Goal: Task Accomplishment & Management: Manage account settings

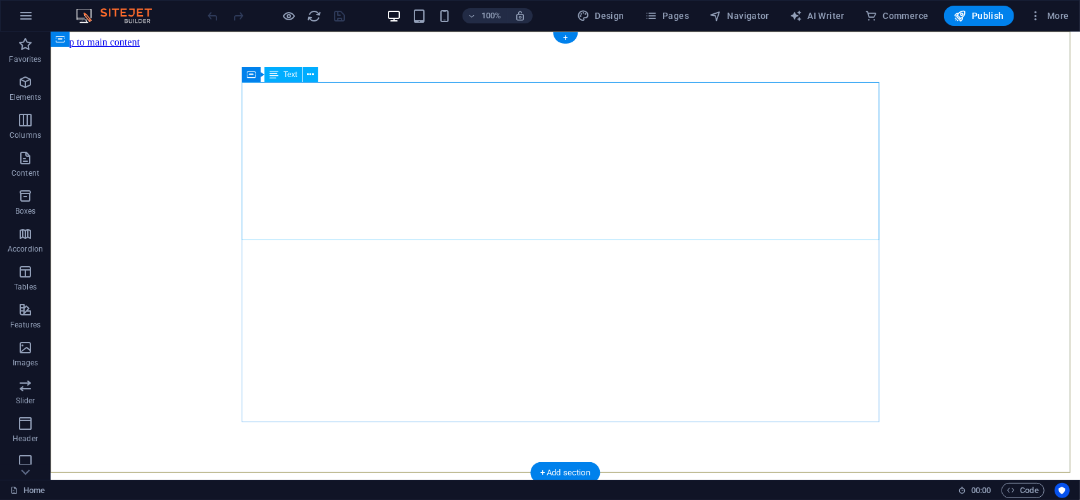
scroll to position [63, 0]
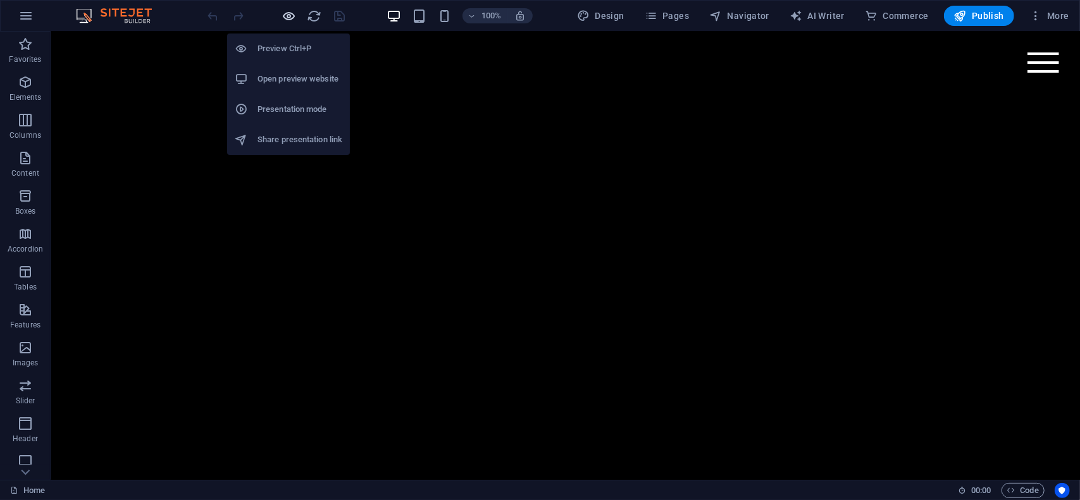
click at [289, 13] on icon "button" at bounding box center [289, 16] width 15 height 15
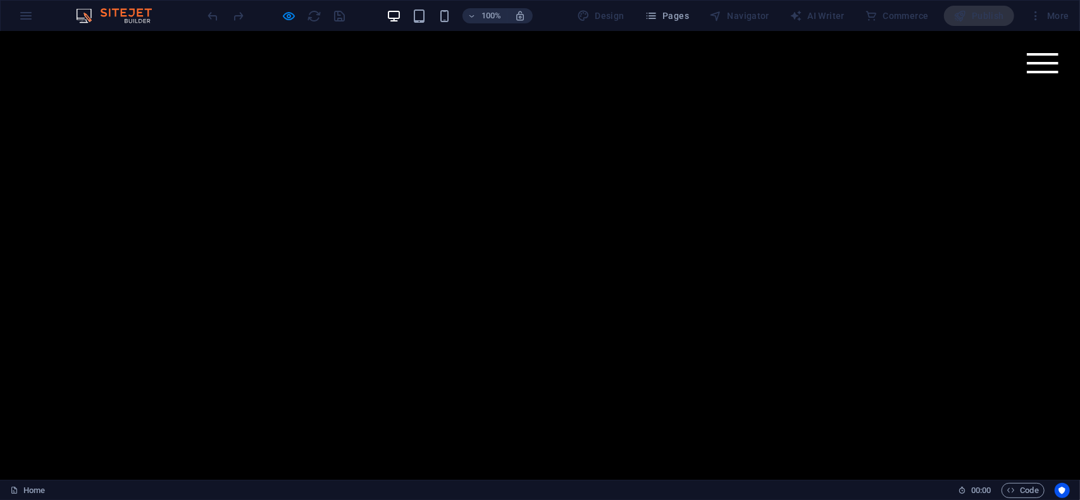
scroll to position [380, 0]
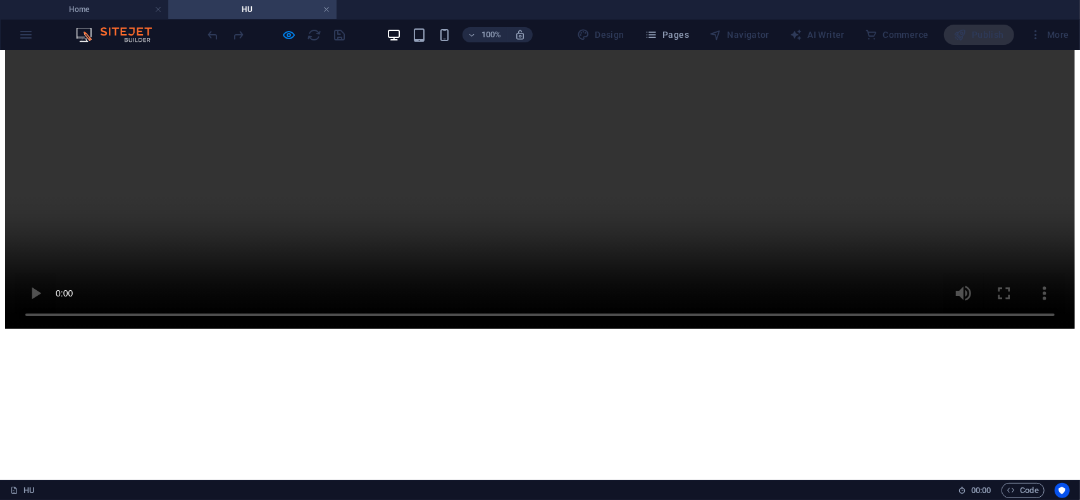
scroll to position [6517, 0]
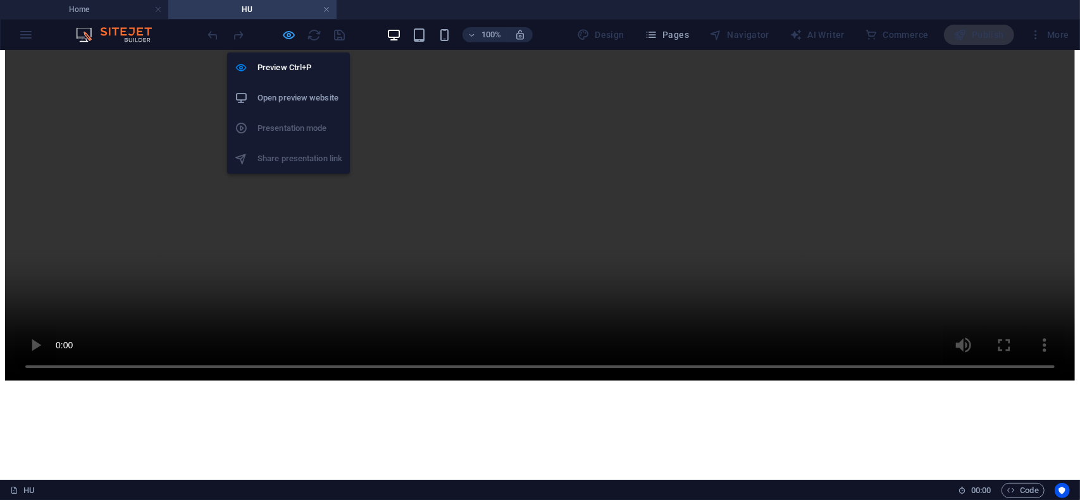
click at [289, 35] on icon "button" at bounding box center [289, 35] width 15 height 15
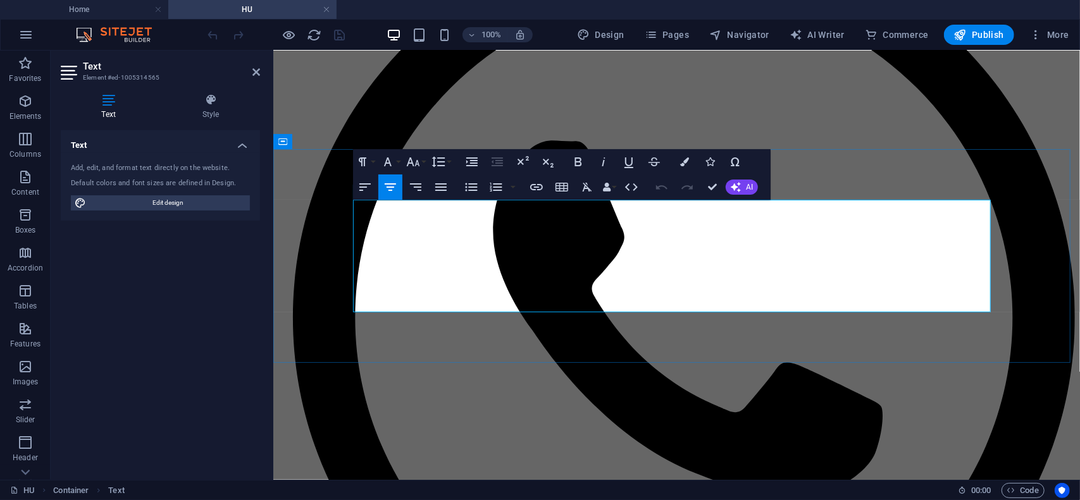
drag, startPoint x: 652, startPoint y: 218, endPoint x: 658, endPoint y: 219, distance: 6.5
click at [362, 184] on icon "button" at bounding box center [364, 187] width 15 height 15
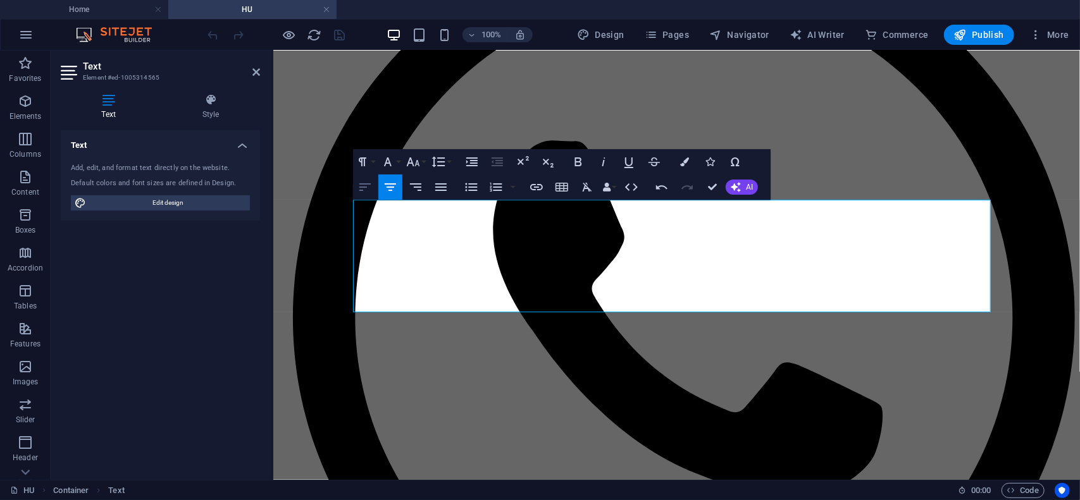
click at [367, 185] on icon "button" at bounding box center [364, 187] width 15 height 15
click at [364, 187] on icon "button" at bounding box center [364, 187] width 11 height 8
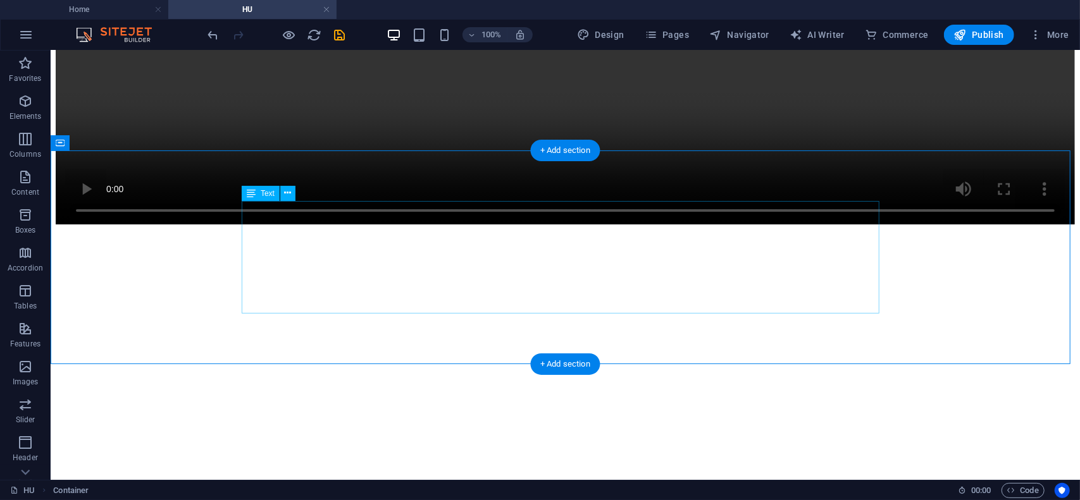
scroll to position [6453, 0]
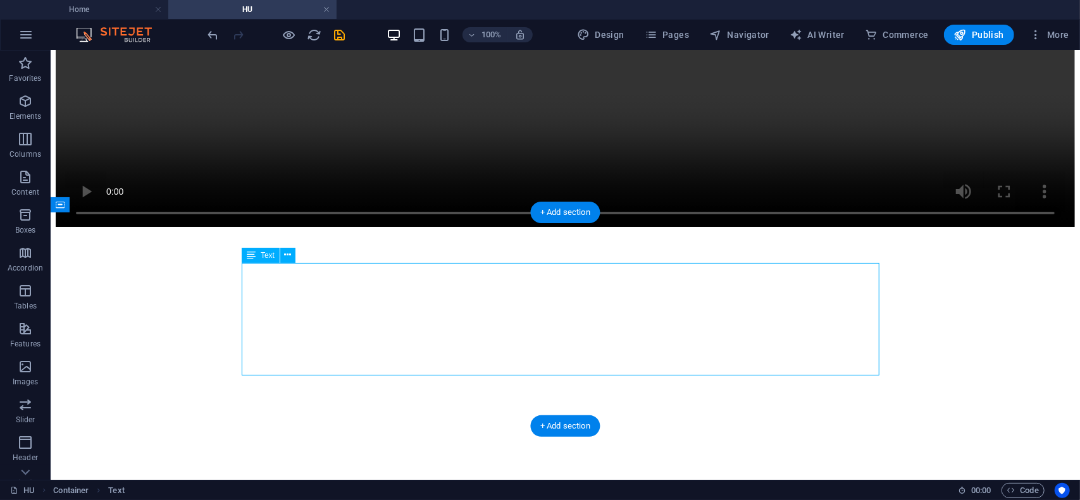
drag, startPoint x: 324, startPoint y: 320, endPoint x: 330, endPoint y: 332, distance: 13.3
drag, startPoint x: 330, startPoint y: 325, endPoint x: 107, endPoint y: 324, distance: 222.7
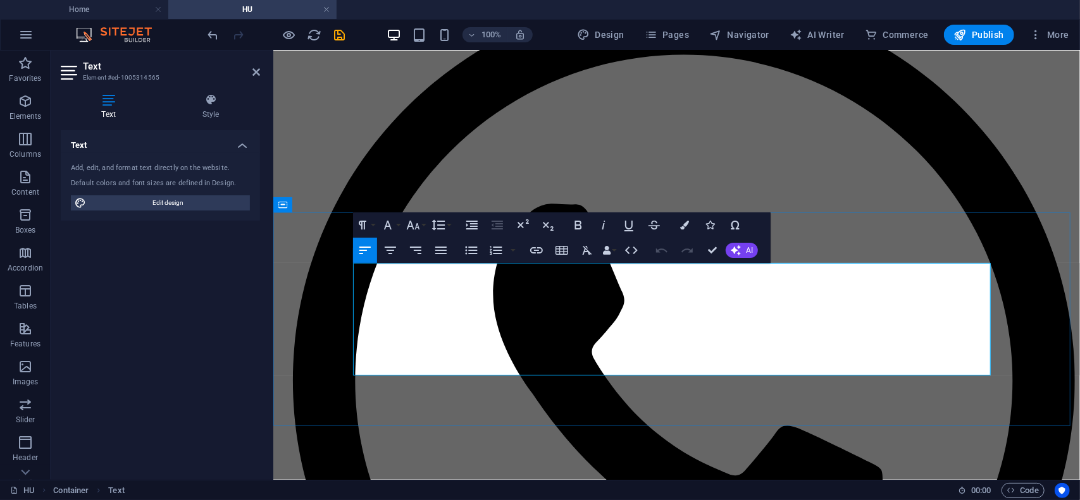
drag, startPoint x: 402, startPoint y: 314, endPoint x: 356, endPoint y: 281, distance: 57.1
click at [388, 249] on icon "button" at bounding box center [390, 250] width 15 height 15
drag, startPoint x: 574, startPoint y: 304, endPoint x: 714, endPoint y: 328, distance: 142.4
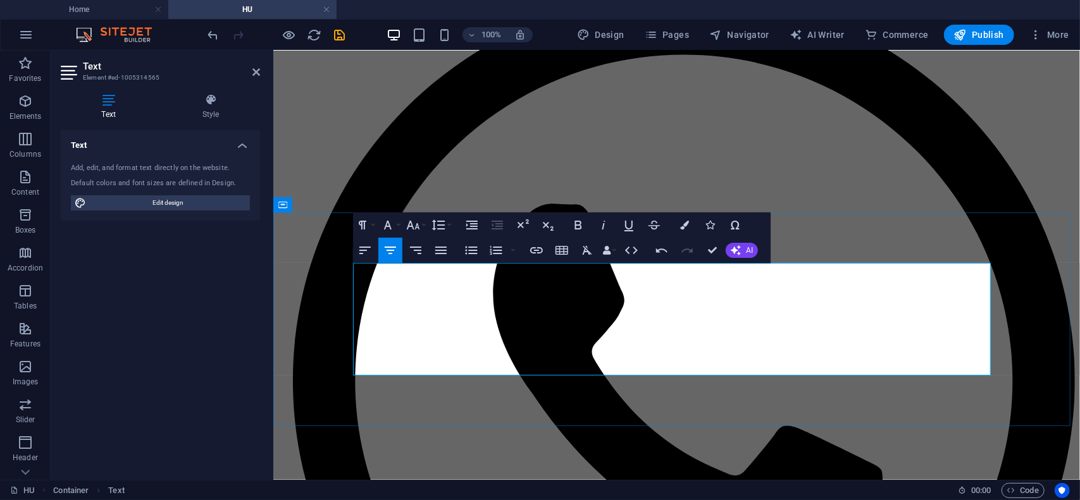
click at [421, 227] on button "Font Size" at bounding box center [416, 225] width 24 height 25
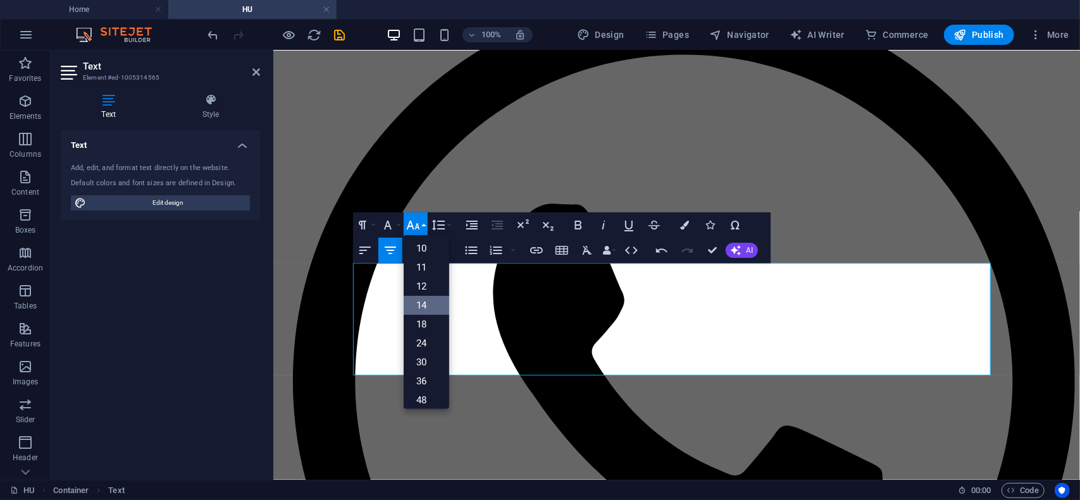
scroll to position [38, 0]
click at [426, 288] on link "12" at bounding box center [427, 287] width 46 height 19
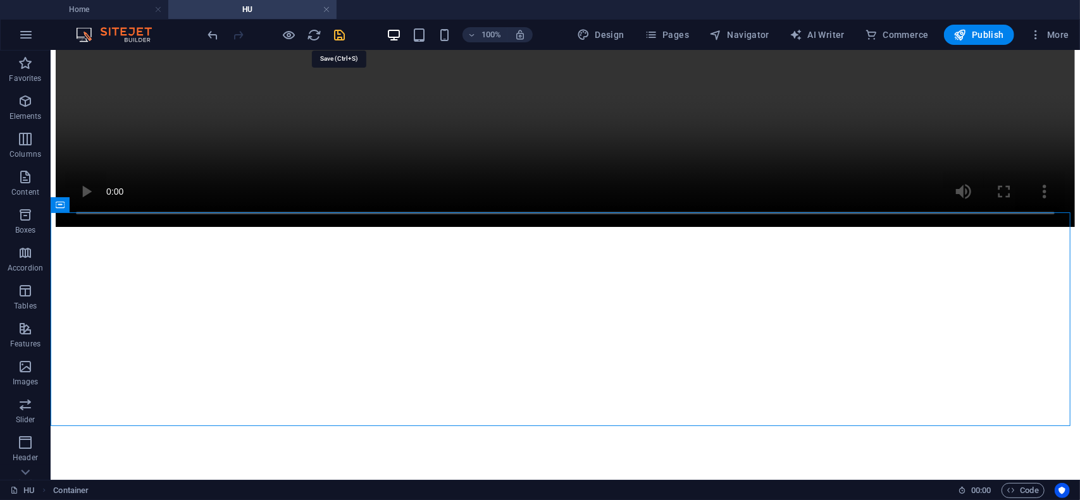
click at [339, 32] on icon "save" at bounding box center [340, 35] width 15 height 15
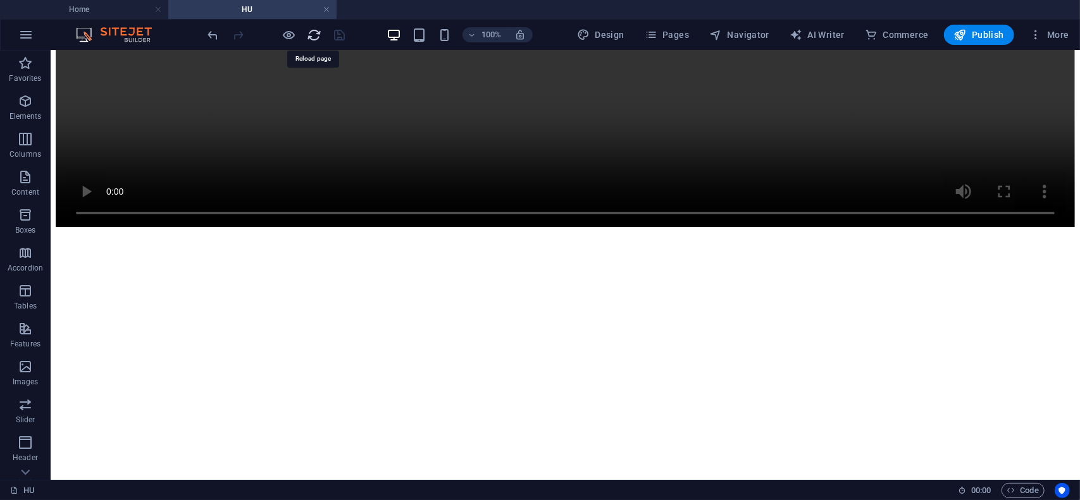
click at [314, 36] on icon "reload" at bounding box center [314, 35] width 15 height 15
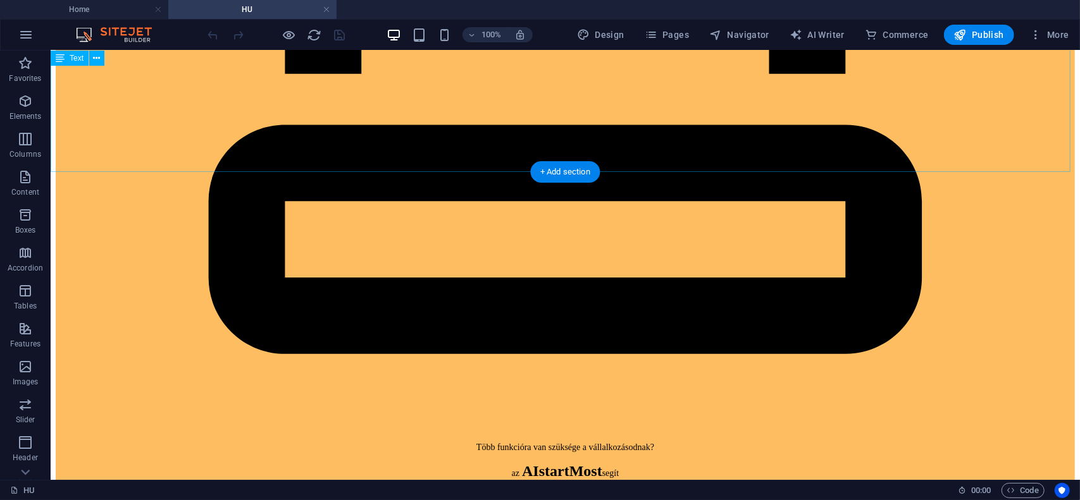
scroll to position [1139, 0]
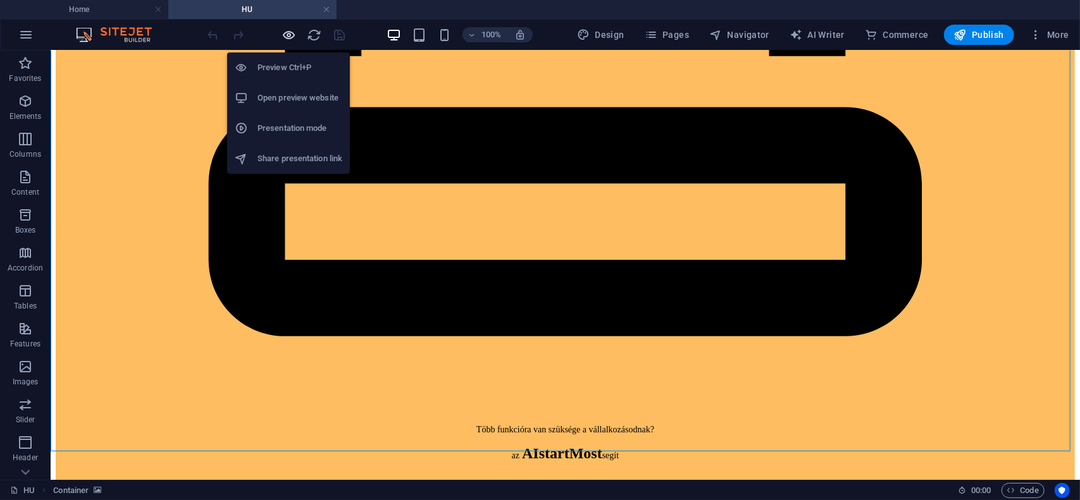
click at [285, 32] on icon "button" at bounding box center [289, 35] width 15 height 15
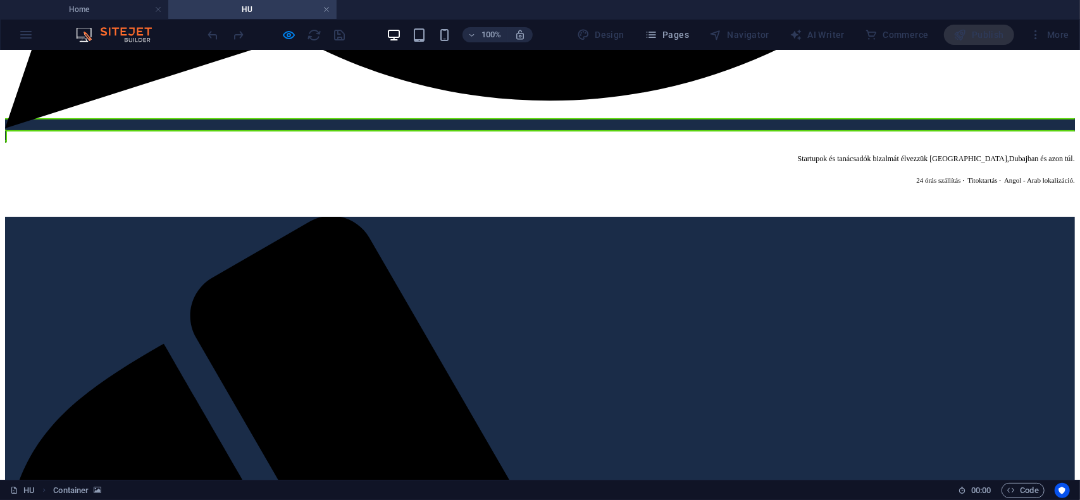
scroll to position [3353, 0]
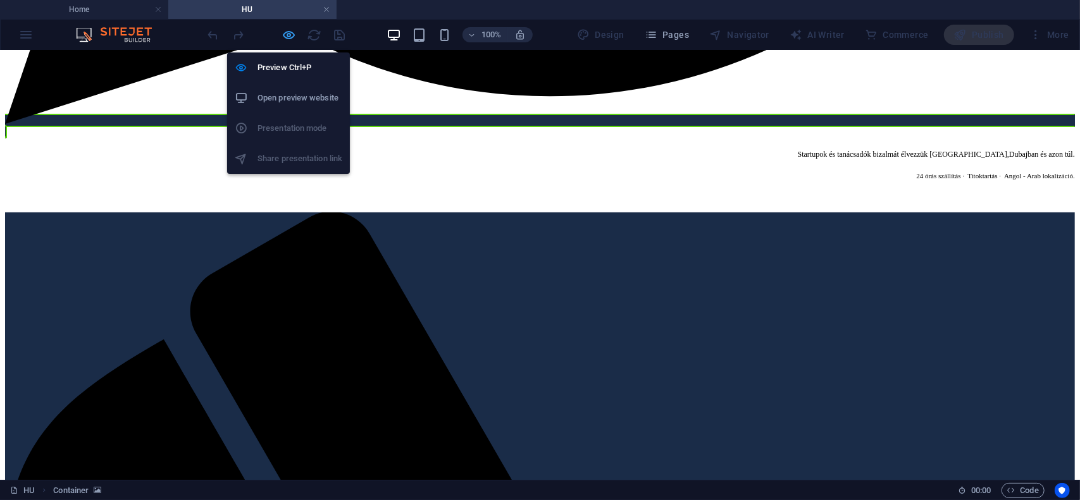
click at [288, 37] on icon "button" at bounding box center [289, 35] width 15 height 15
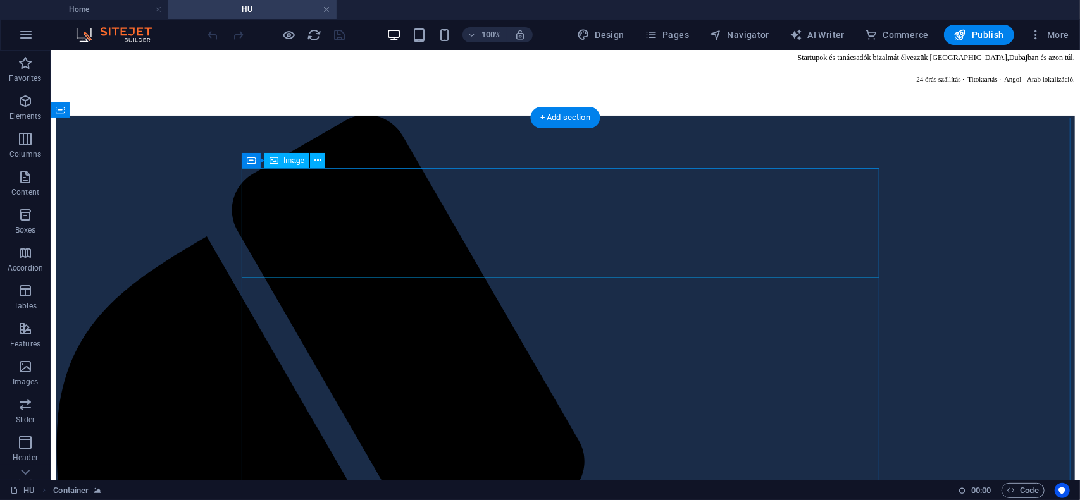
scroll to position [3310, 0]
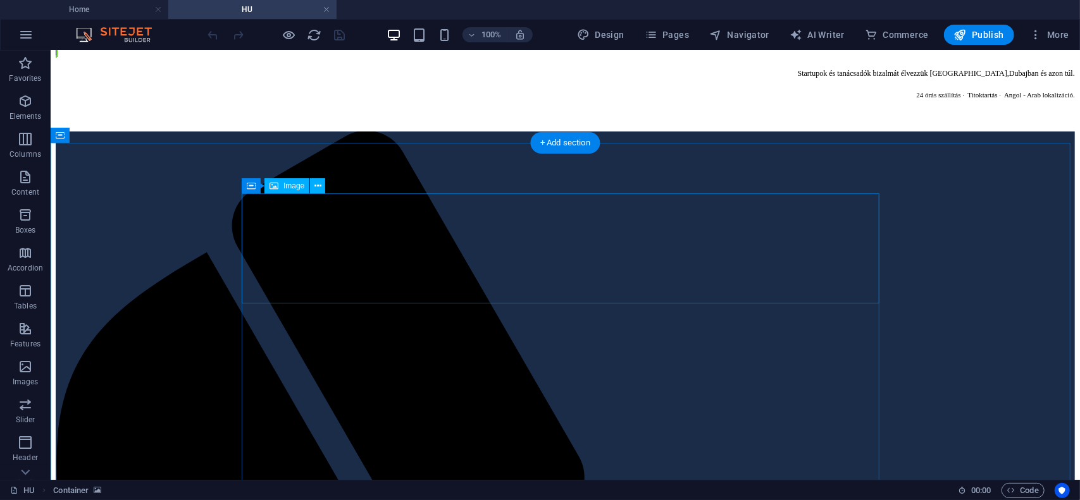
select select "px"
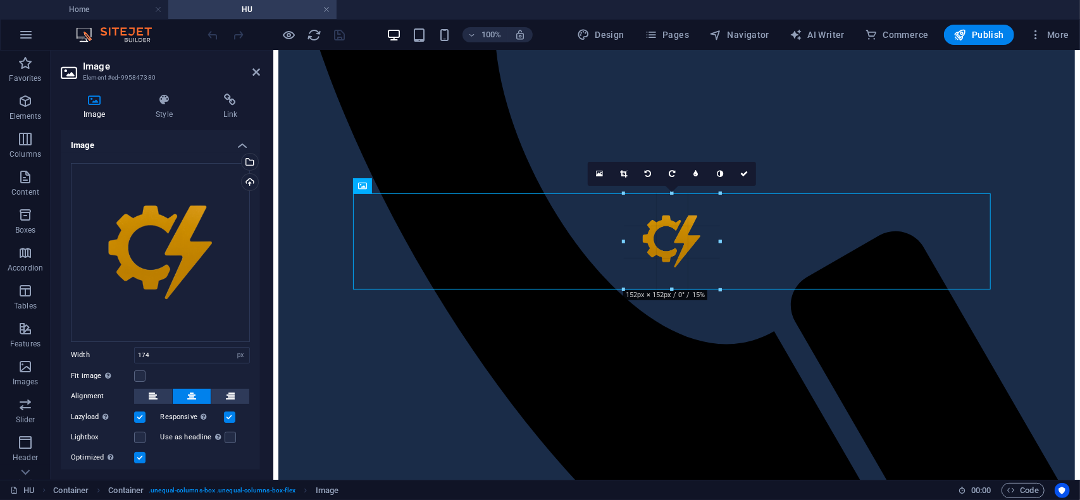
drag, startPoint x: 726, startPoint y: 306, endPoint x: 374, endPoint y: 217, distance: 362.8
type input "152"
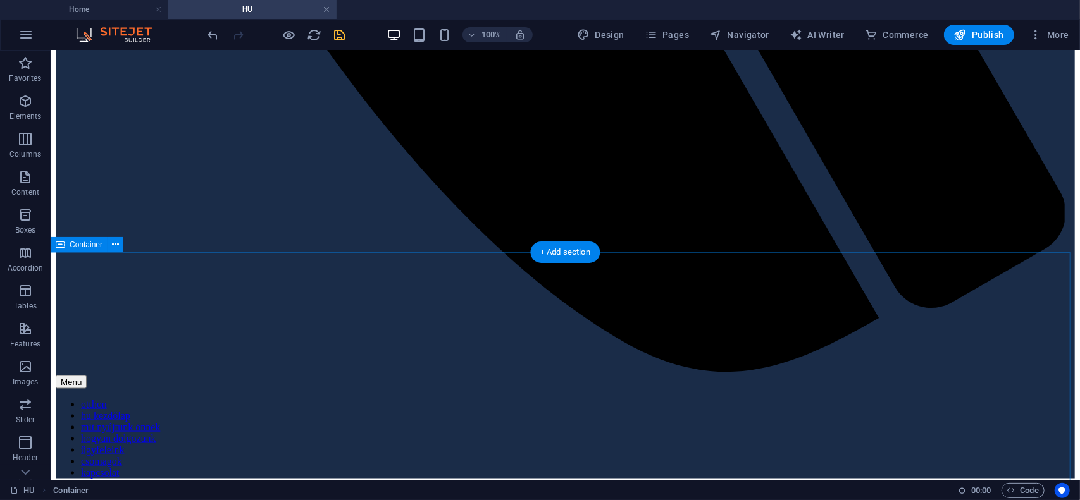
scroll to position [4448, 0]
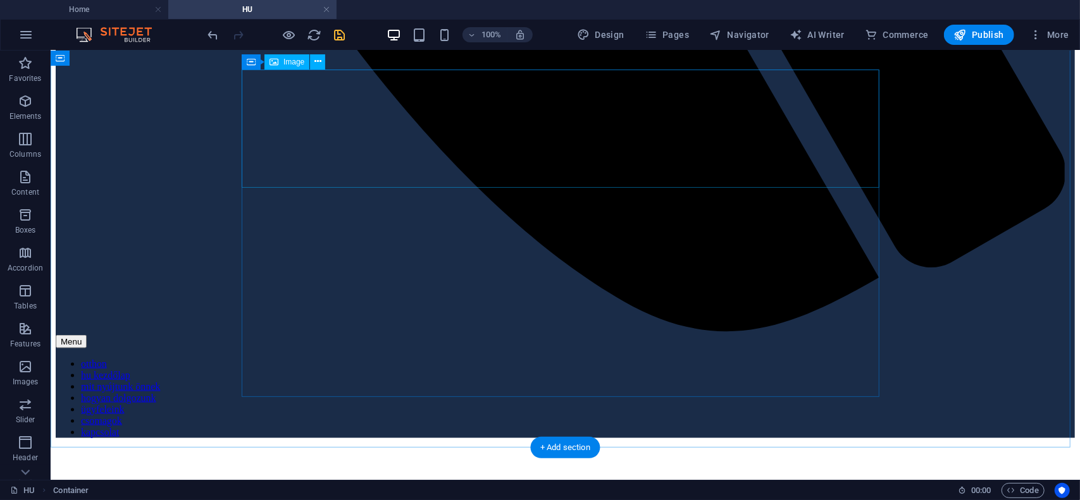
select select "px"
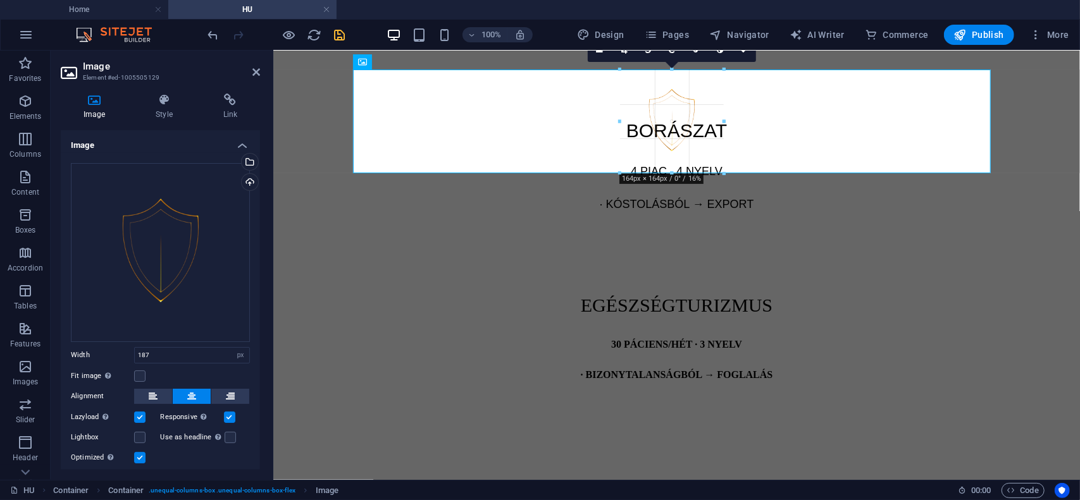
drag, startPoint x: 731, startPoint y: 188, endPoint x: 713, endPoint y: 169, distance: 26.0
type input "164"
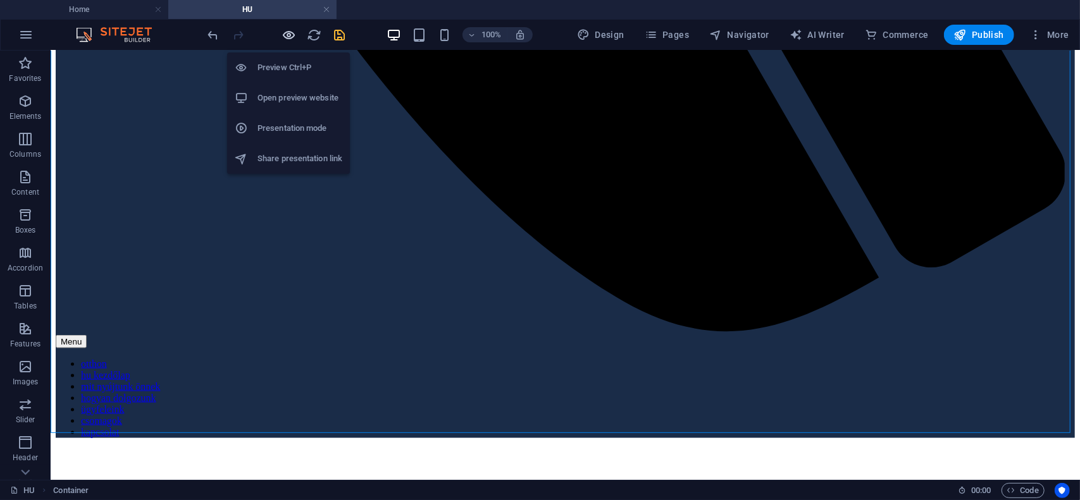
click at [285, 35] on icon "button" at bounding box center [289, 35] width 15 height 15
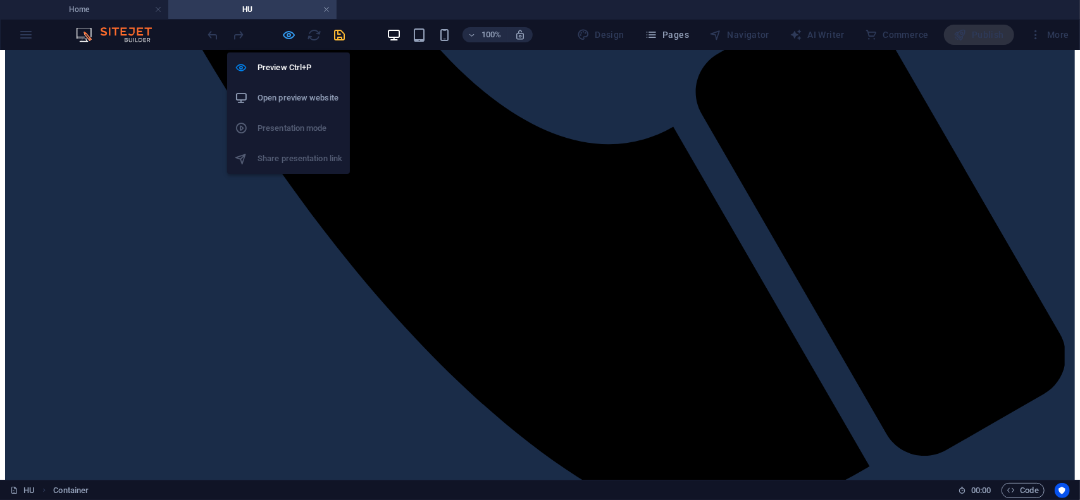
click at [284, 35] on icon "button" at bounding box center [289, 35] width 15 height 15
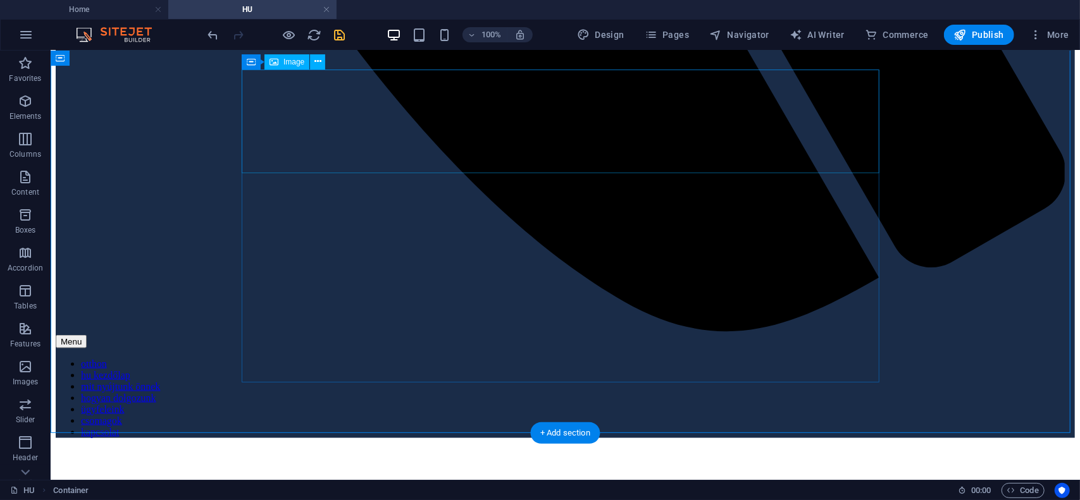
select select "px"
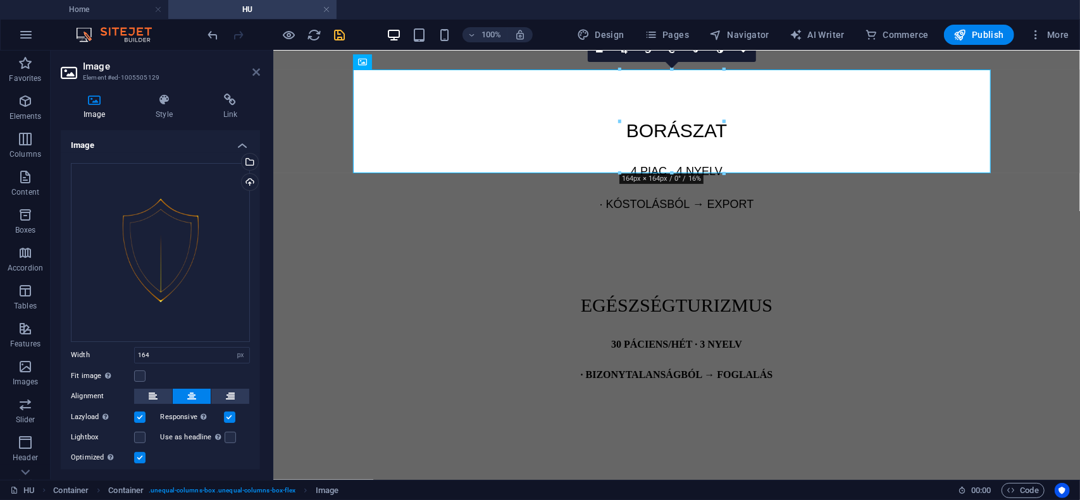
click at [254, 74] on icon at bounding box center [256, 72] width 8 height 10
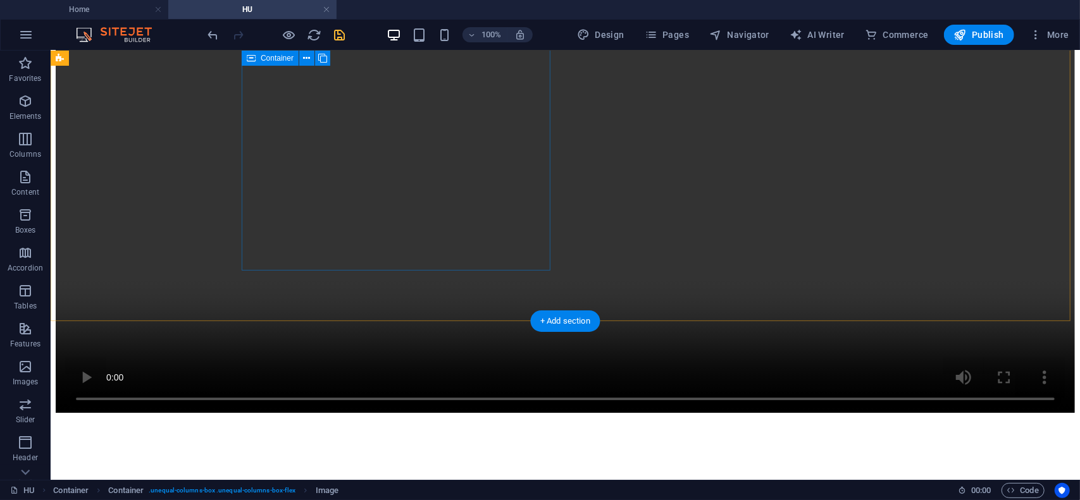
scroll to position [6260, 0]
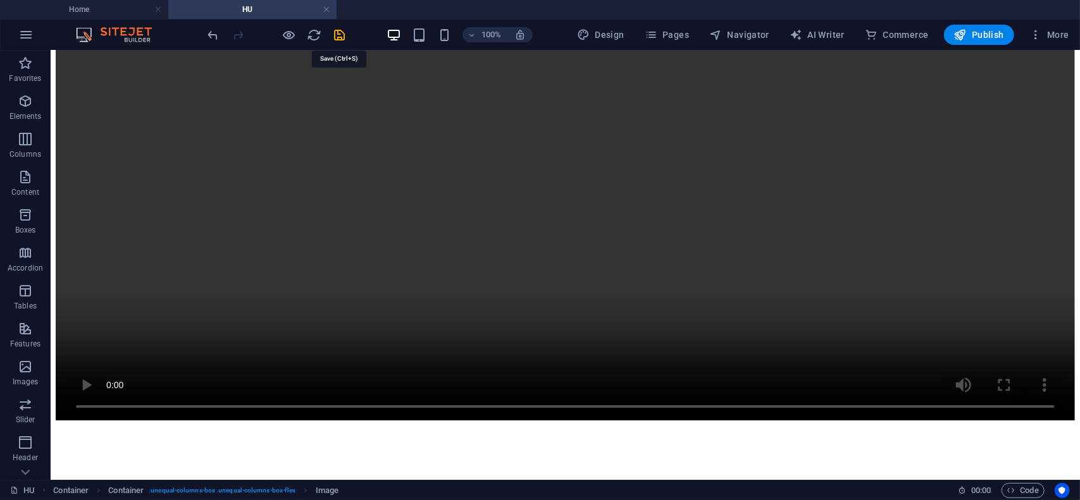
click at [343, 33] on icon "save" at bounding box center [340, 35] width 15 height 15
click at [316, 35] on icon "reload" at bounding box center [314, 35] width 15 height 15
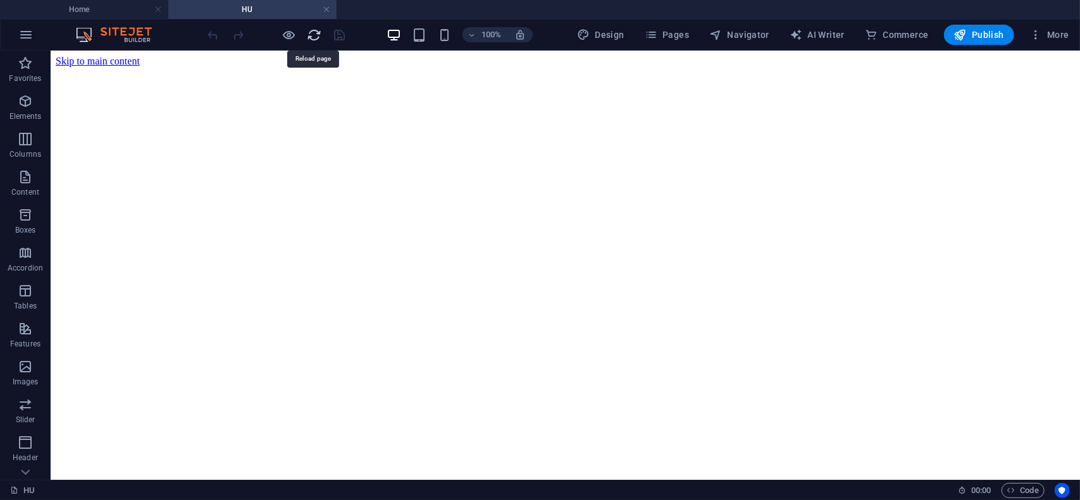
scroll to position [0, 0]
click at [96, 12] on h4 "Home" at bounding box center [84, 10] width 168 height 14
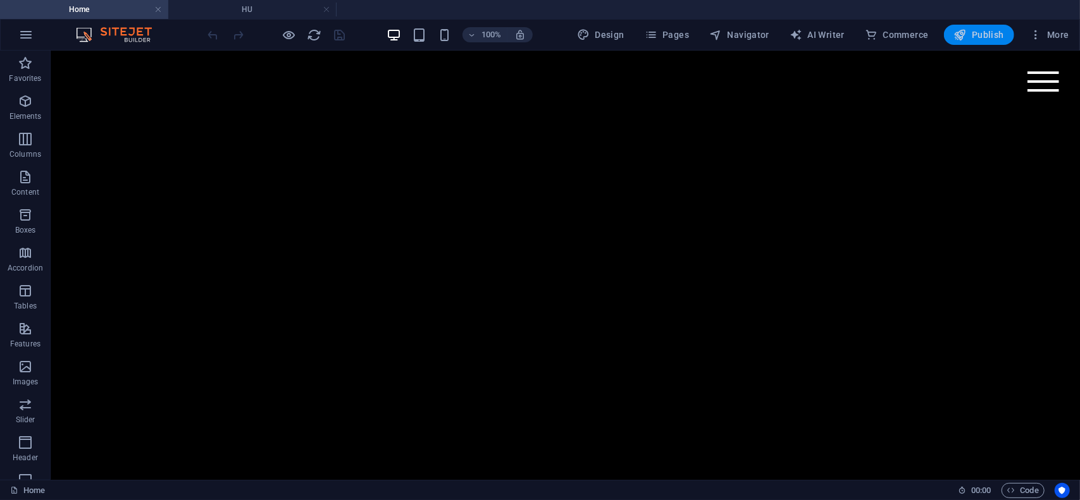
click at [991, 36] on span "Publish" at bounding box center [979, 34] width 50 height 13
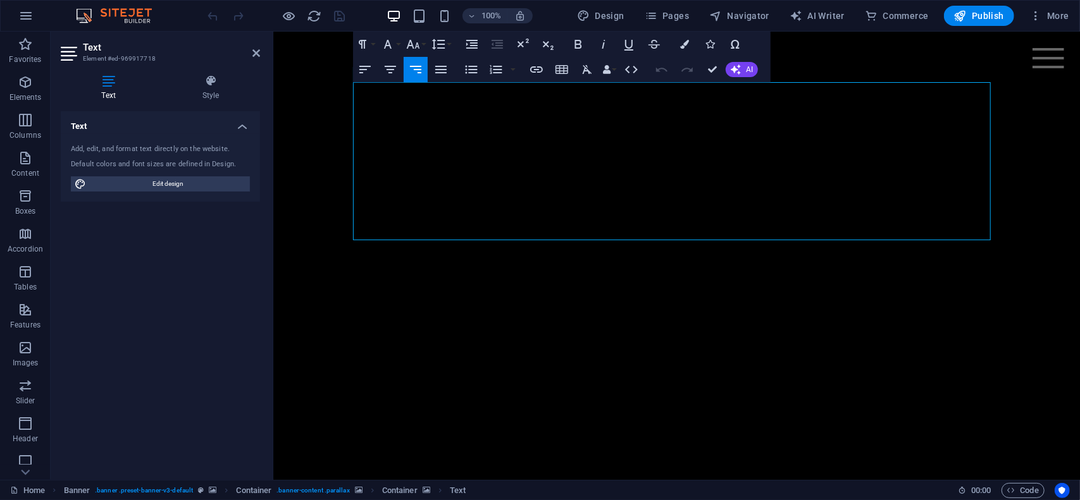
drag, startPoint x: 669, startPoint y: 92, endPoint x: 991, endPoint y: 93, distance: 322.7
click at [421, 44] on button "Font Size" at bounding box center [416, 44] width 24 height 25
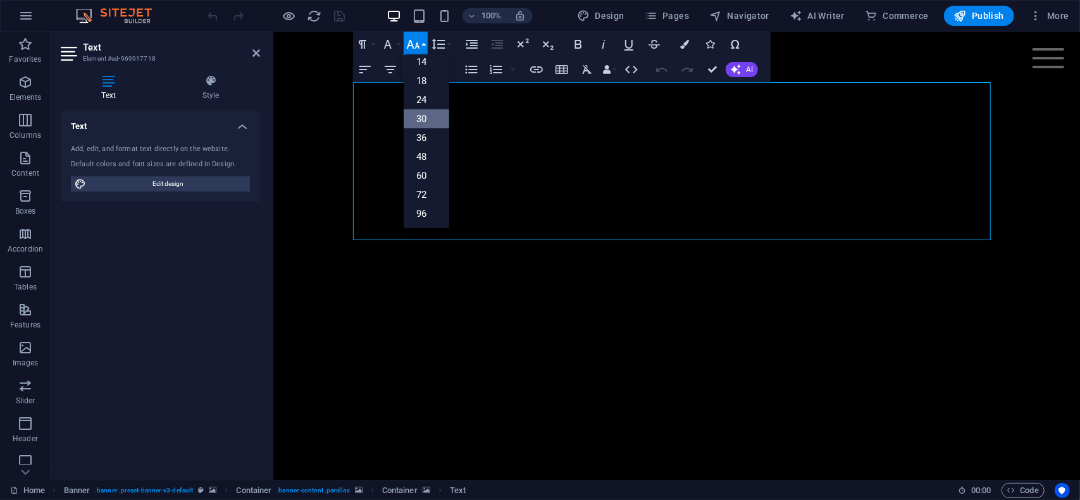
scroll to position [101, 0]
click at [423, 98] on link "24" at bounding box center [427, 100] width 46 height 19
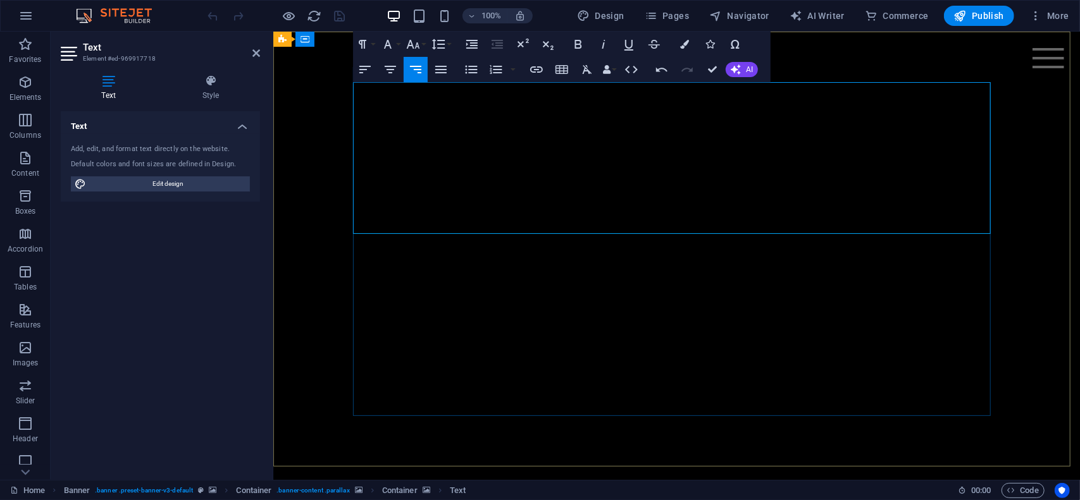
drag, startPoint x: 760, startPoint y: 120, endPoint x: 989, endPoint y: 120, distance: 229.0
click at [422, 47] on button "Font Size" at bounding box center [416, 44] width 24 height 25
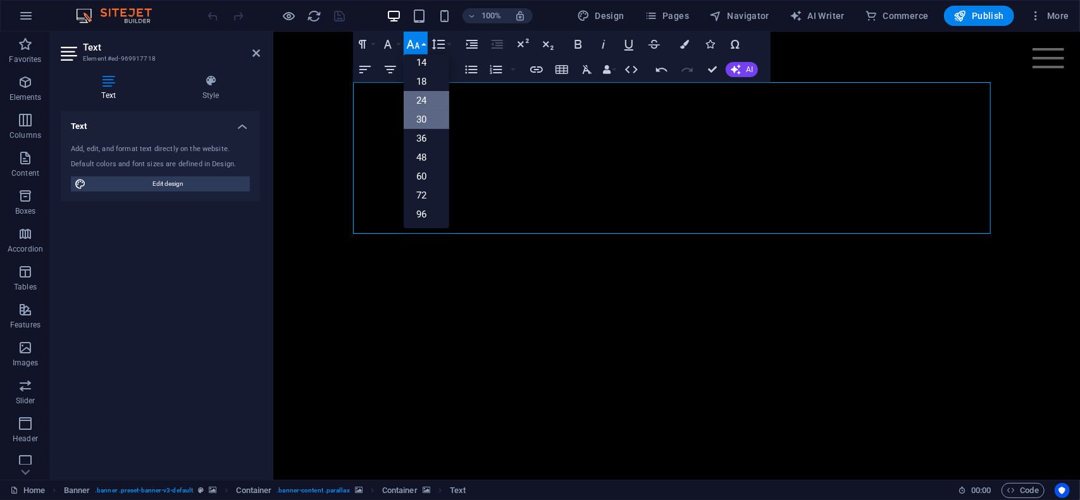
click at [427, 100] on link "24" at bounding box center [427, 100] width 46 height 19
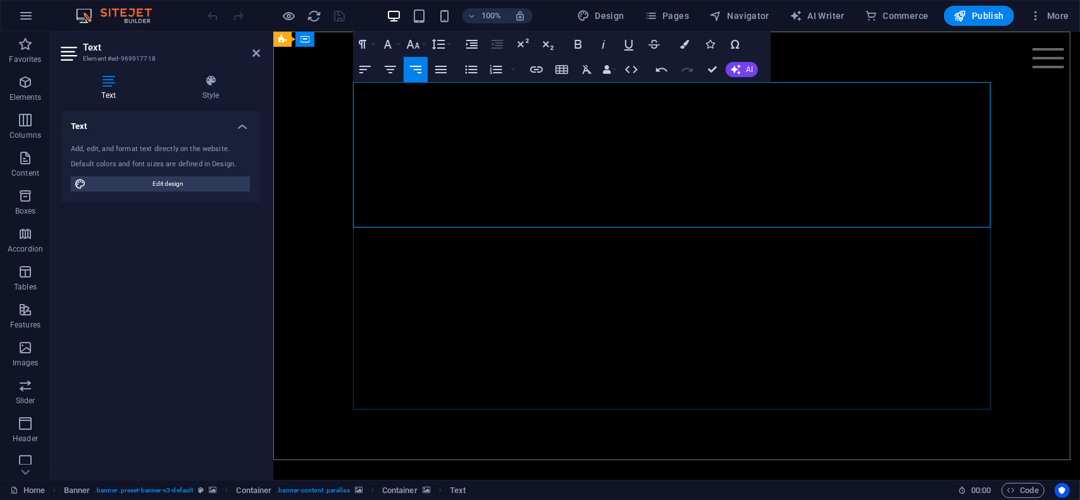
drag, startPoint x: 745, startPoint y: 144, endPoint x: 989, endPoint y: 158, distance: 244.0
click at [419, 44] on icon "button" at bounding box center [413, 44] width 15 height 15
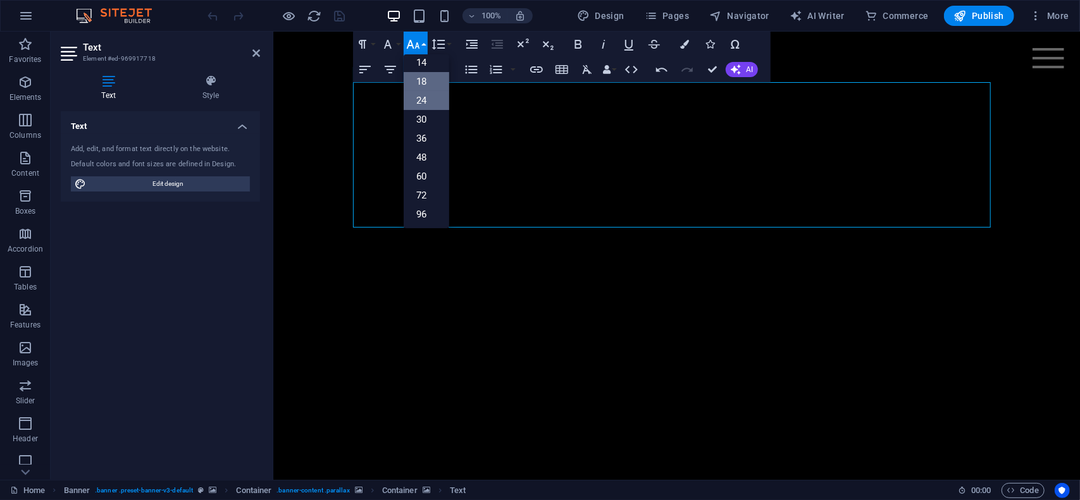
click at [423, 80] on link "18" at bounding box center [427, 81] width 46 height 19
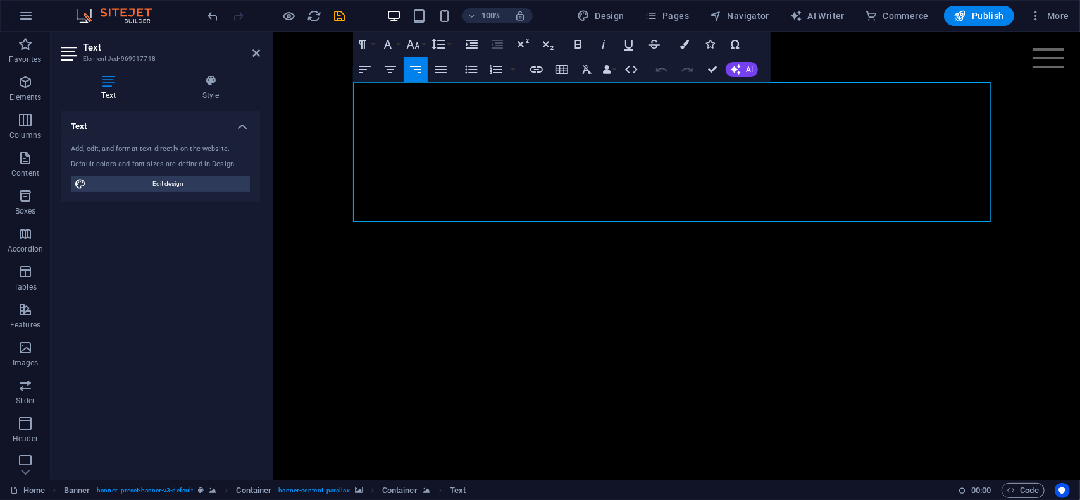
drag, startPoint x: 719, startPoint y: 92, endPoint x: 991, endPoint y: 123, distance: 273.8
click at [420, 46] on icon "button" at bounding box center [413, 44] width 15 height 15
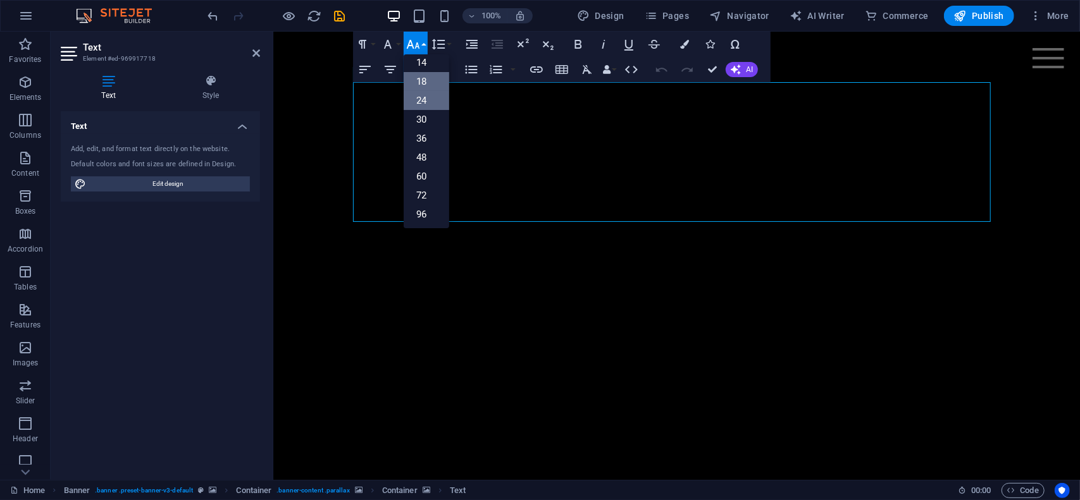
click at [424, 80] on link "18" at bounding box center [427, 81] width 46 height 19
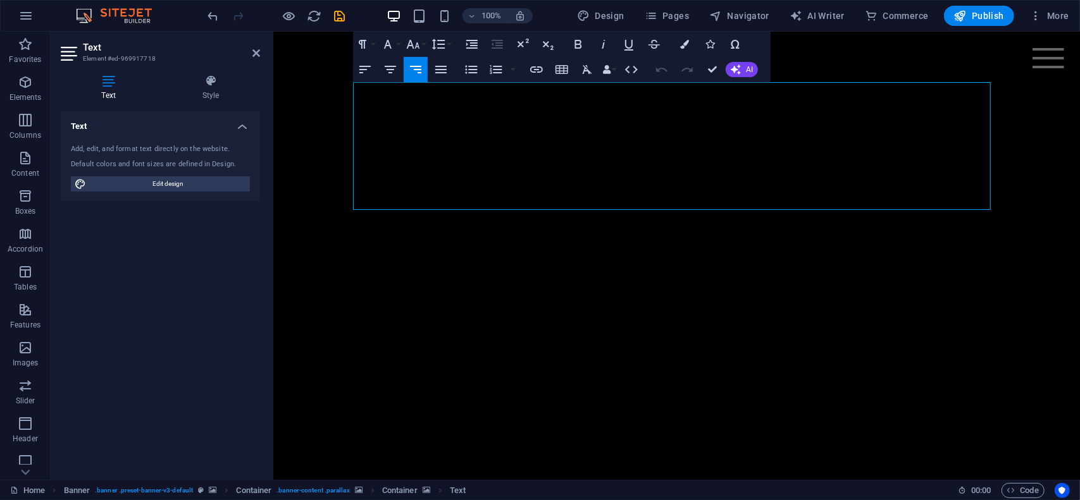
drag, startPoint x: 797, startPoint y: 91, endPoint x: 996, endPoint y: 111, distance: 200.9
click at [388, 71] on icon "button" at bounding box center [390, 69] width 15 height 15
drag, startPoint x: 807, startPoint y: 130, endPoint x: 859, endPoint y: 149, distance: 54.7
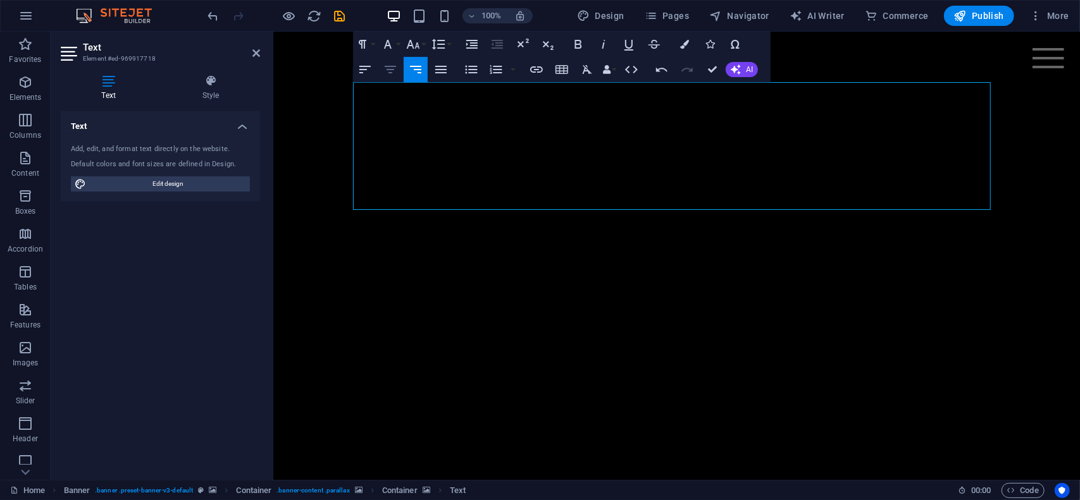
click at [387, 69] on icon "button" at bounding box center [390, 70] width 11 height 8
drag, startPoint x: 843, startPoint y: 147, endPoint x: 989, endPoint y: 151, distance: 145.6
click at [390, 70] on icon "button" at bounding box center [390, 70] width 11 height 8
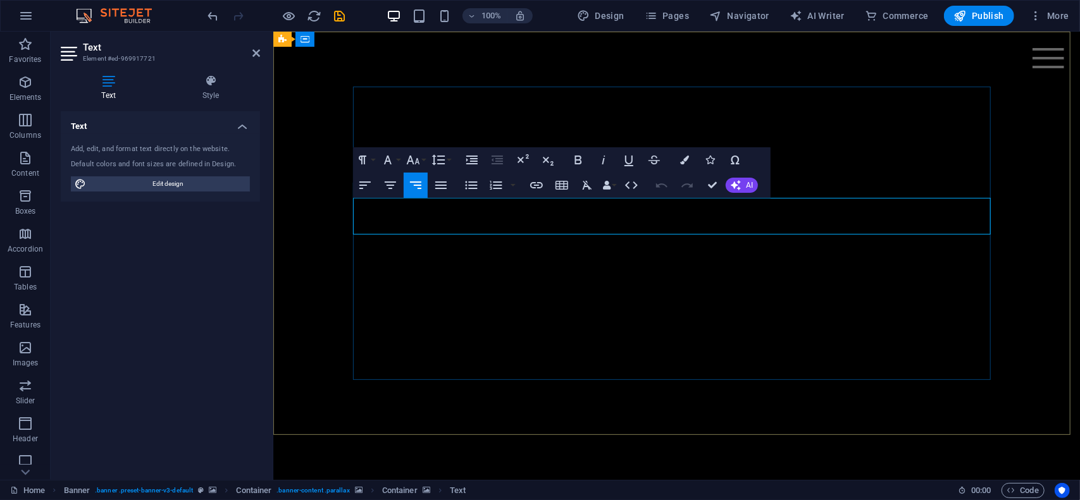
drag, startPoint x: 798, startPoint y: 209, endPoint x: 831, endPoint y: 228, distance: 38.5
click at [390, 189] on icon "button" at bounding box center [390, 186] width 11 height 8
drag, startPoint x: 819, startPoint y: 228, endPoint x: 992, endPoint y: 227, distance: 172.7
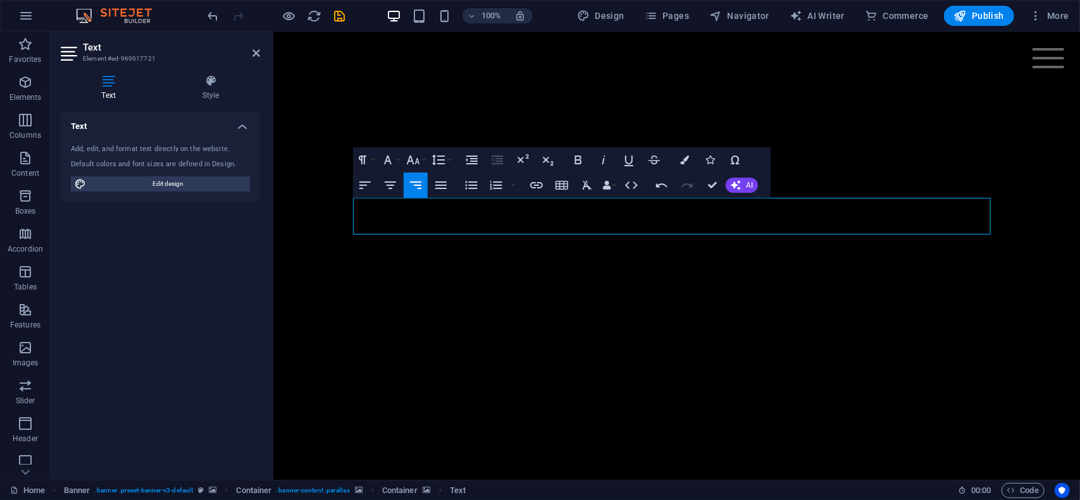
click at [386, 185] on icon "button" at bounding box center [390, 185] width 15 height 15
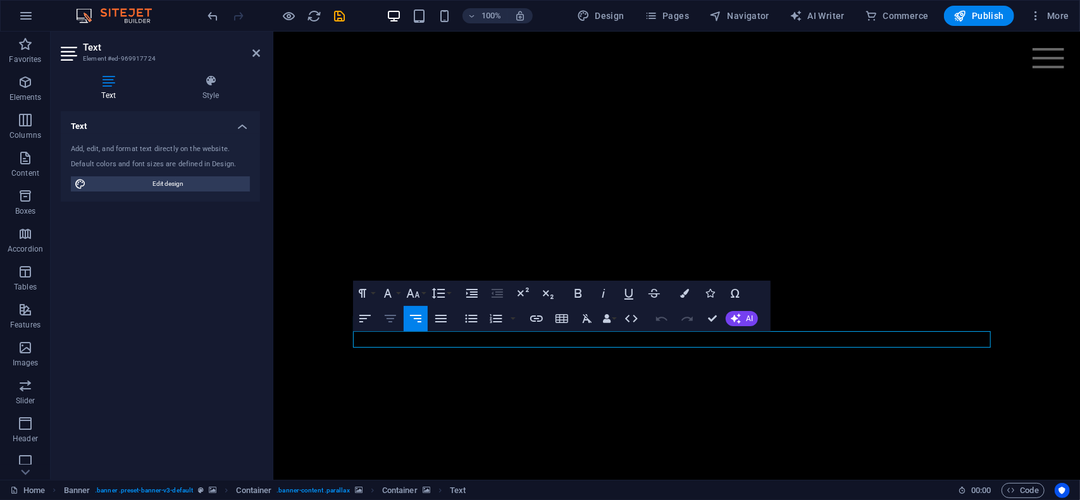
click at [388, 321] on icon "button" at bounding box center [390, 318] width 15 height 15
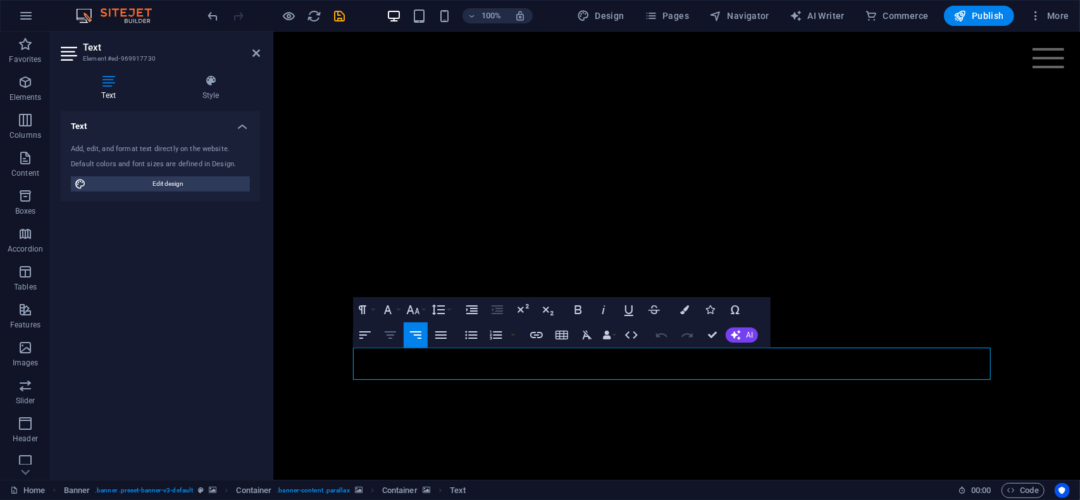
click at [392, 335] on icon "button" at bounding box center [390, 336] width 11 height 8
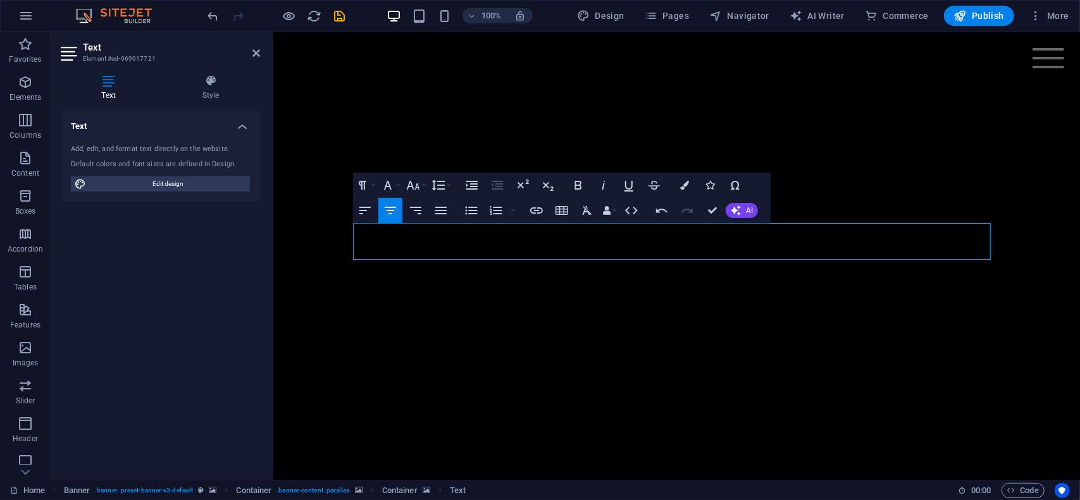
drag, startPoint x: 1023, startPoint y: 263, endPoint x: 1015, endPoint y: 271, distance: 12.1
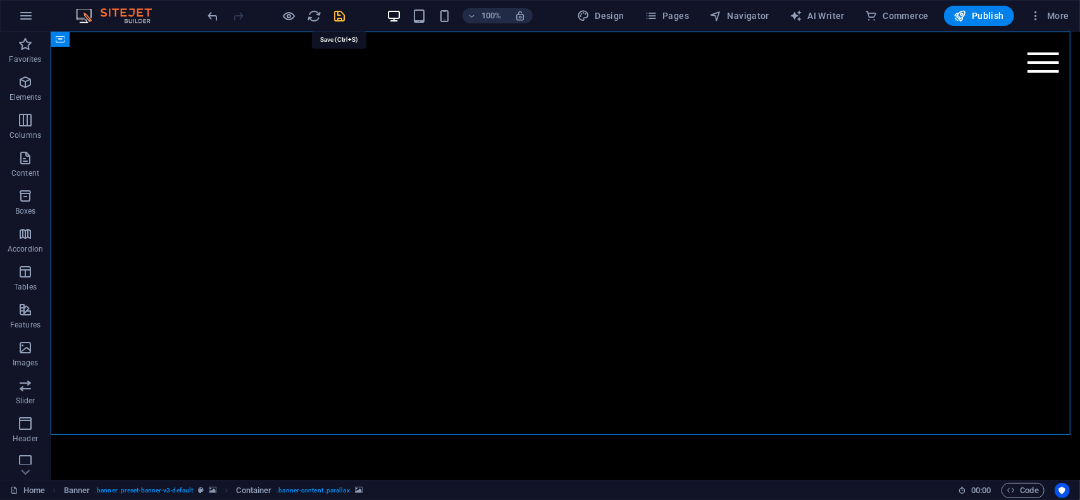
click at [340, 18] on icon "save" at bounding box center [340, 16] width 15 height 15
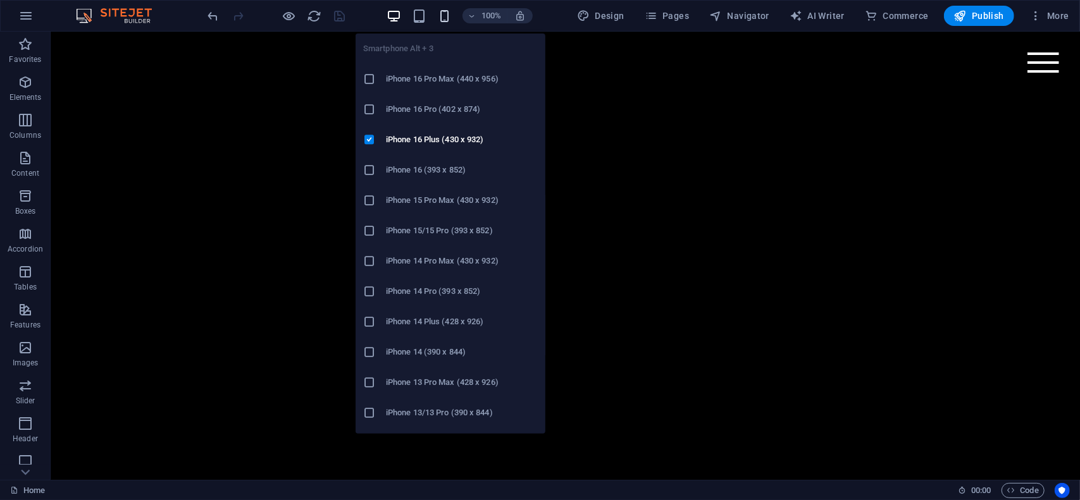
click at [447, 17] on icon "button" at bounding box center [444, 16] width 15 height 15
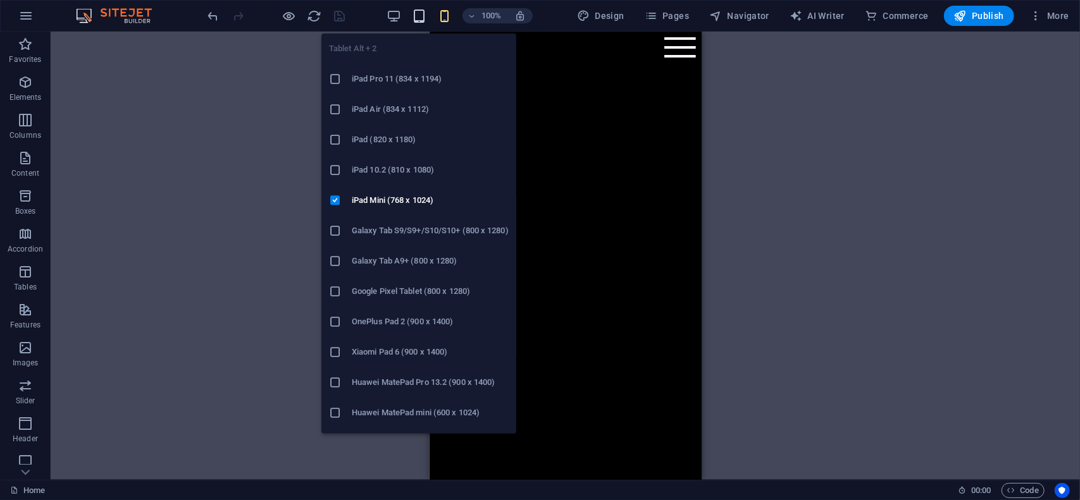
click at [419, 15] on icon "button" at bounding box center [419, 16] width 15 height 15
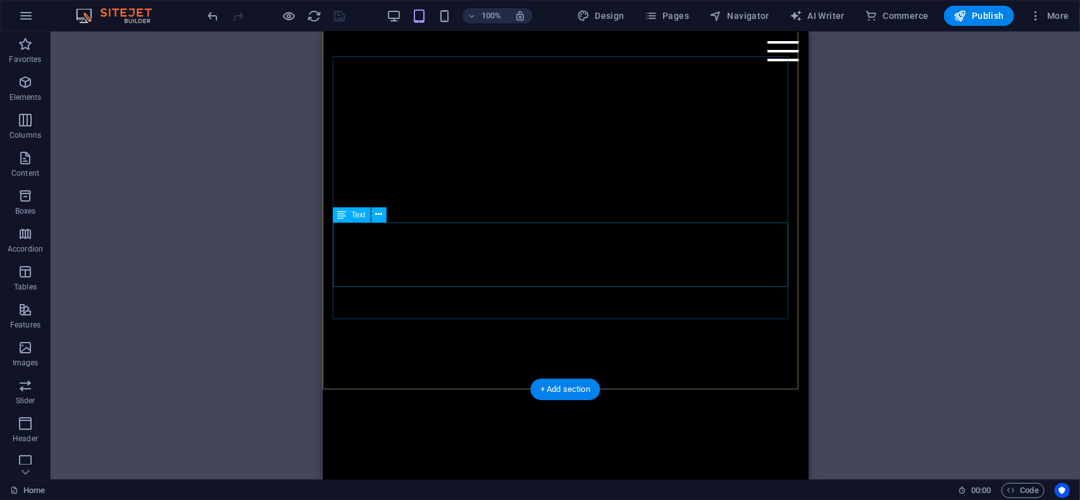
scroll to position [127, 0]
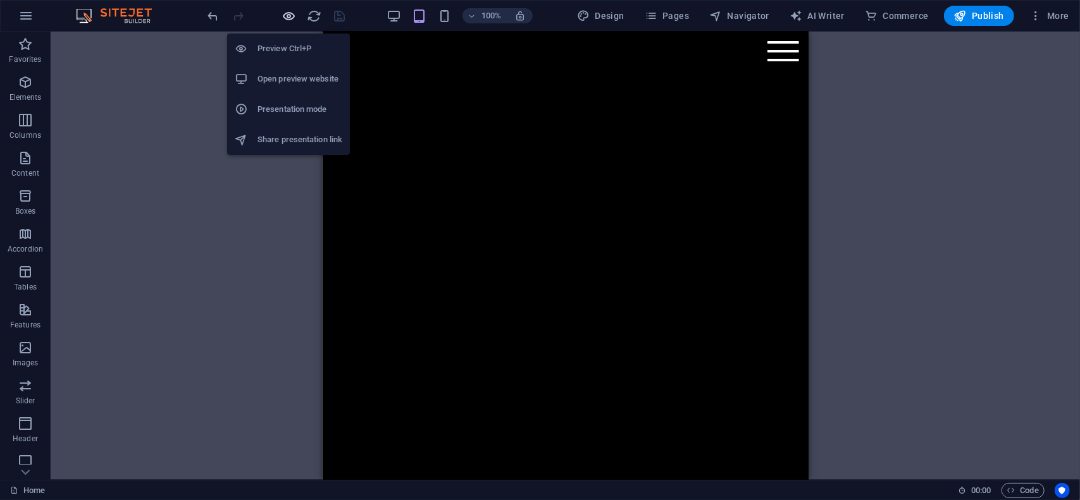
click at [285, 13] on icon "button" at bounding box center [289, 16] width 15 height 15
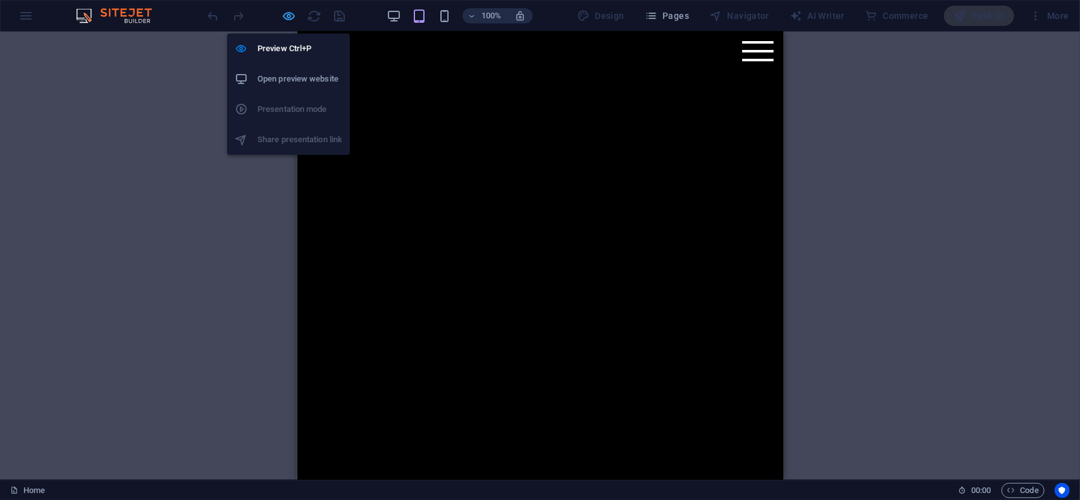
click at [289, 20] on icon "button" at bounding box center [289, 16] width 15 height 15
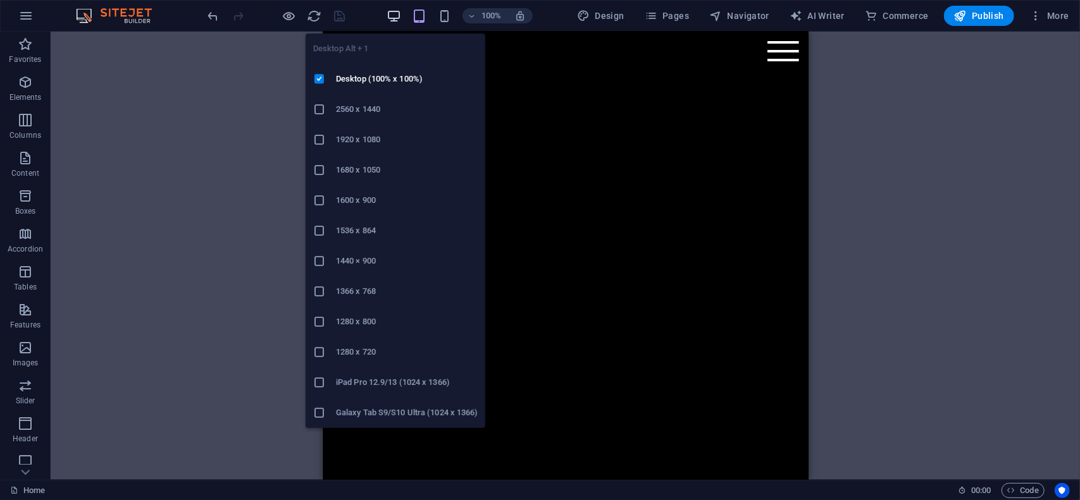
click at [395, 15] on icon "button" at bounding box center [394, 16] width 15 height 15
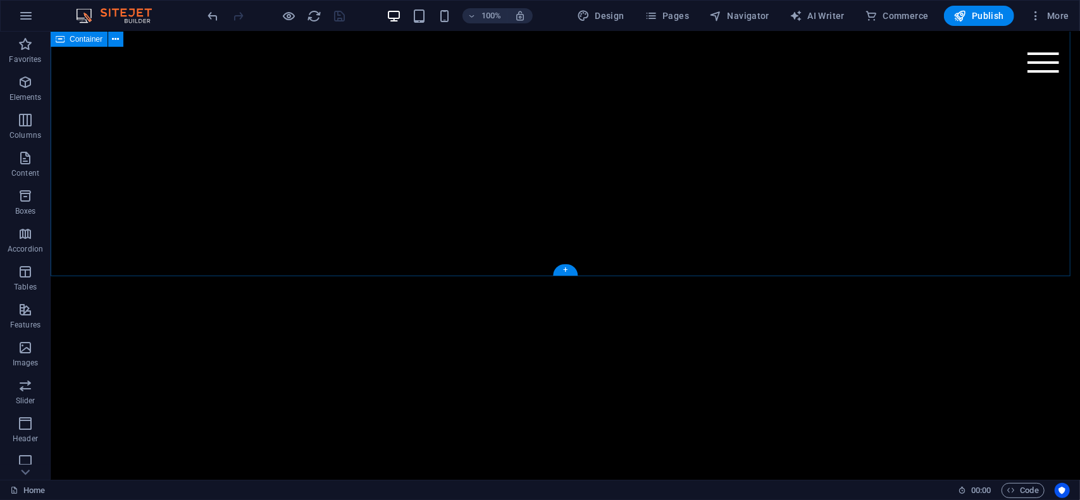
scroll to position [316, 0]
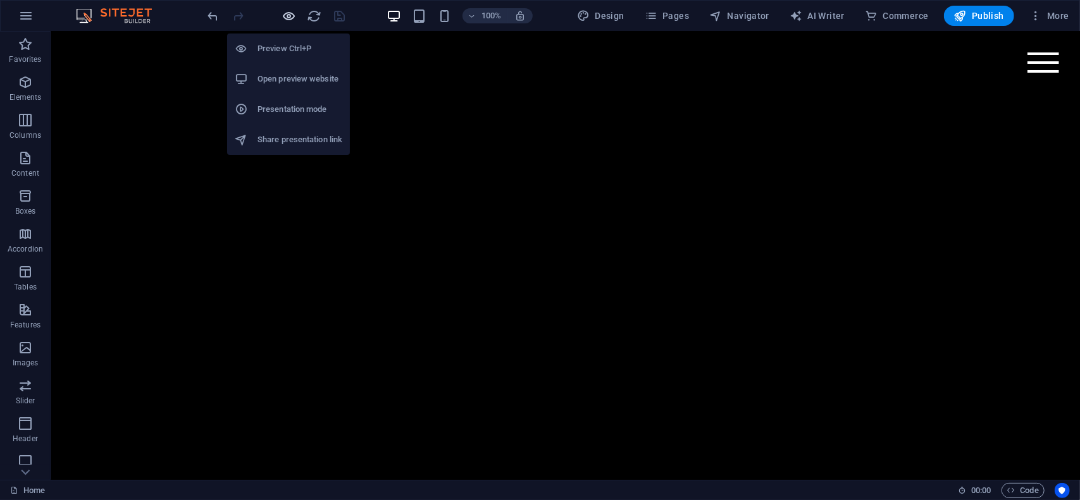
click at [290, 15] on icon "button" at bounding box center [289, 16] width 15 height 15
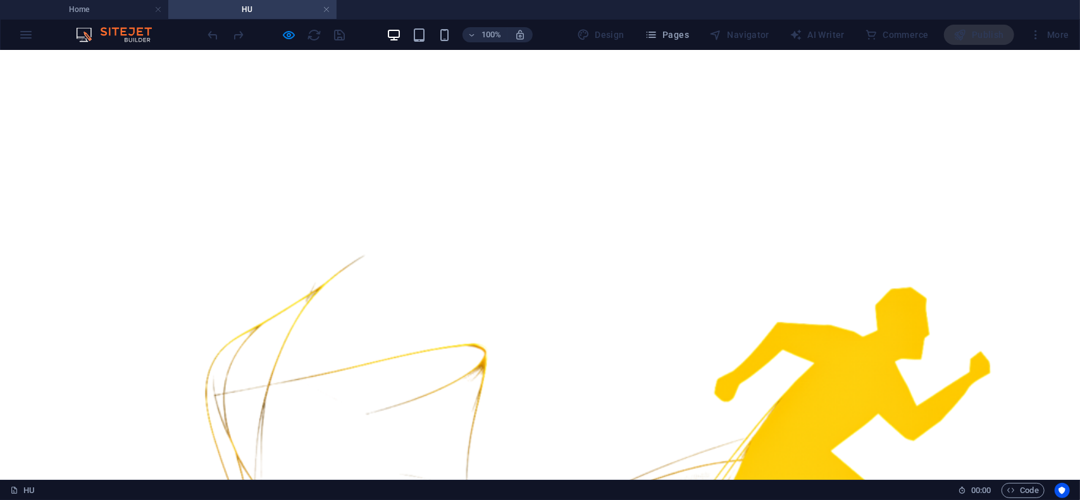
scroll to position [1645, 0]
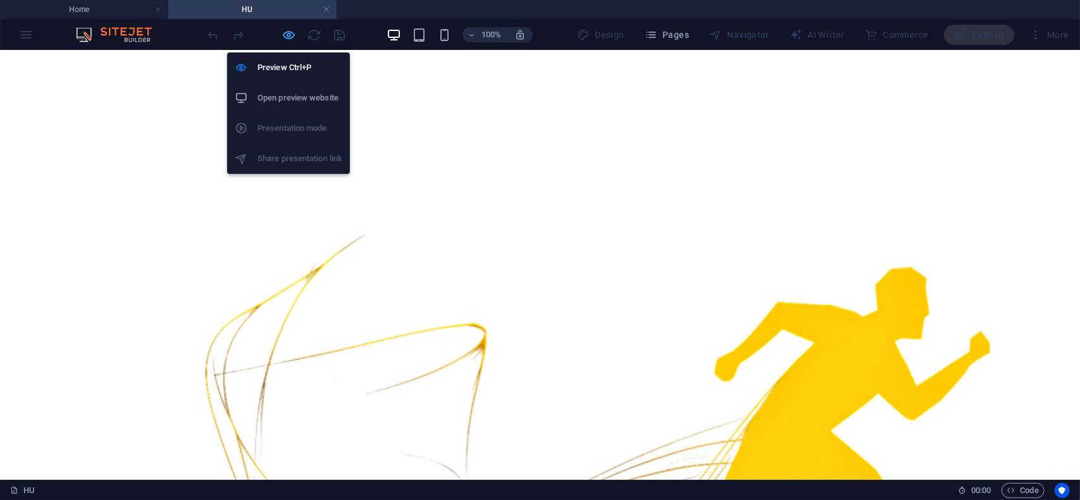
click at [285, 37] on icon "button" at bounding box center [289, 35] width 15 height 15
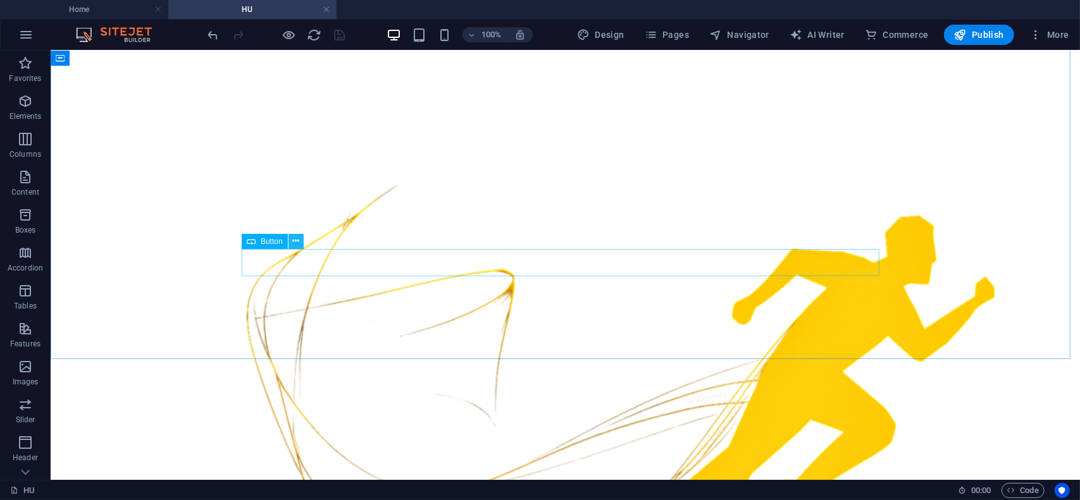
click at [294, 240] on icon at bounding box center [295, 241] width 7 height 13
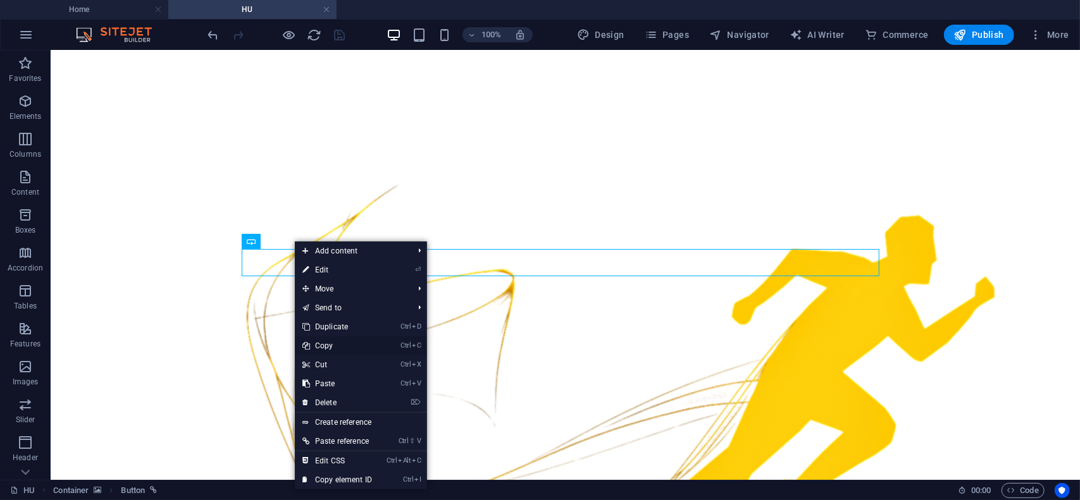
click at [338, 349] on link "Ctrl C Copy" at bounding box center [337, 346] width 85 height 19
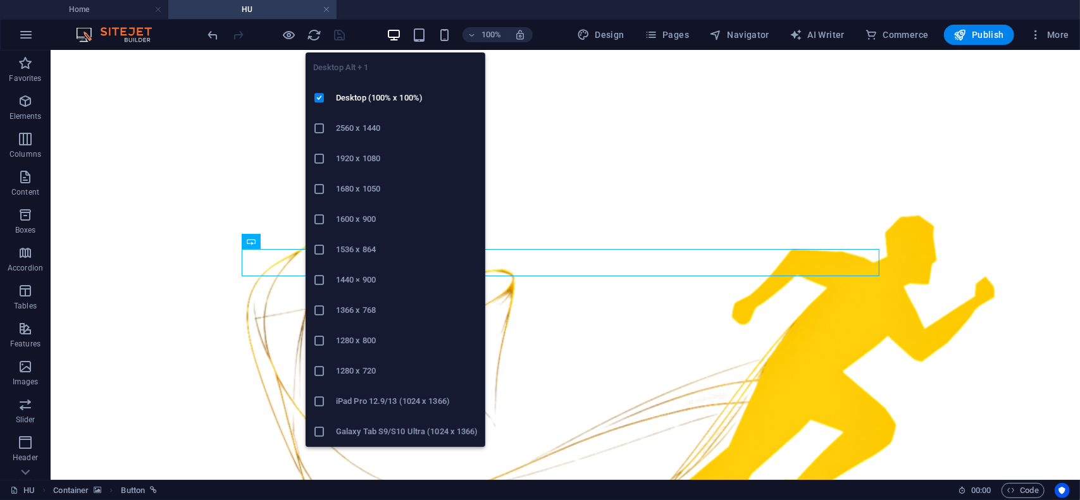
click at [395, 34] on icon "button" at bounding box center [394, 35] width 15 height 15
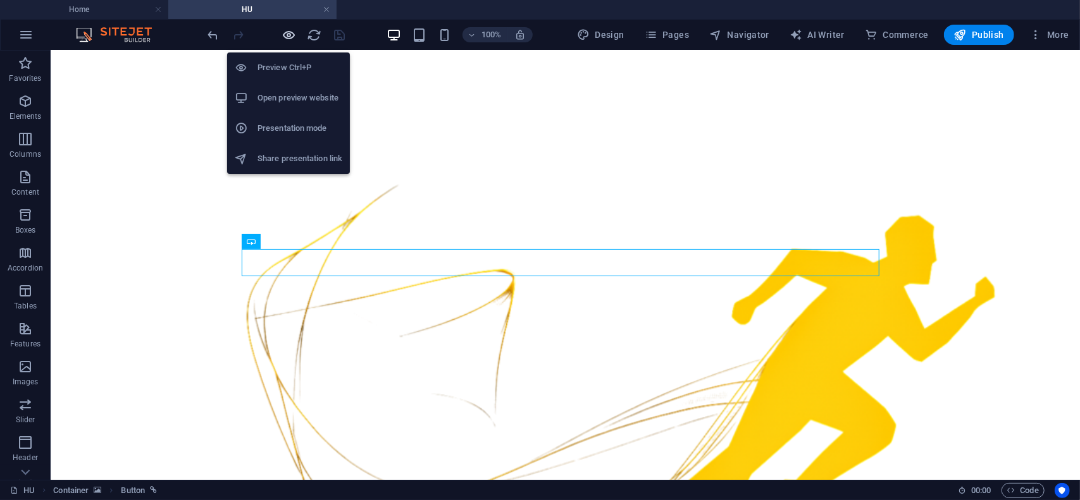
click at [289, 35] on icon "button" at bounding box center [289, 35] width 15 height 15
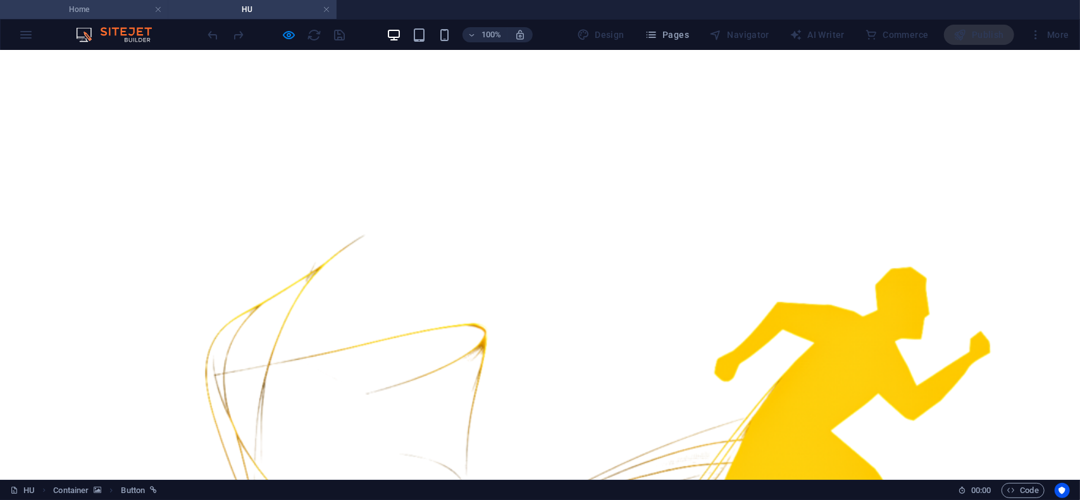
click at [116, 11] on h4 "Home" at bounding box center [84, 10] width 168 height 14
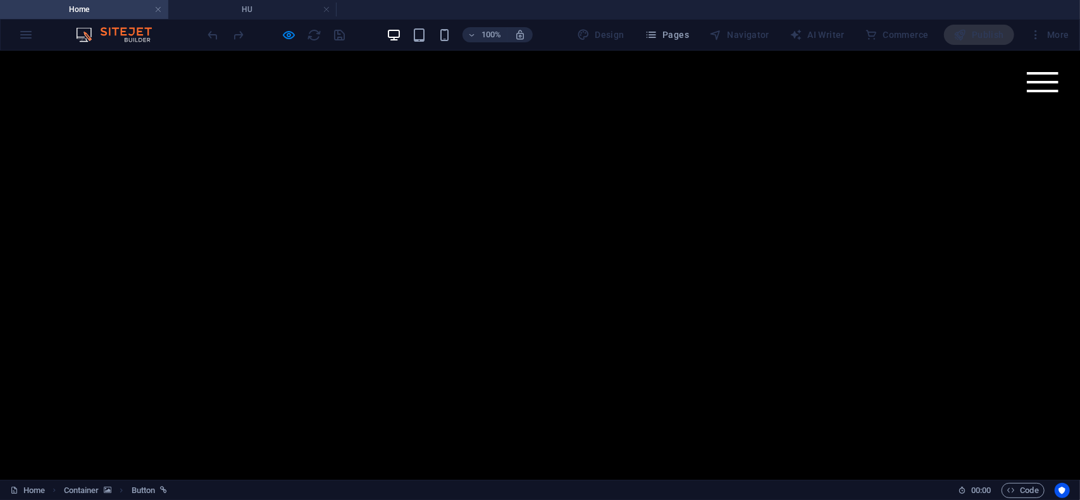
scroll to position [316, 0]
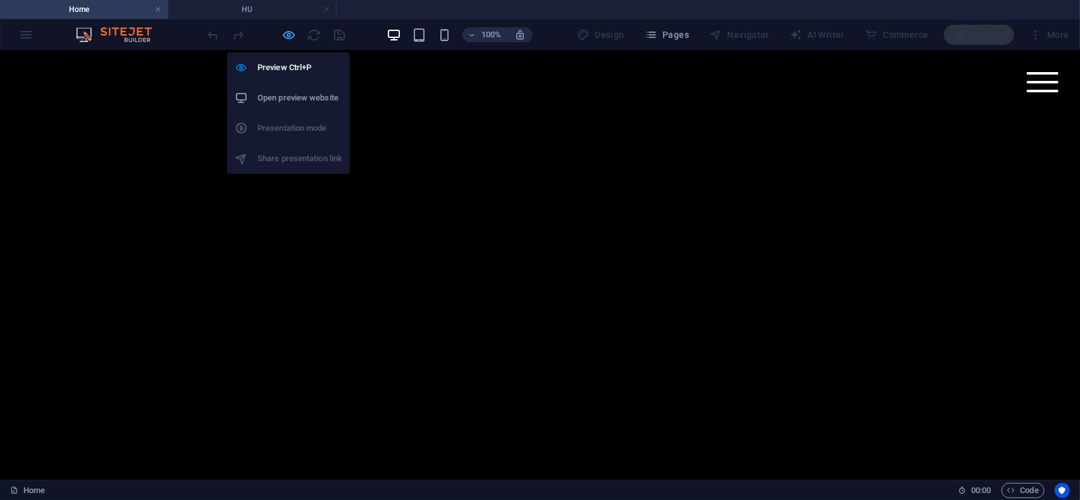
click at [290, 35] on icon "button" at bounding box center [289, 35] width 15 height 15
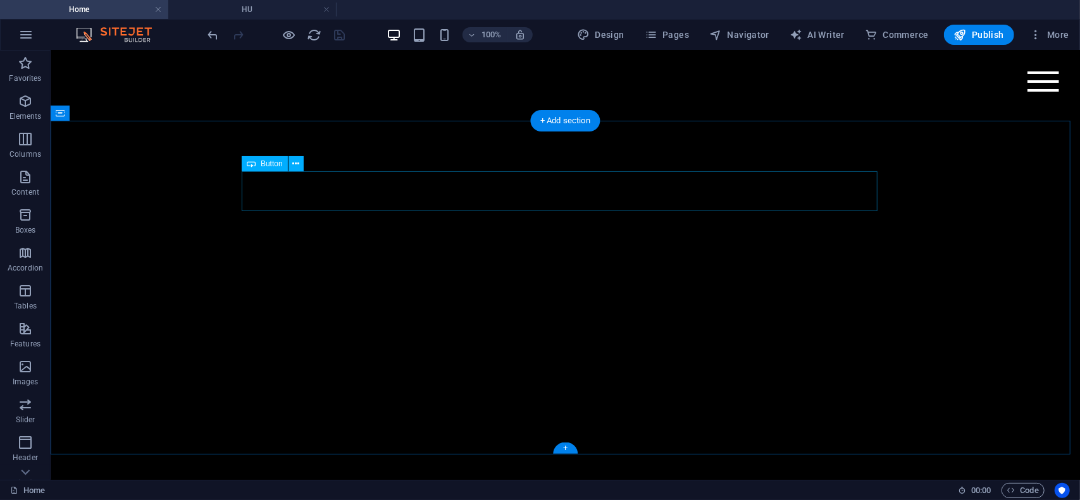
select select "px"
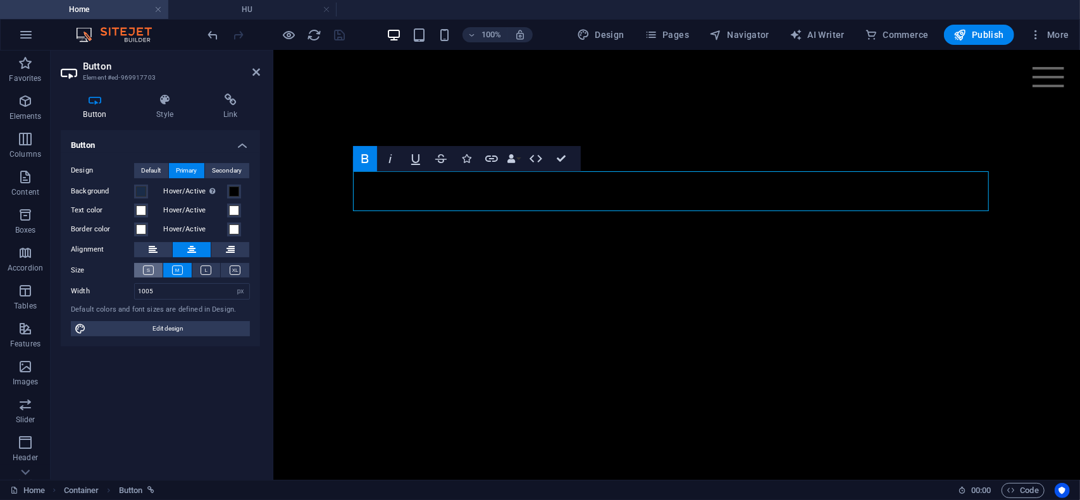
click at [147, 272] on icon at bounding box center [148, 270] width 11 height 9
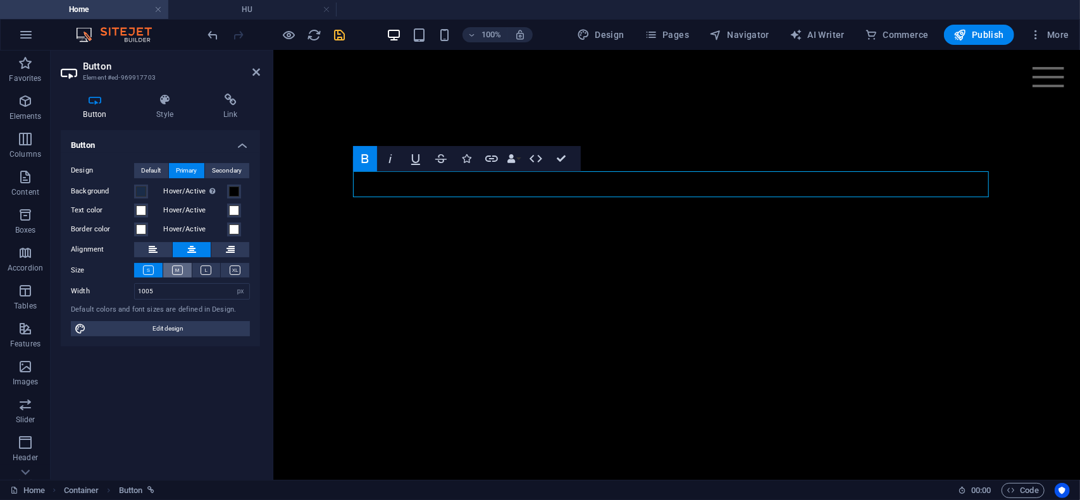
click at [178, 271] on icon at bounding box center [177, 270] width 11 height 9
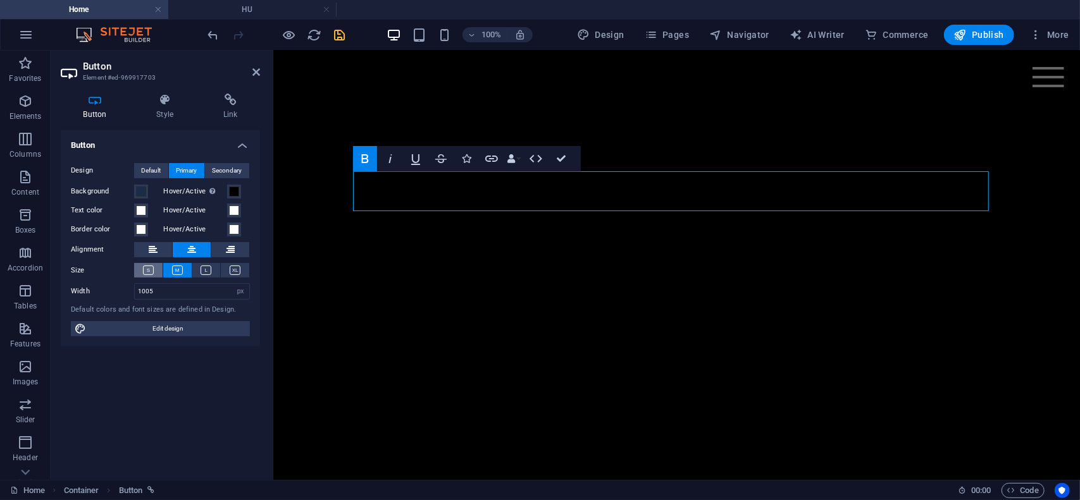
click at [150, 271] on icon at bounding box center [148, 270] width 11 height 9
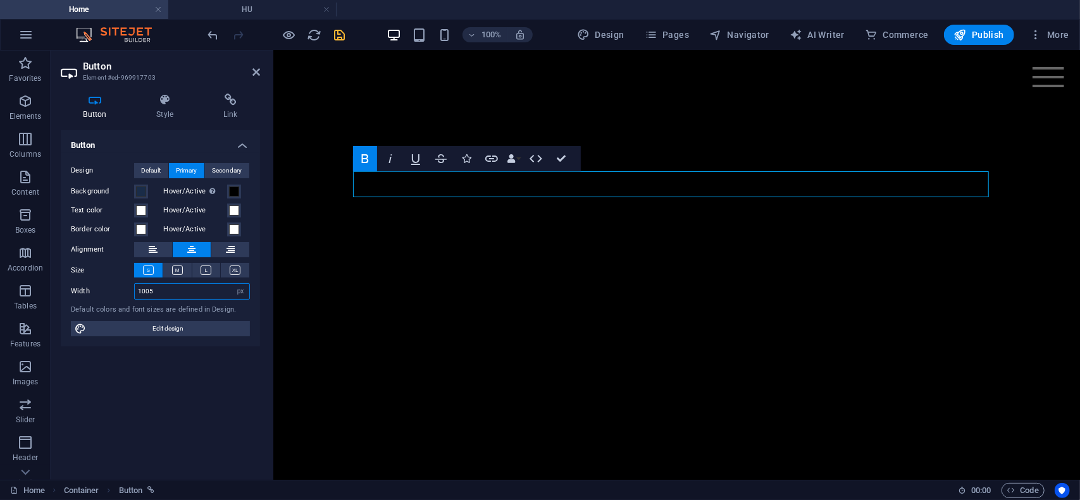
drag, startPoint x: 116, startPoint y: 292, endPoint x: 92, endPoint y: 289, distance: 24.2
click at [92, 289] on div "Width 1005 Default px rem % em vh vw" at bounding box center [160, 291] width 179 height 16
type input "500"
click at [871, 247] on figure at bounding box center [676, 449] width 807 height 404
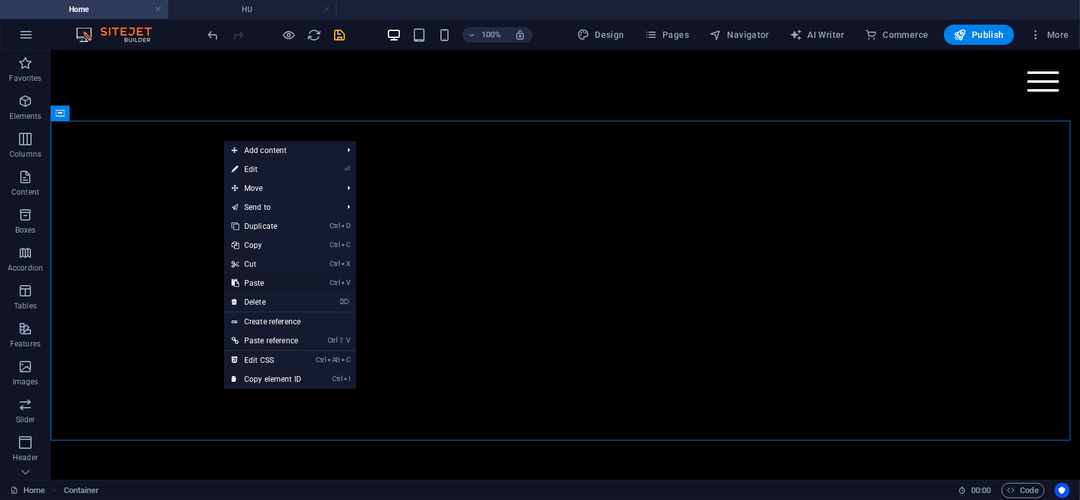
click at [266, 283] on link "Ctrl V Paste" at bounding box center [266, 283] width 85 height 19
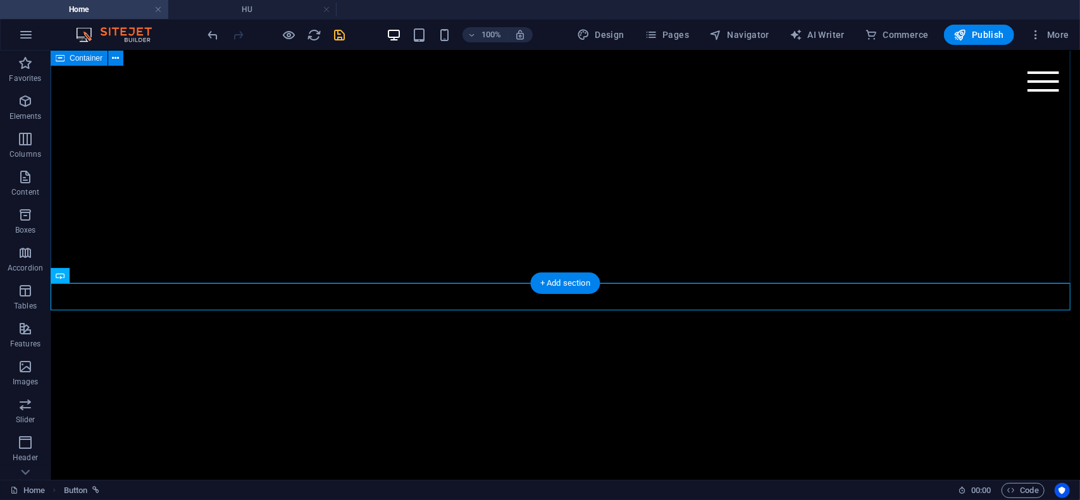
scroll to position [506, 0]
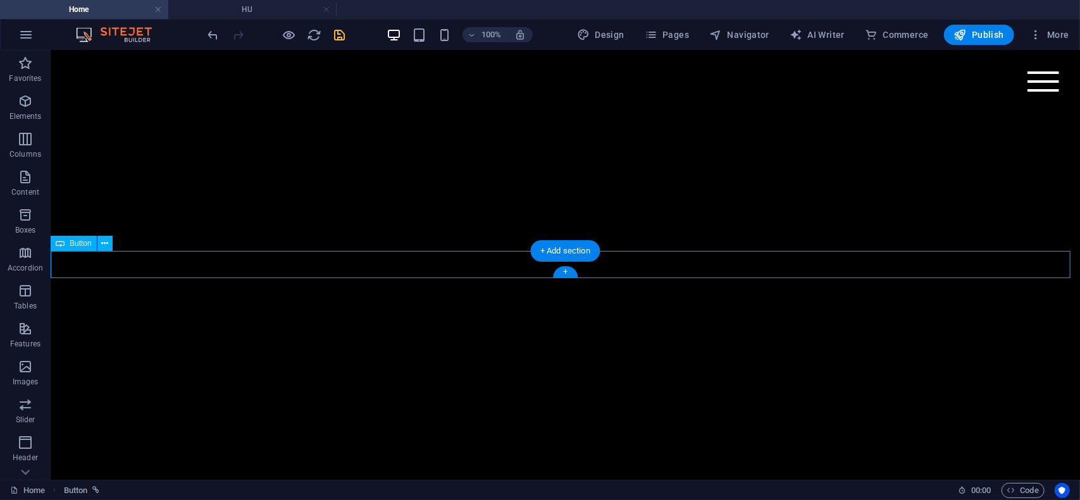
select select "%"
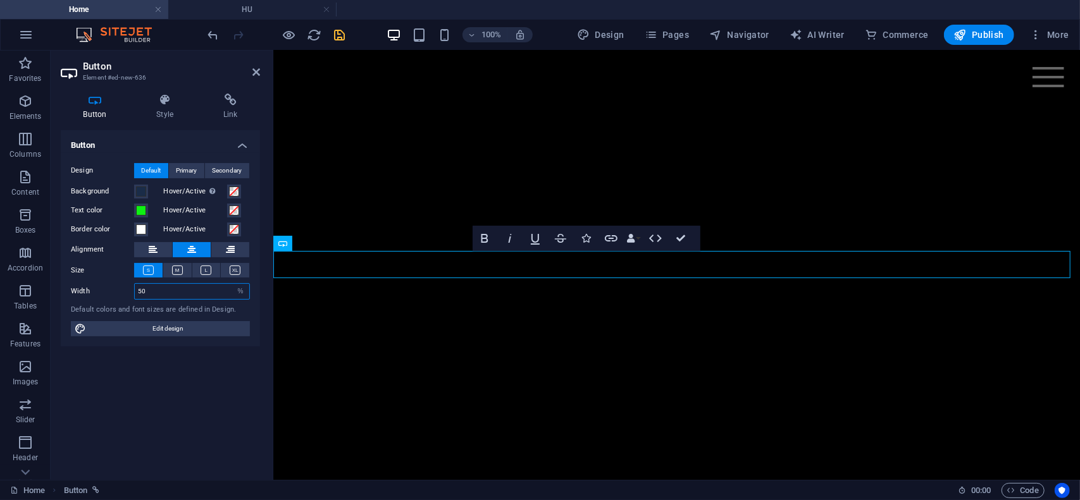
drag, startPoint x: 130, startPoint y: 292, endPoint x: 70, endPoint y: 283, distance: 61.4
click at [70, 283] on div "Design Default Primary Secondary Background Hover/Active Switch to preview mode…" at bounding box center [160, 250] width 199 height 194
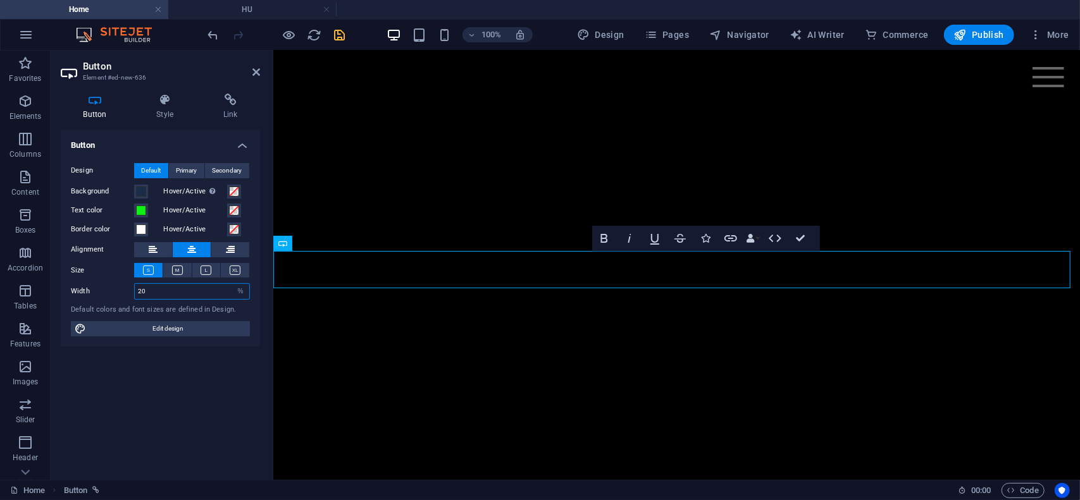
drag, startPoint x: 149, startPoint y: 292, endPoint x: 79, endPoint y: 295, distance: 69.7
click at [79, 295] on div "Width 20 Default px rem % em vh vw" at bounding box center [160, 291] width 179 height 16
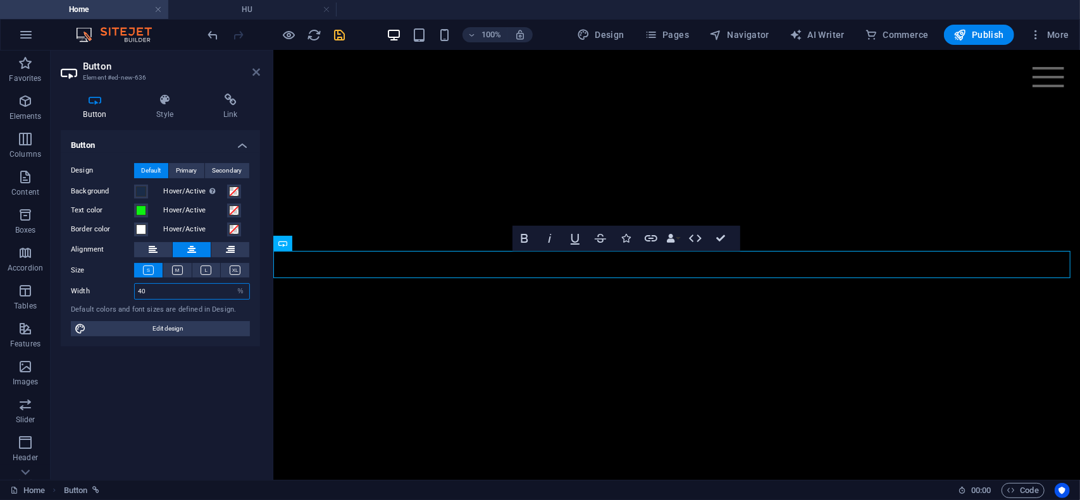
type input "40"
click at [256, 77] on icon at bounding box center [256, 72] width 8 height 10
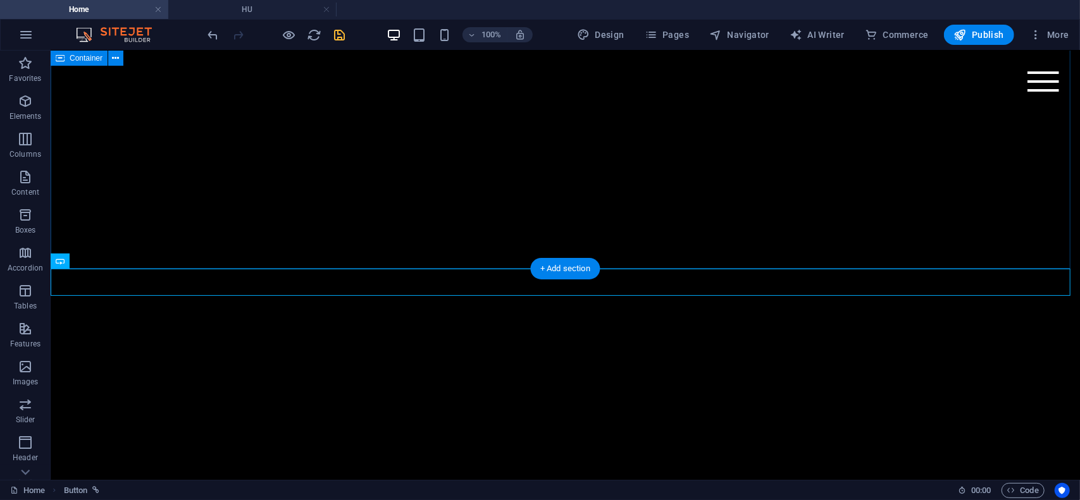
scroll to position [443, 0]
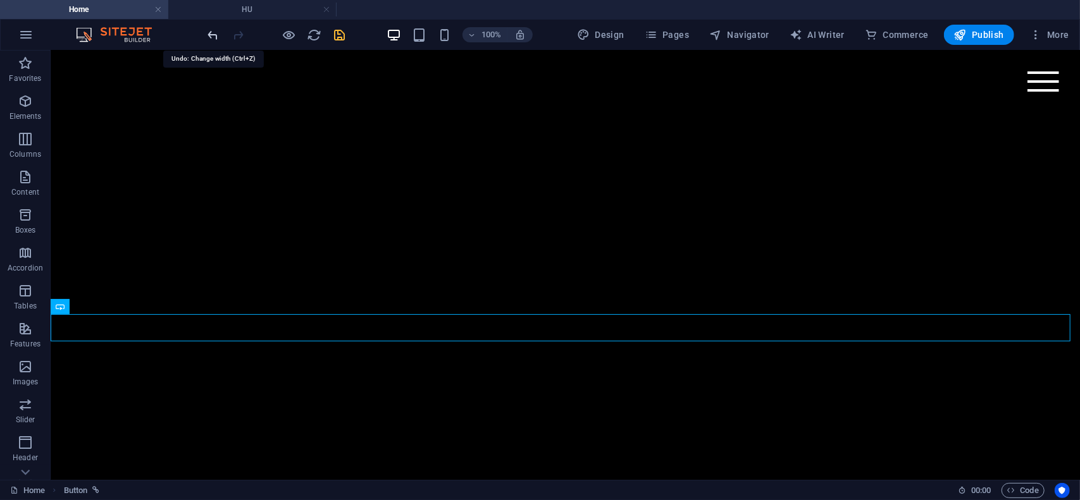
click at [214, 32] on icon "undo" at bounding box center [213, 35] width 15 height 15
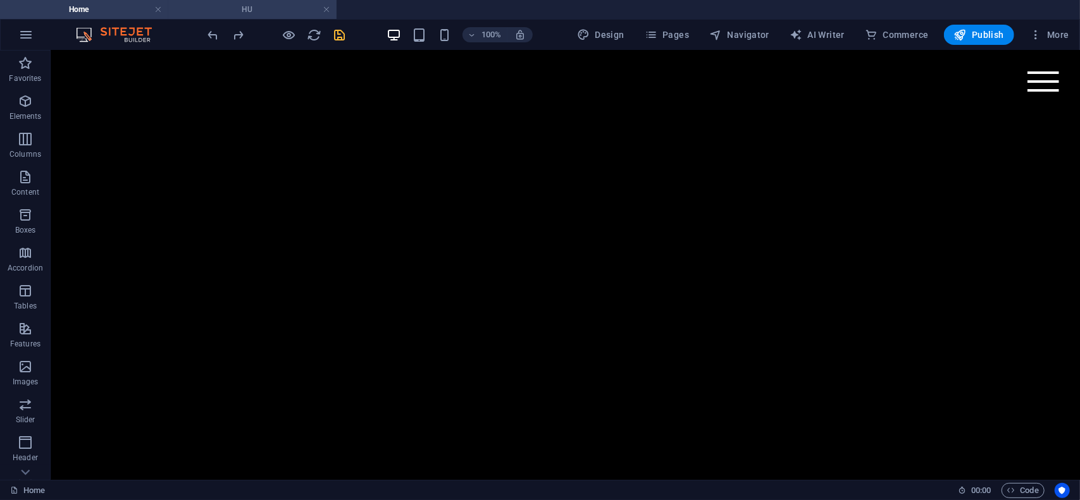
click at [252, 11] on h4 "HU" at bounding box center [252, 10] width 168 height 14
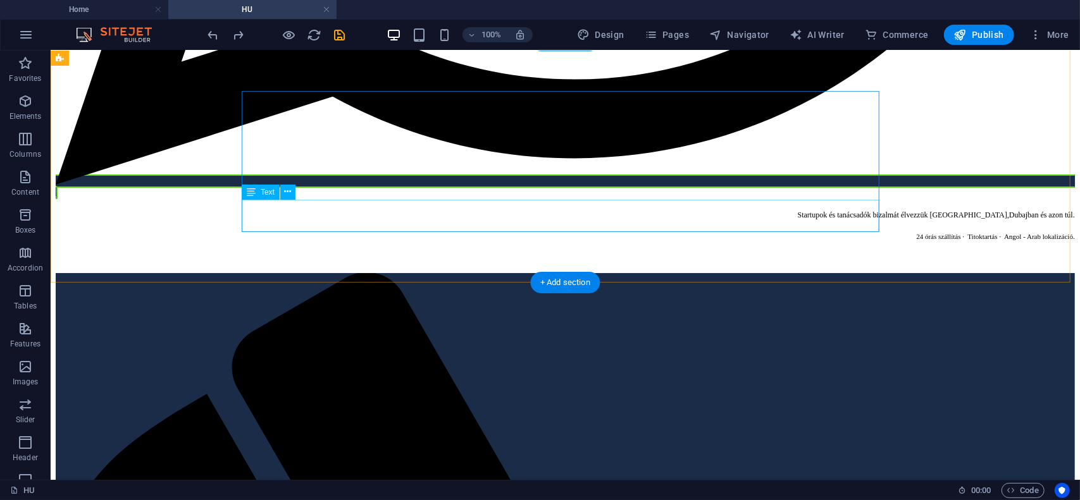
scroll to position [3163, 0]
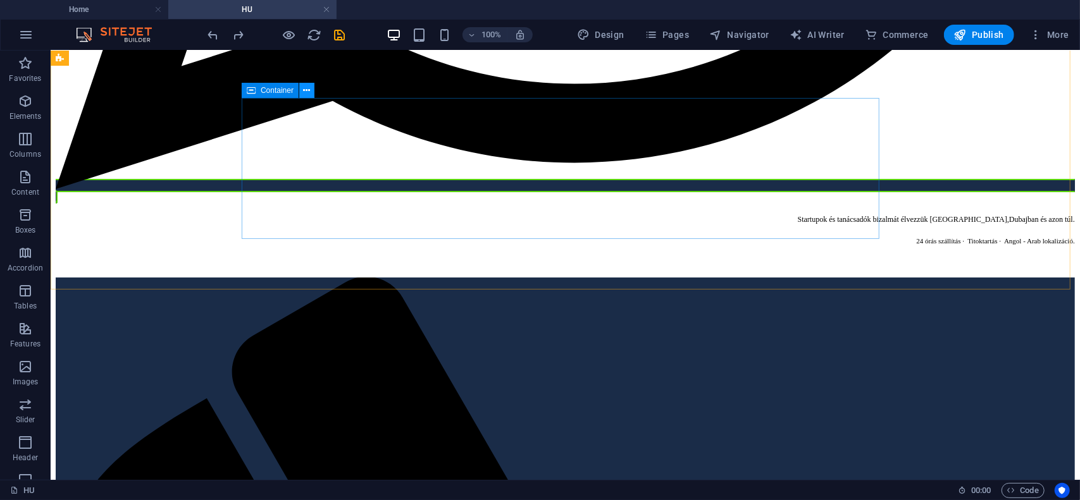
click at [309, 94] on icon at bounding box center [307, 90] width 7 height 13
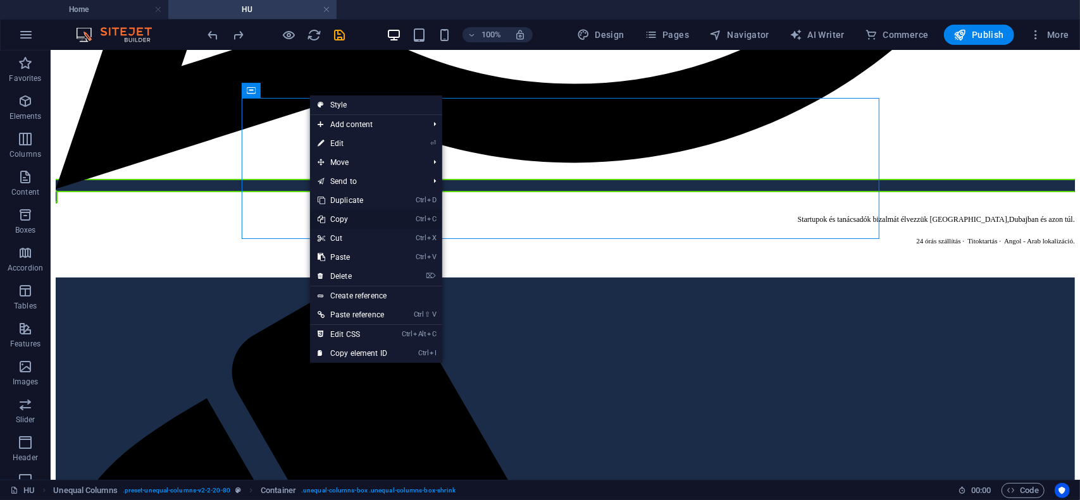
click at [351, 222] on link "Ctrl C Copy" at bounding box center [352, 219] width 85 height 19
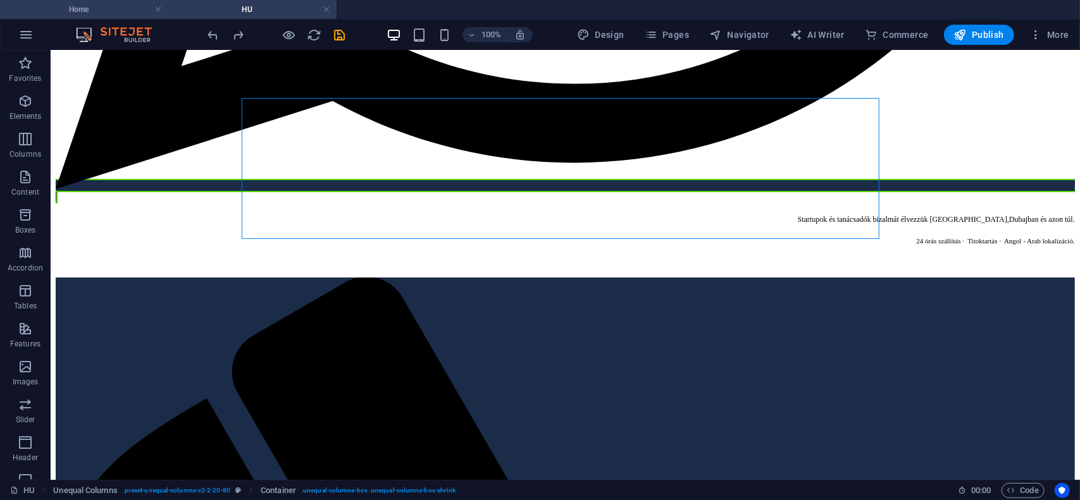
click at [108, 9] on h4 "Home" at bounding box center [84, 10] width 168 height 14
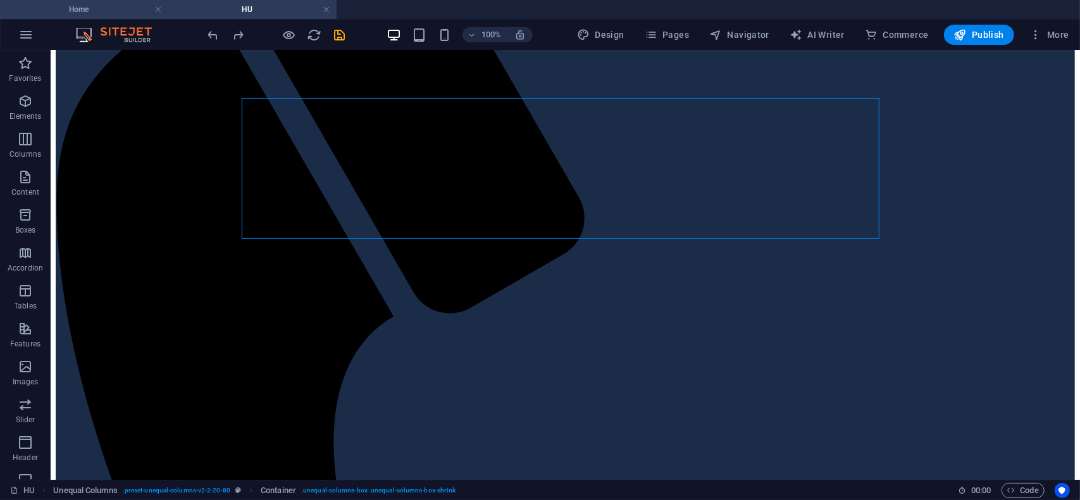
scroll to position [0, 0]
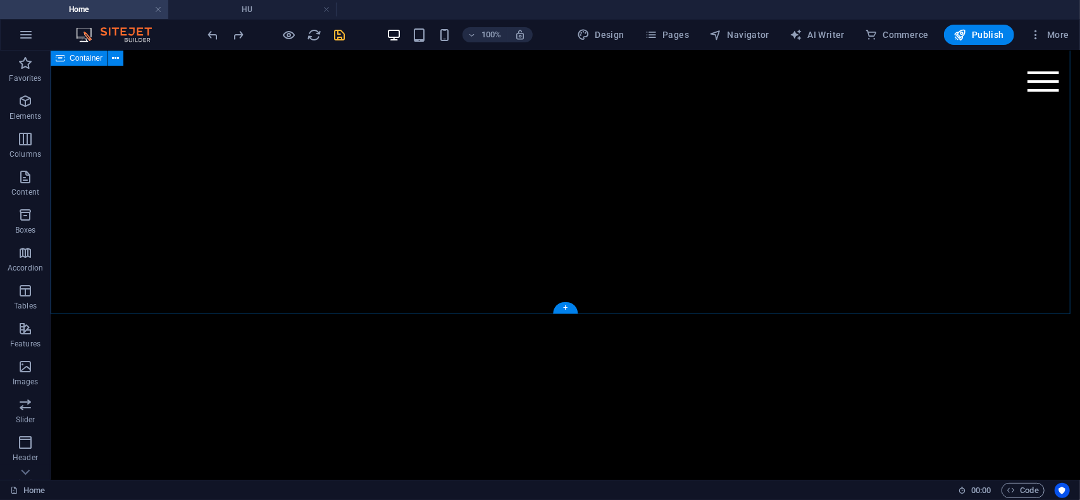
drag, startPoint x: 175, startPoint y: 329, endPoint x: 121, endPoint y: 133, distance: 203.5
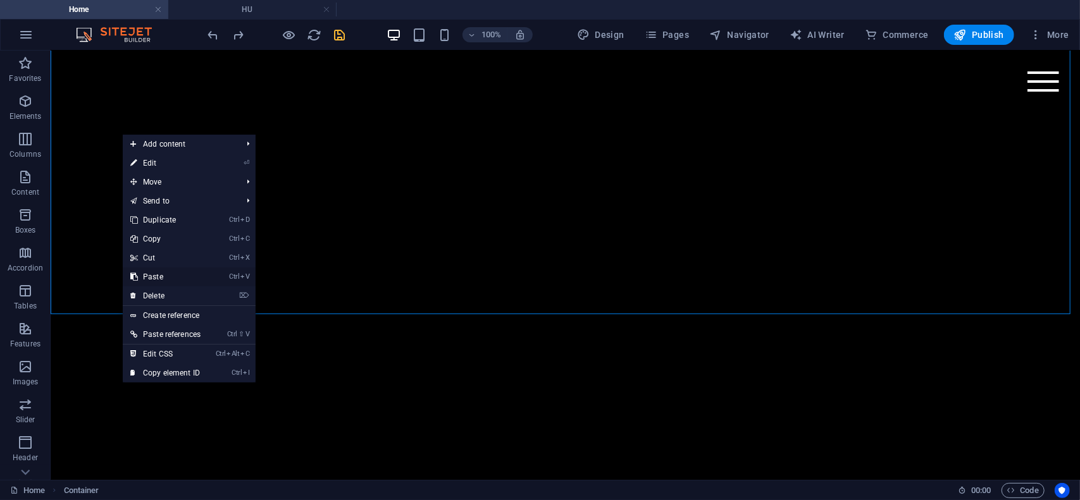
click at [170, 276] on link "Ctrl V Paste" at bounding box center [165, 277] width 85 height 19
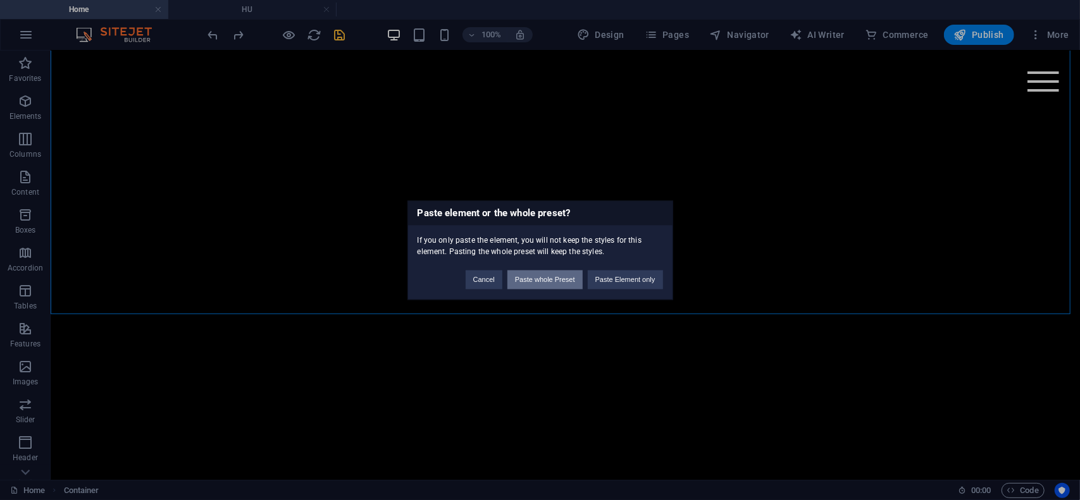
click at [554, 285] on button "Paste whole Preset" at bounding box center [544, 279] width 75 height 19
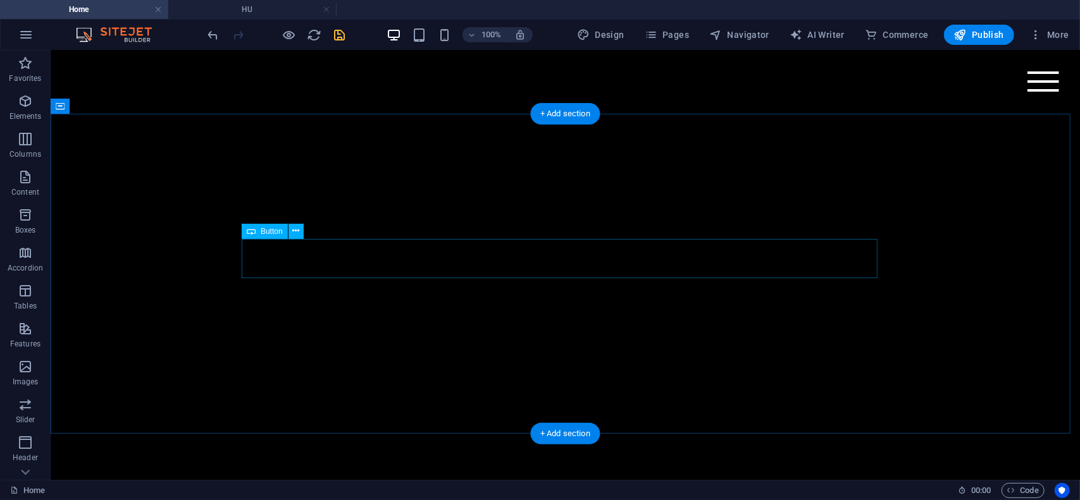
scroll to position [316, 0]
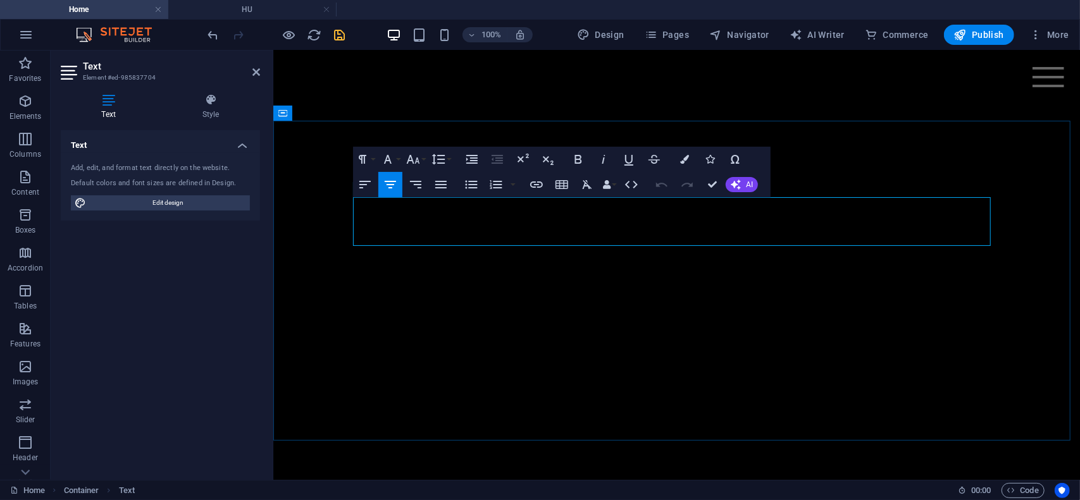
drag, startPoint x: 775, startPoint y: 207, endPoint x: 563, endPoint y: 210, distance: 212.0
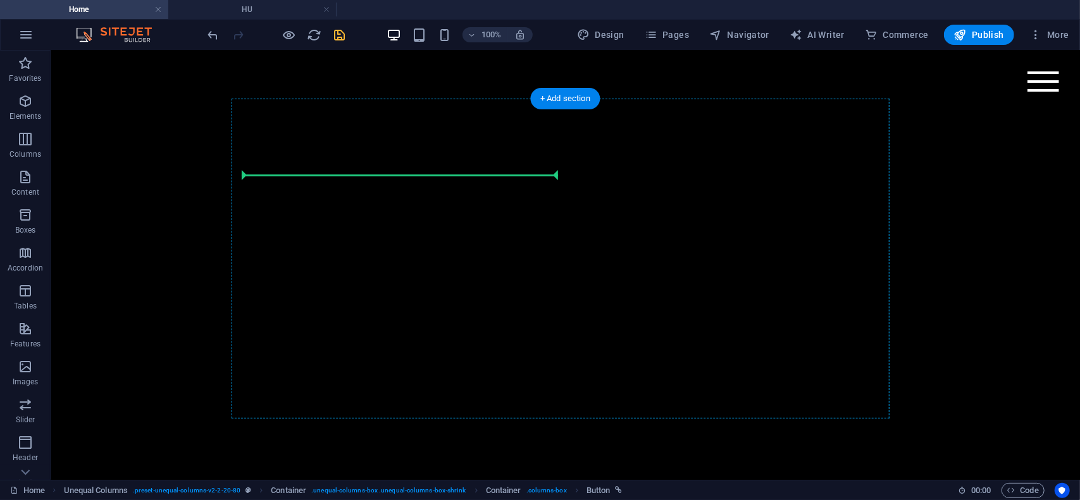
scroll to position [298, 0]
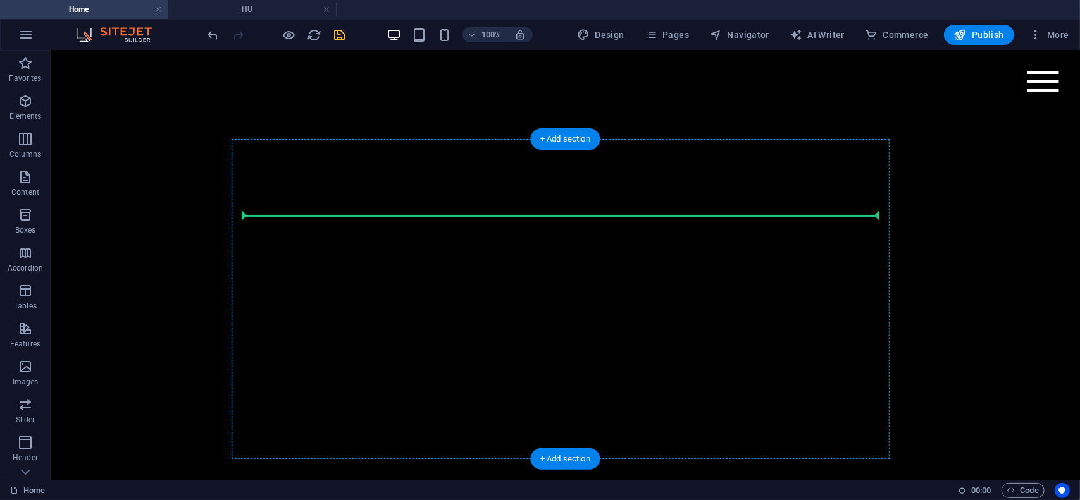
drag, startPoint x: 324, startPoint y: 365, endPoint x: 422, endPoint y: 219, distance: 176.0
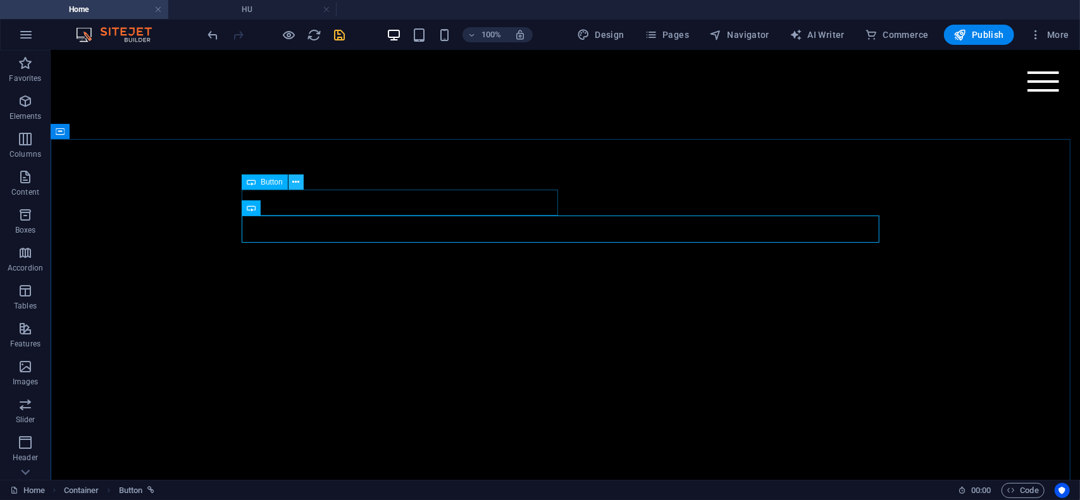
click at [297, 183] on icon at bounding box center [295, 182] width 7 height 13
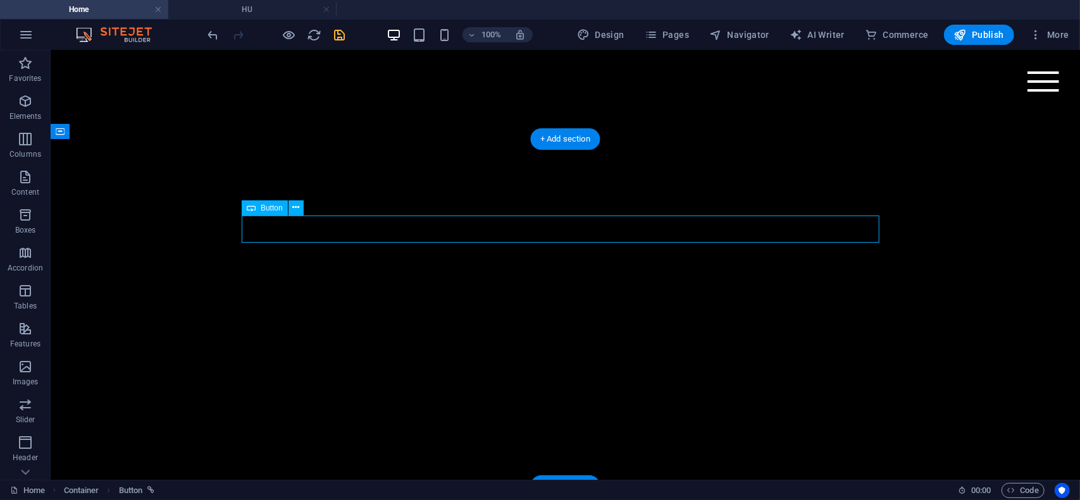
select select "%"
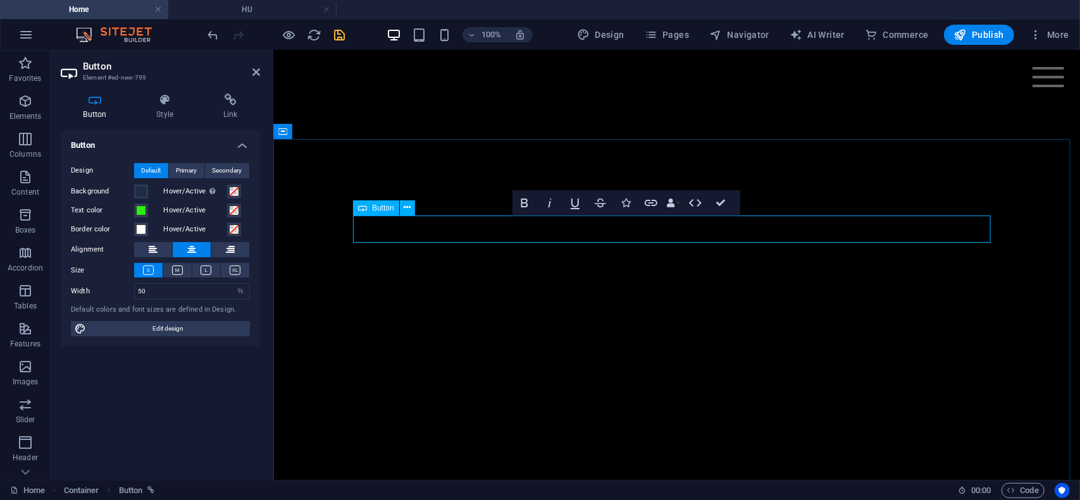
drag, startPoint x: 737, startPoint y: 229, endPoint x: 593, endPoint y: 222, distance: 144.4
click at [139, 209] on span at bounding box center [141, 211] width 10 height 10
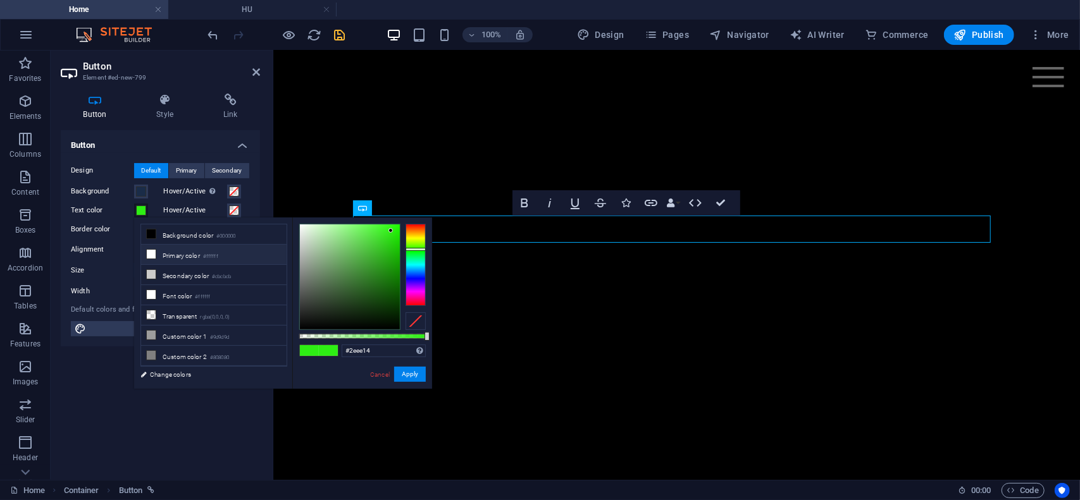
click at [151, 251] on icon at bounding box center [151, 254] width 9 height 9
type input "#ffffff"
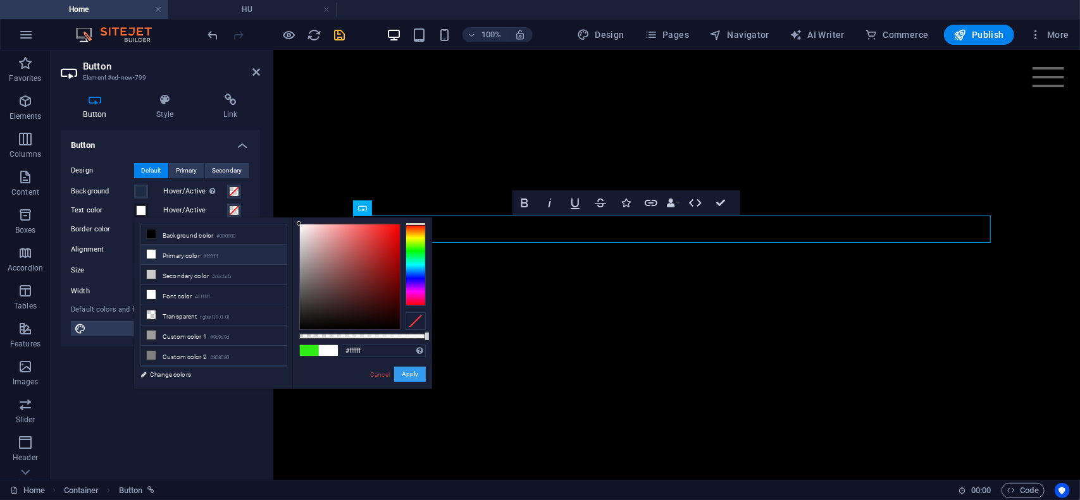
click at [418, 380] on button "Apply" at bounding box center [410, 374] width 32 height 15
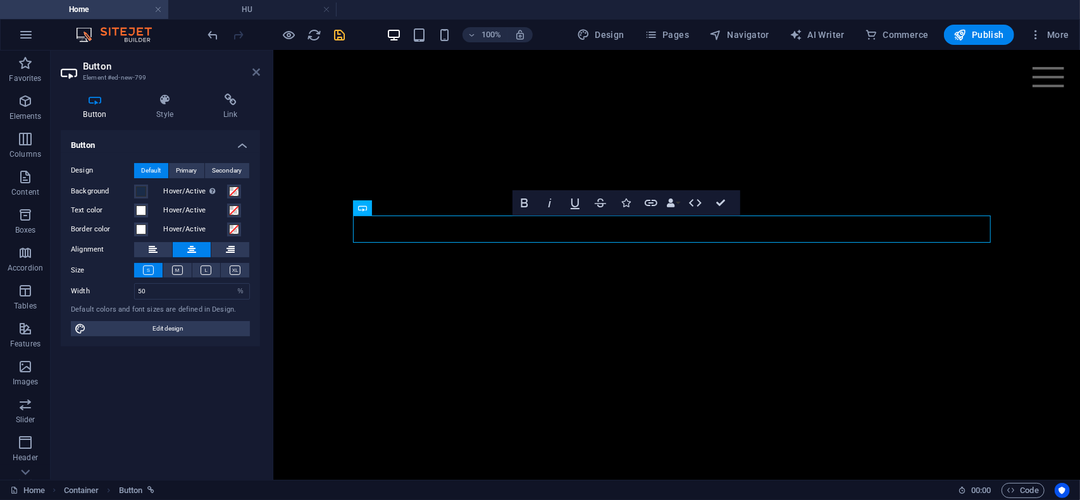
click at [254, 73] on icon at bounding box center [256, 72] width 8 height 10
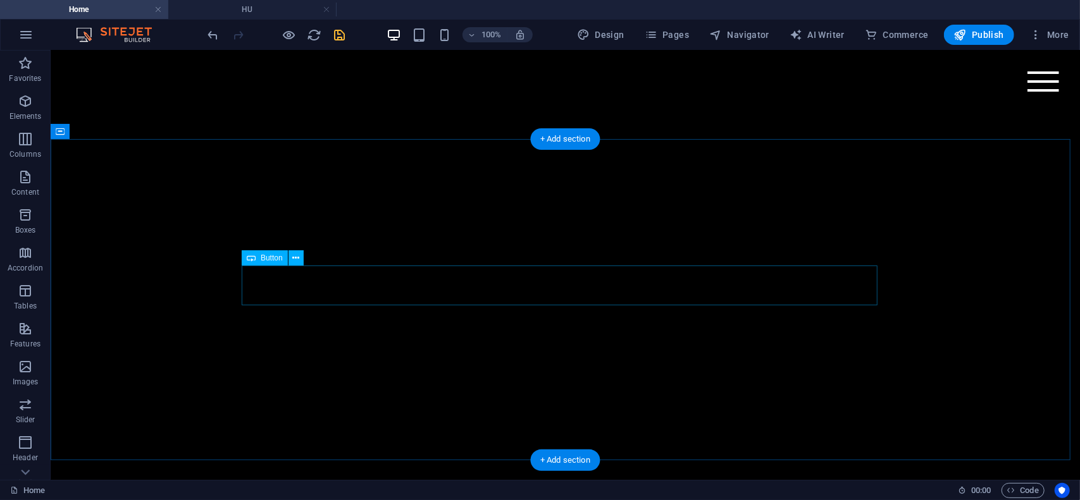
select select "px"
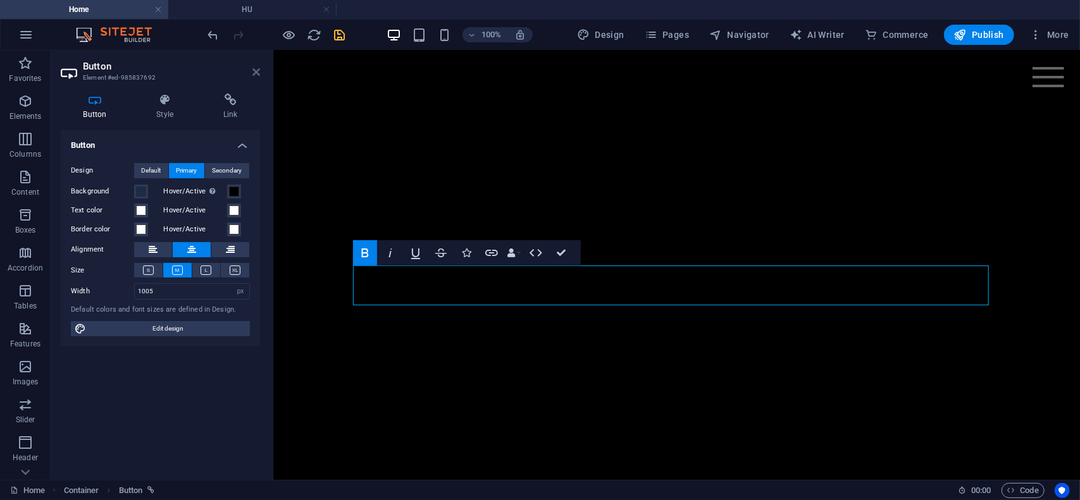
click at [254, 70] on icon at bounding box center [256, 72] width 8 height 10
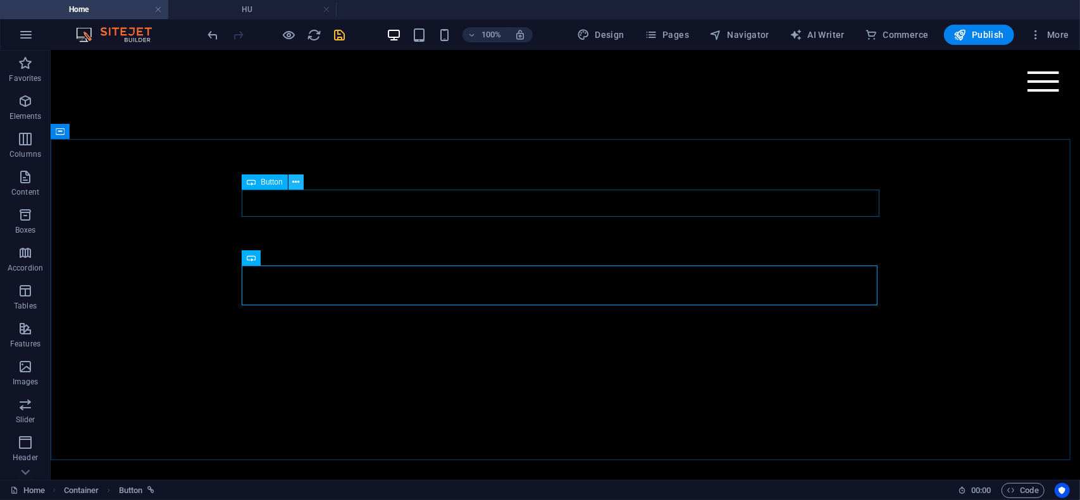
click at [297, 184] on icon at bounding box center [295, 182] width 7 height 13
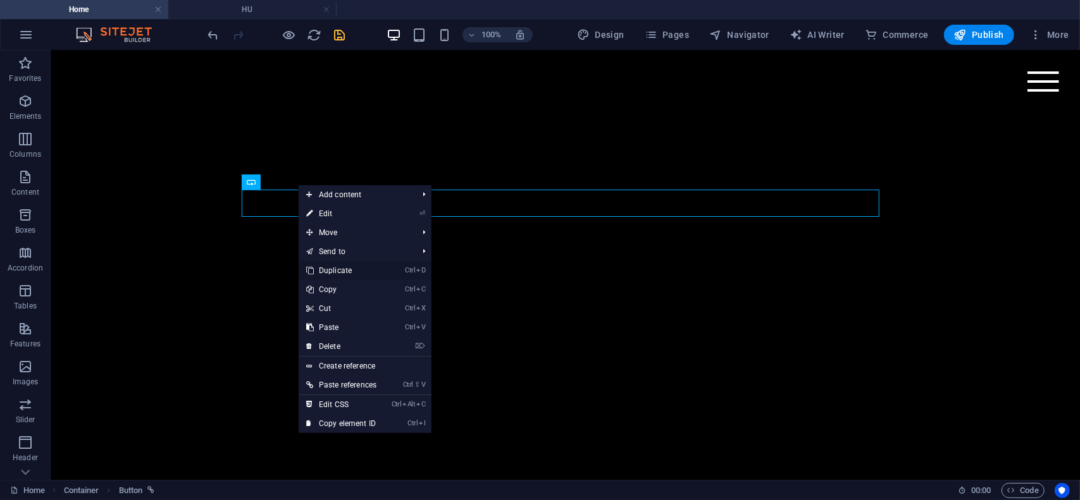
click at [351, 273] on link "Ctrl D Duplicate" at bounding box center [341, 270] width 85 height 19
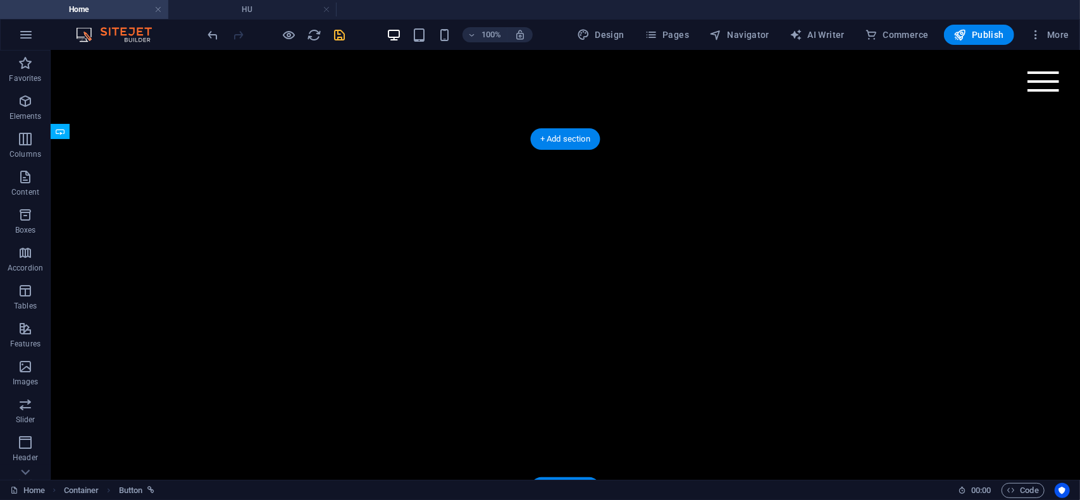
drag, startPoint x: 325, startPoint y: 259, endPoint x: 282, endPoint y: 254, distance: 43.3
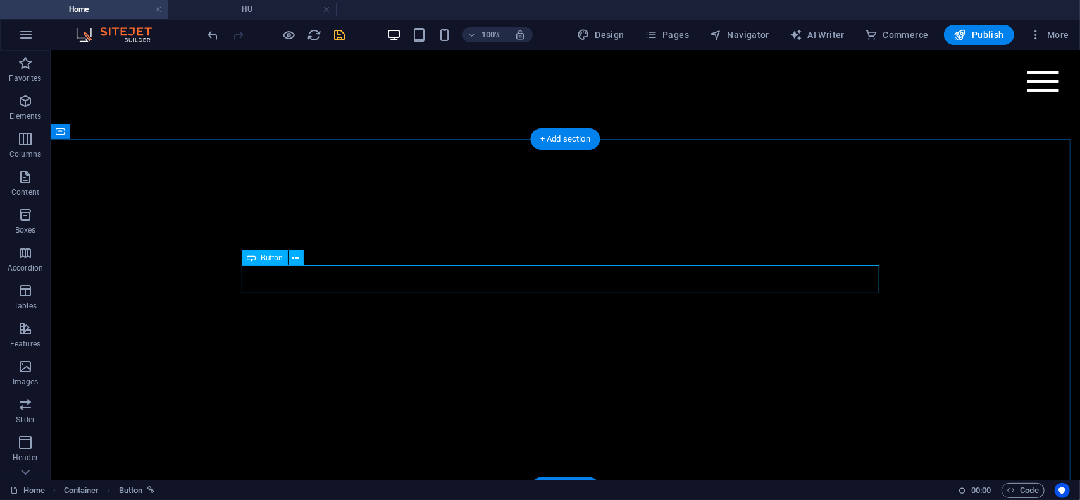
select select "%"
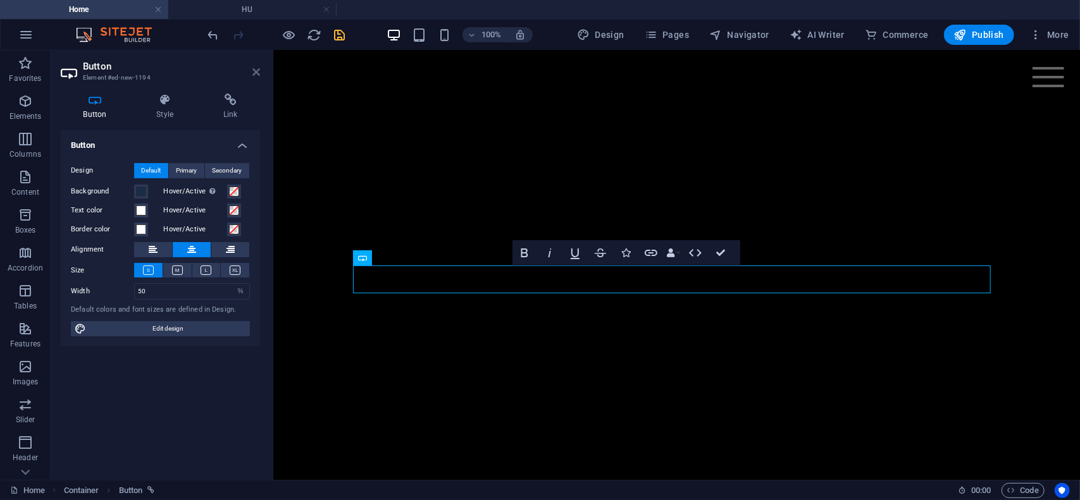
click at [256, 74] on icon at bounding box center [256, 72] width 8 height 10
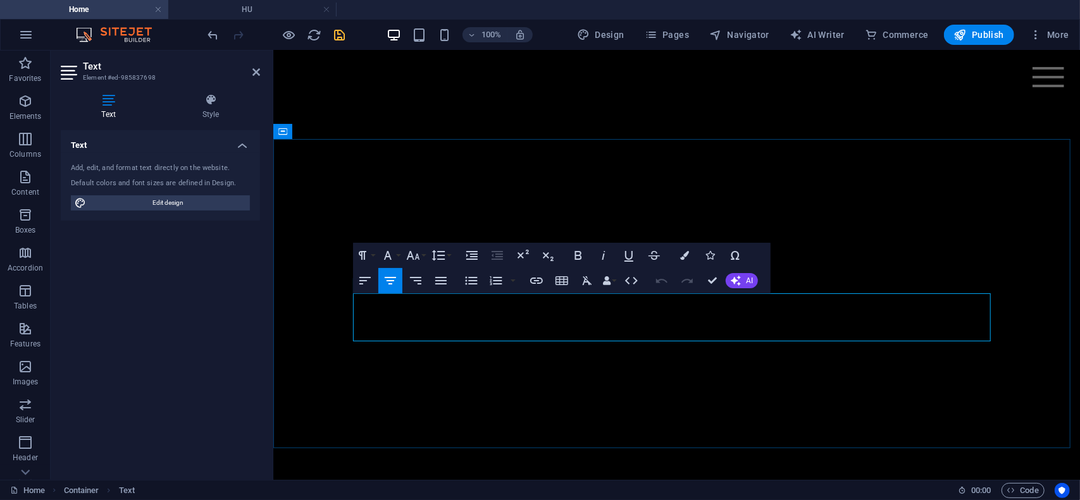
drag, startPoint x: 729, startPoint y: 320, endPoint x: 619, endPoint y: 301, distance: 111.1
click at [420, 255] on icon "button" at bounding box center [413, 255] width 15 height 15
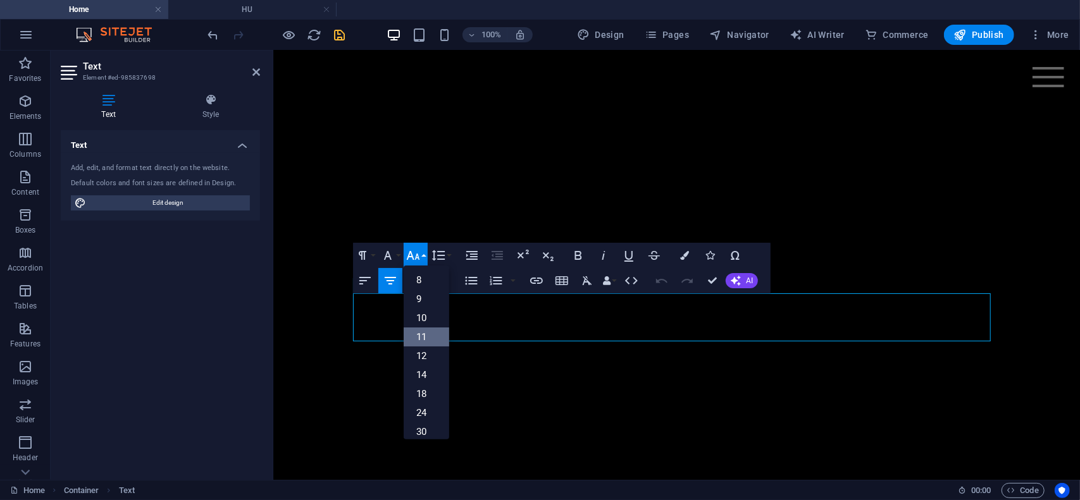
click at [429, 336] on link "11" at bounding box center [427, 337] width 46 height 19
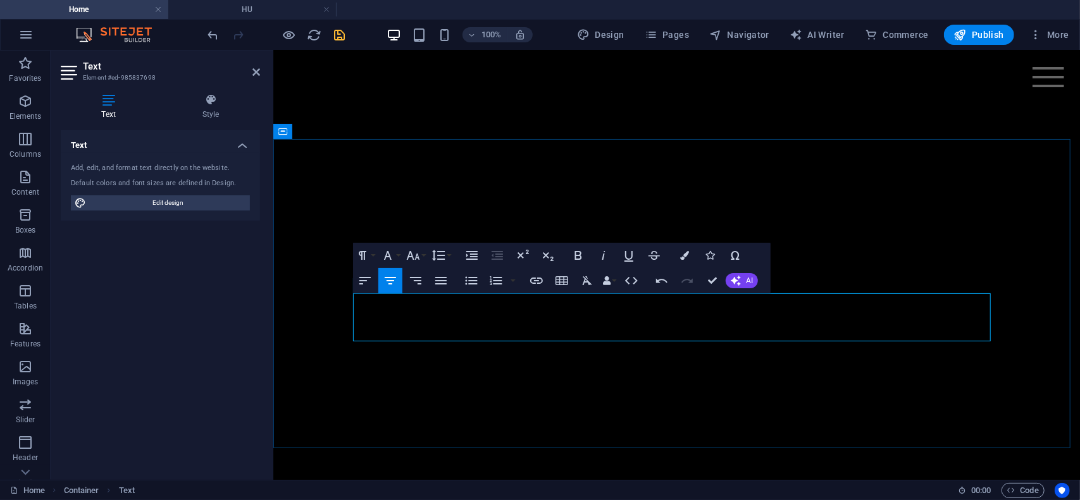
drag, startPoint x: 630, startPoint y: 302, endPoint x: 626, endPoint y: 319, distance: 17.6
click at [420, 256] on icon "button" at bounding box center [413, 255] width 15 height 15
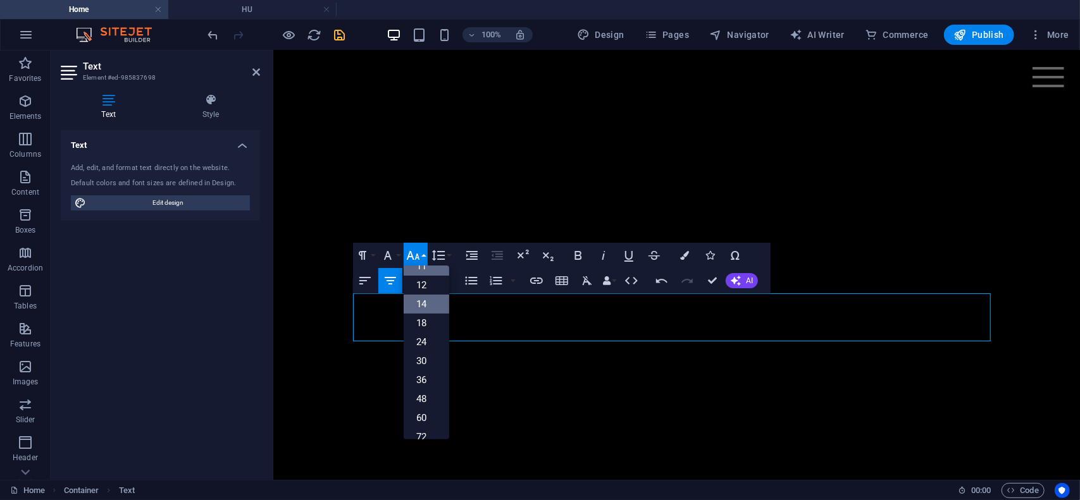
click at [422, 301] on link "14" at bounding box center [427, 304] width 46 height 19
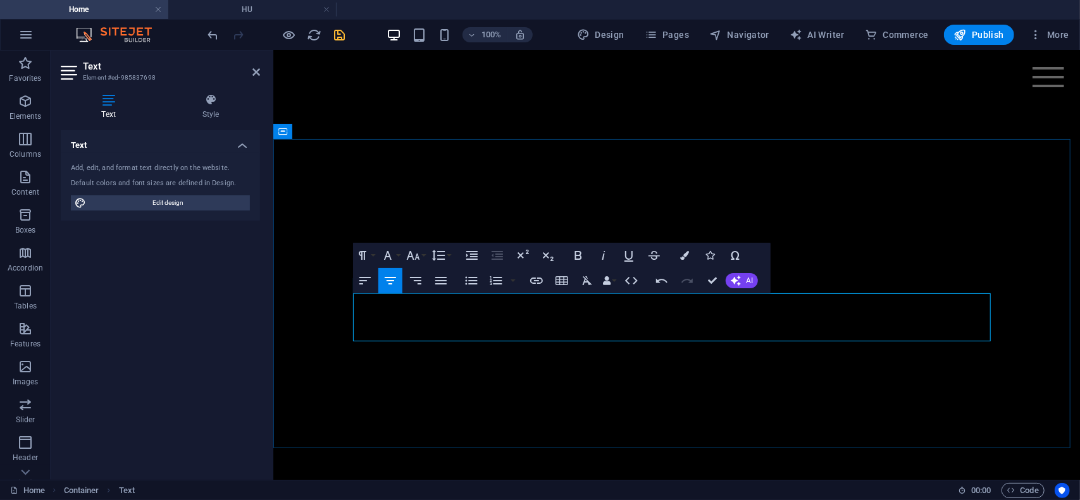
drag, startPoint x: 717, startPoint y: 302, endPoint x: 773, endPoint y: 321, distance: 58.8
click at [421, 256] on button "Font Size" at bounding box center [416, 255] width 24 height 25
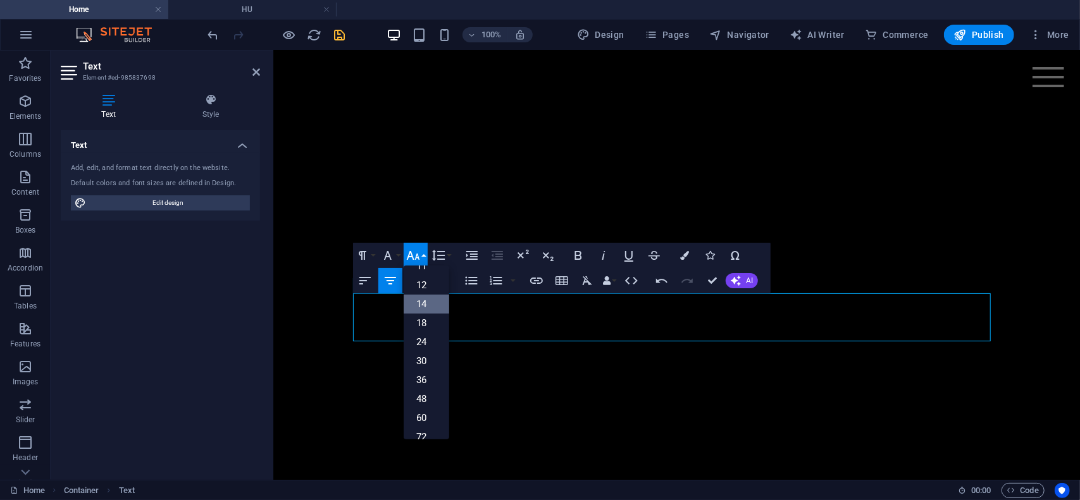
click at [418, 302] on link "14" at bounding box center [427, 304] width 46 height 19
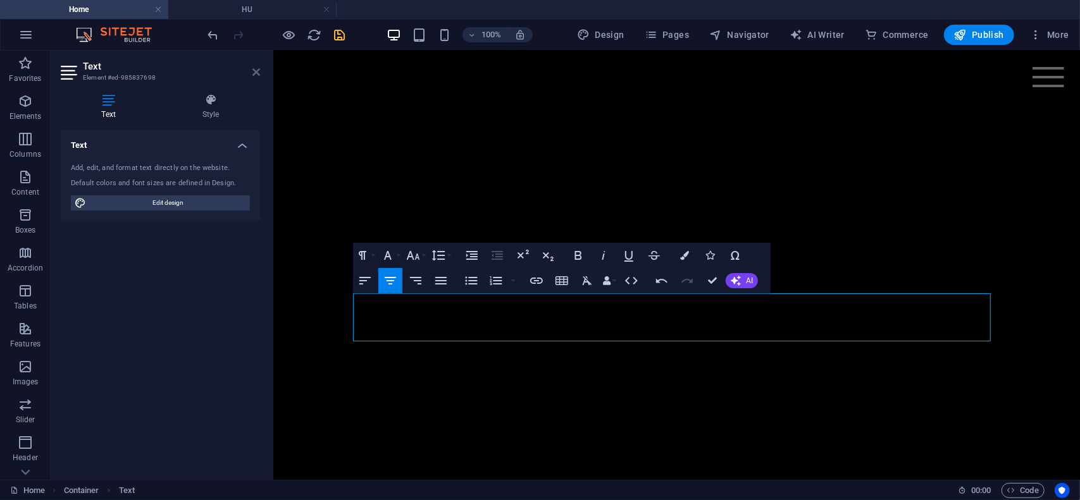
click at [254, 71] on icon at bounding box center [256, 72] width 8 height 10
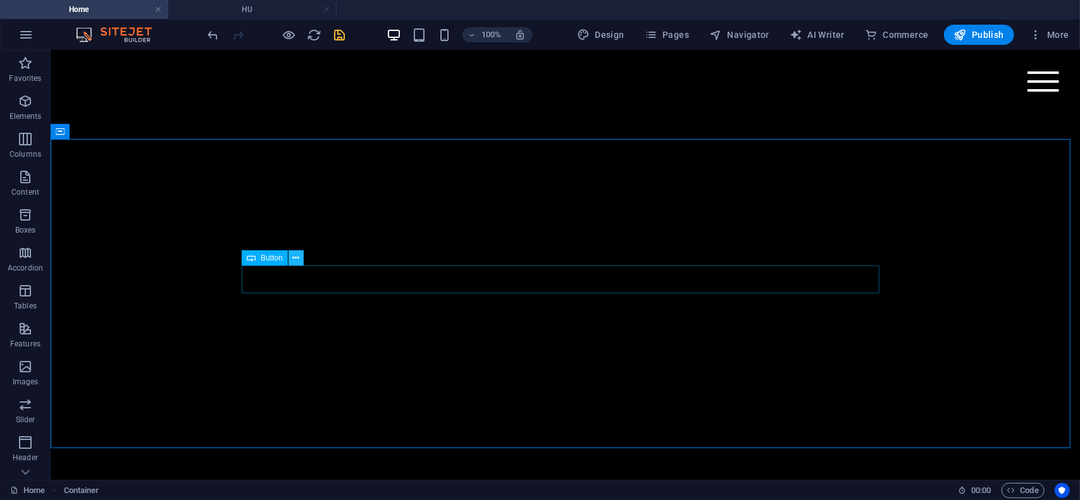
click at [295, 260] on icon at bounding box center [295, 258] width 7 height 13
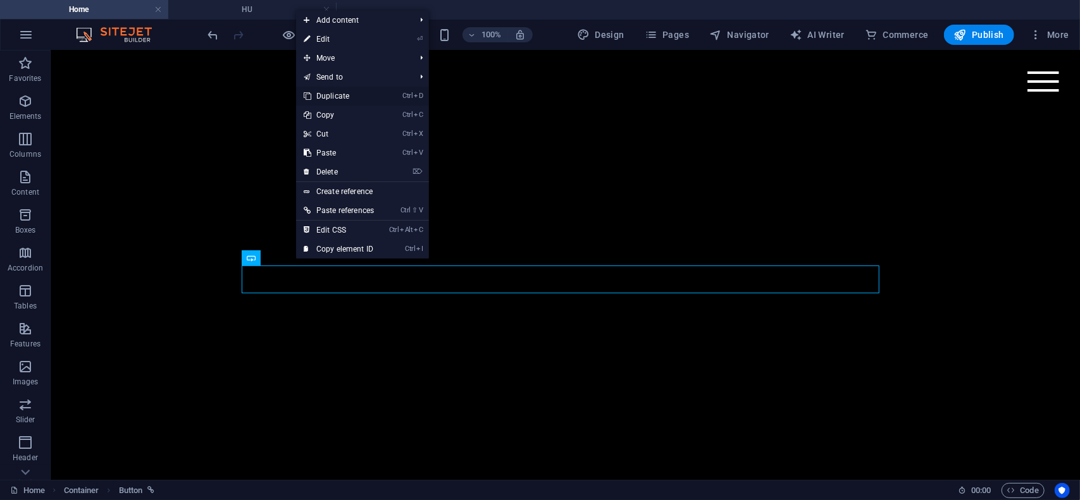
click at [340, 101] on link "Ctrl D Duplicate" at bounding box center [338, 96] width 85 height 19
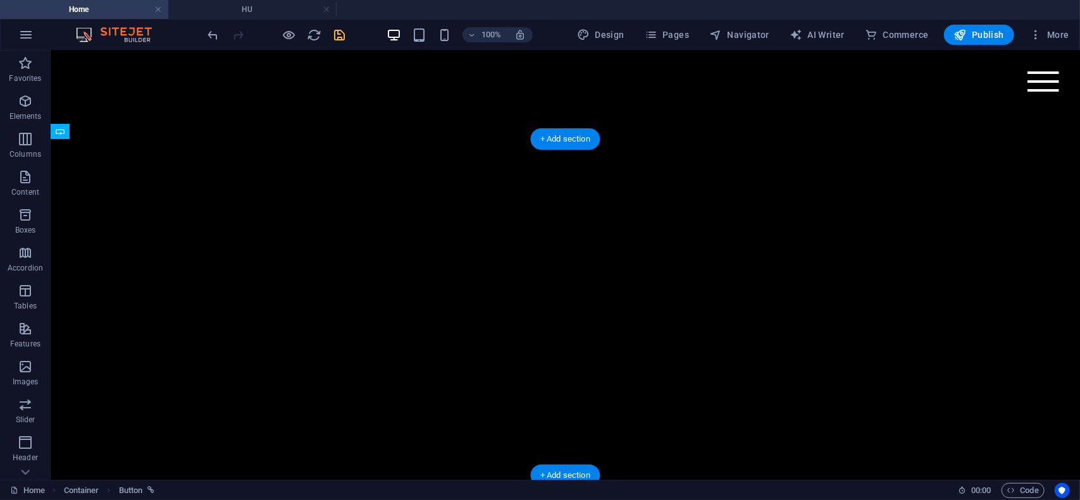
drag, startPoint x: 319, startPoint y: 339, endPoint x: 319, endPoint y: 389, distance: 50.0
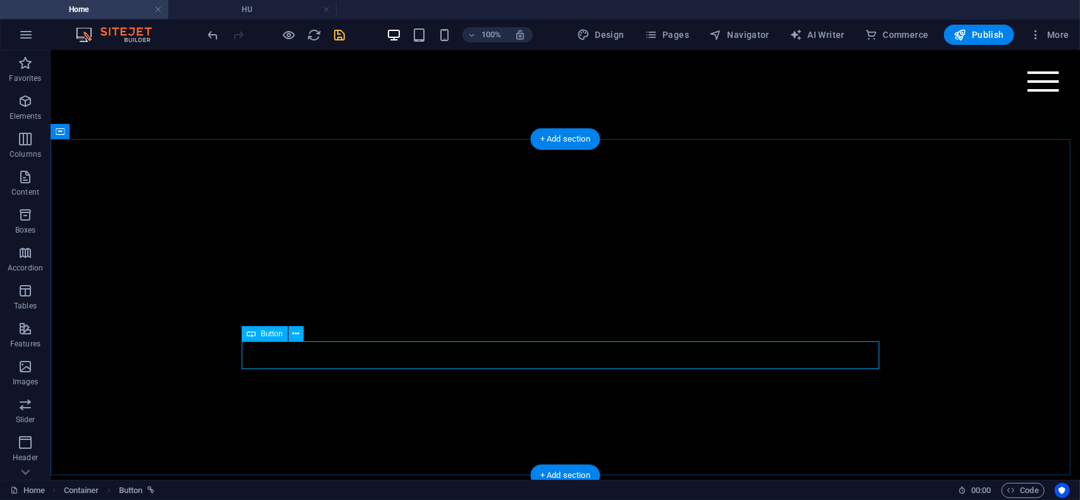
select select "%"
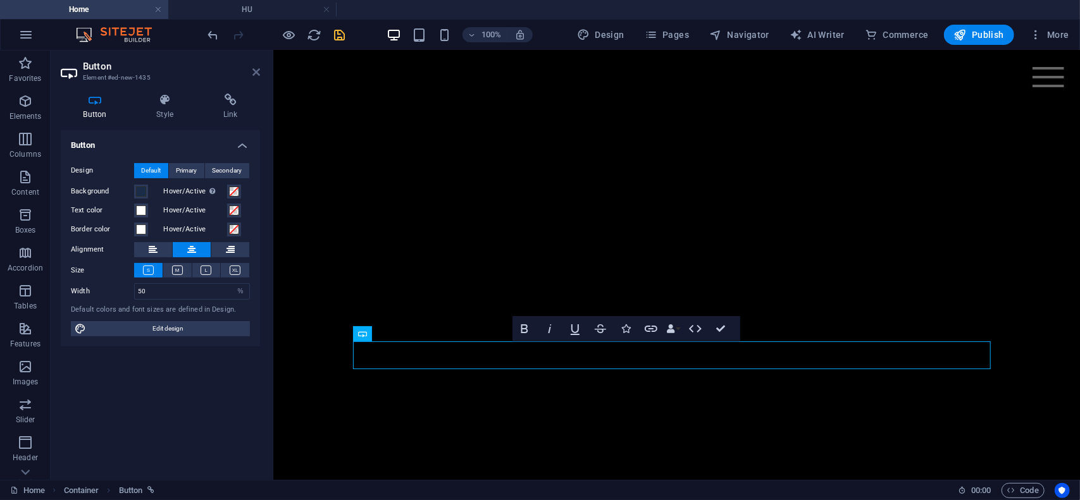
click at [258, 75] on icon at bounding box center [256, 72] width 8 height 10
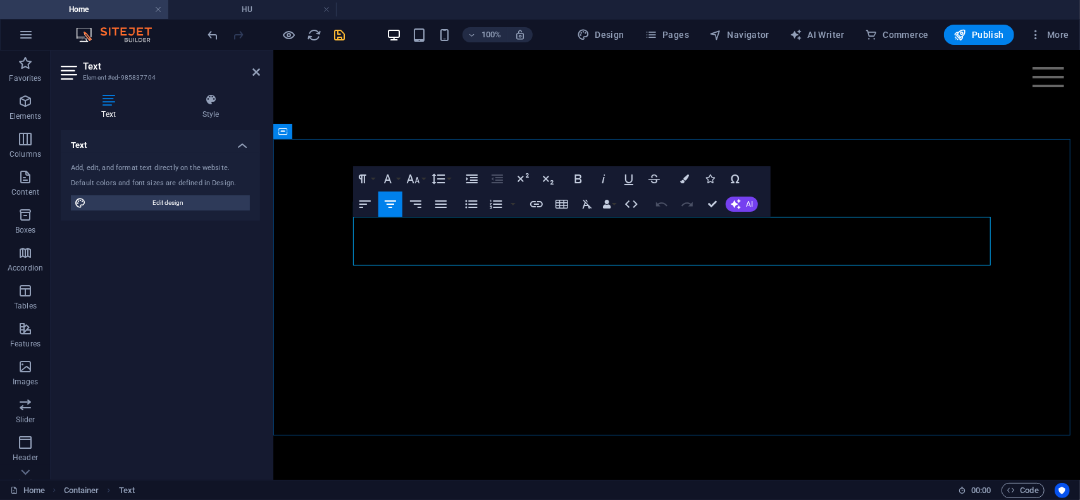
drag, startPoint x: 646, startPoint y: 227, endPoint x: 574, endPoint y: 228, distance: 72.1
click at [685, 182] on icon "button" at bounding box center [684, 179] width 9 height 9
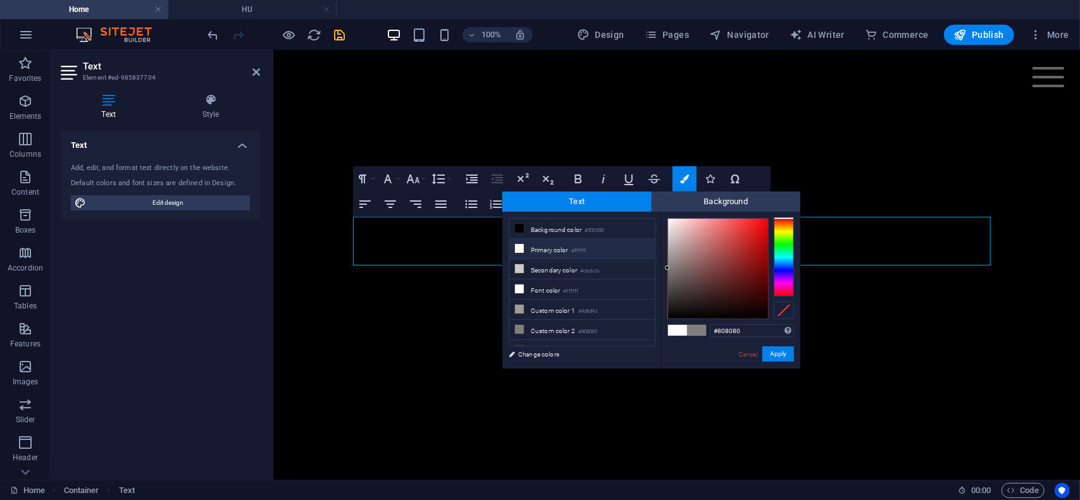
drag, startPoint x: 743, startPoint y: 332, endPoint x: 704, endPoint y: 332, distance: 39.2
click at [704, 332] on div "#808080 Supported formats #0852ed rgb(8, 82, 237) rgba(8, 82, 237, 90%) hsv(221…" at bounding box center [731, 382] width 140 height 340
copy span "T"
click at [257, 71] on icon at bounding box center [256, 72] width 8 height 10
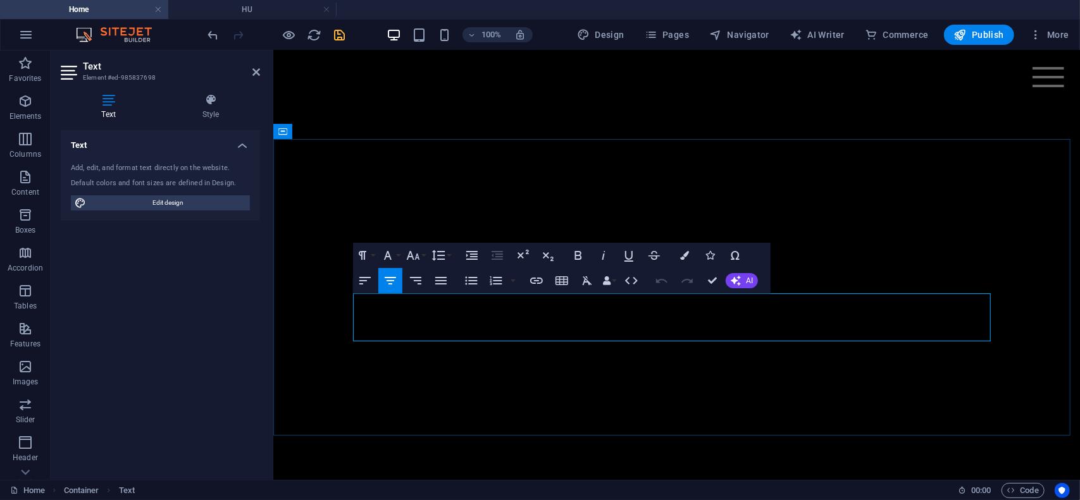
drag, startPoint x: 715, startPoint y: 321, endPoint x: 619, endPoint y: 302, distance: 97.3
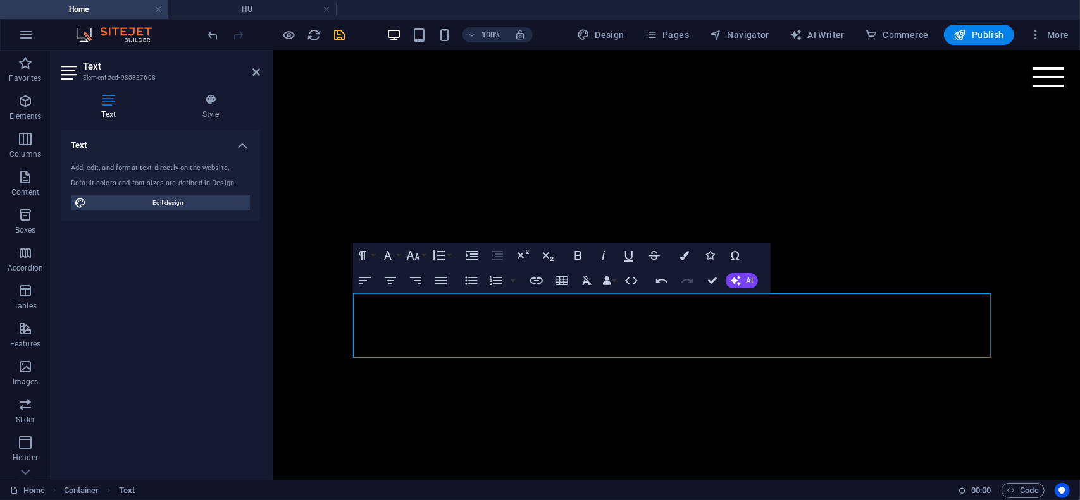
drag, startPoint x: 256, startPoint y: 74, endPoint x: 242, endPoint y: 56, distance: 22.5
click at [256, 73] on icon at bounding box center [256, 72] width 8 height 10
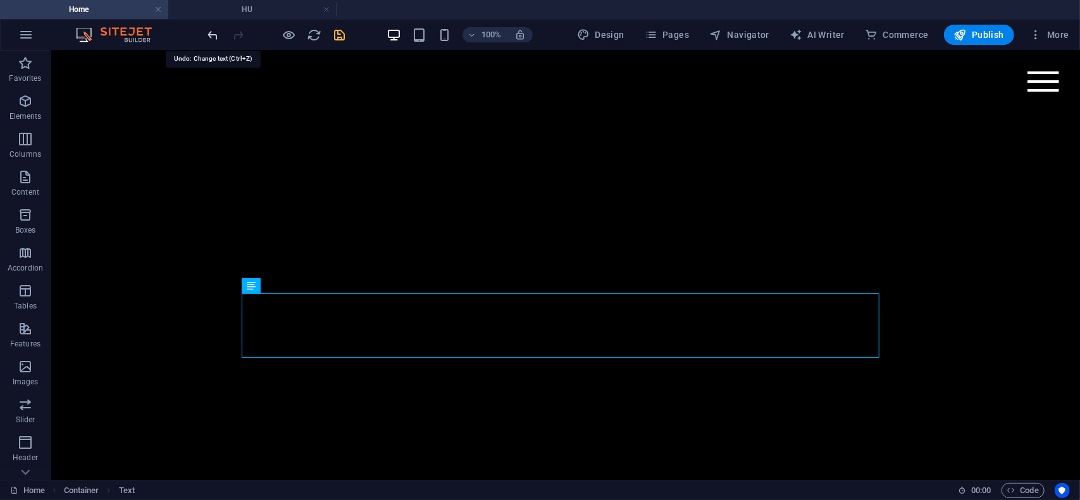
click at [211, 35] on icon "undo" at bounding box center [213, 35] width 15 height 15
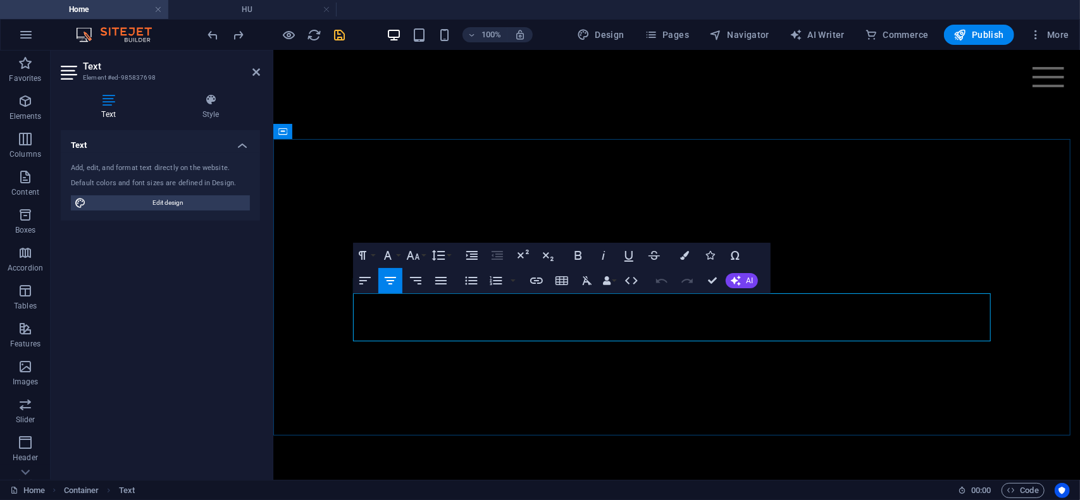
drag, startPoint x: 634, startPoint y: 302, endPoint x: 705, endPoint y: 296, distance: 71.1
click at [686, 256] on icon "button" at bounding box center [684, 255] width 9 height 9
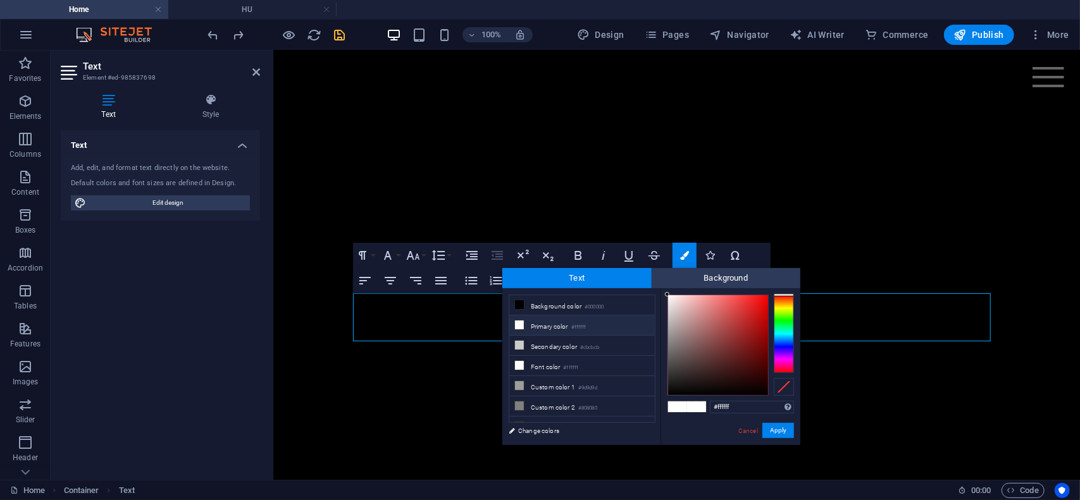
drag, startPoint x: 740, startPoint y: 403, endPoint x: 699, endPoint y: 409, distance: 41.6
click at [699, 409] on div "#ffffff Supported formats #0852ed rgb(8, 82, 237) rgba(8, 82, 237, 90%) hsv(221…" at bounding box center [731, 459] width 140 height 340
click at [776, 434] on button "Apply" at bounding box center [778, 430] width 32 height 15
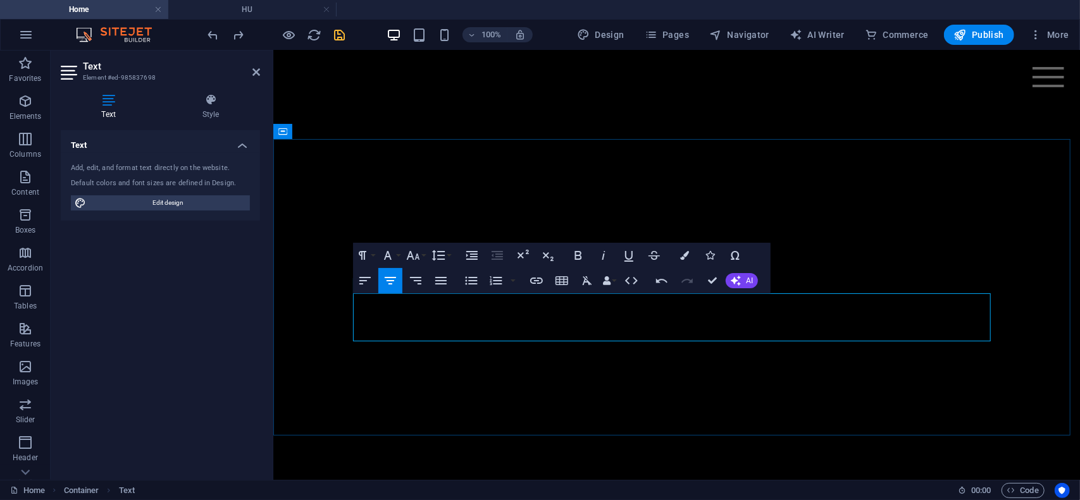
drag, startPoint x: 625, startPoint y: 316, endPoint x: 723, endPoint y: 318, distance: 98.1
click at [687, 258] on icon "button" at bounding box center [684, 255] width 9 height 9
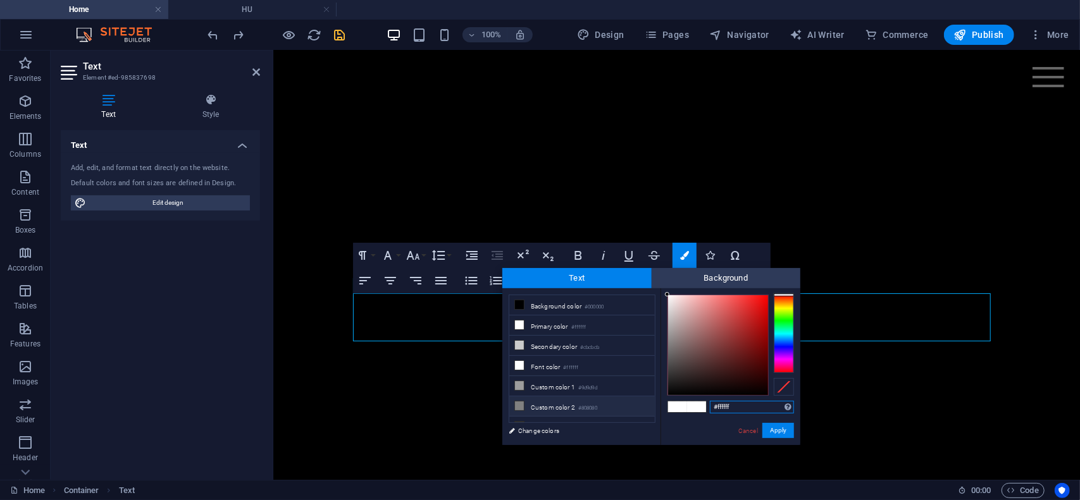
drag, startPoint x: 735, startPoint y: 406, endPoint x: 706, endPoint y: 408, distance: 29.2
click at [706, 408] on div "#ffffff Supported formats #0852ed rgb(8, 82, 237) rgba(8, 82, 237, 90%) hsv(221…" at bounding box center [731, 459] width 140 height 340
type input "#808080"
click at [787, 427] on button "Apply" at bounding box center [778, 430] width 32 height 15
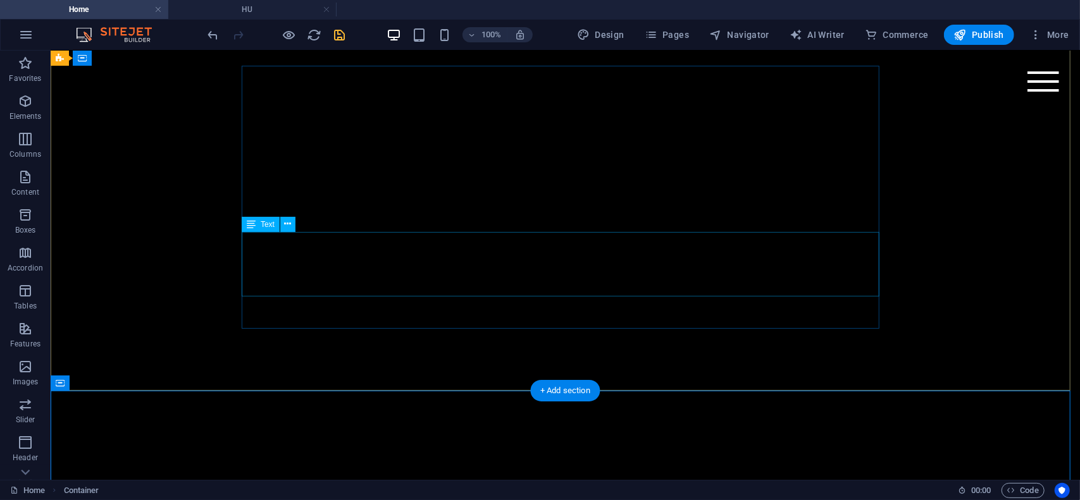
scroll to position [298, 0]
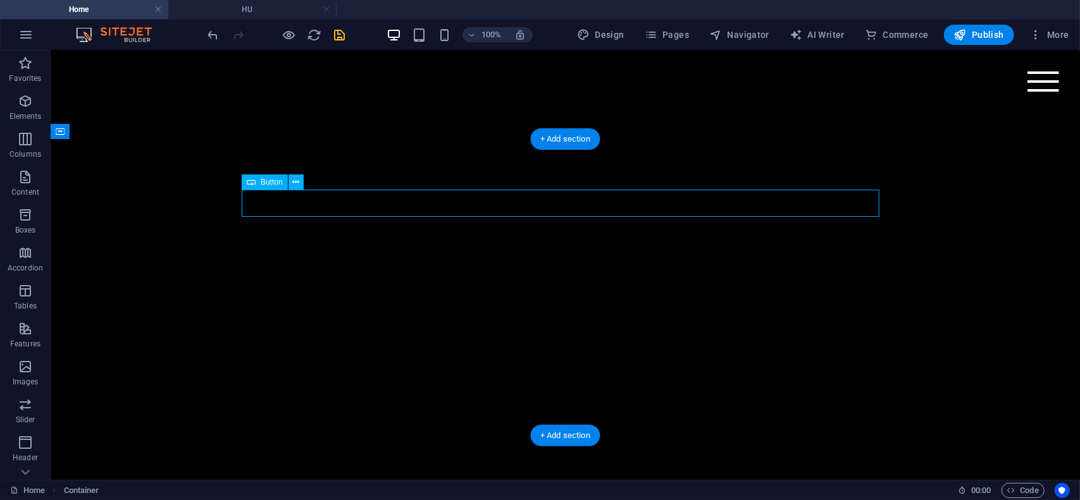
select select "%"
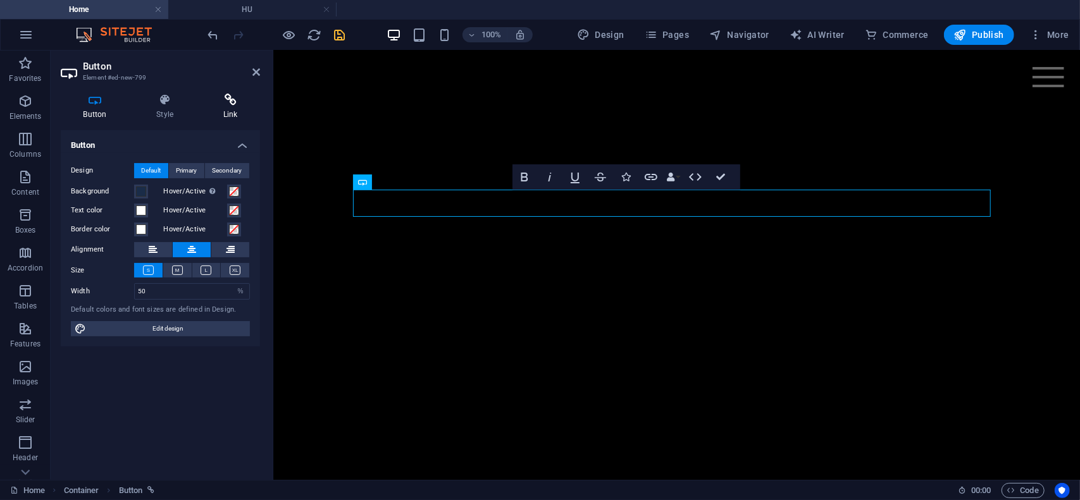
click at [232, 104] on icon at bounding box center [230, 100] width 59 height 13
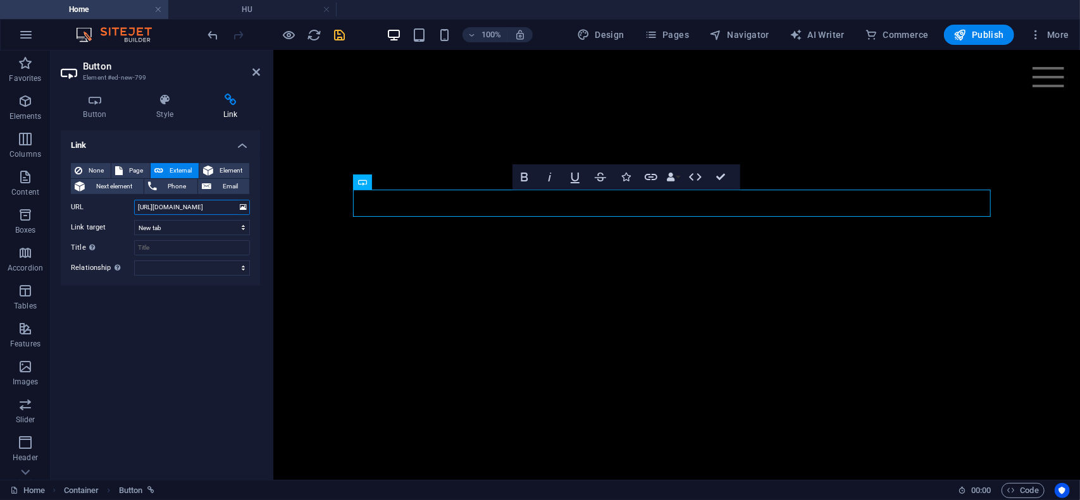
drag, startPoint x: 225, startPoint y: 208, endPoint x: 87, endPoint y: 206, distance: 138.6
click at [87, 206] on div "URL https://wa.me/36307264904" at bounding box center [160, 207] width 179 height 15
select select
click at [138, 171] on span "Page" at bounding box center [137, 170] width 20 height 15
select select
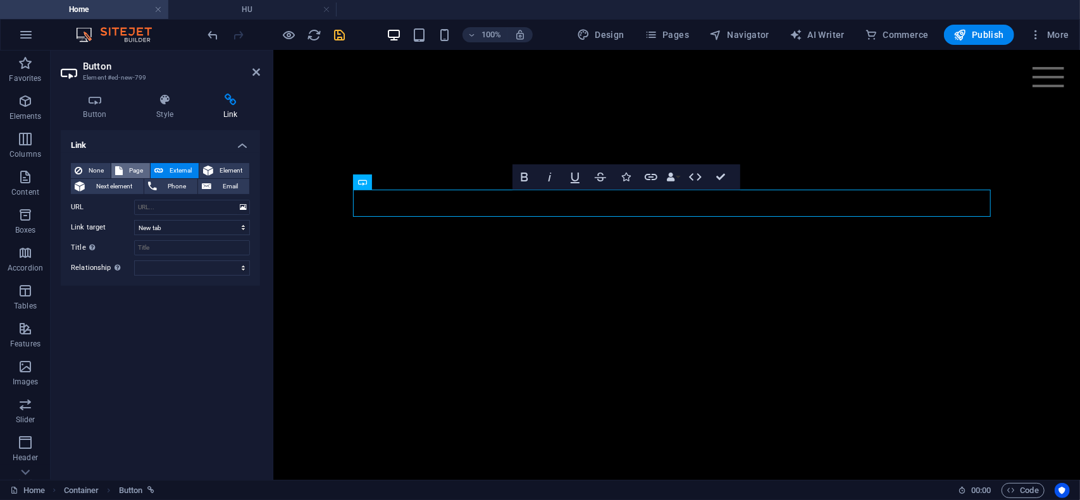
select select
click at [243, 207] on select "Home EN AR HU Legal Notice Privacy" at bounding box center [192, 207] width 116 height 15
select select "1"
click at [134, 200] on select "Home EN AR HU Legal Notice Privacy" at bounding box center [192, 207] width 116 height 15
click at [258, 74] on icon at bounding box center [256, 72] width 8 height 10
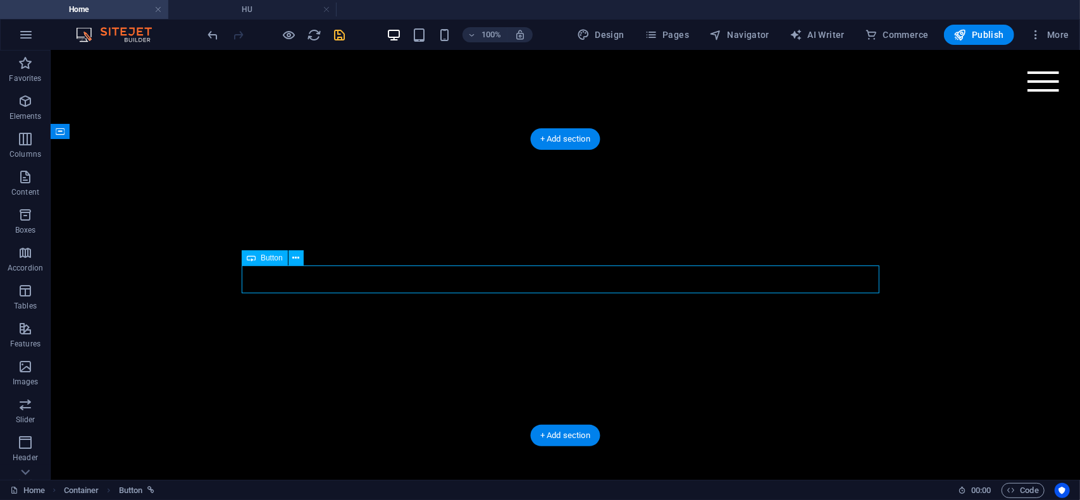
select select "%"
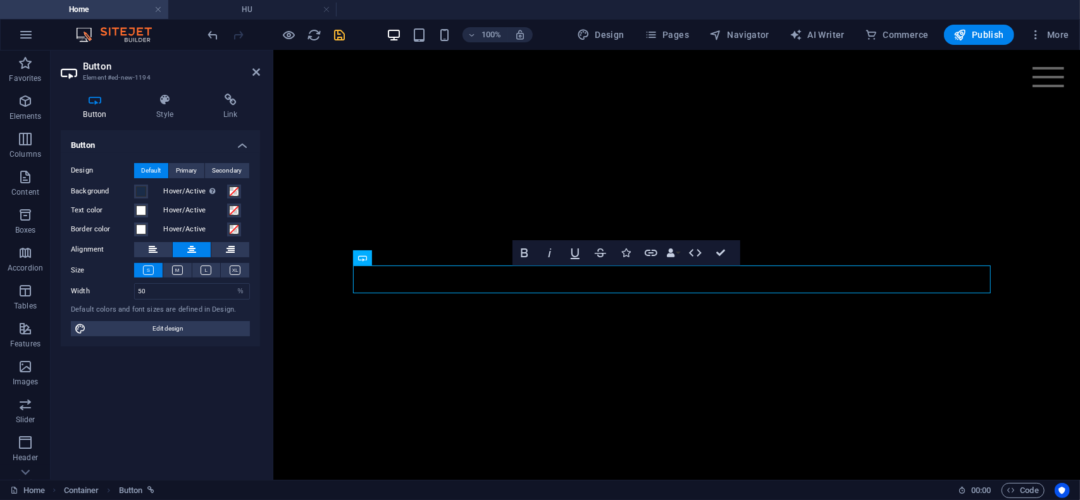
click at [97, 109] on h4 "Button" at bounding box center [97, 107] width 73 height 27
click at [95, 109] on h4 "Button" at bounding box center [97, 107] width 73 height 27
click at [233, 113] on h4 "Link" at bounding box center [230, 107] width 59 height 27
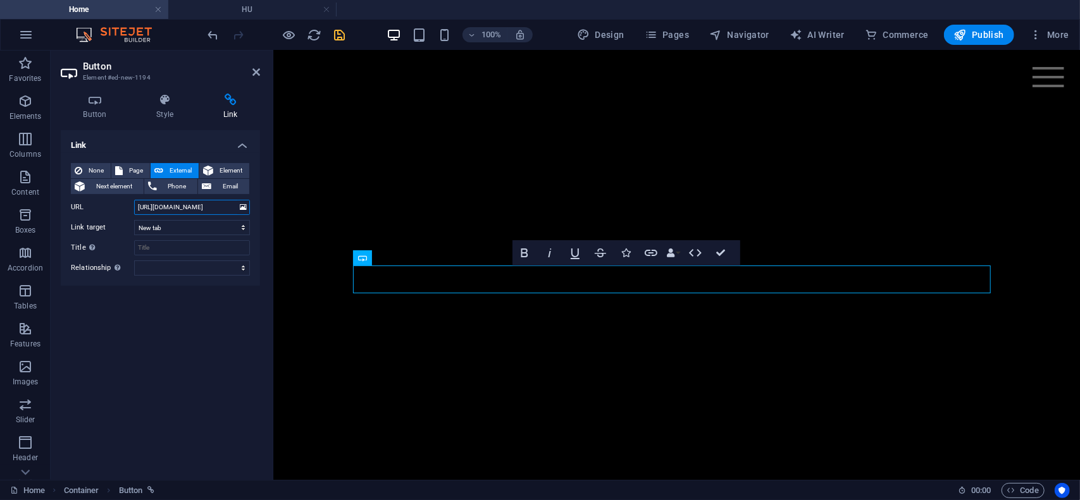
drag, startPoint x: 225, startPoint y: 207, endPoint x: 56, endPoint y: 194, distance: 170.0
click at [56, 194] on div "Button Style Link Button Design Default Primary Secondary Background Hover/Acti…" at bounding box center [161, 282] width 220 height 397
select select
click at [132, 174] on span "Page" at bounding box center [137, 170] width 20 height 15
select select
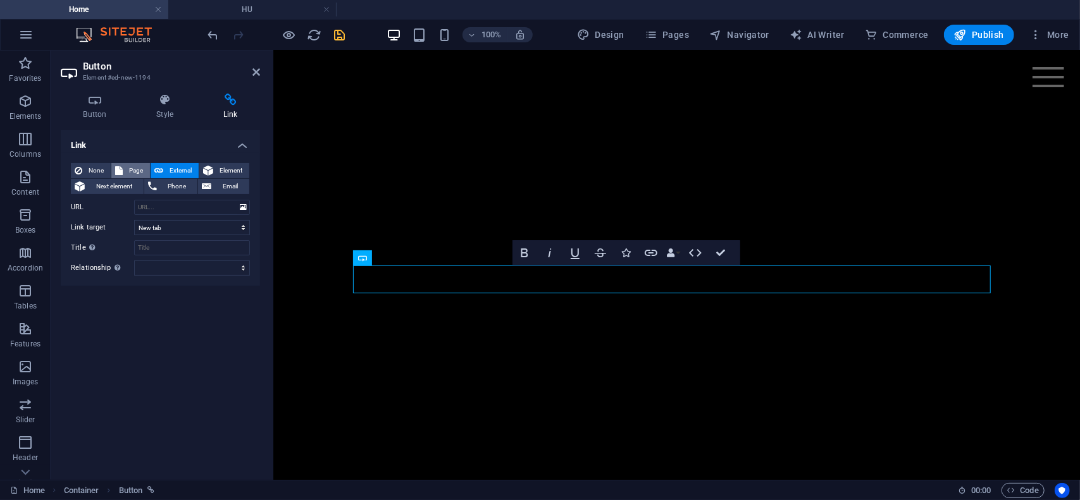
select select
click at [243, 206] on select "Home EN AR HU Legal Notice Privacy" at bounding box center [192, 207] width 116 height 15
select select "2"
click at [134, 200] on select "Home EN AR HU Legal Notice Privacy" at bounding box center [192, 207] width 116 height 15
click at [256, 70] on icon at bounding box center [256, 72] width 8 height 10
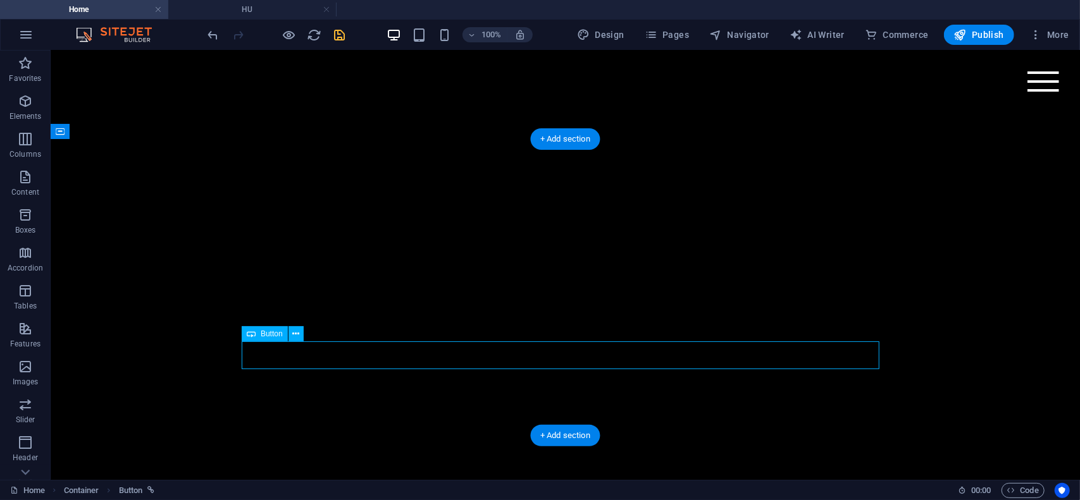
drag, startPoint x: 578, startPoint y: 356, endPoint x: 356, endPoint y: 356, distance: 222.1
select select "%"
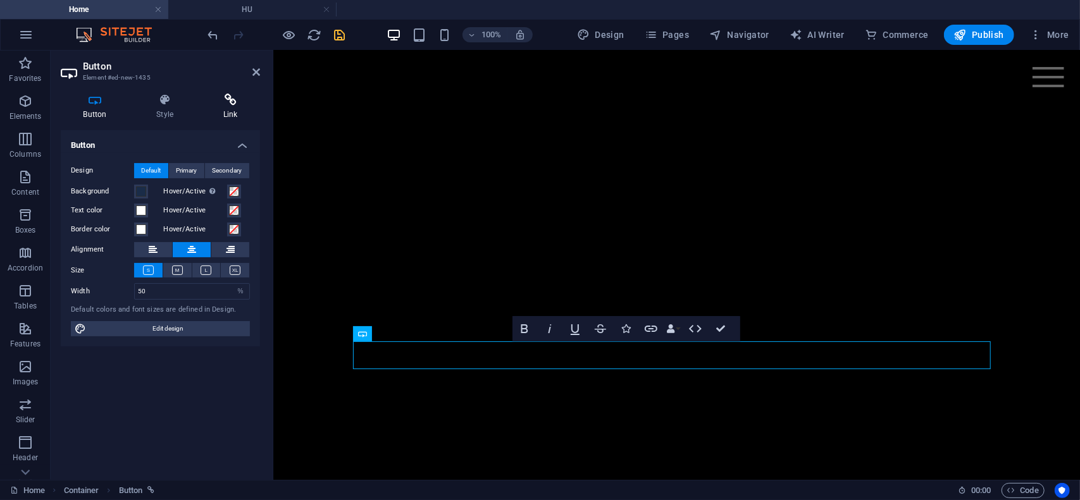
click at [228, 103] on icon at bounding box center [230, 100] width 59 height 13
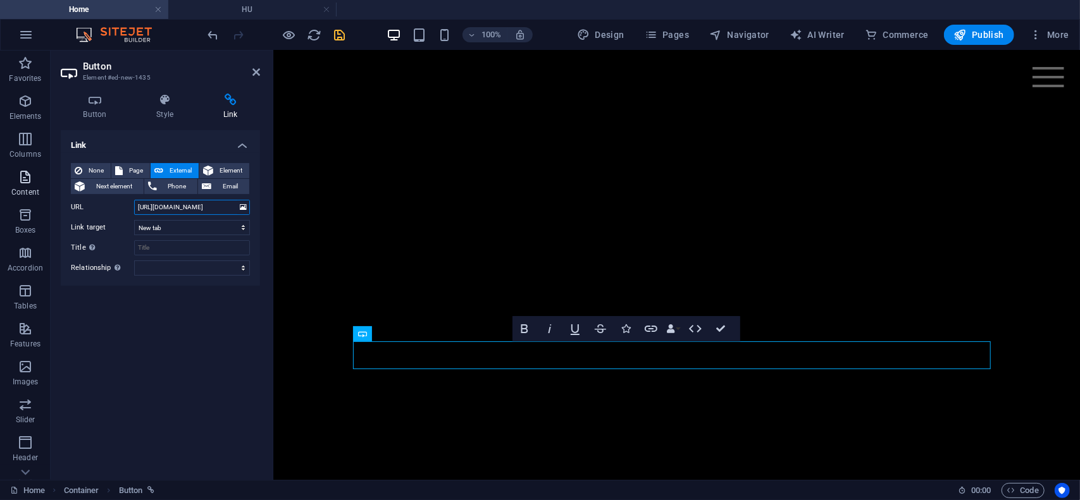
drag, startPoint x: 158, startPoint y: 207, endPoint x: 0, endPoint y: 177, distance: 161.1
click at [0, 177] on section "Favorites Elements Columns Content Boxes Accordion Tables Features Images Slide…" at bounding box center [540, 266] width 1080 height 430
select select
click at [135, 169] on span "Page" at bounding box center [137, 170] width 20 height 15
select select
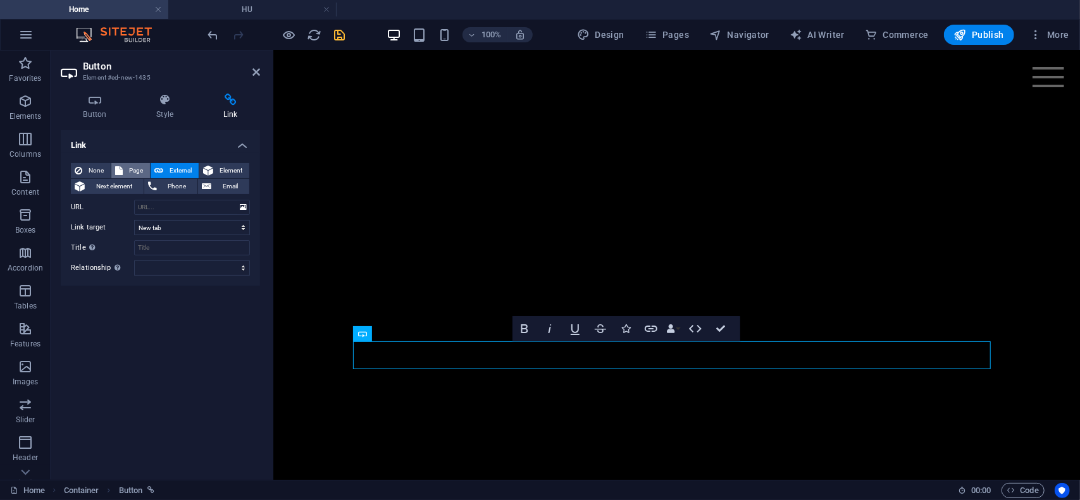
select select
click at [243, 208] on select "Home EN AR HU Legal Notice Privacy" at bounding box center [192, 207] width 116 height 15
select select "3"
click at [134, 200] on select "Home EN AR HU Legal Notice Privacy" at bounding box center [192, 207] width 116 height 15
click at [258, 74] on icon at bounding box center [256, 72] width 8 height 10
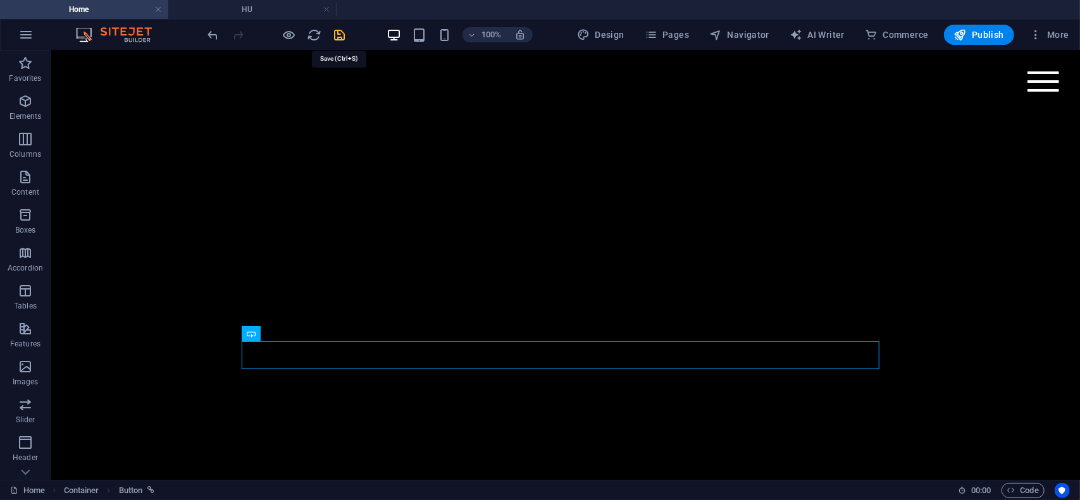
click at [342, 32] on icon "save" at bounding box center [340, 35] width 15 height 15
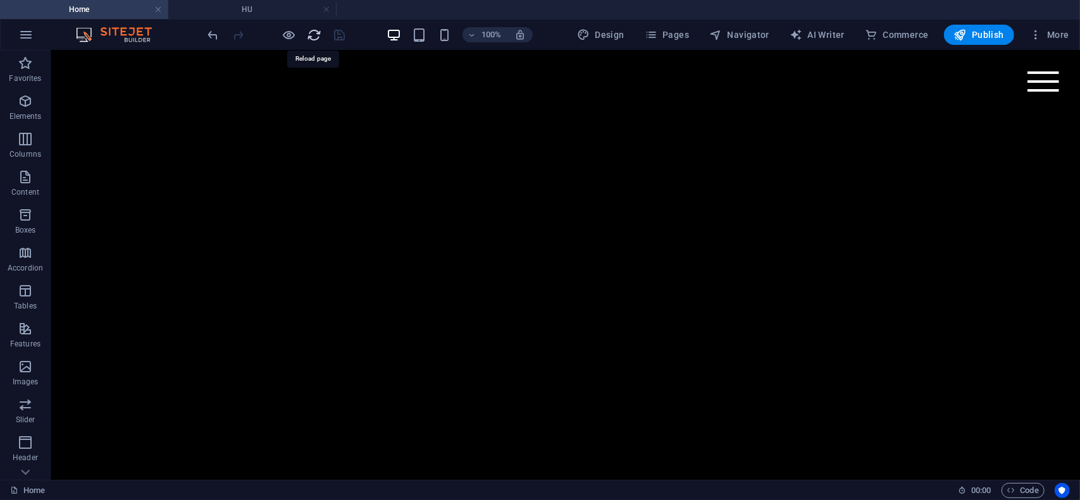
click at [312, 34] on icon "reload" at bounding box center [314, 35] width 15 height 15
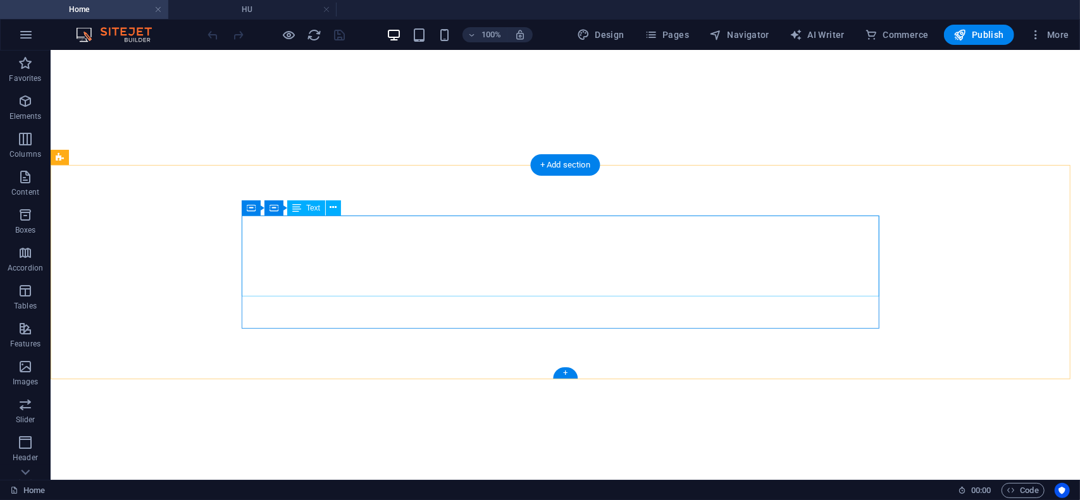
scroll to position [633, 0]
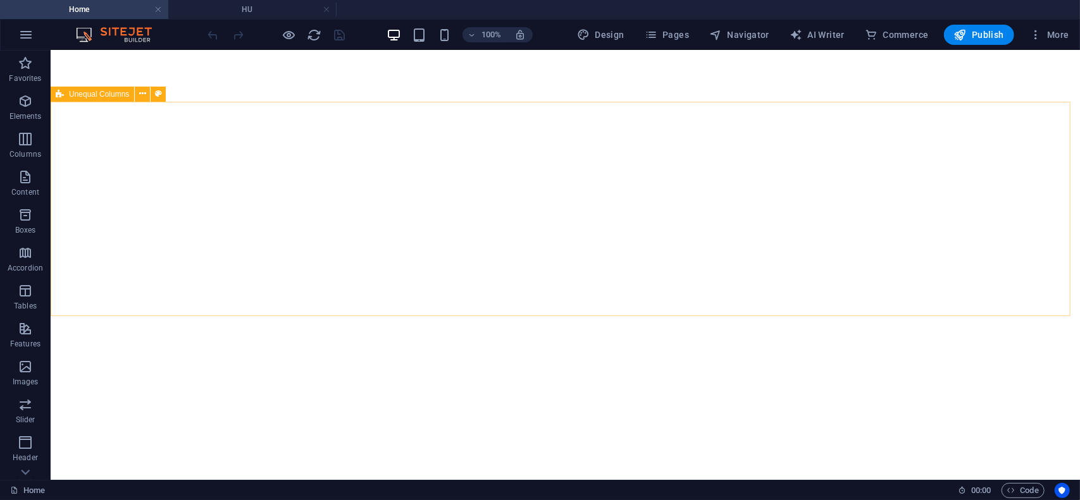
click at [108, 94] on span "Unequal Columns" at bounding box center [99, 94] width 60 height 8
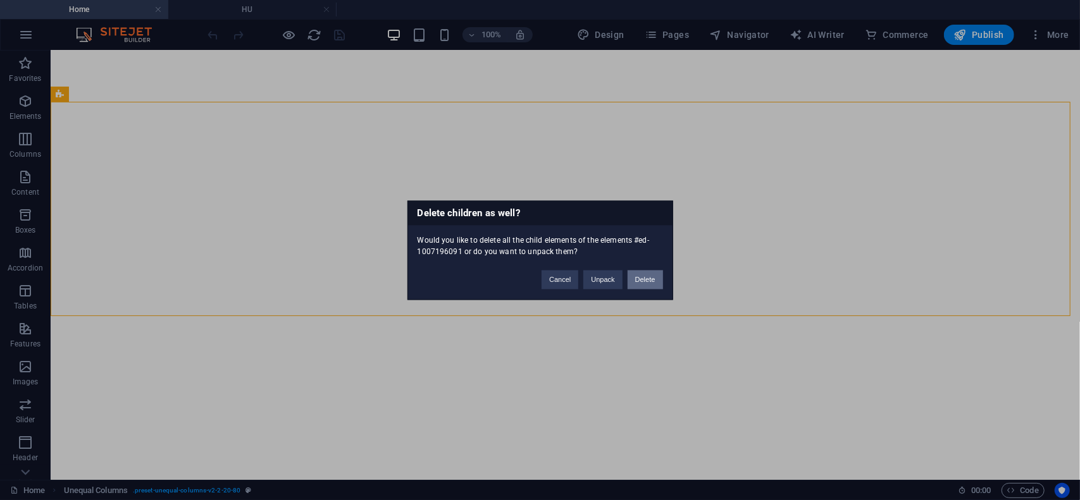
click at [643, 280] on button "Delete" at bounding box center [645, 279] width 35 height 19
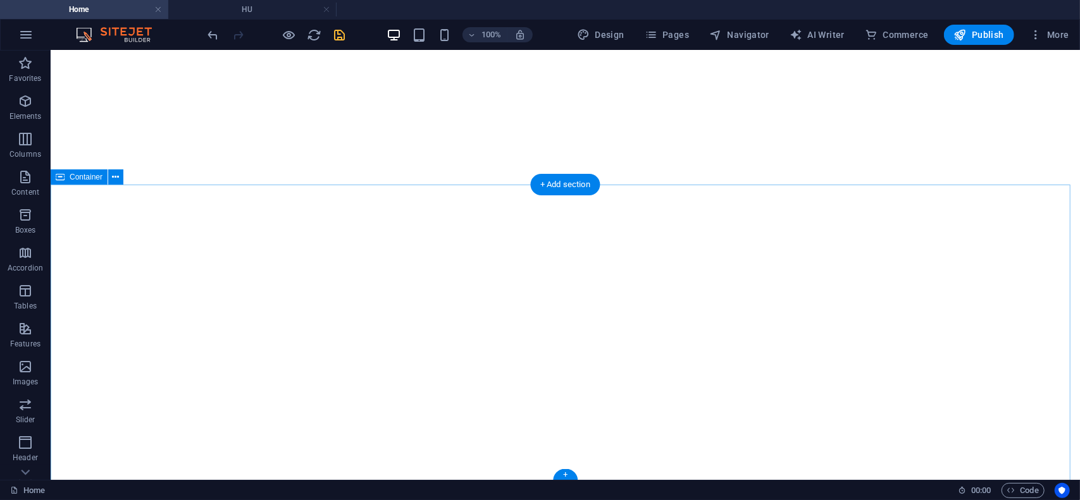
scroll to position [0, 0]
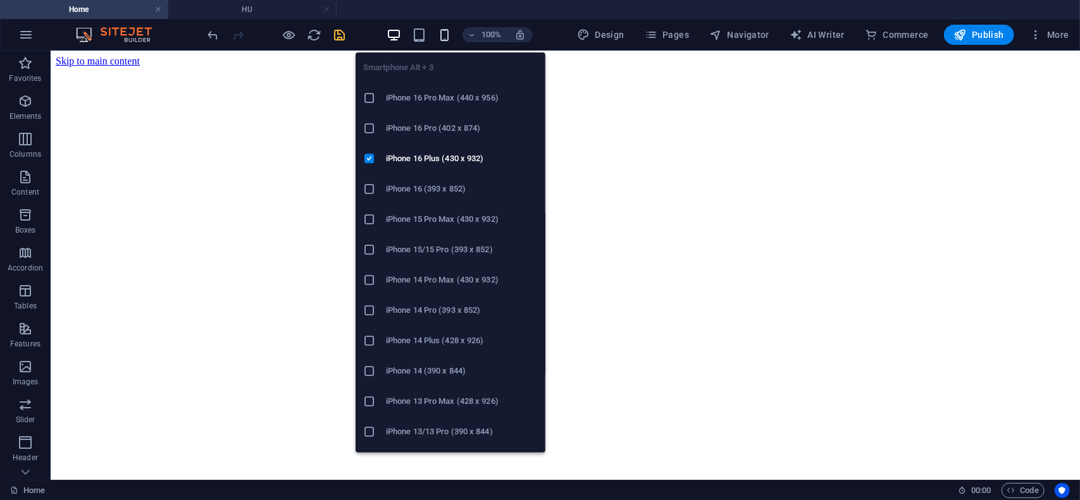
click at [447, 36] on icon "button" at bounding box center [444, 35] width 15 height 15
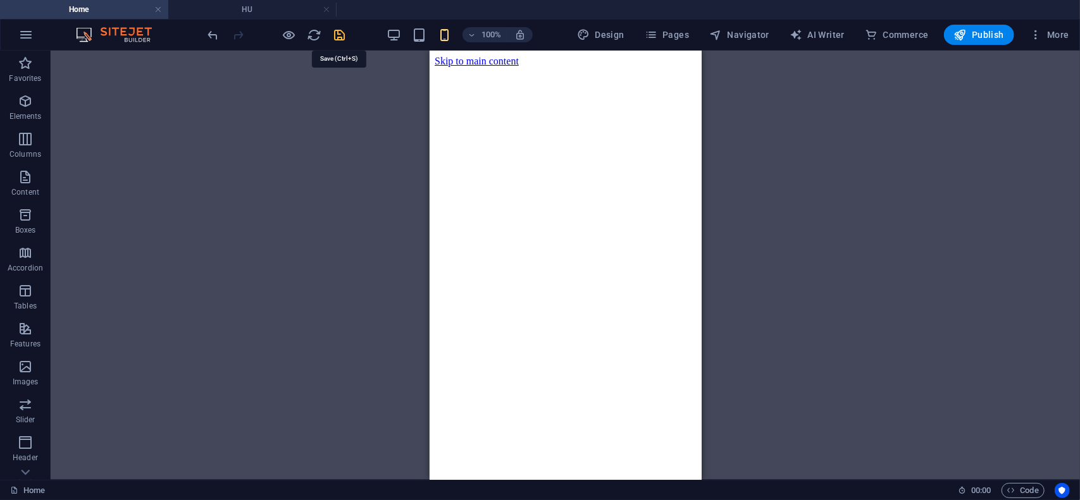
click at [338, 39] on icon "save" at bounding box center [340, 35] width 15 height 15
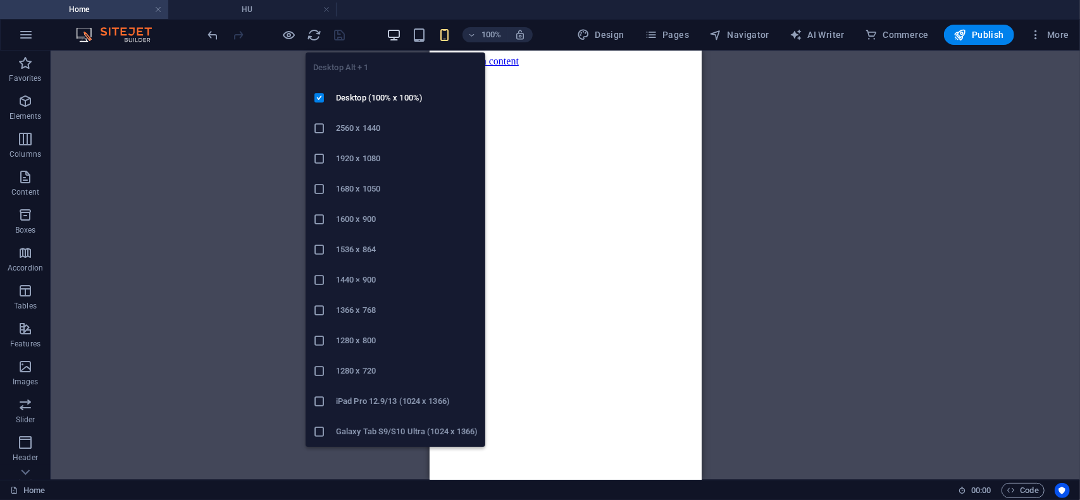
click at [397, 34] on icon "button" at bounding box center [394, 35] width 15 height 15
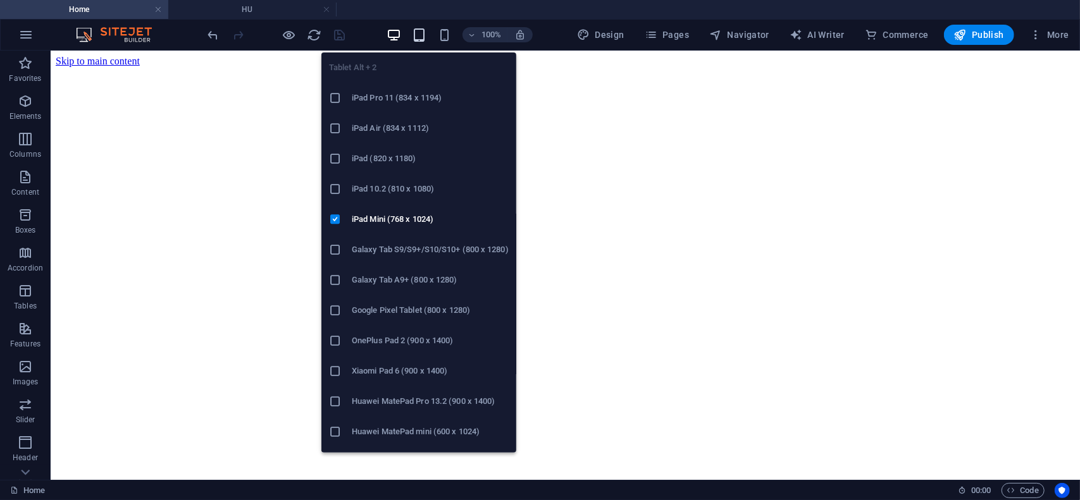
click at [424, 31] on icon "button" at bounding box center [419, 35] width 15 height 15
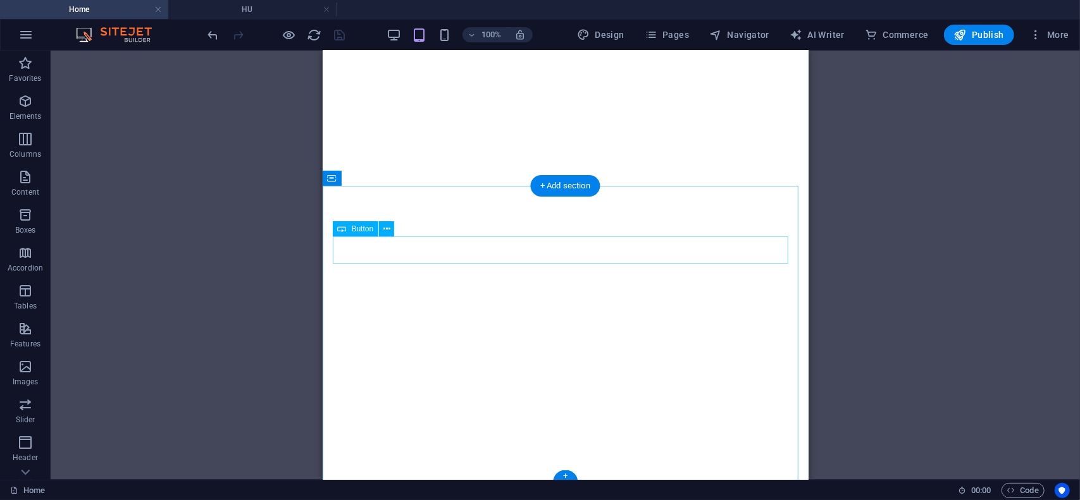
scroll to position [190, 0]
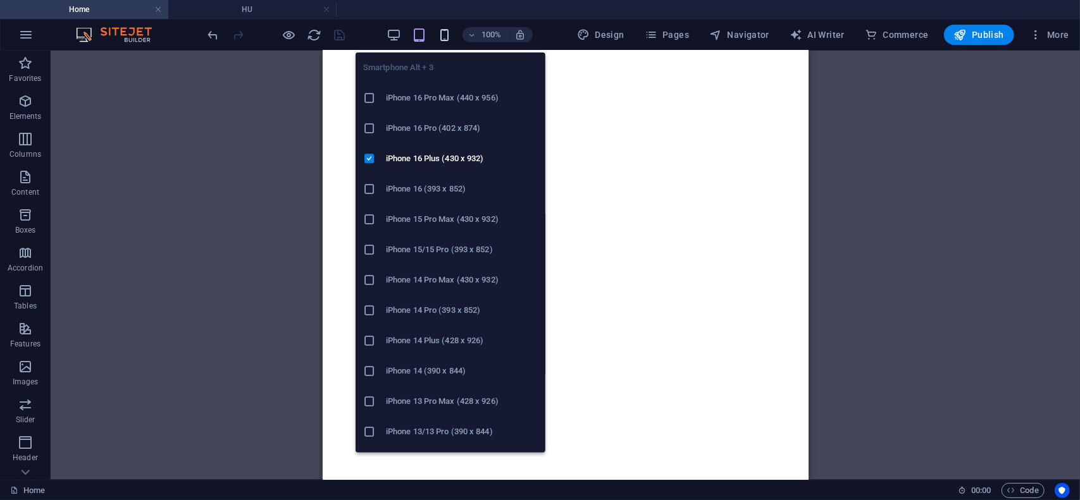
click at [442, 32] on icon "button" at bounding box center [444, 35] width 15 height 15
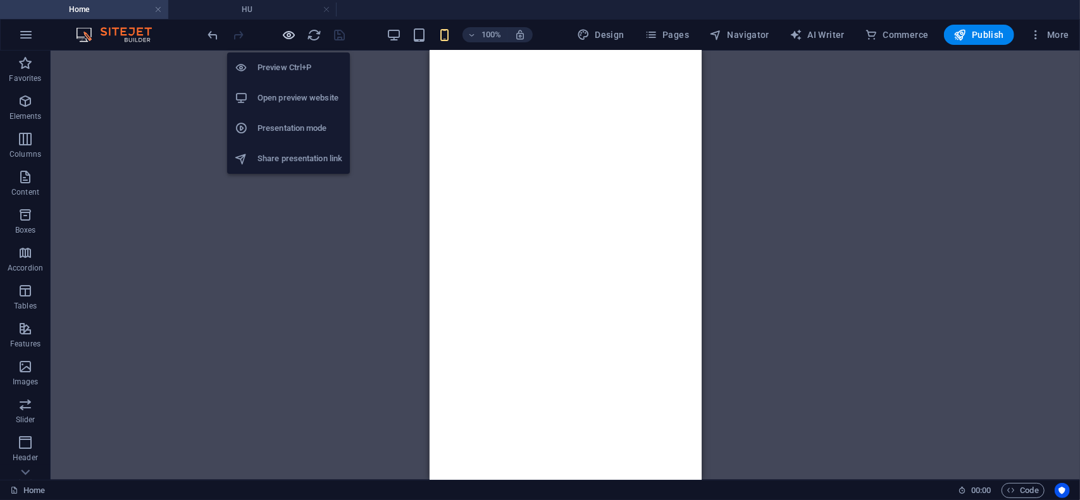
click at [285, 33] on icon "button" at bounding box center [289, 35] width 15 height 15
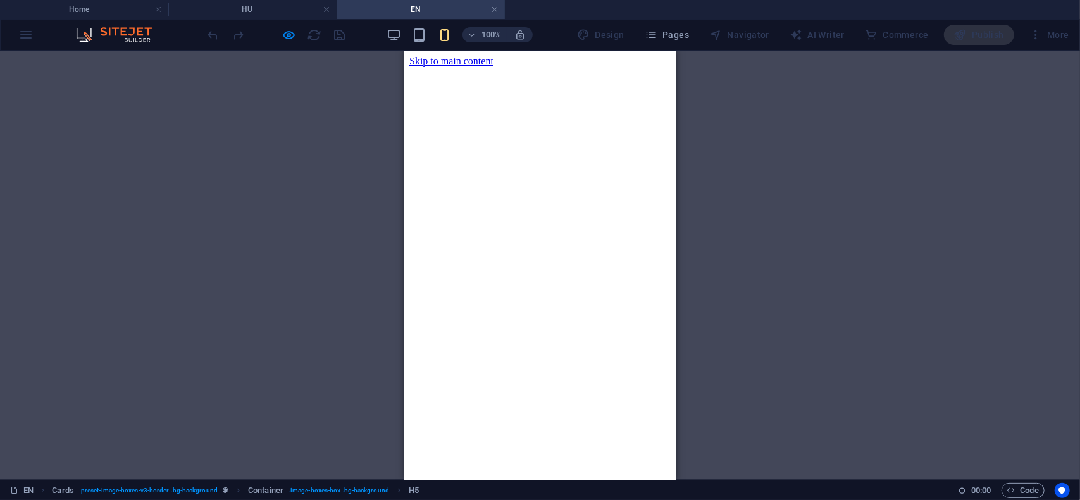
scroll to position [5446, 0]
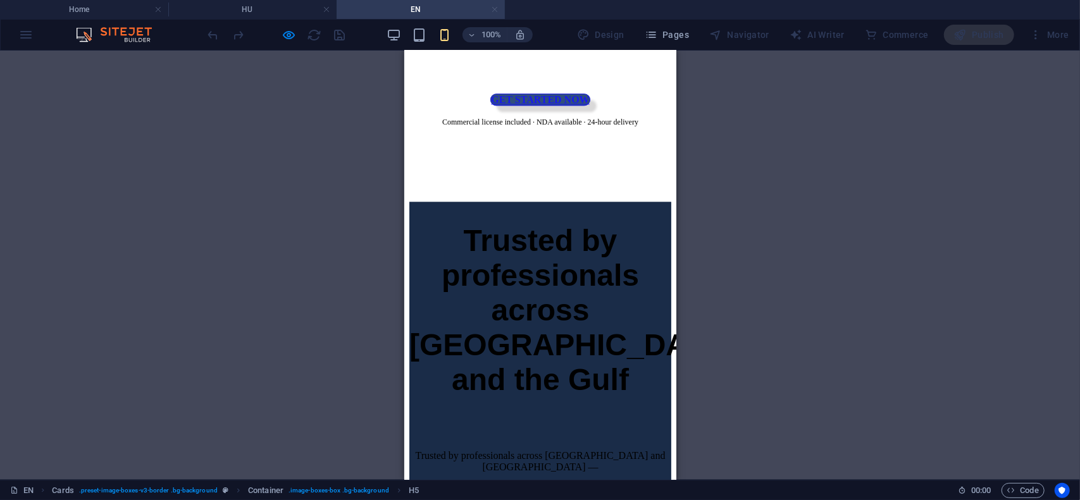
click at [495, 10] on link at bounding box center [495, 10] width 8 height 12
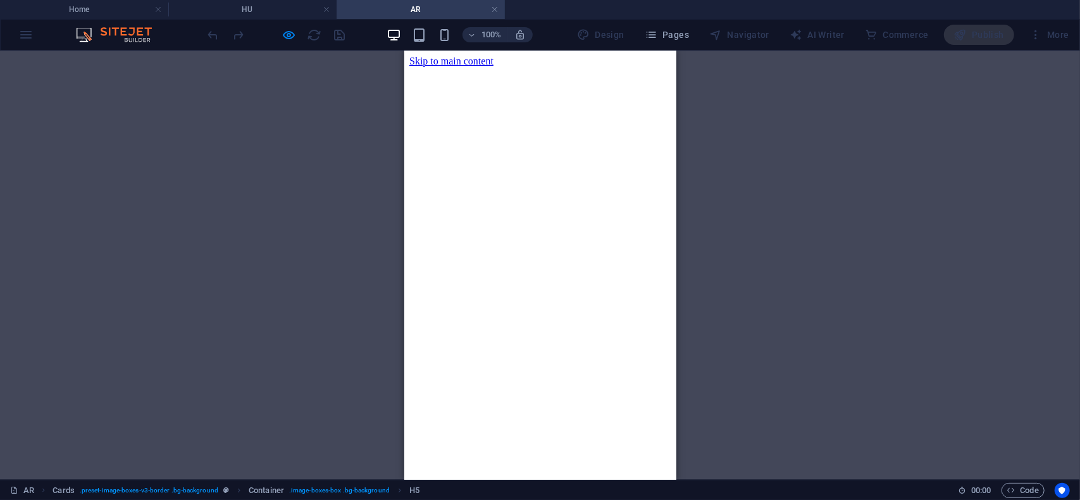
scroll to position [5394, 0]
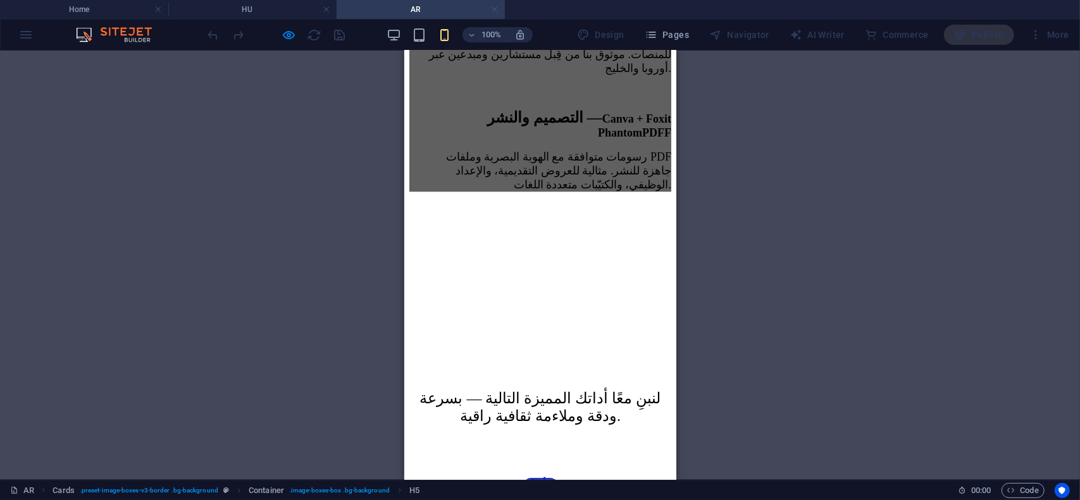
click at [494, 6] on link at bounding box center [495, 10] width 8 height 12
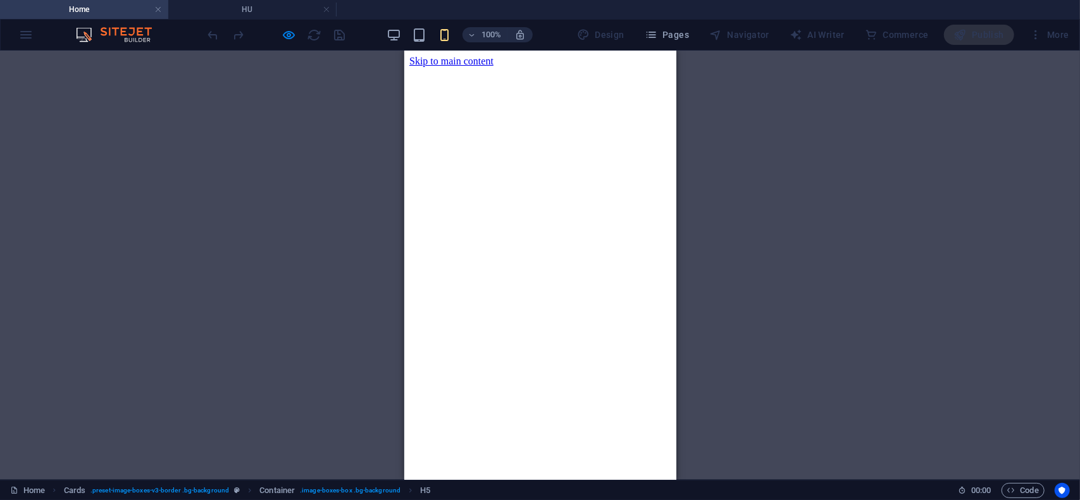
scroll to position [190, 0]
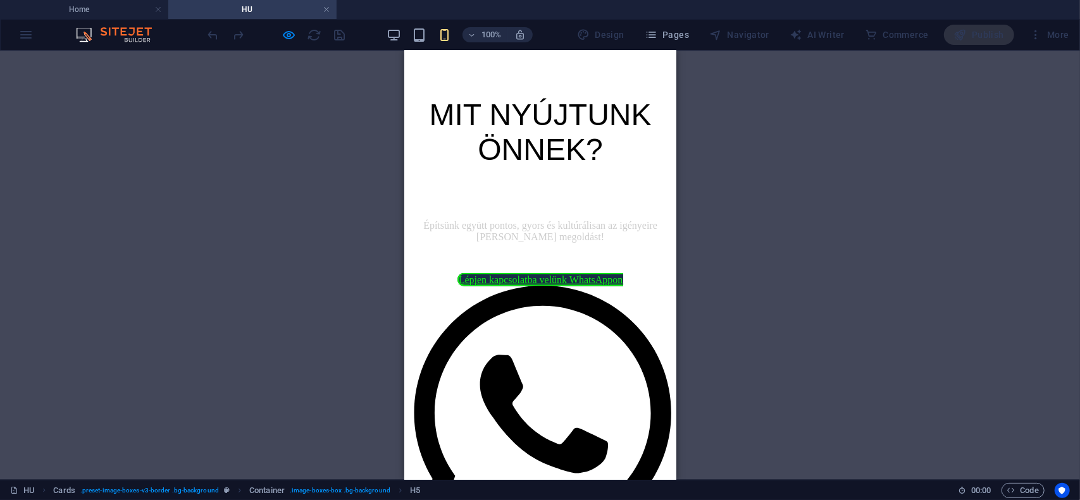
scroll to position [3911, 0]
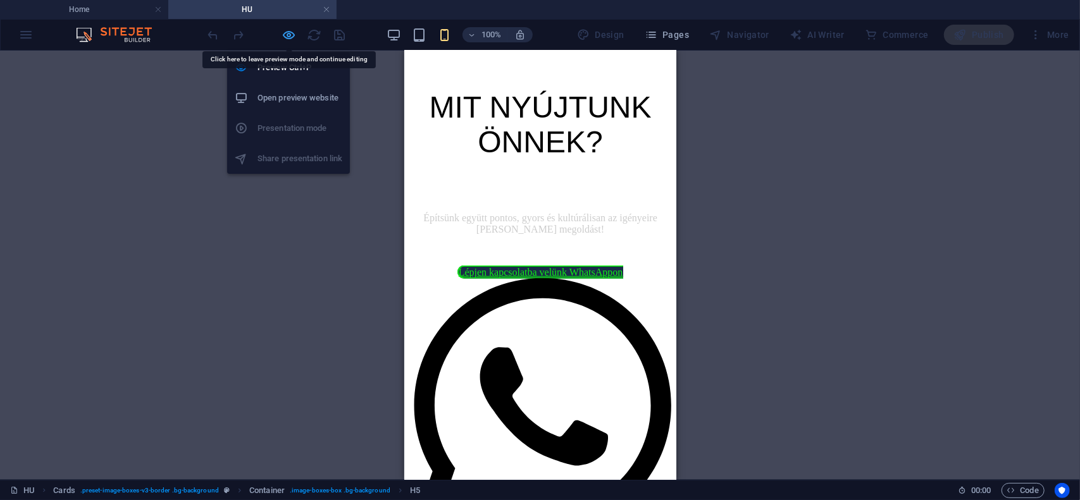
click at [287, 35] on icon "button" at bounding box center [289, 35] width 15 height 15
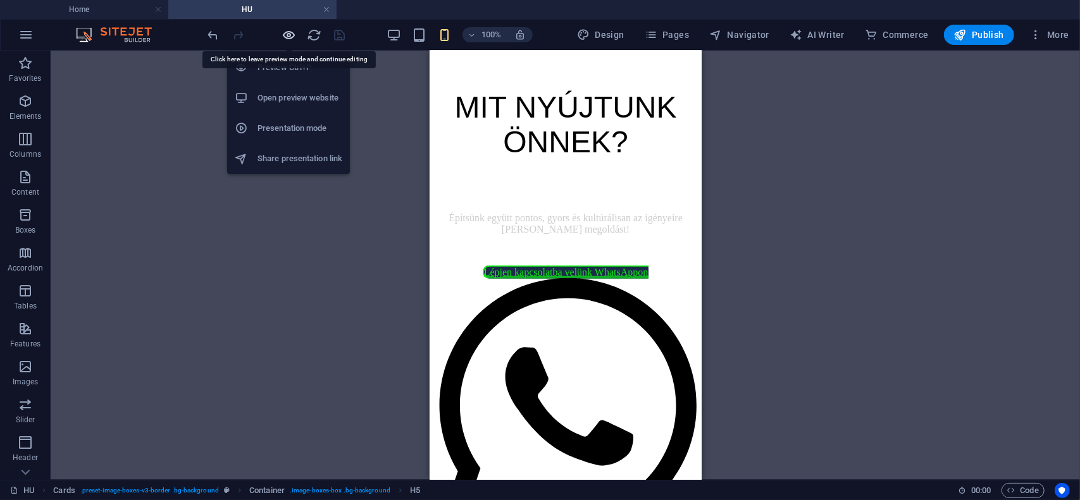
scroll to position [3914, 0]
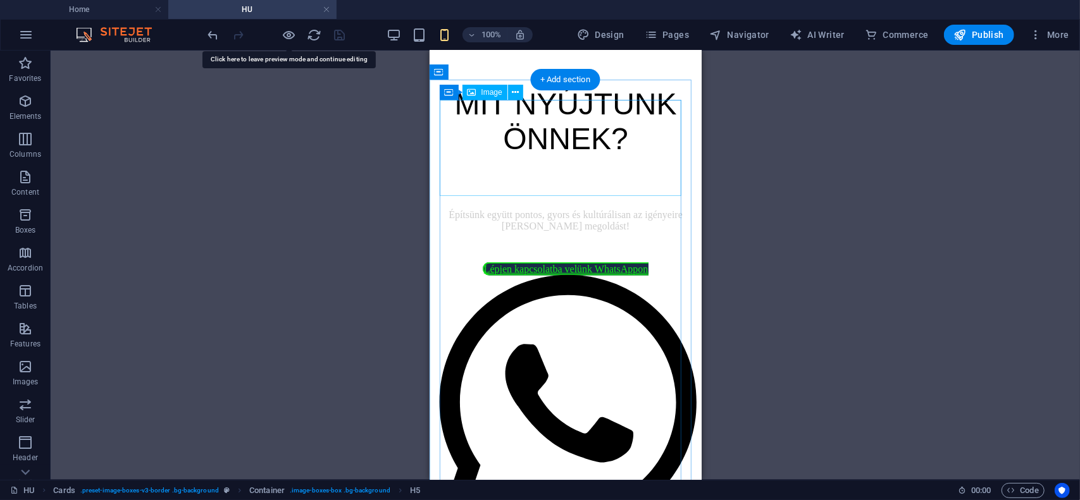
select select "px"
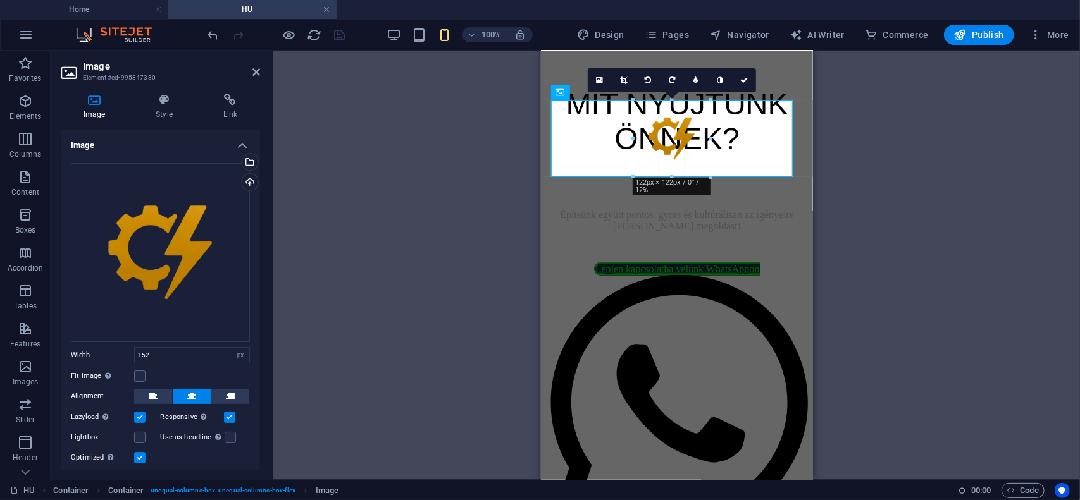
drag, startPoint x: 720, startPoint y: 195, endPoint x: 697, endPoint y: 168, distance: 35.5
type input "122"
click at [256, 74] on icon at bounding box center [256, 72] width 8 height 10
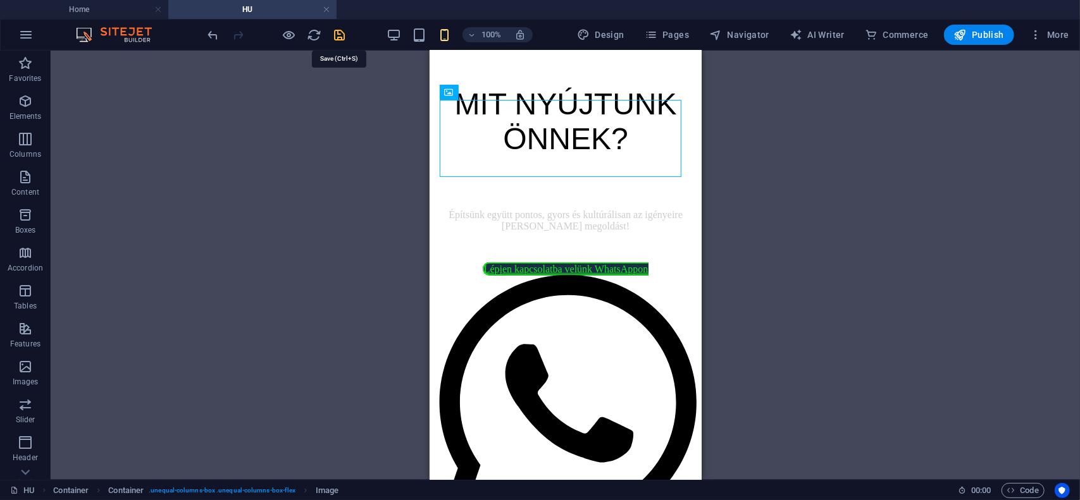
click at [338, 37] on icon "save" at bounding box center [340, 35] width 15 height 15
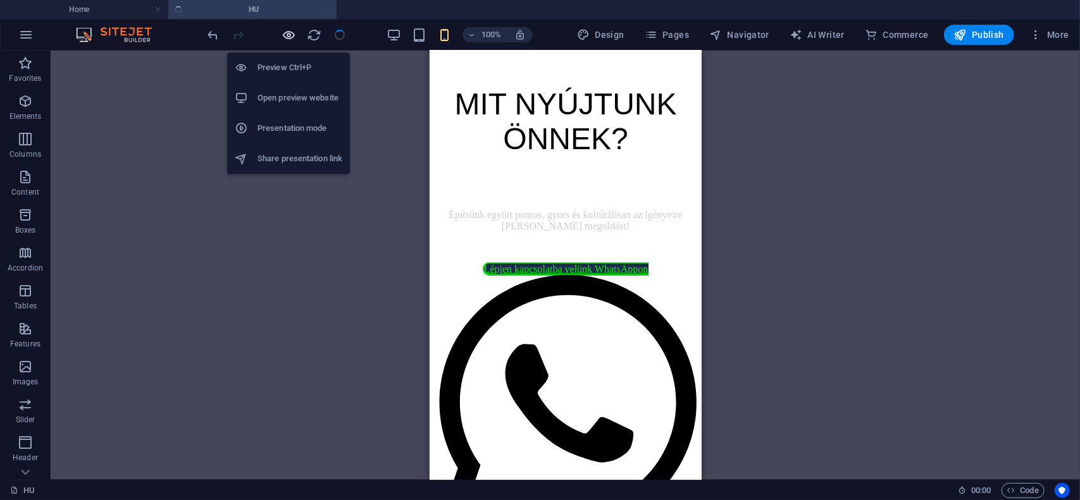
click at [288, 36] on icon "button" at bounding box center [289, 35] width 15 height 15
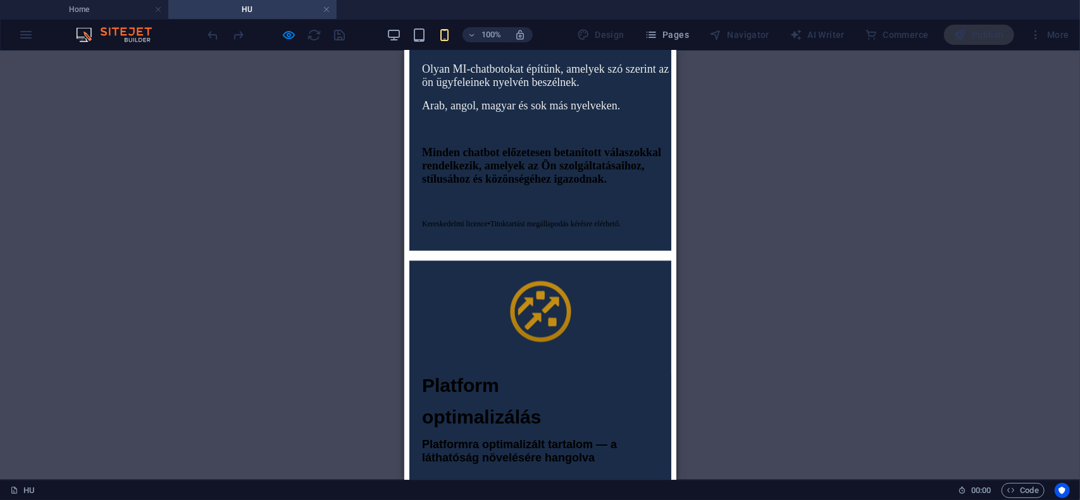
scroll to position [5176, 0]
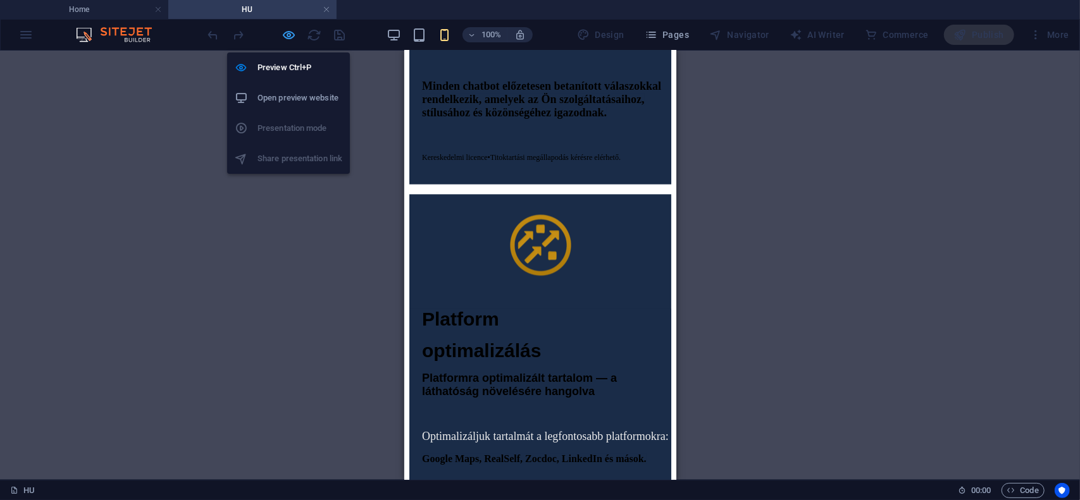
click at [290, 35] on icon "button" at bounding box center [289, 35] width 15 height 15
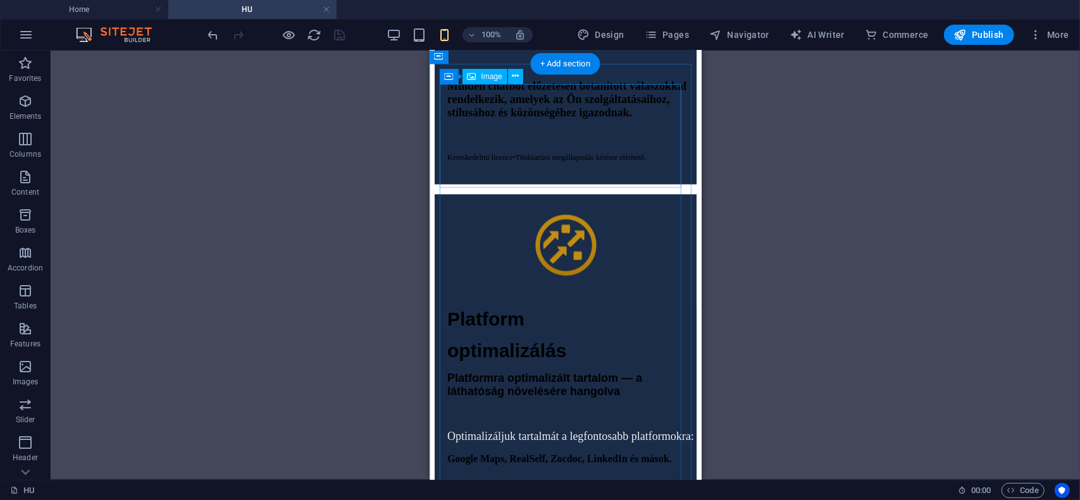
select select "px"
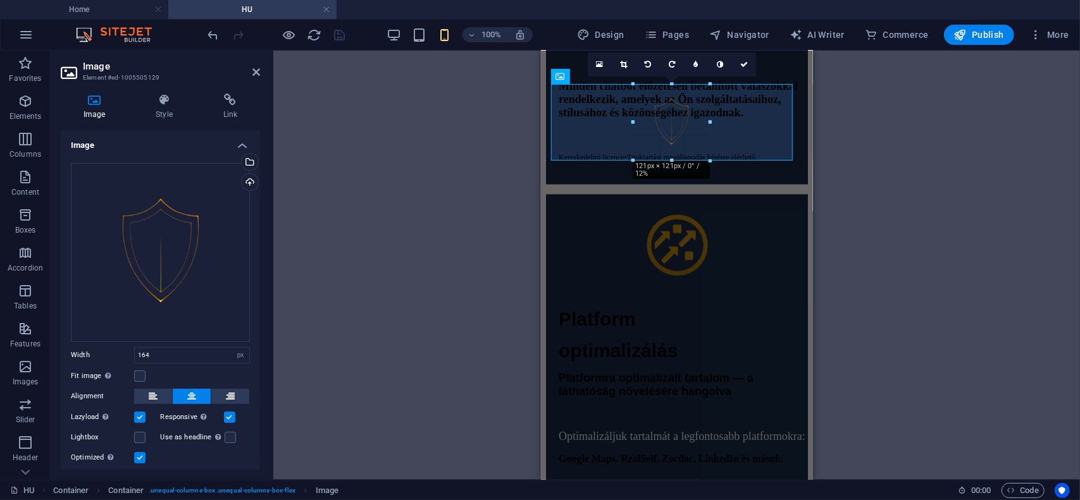
drag, startPoint x: 721, startPoint y: 187, endPoint x: 693, endPoint y: 154, distance: 43.6
type input "121"
drag, startPoint x: 339, startPoint y: 37, endPoint x: 305, endPoint y: 35, distance: 34.2
click at [338, 37] on icon "save" at bounding box center [340, 35] width 15 height 15
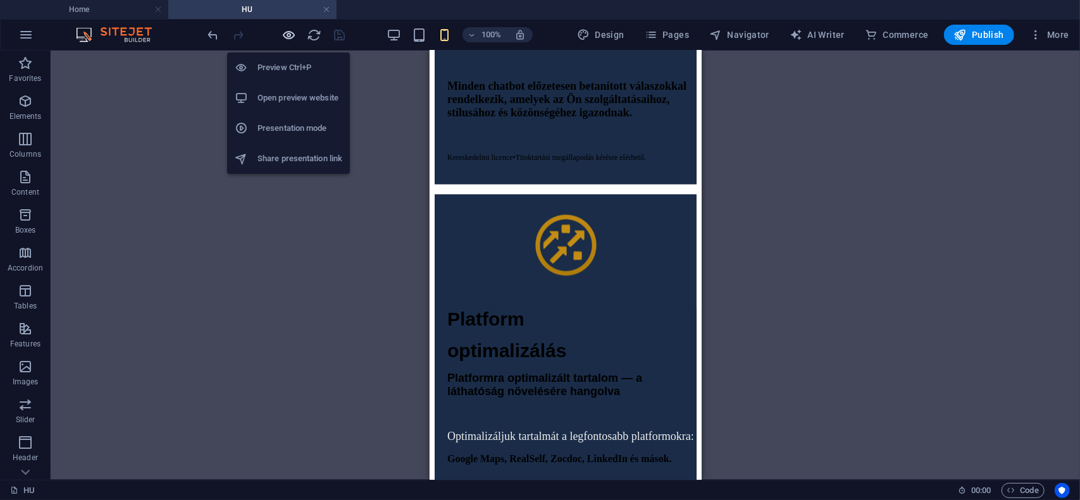
click at [289, 34] on icon "button" at bounding box center [289, 35] width 15 height 15
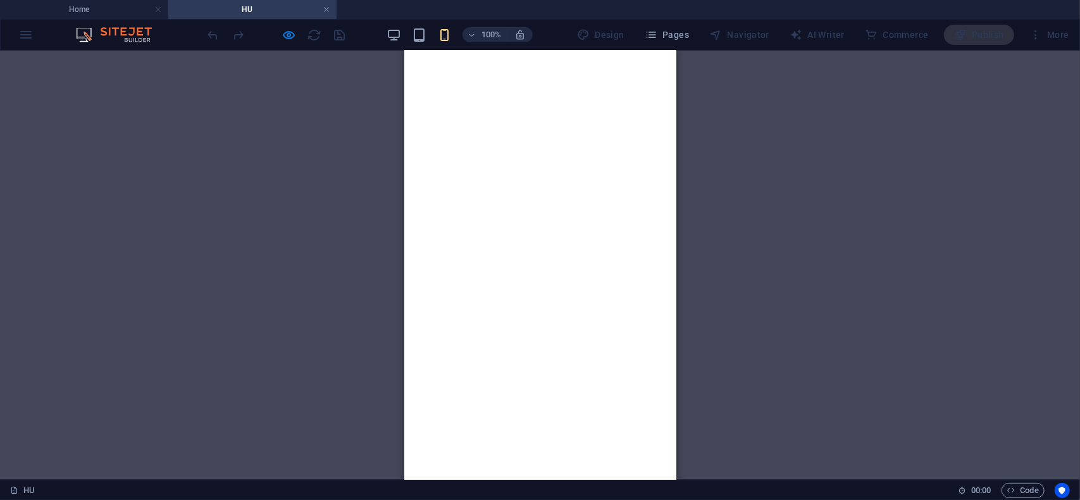
scroll to position [448, 0]
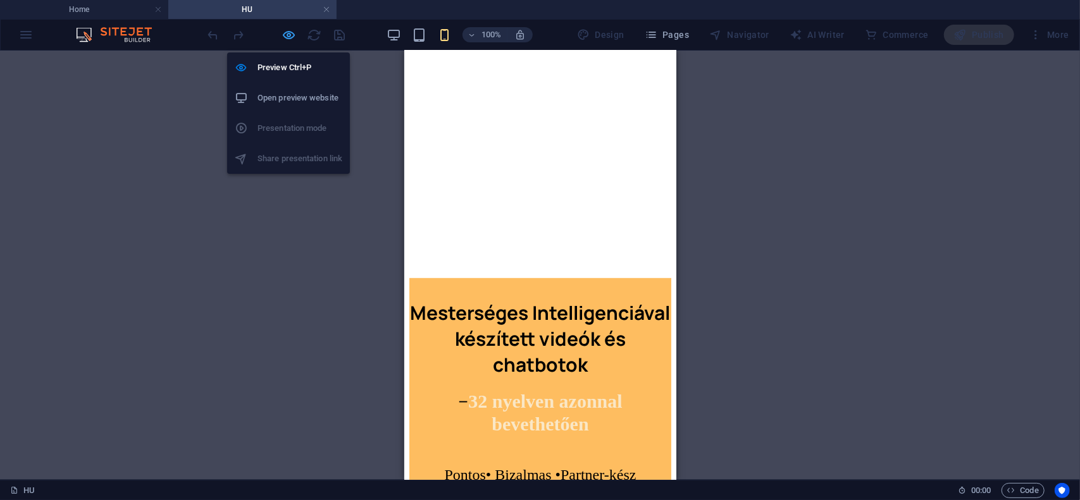
click at [287, 32] on icon "button" at bounding box center [289, 35] width 15 height 15
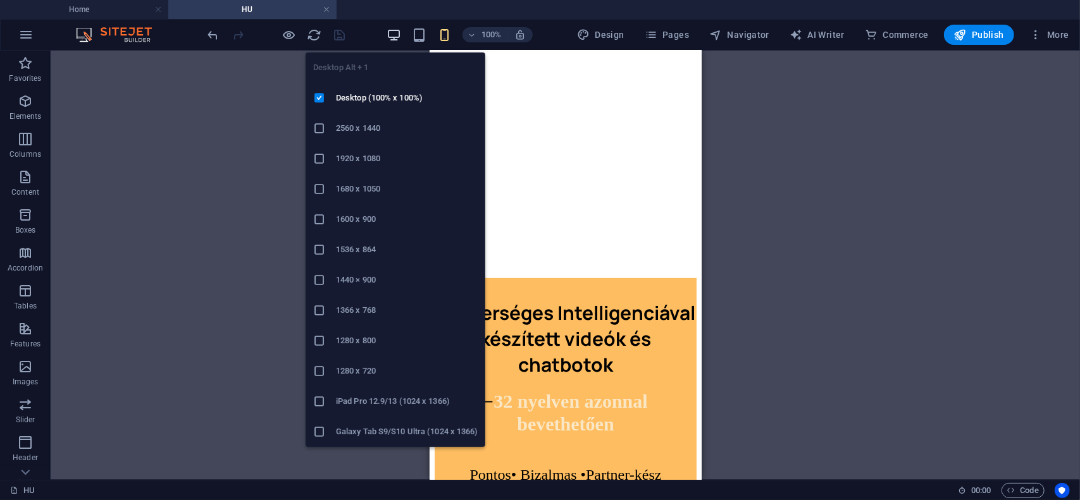
click at [394, 37] on icon "button" at bounding box center [394, 35] width 15 height 15
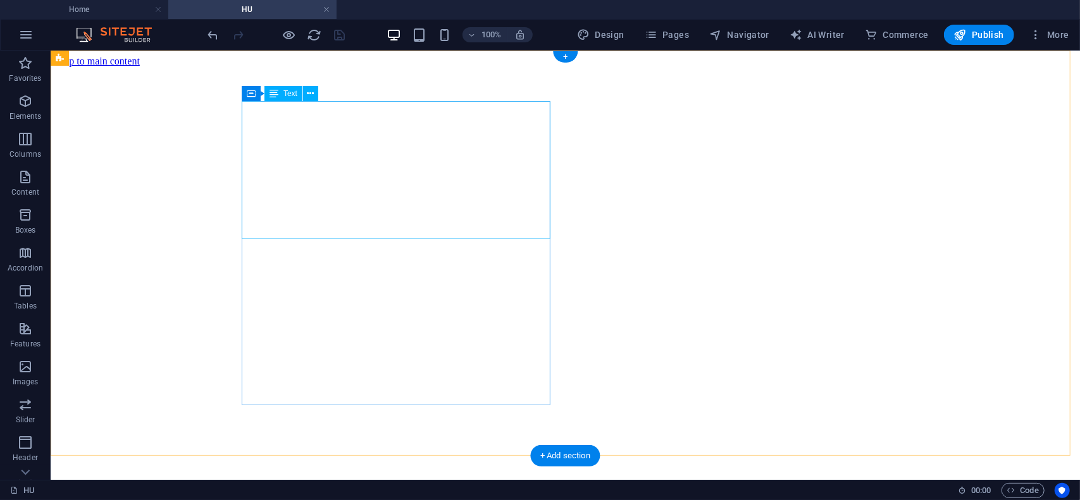
scroll to position [253, 0]
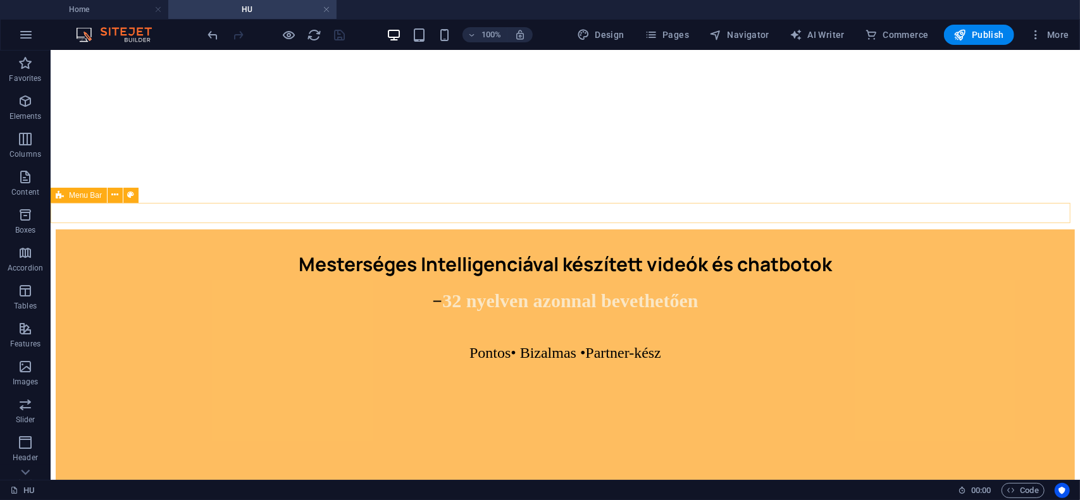
click at [81, 196] on span "Menu Bar" at bounding box center [85, 196] width 33 height 8
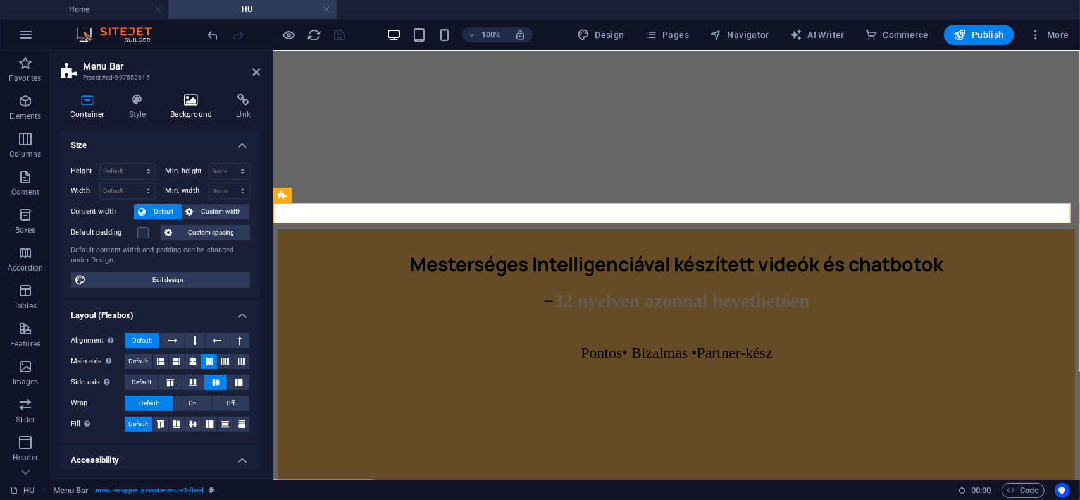
click at [188, 103] on icon at bounding box center [191, 100] width 61 height 13
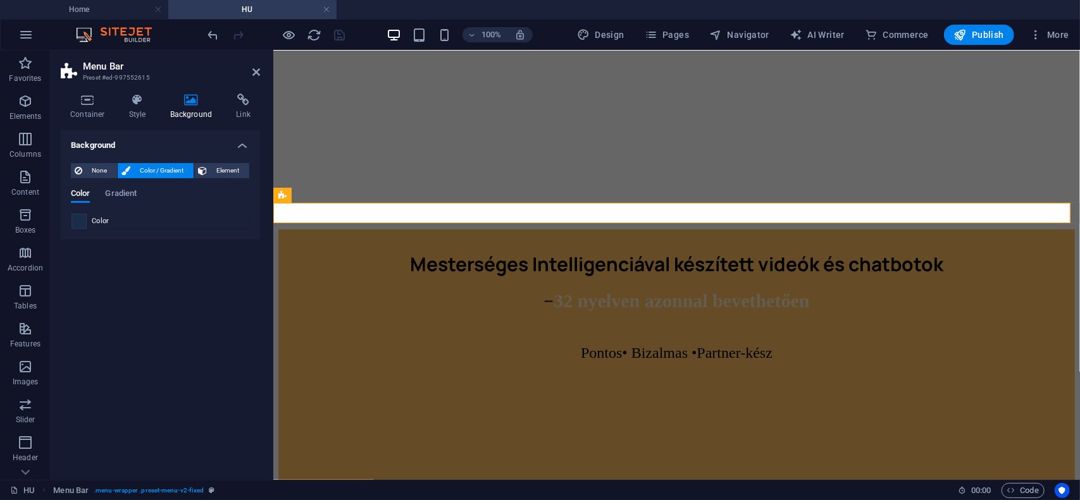
click at [81, 226] on span at bounding box center [79, 221] width 14 height 14
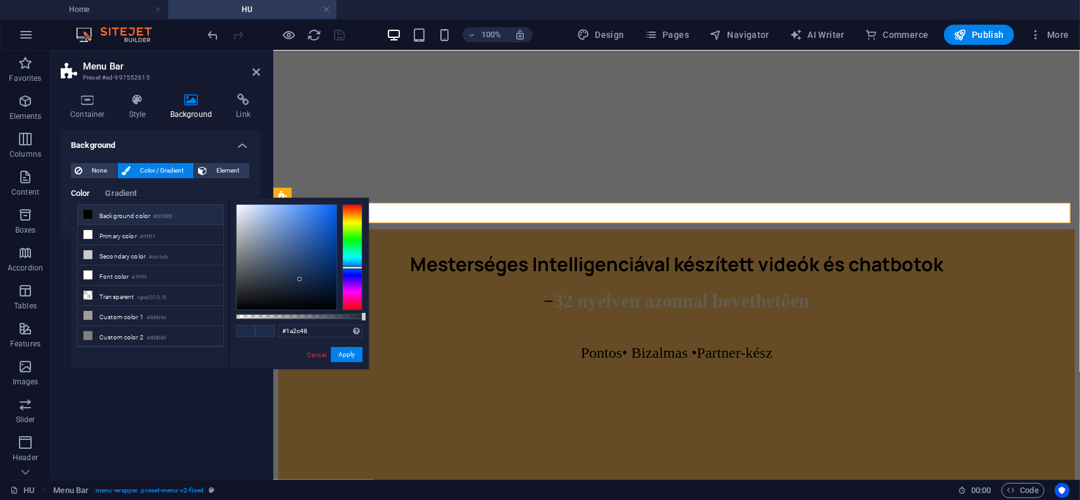
click at [88, 213] on icon at bounding box center [88, 214] width 9 height 9
type input "#000000"
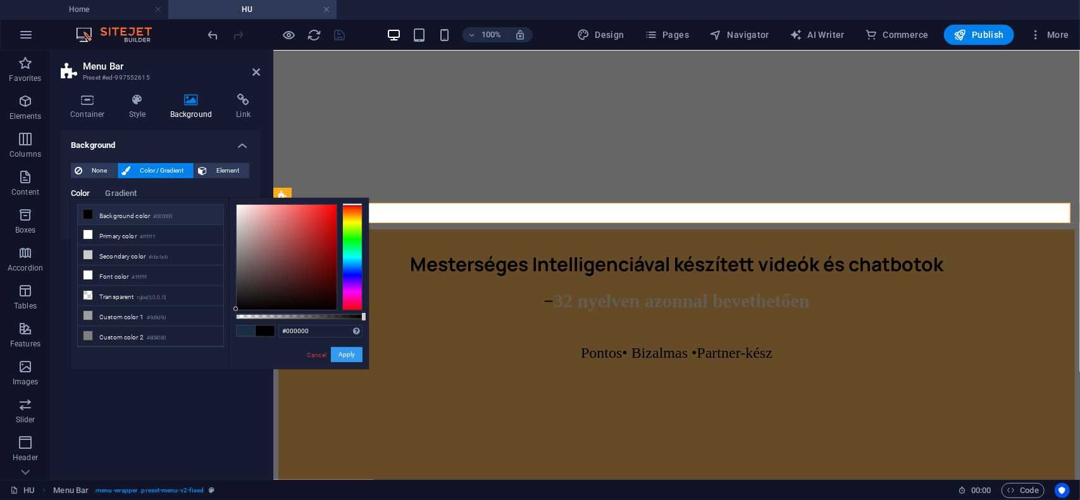
click at [348, 359] on button "Apply" at bounding box center [347, 354] width 32 height 15
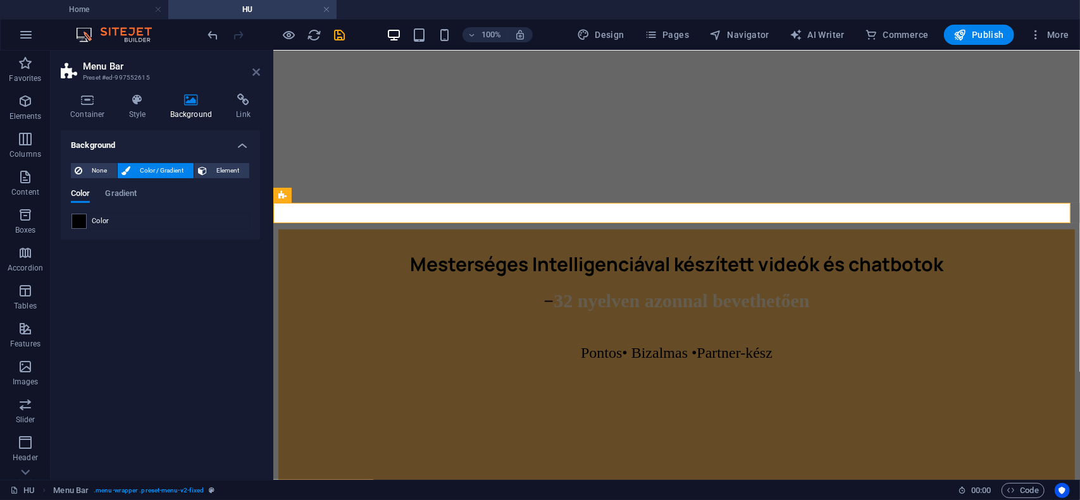
click at [254, 73] on icon at bounding box center [256, 72] width 8 height 10
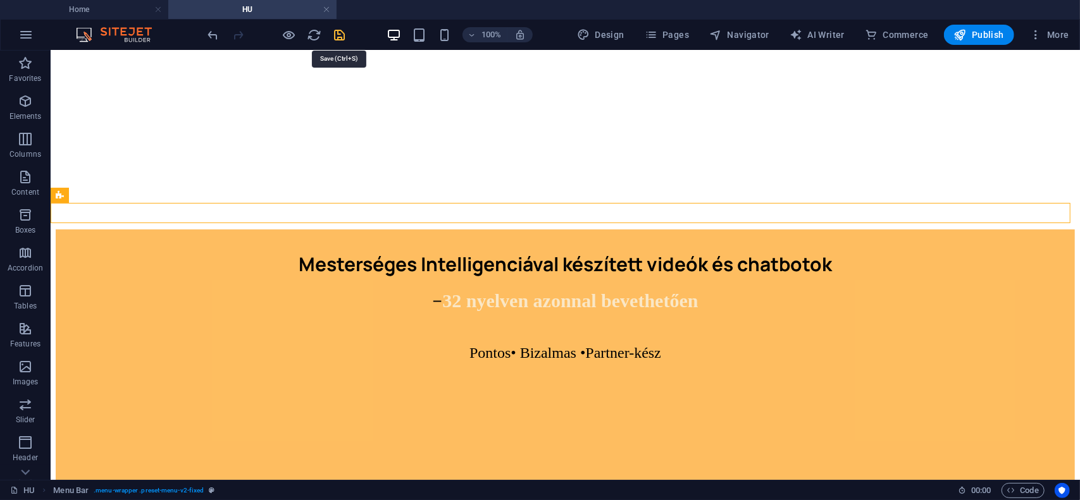
click at [337, 37] on icon "save" at bounding box center [340, 35] width 15 height 15
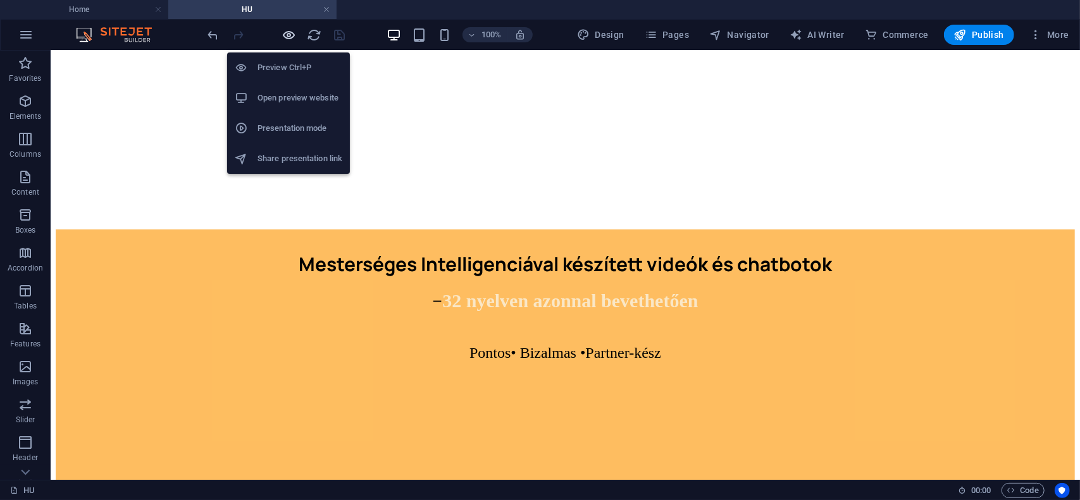
click at [290, 34] on icon "button" at bounding box center [289, 35] width 15 height 15
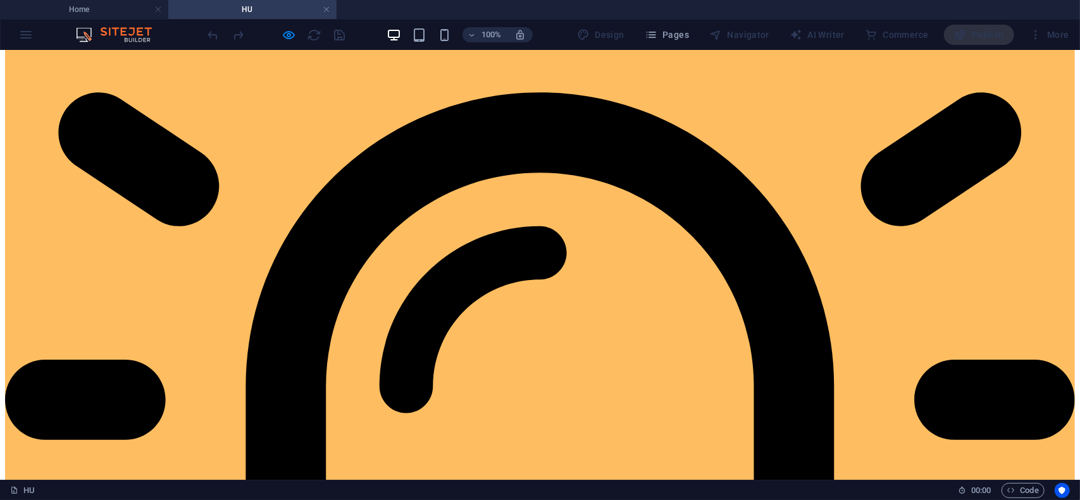
scroll to position [759, 0]
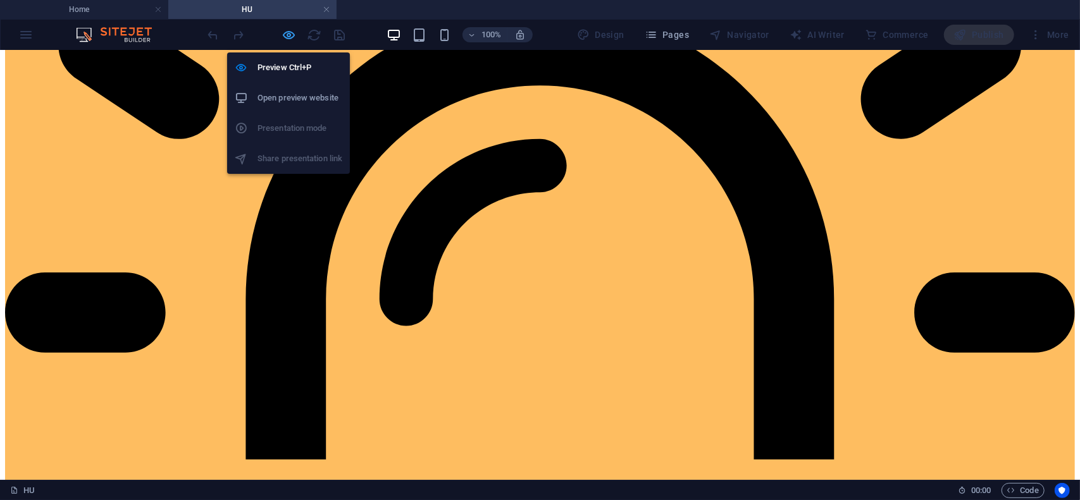
click at [287, 37] on icon "button" at bounding box center [289, 35] width 15 height 15
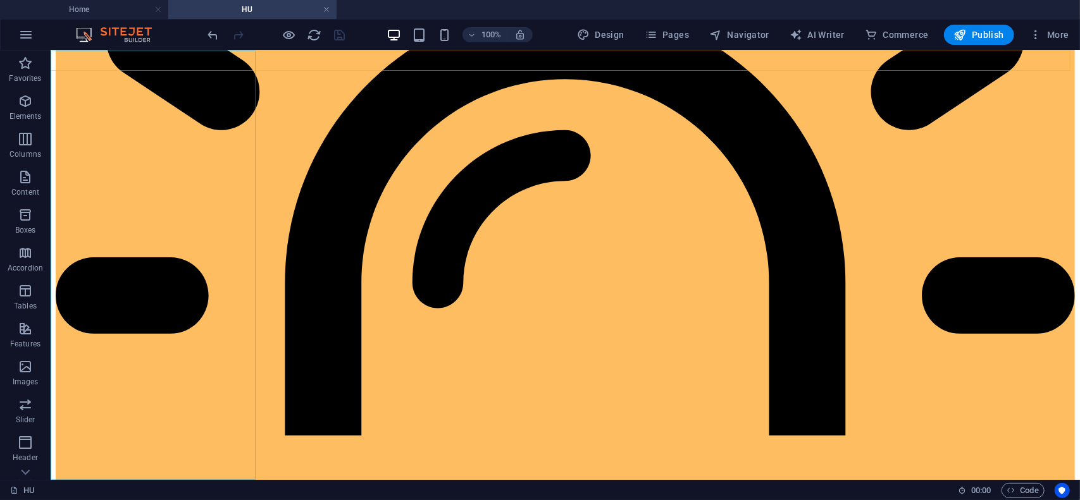
select select
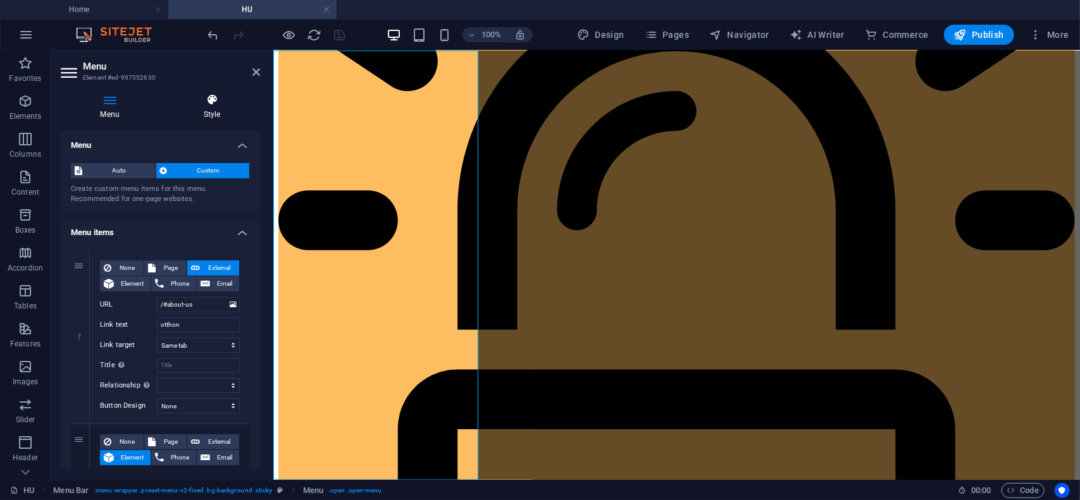
click at [215, 106] on icon at bounding box center [212, 100] width 96 height 13
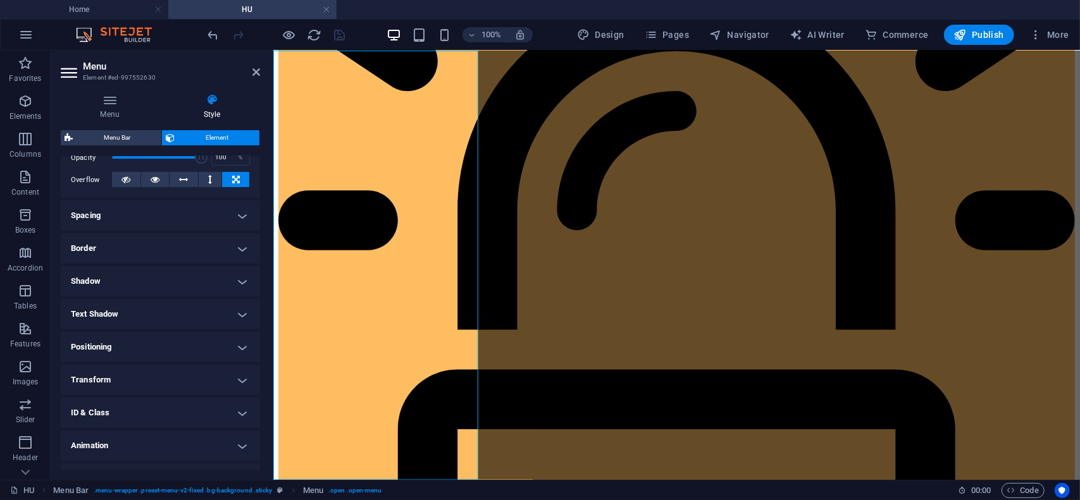
scroll to position [157, 0]
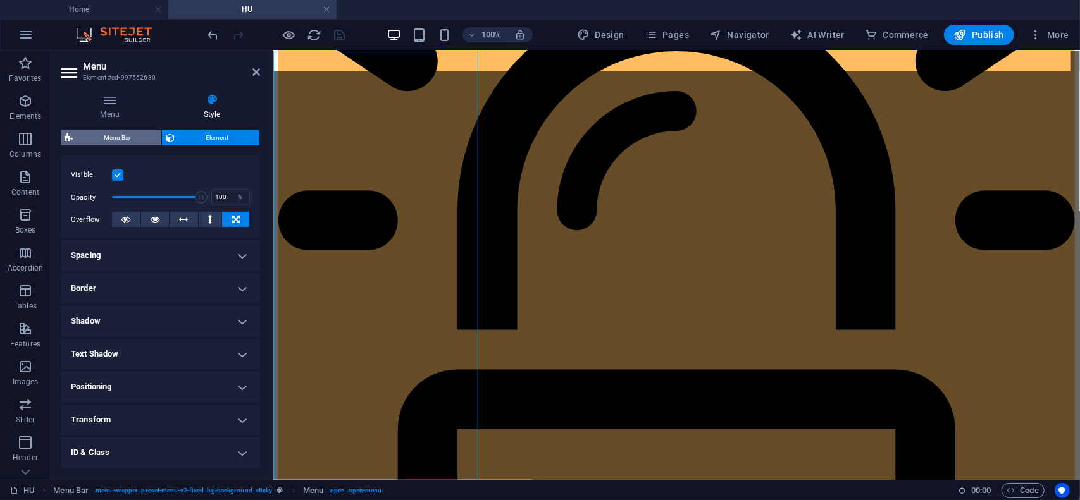
click at [118, 140] on span "Menu Bar" at bounding box center [117, 137] width 81 height 15
select select "rem"
select select "preset-menu-v2-fixed"
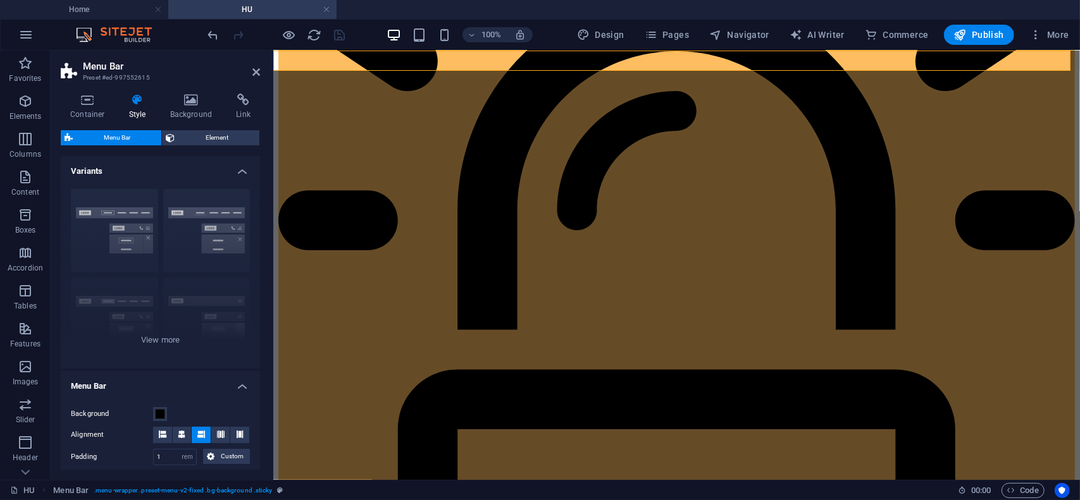
scroll to position [554, 0]
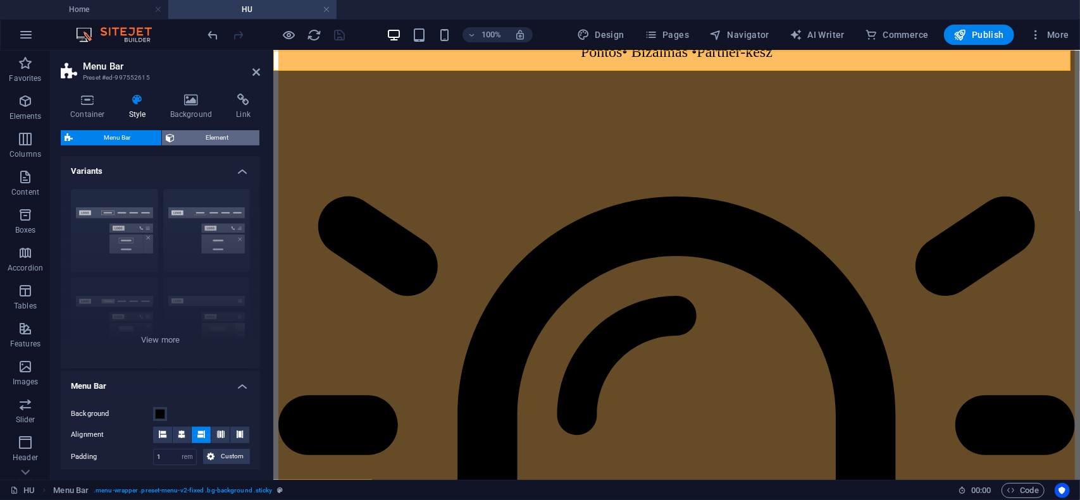
click at [221, 136] on span "Element" at bounding box center [216, 137] width 77 height 15
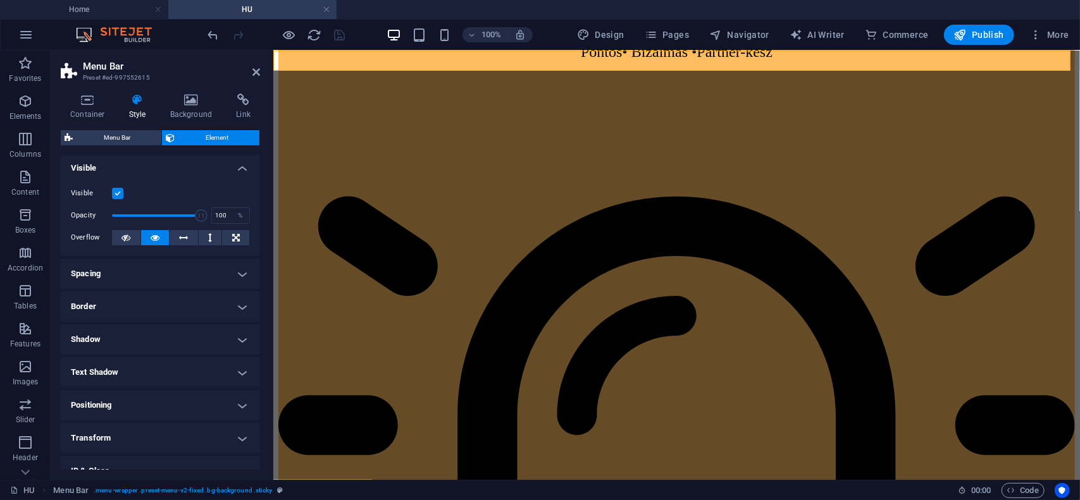
scroll to position [0, 0]
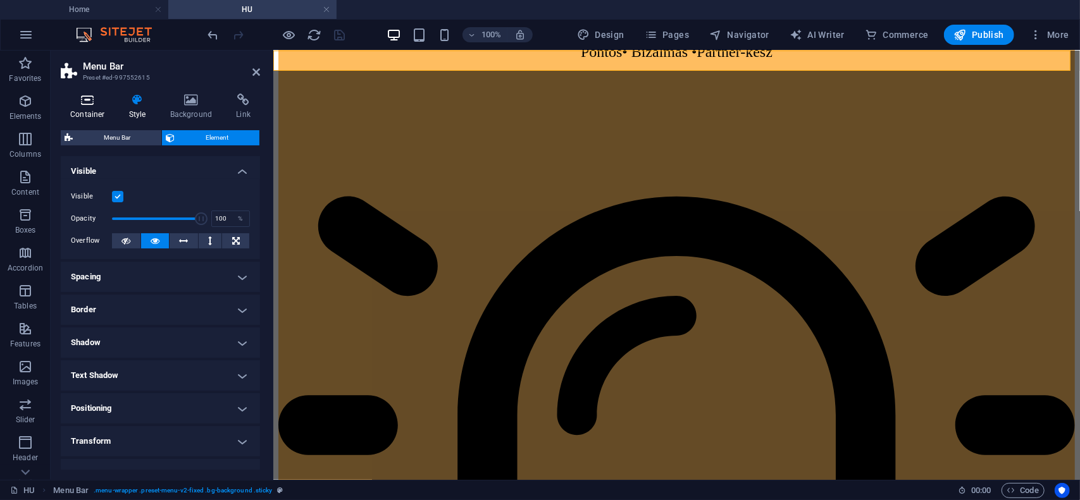
click at [89, 106] on icon at bounding box center [88, 100] width 54 height 13
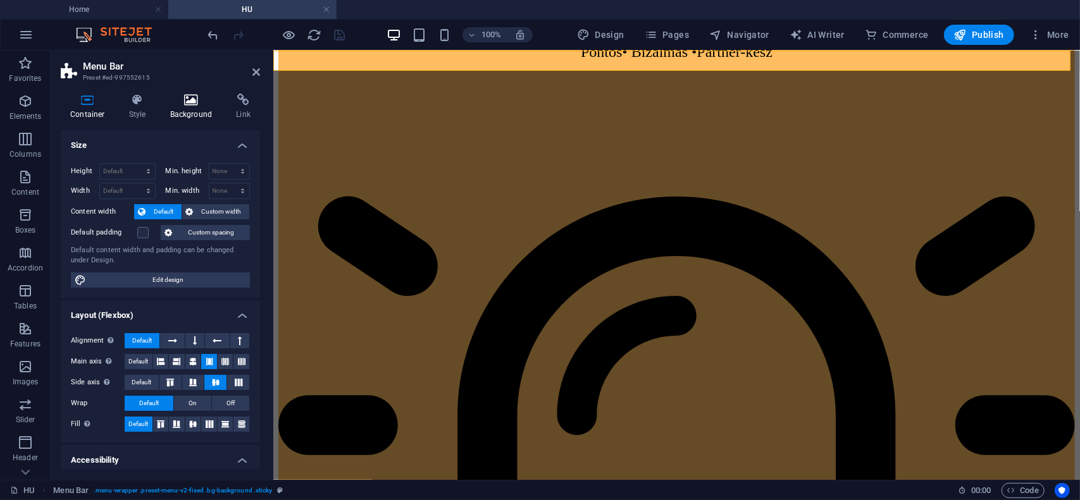
click at [187, 109] on h4 "Background" at bounding box center [194, 107] width 66 height 27
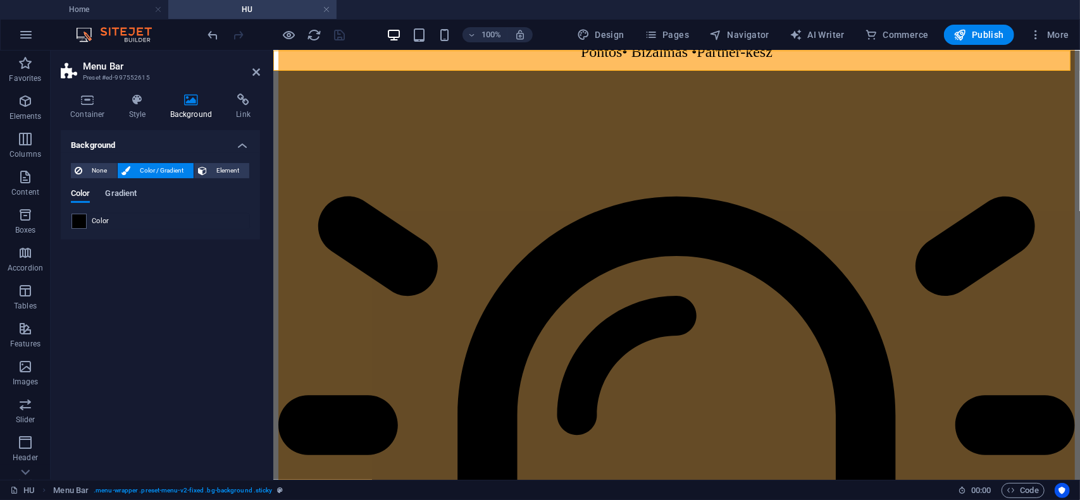
click at [121, 196] on span "Gradient" at bounding box center [121, 195] width 32 height 18
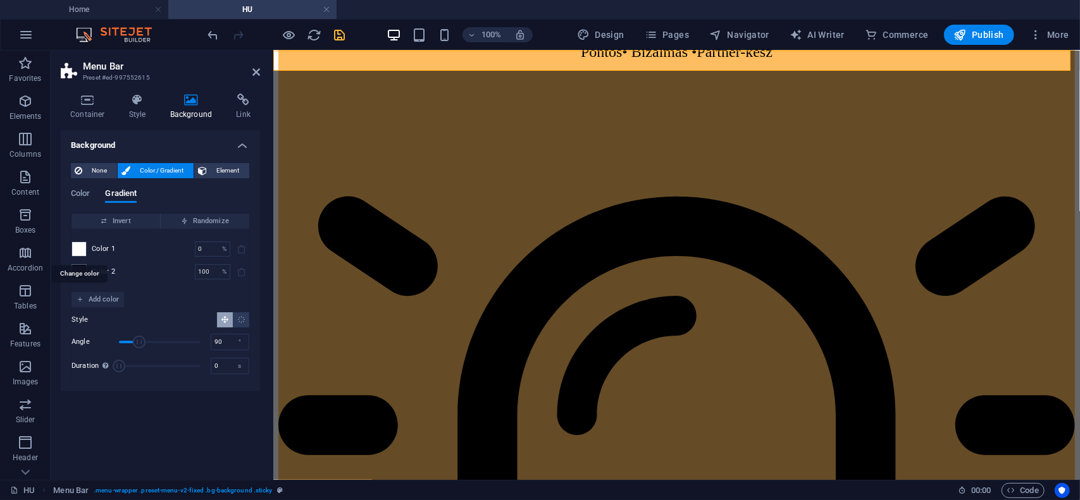
click at [80, 252] on span at bounding box center [79, 249] width 14 height 14
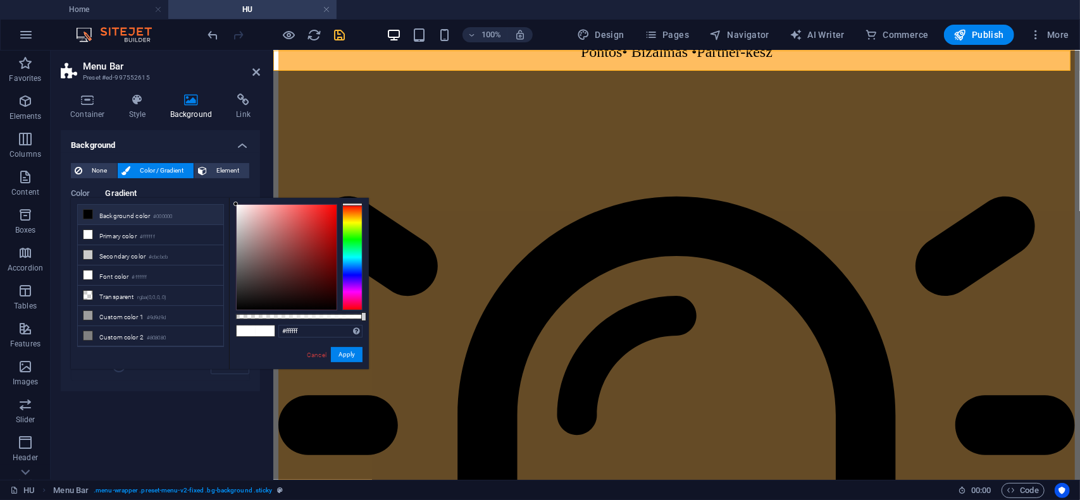
click at [89, 218] on span at bounding box center [88, 214] width 10 height 10
type input "#000000"
click at [349, 359] on button "Apply" at bounding box center [347, 354] width 32 height 15
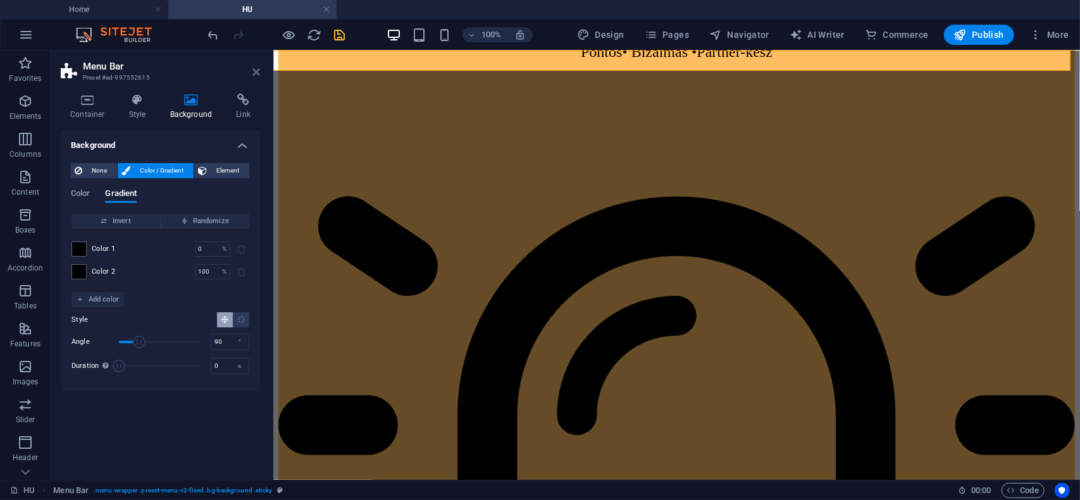
click at [256, 74] on icon at bounding box center [256, 72] width 8 height 10
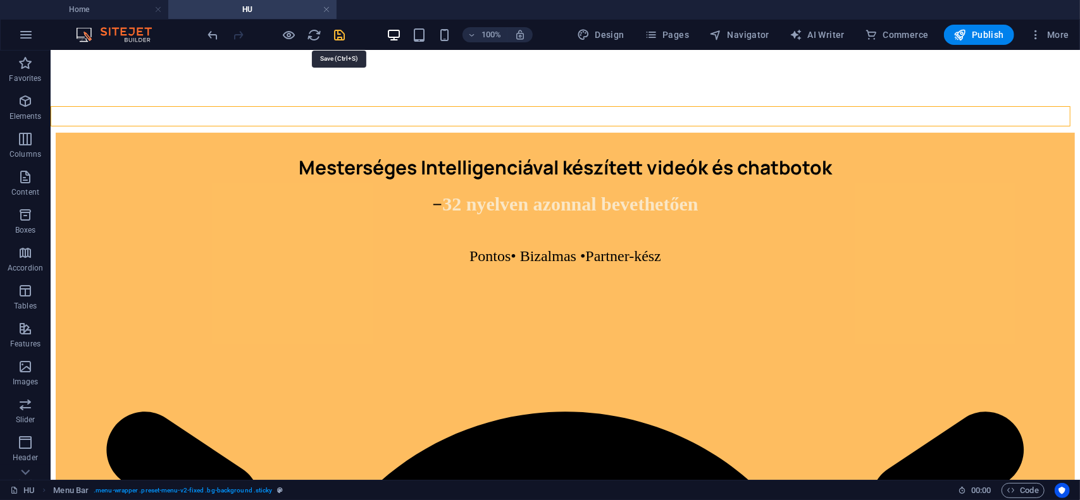
click at [339, 35] on icon "save" at bounding box center [340, 35] width 15 height 15
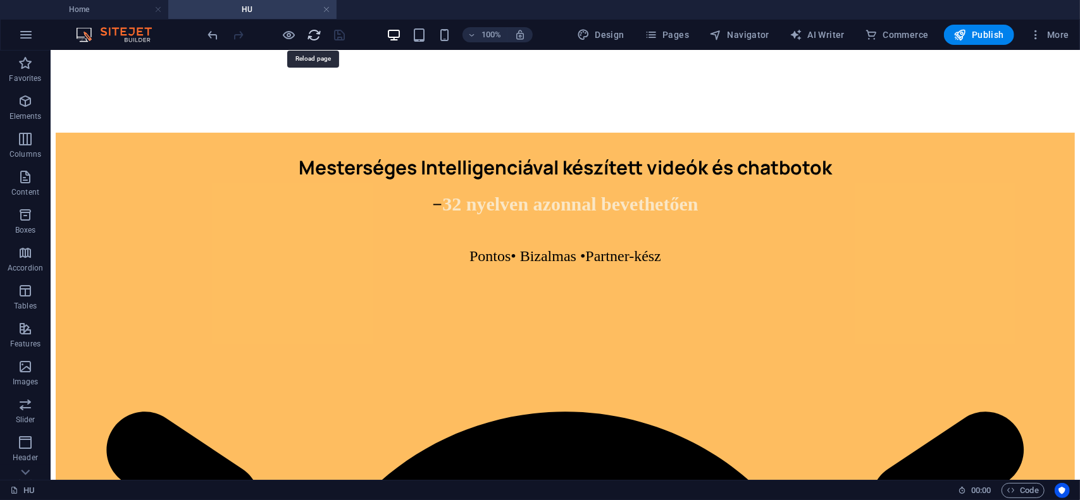
click at [311, 34] on icon "reload" at bounding box center [314, 35] width 15 height 15
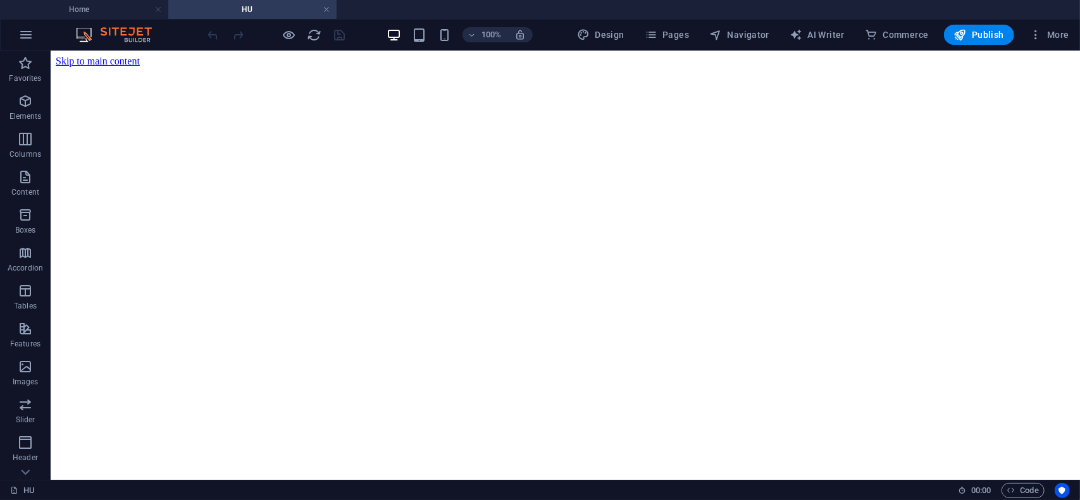
scroll to position [0, 0]
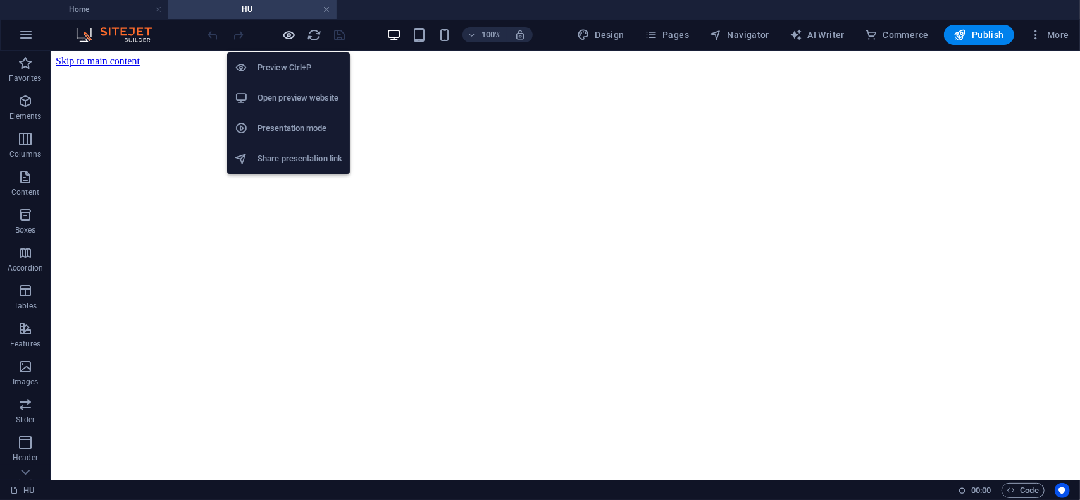
click at [283, 34] on icon "button" at bounding box center [289, 35] width 15 height 15
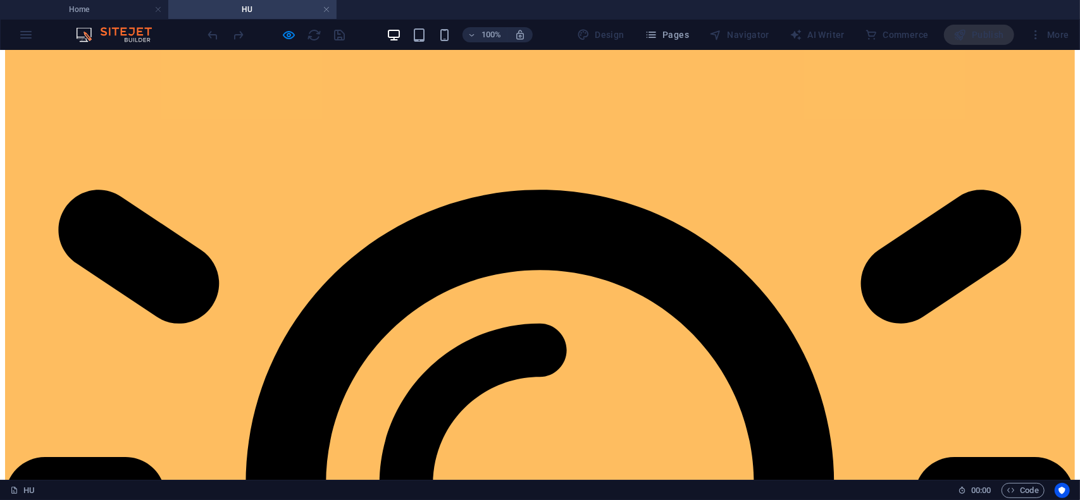
scroll to position [696, 0]
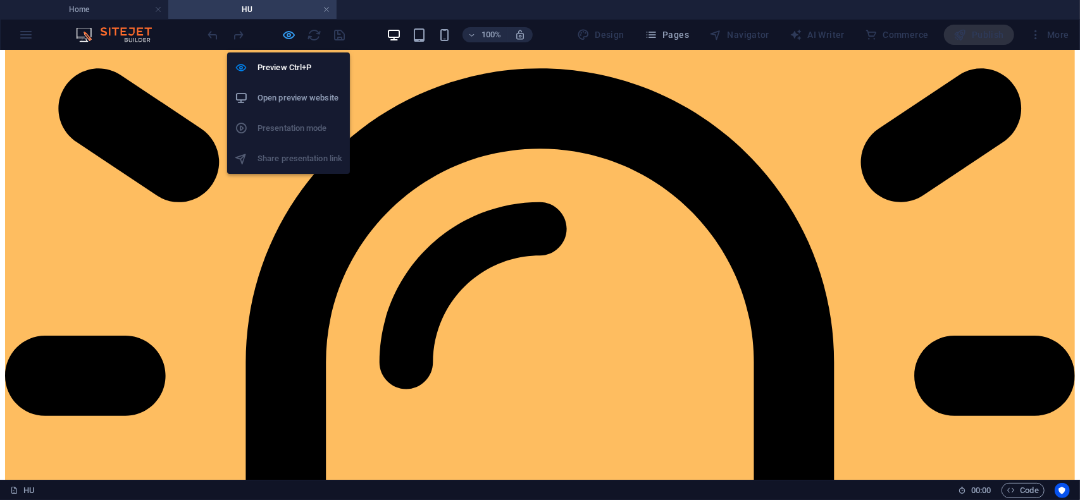
click at [290, 41] on icon "button" at bounding box center [289, 35] width 15 height 15
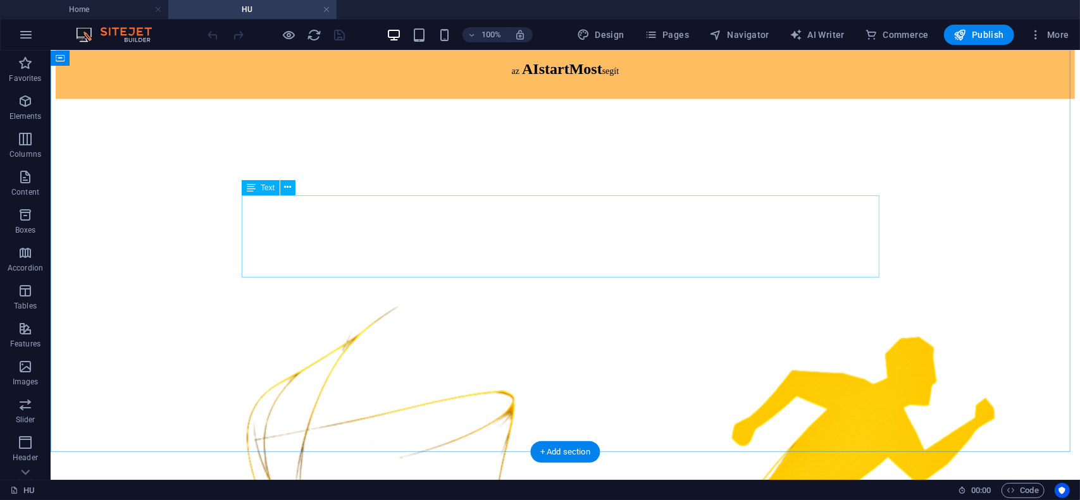
scroll to position [1518, 0]
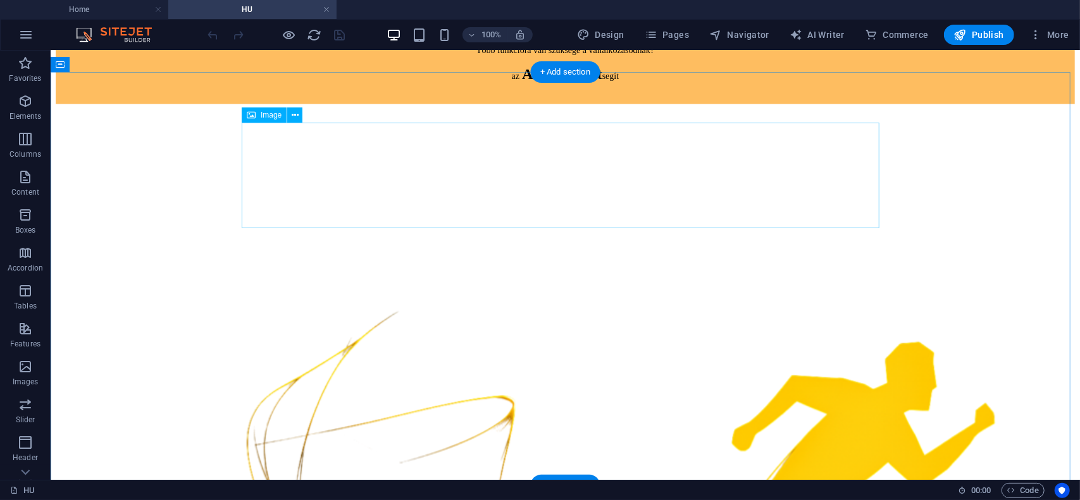
select select "px"
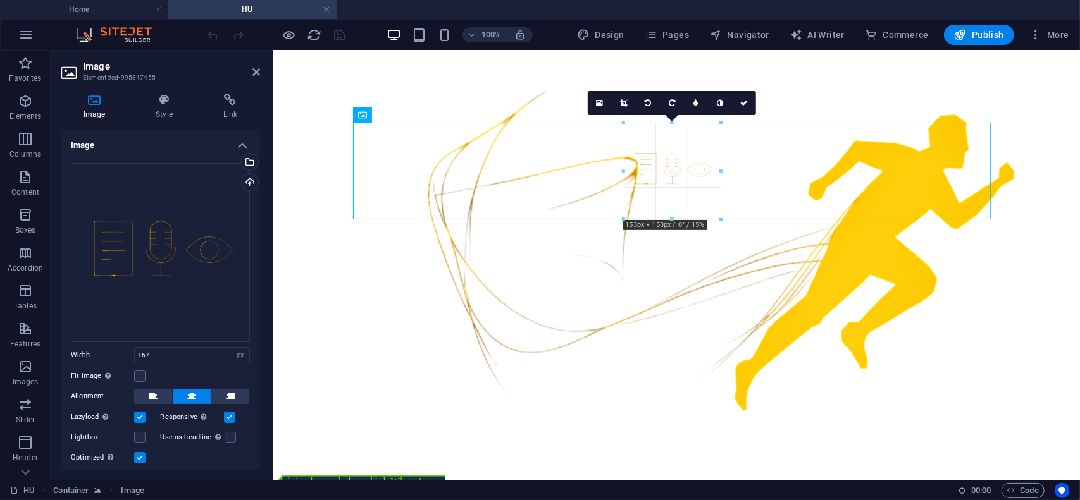
drag, startPoint x: 722, startPoint y: 228, endPoint x: 353, endPoint y: 173, distance: 372.9
type input "153"
click at [254, 73] on icon at bounding box center [256, 72] width 8 height 10
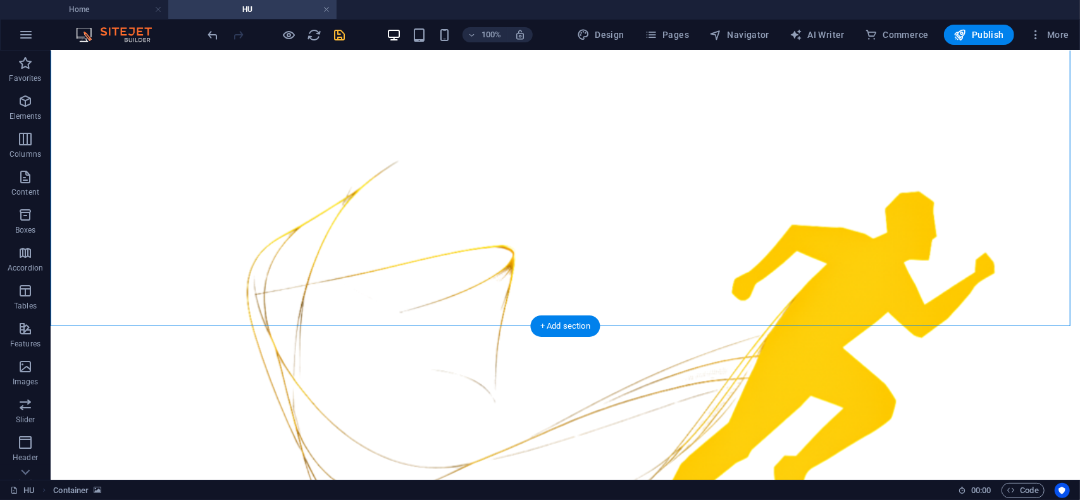
scroll to position [1708, 0]
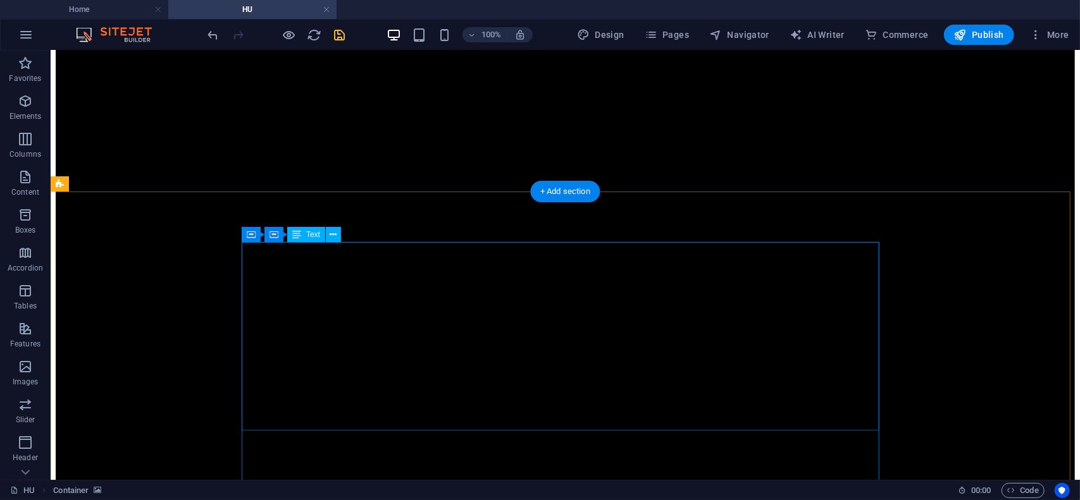
scroll to position [3606, 0]
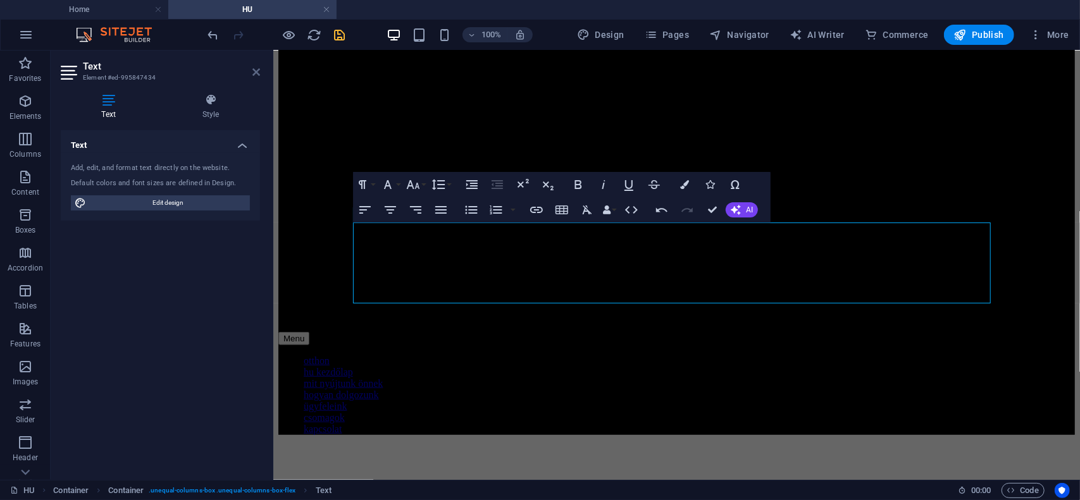
click at [253, 75] on icon at bounding box center [256, 72] width 8 height 10
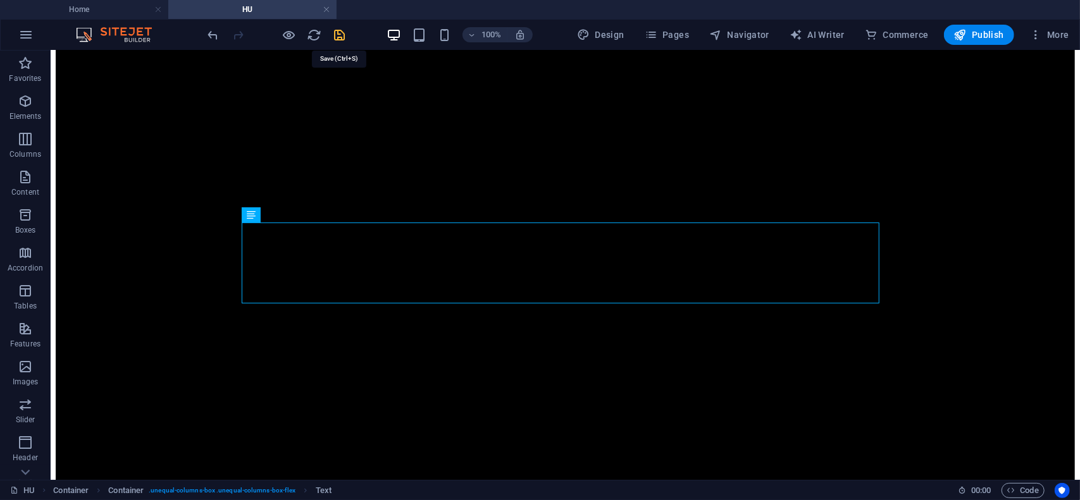
click at [334, 35] on icon "save" at bounding box center [340, 35] width 15 height 15
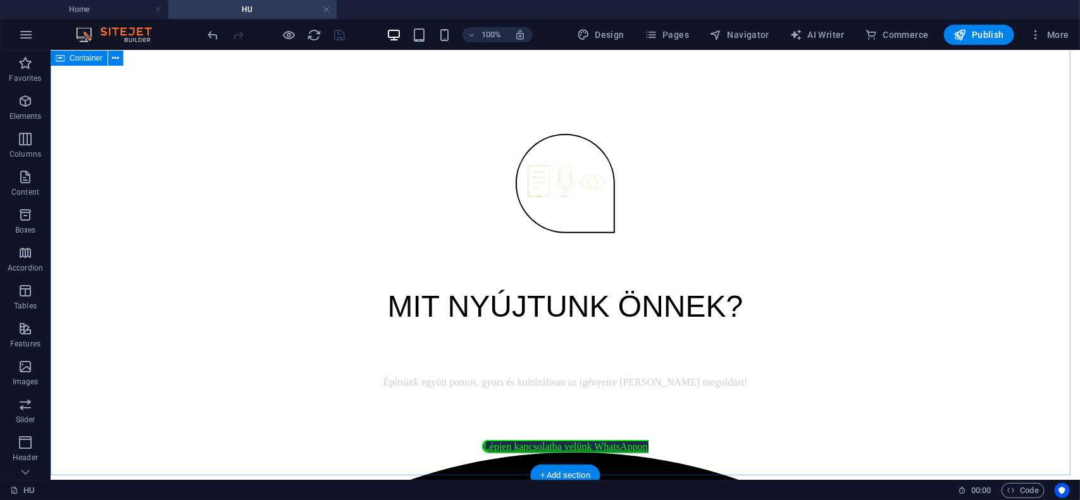
scroll to position [6979, 0]
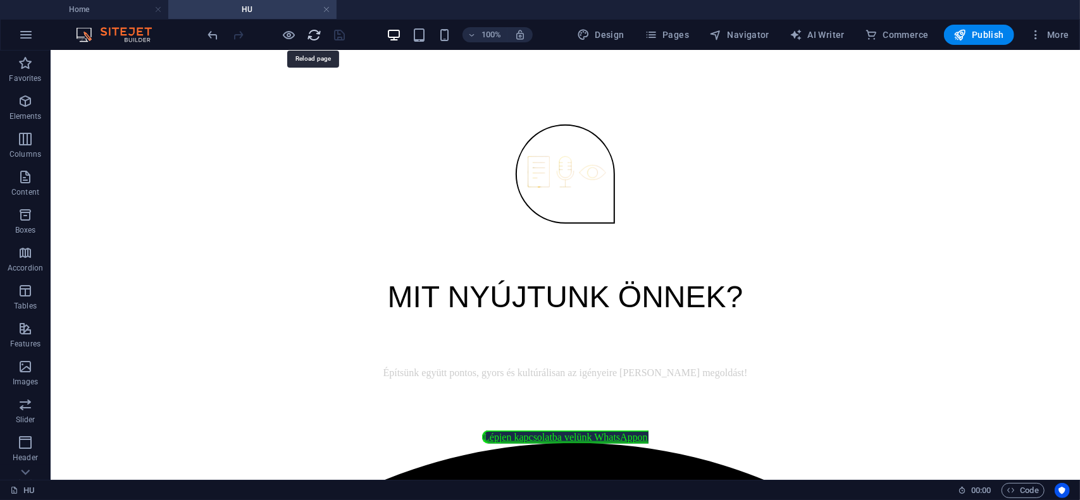
click at [310, 35] on icon "reload" at bounding box center [314, 35] width 15 height 15
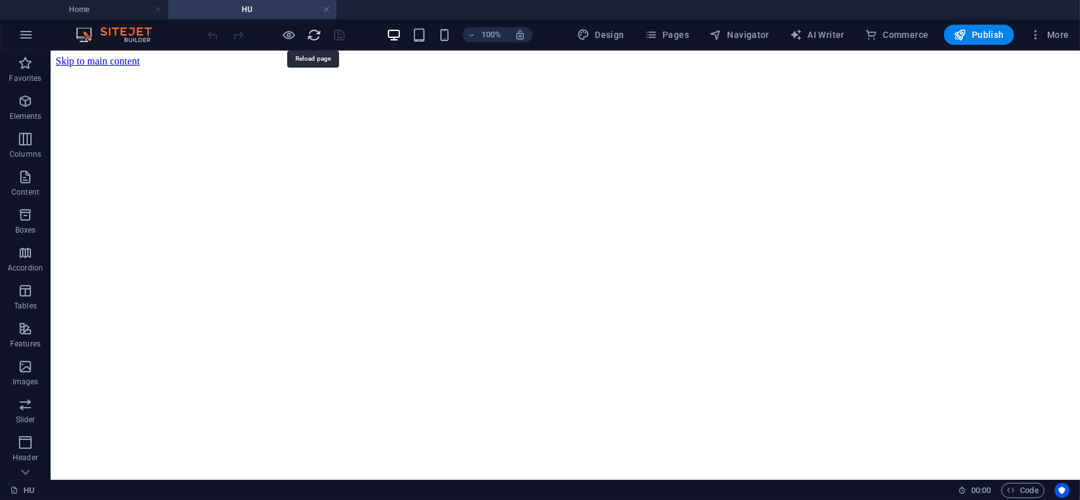
scroll to position [0, 0]
click at [313, 35] on icon "reload" at bounding box center [314, 35] width 15 height 15
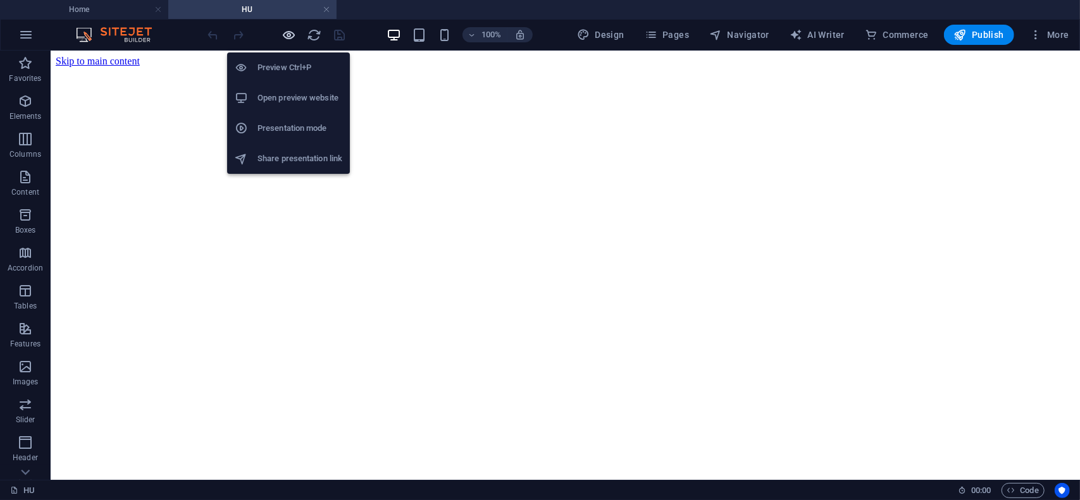
click at [289, 35] on icon "button" at bounding box center [289, 35] width 15 height 15
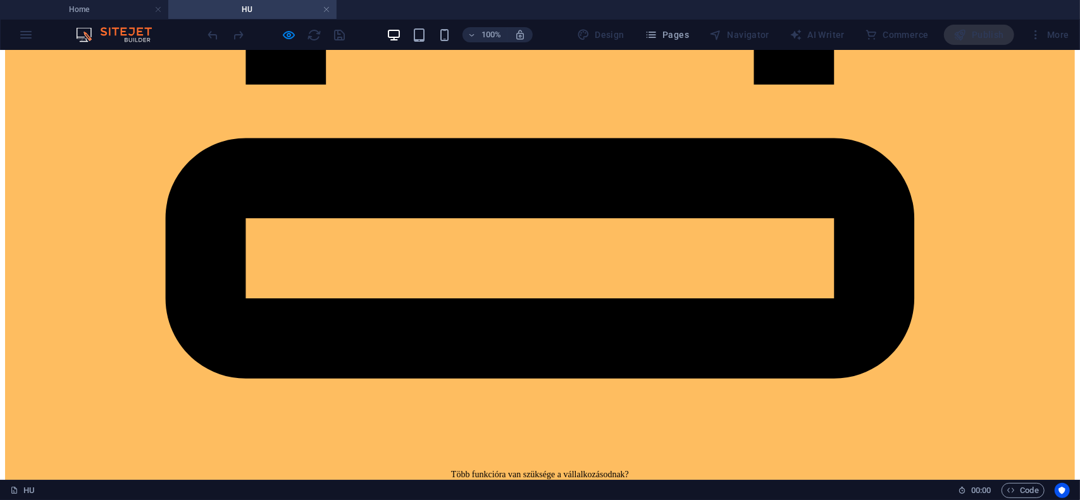
scroll to position [1139, 0]
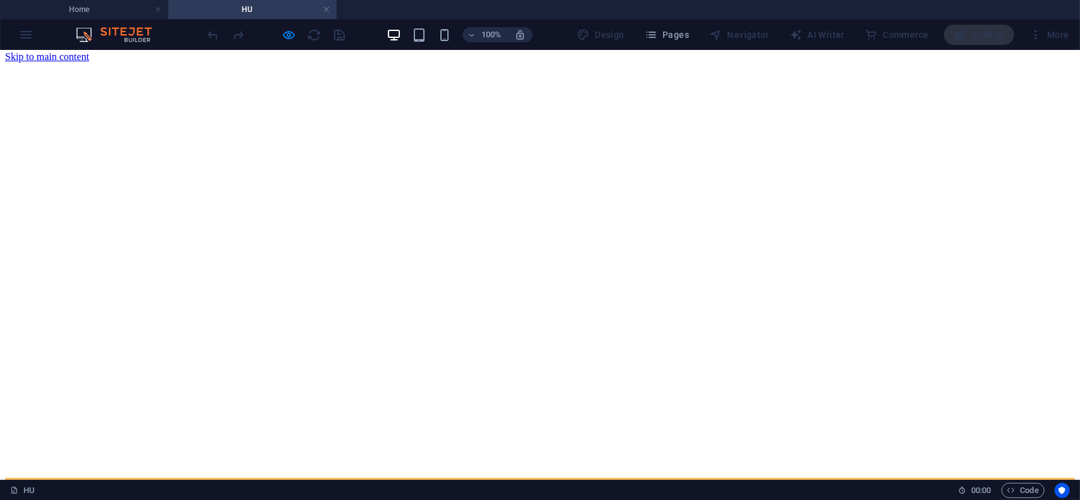
scroll to position [0, 0]
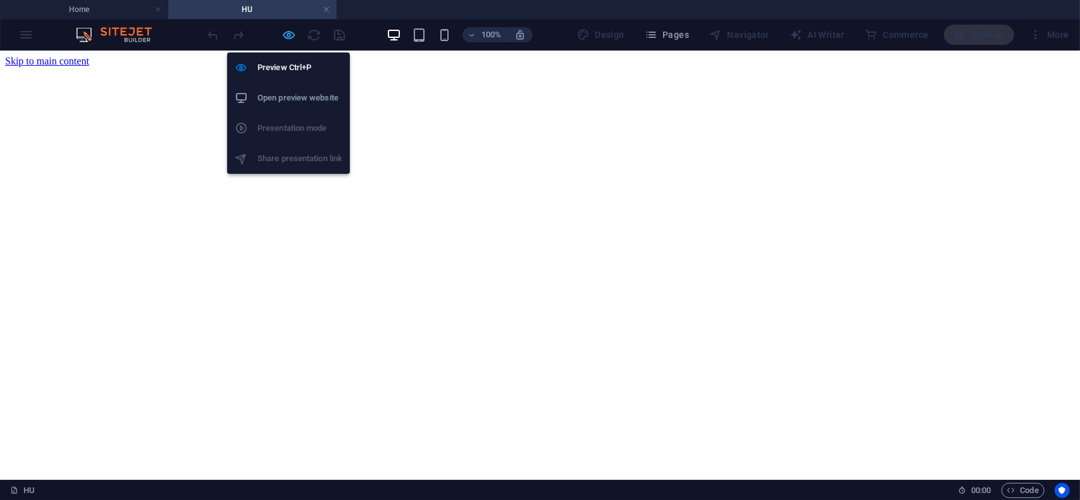
click at [290, 34] on icon "button" at bounding box center [289, 35] width 15 height 15
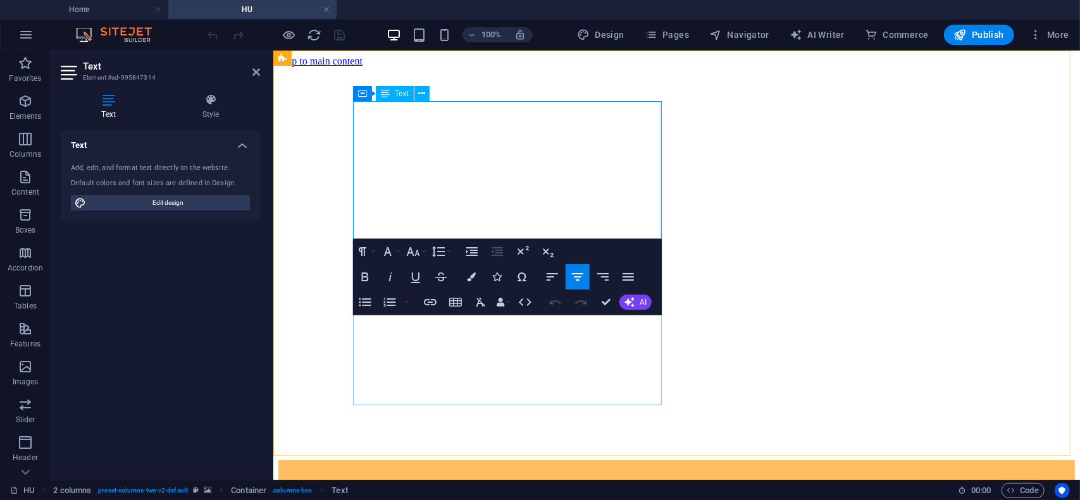
drag, startPoint x: 411, startPoint y: 192, endPoint x: 573, endPoint y: 224, distance: 165.0
click at [467, 282] on button "Colors" at bounding box center [471, 276] width 24 height 25
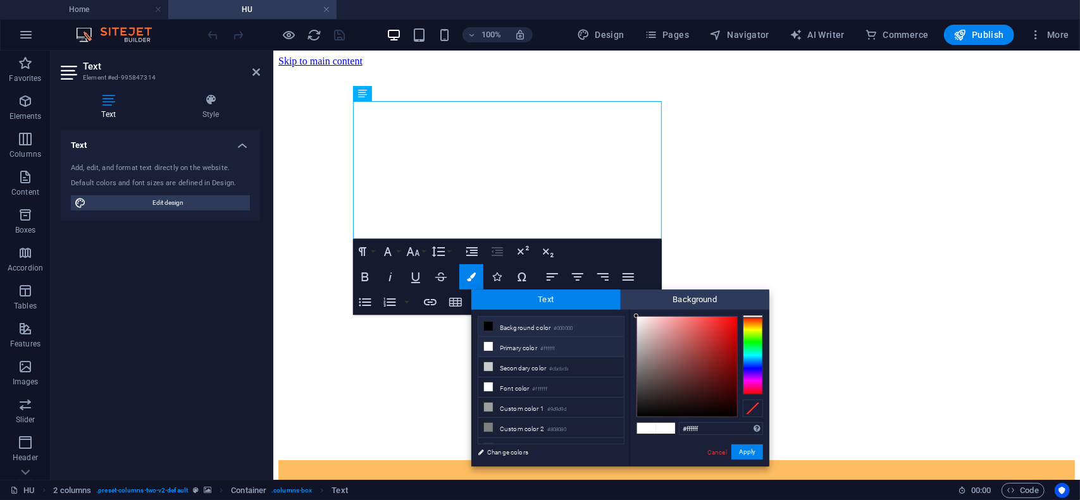
click at [484, 328] on icon at bounding box center [488, 326] width 9 height 9
type input "#000000"
click at [757, 456] on button "Apply" at bounding box center [747, 452] width 32 height 15
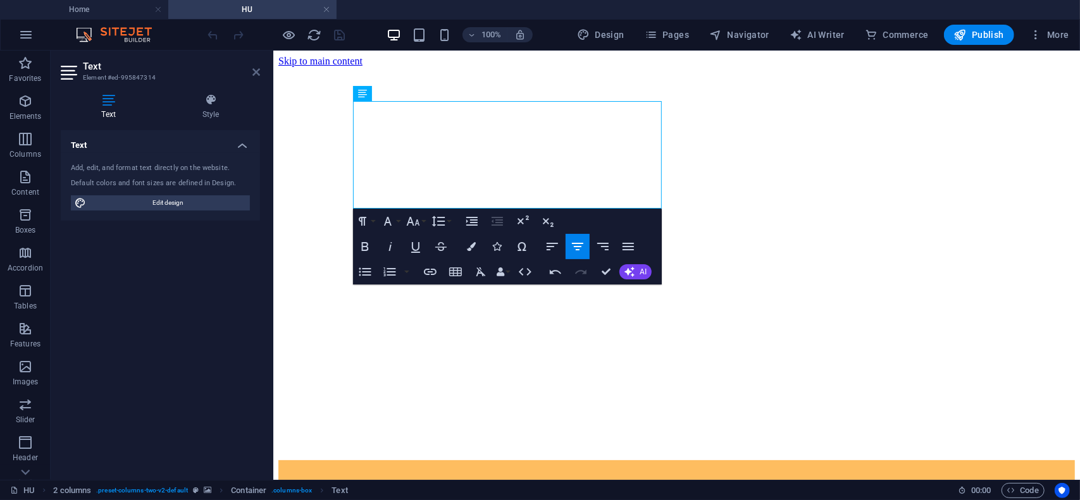
click at [255, 71] on icon at bounding box center [256, 72] width 8 height 10
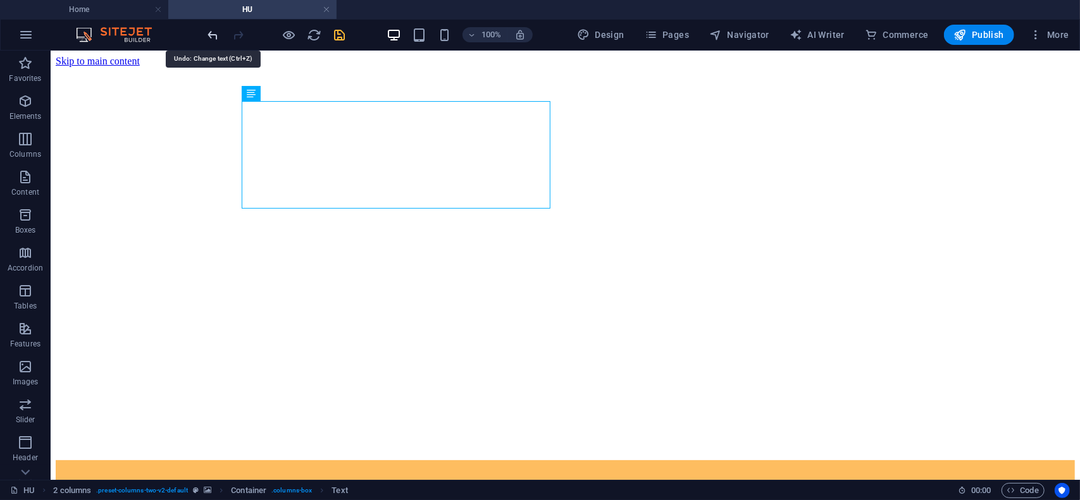
click at [211, 34] on icon "undo" at bounding box center [213, 35] width 15 height 15
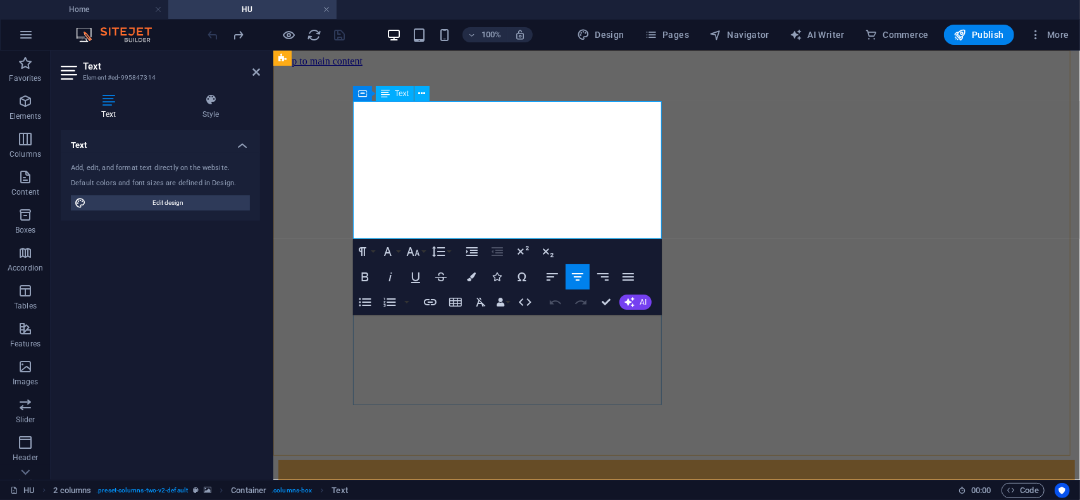
drag, startPoint x: 465, startPoint y: 190, endPoint x: 570, endPoint y: 230, distance: 112.3
click at [469, 282] on button "Colors" at bounding box center [471, 276] width 24 height 25
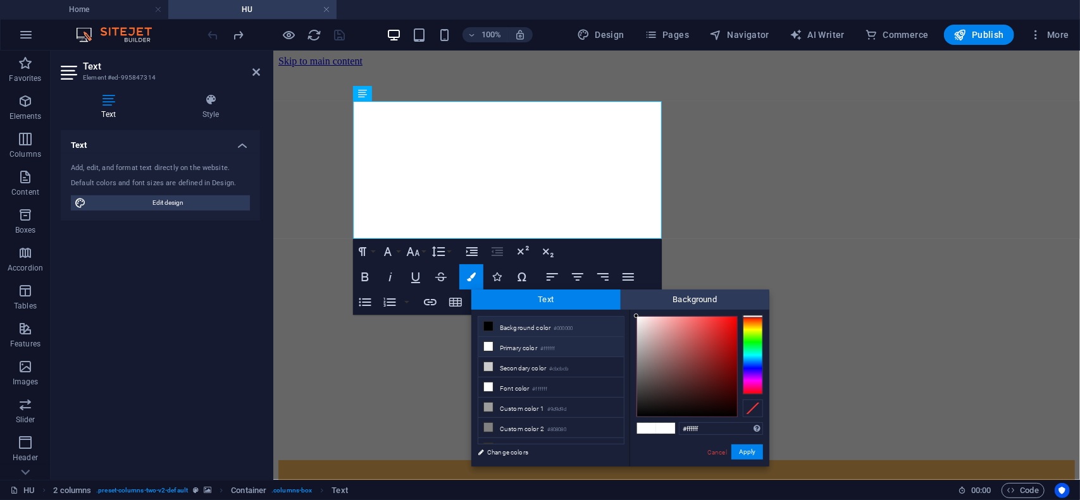
click at [486, 329] on icon at bounding box center [488, 326] width 9 height 9
type input "#000000"
click at [748, 451] on button "Apply" at bounding box center [747, 452] width 32 height 15
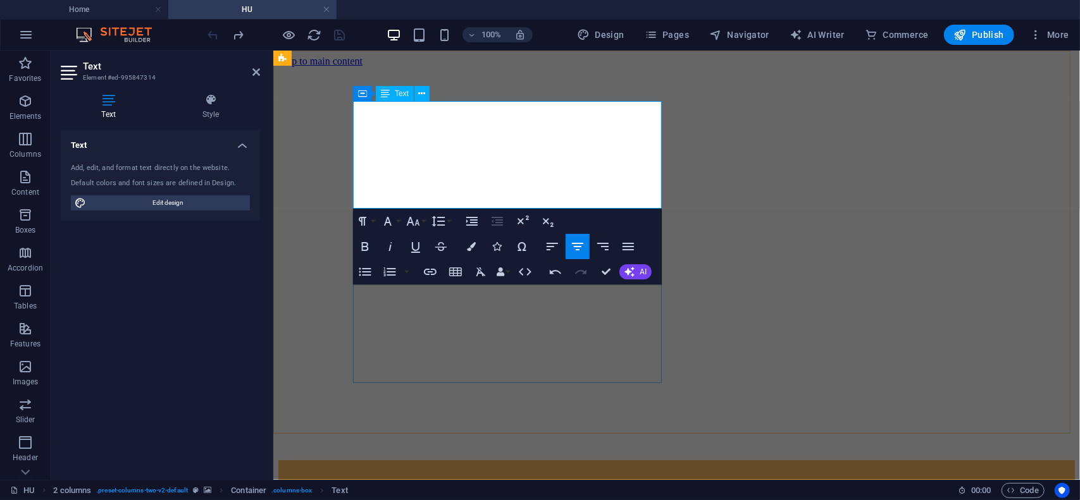
drag, startPoint x: 658, startPoint y: 191, endPoint x: 353, endPoint y: 200, distance: 305.1
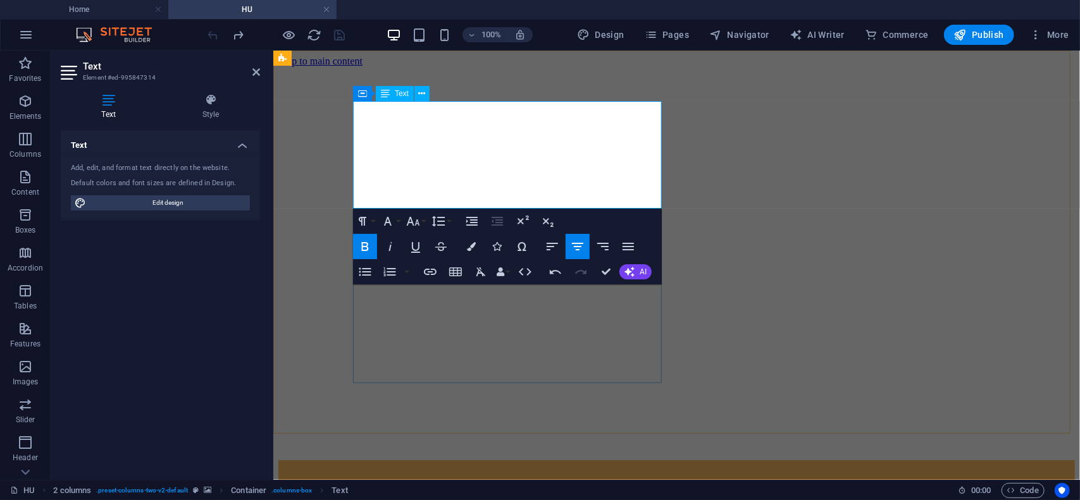
click at [469, 252] on button "Colors" at bounding box center [471, 246] width 24 height 25
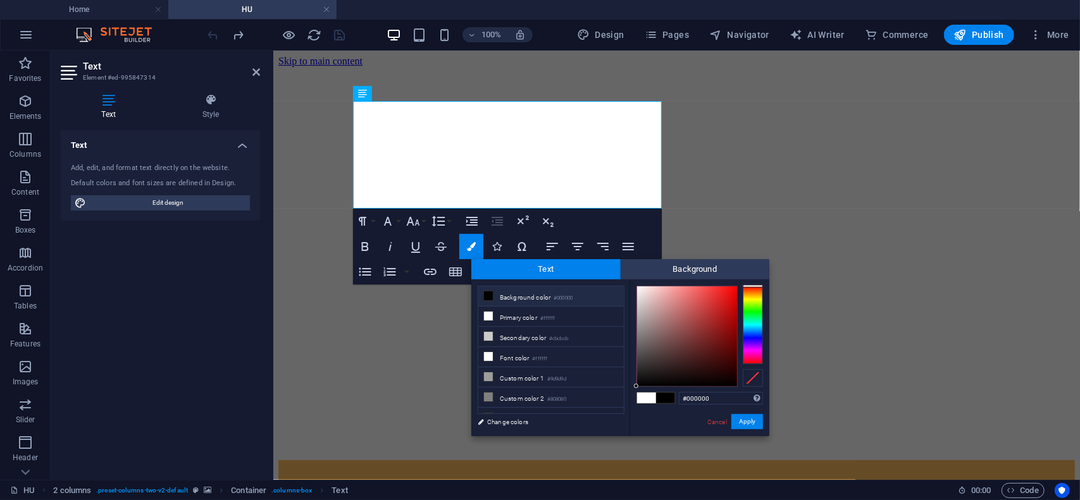
click at [487, 301] on li "Background color #000000" at bounding box center [551, 297] width 146 height 20
click at [487, 299] on icon at bounding box center [488, 296] width 9 height 9
click at [742, 424] on button "Apply" at bounding box center [747, 421] width 32 height 15
click at [669, 66] on figure at bounding box center [676, 66] width 797 height 0
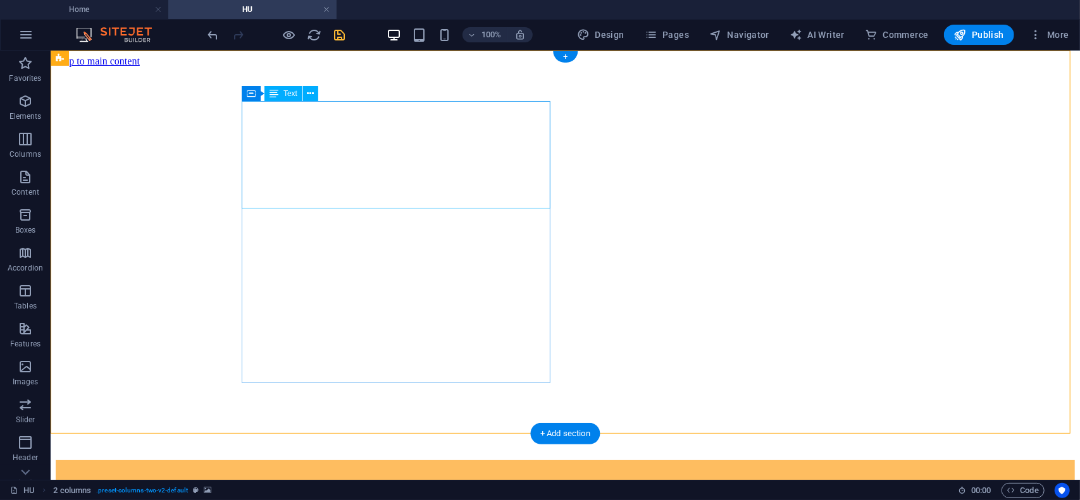
click at [350, 460] on div "Mesterséges Intelligenciával készített videók és chatbotok – 32 nyelven azonnal…" at bounding box center [564, 499] width 1019 height 79
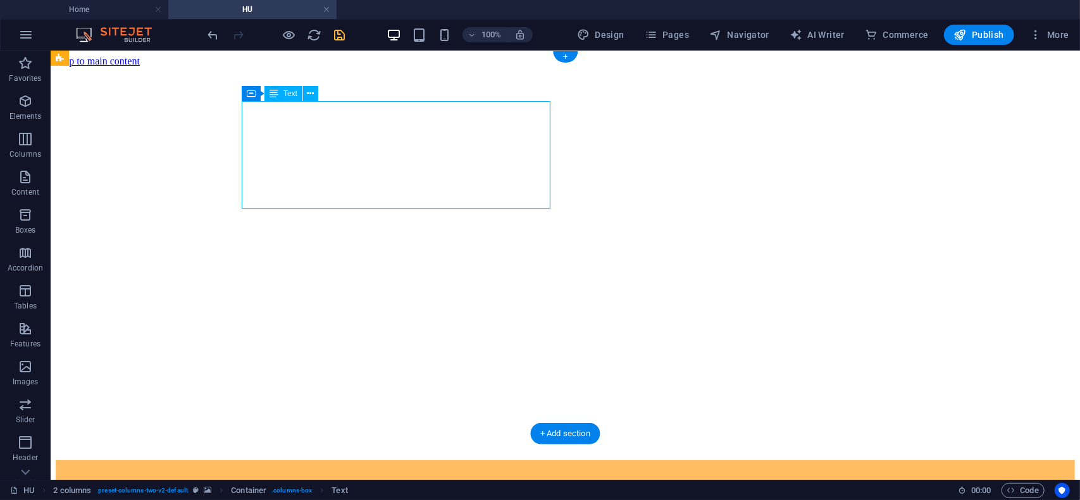
click at [350, 460] on div "Mesterséges Intelligenciával készített videók és chatbotok – 32 nyelven azonnal…" at bounding box center [564, 499] width 1019 height 79
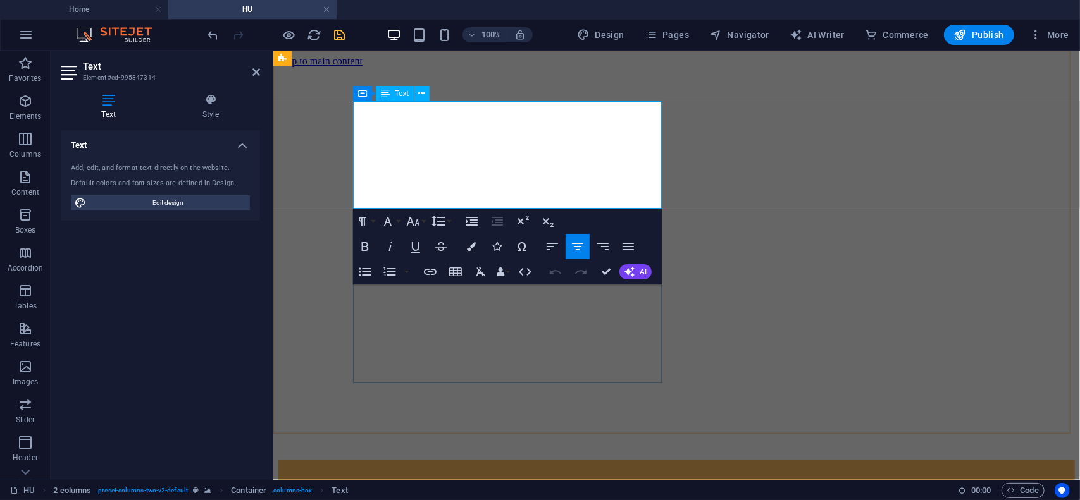
click at [649, 481] on p "Mesterséges Intelligenciával készített videók és chatbotok" at bounding box center [676, 494] width 797 height 26
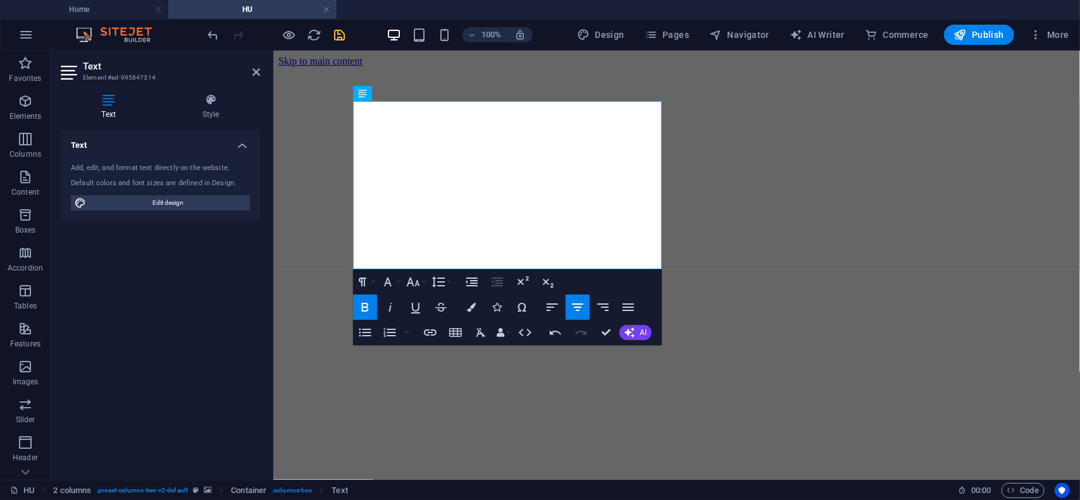
click at [307, 66] on figure at bounding box center [676, 66] width 797 height 0
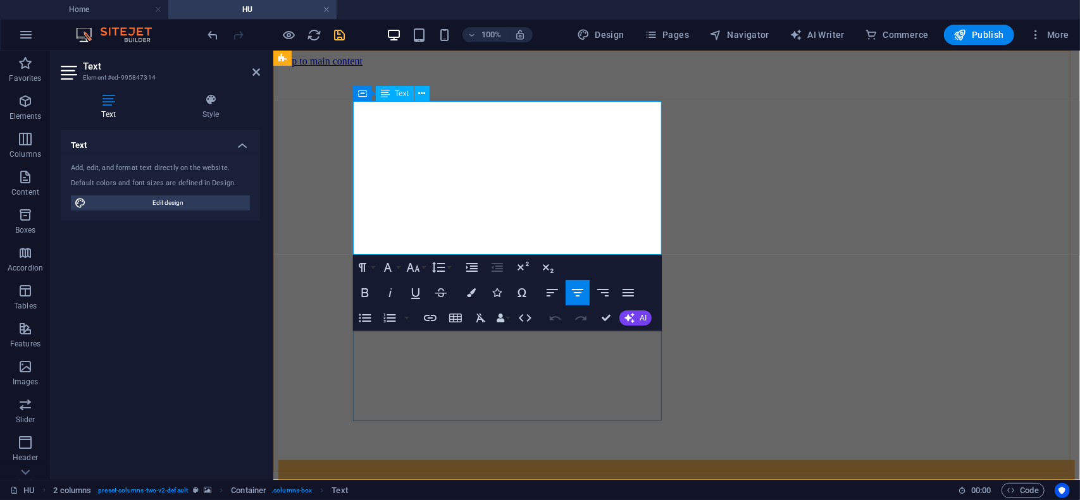
drag, startPoint x: 445, startPoint y: 205, endPoint x: 575, endPoint y: 208, distance: 130.4
click at [472, 299] on button "Colors" at bounding box center [471, 292] width 24 height 25
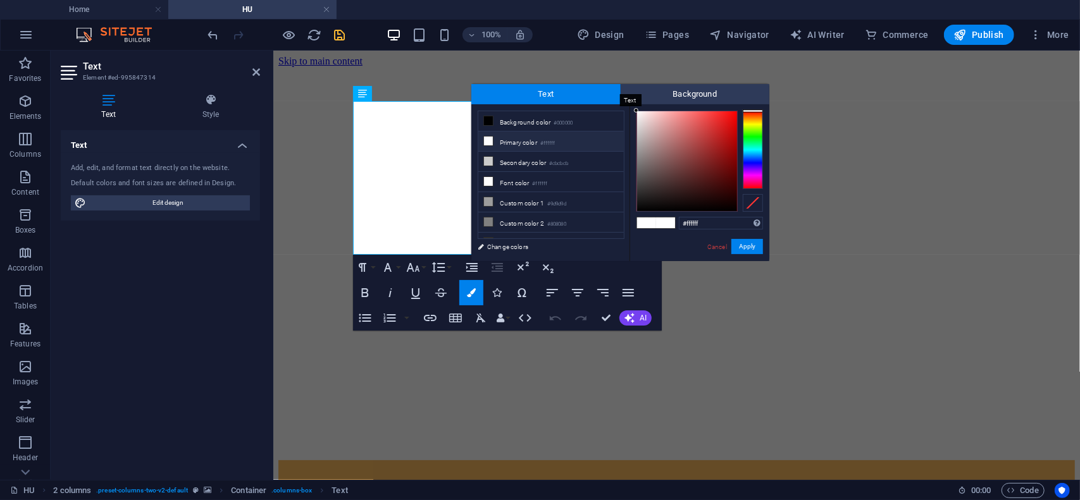
click at [514, 95] on span "Text" at bounding box center [545, 94] width 149 height 20
click at [486, 121] on icon at bounding box center [488, 120] width 9 height 9
type input "#000000"
click at [747, 246] on button "Apply" at bounding box center [747, 246] width 32 height 15
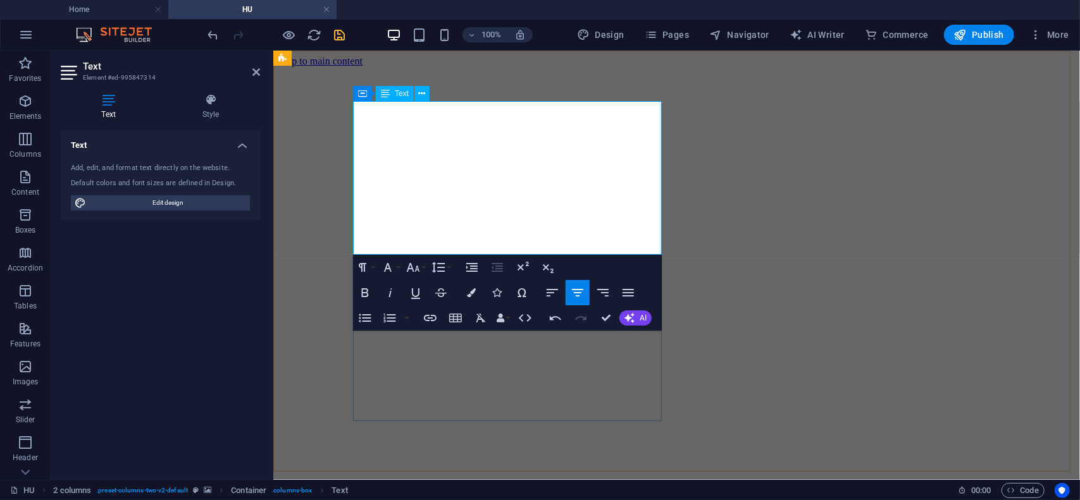
drag, startPoint x: 608, startPoint y: 242, endPoint x: 387, endPoint y: 245, distance: 220.8
click at [256, 71] on icon at bounding box center [256, 72] width 8 height 10
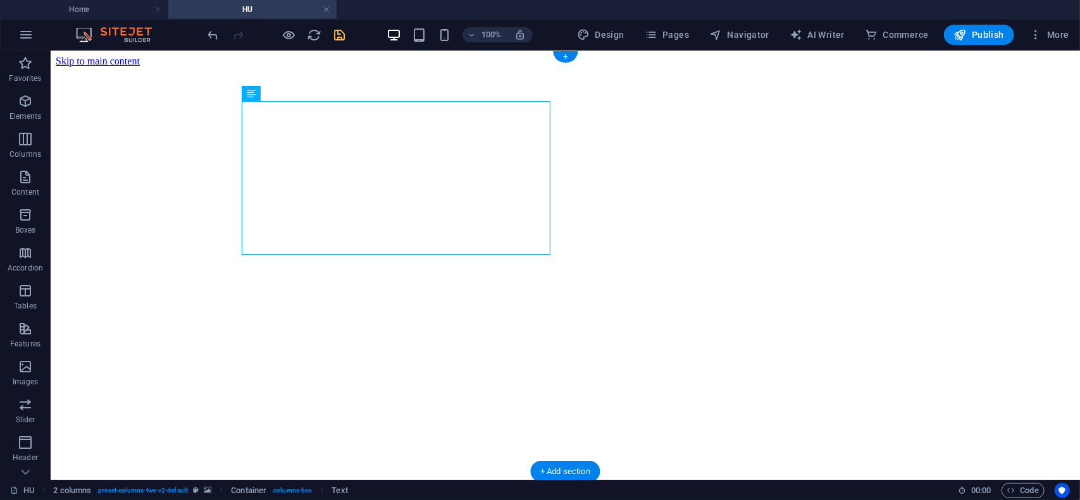
click at [189, 66] on figure at bounding box center [564, 66] width 1019 height 0
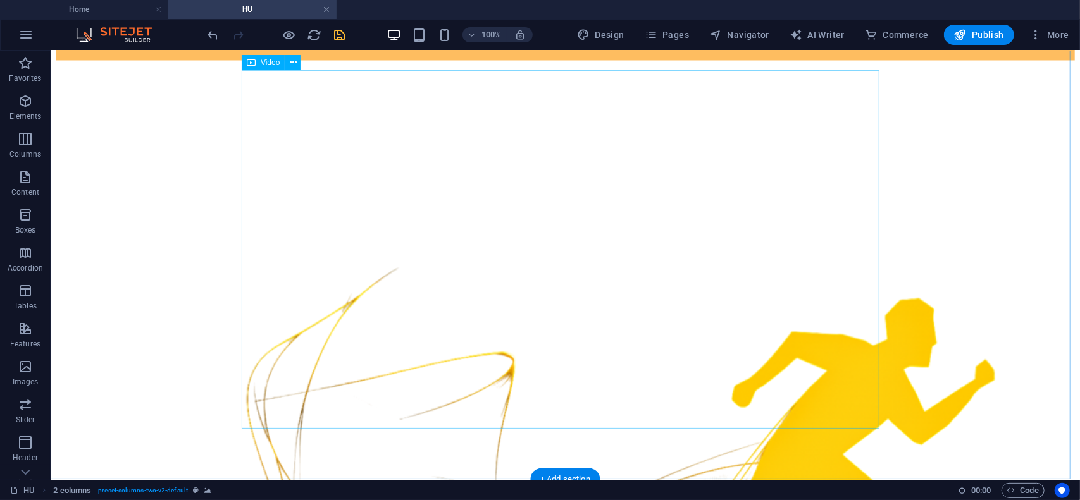
scroll to position [1645, 0]
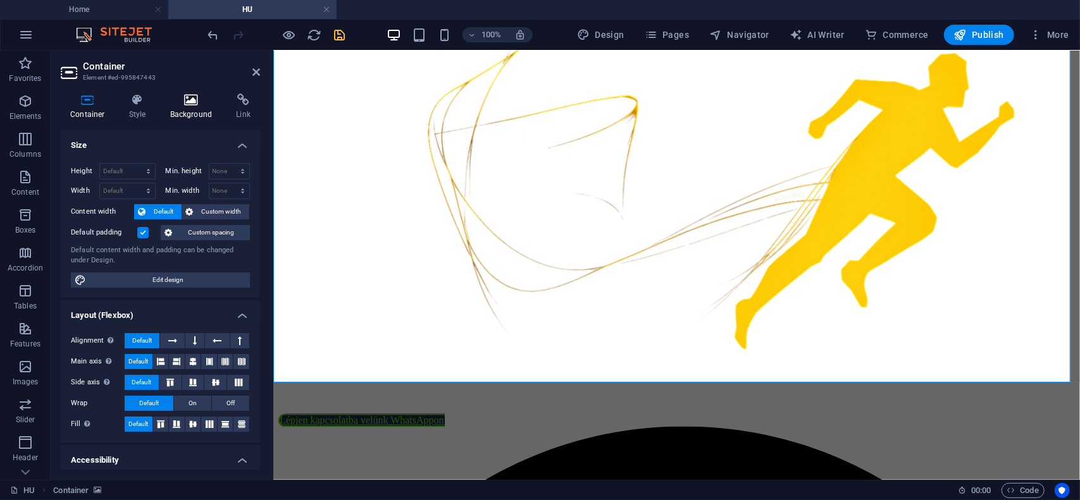
click at [185, 107] on h4 "Background" at bounding box center [194, 107] width 66 height 27
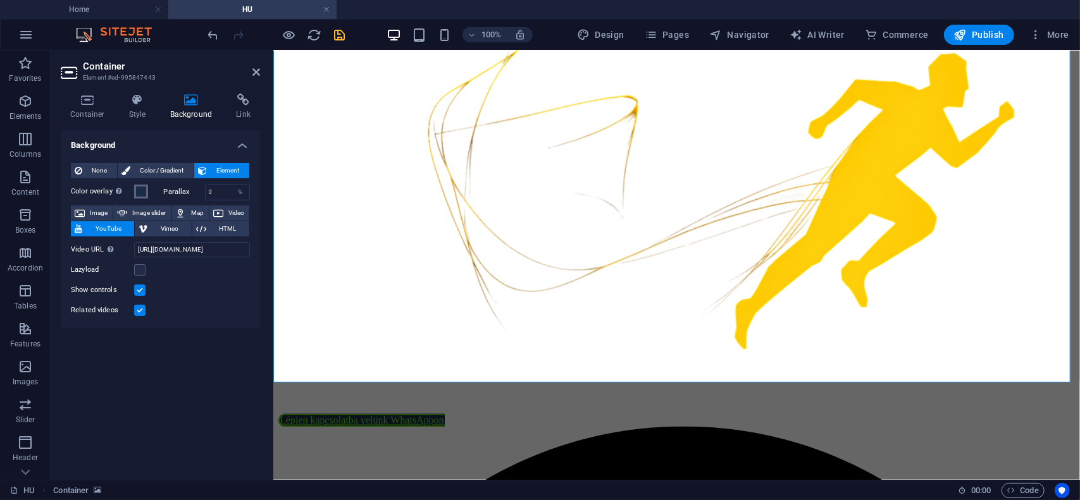
click at [138, 194] on span at bounding box center [141, 192] width 10 height 10
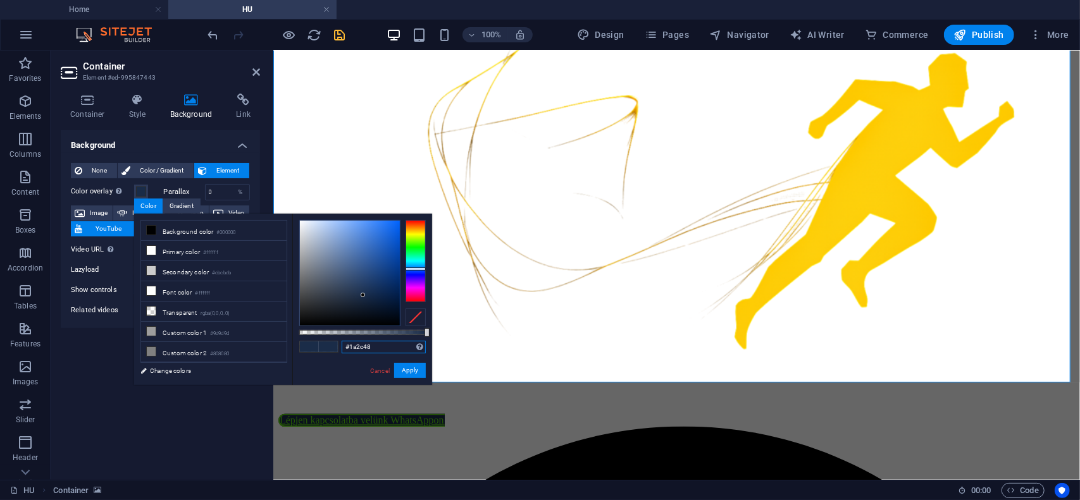
drag, startPoint x: 392, startPoint y: 349, endPoint x: 339, endPoint y: 350, distance: 52.5
click at [339, 350] on div "#1a2c48 Supported formats #0852ed rgb(8, 82, 237) rgba(8, 82, 237, 90%) hsv(221…" at bounding box center [362, 391] width 140 height 355
click at [254, 75] on icon at bounding box center [256, 72] width 8 height 10
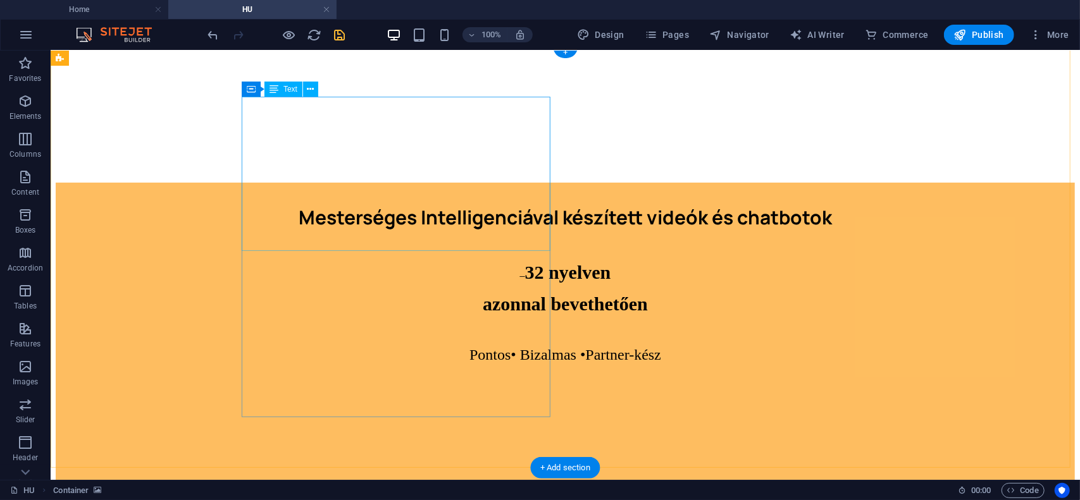
scroll to position [0, 0]
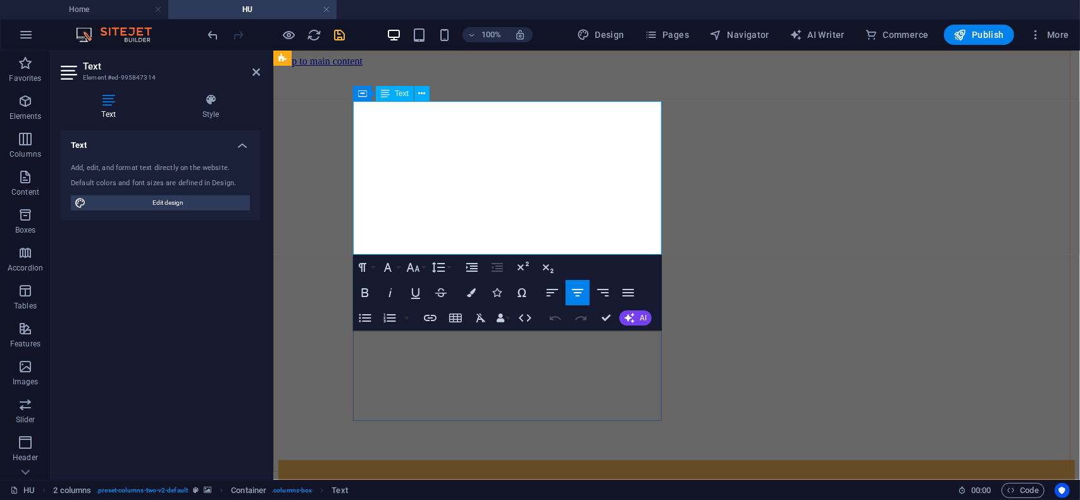
drag, startPoint x: 564, startPoint y: 214, endPoint x: 442, endPoint y: 206, distance: 122.3
click at [473, 292] on icon "button" at bounding box center [471, 293] width 9 height 9
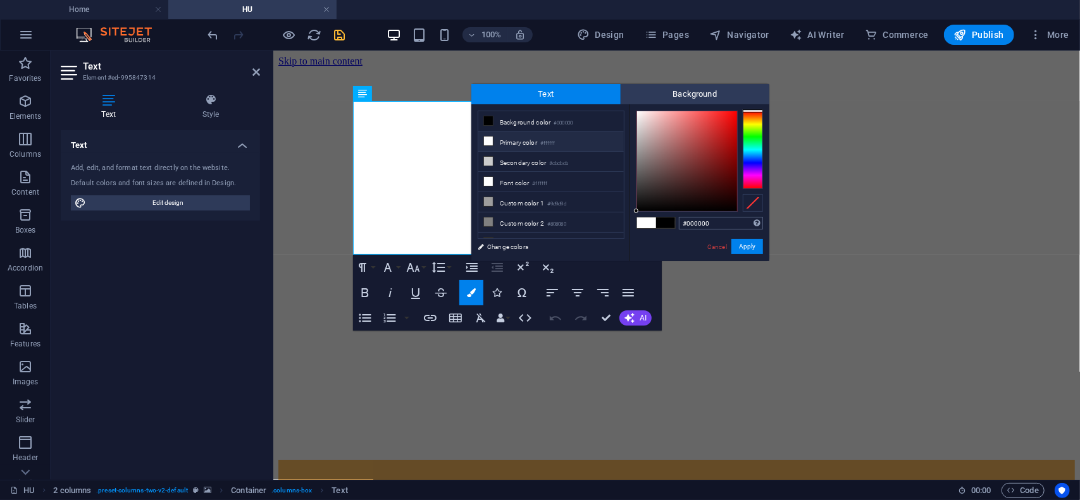
drag, startPoint x: 724, startPoint y: 225, endPoint x: 678, endPoint y: 225, distance: 45.6
click at [679, 225] on input "#000000" at bounding box center [721, 223] width 84 height 13
type input "#1a2c48"
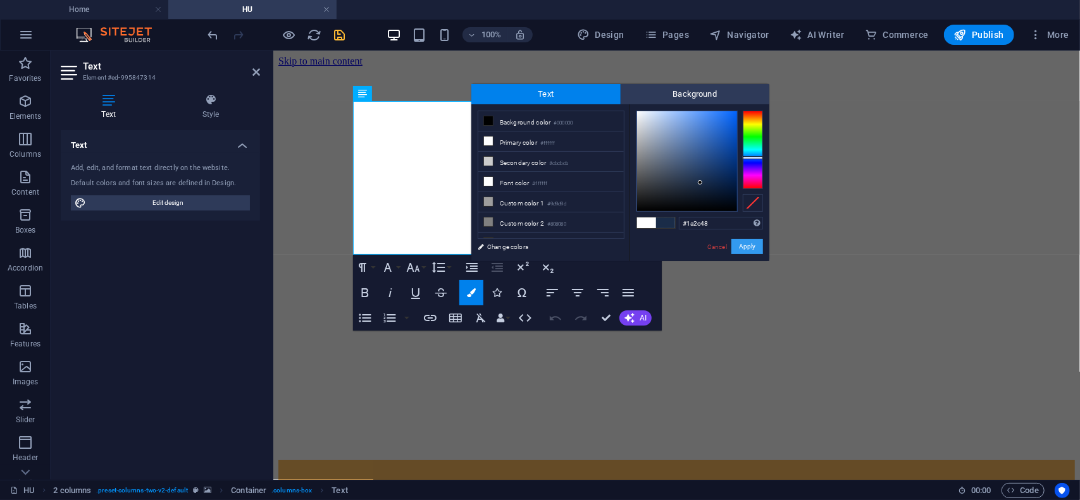
click at [752, 250] on button "Apply" at bounding box center [747, 246] width 32 height 15
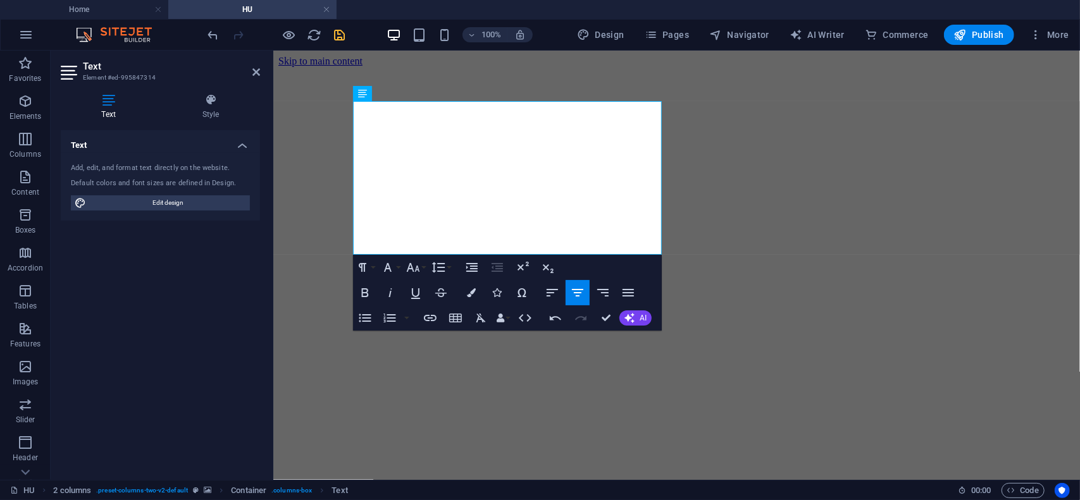
click at [666, 66] on figure at bounding box center [676, 66] width 797 height 0
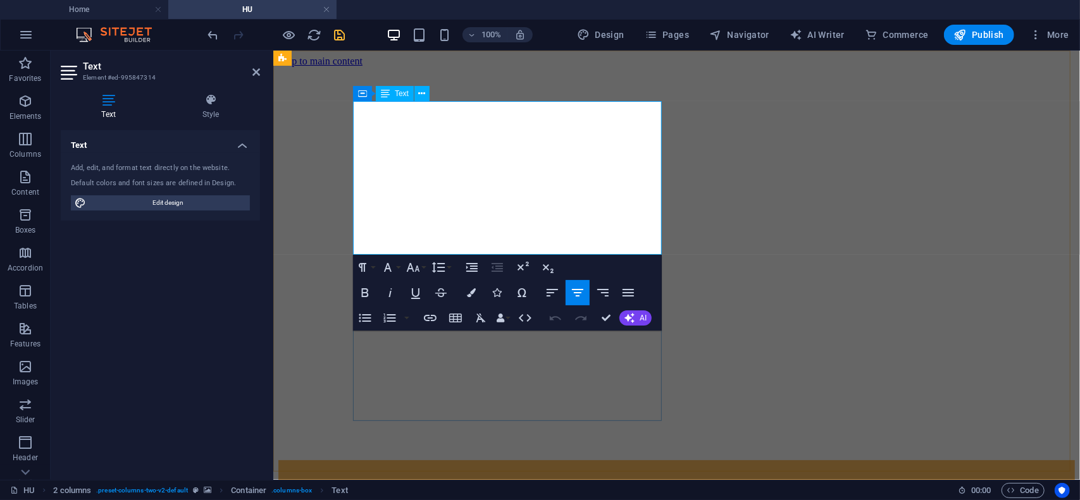
drag, startPoint x: 567, startPoint y: 205, endPoint x: 422, endPoint y: 201, distance: 144.9
click at [472, 294] on icon "button" at bounding box center [471, 293] width 9 height 9
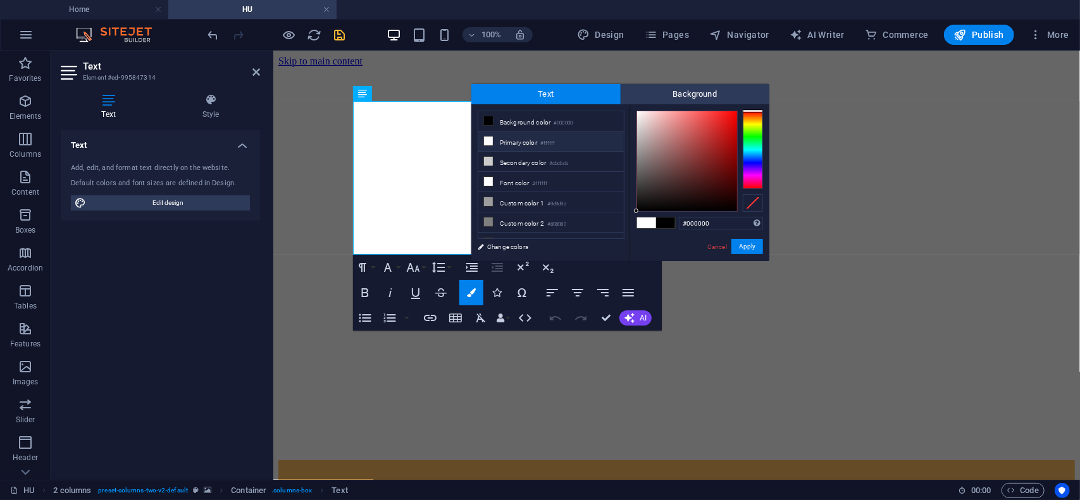
drag, startPoint x: 718, startPoint y: 226, endPoint x: 677, endPoint y: 222, distance: 41.3
click at [665, 225] on div "#000000 Supported formats #0852ed rgb(8, 82, 237) rgba(8, 82, 237, 90%) hsv(221…" at bounding box center [700, 274] width 140 height 340
type input "#1a2c48"
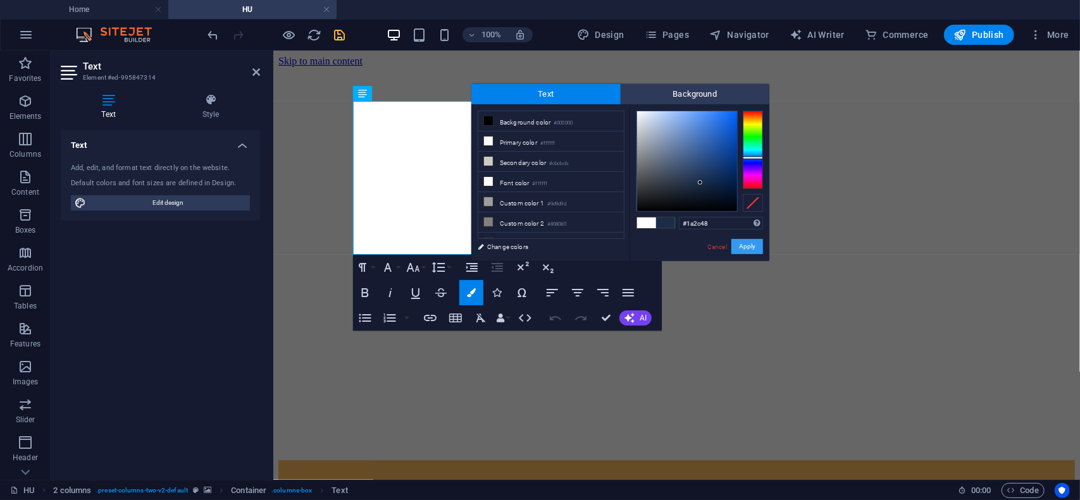
drag, startPoint x: 746, startPoint y: 246, endPoint x: 473, endPoint y: 196, distance: 278.0
click at [746, 246] on button "Apply" at bounding box center [747, 246] width 32 height 15
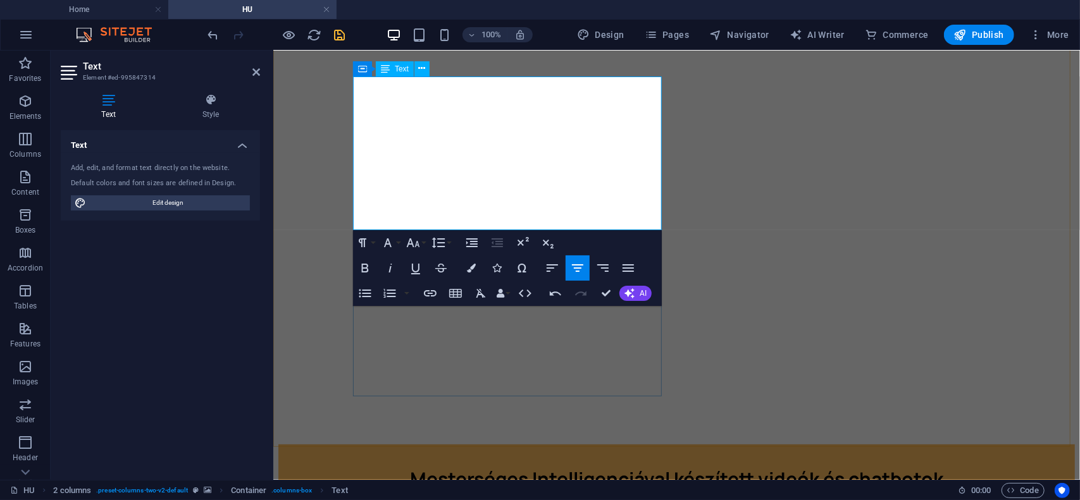
scroll to position [63, 0]
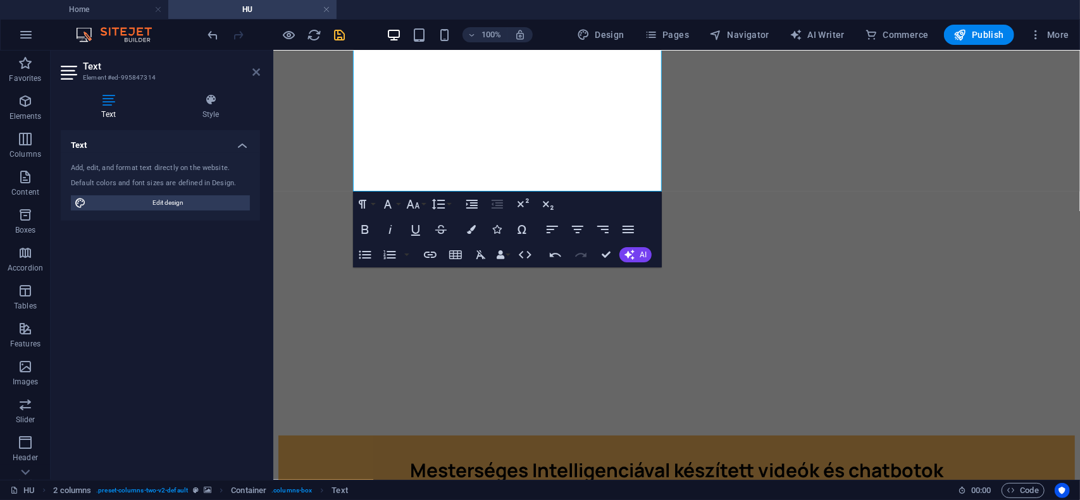
click at [254, 72] on icon at bounding box center [256, 72] width 8 height 10
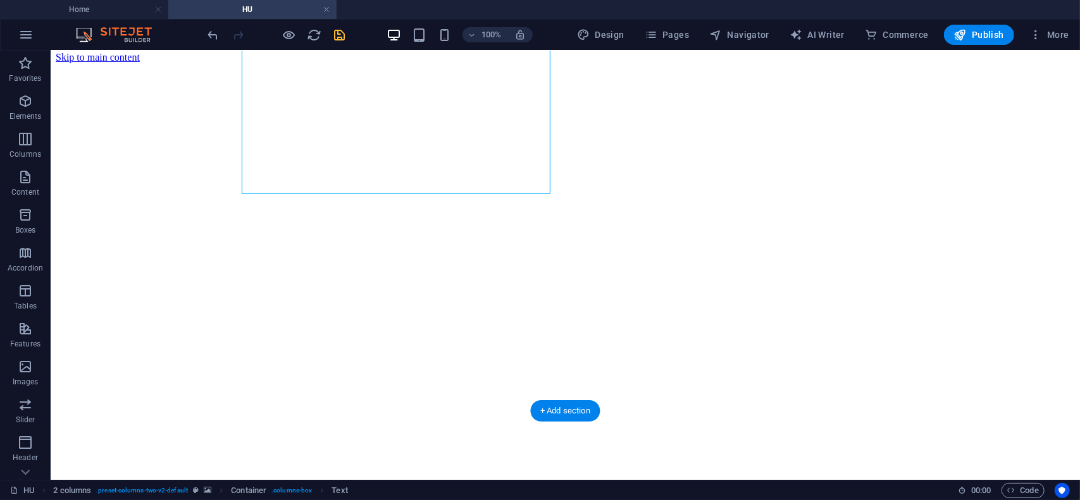
scroll to position [0, 0]
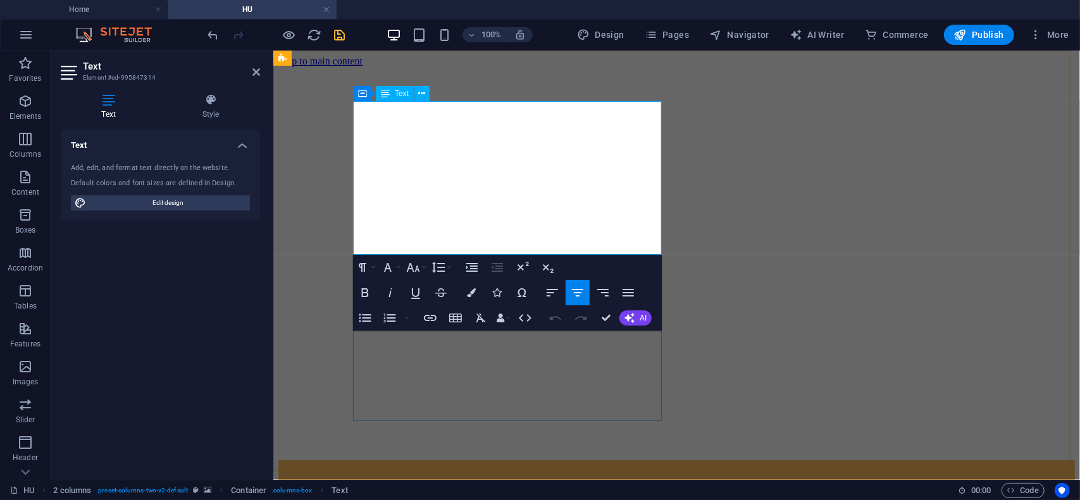
drag, startPoint x: 611, startPoint y: 238, endPoint x: 404, endPoint y: 251, distance: 207.9
click at [468, 295] on icon "button" at bounding box center [471, 293] width 9 height 9
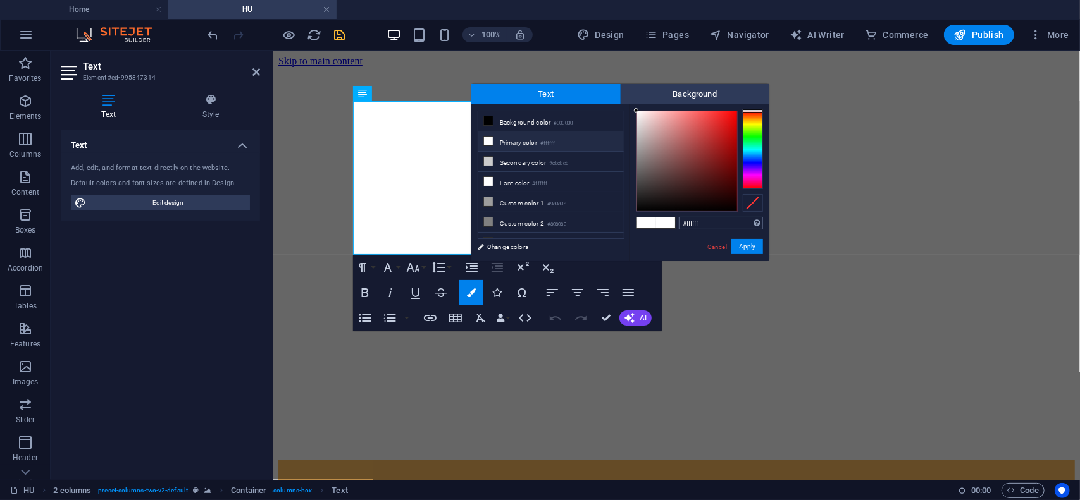
drag, startPoint x: 709, startPoint y: 221, endPoint x: 691, endPoint y: 225, distance: 18.0
click at [659, 225] on div "#ffffff Supported formats #0852ed rgb(8, 82, 237) rgba(8, 82, 237, 90%) hsv(221…" at bounding box center [700, 274] width 140 height 340
type input "#1a2c48"
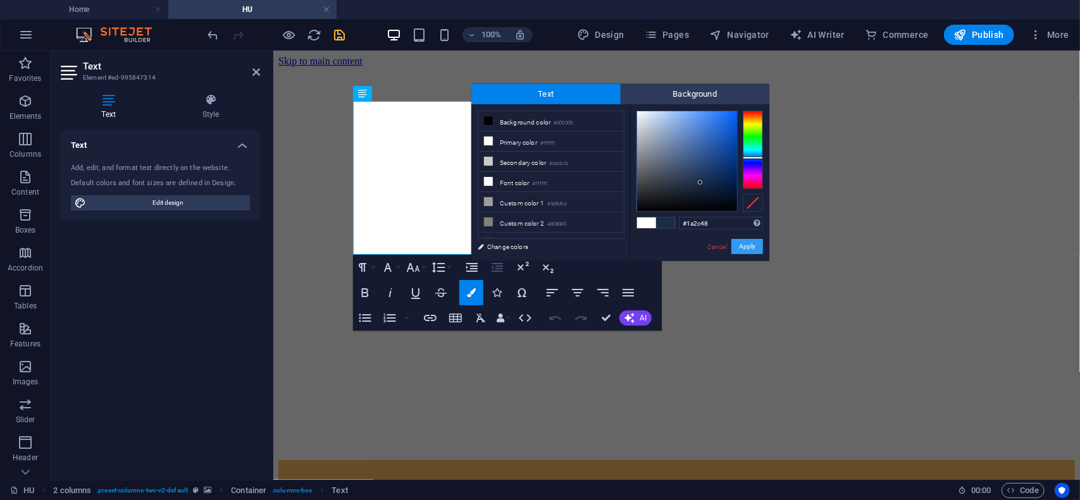
drag, startPoint x: 746, startPoint y: 244, endPoint x: 471, endPoint y: 194, distance: 279.1
click at [745, 245] on button "Apply" at bounding box center [747, 246] width 32 height 15
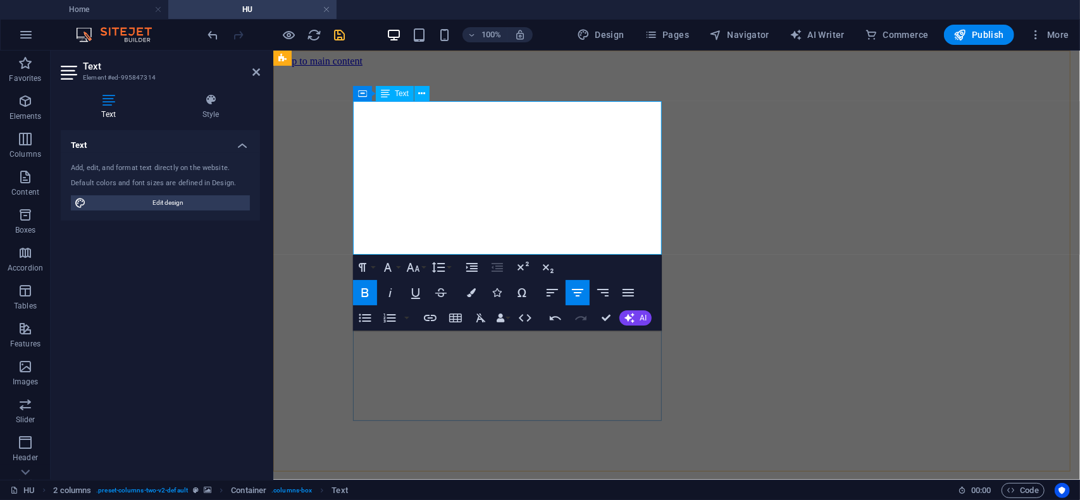
click at [298, 66] on figure at bounding box center [676, 66] width 797 height 0
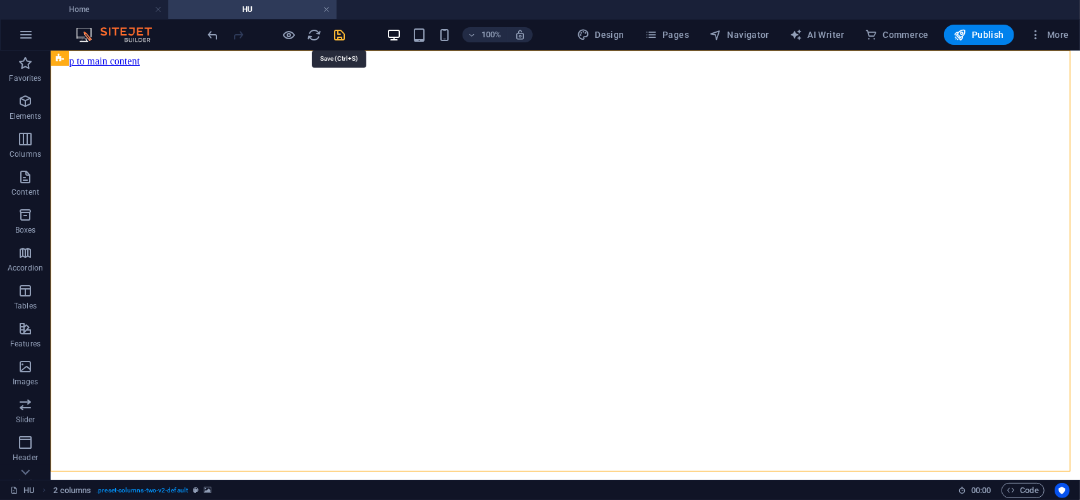
click at [344, 37] on icon "save" at bounding box center [340, 35] width 15 height 15
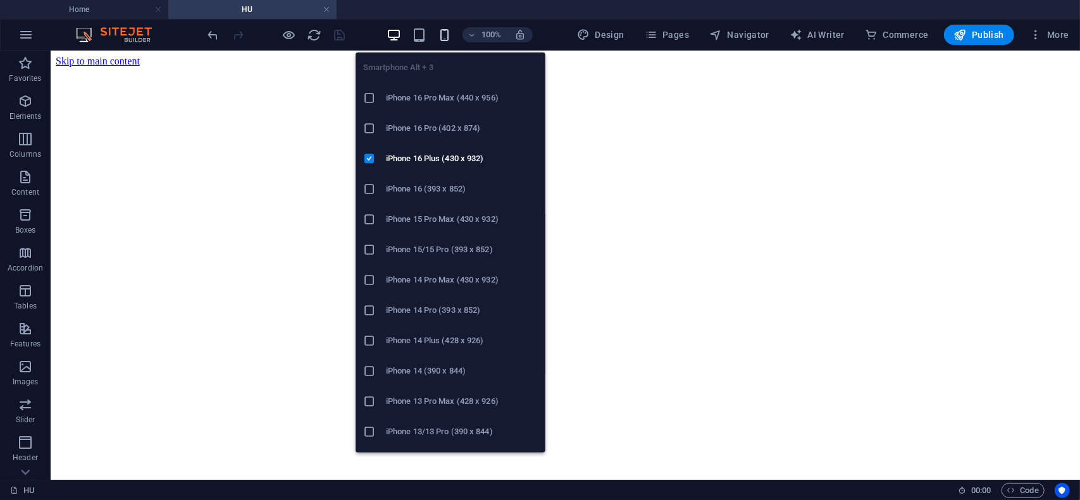
click at [449, 34] on icon "button" at bounding box center [444, 35] width 15 height 15
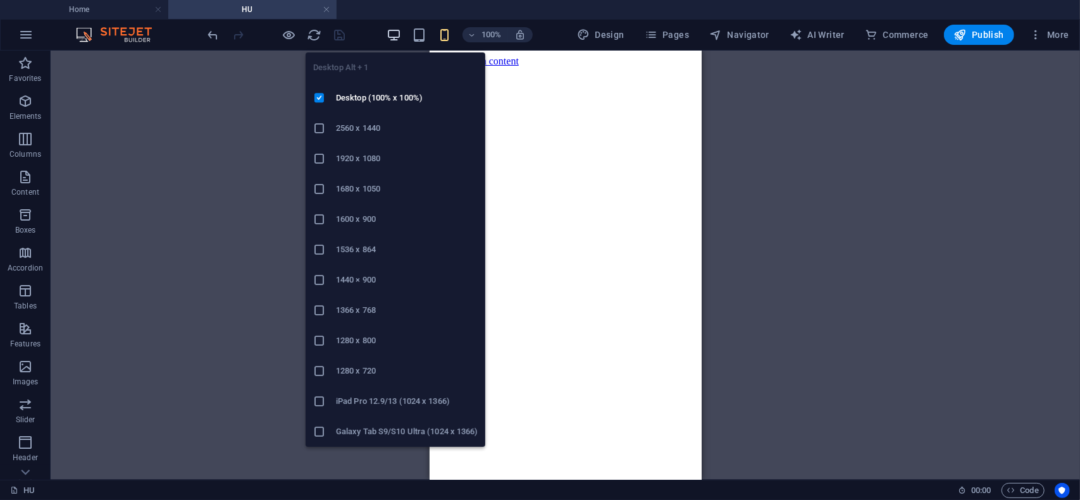
click at [393, 39] on icon "button" at bounding box center [394, 35] width 15 height 15
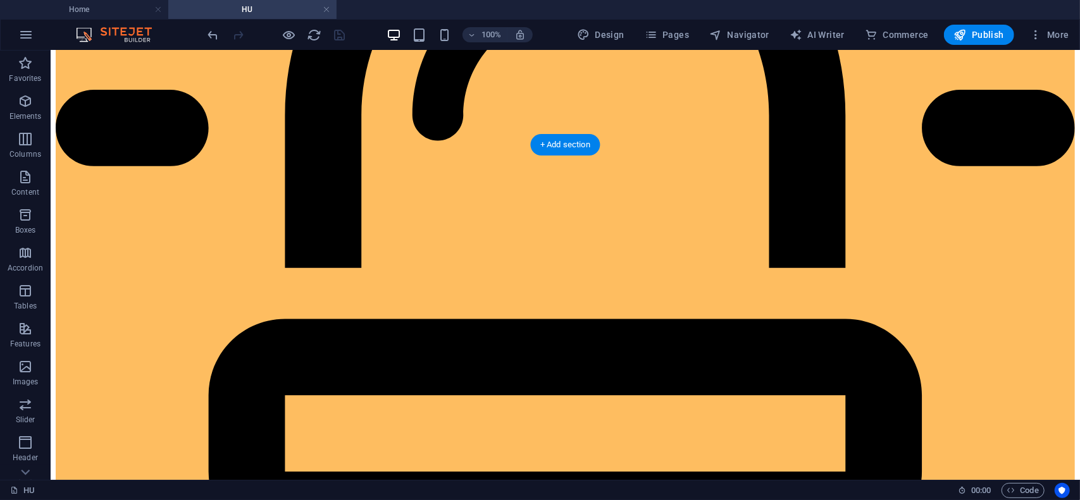
scroll to position [1012, 0]
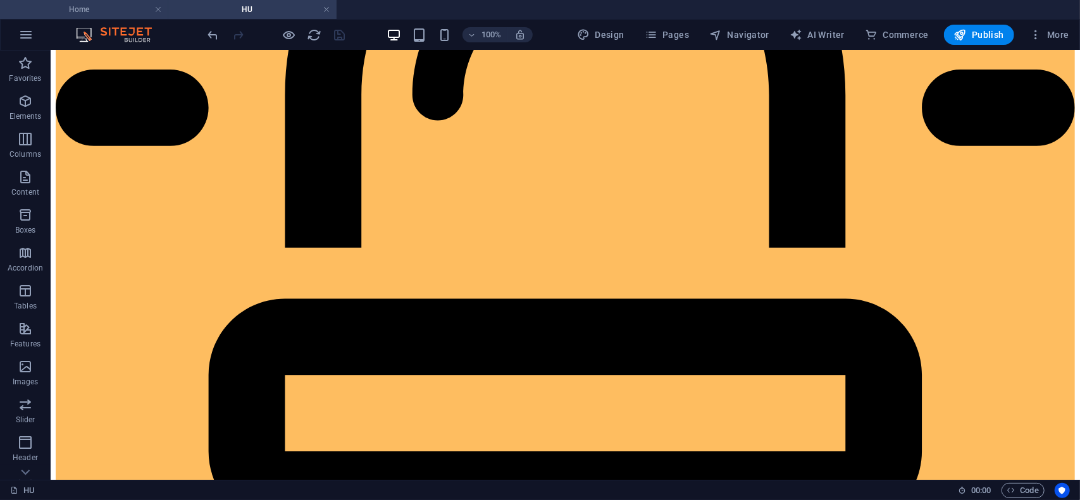
click at [95, 9] on h4 "Home" at bounding box center [84, 10] width 168 height 14
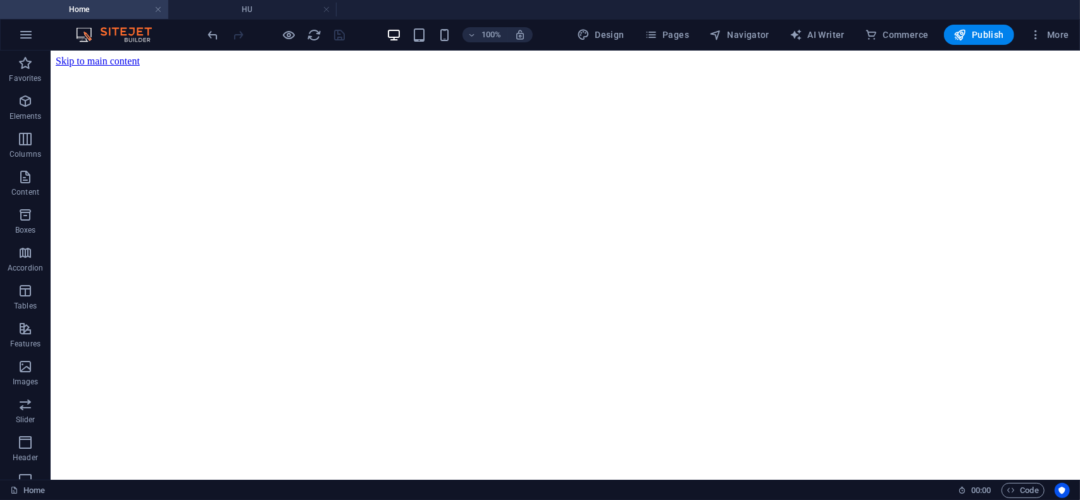
scroll to position [0, 0]
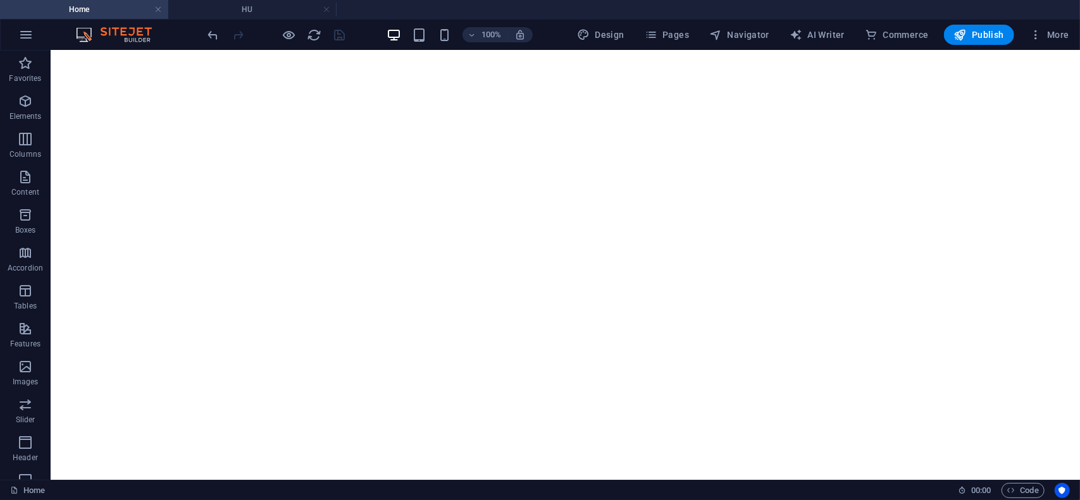
click at [94, 9] on h4 "Home" at bounding box center [84, 10] width 168 height 14
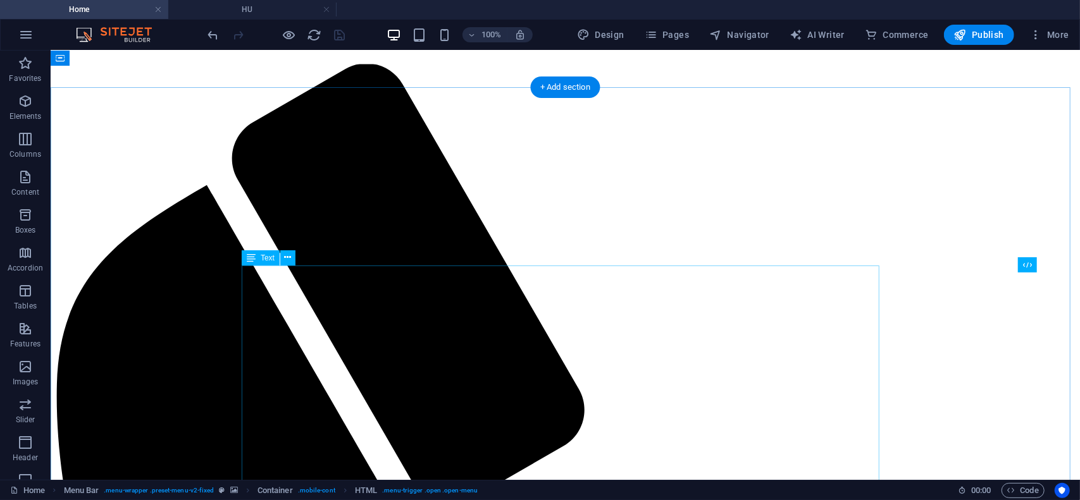
scroll to position [1660, 0]
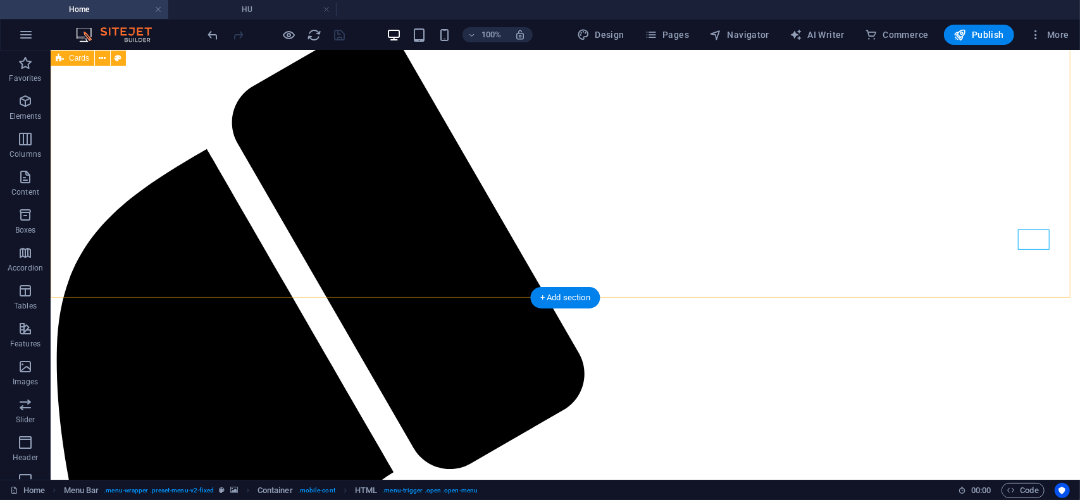
scroll to position [1723, 0]
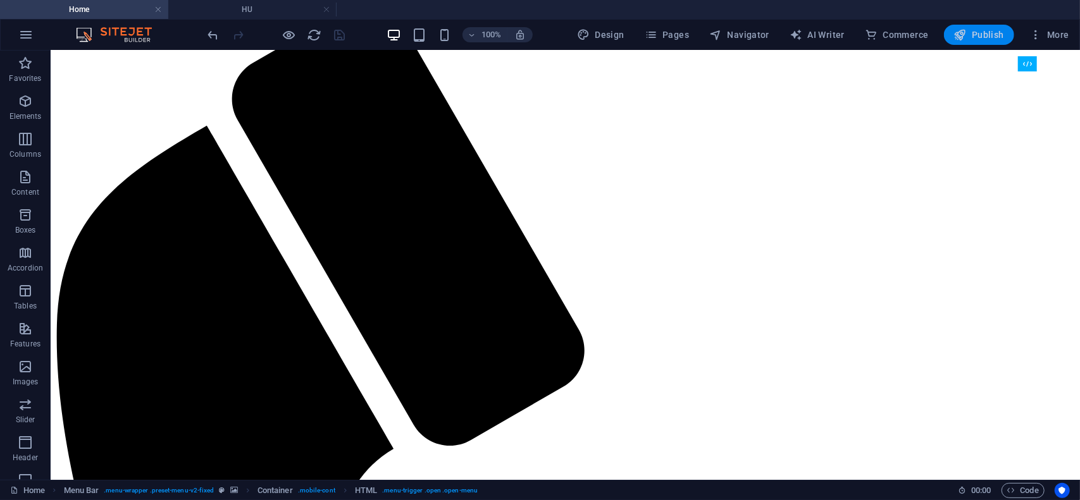
click at [979, 37] on span "Publish" at bounding box center [979, 34] width 50 height 13
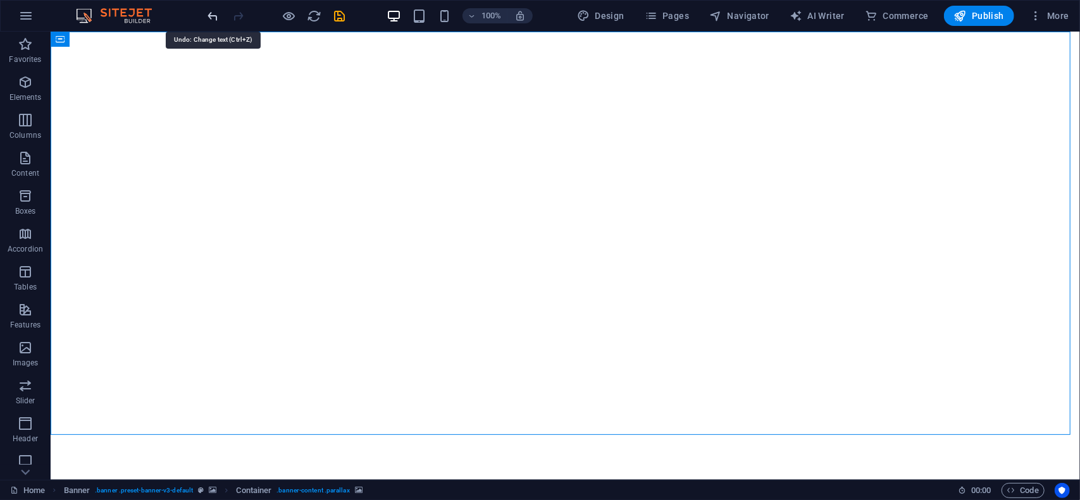
click at [214, 11] on icon "undo" at bounding box center [213, 16] width 15 height 15
click at [316, 15] on icon "reload" at bounding box center [314, 16] width 15 height 15
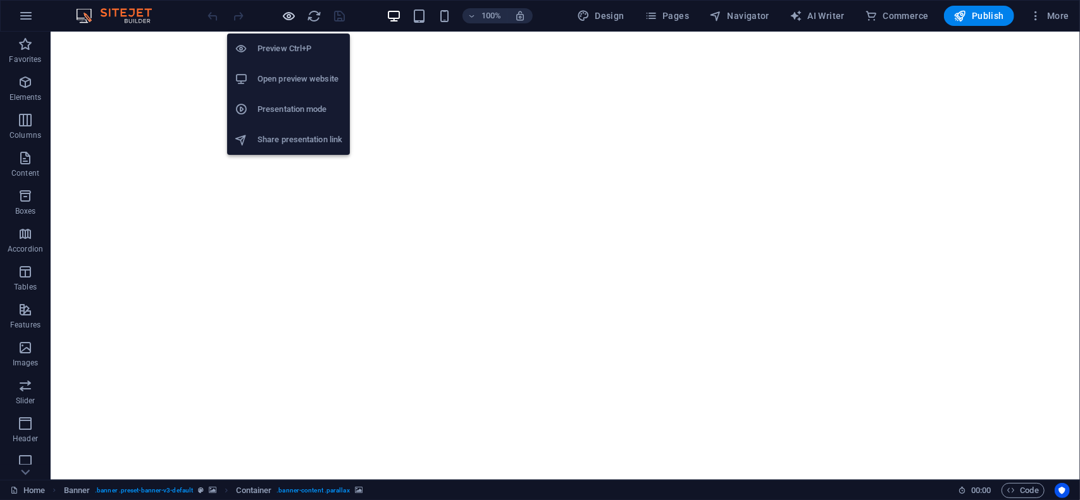
click at [288, 13] on icon "button" at bounding box center [289, 16] width 15 height 15
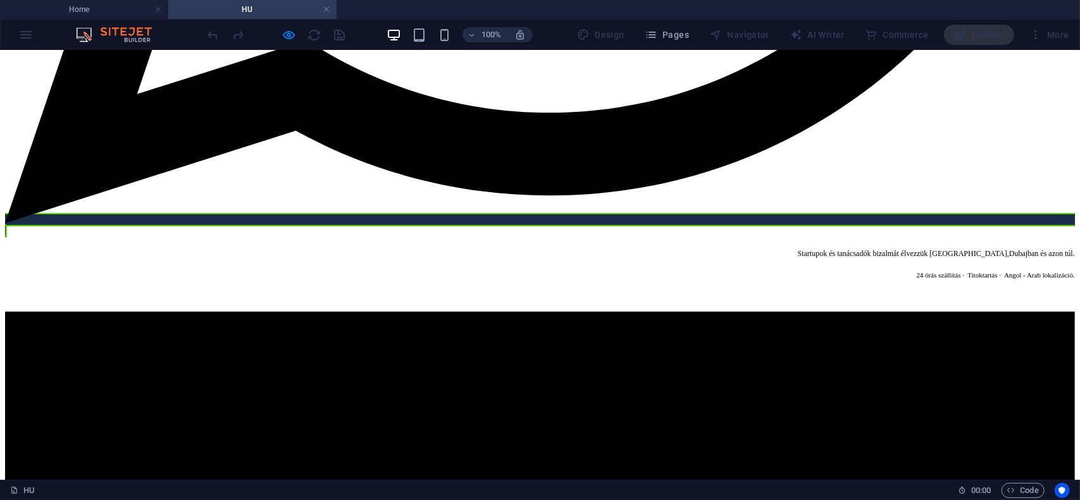
scroll to position [3353, 0]
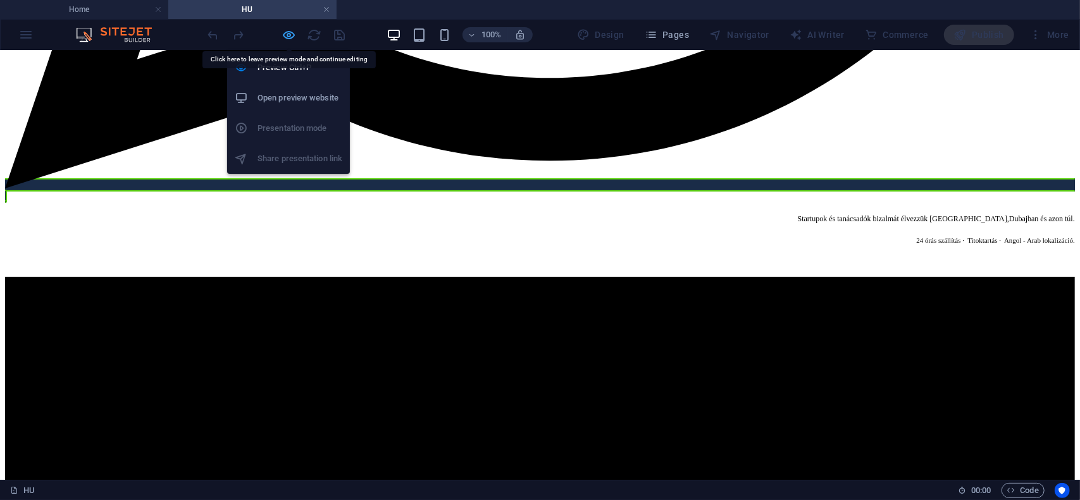
click at [287, 32] on icon "button" at bounding box center [289, 35] width 15 height 15
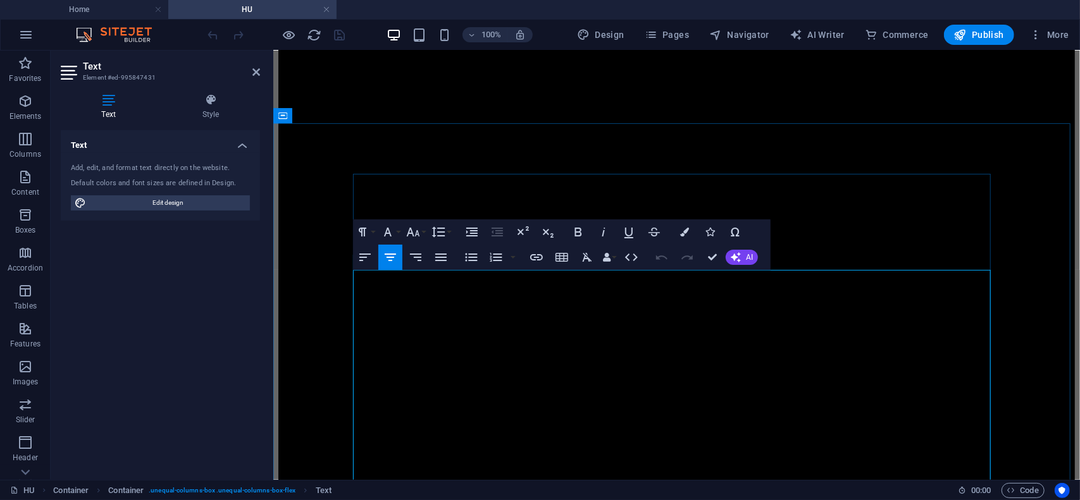
drag, startPoint x: 871, startPoint y: 324, endPoint x: 503, endPoint y: 318, distance: 368.3
click at [423, 232] on button "Font Size" at bounding box center [416, 232] width 24 height 25
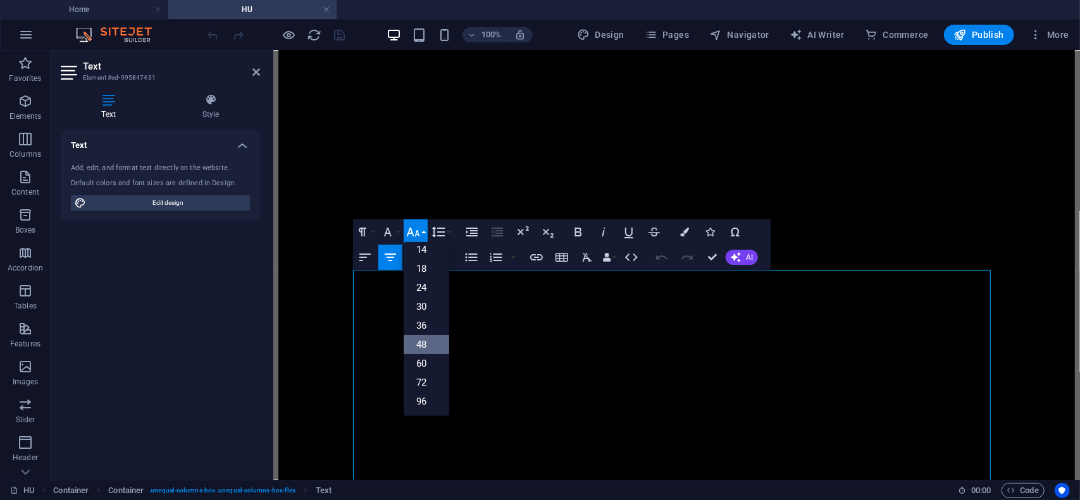
scroll to position [101, 0]
click at [419, 322] on link "36" at bounding box center [427, 326] width 46 height 19
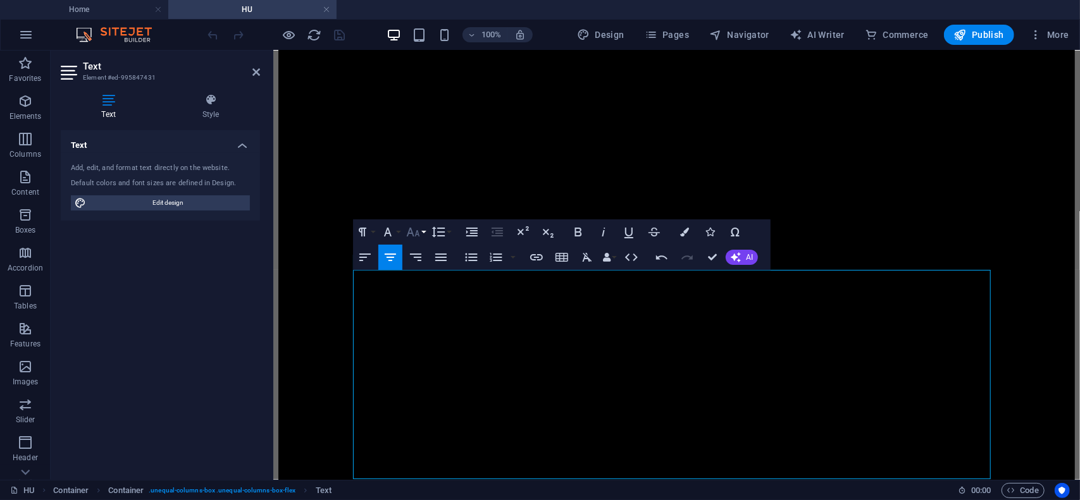
click at [419, 235] on icon "button" at bounding box center [413, 232] width 13 height 9
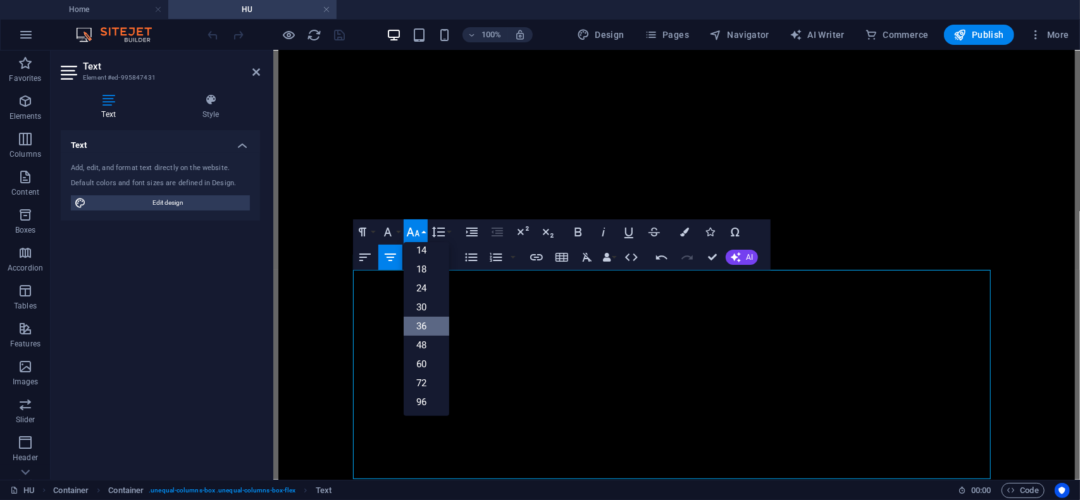
click at [429, 327] on link "36" at bounding box center [427, 326] width 46 height 19
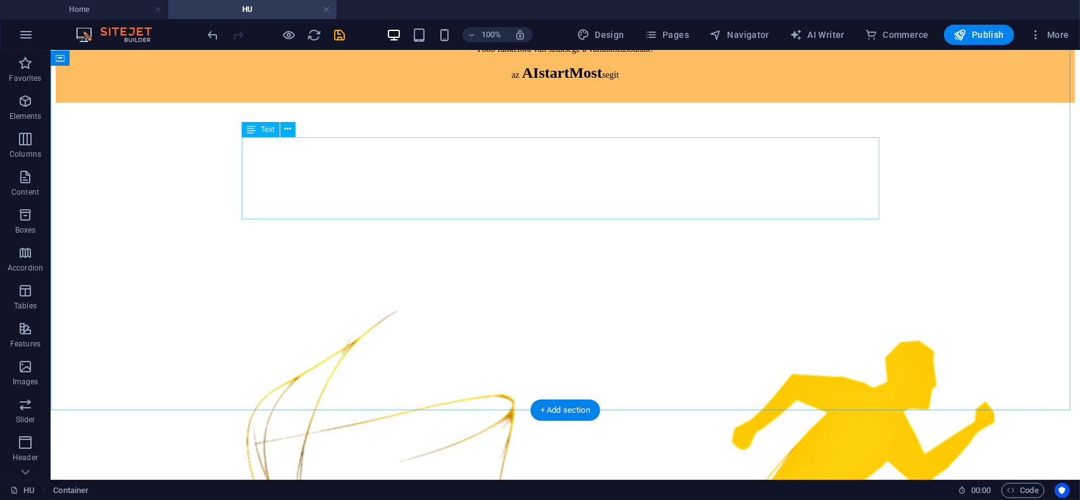
scroll to position [1582, 0]
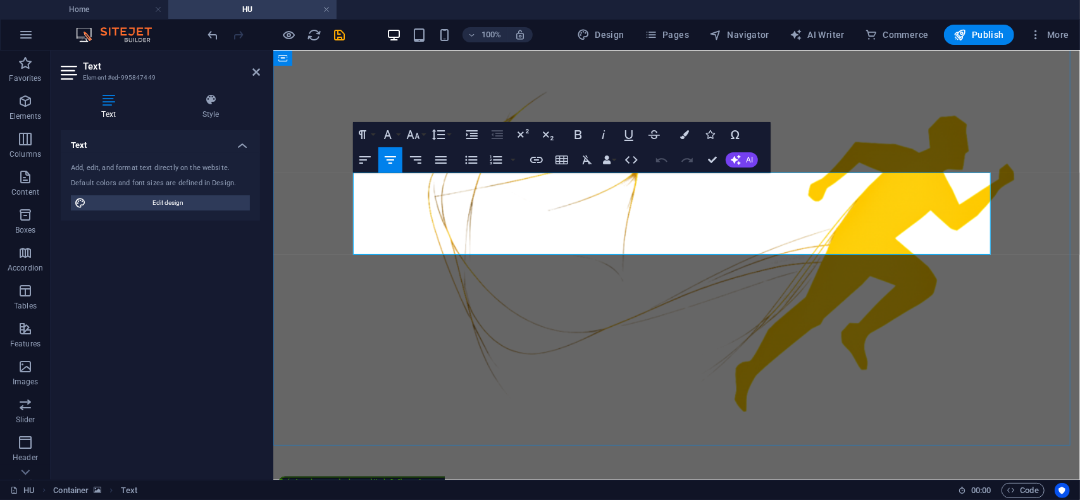
drag, startPoint x: 489, startPoint y: 219, endPoint x: 883, endPoint y: 239, distance: 394.7
click at [420, 137] on icon "button" at bounding box center [413, 134] width 15 height 15
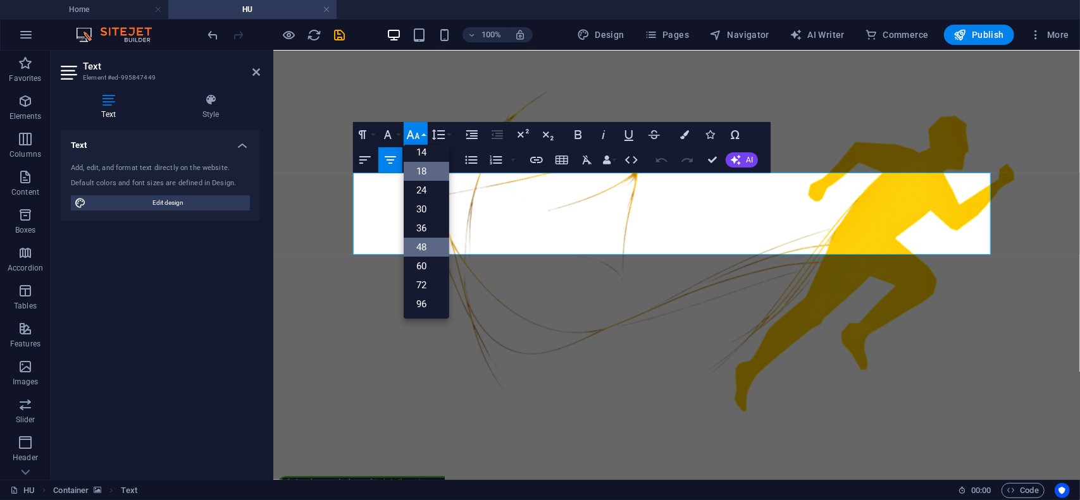
scroll to position [101, 0]
click at [425, 227] on link "36" at bounding box center [427, 229] width 46 height 19
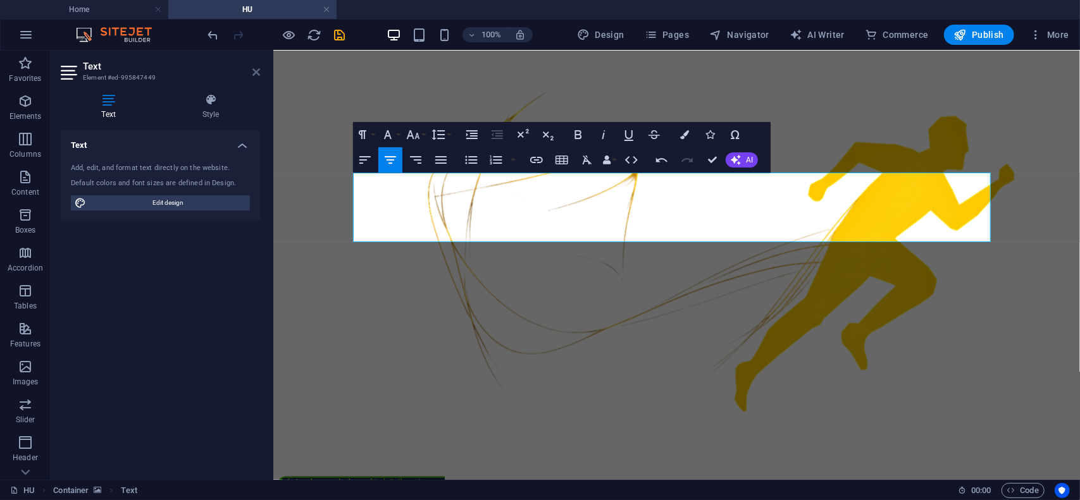
click at [256, 71] on icon at bounding box center [256, 72] width 8 height 10
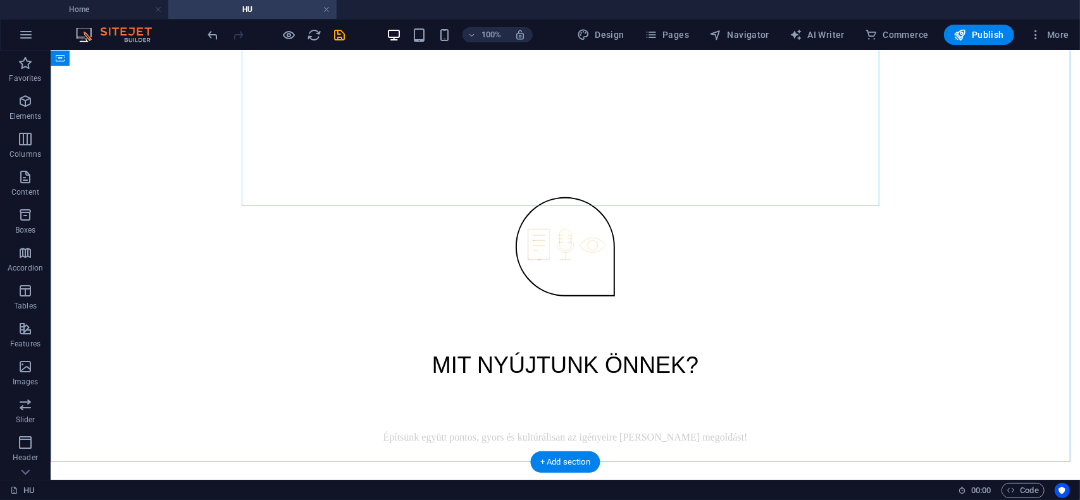
scroll to position [6970, 0]
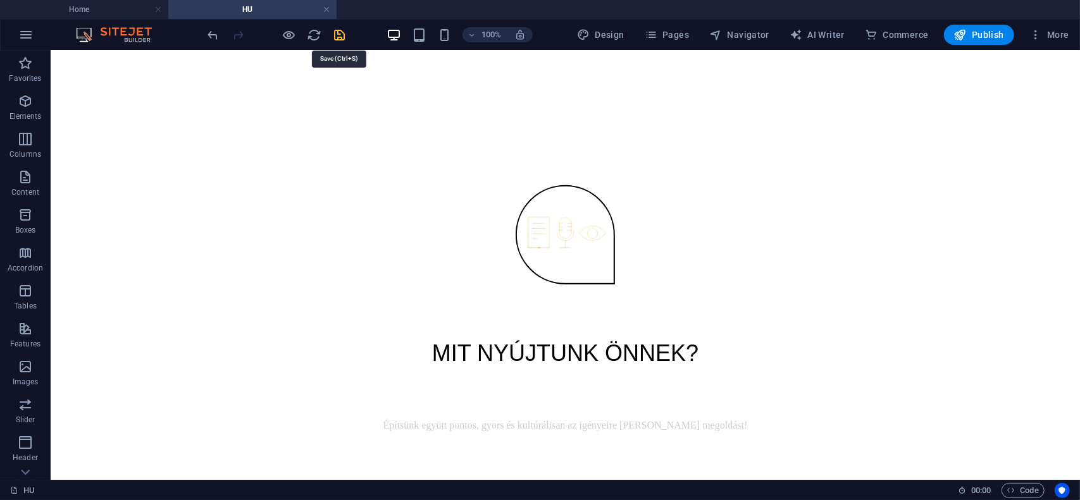
click at [342, 40] on icon "save" at bounding box center [340, 35] width 15 height 15
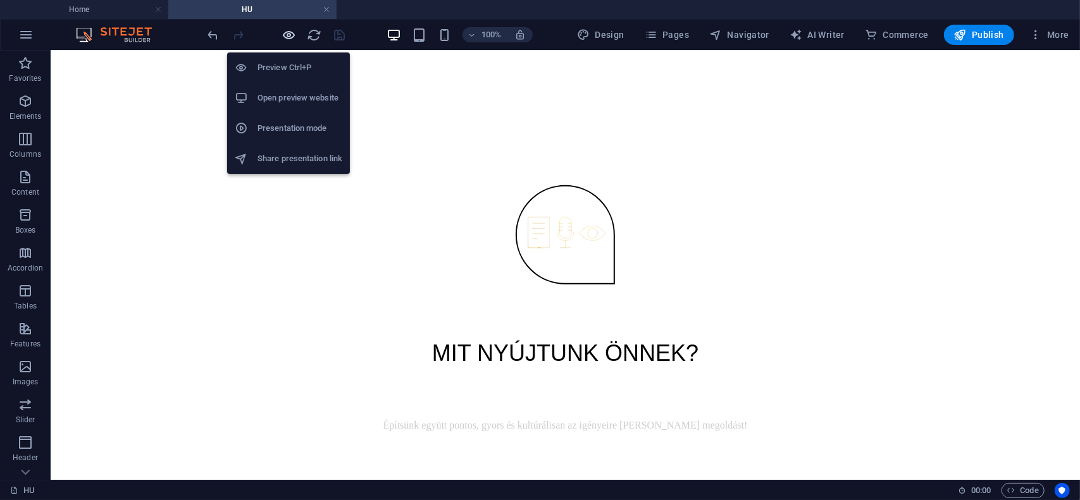
click at [288, 35] on icon "button" at bounding box center [289, 35] width 15 height 15
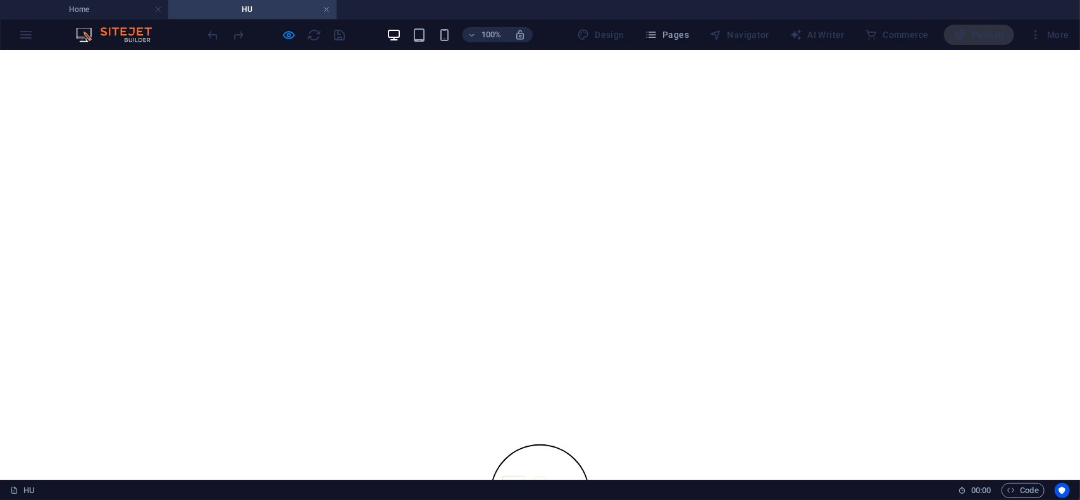
scroll to position [6889, 0]
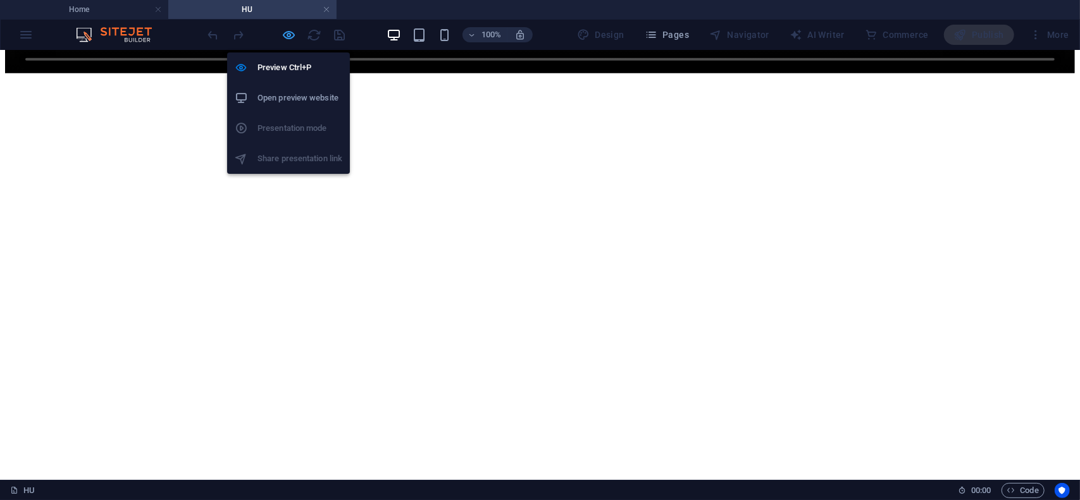
click at [287, 36] on icon "button" at bounding box center [289, 35] width 15 height 15
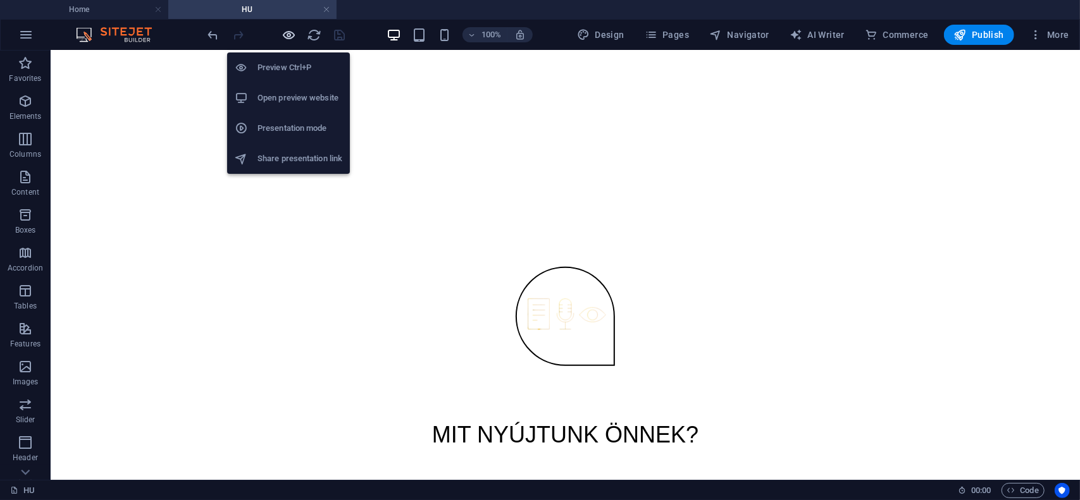
click at [290, 32] on icon "button" at bounding box center [289, 35] width 15 height 15
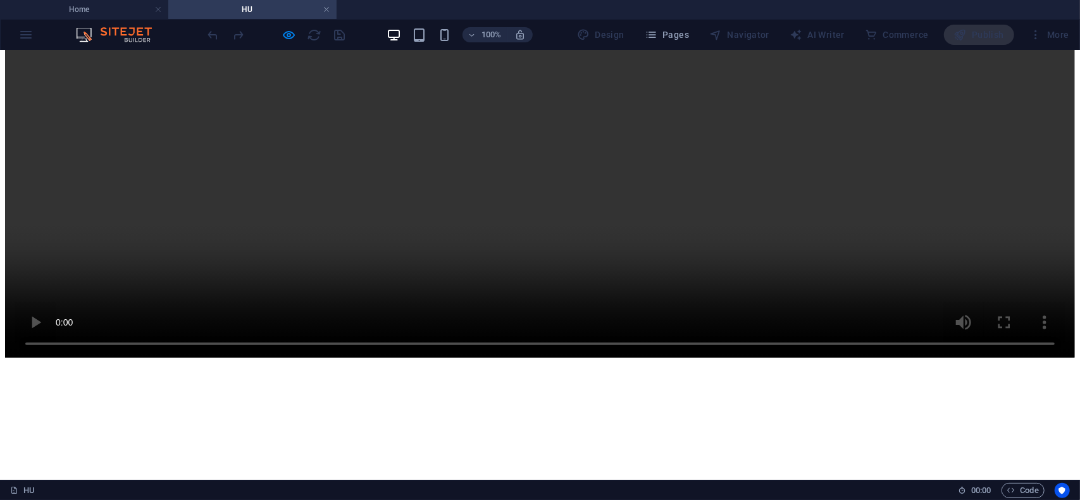
scroll to position [6636, 0]
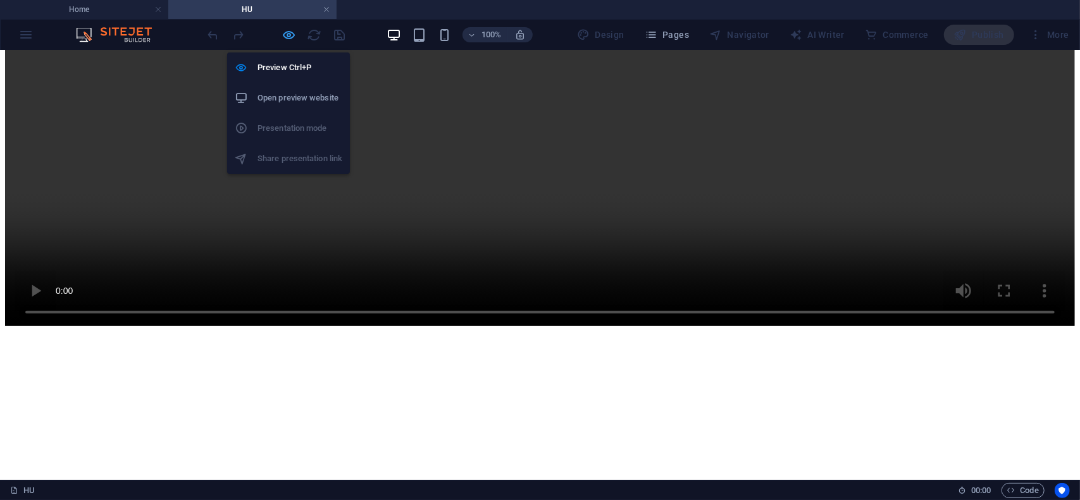
click at [287, 36] on icon "button" at bounding box center [289, 35] width 15 height 15
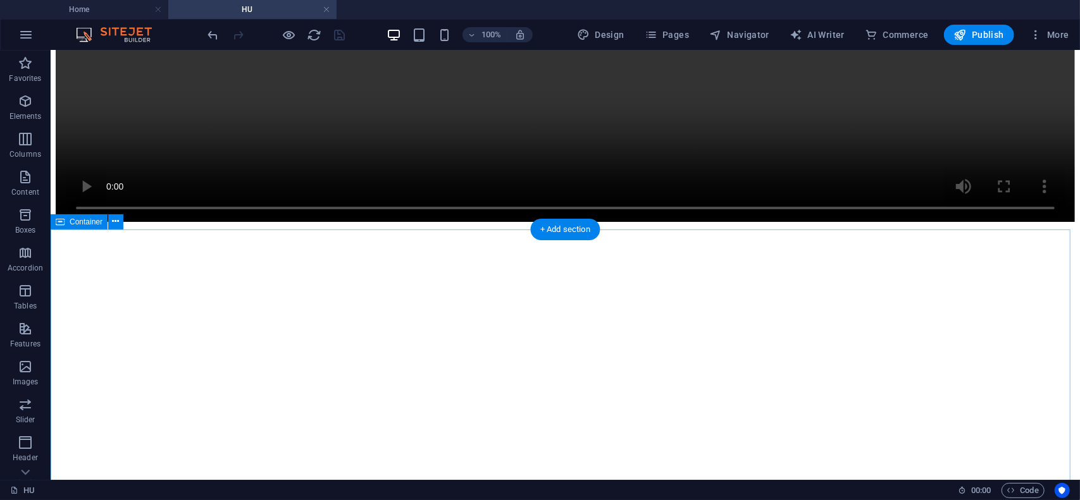
scroll to position [6446, 0]
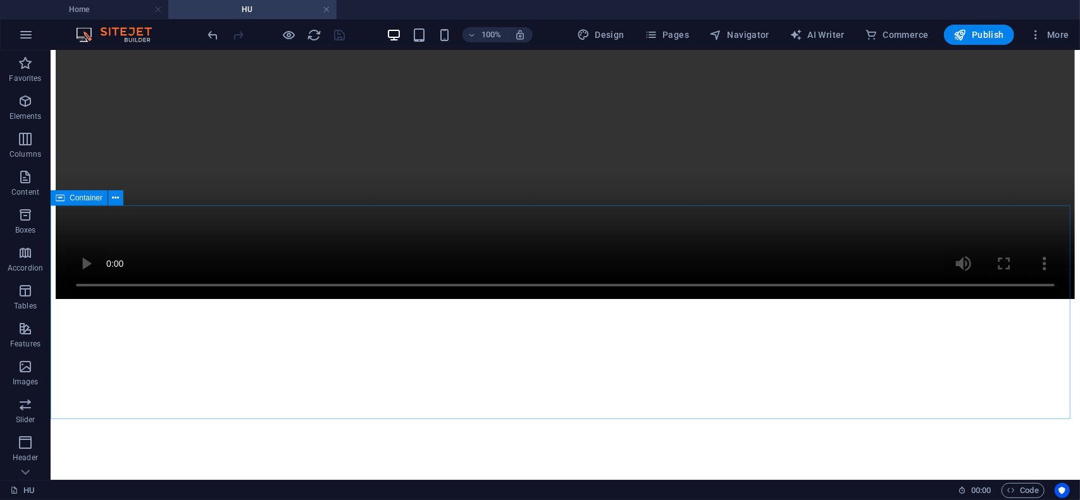
click at [87, 203] on div "Container" at bounding box center [79, 197] width 57 height 15
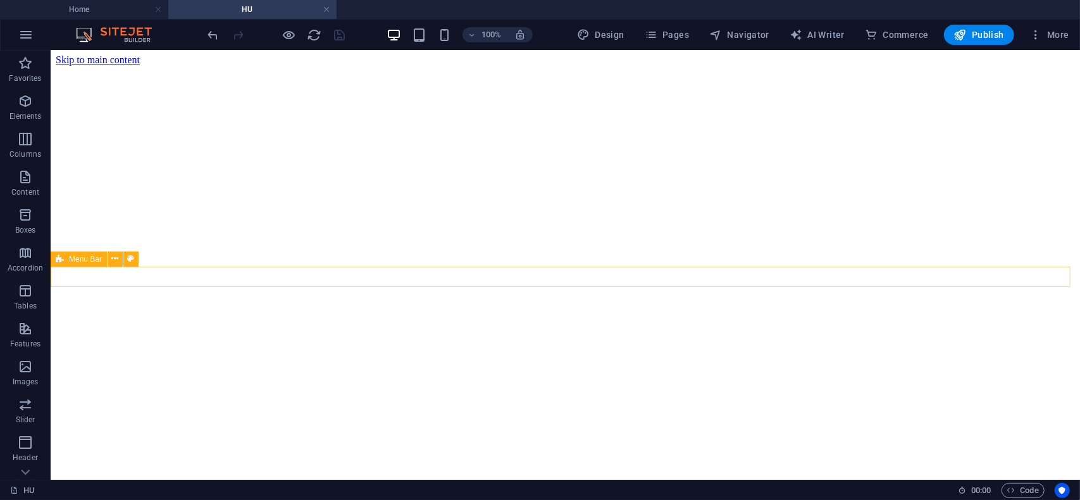
scroll to position [0, 0]
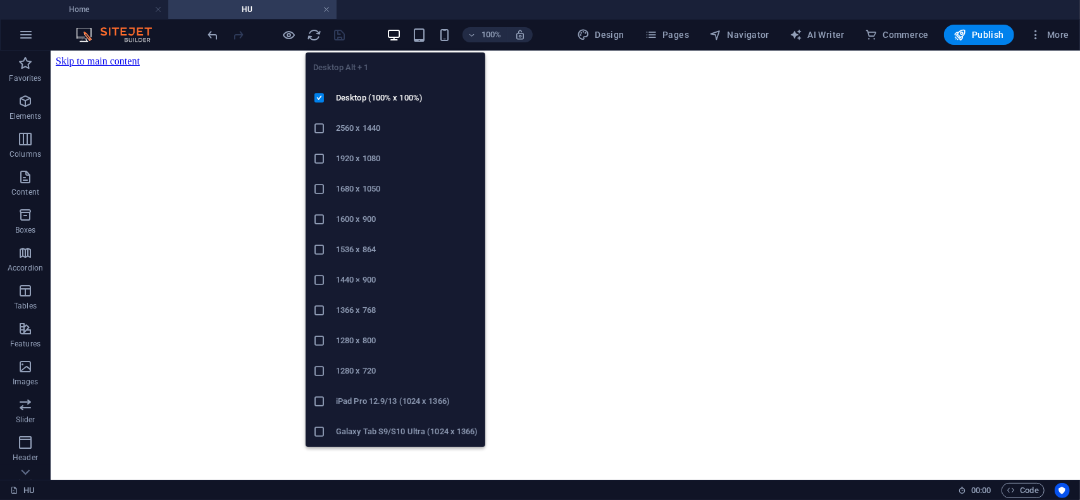
click at [396, 35] on icon "button" at bounding box center [394, 35] width 15 height 15
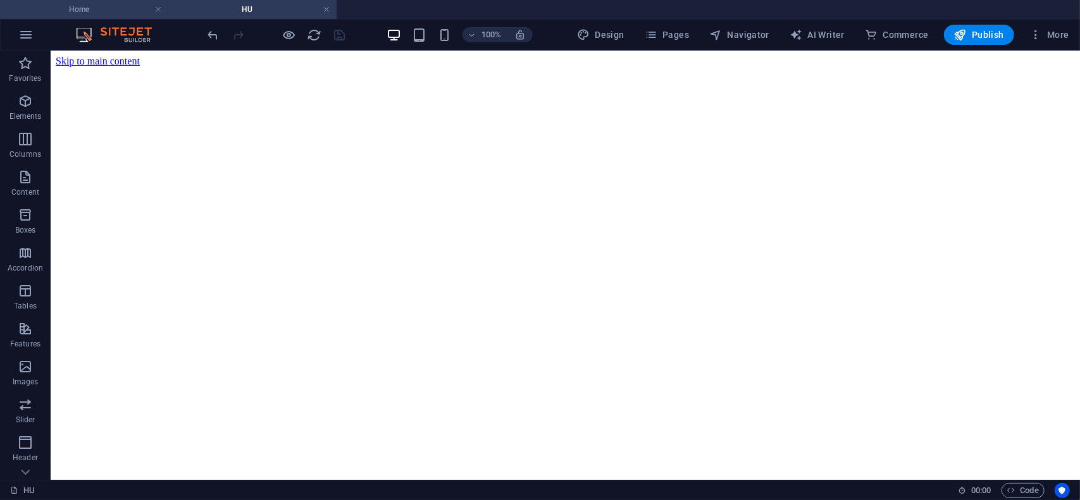
click at [91, 9] on h4 "Home" at bounding box center [84, 10] width 168 height 14
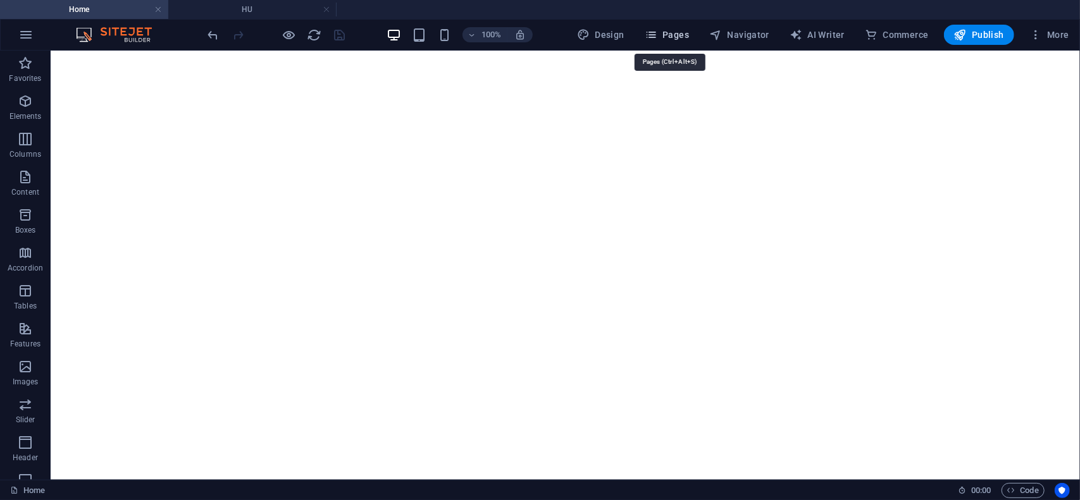
click at [685, 35] on span "Pages" at bounding box center [667, 34] width 44 height 13
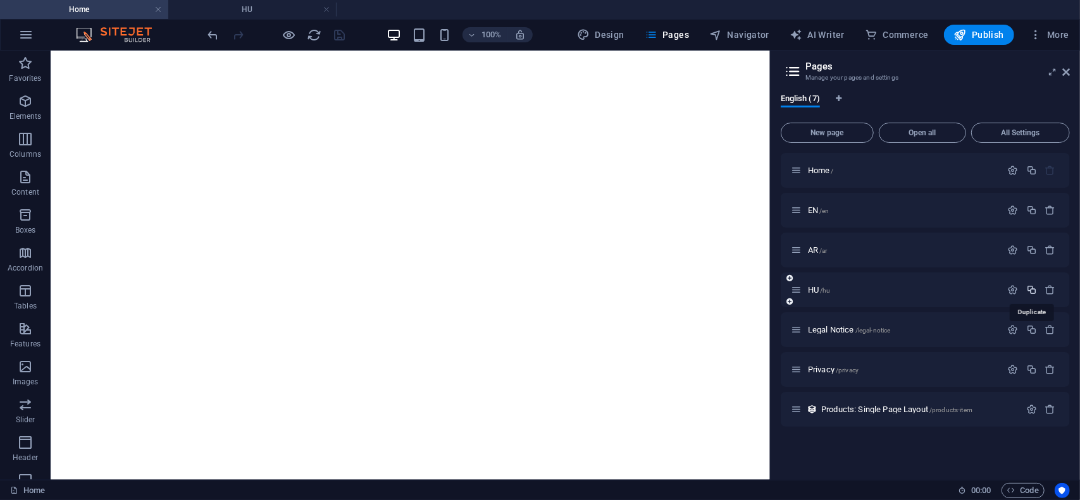
click at [1034, 293] on icon "button" at bounding box center [1031, 290] width 11 height 11
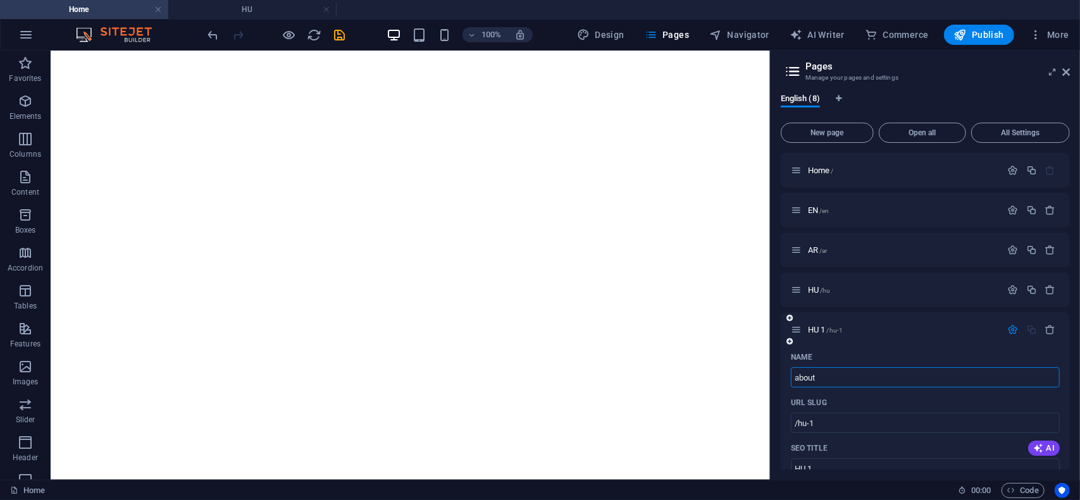
type input "about"
type input "/about"
type input "about"
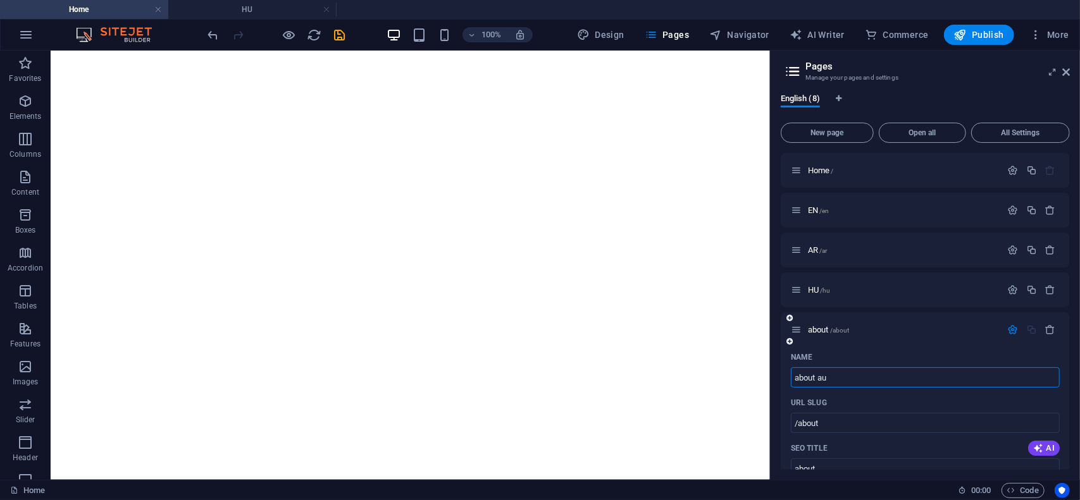
type input "about au"
type input "/about-au"
type input "about au"
type input "about"
type input "/about"
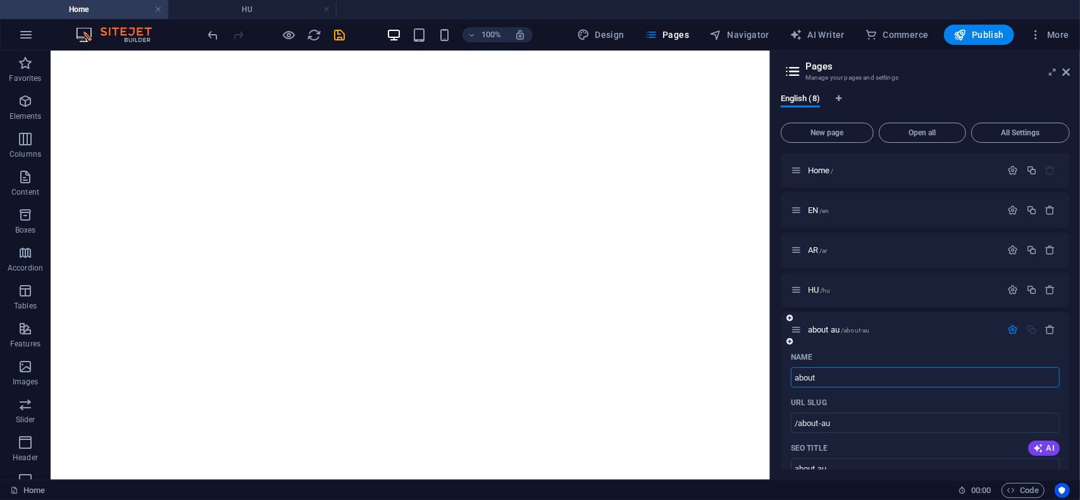
type input "about"
type input "a"
type input "/"
type input "A"
type input "/a"
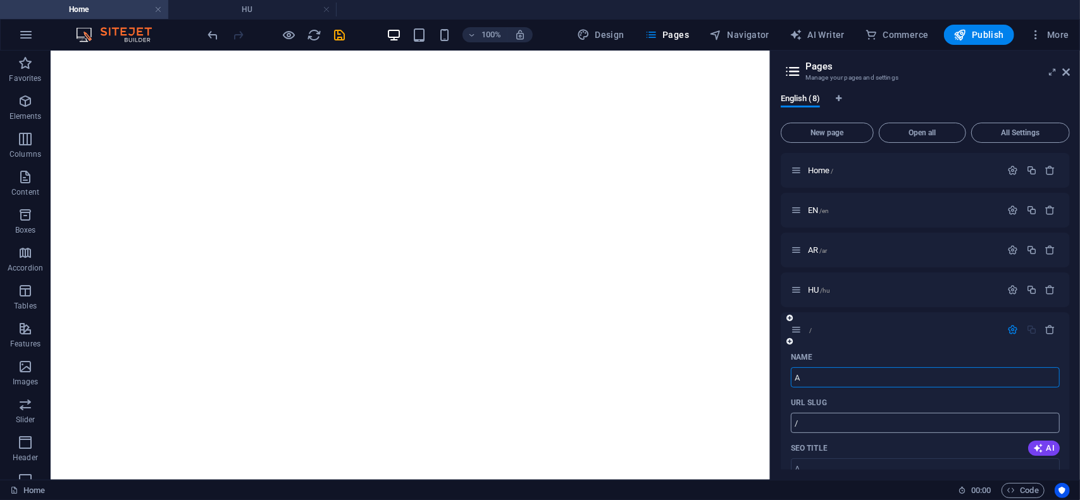
type input "A"
type input "ABOU"
type input "/ab"
type input "AB"
type input "ABOUT US"
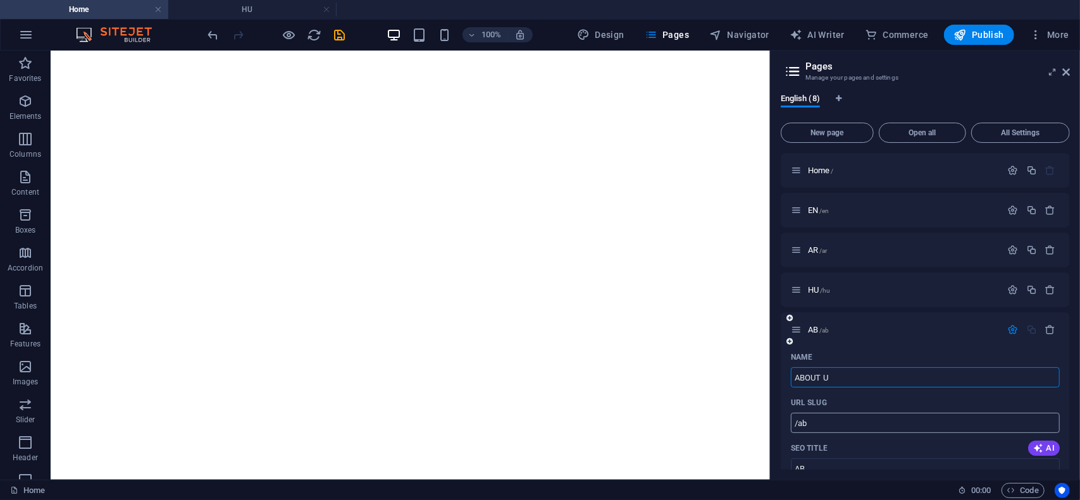
type input "/about"
type input "ABOUT"
type input "ABOUT US"
type input "/about-us"
type input "ABOUT US"
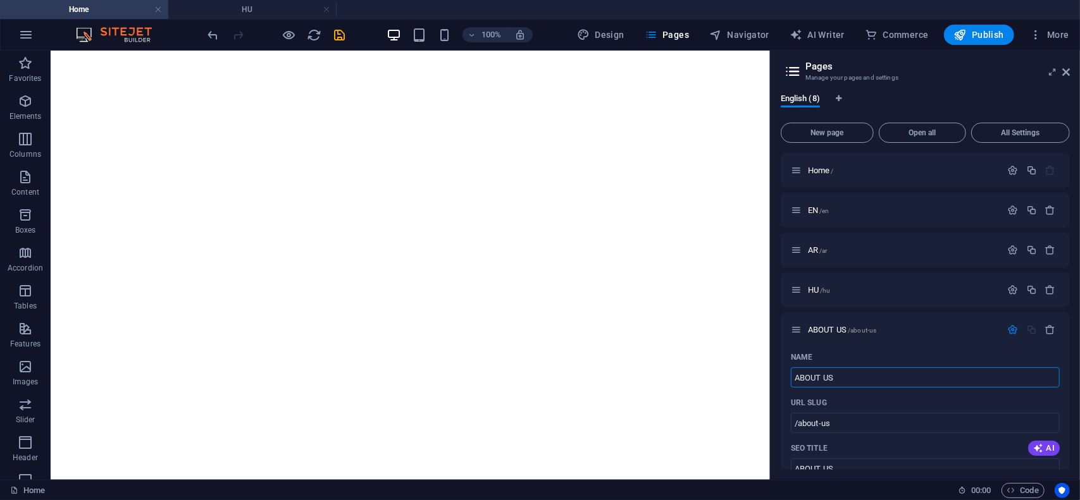
type input "ABOUT US"
click at [995, 82] on h3 "Manage your pages and settings" at bounding box center [924, 77] width 239 height 11
click at [1064, 75] on icon at bounding box center [1066, 72] width 8 height 10
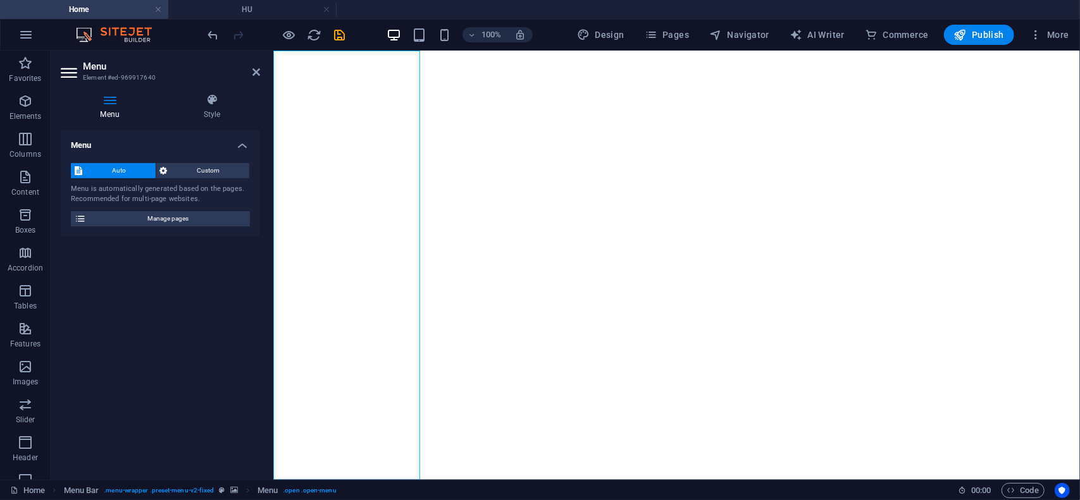
click at [106, 104] on icon at bounding box center [110, 100] width 98 height 13
click at [215, 108] on h4 "Style" at bounding box center [212, 107] width 96 height 27
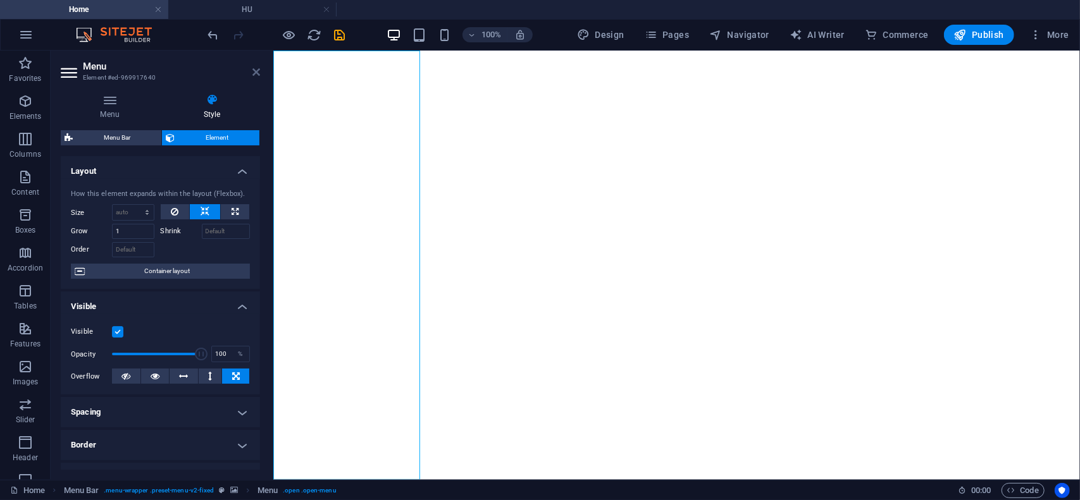
click at [254, 72] on icon at bounding box center [256, 72] width 8 height 10
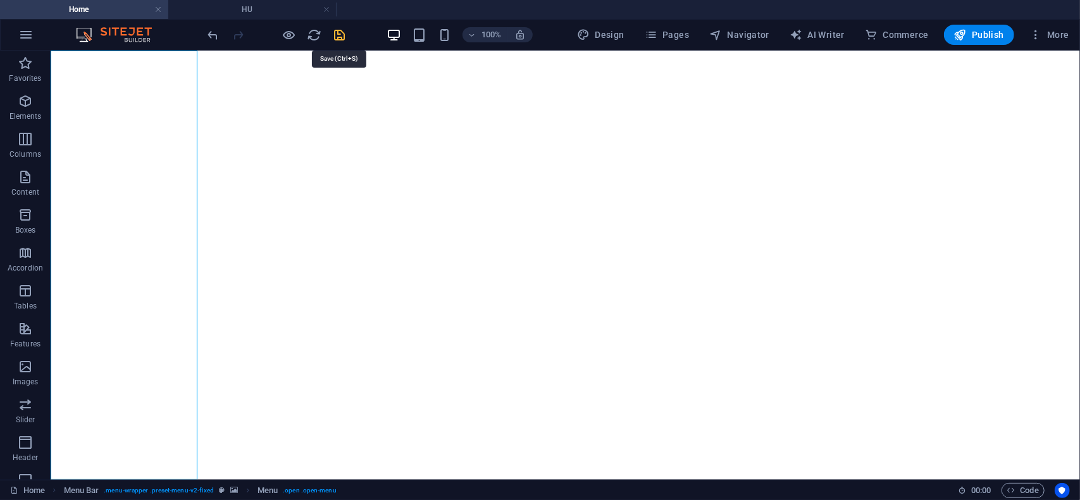
click at [342, 37] on icon "save" at bounding box center [340, 35] width 15 height 15
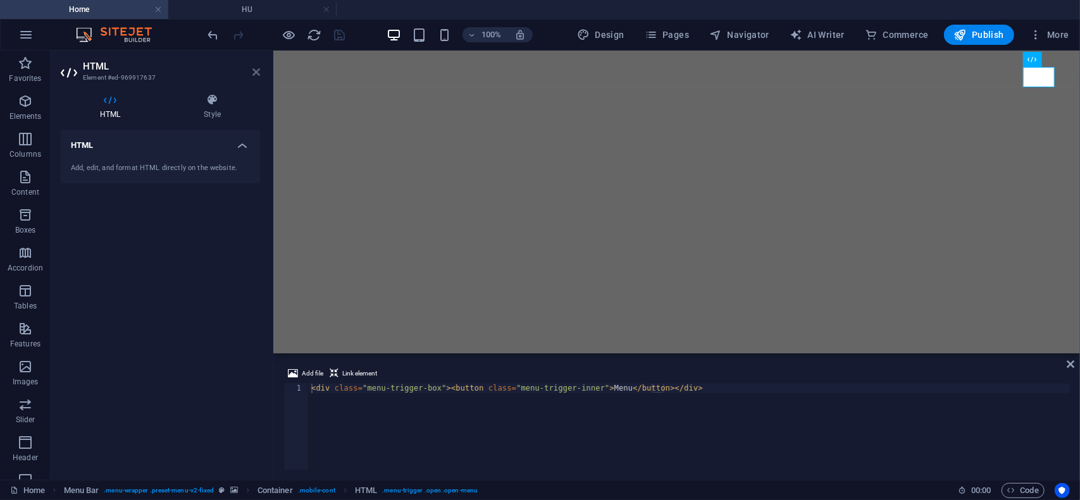
click at [258, 71] on icon at bounding box center [256, 72] width 8 height 10
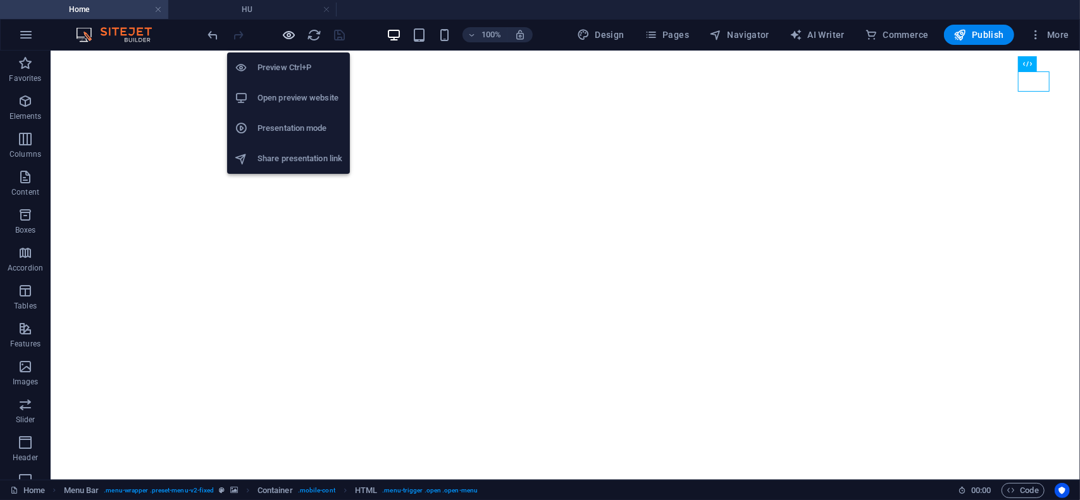
click at [287, 34] on icon "button" at bounding box center [289, 35] width 15 height 15
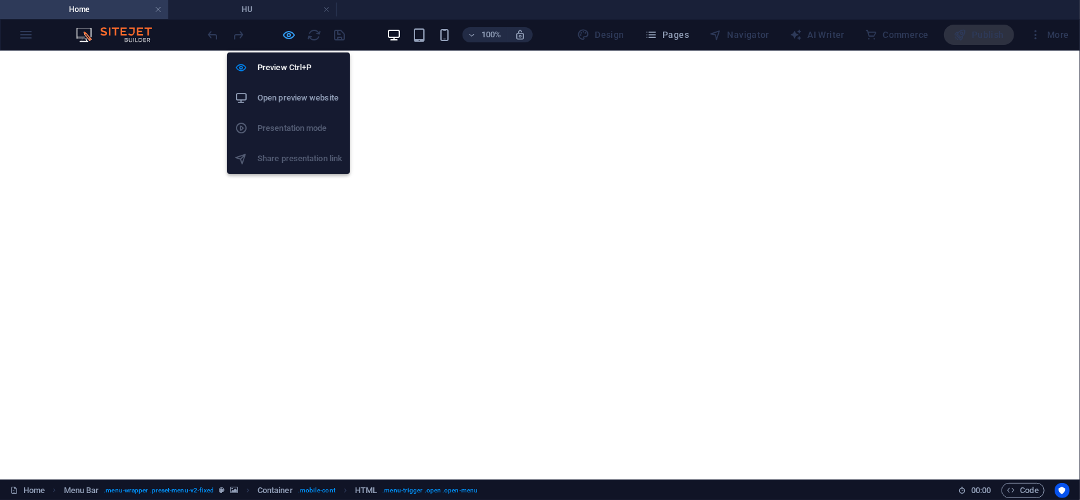
click at [284, 34] on icon "button" at bounding box center [289, 35] width 15 height 15
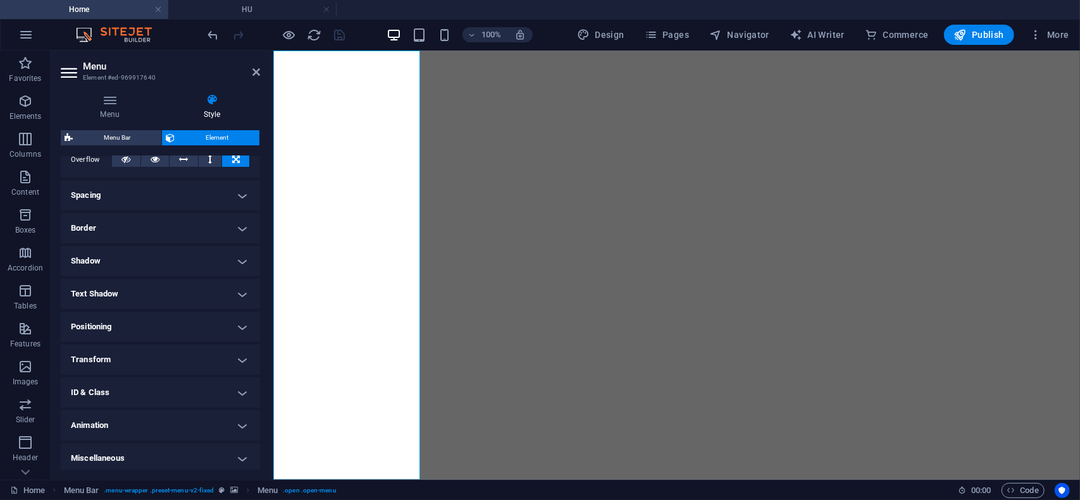
scroll to position [220, 0]
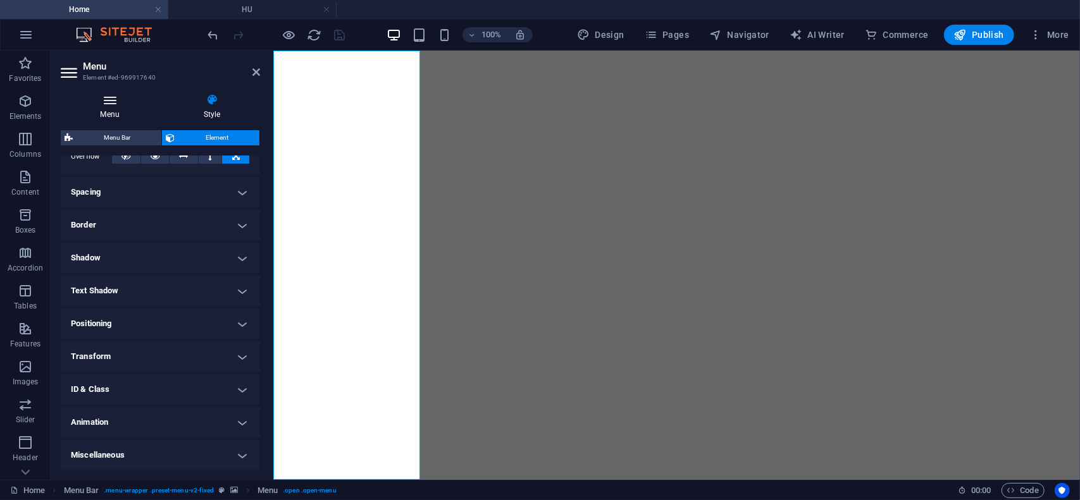
click at [109, 106] on icon at bounding box center [110, 100] width 98 height 13
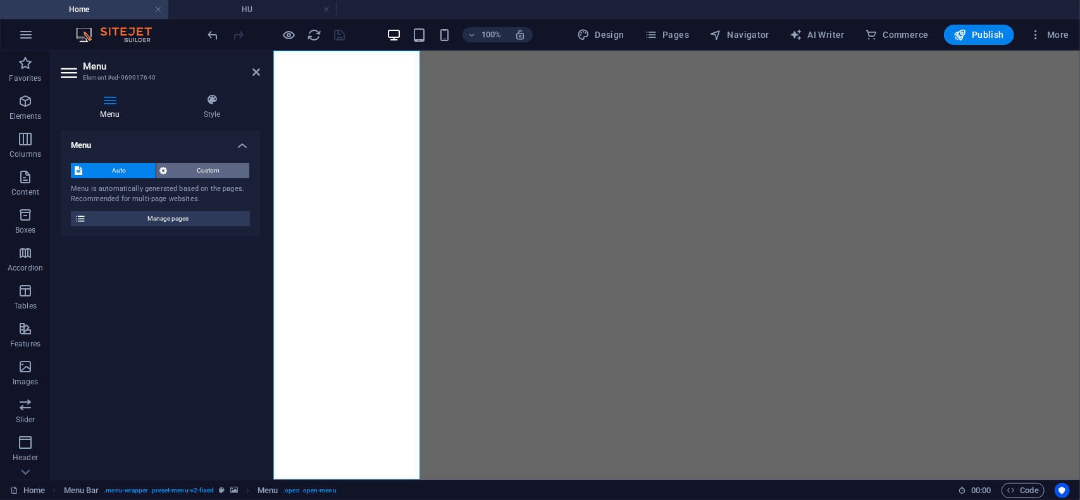
click at [196, 166] on span "Custom" at bounding box center [208, 170] width 75 height 15
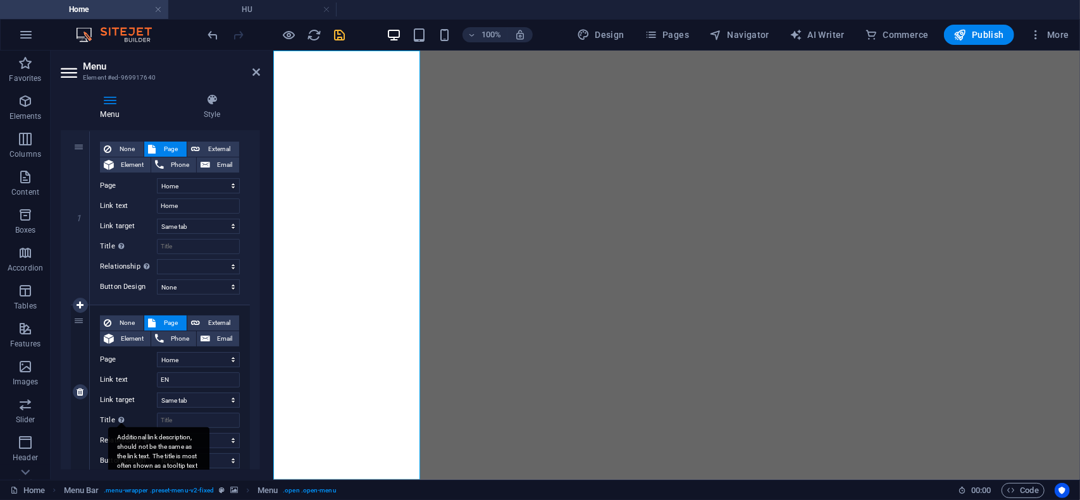
scroll to position [63, 0]
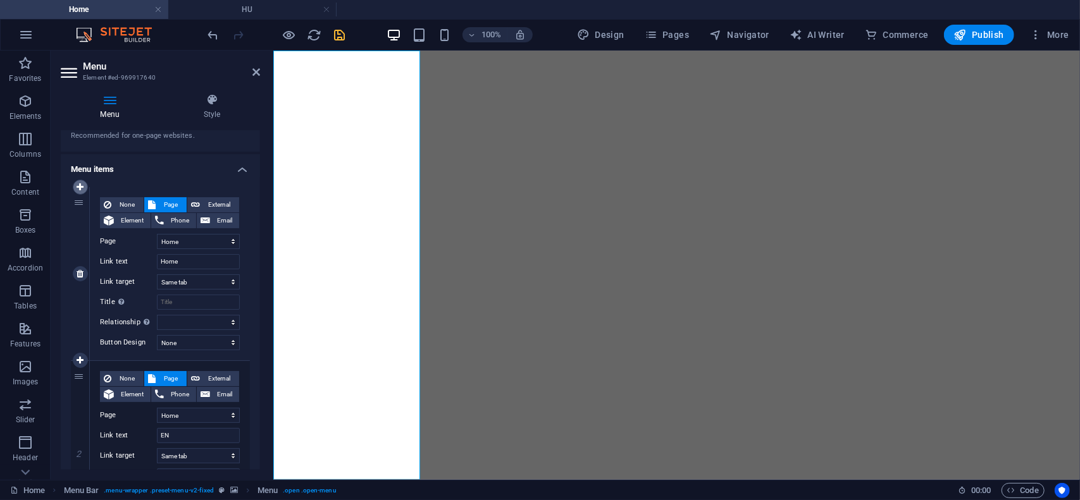
click at [79, 190] on icon at bounding box center [80, 187] width 7 height 9
select select
type input "Home"
select select
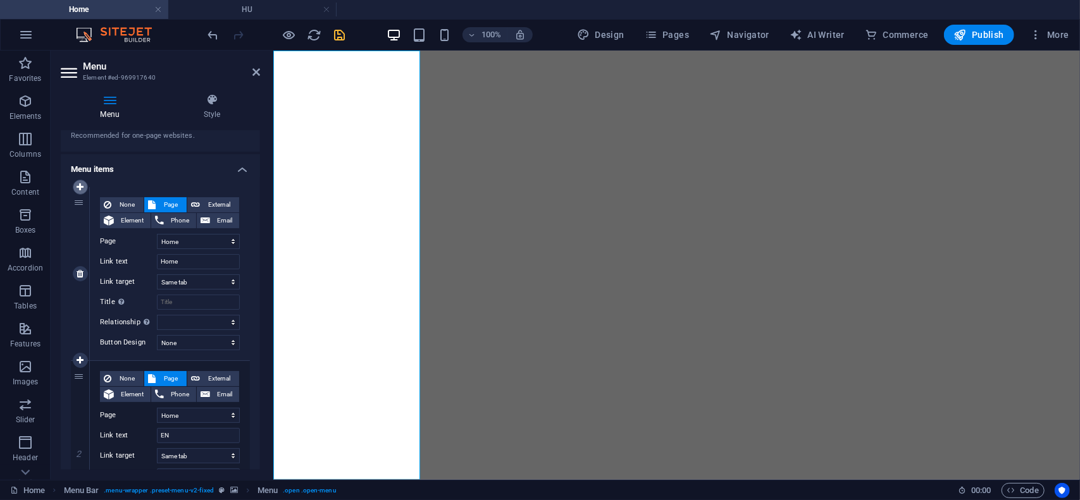
select select
type input "EN"
select select
select select "2"
type input "AR"
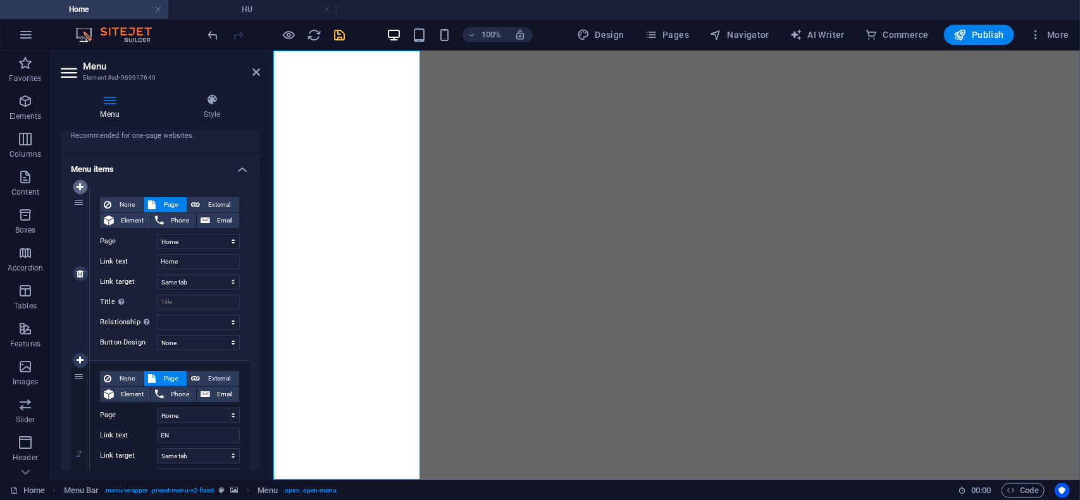
select select
select select "3"
type input "HU"
select select
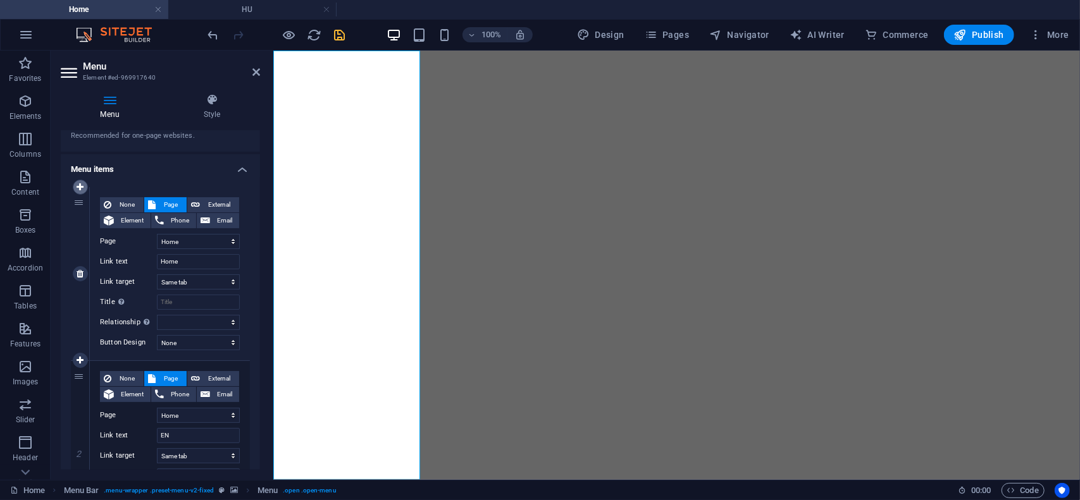
type input "ABOUT US"
select select
select select "5"
type input "Legal Notice"
select select
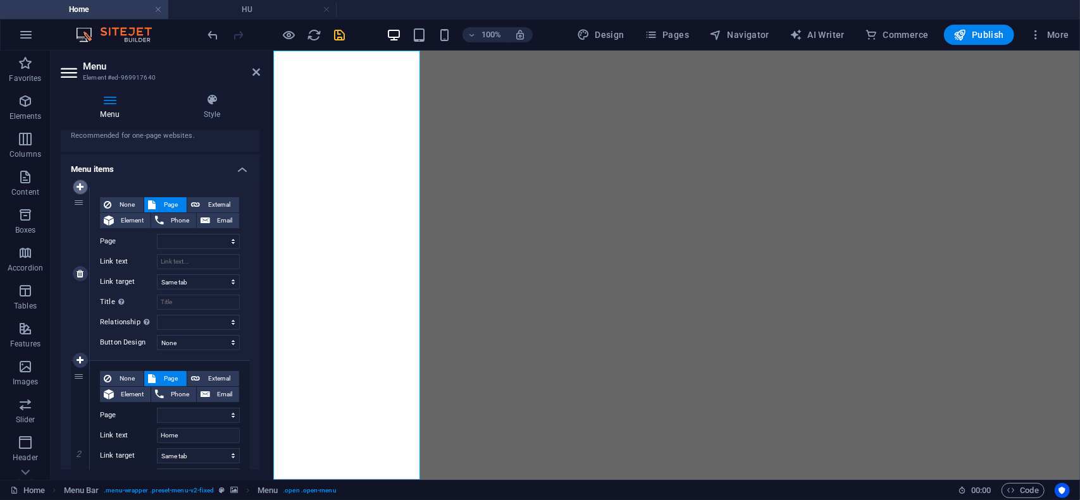
select select "6"
select select
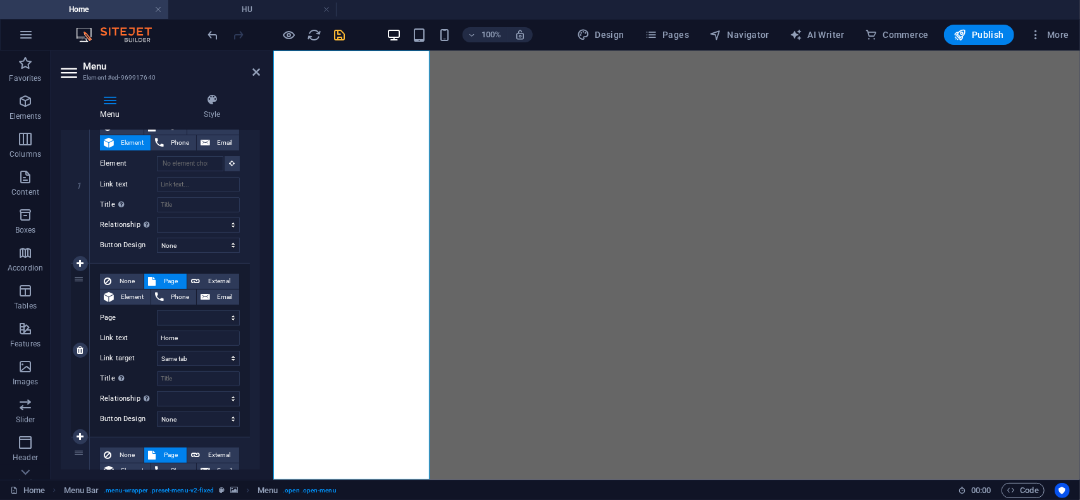
scroll to position [190, 0]
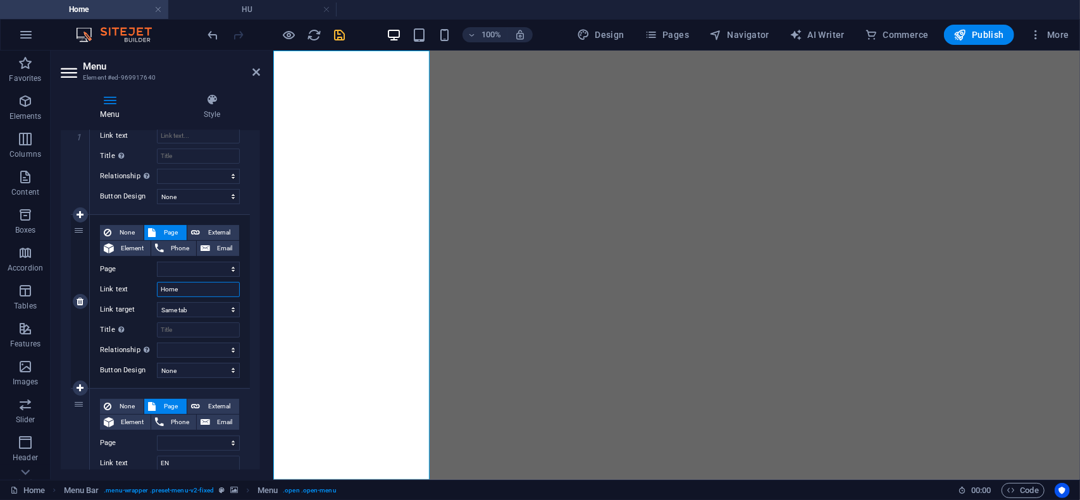
drag, startPoint x: 183, startPoint y: 289, endPoint x: 95, endPoint y: 275, distance: 89.7
click at [95, 275] on div "None Page External Element Phone Email Page Home EN AR HU ABOUT US Legal Notice…" at bounding box center [170, 301] width 160 height 173
type input "A"
select select
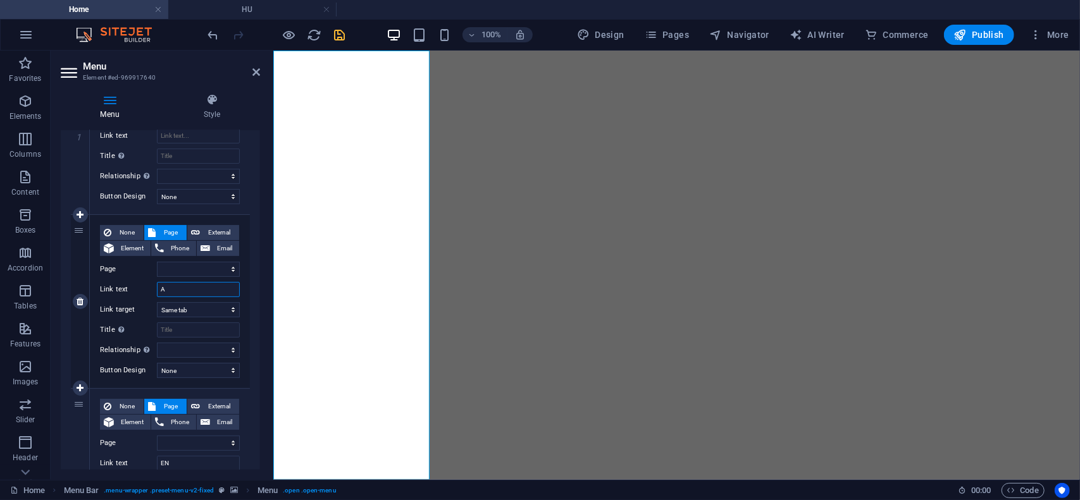
type input "AB"
select select
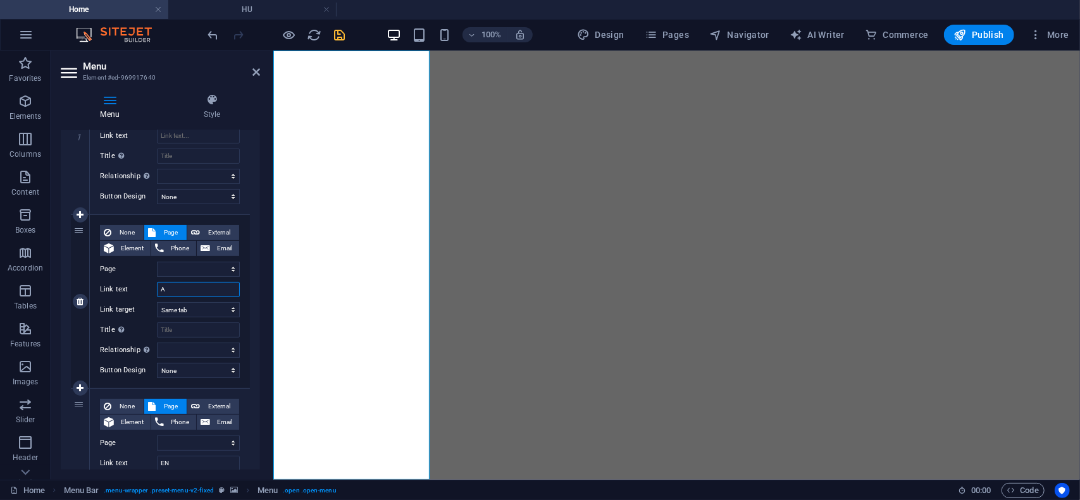
select select
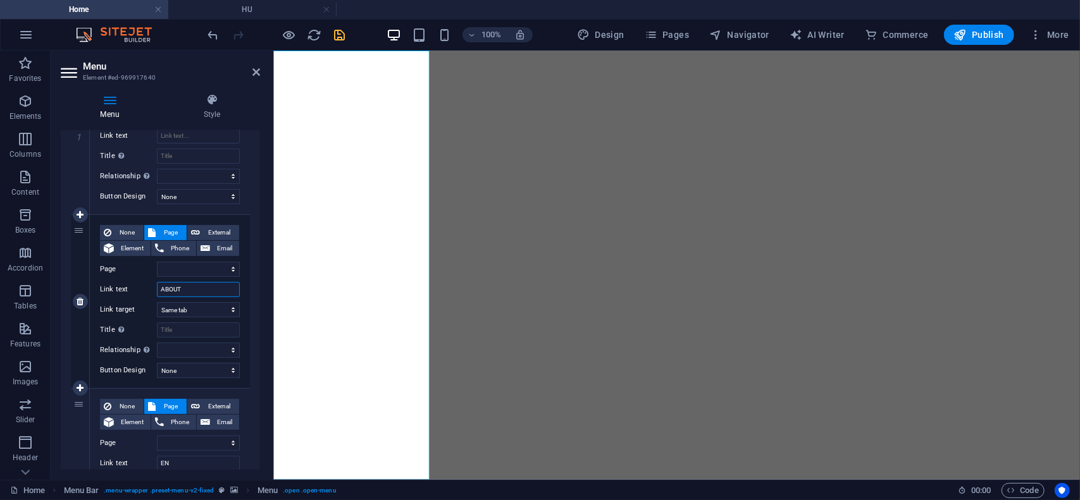
type input "ABOUT"
select select
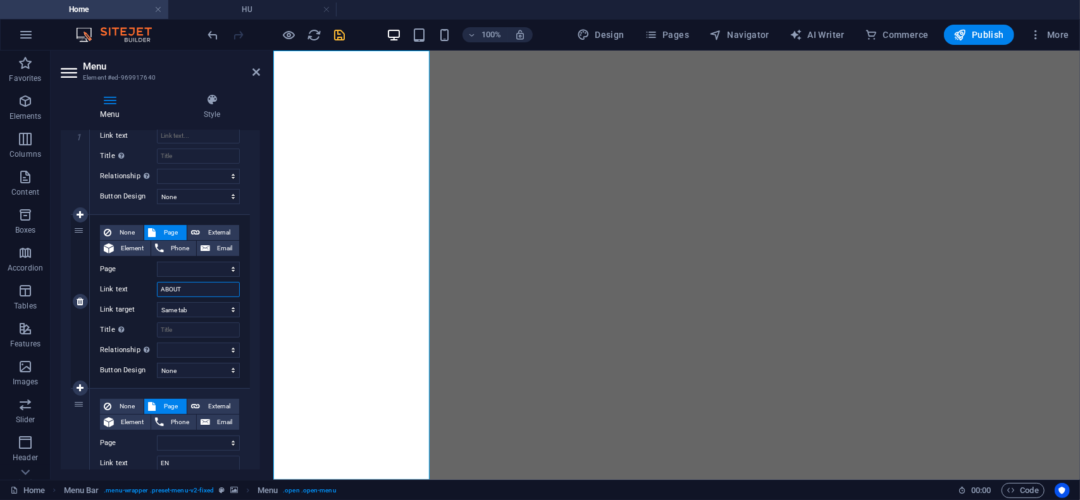
select select
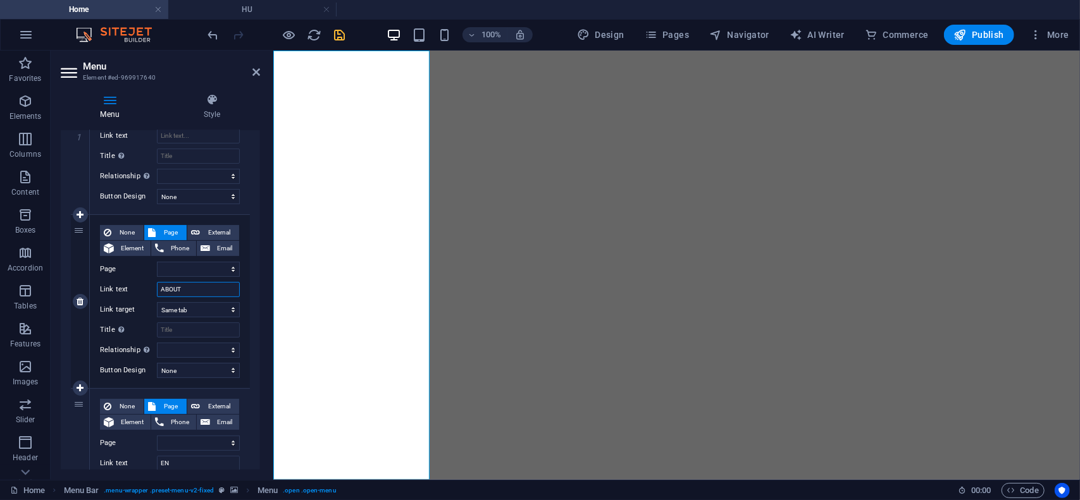
select select
type input "ABOUT US"
select select
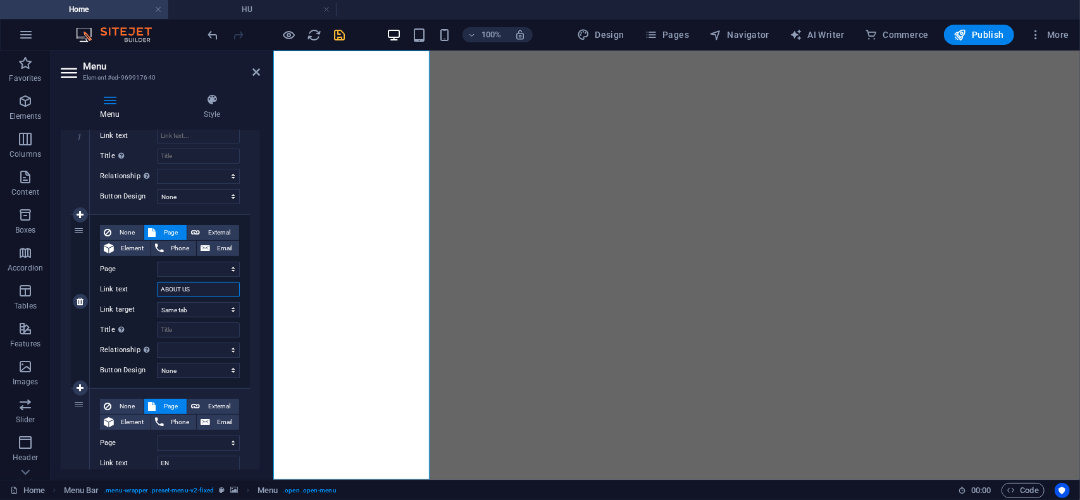
select select
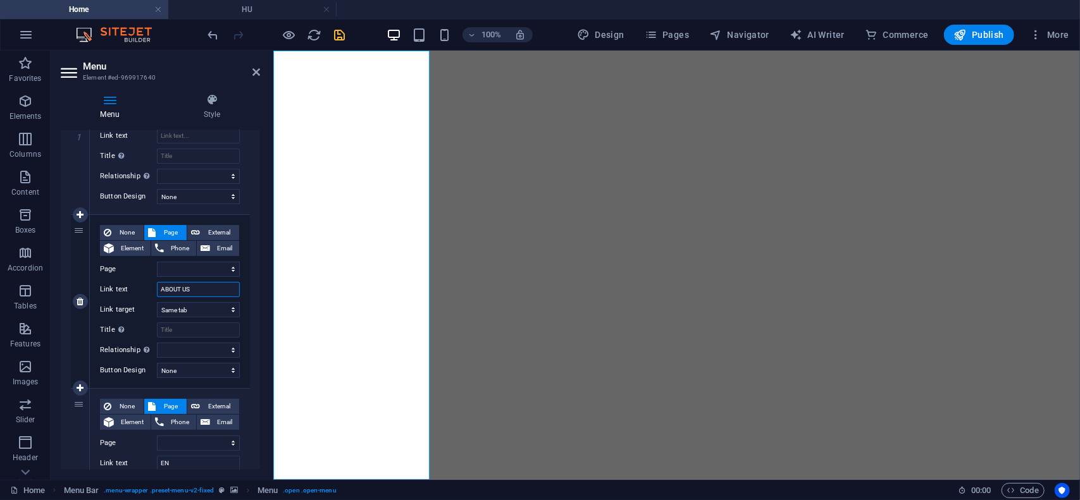
select select
type input "ABOUT US"
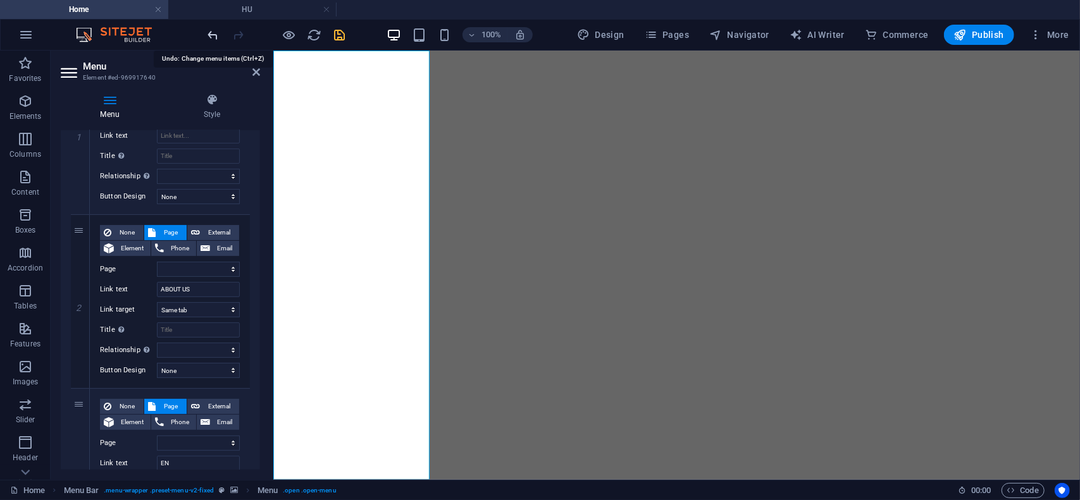
click at [212, 35] on icon "undo" at bounding box center [213, 35] width 15 height 15
select select
type input "ABOUT"
select select
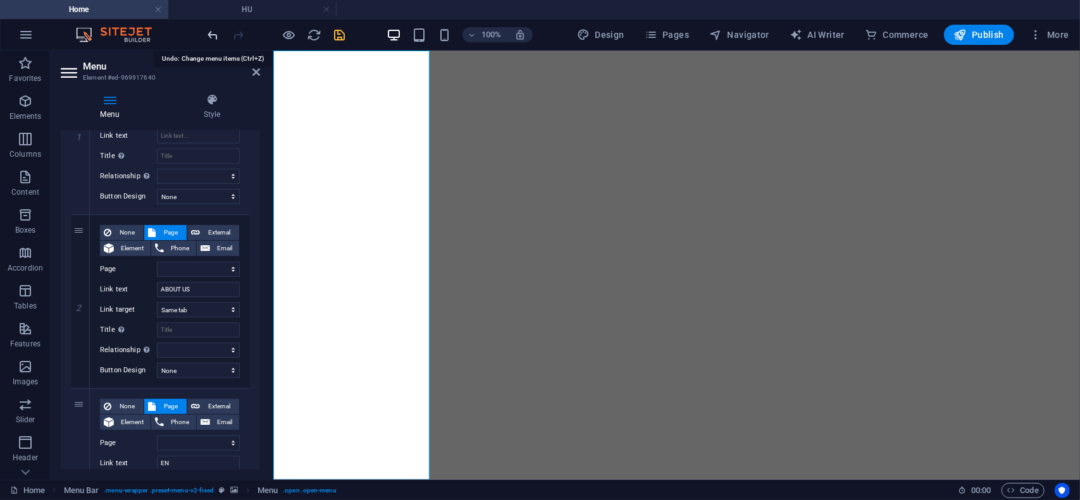
select select
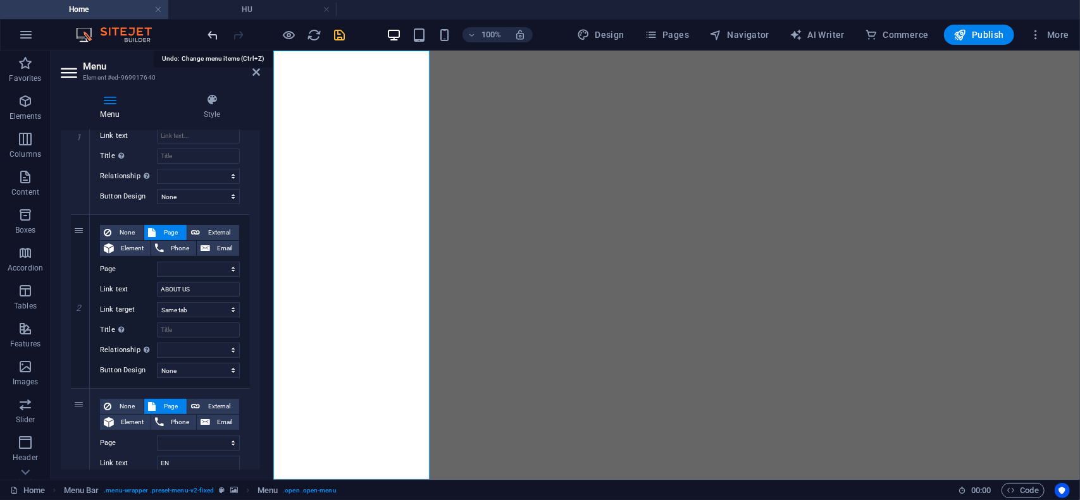
select select
click at [214, 32] on icon "undo" at bounding box center [213, 35] width 15 height 15
select select
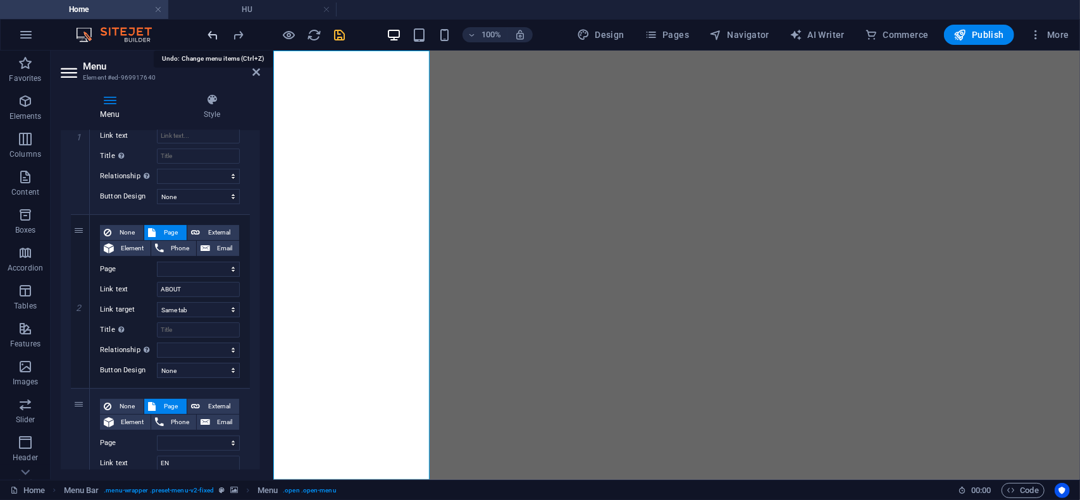
select select
type input "A"
select select
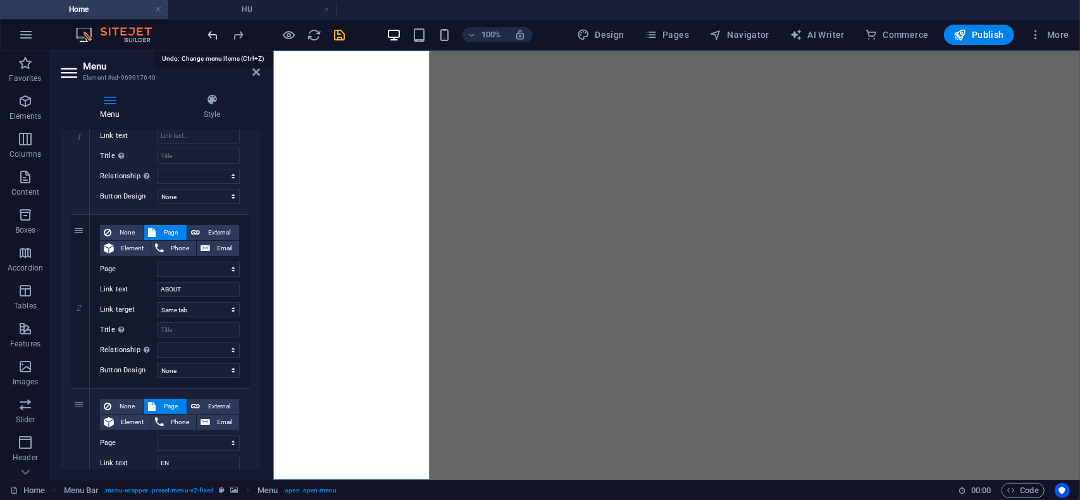
select select
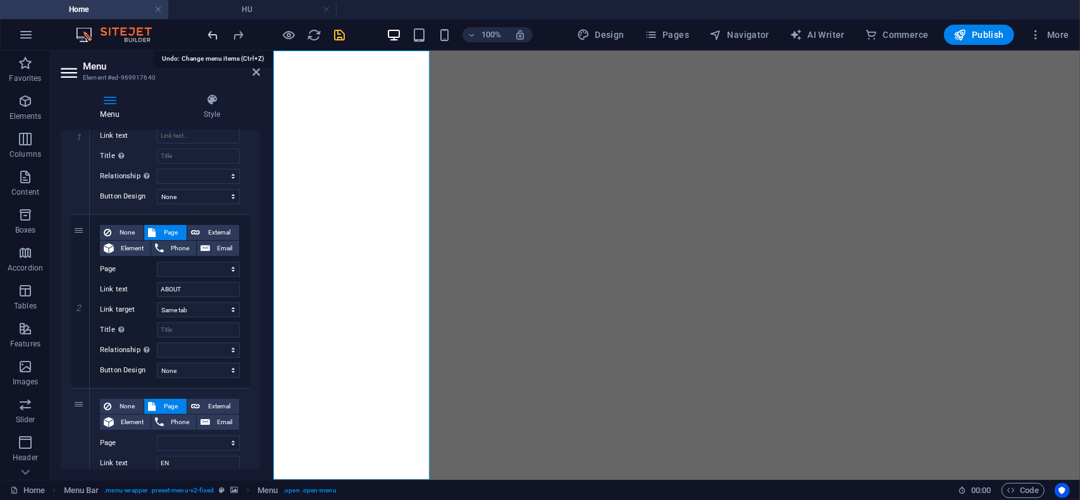
select select
click at [213, 32] on icon "undo" at bounding box center [213, 35] width 15 height 15
select select
type input "Home"
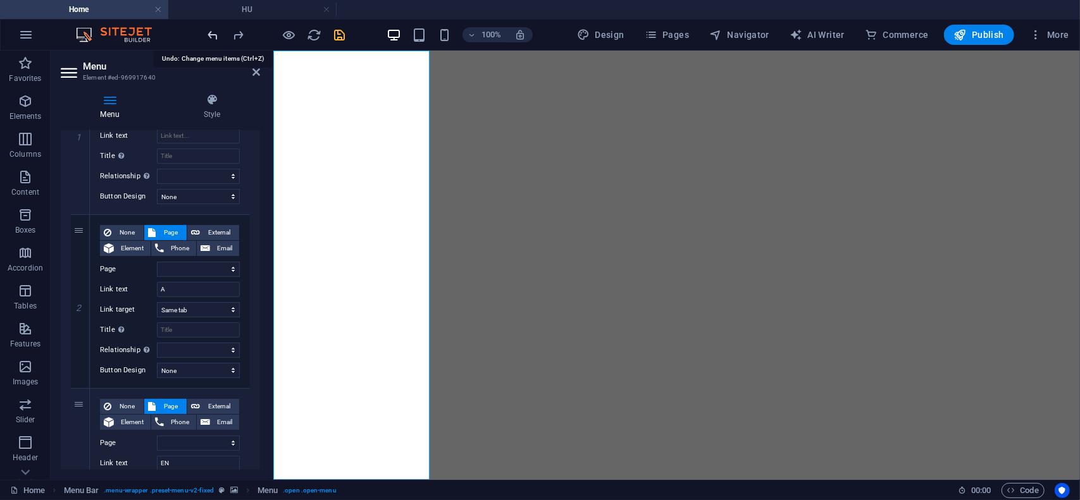
select select
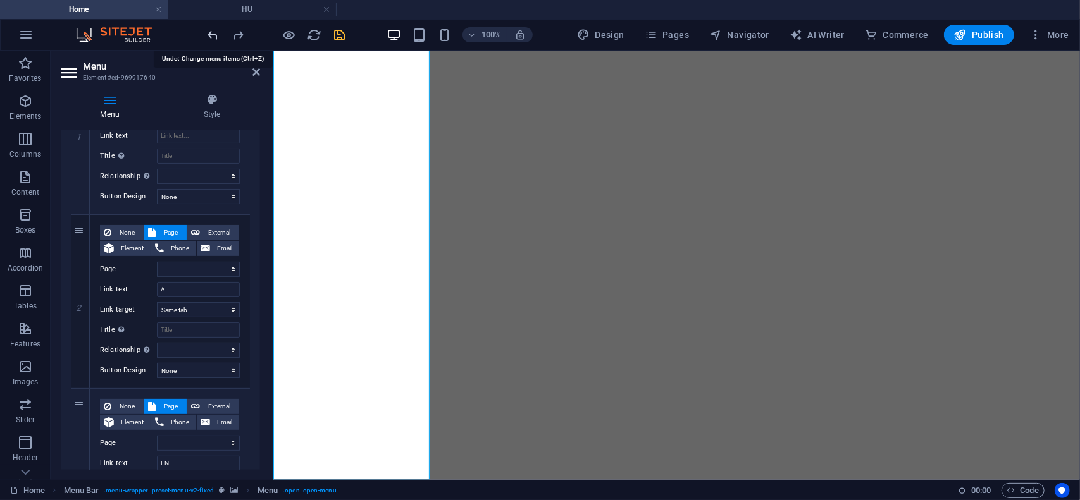
select select
click at [81, 307] on link at bounding box center [80, 301] width 15 height 15
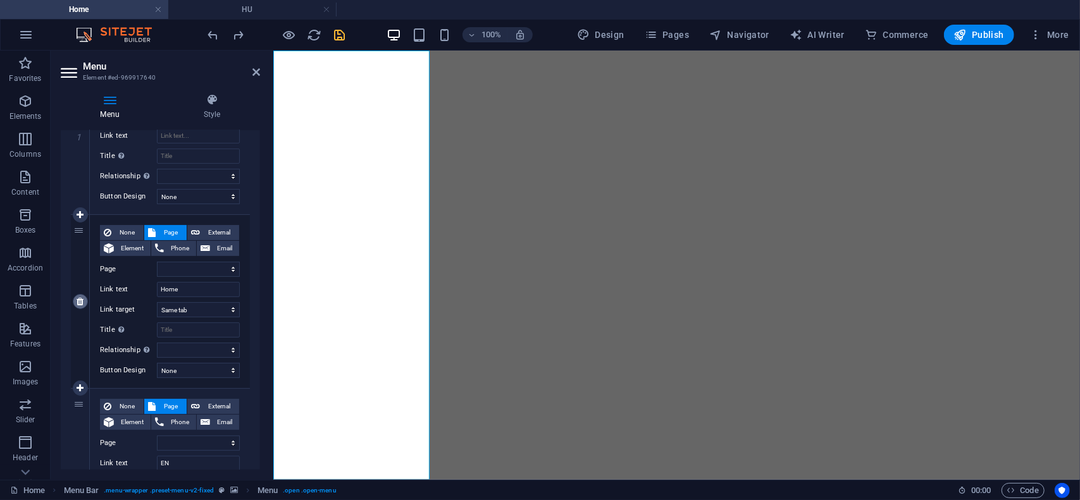
select select
type input "EN"
select select
select select "2"
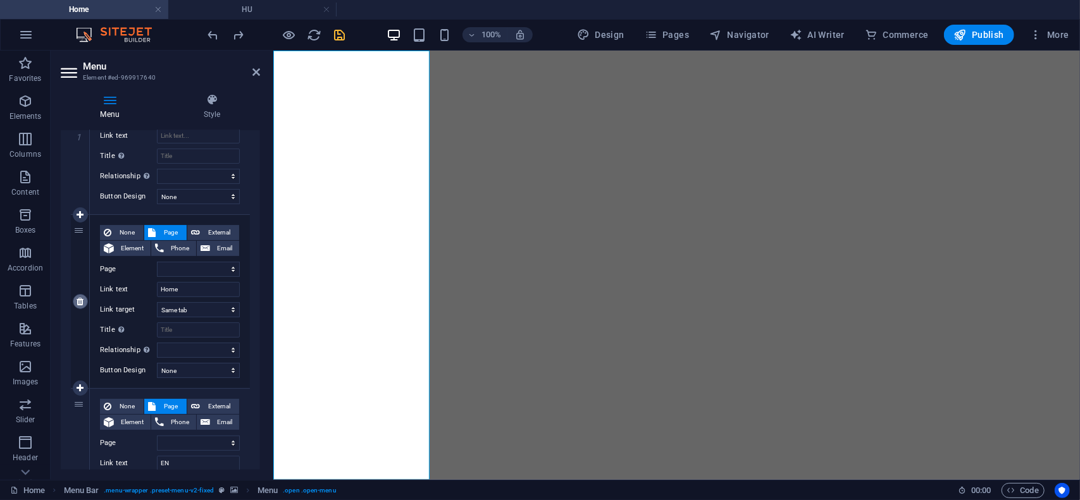
type input "AR"
select select
select select "3"
type input "HU"
select select
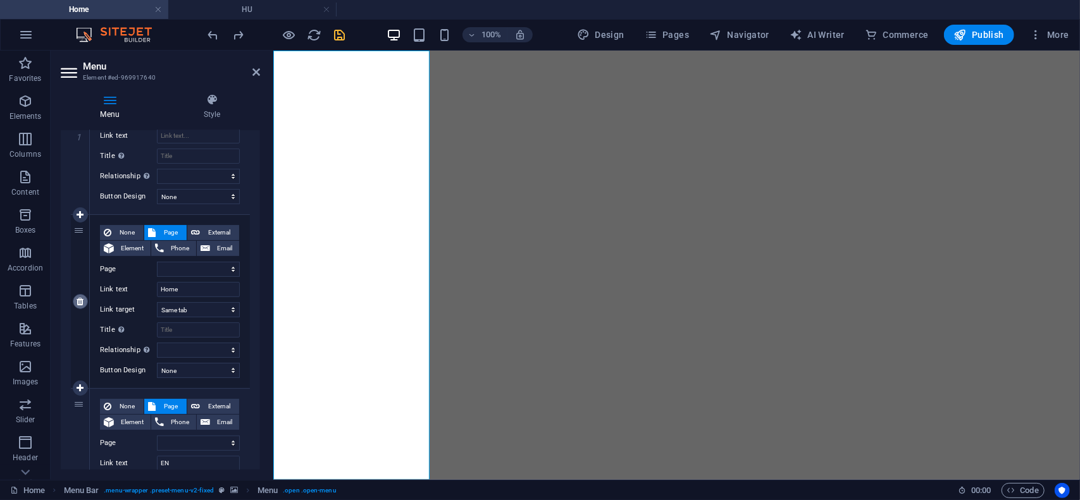
select select
type input "ABOUT US"
select select
select select "5"
type input "Legal Notice"
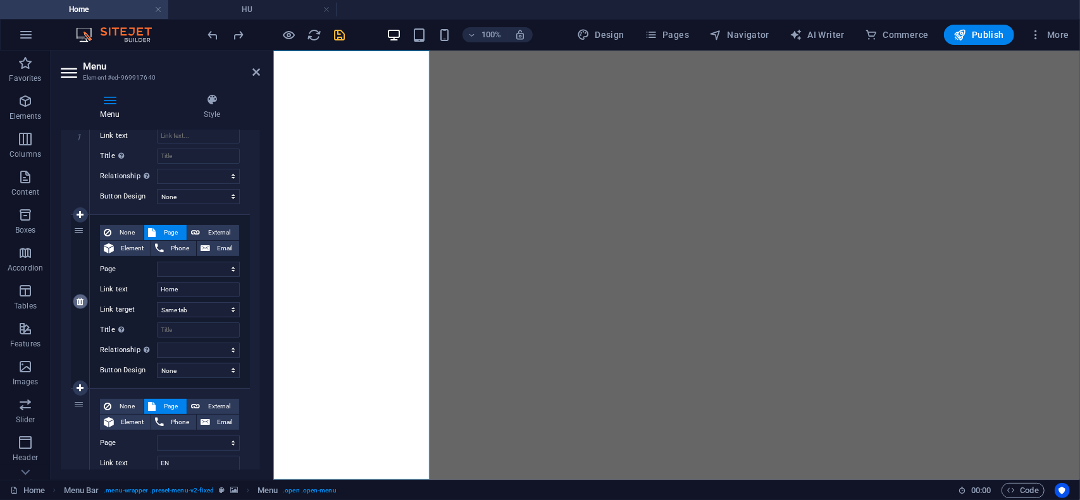
select select
select select "6"
type input "Privacy"
select select
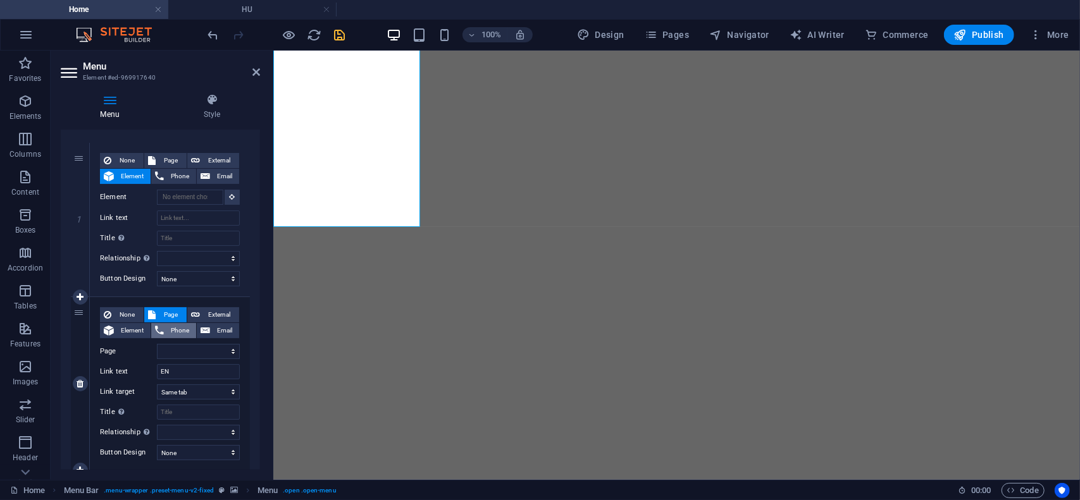
scroll to position [0, 0]
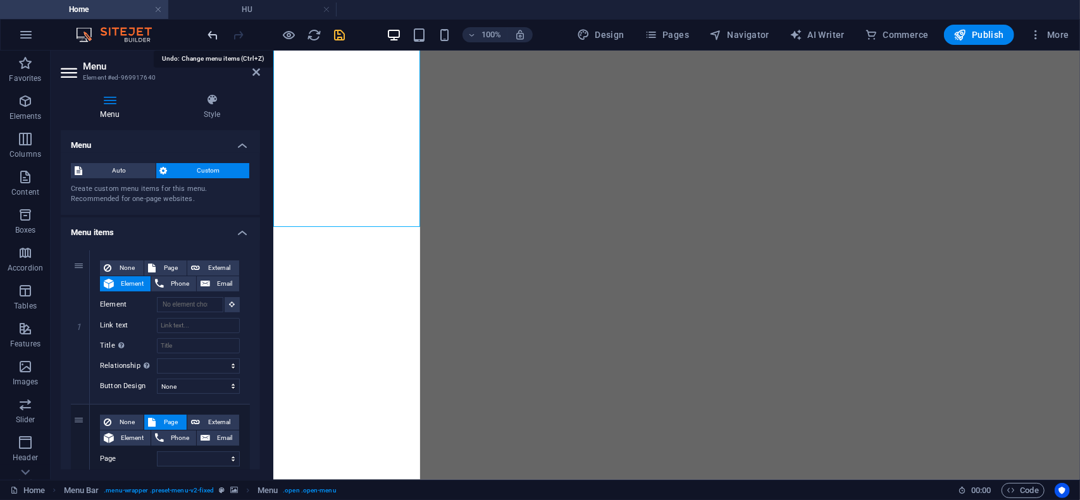
click at [209, 31] on icon "undo" at bounding box center [213, 35] width 15 height 15
select select
type input "Home"
select select
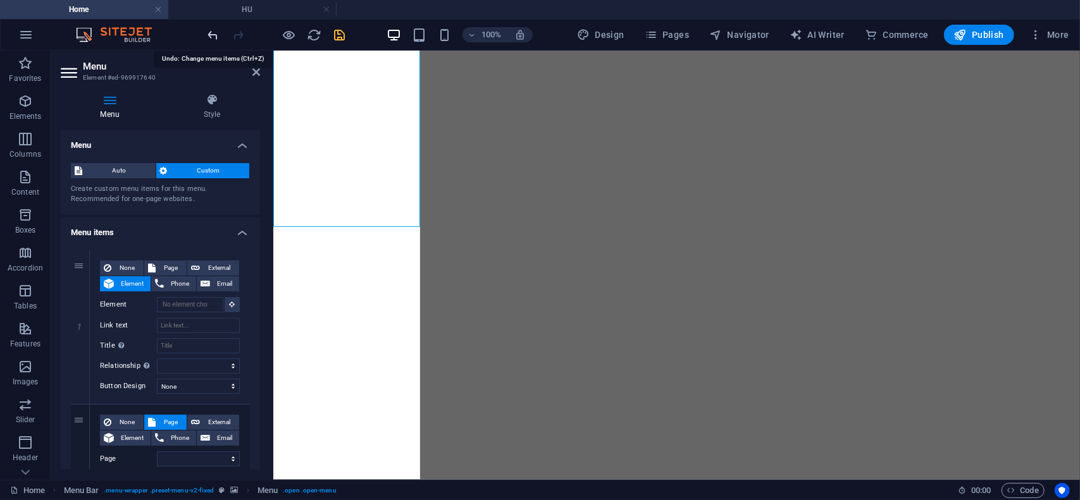
select select
type input "EN"
select select
select select "2"
type input "AR"
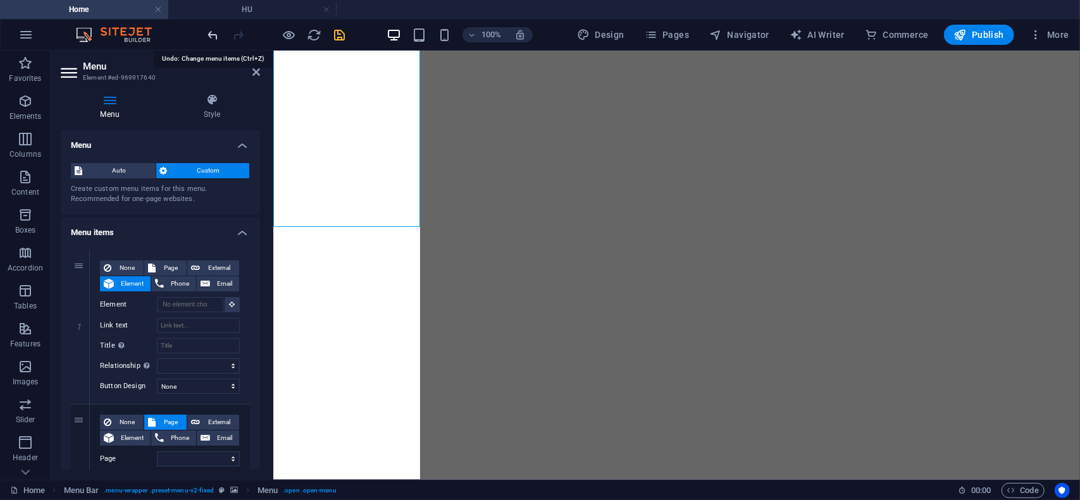
select select
select select "3"
type input "HU"
select select
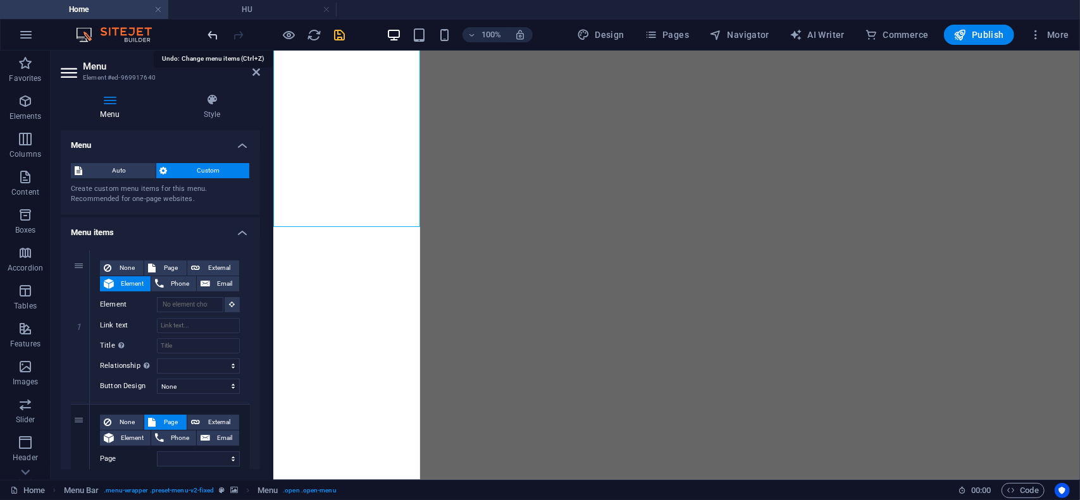
type input "ABOUT US"
select select
select select "5"
type input "Legal Notice"
select select
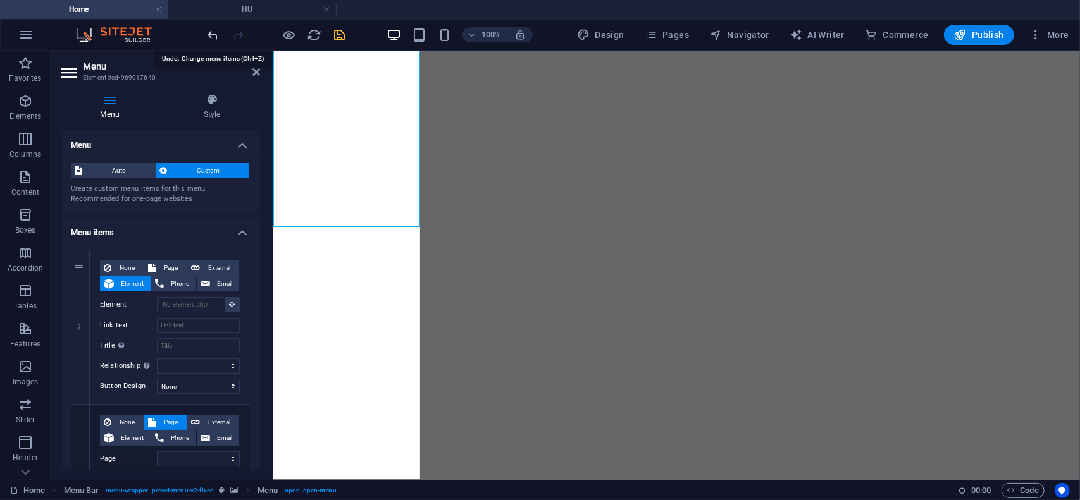
select select "6"
select select
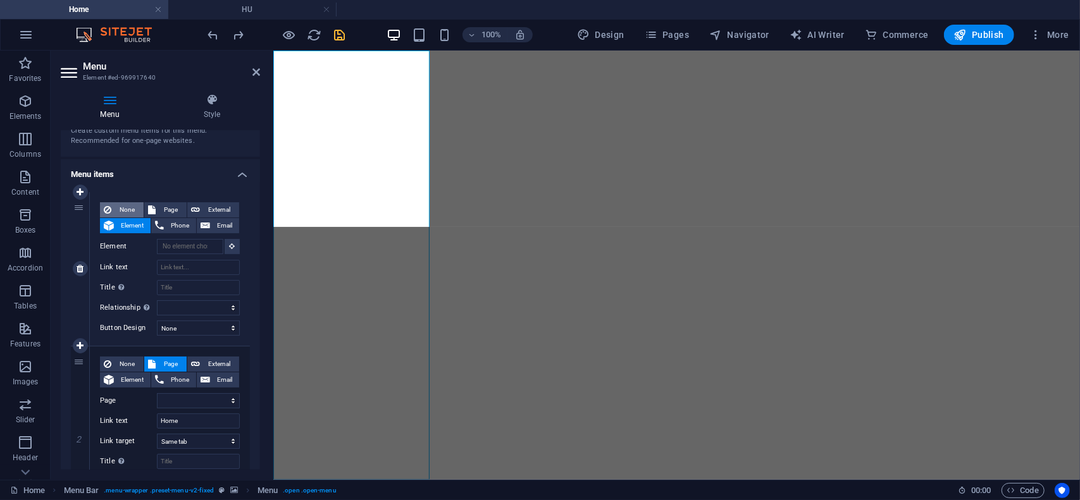
scroll to position [63, 0]
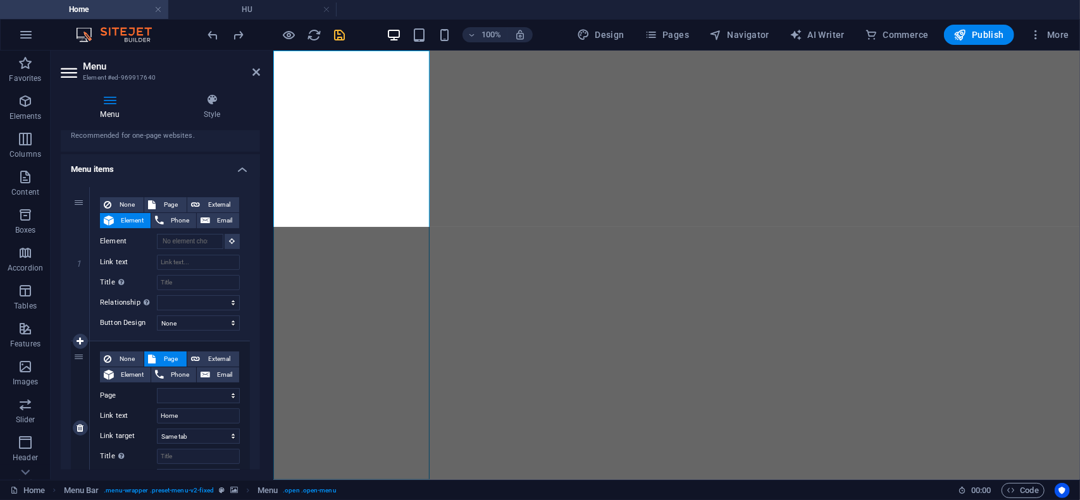
drag, startPoint x: 96, startPoint y: 167, endPoint x: 99, endPoint y: 375, distance: 208.2
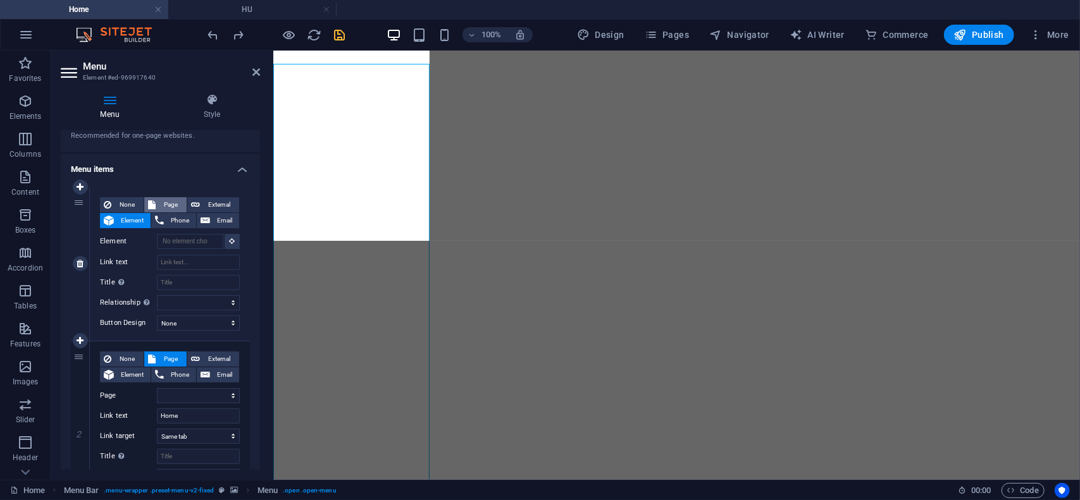
click at [170, 204] on span "Page" at bounding box center [170, 204] width 23 height 15
select select
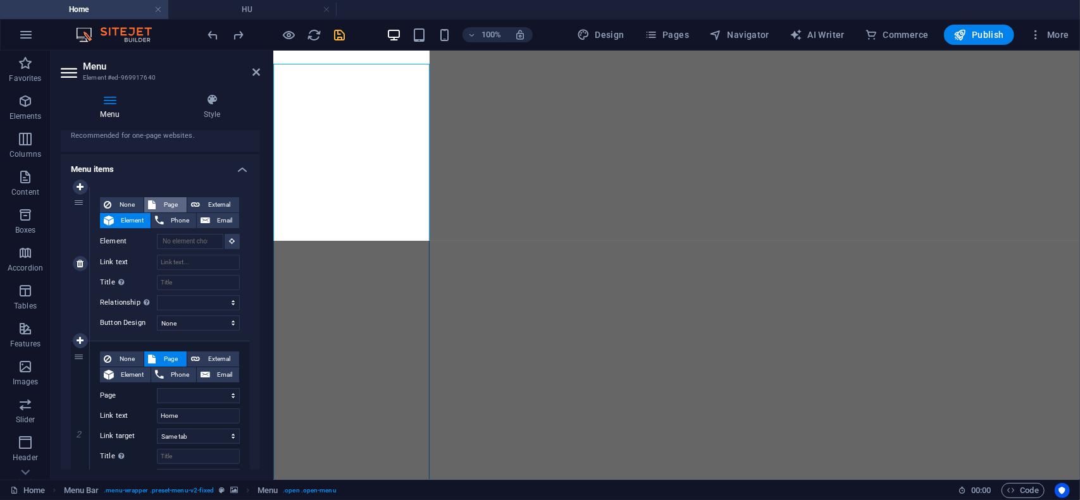
select select
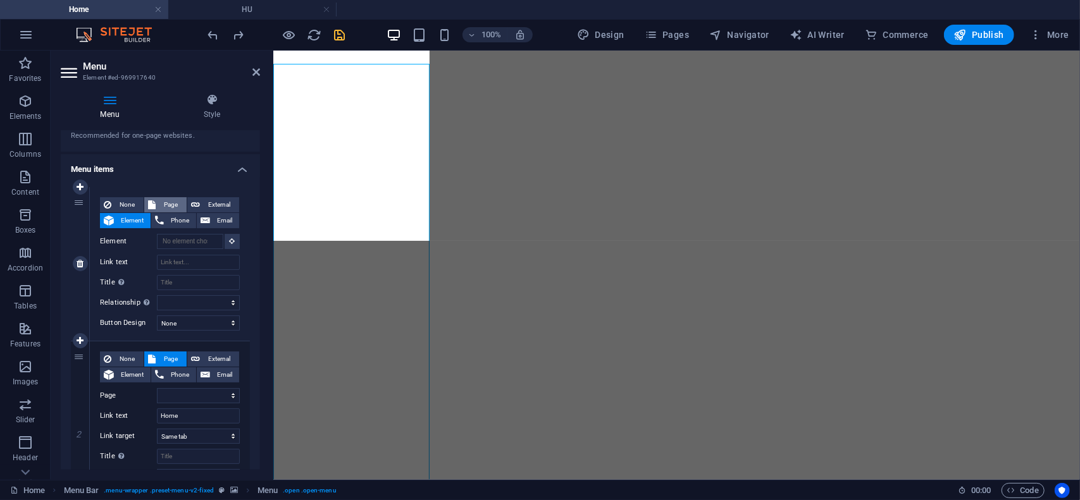
select select
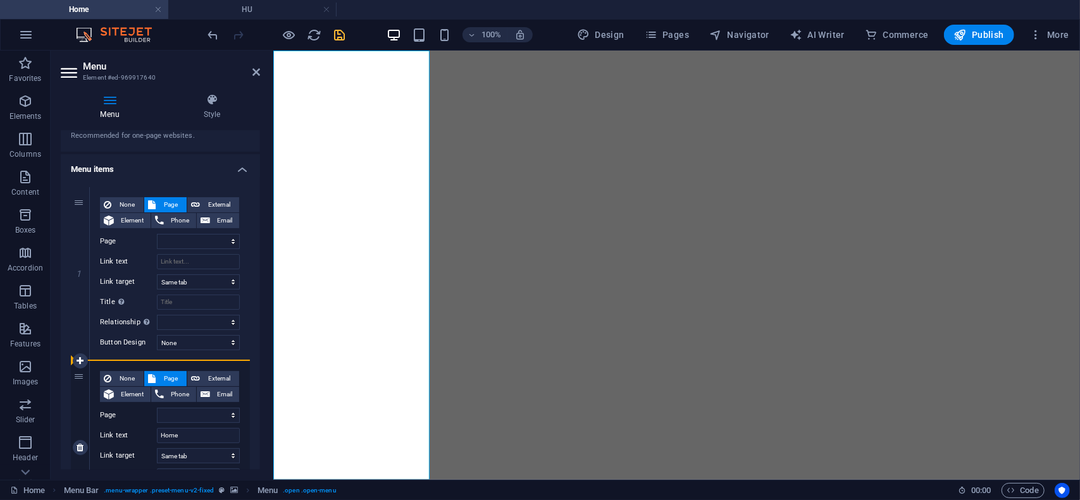
drag, startPoint x: 84, startPoint y: 236, endPoint x: 116, endPoint y: 445, distance: 211.4
select select
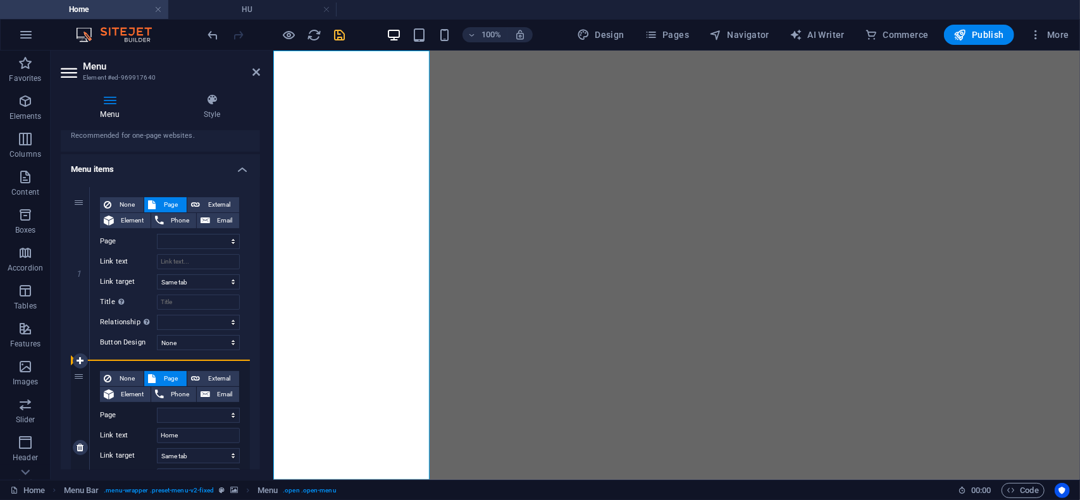
select select
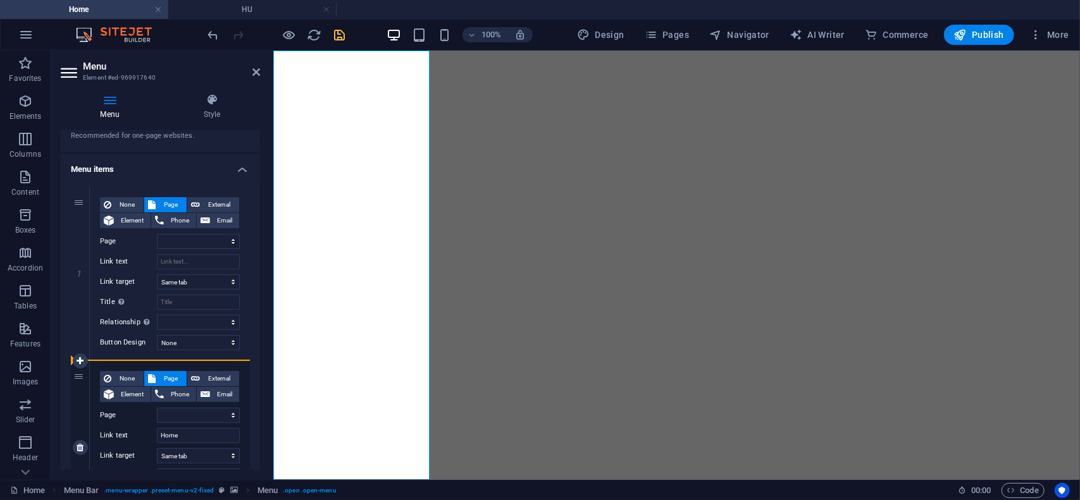
select select
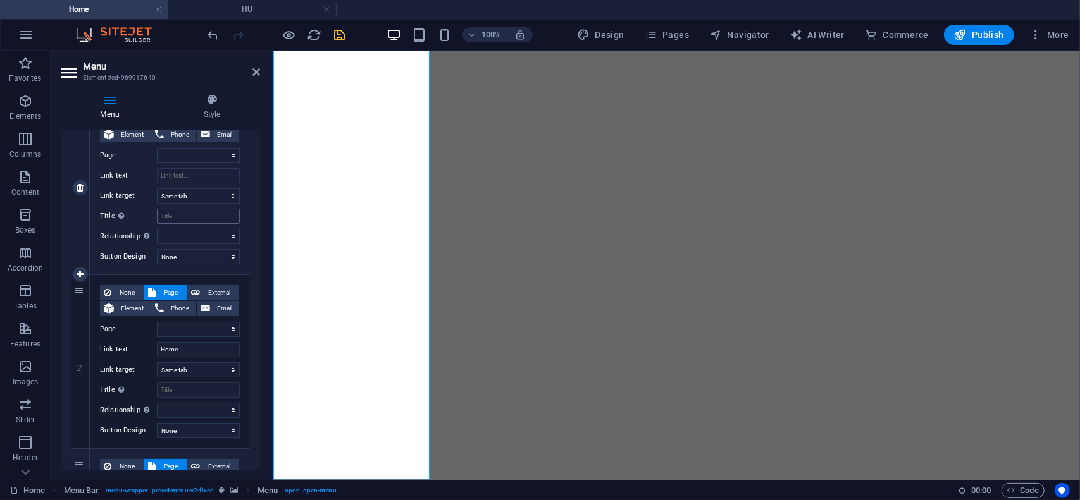
scroll to position [190, 0]
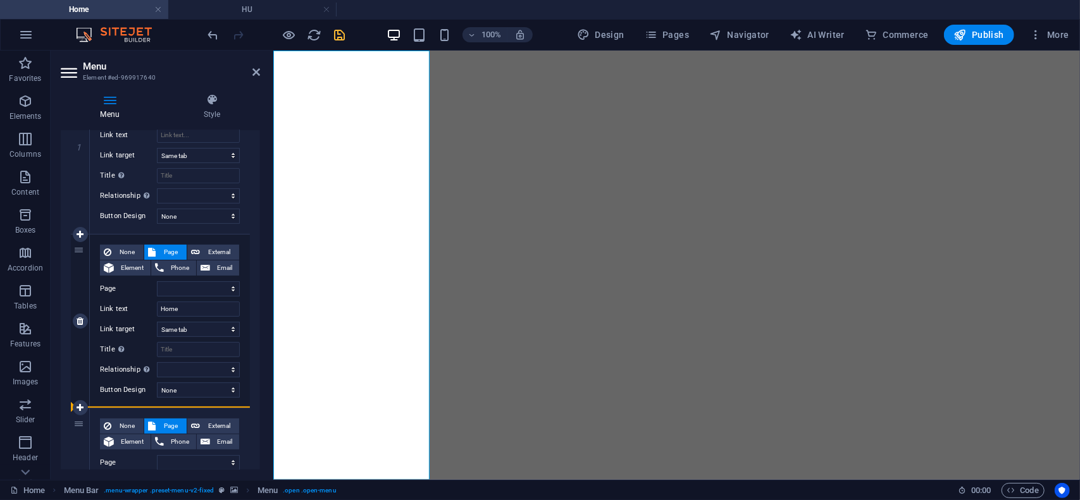
drag, startPoint x: 74, startPoint y: 166, endPoint x: 133, endPoint y: 378, distance: 220.0
select select
type input "Home"
select select
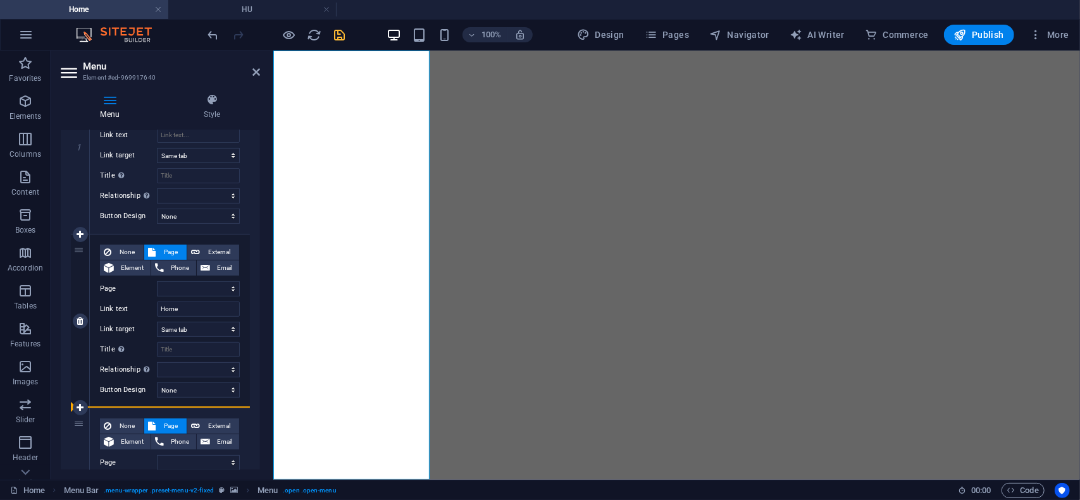
select select
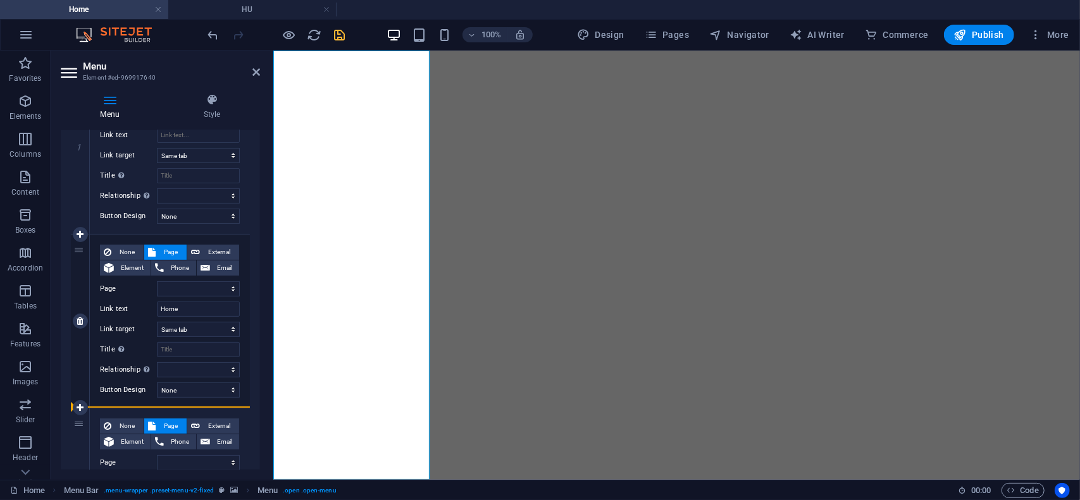
select select
click at [177, 310] on input "Link text" at bounding box center [198, 309] width 83 height 15
click at [257, 73] on icon at bounding box center [256, 72] width 8 height 10
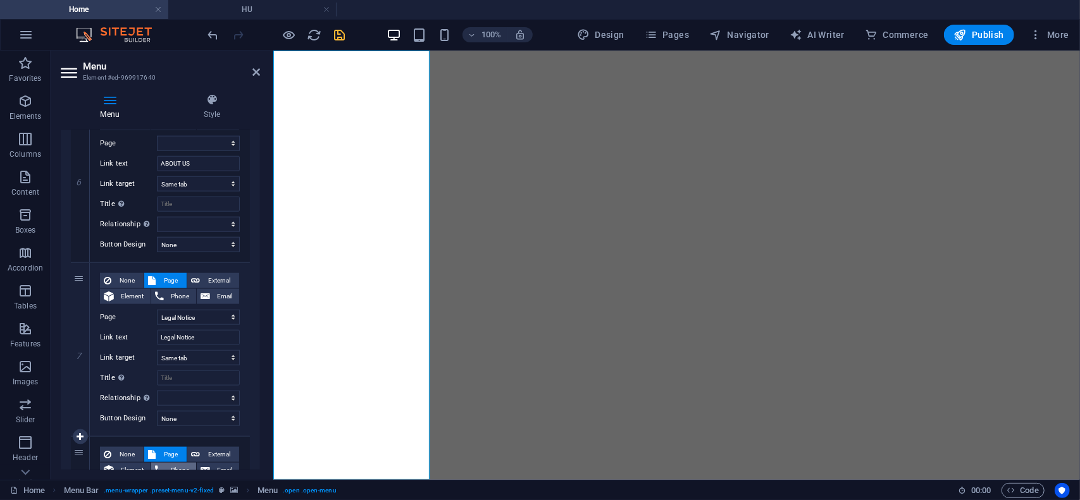
scroll to position [1205, 0]
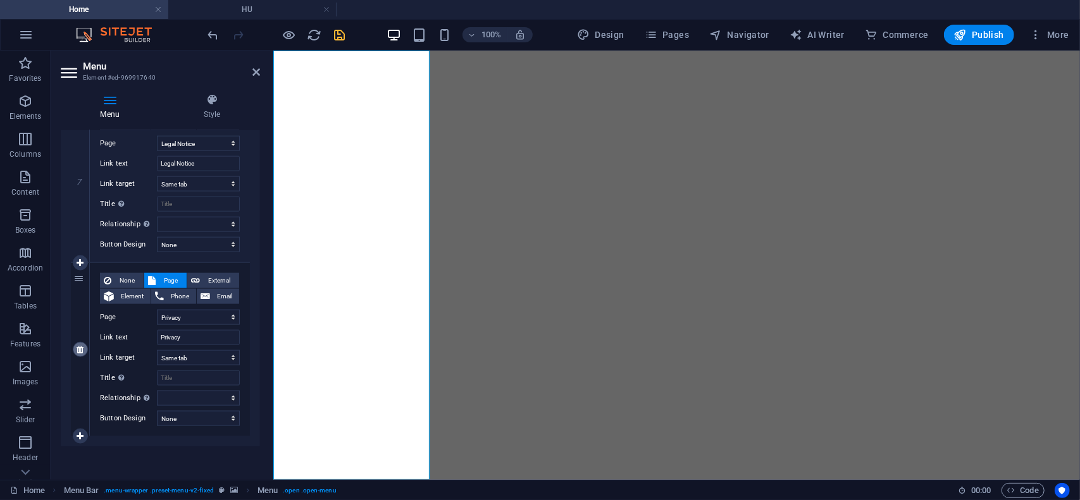
click at [79, 347] on icon at bounding box center [80, 349] width 7 height 9
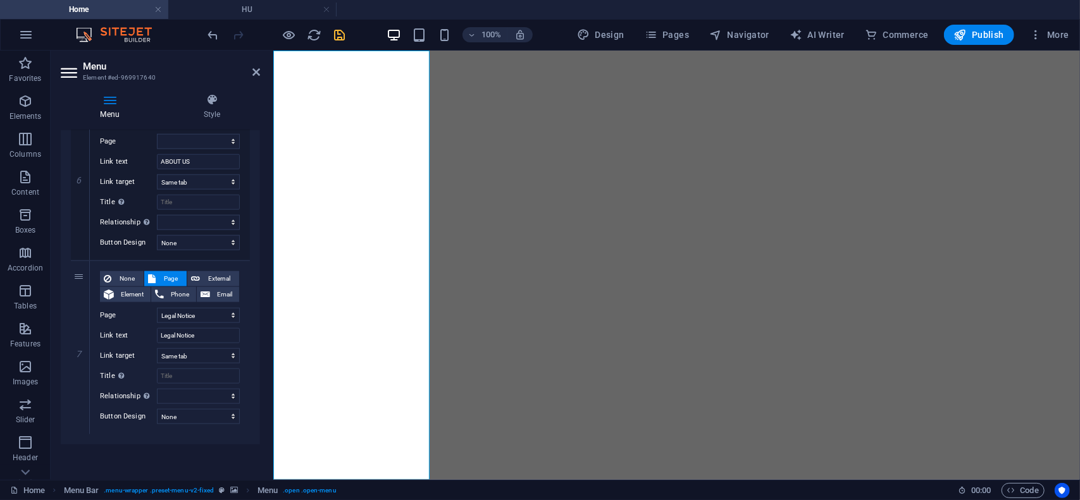
scroll to position [1031, 0]
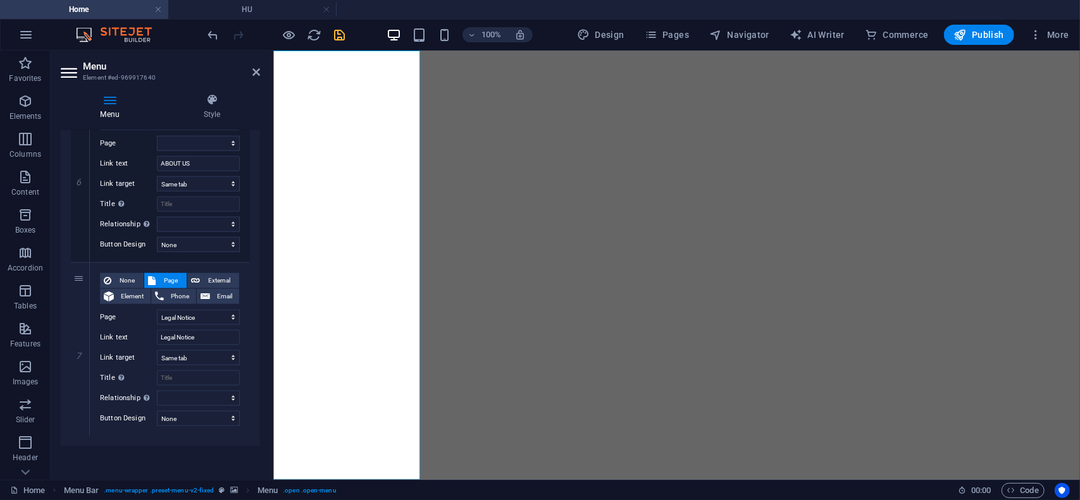
click at [0, 0] on icon at bounding box center [0, 0] width 0 height 0
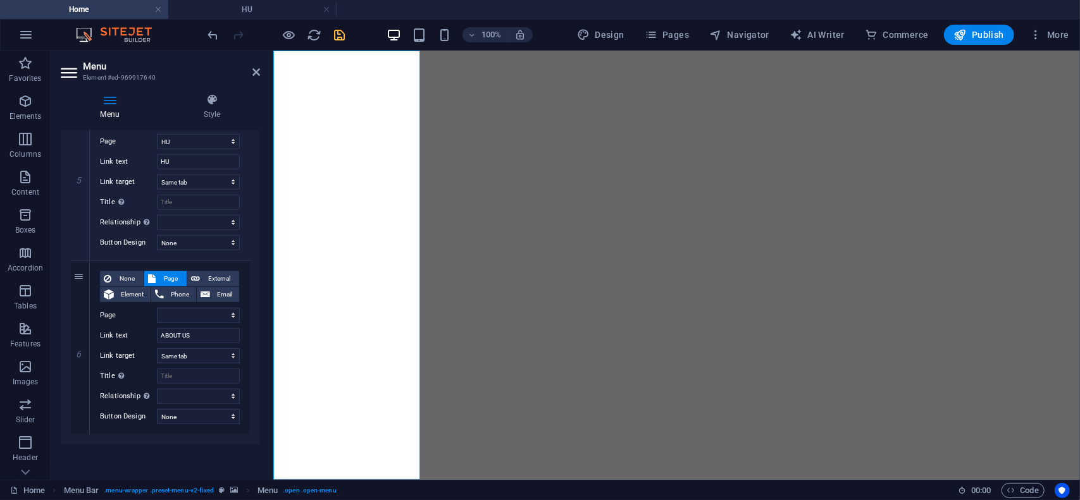
scroll to position [858, 0]
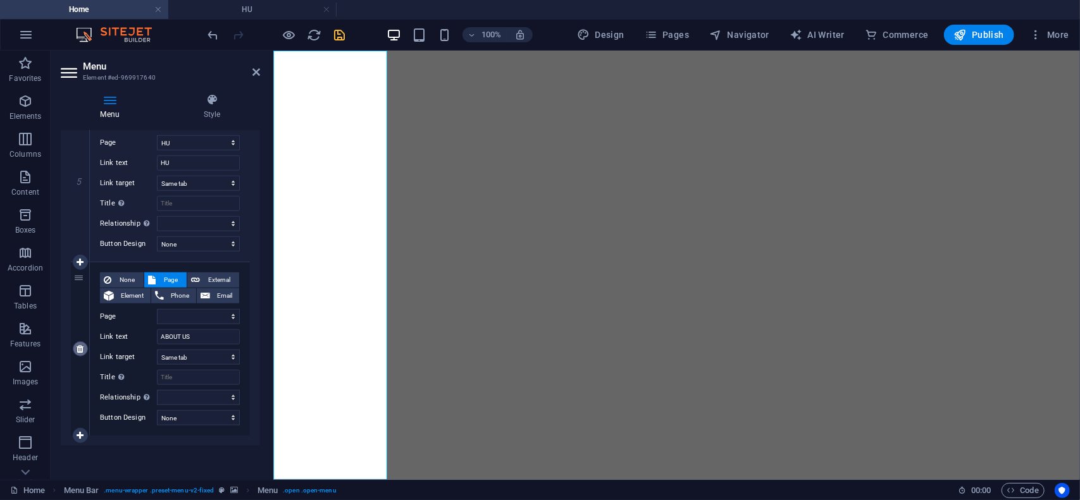
click at [77, 345] on icon at bounding box center [80, 349] width 7 height 9
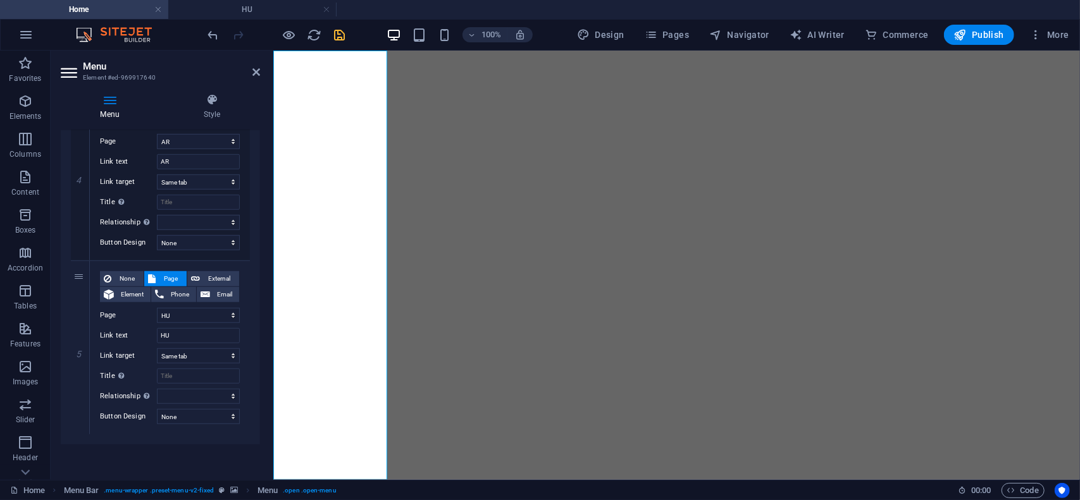
scroll to position [684, 0]
click at [262, 82] on aside "Menu Element #ed-969917640 Menu Style Menu Auto Custom Create custom menu items…" at bounding box center [162, 266] width 223 height 430
click at [254, 73] on icon at bounding box center [256, 72] width 8 height 10
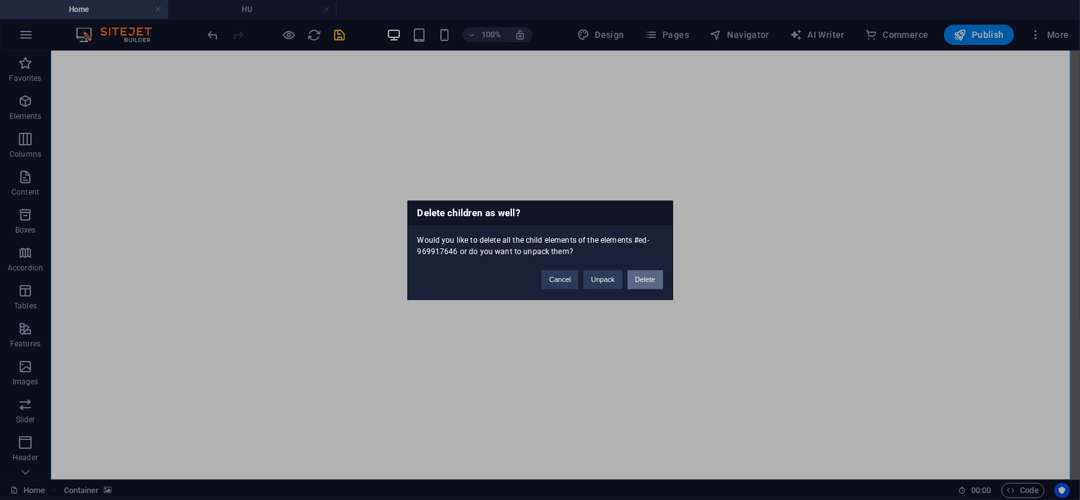
click at [645, 285] on button "Delete" at bounding box center [645, 279] width 35 height 19
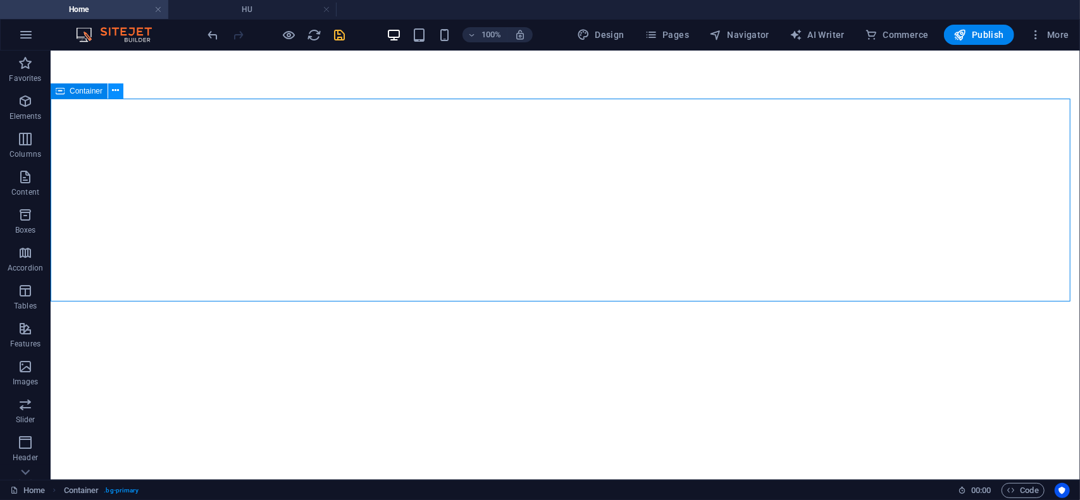
click at [116, 89] on icon at bounding box center [116, 90] width 7 height 13
click at [117, 90] on icon at bounding box center [116, 90] width 7 height 13
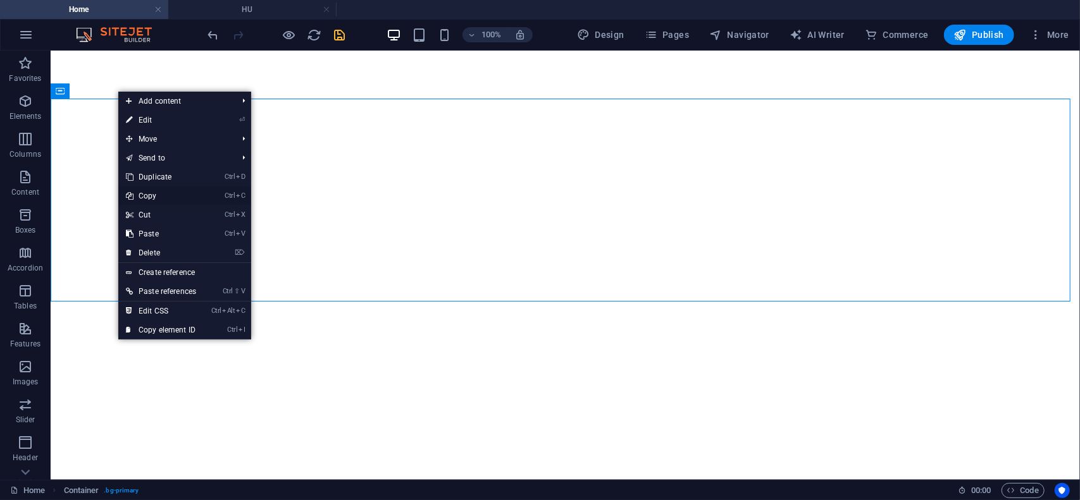
click at [154, 196] on link "Ctrl C Copy" at bounding box center [160, 196] width 85 height 19
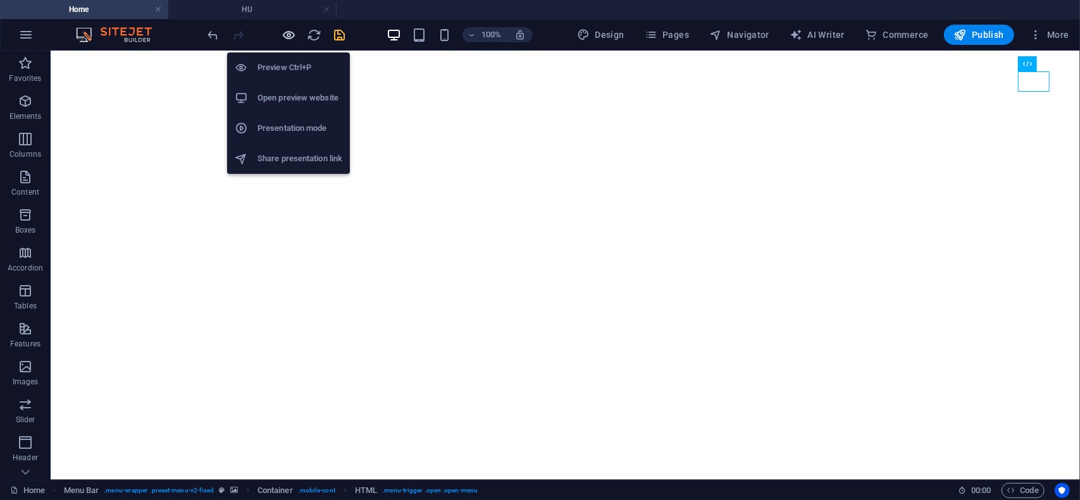
click at [287, 39] on icon "button" at bounding box center [289, 35] width 15 height 15
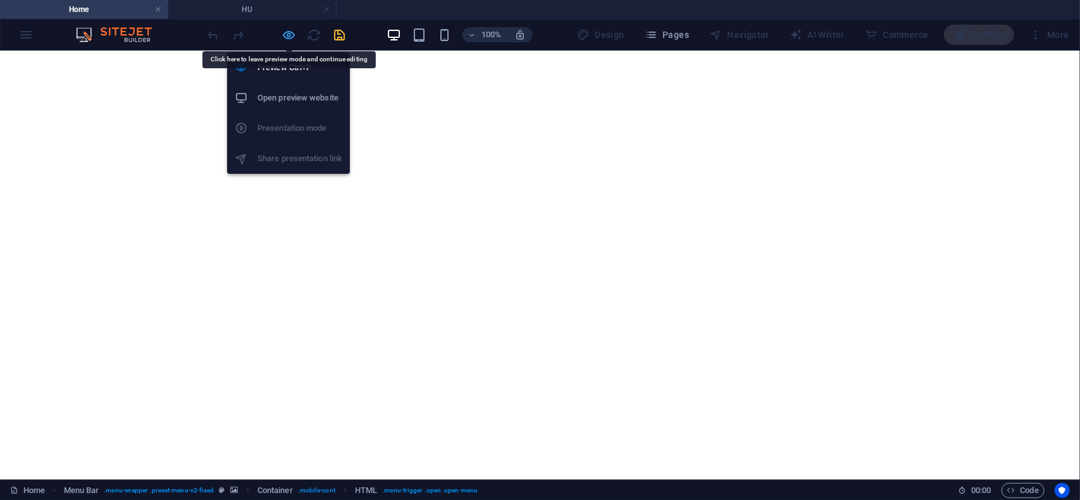
click at [286, 37] on icon "button" at bounding box center [289, 35] width 15 height 15
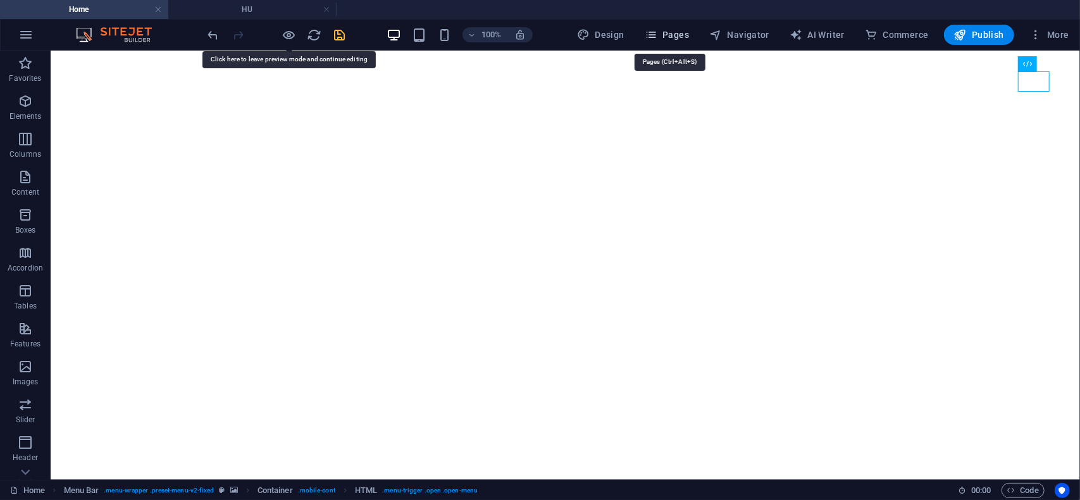
click at [680, 37] on span "Pages" at bounding box center [667, 34] width 44 height 13
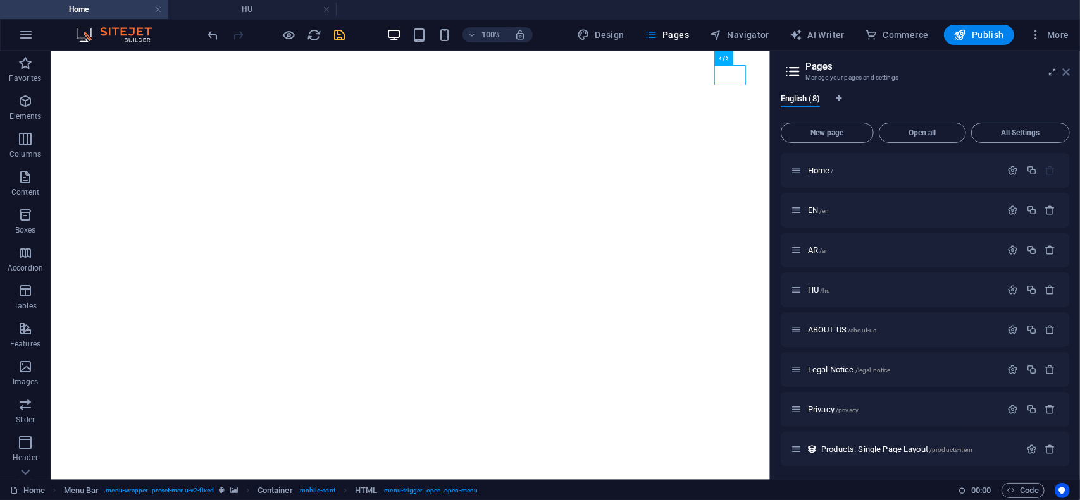
click at [1065, 71] on icon at bounding box center [1066, 72] width 8 height 10
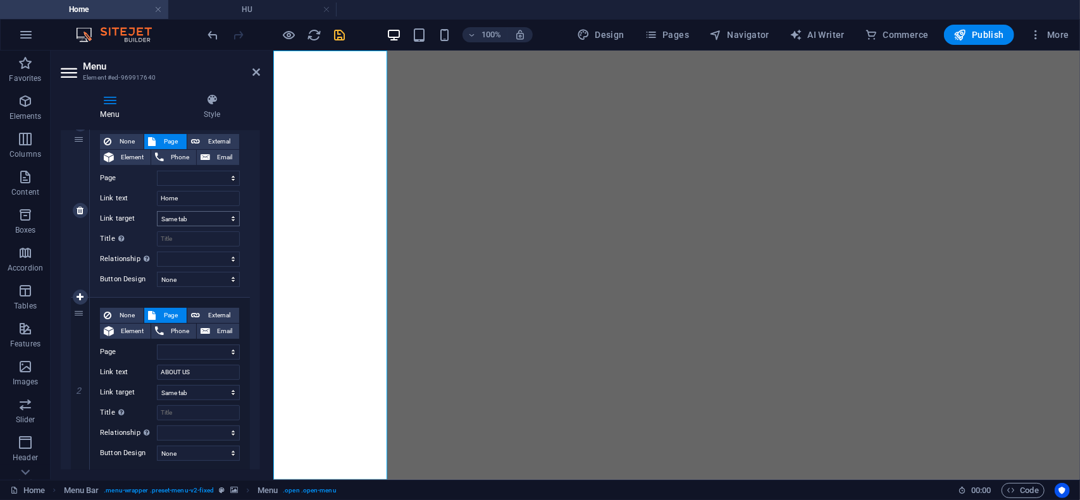
scroll to position [190, 0]
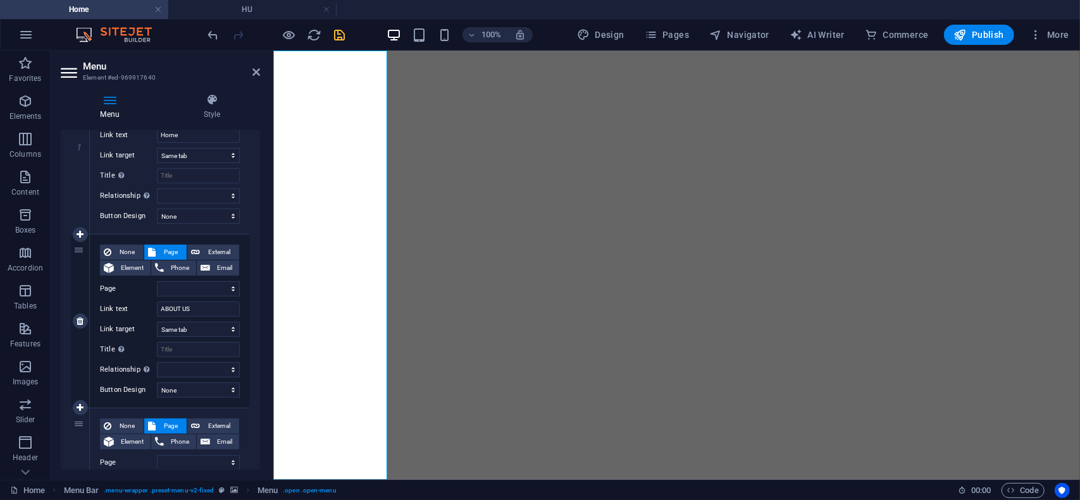
click at [165, 254] on span "Page" at bounding box center [170, 252] width 23 height 15
click at [230, 289] on select "Home EN AR HU ABOUT US Legal Notice Privacy" at bounding box center [198, 289] width 83 height 15
click at [157, 282] on select "Home EN AR HU ABOUT US Legal Notice Privacy" at bounding box center [198, 289] width 83 height 15
click at [256, 73] on icon at bounding box center [256, 72] width 8 height 10
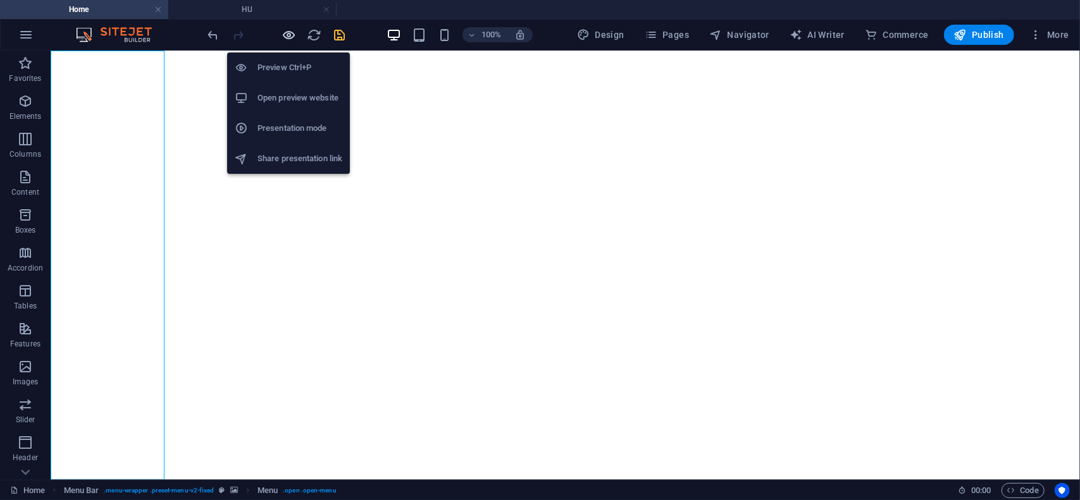
click at [292, 32] on icon "button" at bounding box center [289, 35] width 15 height 15
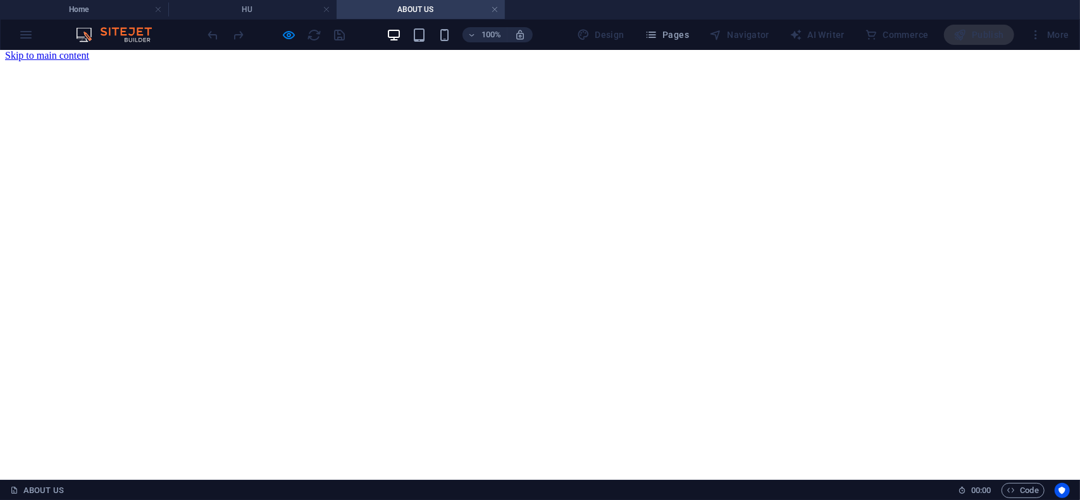
scroll to position [0, 0]
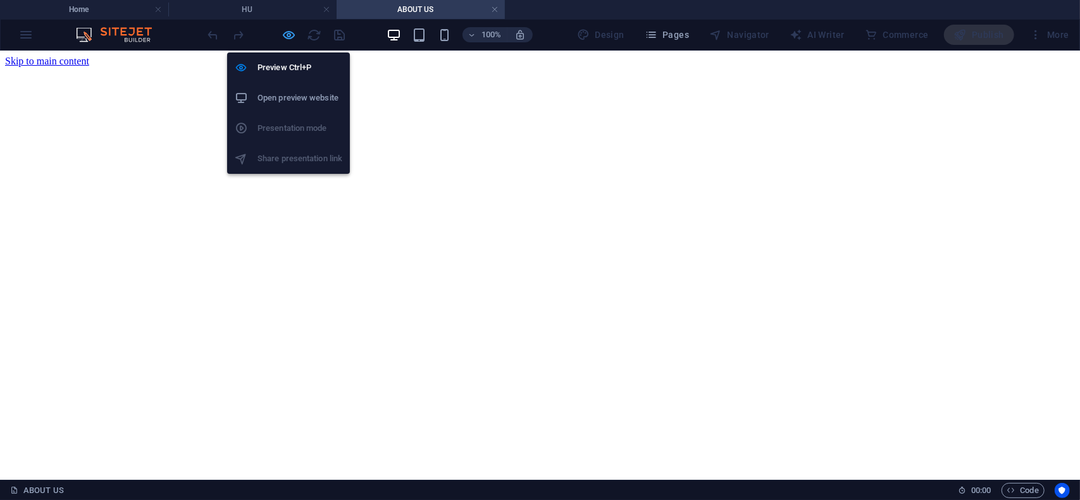
click at [287, 34] on icon "button" at bounding box center [289, 35] width 15 height 15
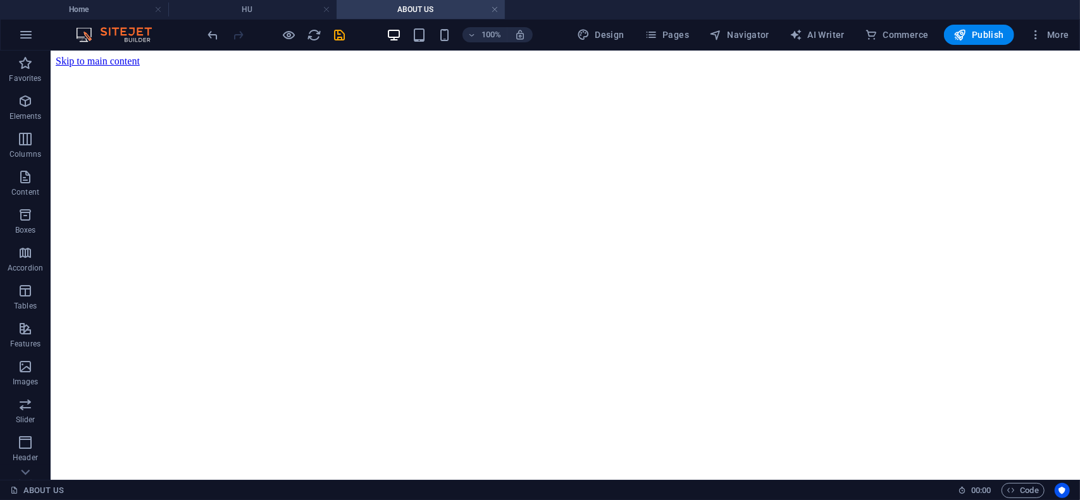
click at [93, 66] on figure at bounding box center [564, 66] width 1019 height 0
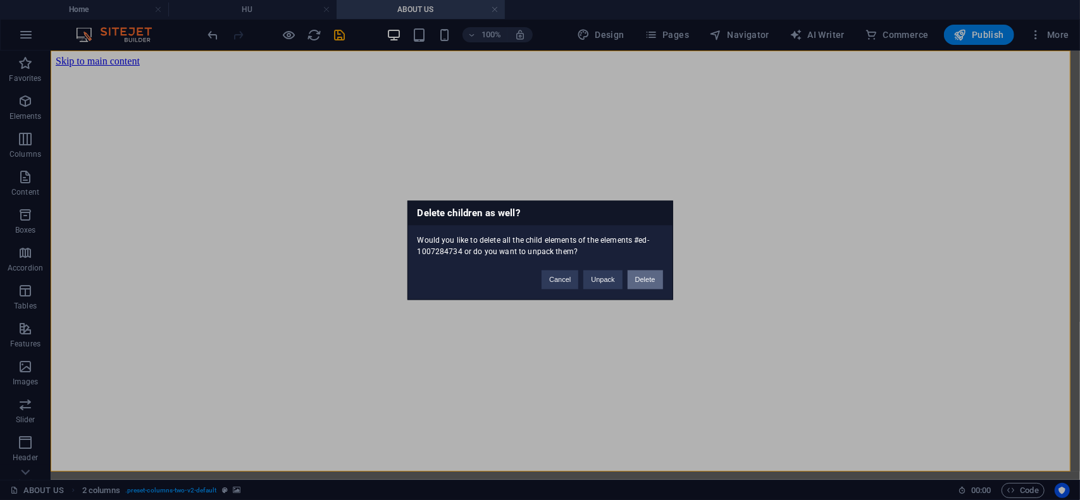
click at [645, 277] on button "Delete" at bounding box center [645, 279] width 35 height 19
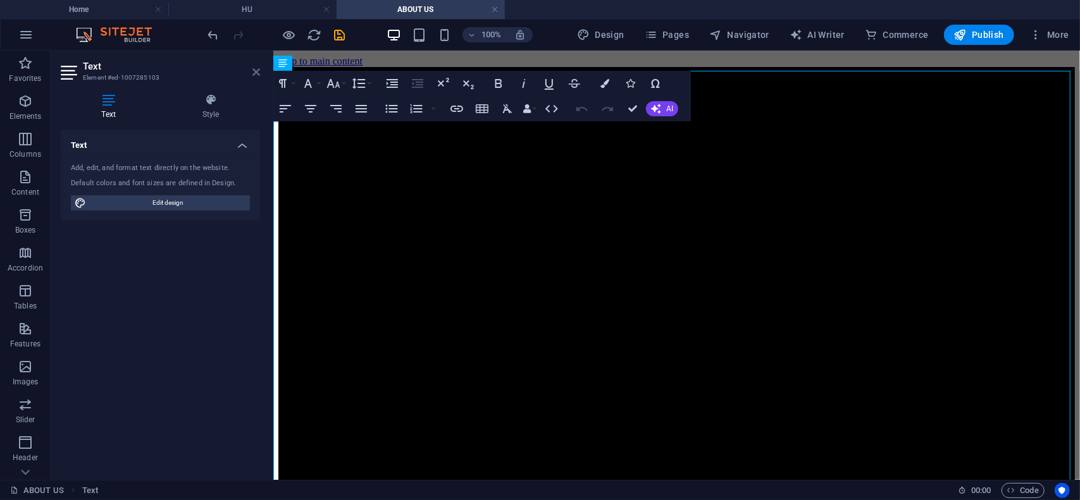
click at [256, 73] on icon at bounding box center [256, 72] width 8 height 10
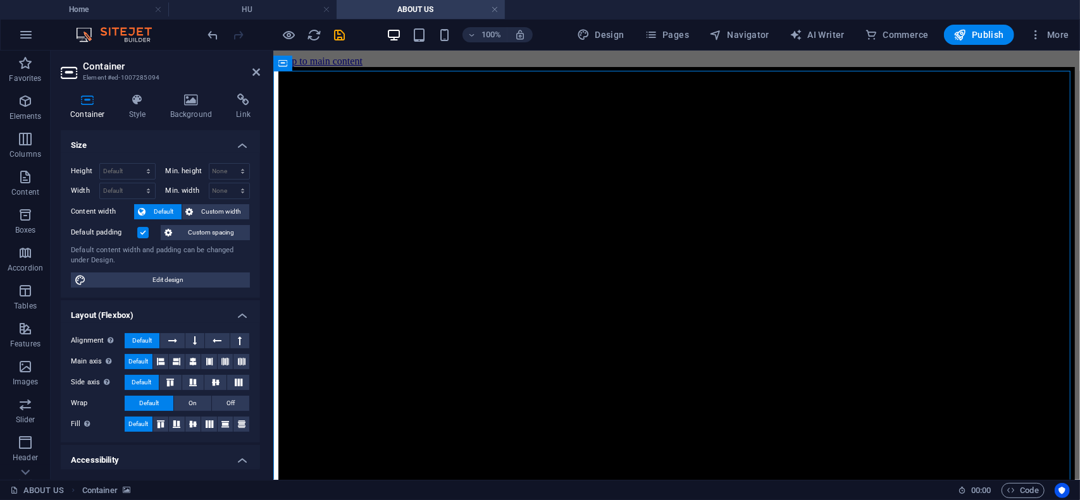
click at [256, 78] on header "Container Element #ed-1007285094" at bounding box center [160, 67] width 199 height 33
drag, startPoint x: 253, startPoint y: 74, endPoint x: 202, endPoint y: 24, distance: 71.1
click at [253, 75] on icon at bounding box center [256, 72] width 8 height 10
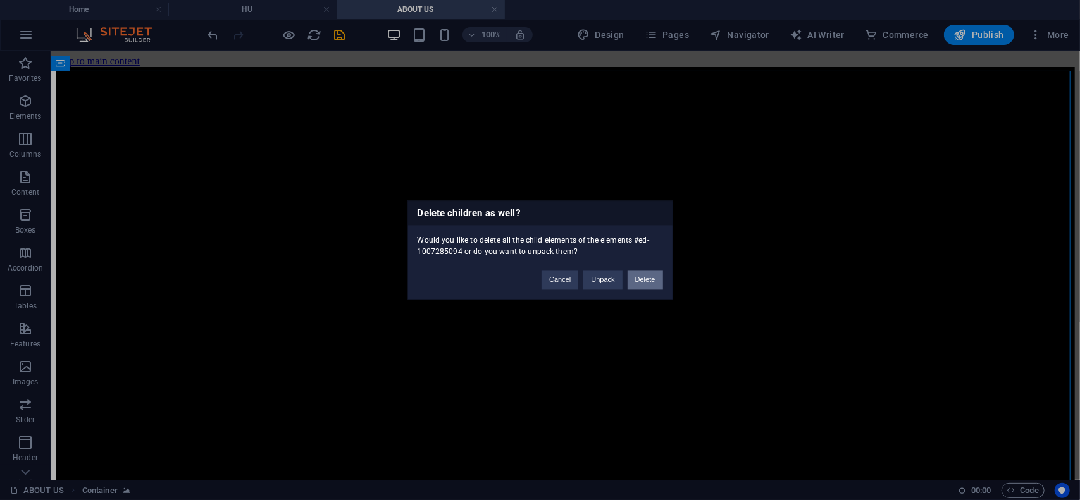
click at [646, 280] on button "Delete" at bounding box center [645, 279] width 35 height 19
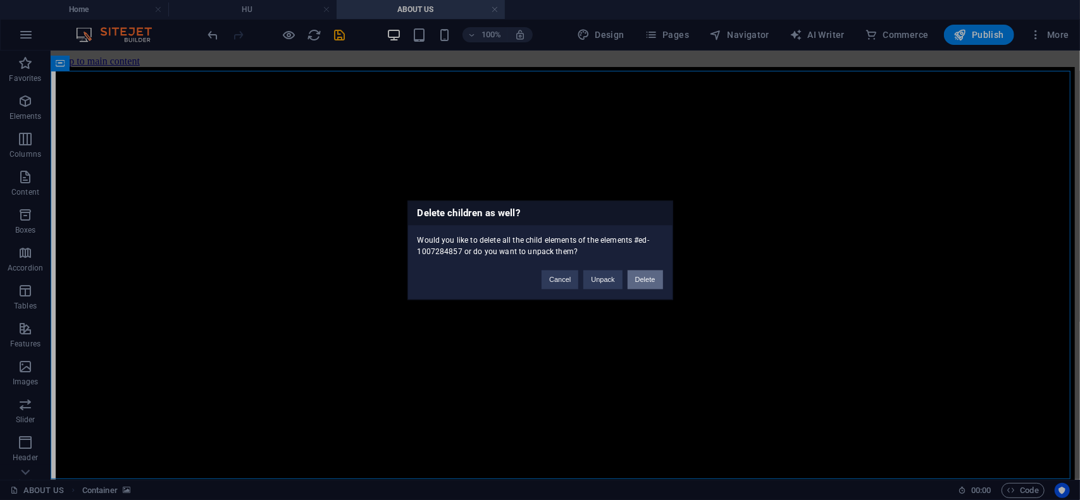
click at [650, 278] on button "Delete" at bounding box center [645, 279] width 35 height 19
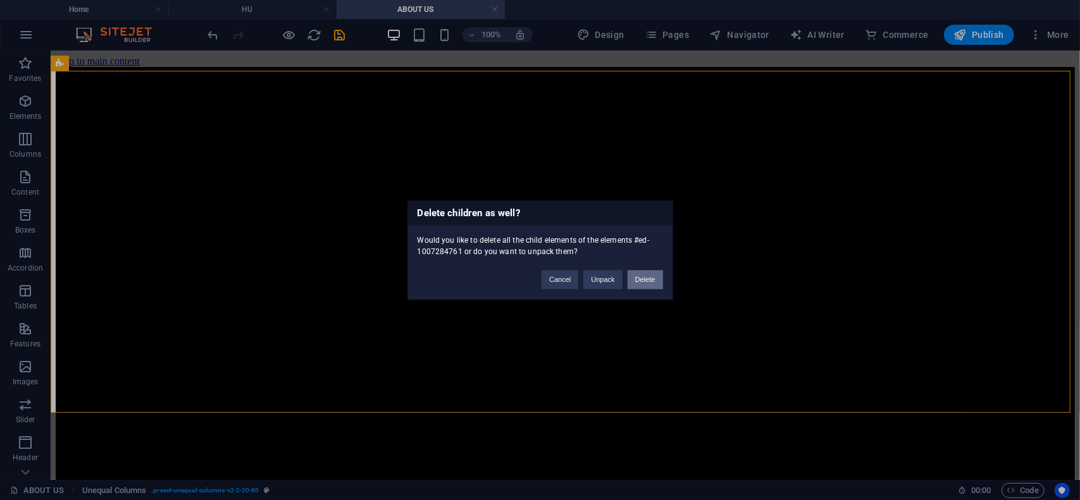
click at [645, 281] on button "Delete" at bounding box center [645, 279] width 35 height 19
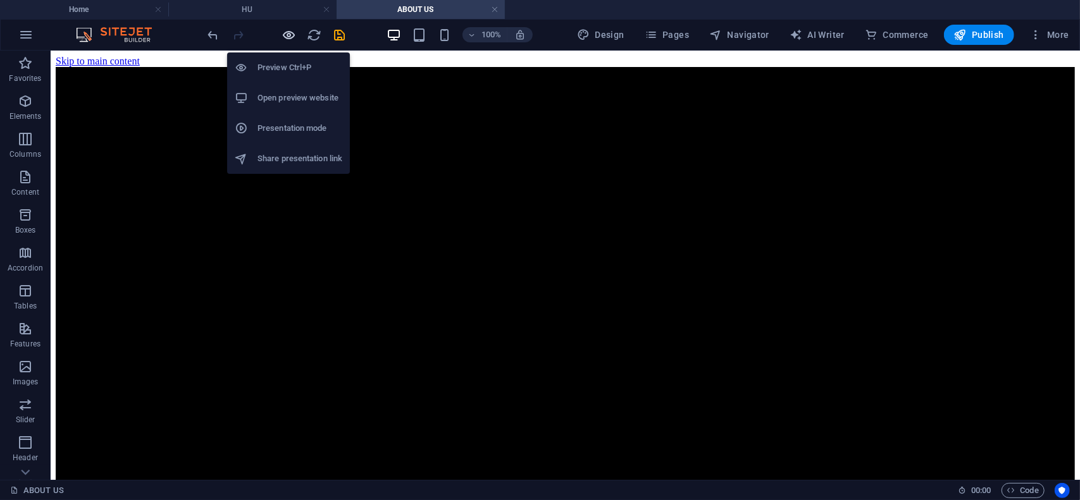
click at [286, 35] on icon "button" at bounding box center [289, 35] width 15 height 15
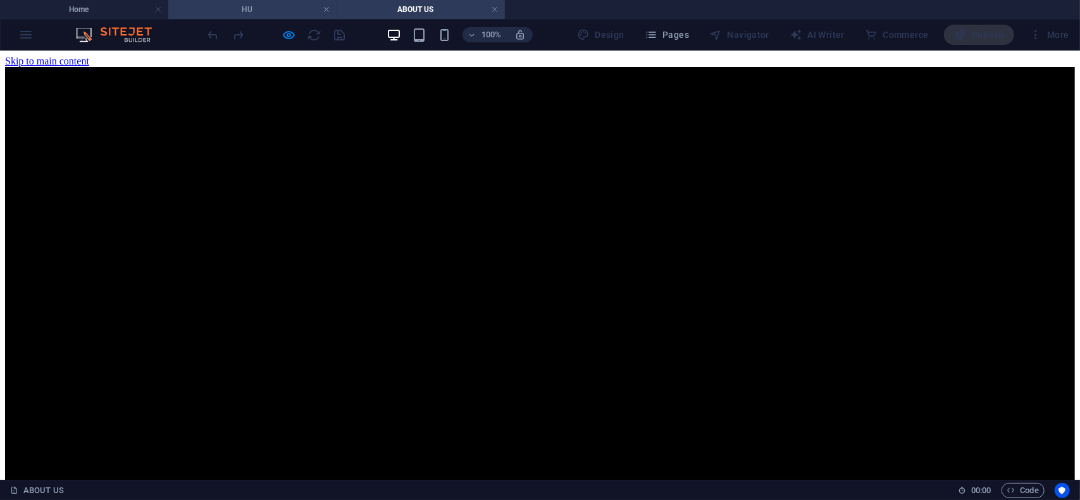
click at [257, 12] on h4 "HU" at bounding box center [252, 10] width 168 height 14
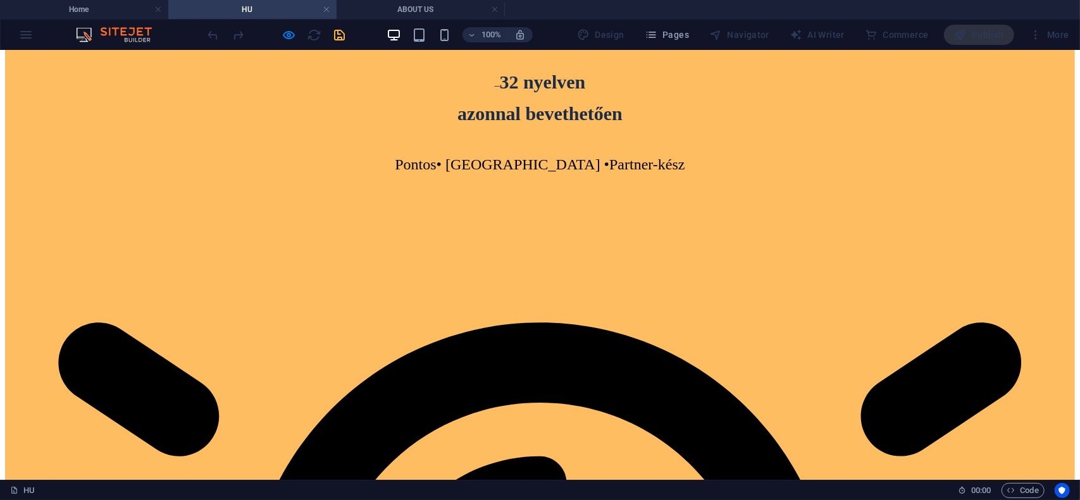
scroll to position [253, 0]
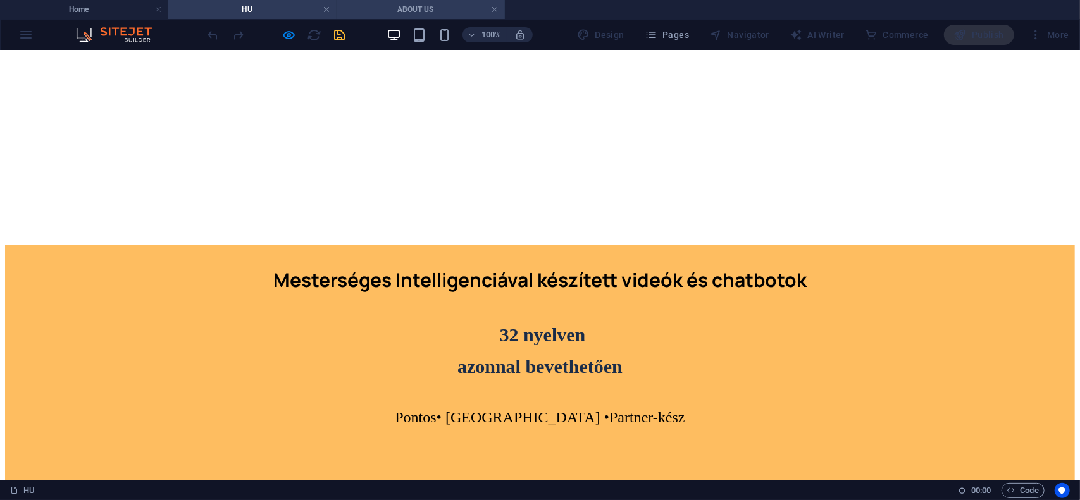
click at [418, 12] on h4 "ABOUT US" at bounding box center [421, 10] width 168 height 14
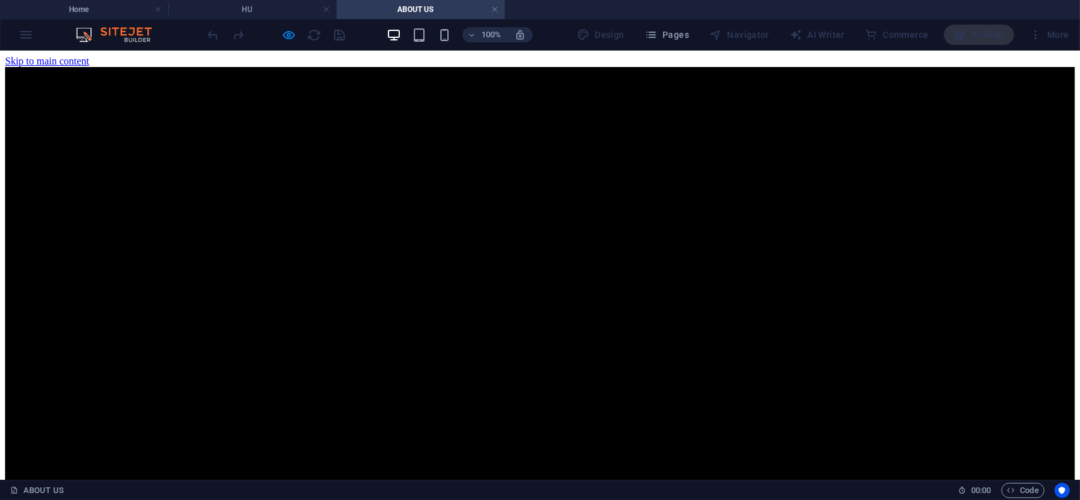
scroll to position [0, 0]
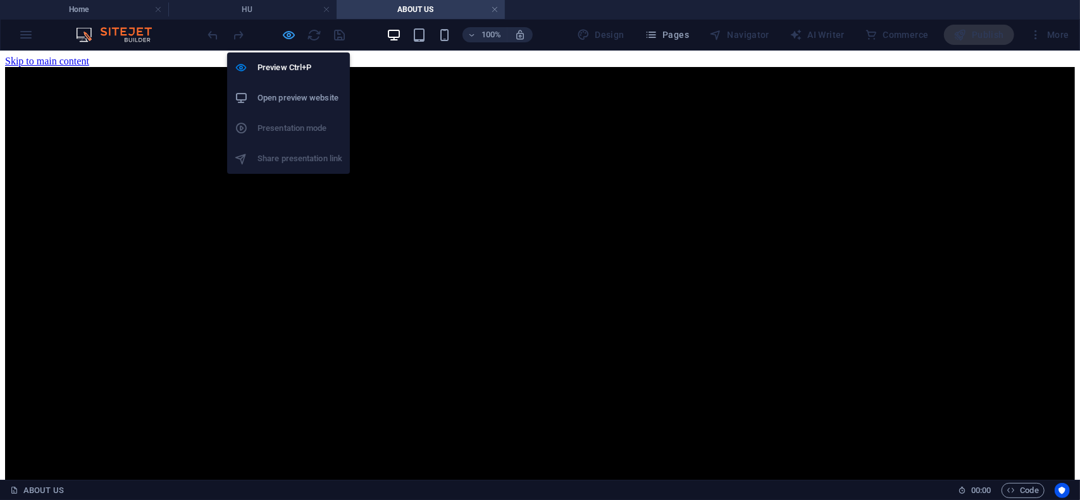
click at [291, 34] on icon "button" at bounding box center [289, 35] width 15 height 15
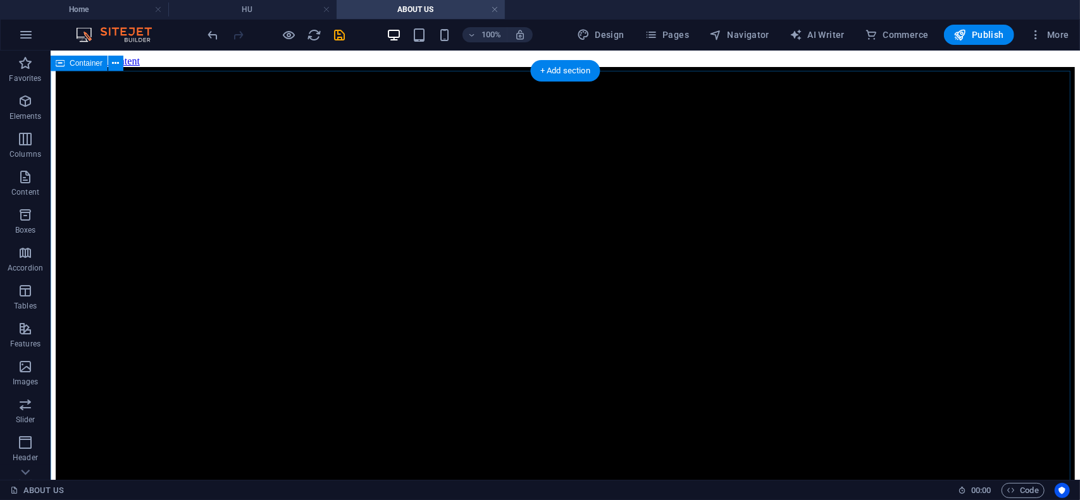
drag, startPoint x: 126, startPoint y: 156, endPoint x: 101, endPoint y: 185, distance: 38.2
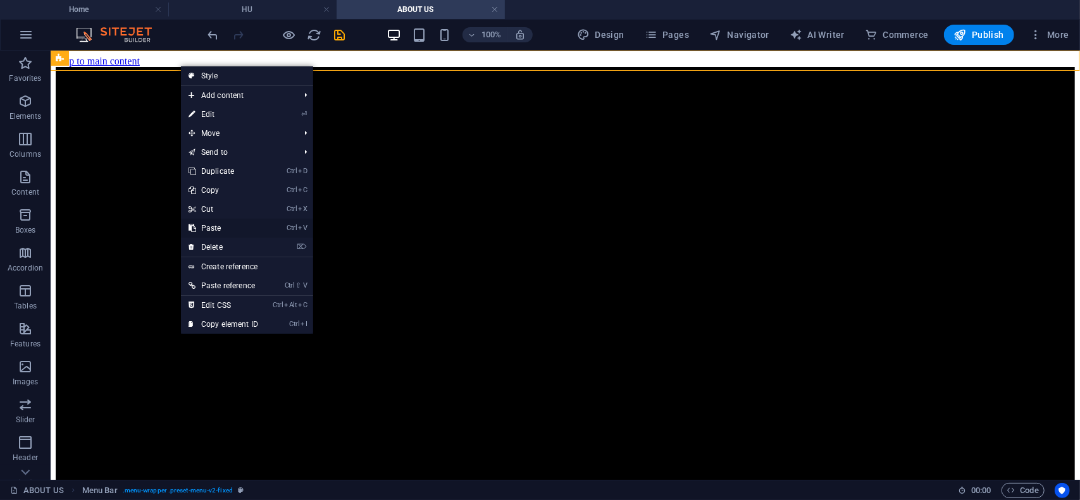
click at [227, 230] on link "Ctrl V Paste" at bounding box center [223, 228] width 85 height 19
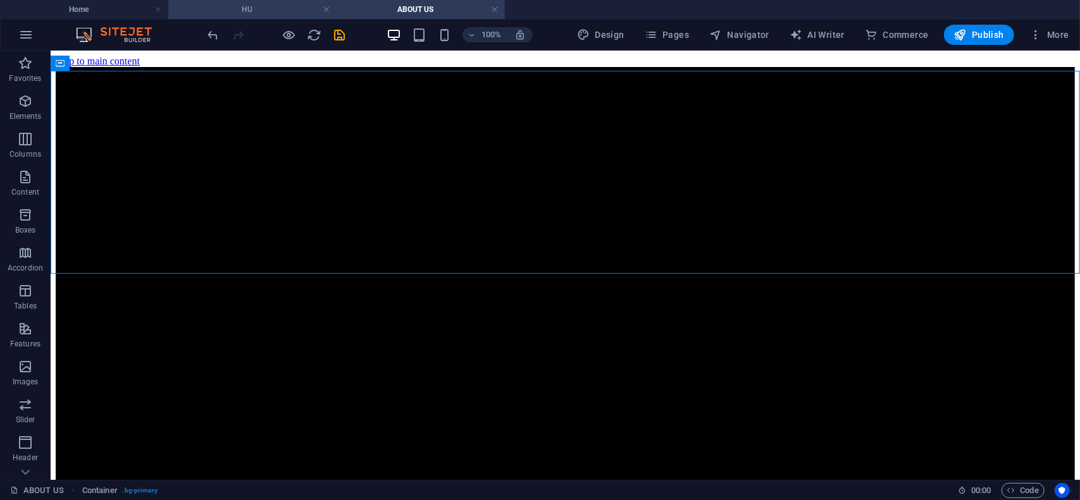
click at [249, 12] on h4 "HU" at bounding box center [252, 10] width 168 height 14
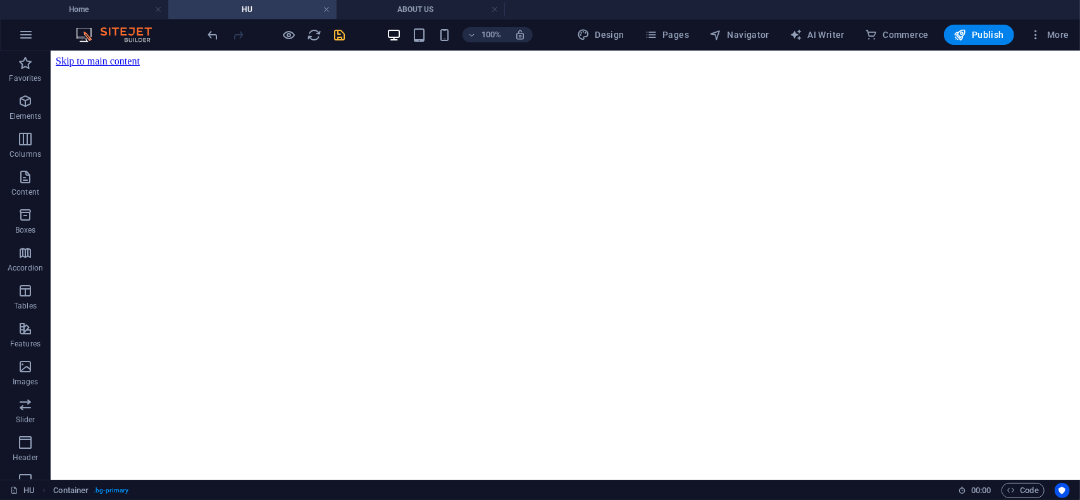
scroll to position [253, 0]
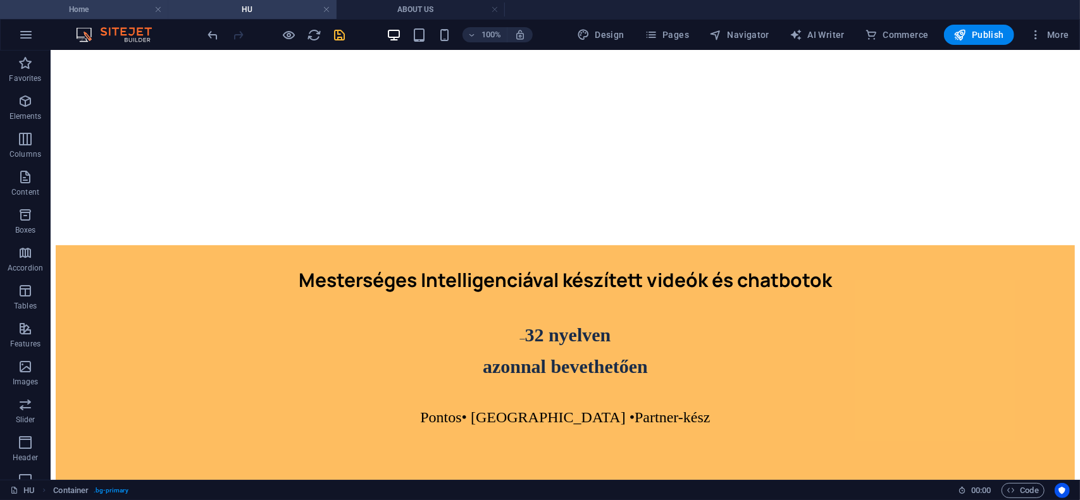
click at [81, 8] on h4 "Home" at bounding box center [84, 10] width 168 height 14
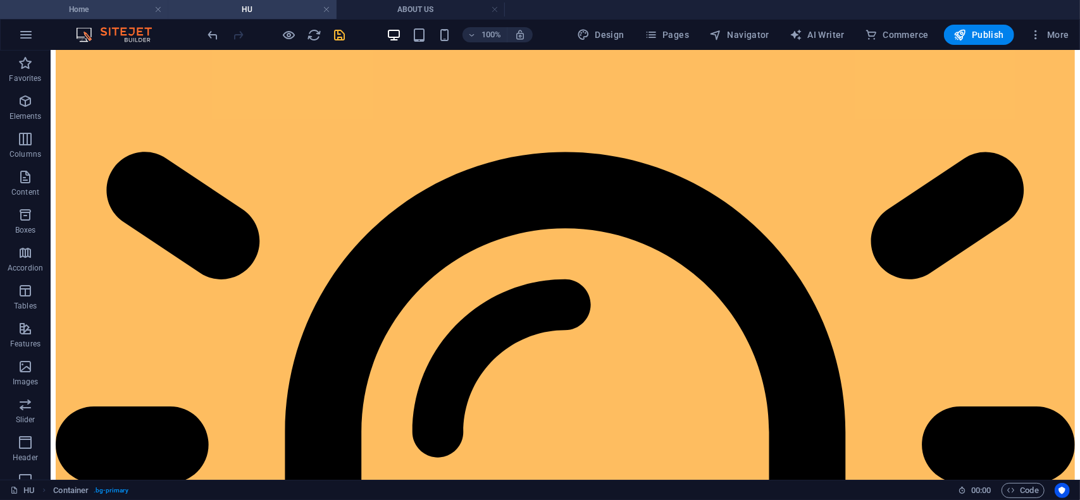
scroll to position [0, 0]
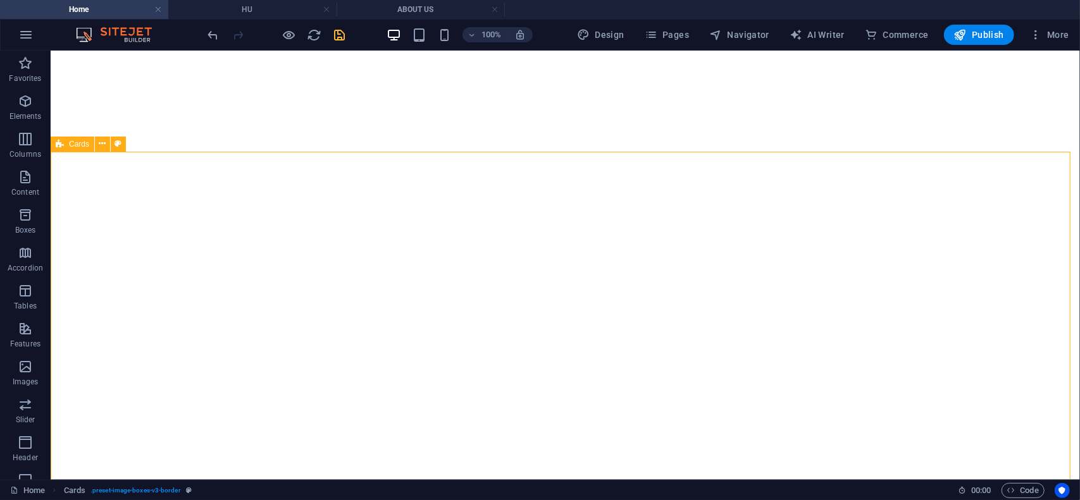
click at [92, 145] on div "Cards" at bounding box center [73, 144] width 44 height 15
click at [101, 140] on icon at bounding box center [102, 143] width 7 height 13
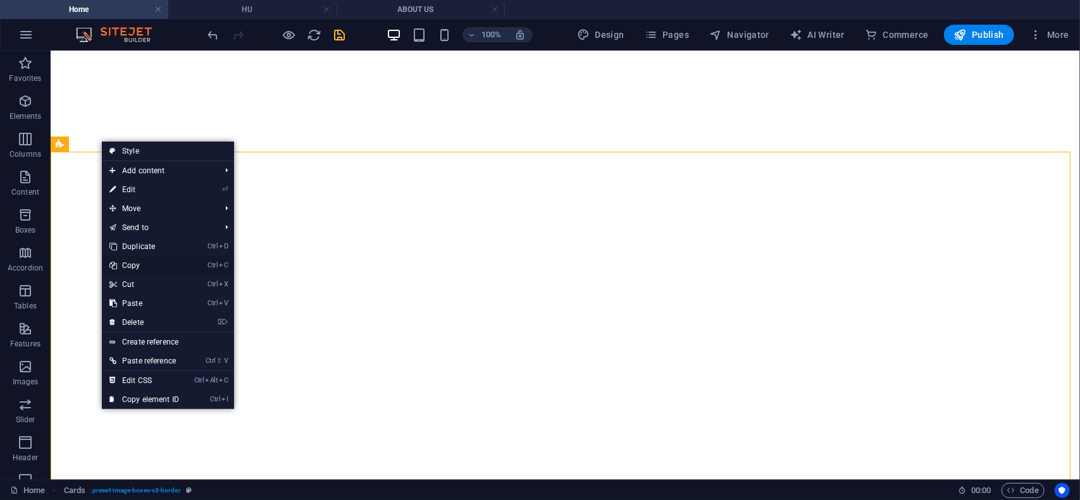
click at [146, 267] on link "Ctrl C Copy" at bounding box center [144, 265] width 85 height 19
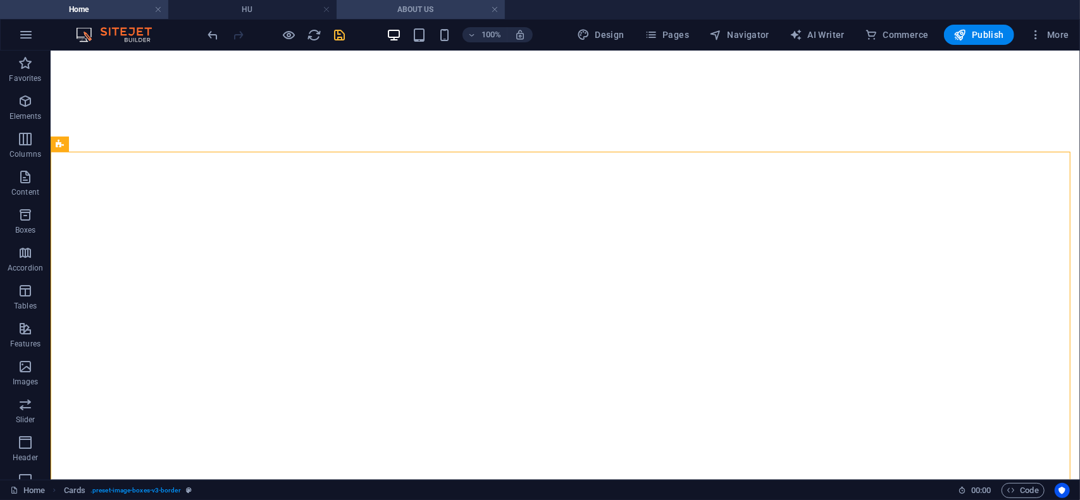
click at [437, 13] on h4 "ABOUT US" at bounding box center [421, 10] width 168 height 14
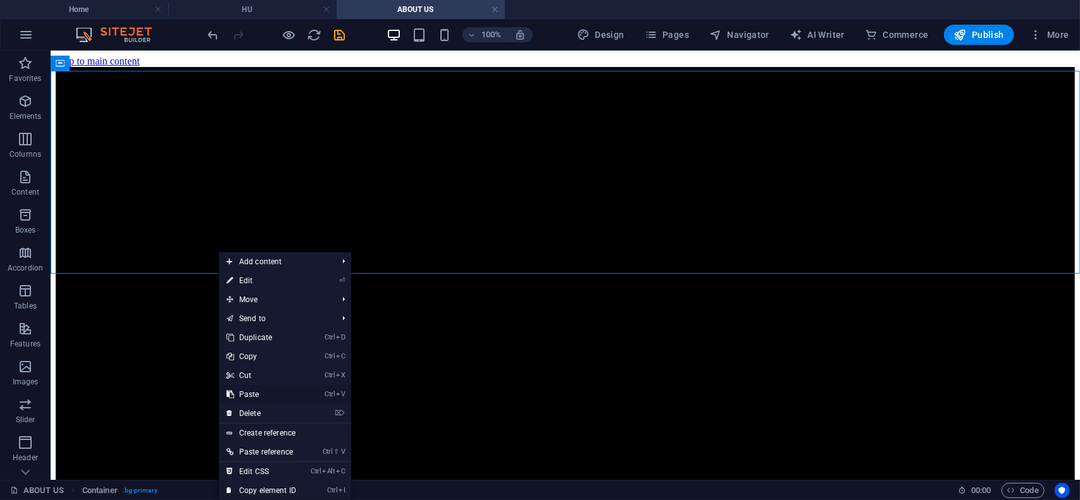
click at [258, 395] on link "Ctrl V Paste" at bounding box center [261, 394] width 85 height 19
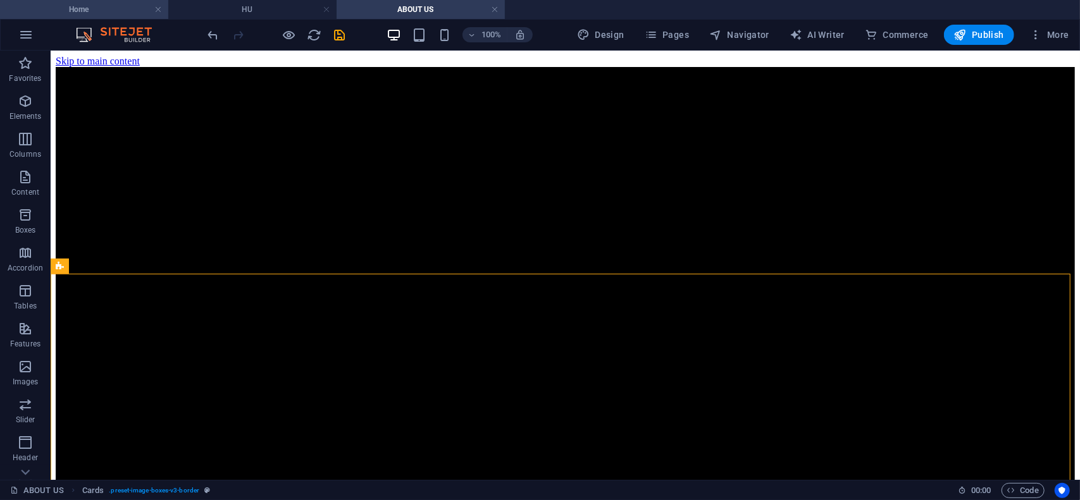
click at [97, 8] on h4 "Home" at bounding box center [84, 10] width 168 height 14
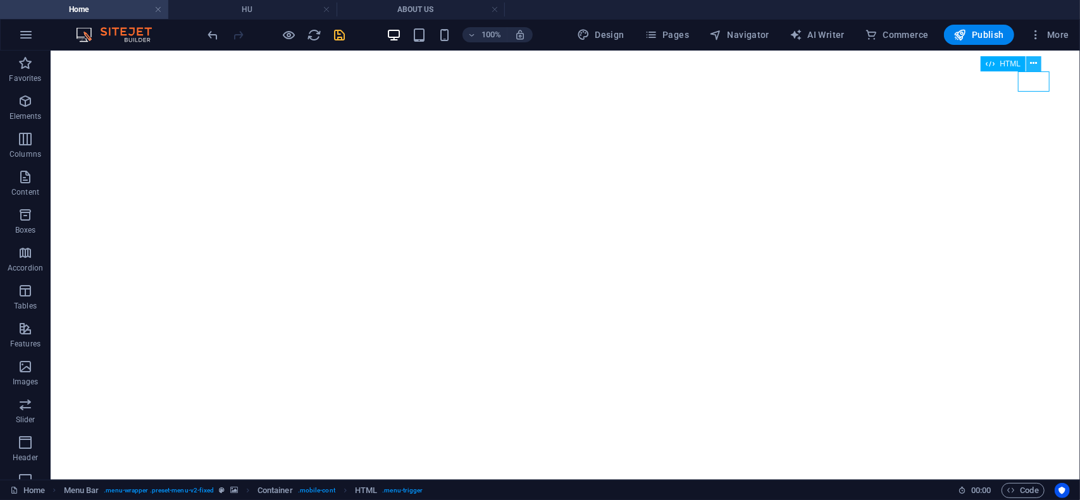
click at [1034, 65] on icon at bounding box center [1034, 63] width 7 height 13
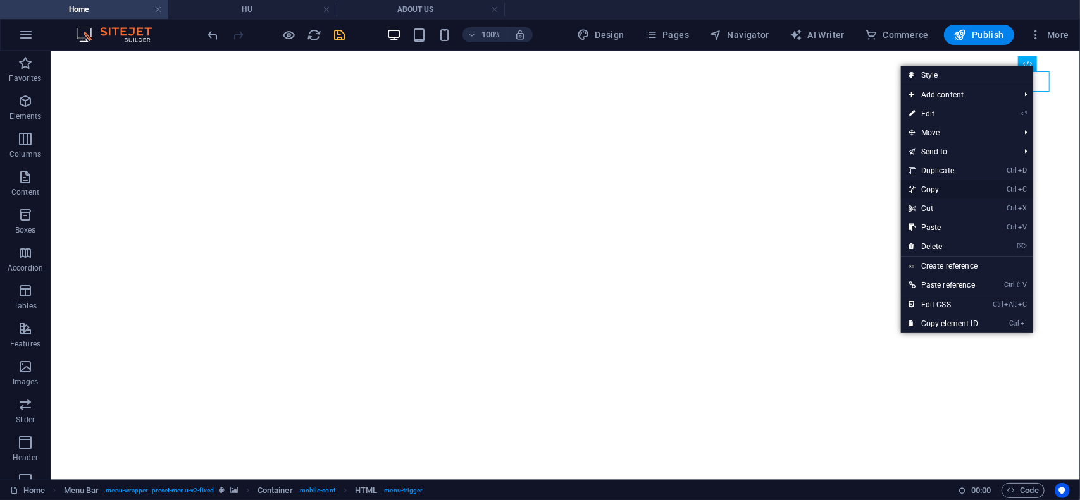
click at [936, 190] on link "Ctrl C Copy" at bounding box center [943, 189] width 85 height 19
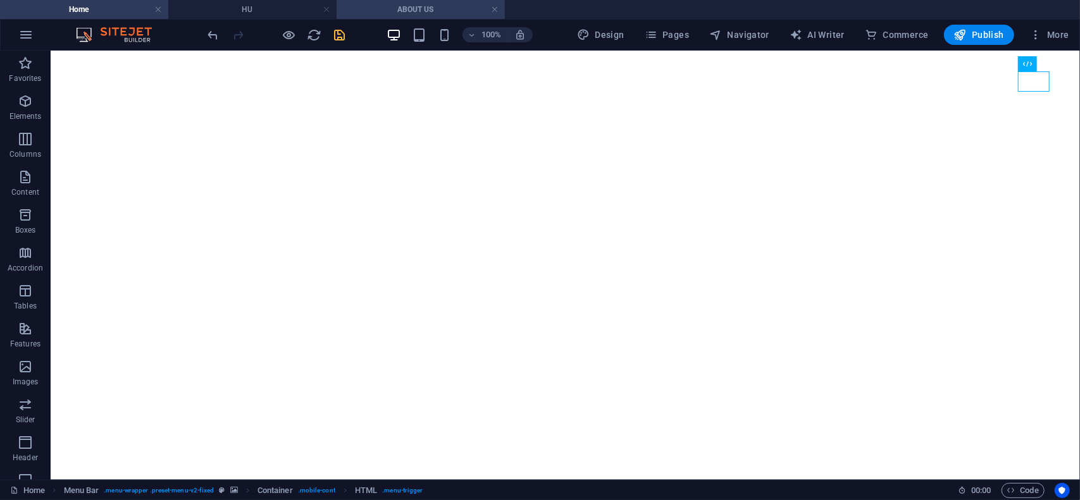
click at [421, 8] on h4 "ABOUT US" at bounding box center [421, 10] width 168 height 14
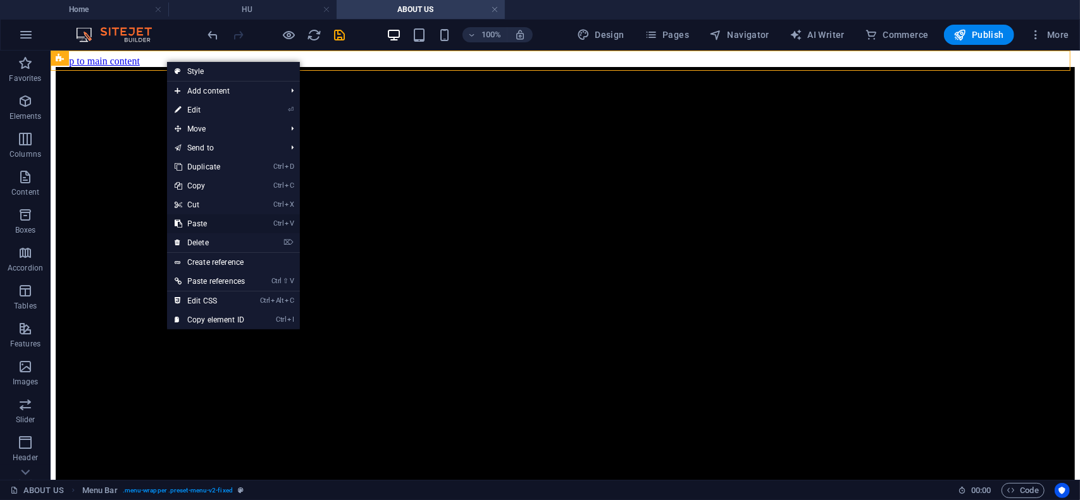
click at [204, 226] on link "Ctrl V Paste" at bounding box center [209, 223] width 85 height 19
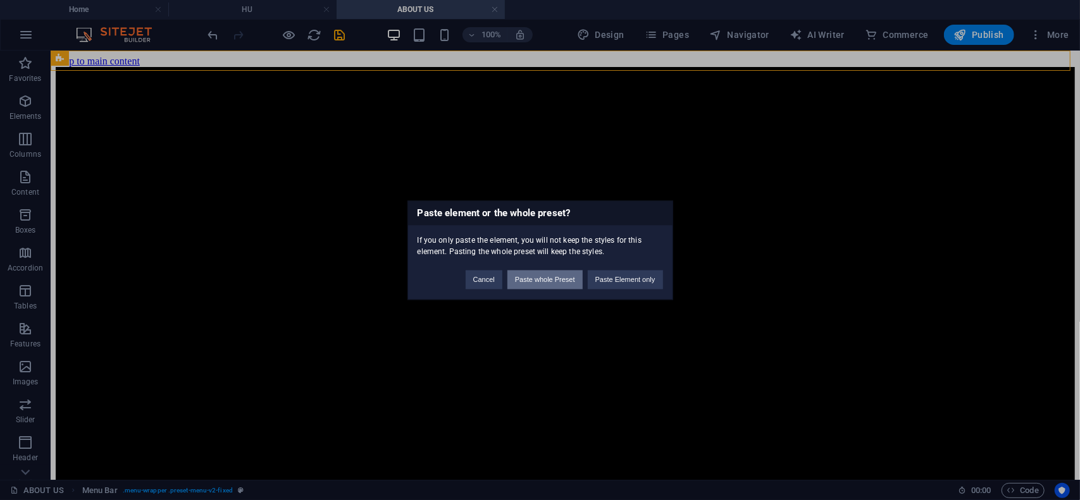
click at [562, 285] on button "Paste whole Preset" at bounding box center [544, 279] width 75 height 19
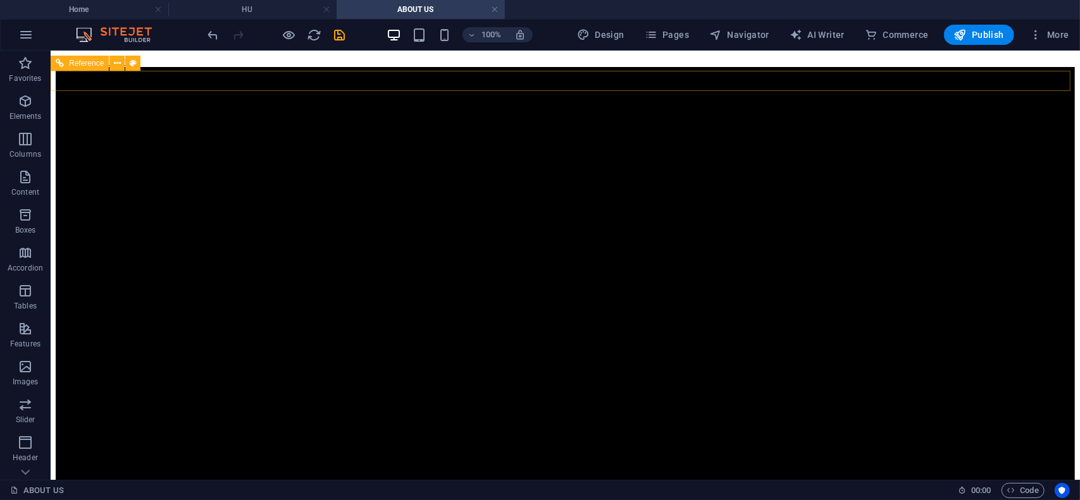
click at [338, 36] on icon "save" at bounding box center [340, 35] width 15 height 15
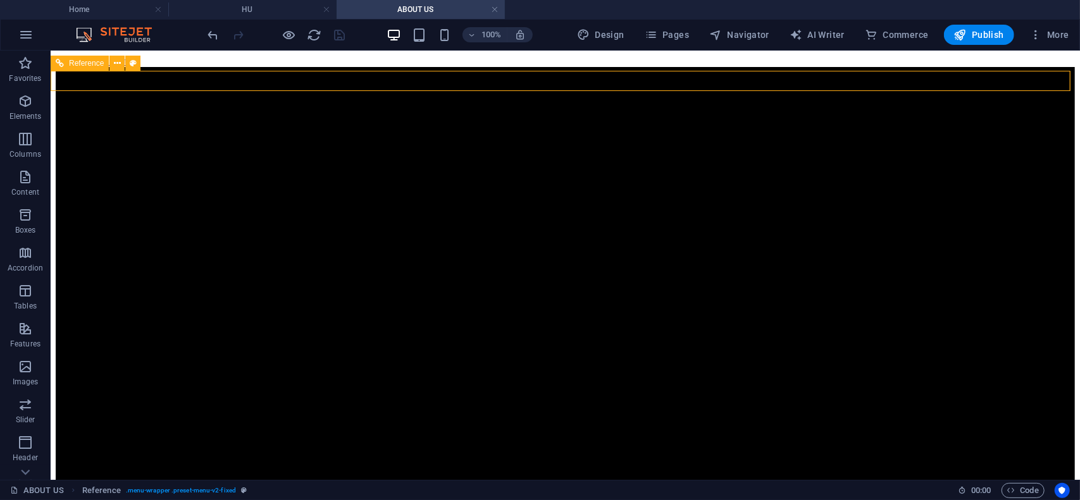
click at [109, 6] on h4 "Home" at bounding box center [84, 10] width 168 height 14
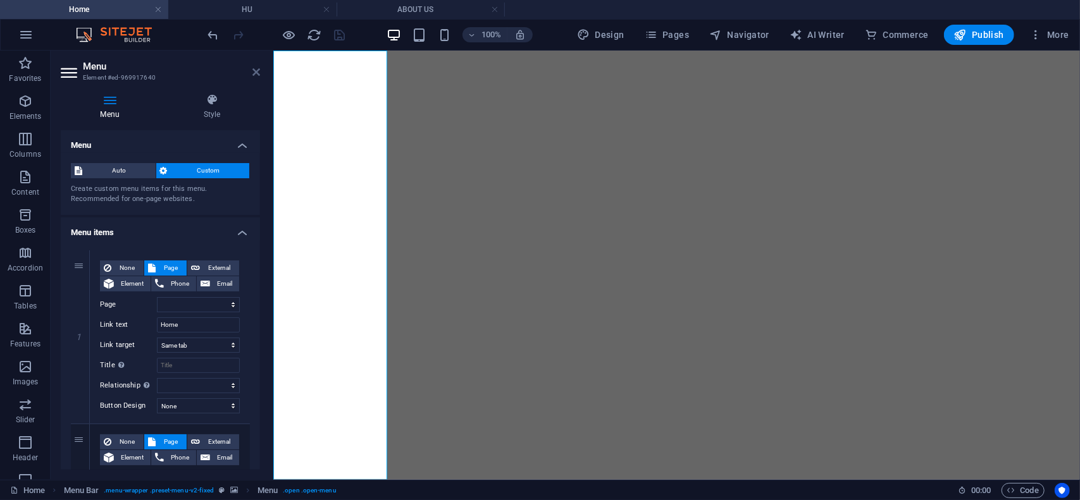
click at [254, 71] on icon at bounding box center [256, 72] width 8 height 10
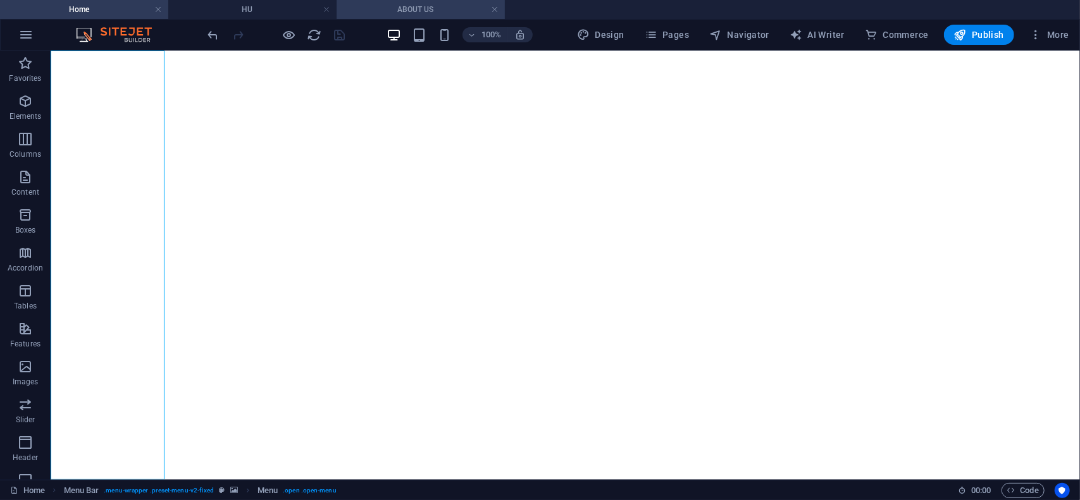
click at [424, 13] on h4 "ABOUT US" at bounding box center [421, 10] width 168 height 14
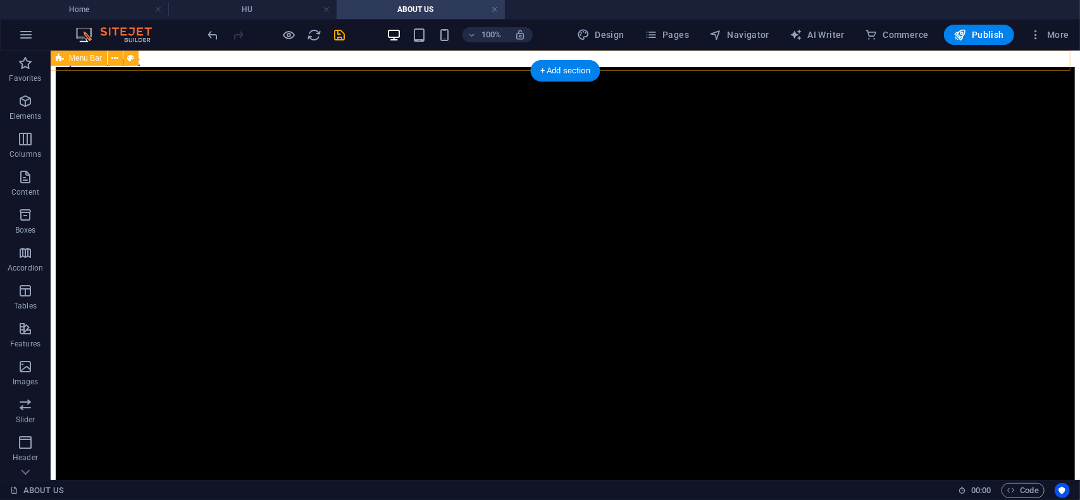
click at [77, 61] on span "Menu Bar" at bounding box center [85, 58] width 33 height 8
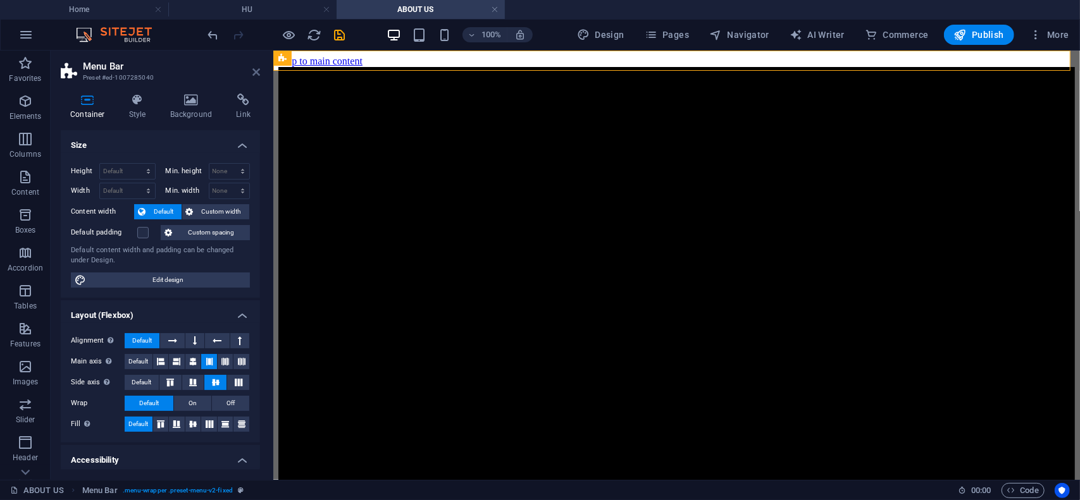
click at [257, 72] on icon at bounding box center [256, 72] width 8 height 10
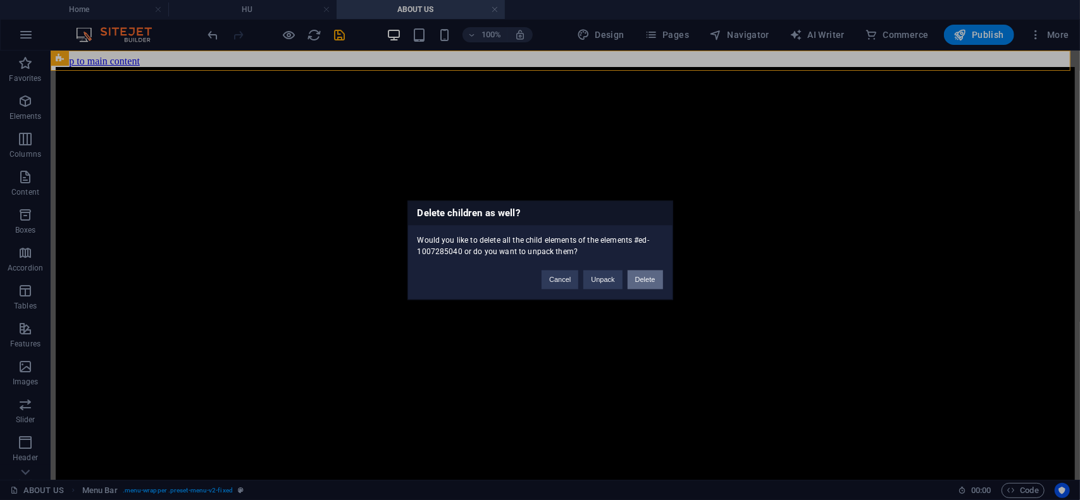
click at [647, 278] on button "Delete" at bounding box center [645, 279] width 35 height 19
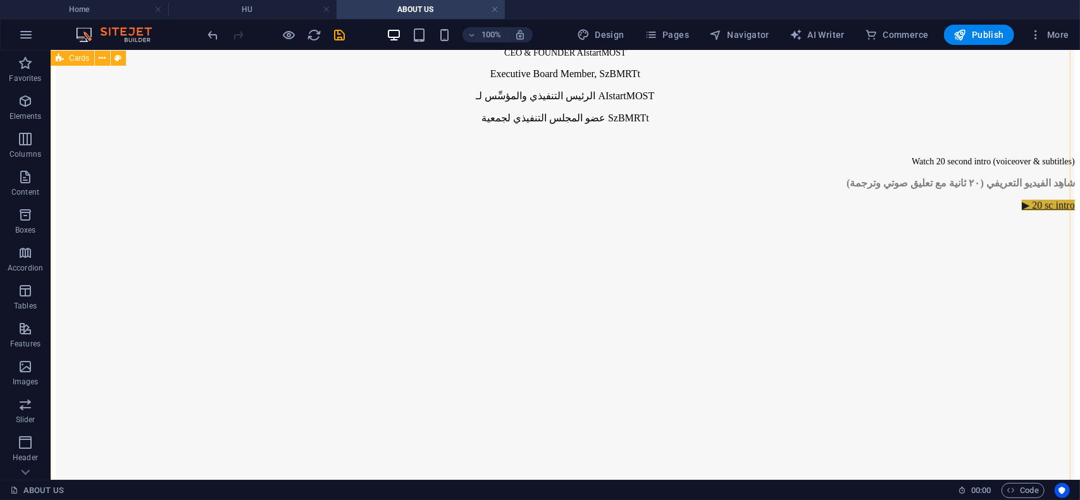
scroll to position [616, 0]
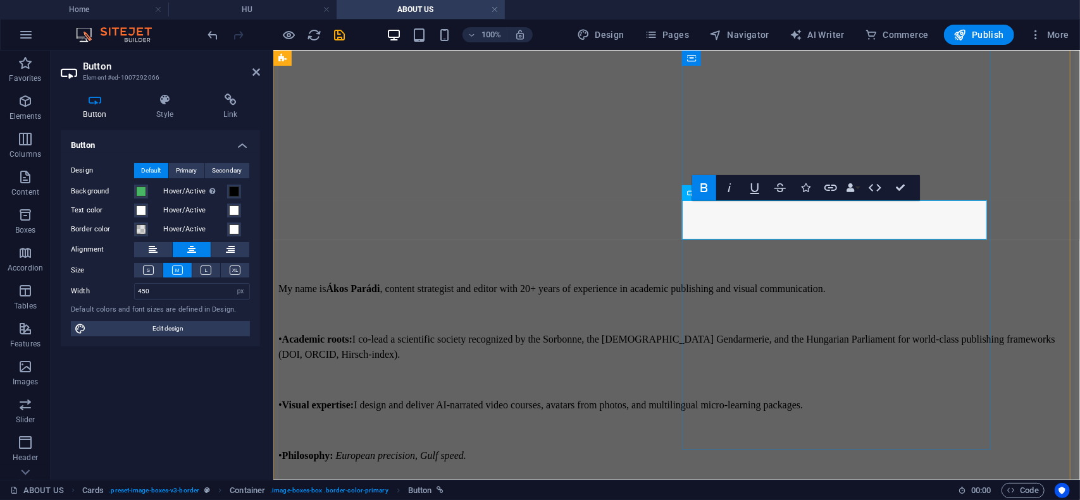
scroll to position [577, 0]
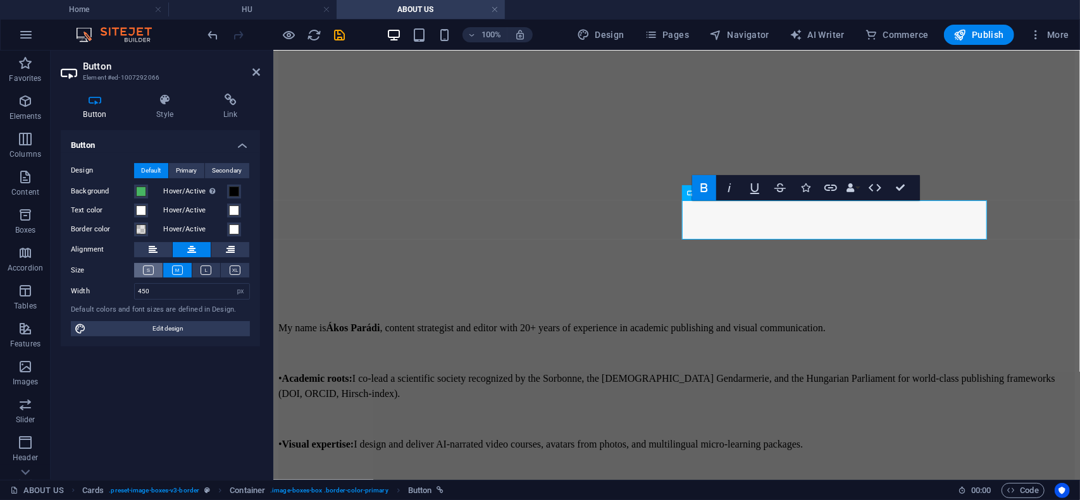
click at [148, 274] on icon at bounding box center [148, 270] width 11 height 9
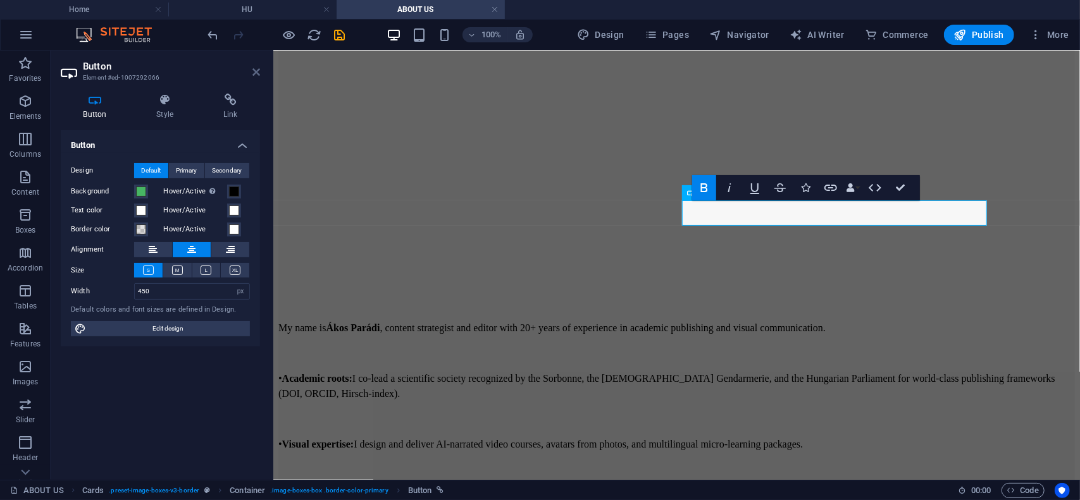
click at [258, 71] on icon at bounding box center [256, 72] width 8 height 10
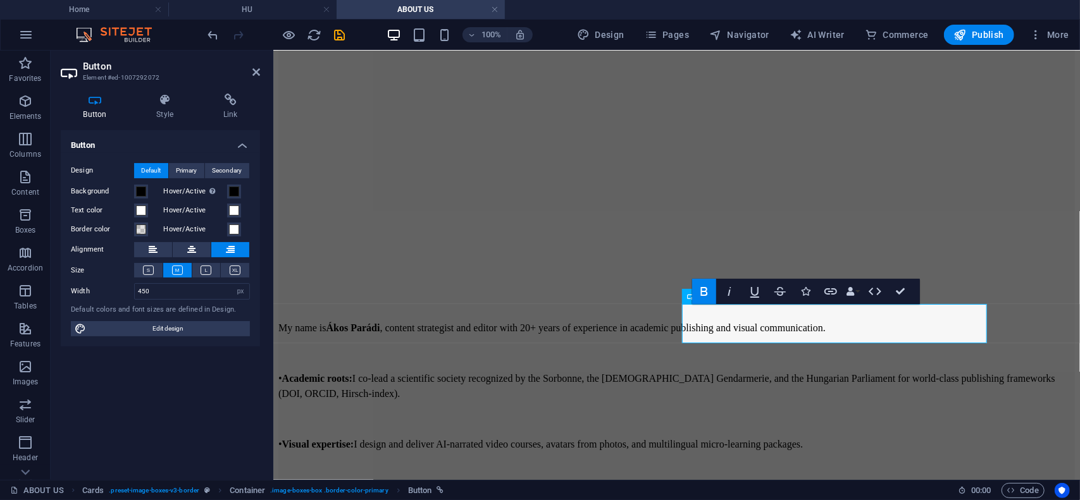
scroll to position [563, 0]
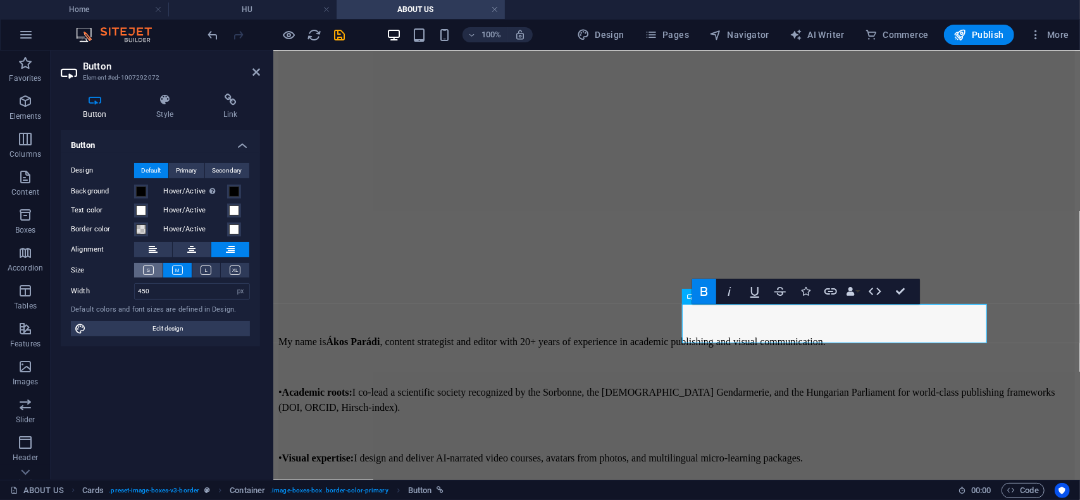
click at [147, 274] on icon at bounding box center [148, 270] width 11 height 9
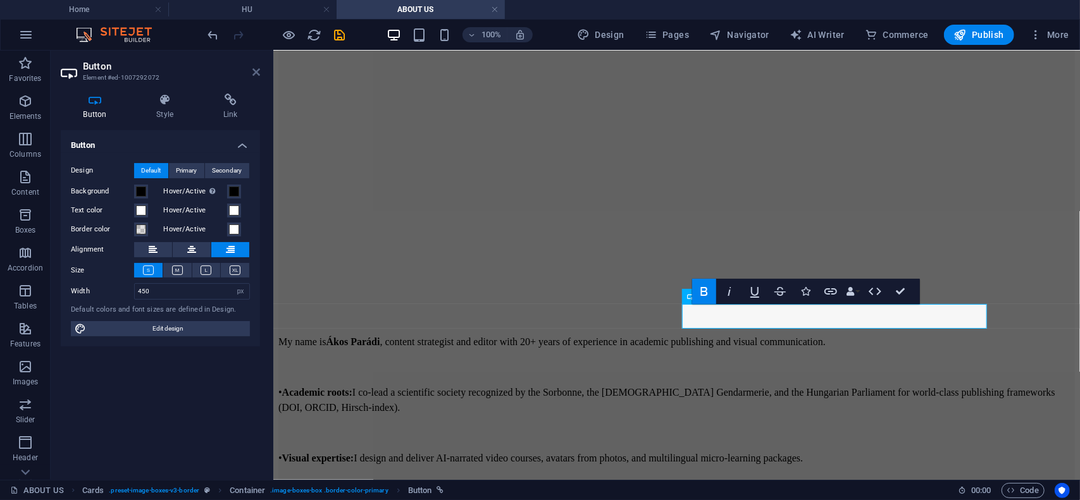
click at [256, 72] on icon at bounding box center [256, 72] width 8 height 10
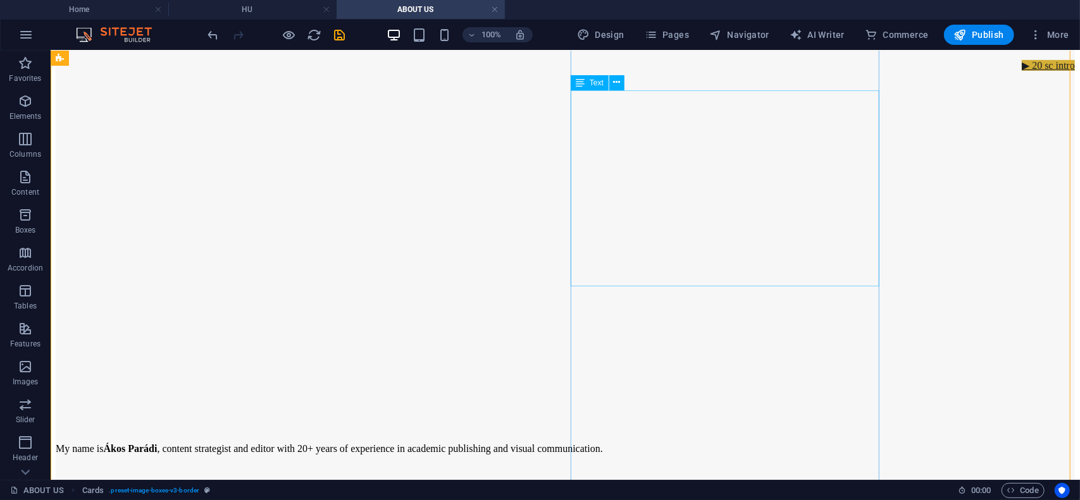
scroll to position [462, 0]
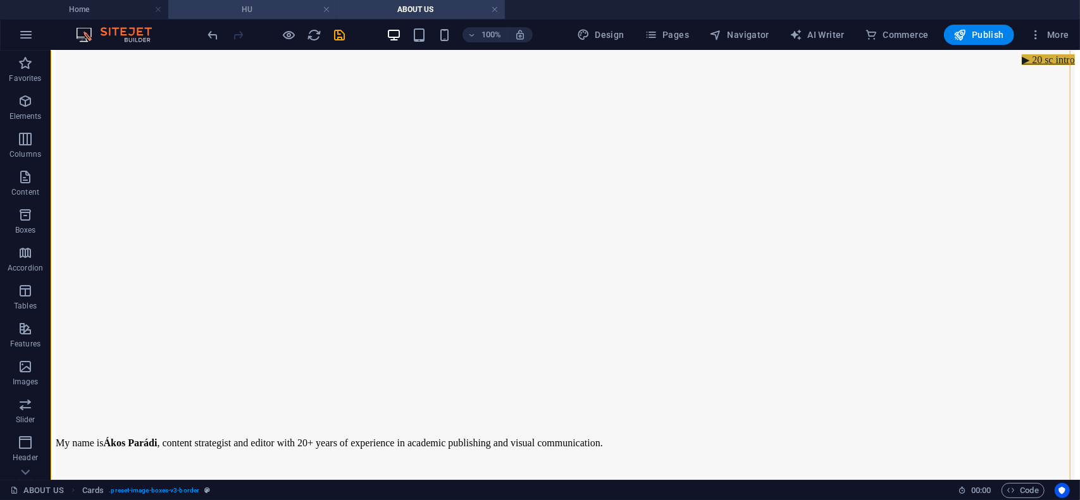
click at [244, 7] on h4 "HU" at bounding box center [252, 10] width 168 height 14
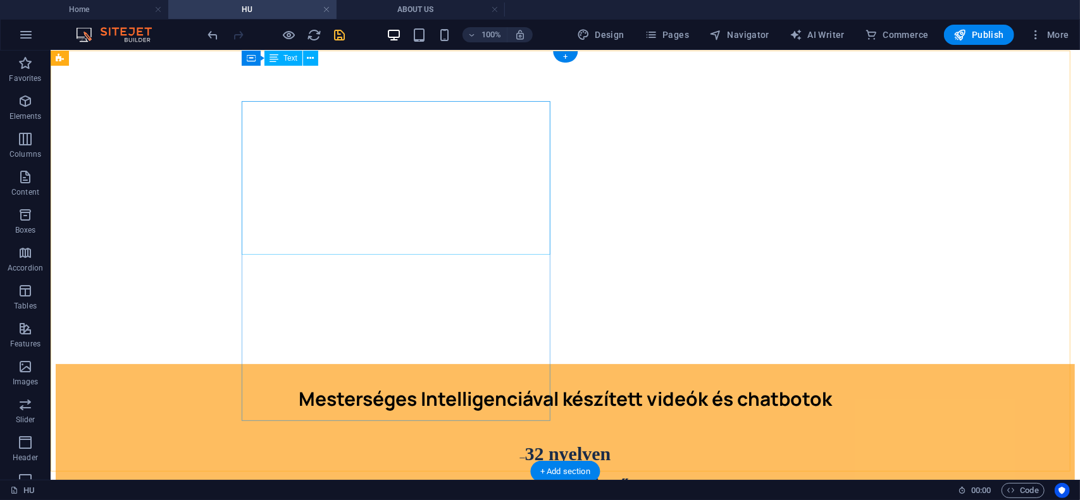
scroll to position [0, 0]
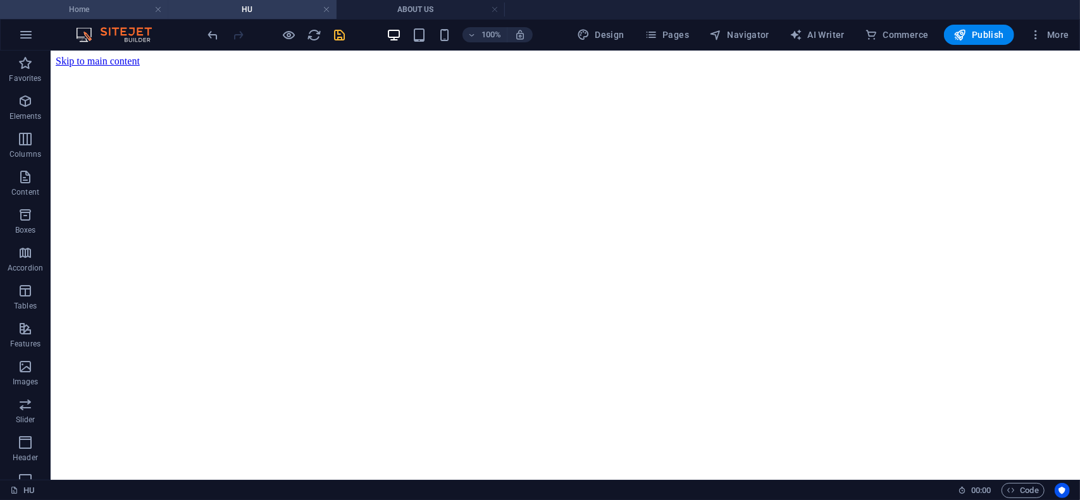
click at [82, 8] on h4 "Home" at bounding box center [84, 10] width 168 height 14
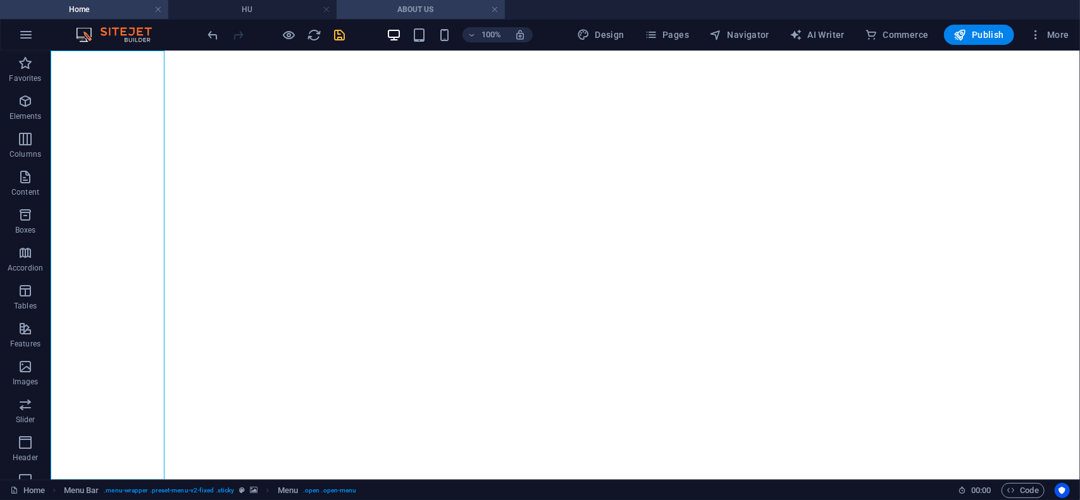
click at [438, 7] on h4 "ABOUT US" at bounding box center [421, 10] width 168 height 14
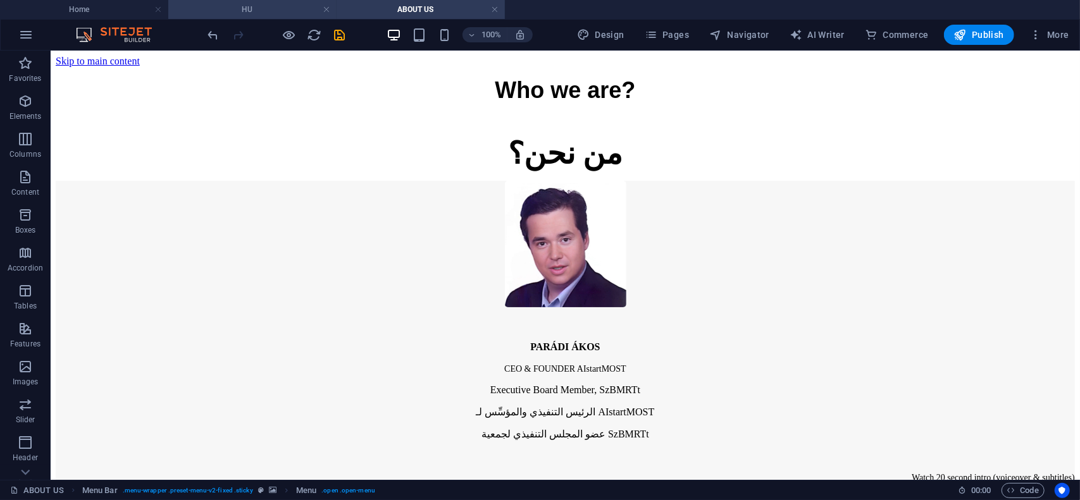
click at [254, 6] on h4 "HU" at bounding box center [252, 10] width 168 height 14
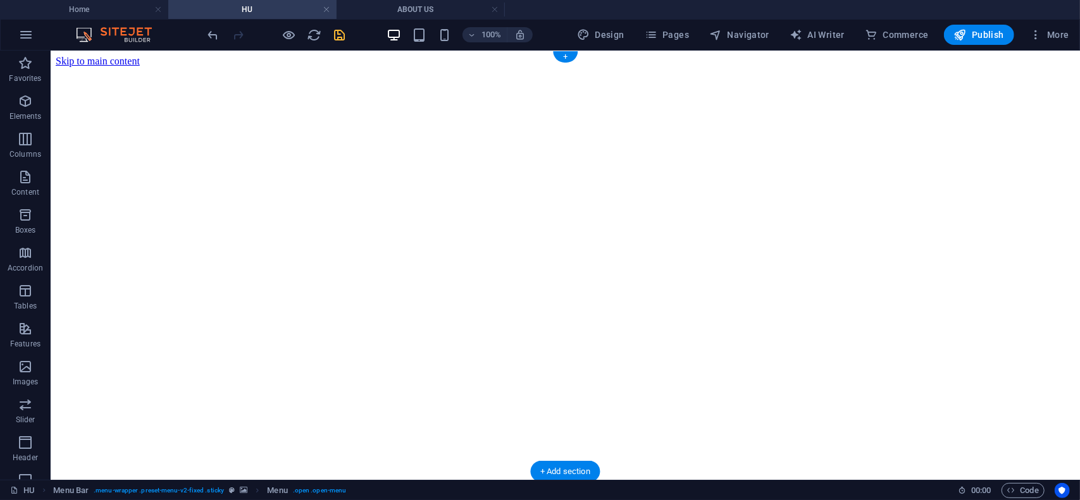
click at [141, 66] on figure at bounding box center [564, 66] width 1019 height 0
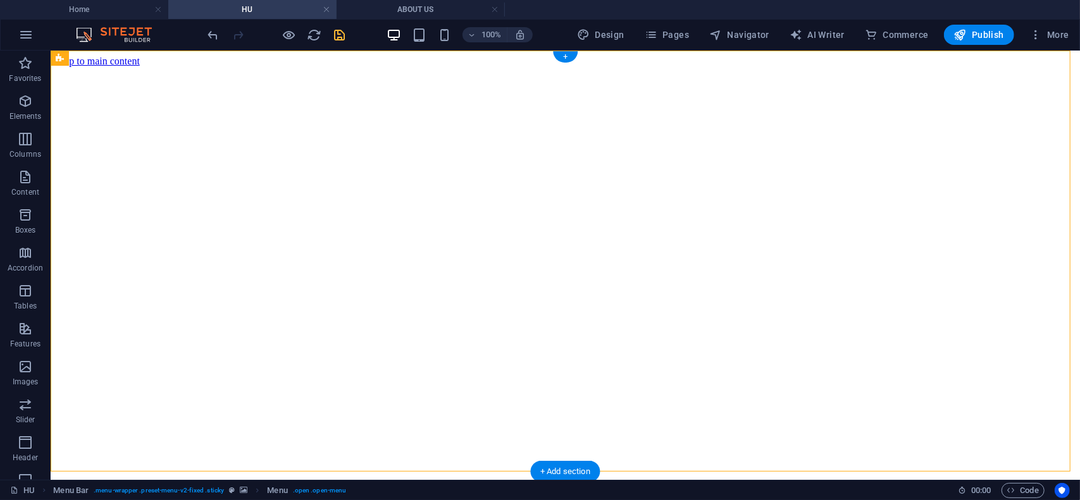
click at [141, 66] on figure at bounding box center [564, 66] width 1019 height 0
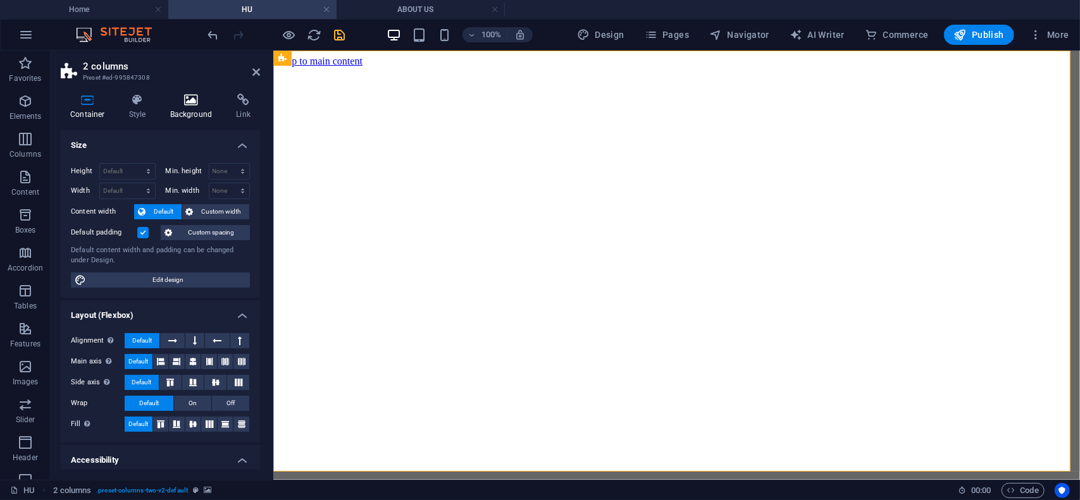
click at [195, 105] on icon at bounding box center [191, 100] width 61 height 13
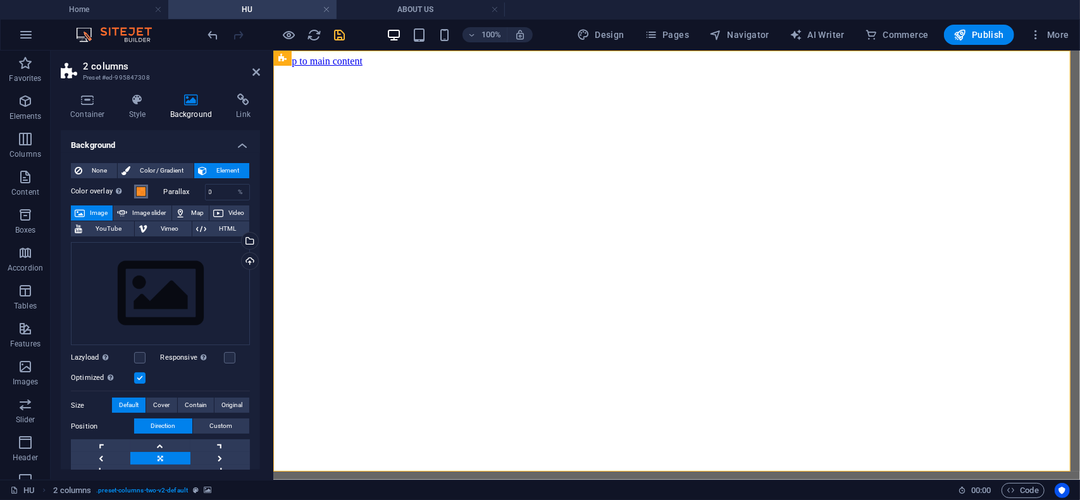
click at [139, 196] on span at bounding box center [141, 192] width 10 height 10
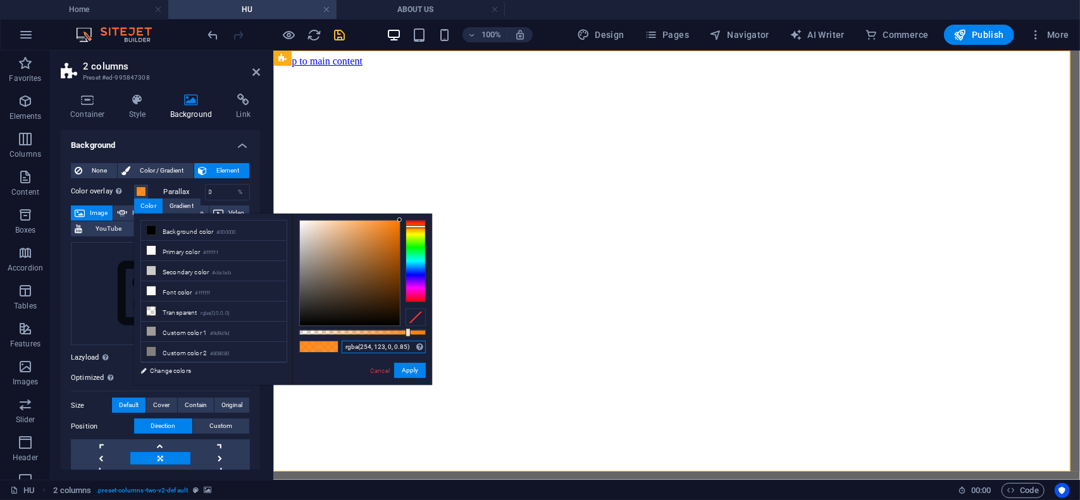
drag, startPoint x: 412, startPoint y: 346, endPoint x: 335, endPoint y: 347, distance: 76.6
click at [335, 347] on div "rgba(254, 123, 0, 0.85) Supported formats #0852ed rgb(8, 82, 237) rgba(8, 82, 2…" at bounding box center [362, 391] width 140 height 355
click at [254, 73] on icon at bounding box center [256, 72] width 8 height 10
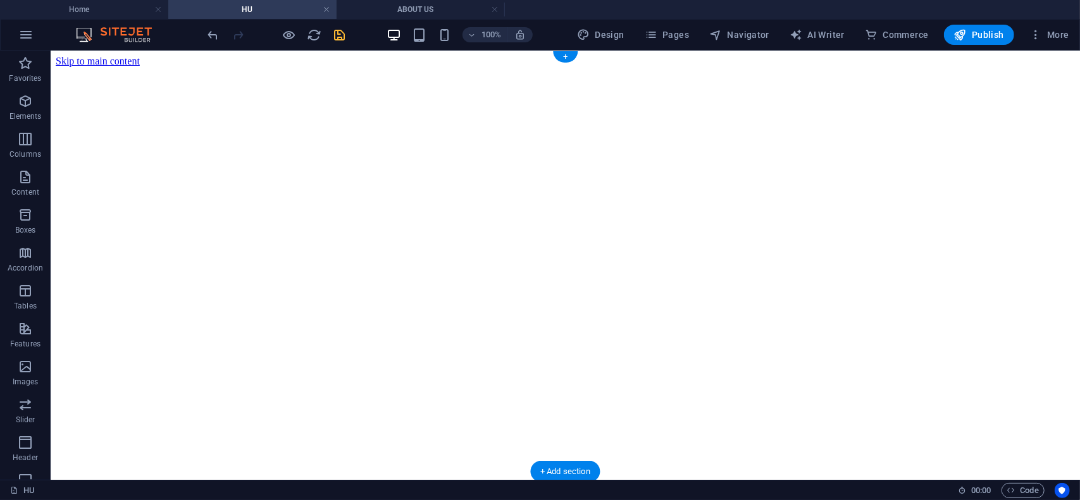
click at [163, 66] on figure at bounding box center [564, 66] width 1019 height 0
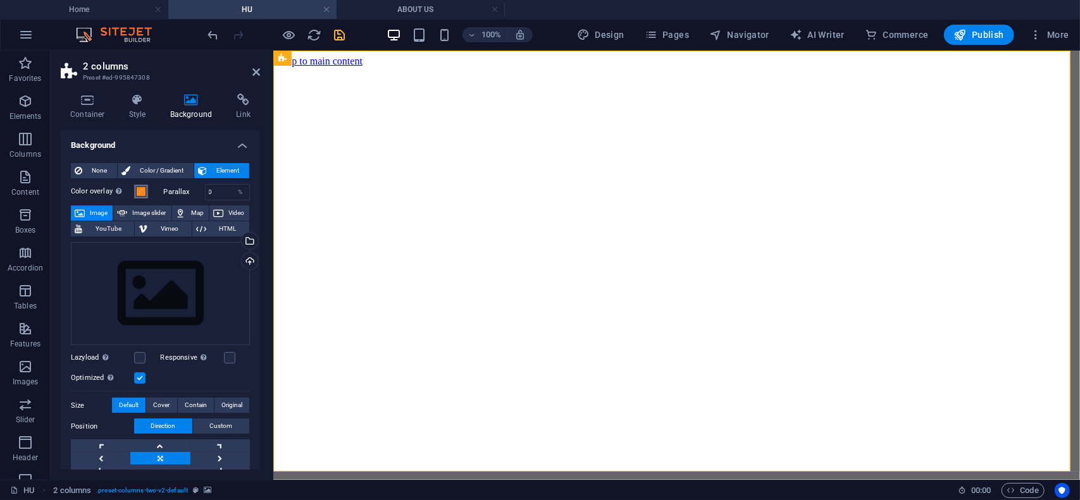
click at [140, 191] on span at bounding box center [141, 192] width 10 height 10
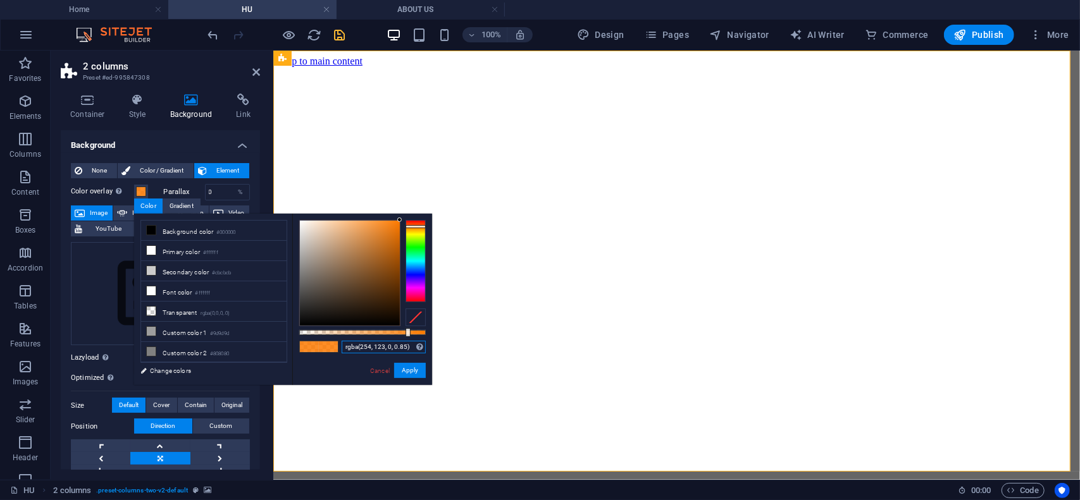
drag, startPoint x: 410, startPoint y: 346, endPoint x: 316, endPoint y: 345, distance: 94.3
click at [316, 345] on div "rgba(254, 123, 0, 0.85) Supported formats #0852ed rgb(8, 82, 237) rgba(8, 82, 2…" at bounding box center [362, 391] width 140 height 355
click at [411, 374] on button "Apply" at bounding box center [410, 370] width 32 height 15
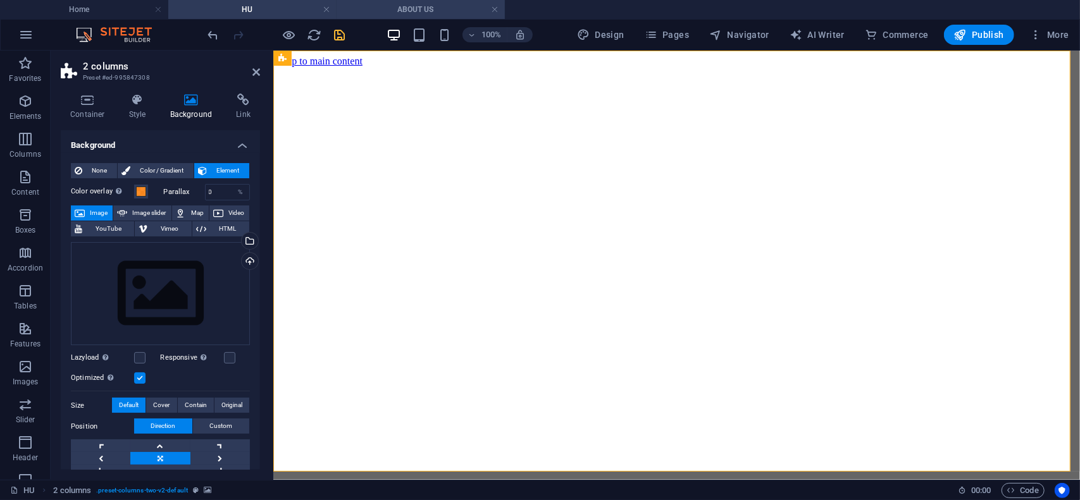
click at [440, 13] on h4 "ABOUT US" at bounding box center [421, 10] width 168 height 14
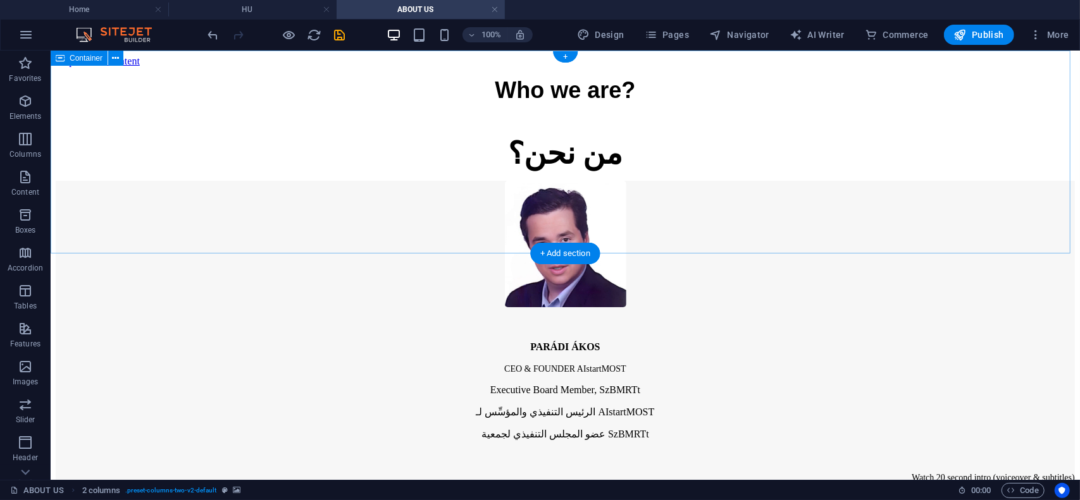
click at [146, 90] on div "Who we are? من نحن؟" at bounding box center [564, 124] width 1019 height 94
click at [146, 89] on div "Who we are? من نحن؟" at bounding box center [564, 124] width 1019 height 94
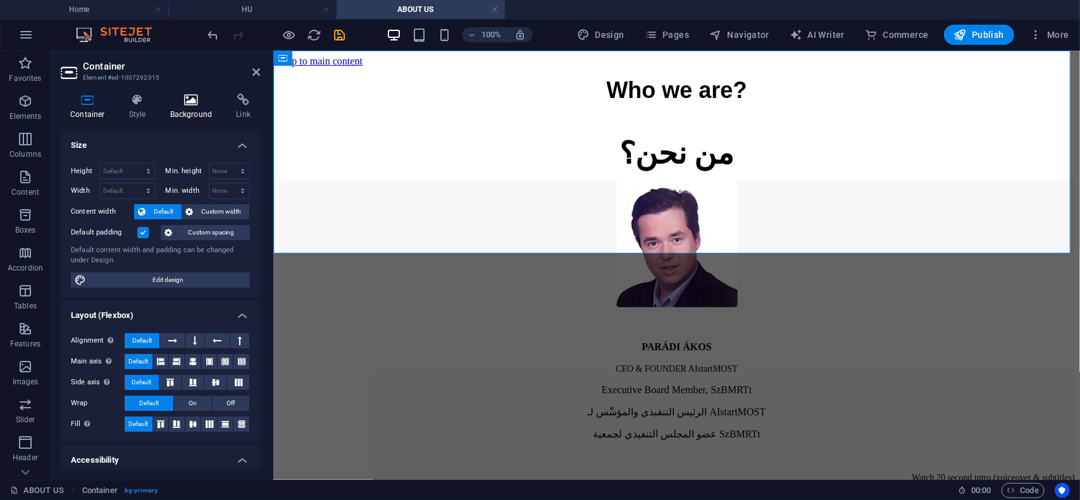
click at [191, 115] on h4 "Background" at bounding box center [194, 107] width 66 height 27
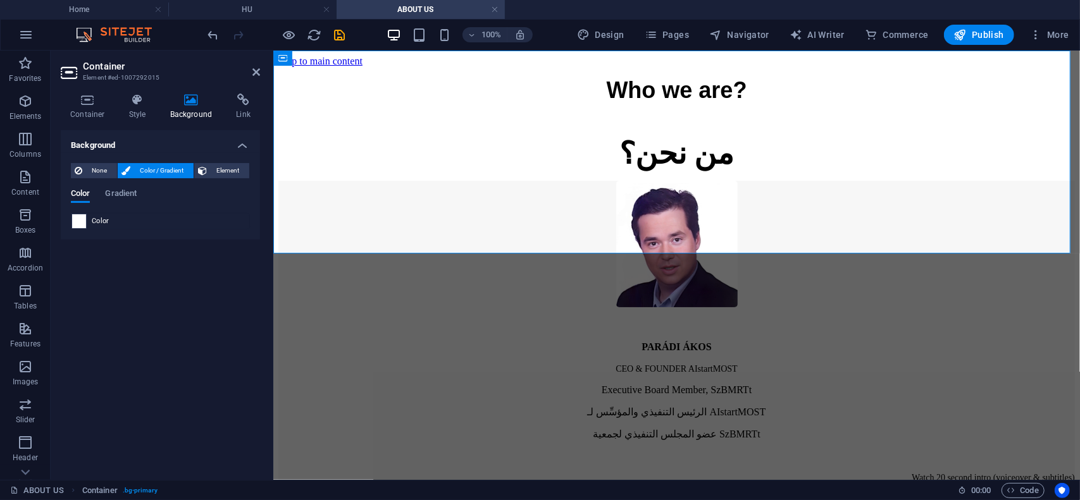
click at [77, 225] on span at bounding box center [79, 221] width 14 height 14
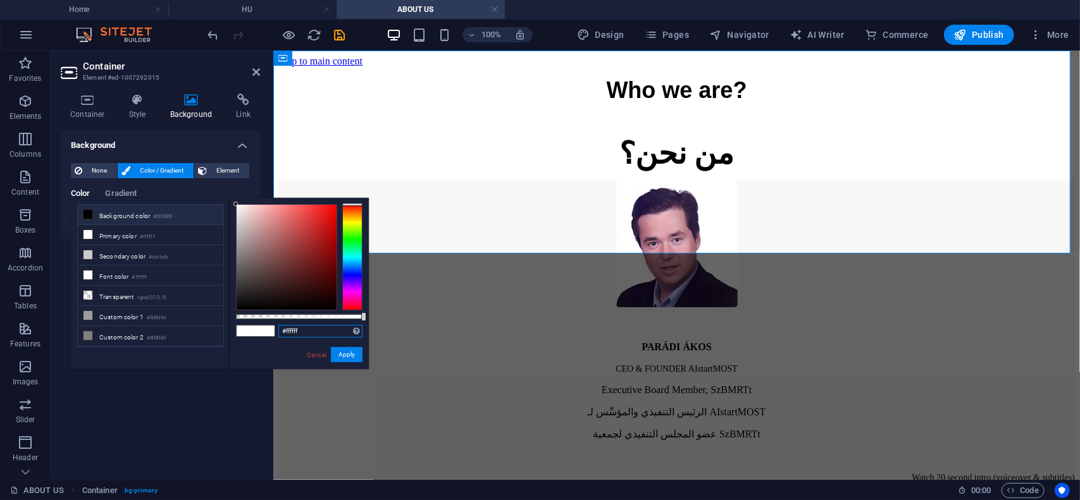
drag, startPoint x: 305, startPoint y: 333, endPoint x: 220, endPoint y: 321, distance: 85.7
click at [220, 321] on div "less Background color #000000 Primary color #ffffff Secondary color #cbcbcb Fon…" at bounding box center [220, 283] width 298 height 171
paste input "rgba(254, 123, 0, 0.85)"
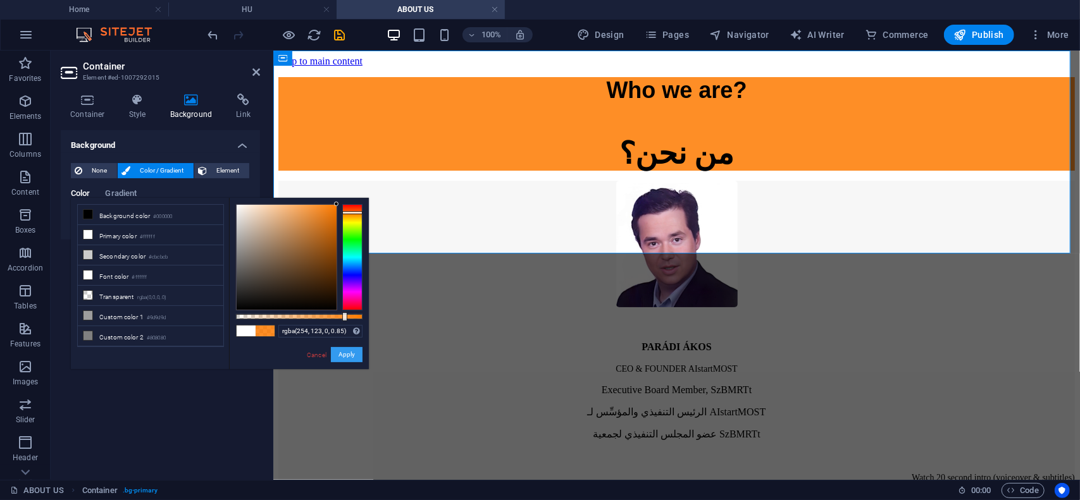
click at [344, 359] on button "Apply" at bounding box center [347, 354] width 32 height 15
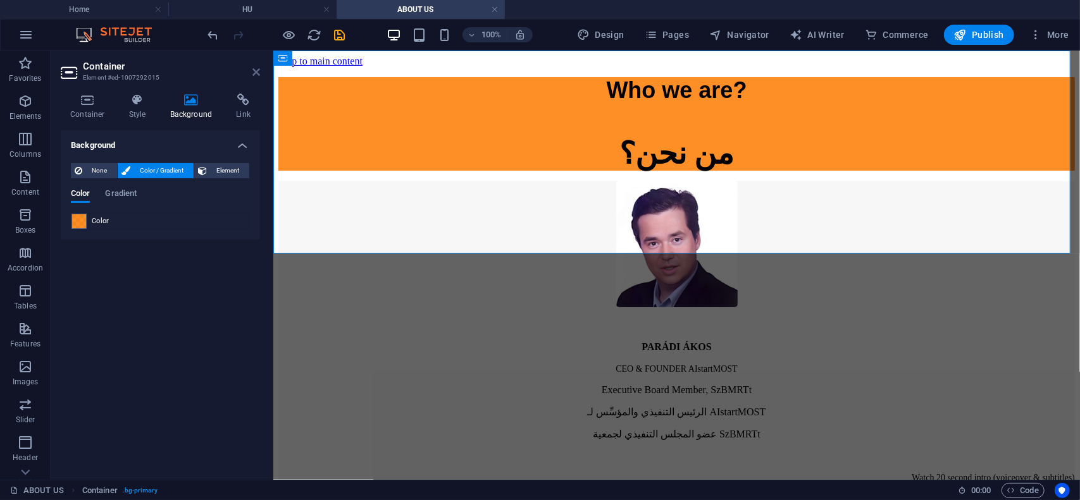
click at [253, 73] on icon at bounding box center [256, 72] width 8 height 10
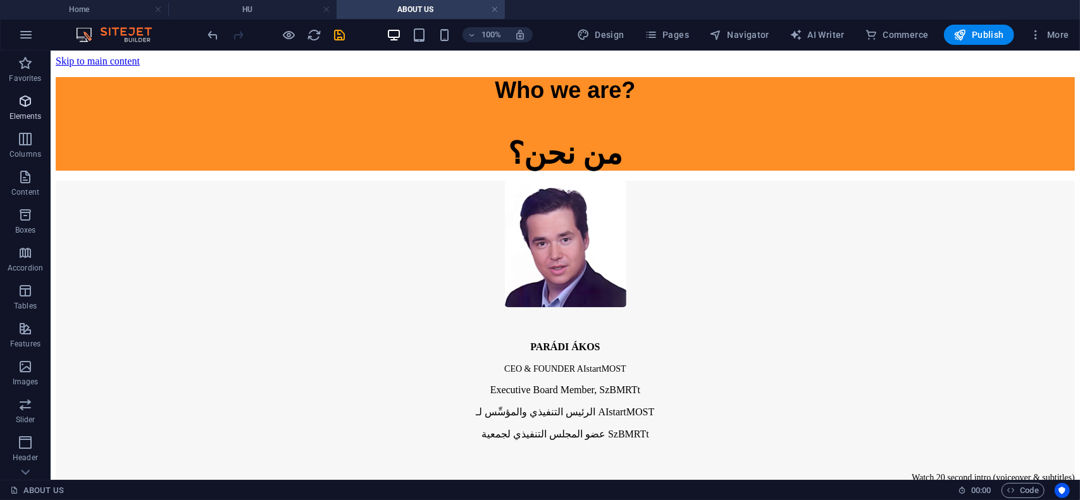
click at [27, 113] on p "Elements" at bounding box center [25, 116] width 32 height 10
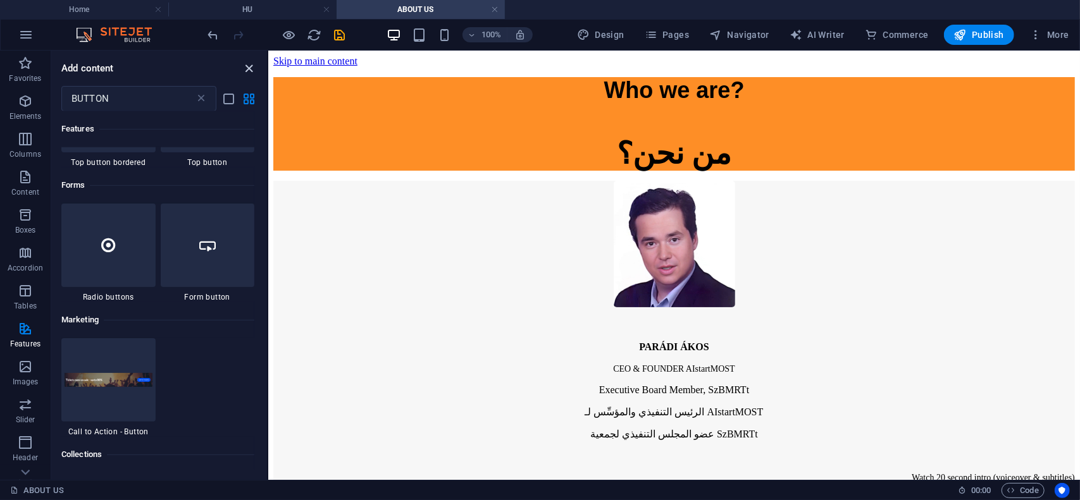
click at [247, 70] on icon "close panel" at bounding box center [249, 68] width 15 height 15
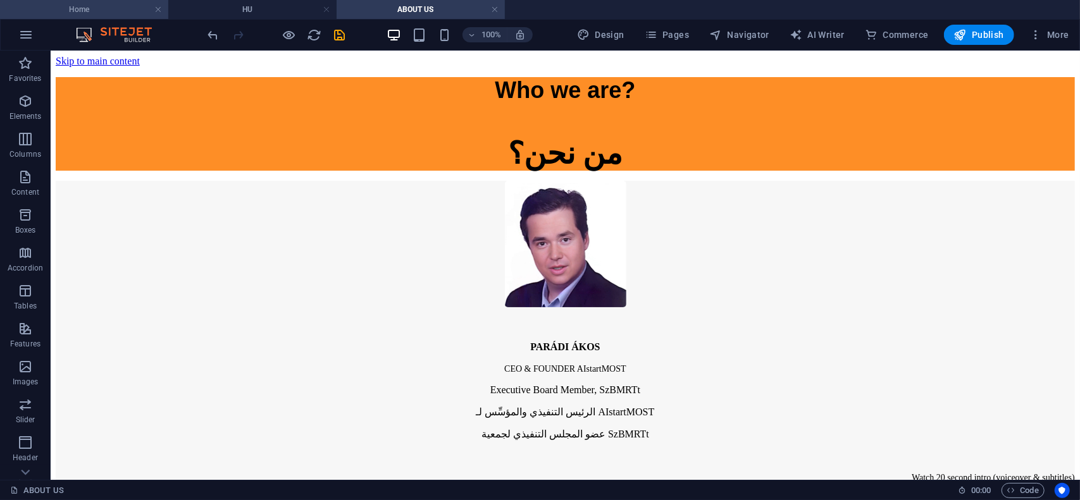
click at [105, 11] on h4 "Home" at bounding box center [84, 10] width 168 height 14
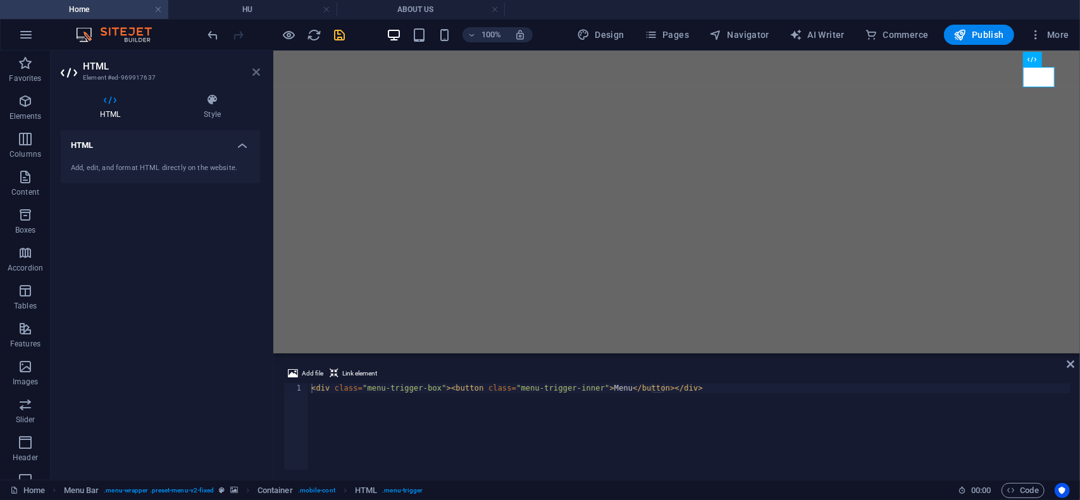
click at [253, 73] on icon at bounding box center [256, 72] width 8 height 10
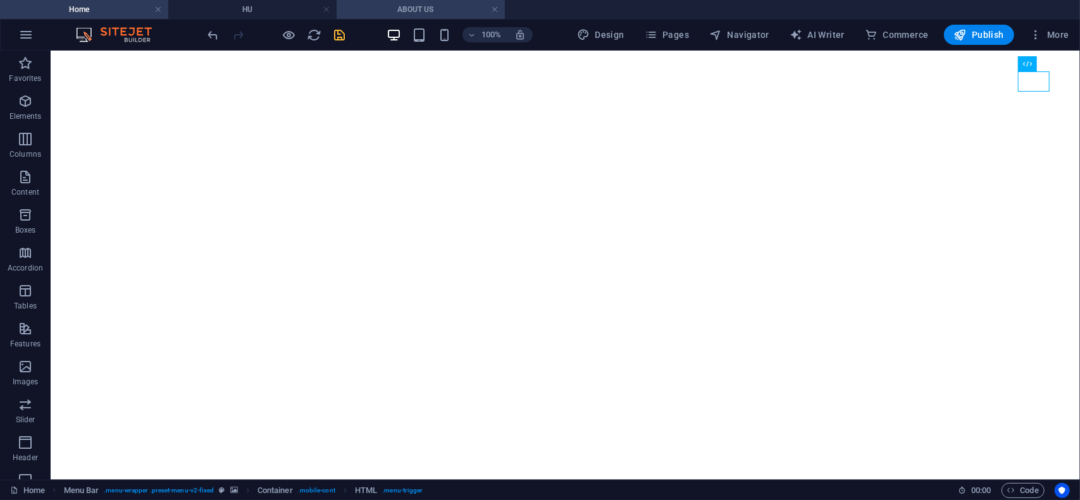
click at [421, 13] on h4 "ABOUT US" at bounding box center [421, 10] width 168 height 14
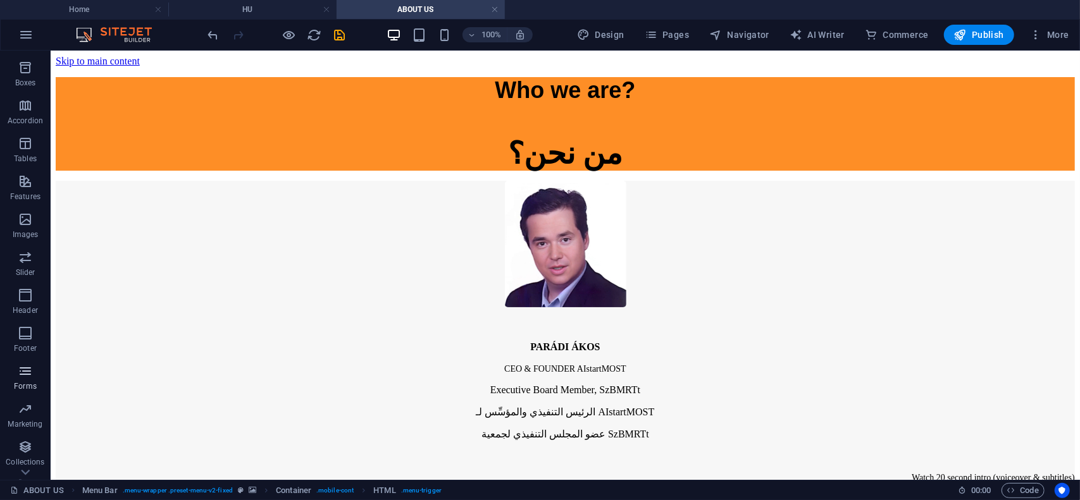
scroll to position [177, 0]
click at [26, 265] on icon "button" at bounding box center [25, 265] width 15 height 15
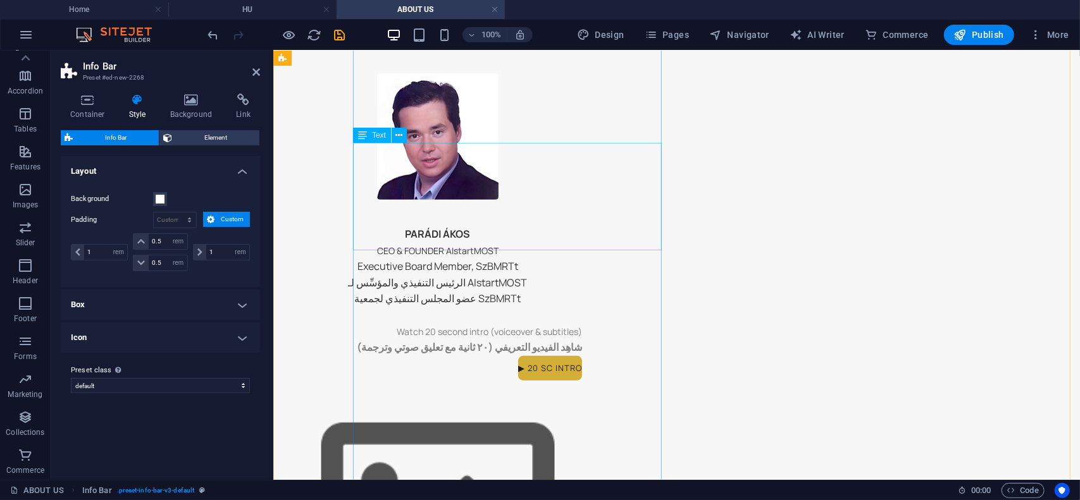
scroll to position [0, 0]
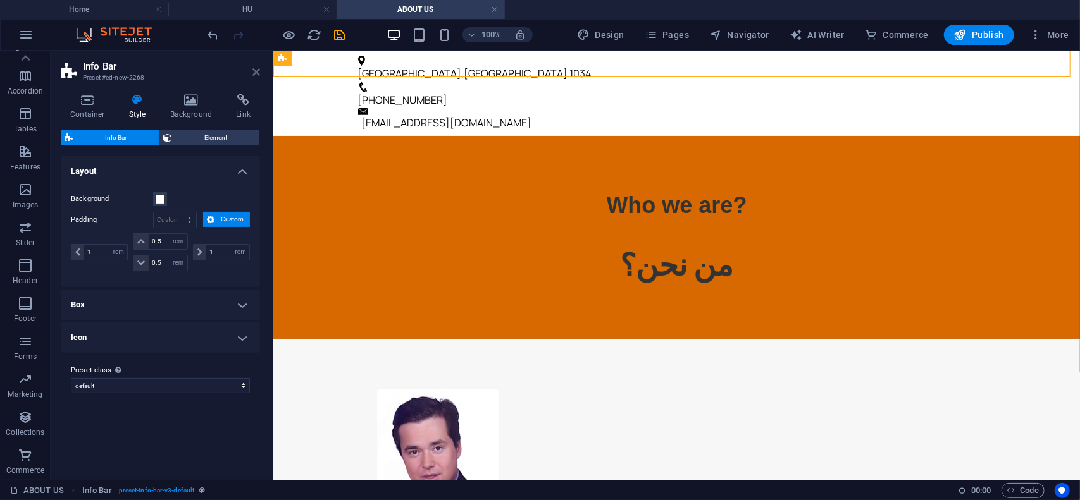
click at [254, 73] on icon at bounding box center [256, 72] width 8 height 10
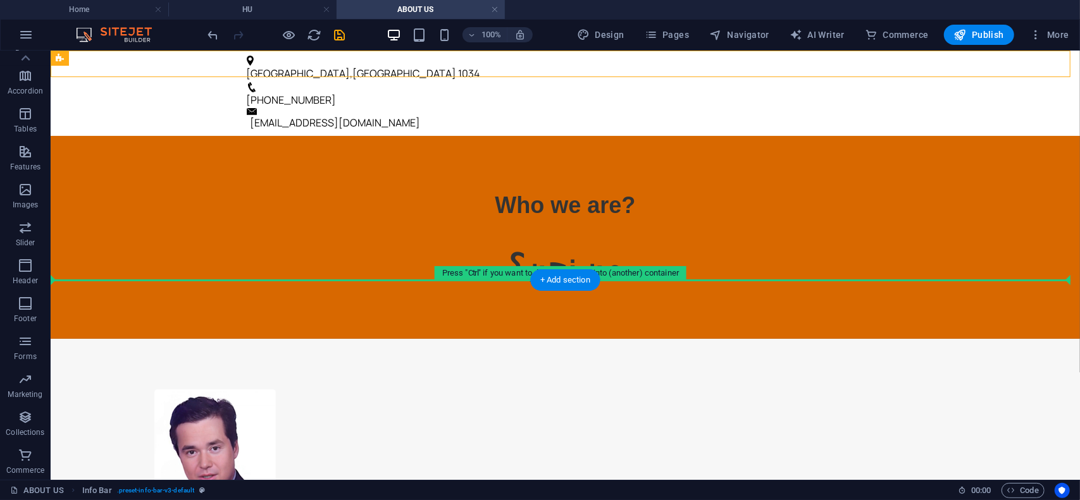
drag, startPoint x: 99, startPoint y: 182, endPoint x: 116, endPoint y: 285, distance: 103.9
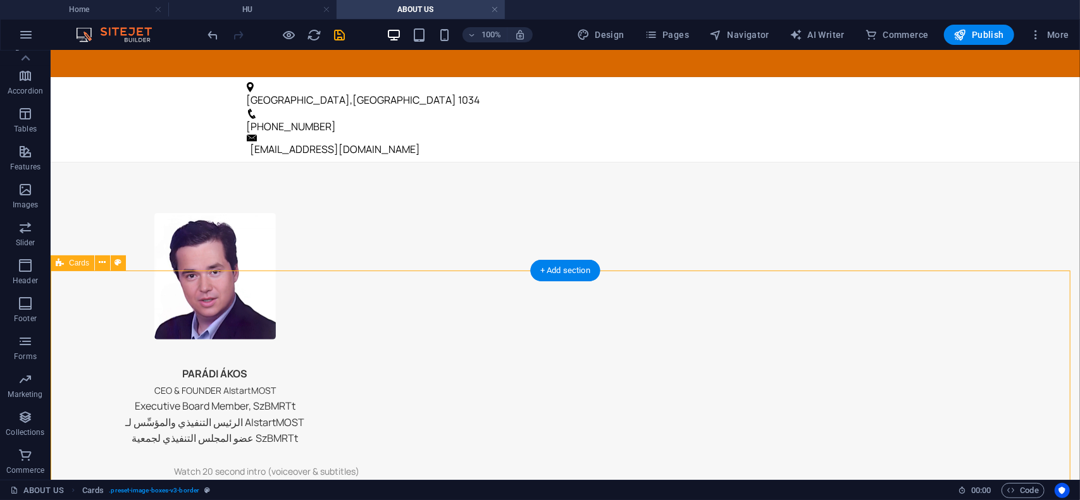
scroll to position [190, 0]
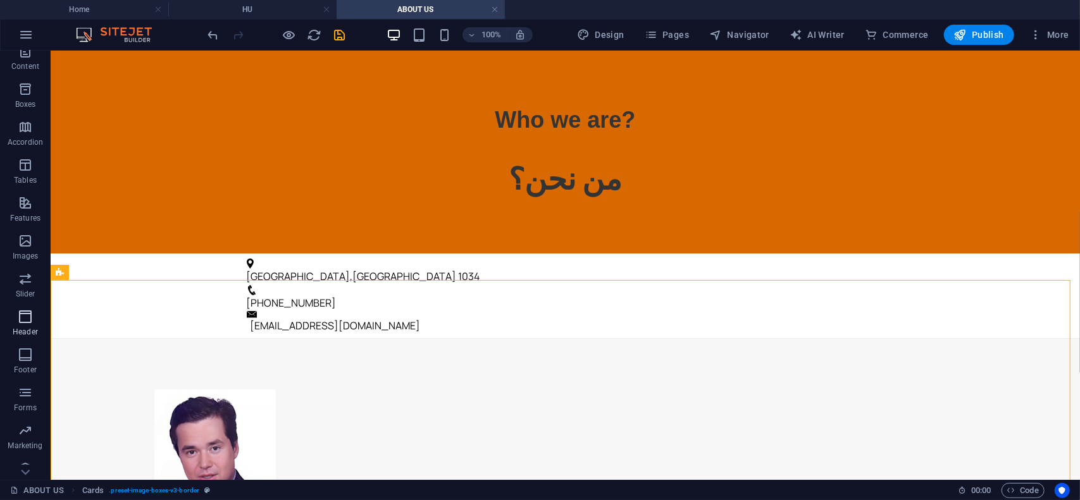
scroll to position [127, 0]
click at [27, 317] on icon "button" at bounding box center [25, 316] width 15 height 15
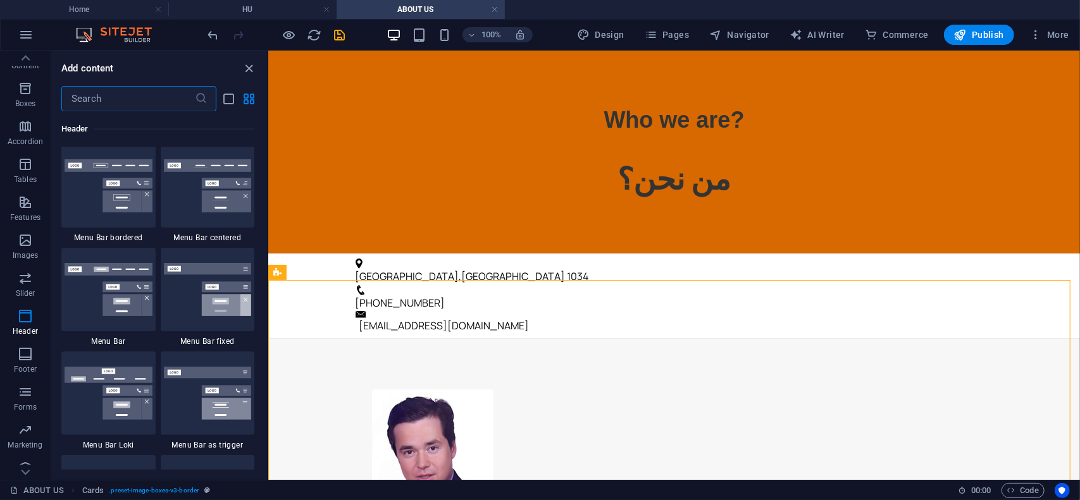
scroll to position [7619, 0]
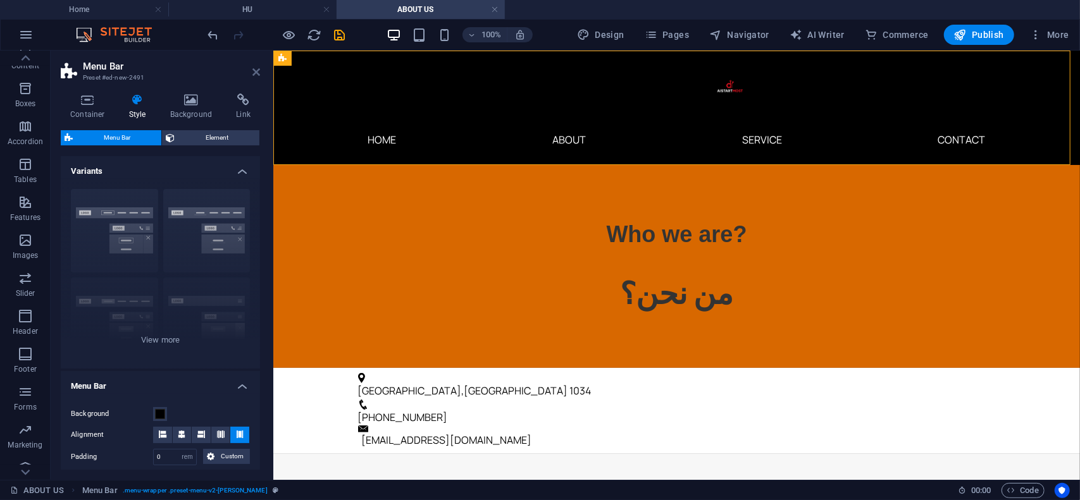
click at [255, 71] on icon at bounding box center [256, 72] width 8 height 10
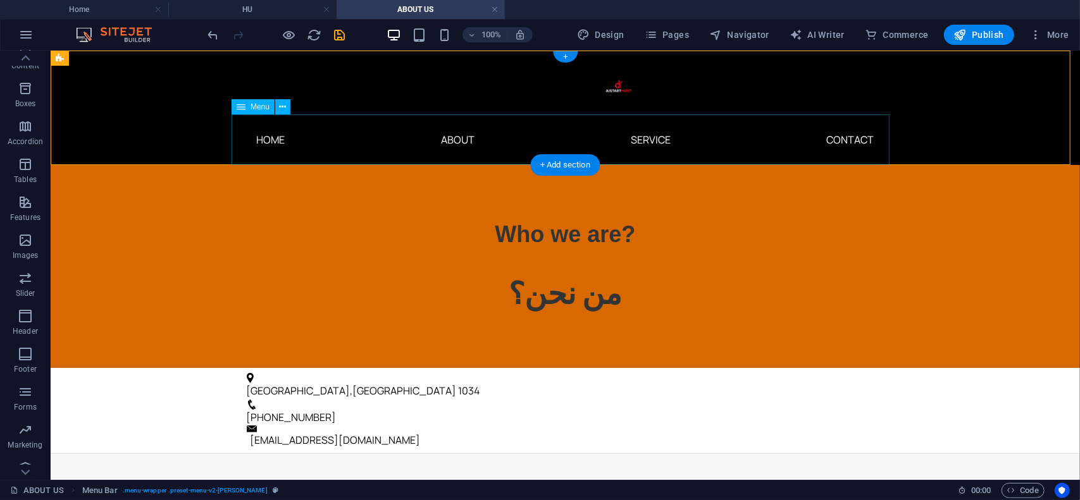
click at [263, 138] on nav "Home About Service Contact" at bounding box center [565, 139] width 658 height 51
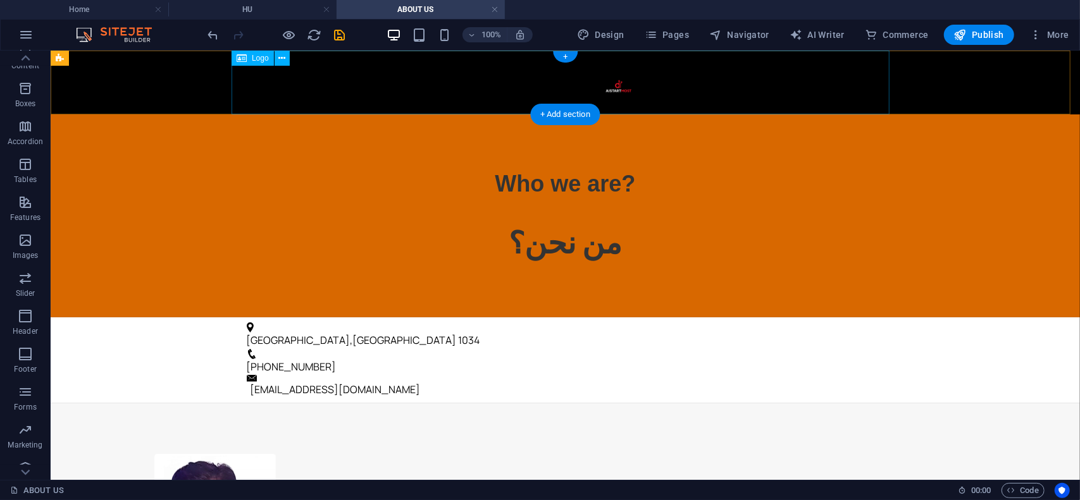
click at [616, 92] on div at bounding box center [565, 82] width 658 height 64
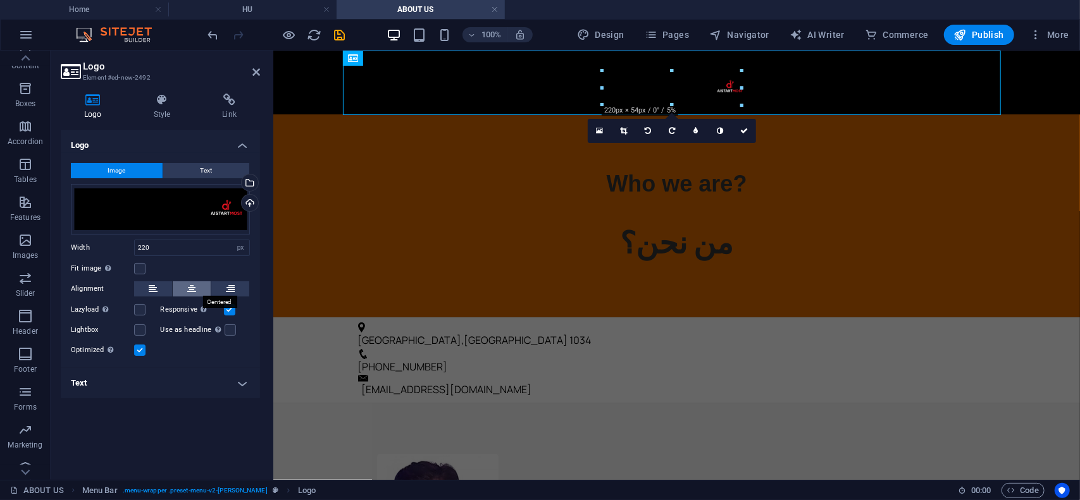
click at [191, 288] on icon at bounding box center [191, 289] width 9 height 15
click at [151, 289] on icon at bounding box center [153, 289] width 9 height 15
click at [199, 289] on button at bounding box center [192, 289] width 38 height 15
click at [233, 287] on icon at bounding box center [230, 289] width 9 height 15
click at [254, 71] on icon at bounding box center [256, 72] width 8 height 10
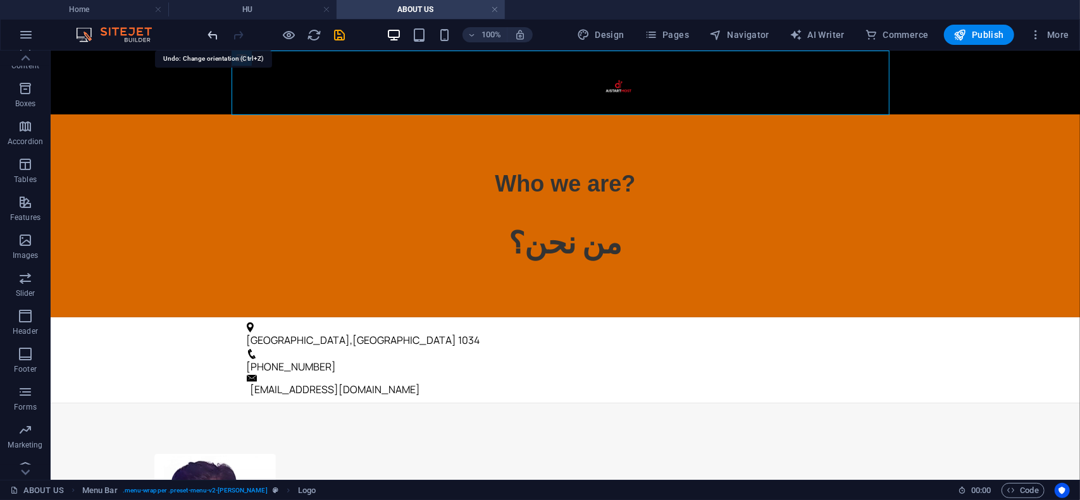
click at [209, 35] on icon "undo" at bounding box center [213, 35] width 15 height 15
click at [213, 32] on icon "undo" at bounding box center [213, 35] width 15 height 15
click at [213, 35] on icon "undo" at bounding box center [213, 35] width 15 height 15
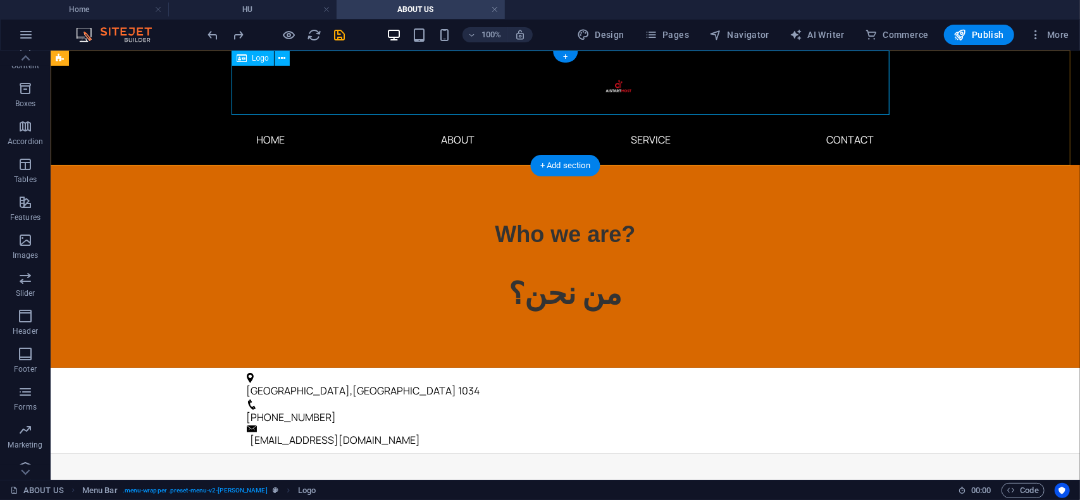
click at [292, 79] on div at bounding box center [565, 82] width 658 height 64
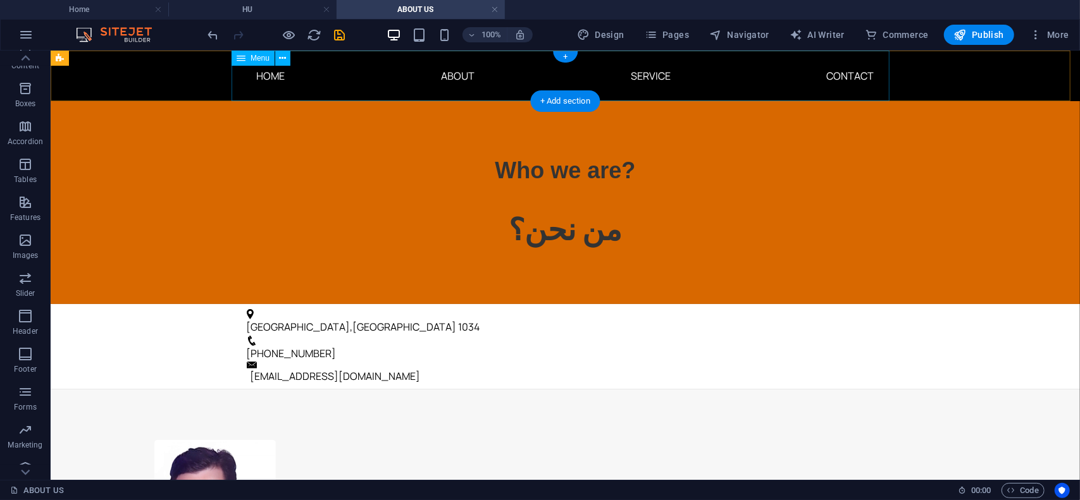
click at [269, 78] on nav "Home About Service Contact" at bounding box center [565, 75] width 658 height 51
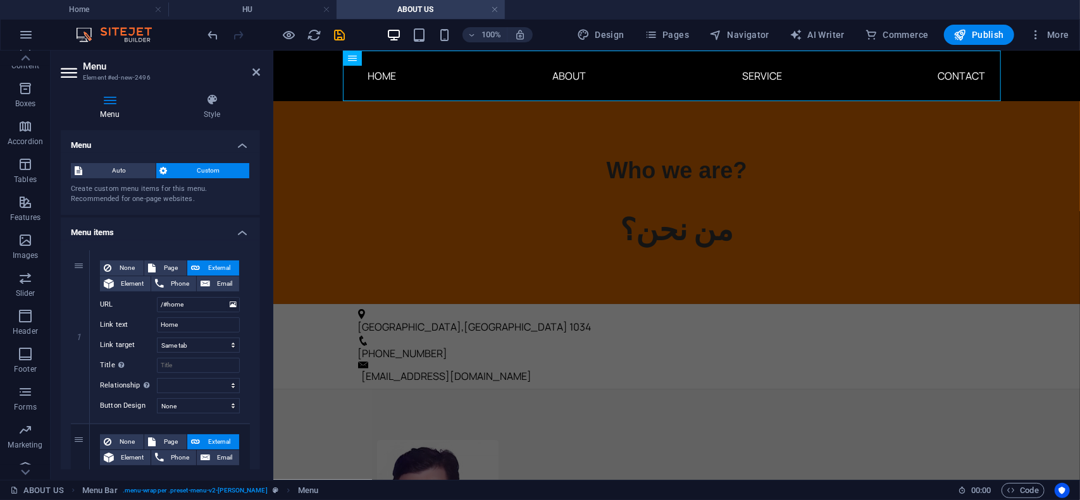
scroll to position [127, 0]
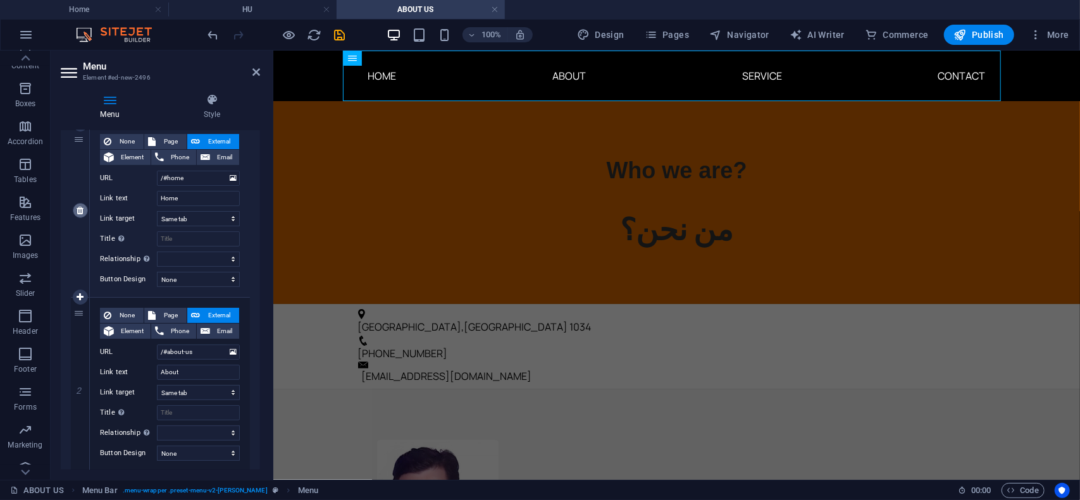
click at [82, 206] on icon at bounding box center [80, 210] width 7 height 9
click at [77, 209] on icon at bounding box center [80, 210] width 7 height 9
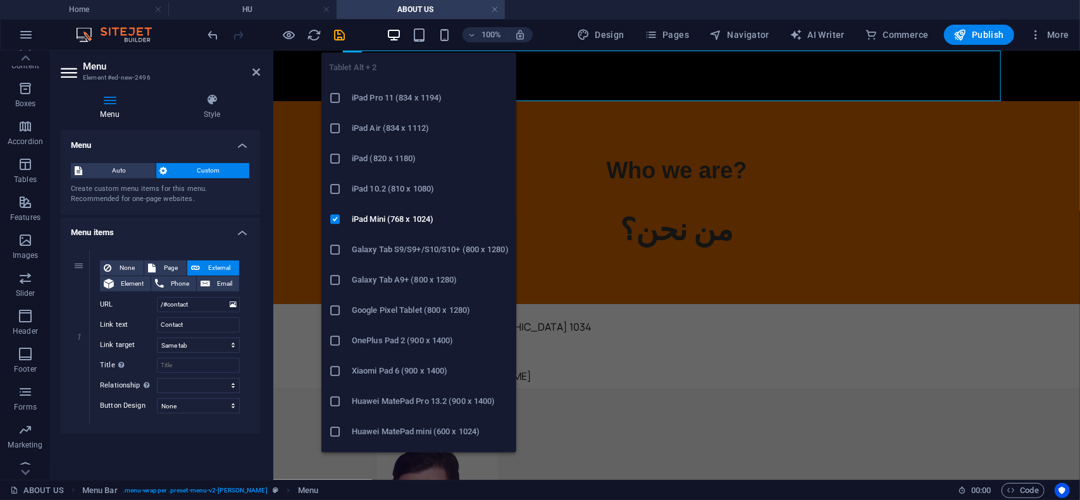
scroll to position [54, 0]
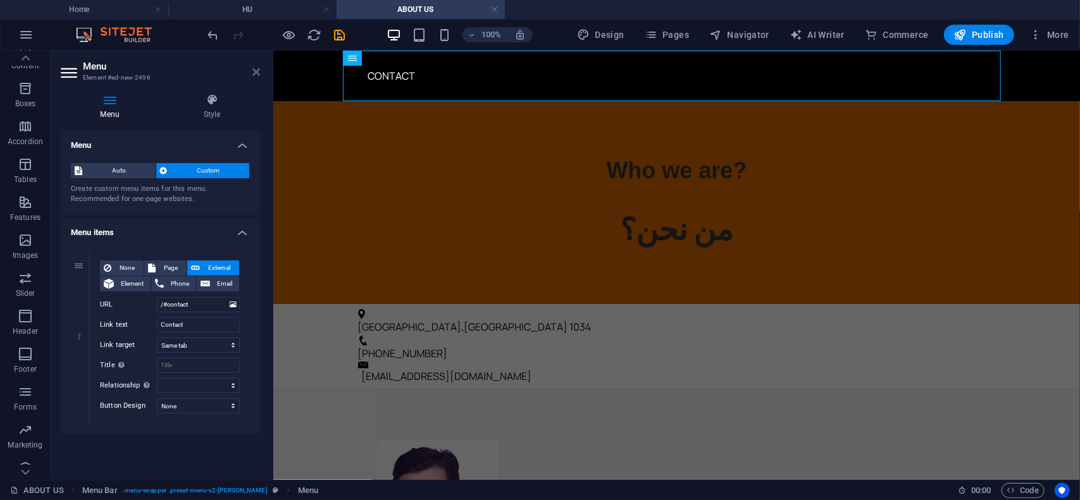
click at [256, 72] on icon at bounding box center [256, 72] width 8 height 10
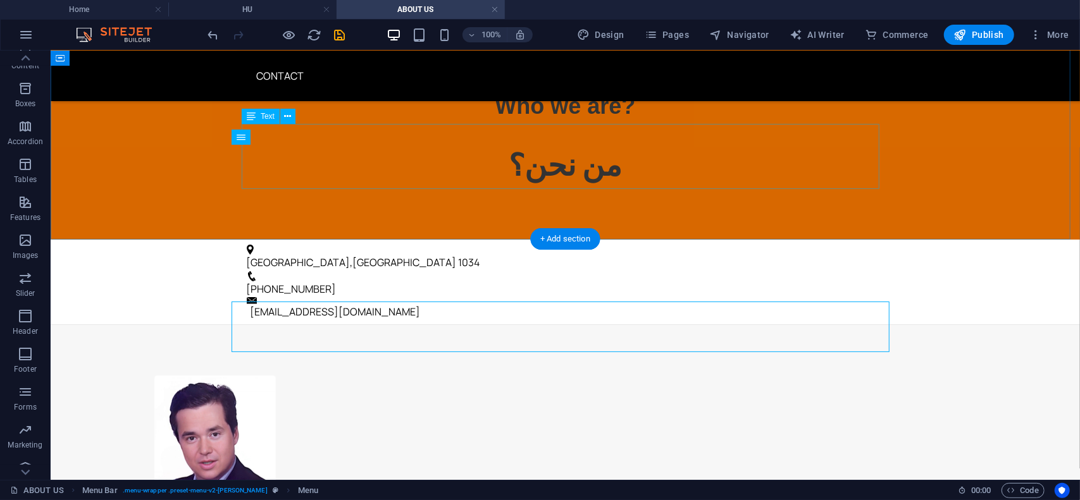
scroll to position [0, 0]
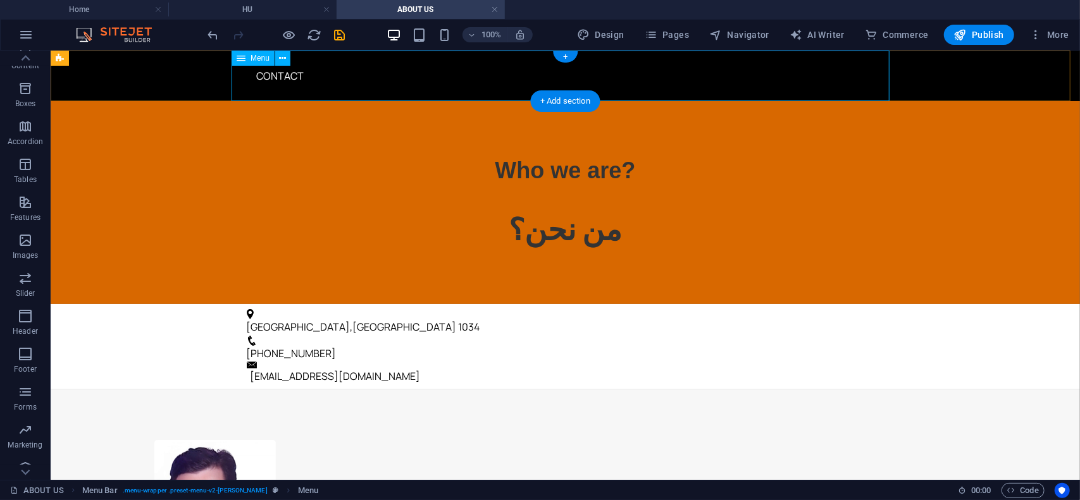
click at [280, 77] on nav "Contact" at bounding box center [565, 75] width 658 height 51
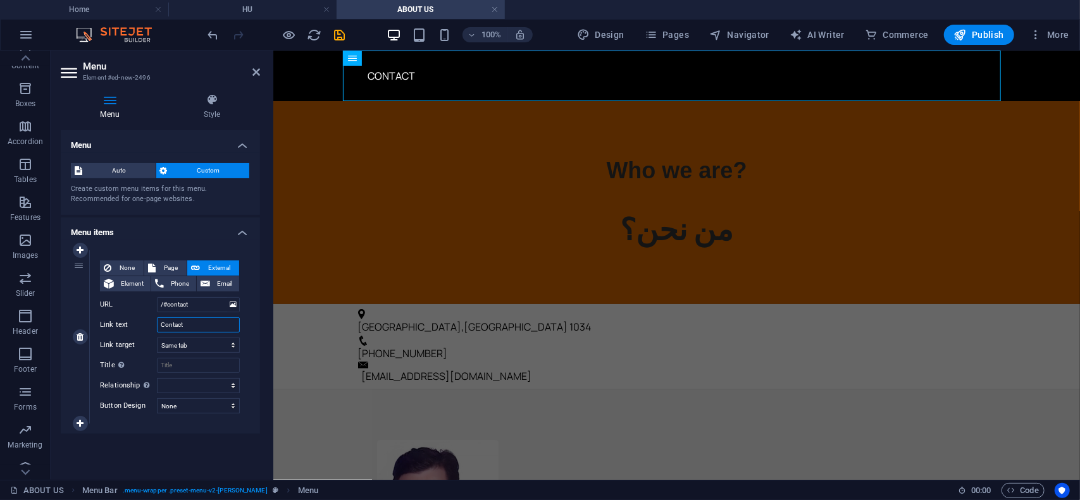
drag, startPoint x: 199, startPoint y: 326, endPoint x: 80, endPoint y: 313, distance: 119.6
click at [80, 313] on div "1 None Page External Element Phone Email Page Home EN AR HU ABOUT US Legal Noti…" at bounding box center [160, 337] width 179 height 173
click at [463, 77] on nav "BACK TO HOMEPAGE" at bounding box center [676, 75] width 658 height 51
click at [227, 322] on input "BACK TO HOMEPAGE" at bounding box center [198, 325] width 83 height 15
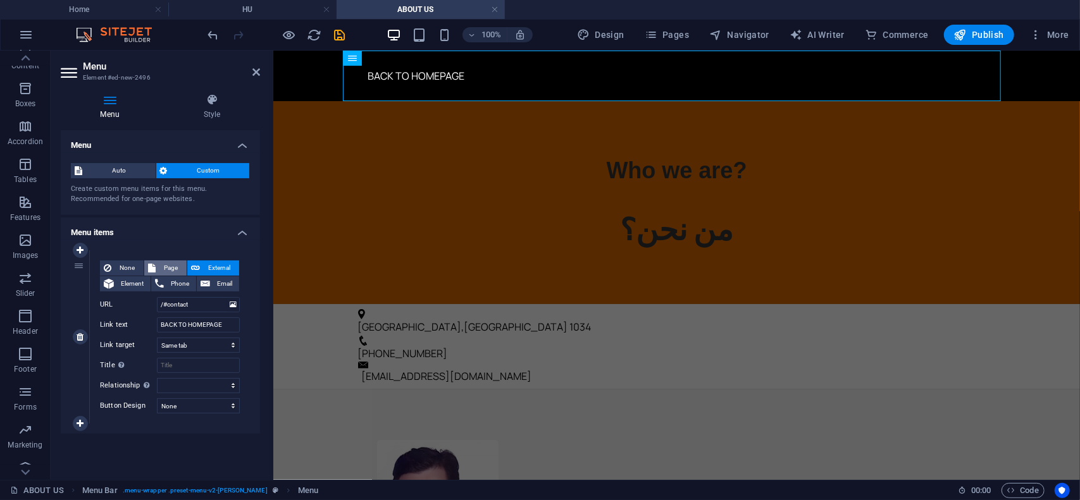
click at [171, 264] on span "Page" at bounding box center [170, 268] width 23 height 15
click at [232, 302] on select "Home EN AR HU ABOUT US Legal Notice Privacy" at bounding box center [198, 304] width 83 height 15
click at [157, 297] on select "Home EN AR HU ABOUT US Legal Notice Privacy" at bounding box center [198, 304] width 83 height 15
drag, startPoint x: 186, startPoint y: 323, endPoint x: 110, endPoint y: 325, distance: 75.9
click at [110, 325] on div "Link text BACK TO HOMEPAGE" at bounding box center [170, 325] width 140 height 15
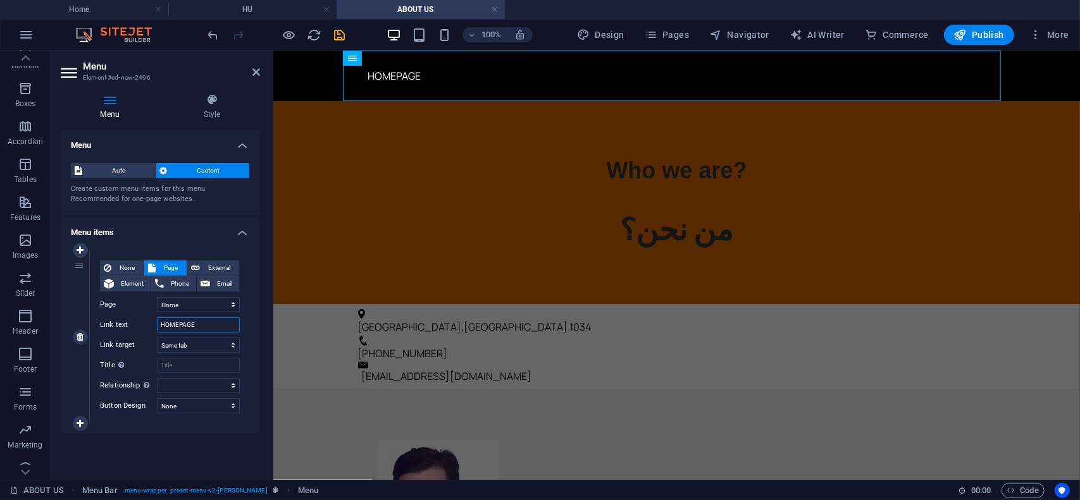
click at [201, 325] on input "HOMEPAGE" at bounding box center [198, 325] width 83 height 15
click at [166, 264] on span "Page" at bounding box center [170, 268] width 23 height 15
click at [259, 74] on icon at bounding box center [256, 72] width 8 height 10
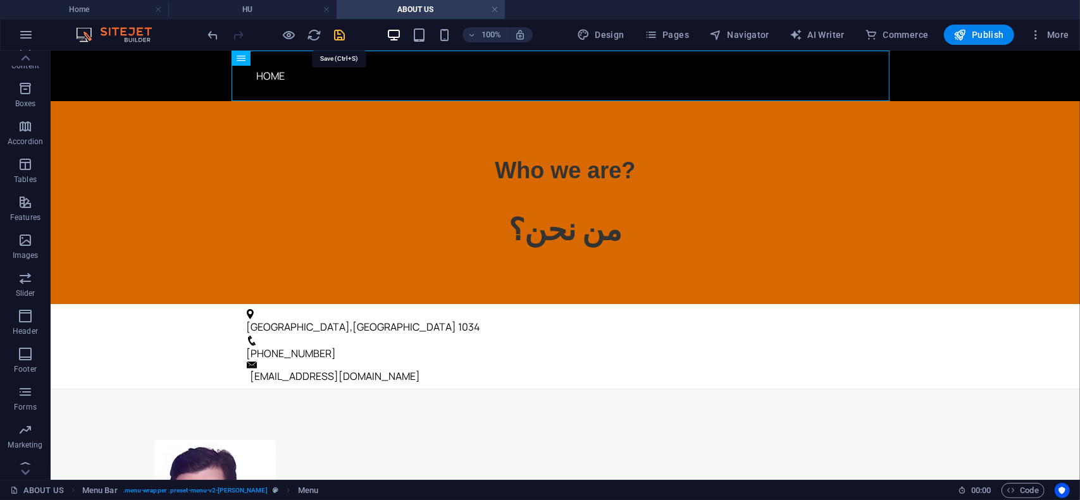
click at [342, 31] on icon "save" at bounding box center [340, 35] width 15 height 15
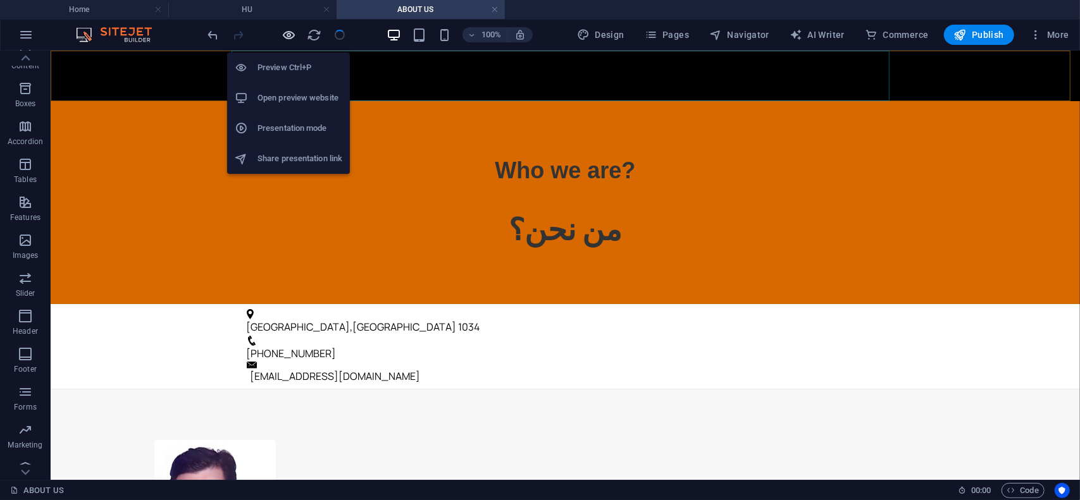
click at [289, 35] on icon "button" at bounding box center [289, 35] width 15 height 15
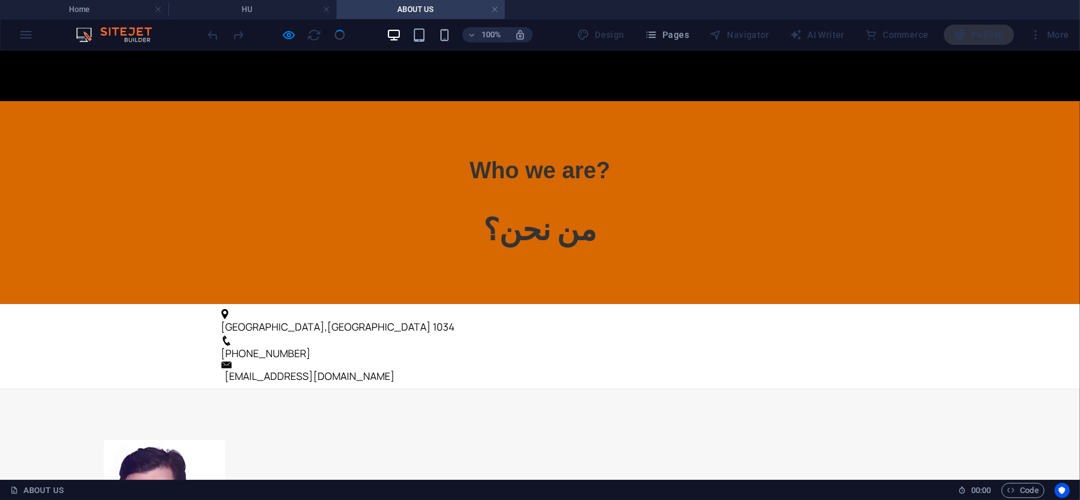
click at [237, 78] on link "HOME" at bounding box center [245, 75] width 49 height 30
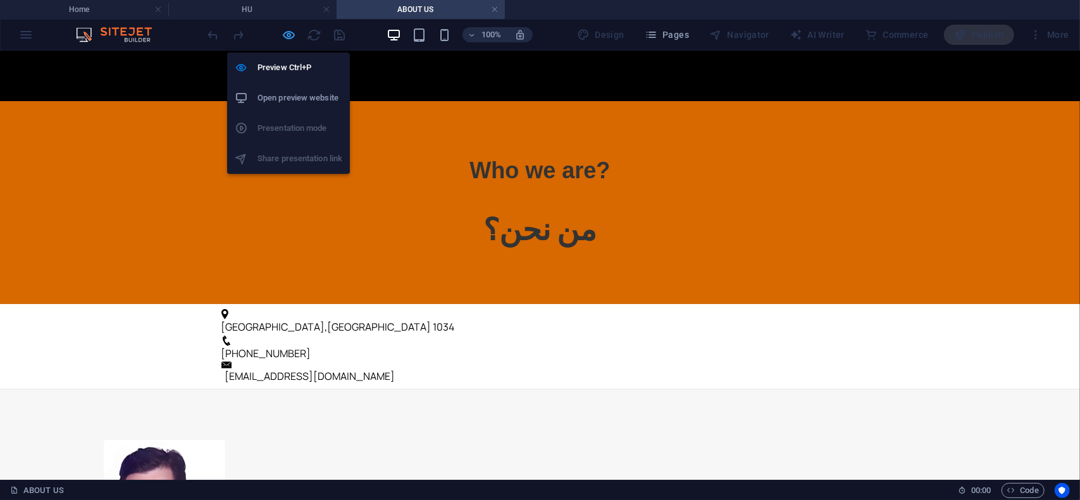
click at [290, 34] on icon "button" at bounding box center [289, 35] width 15 height 15
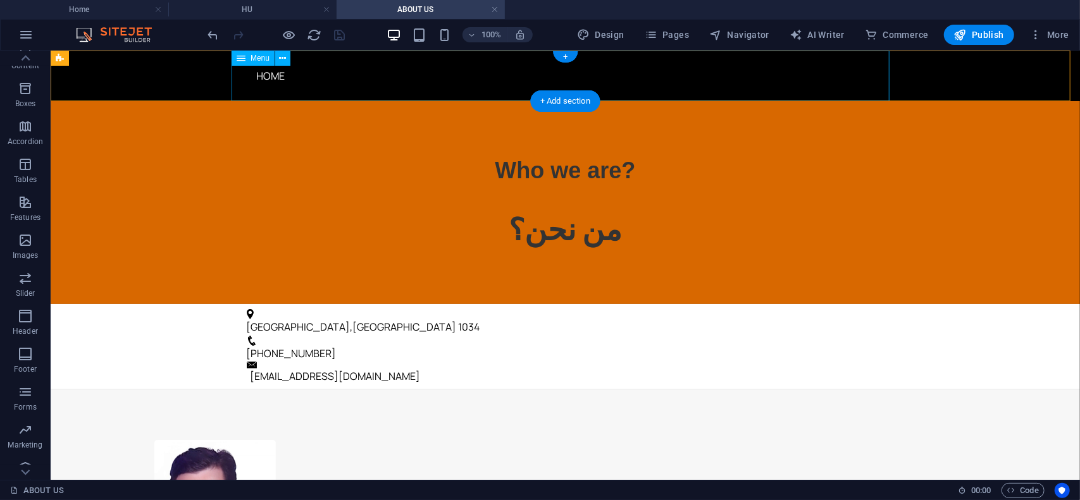
click at [369, 78] on nav "HOME" at bounding box center [565, 75] width 658 height 51
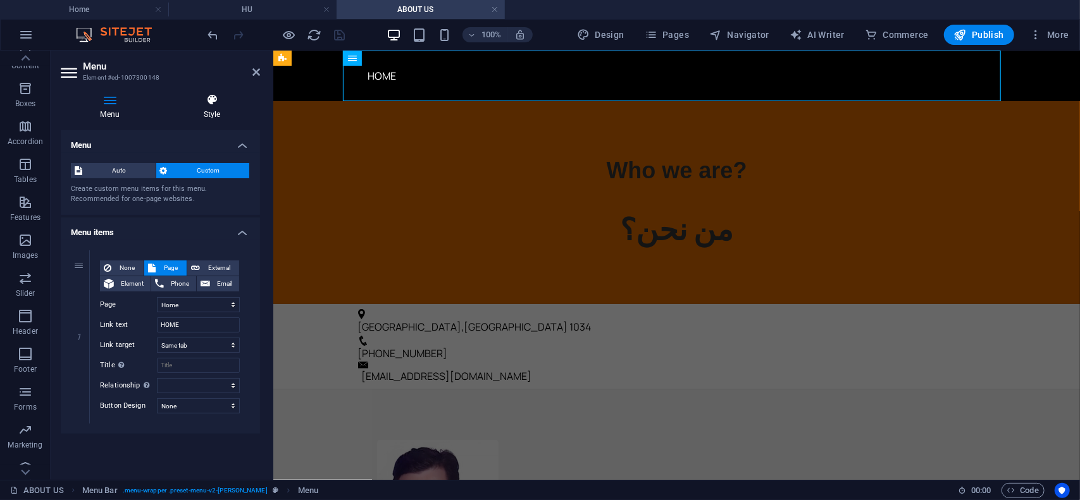
click at [214, 106] on icon at bounding box center [212, 100] width 96 height 13
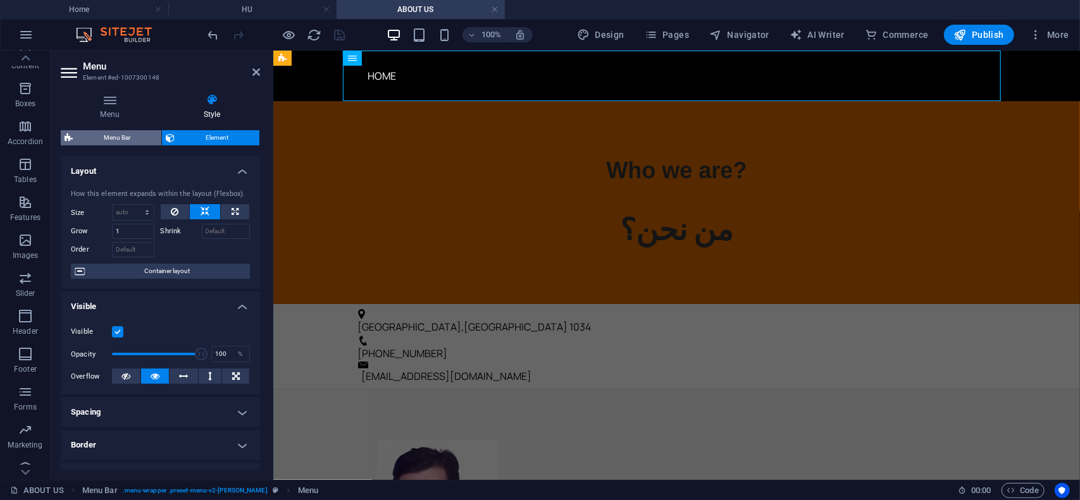
click at [108, 135] on span "Menu Bar" at bounding box center [117, 137] width 81 height 15
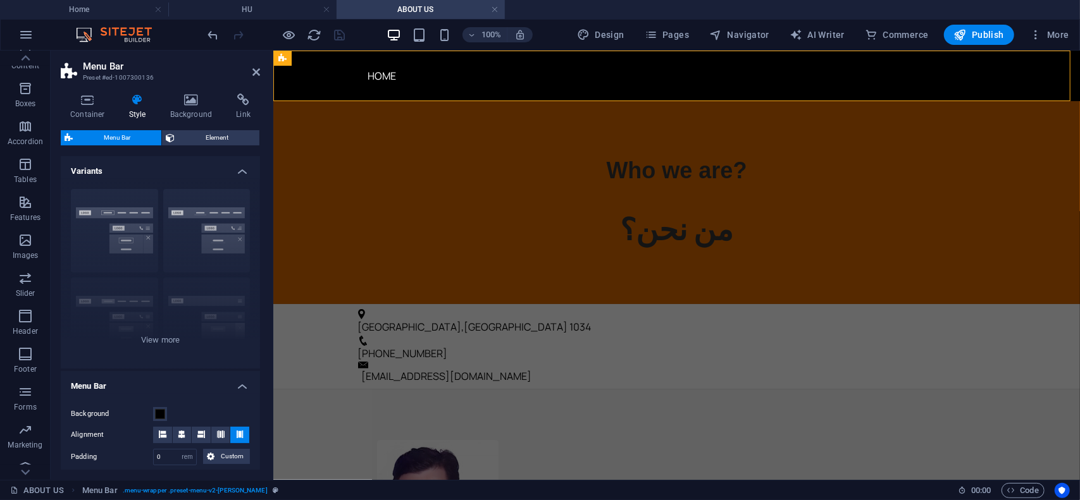
scroll to position [190, 0]
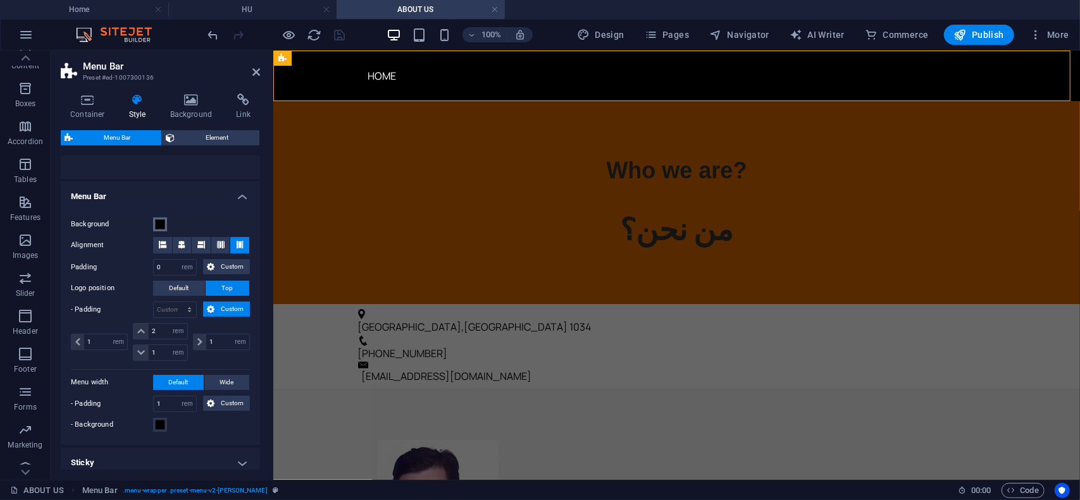
click at [162, 226] on span at bounding box center [160, 225] width 10 height 10
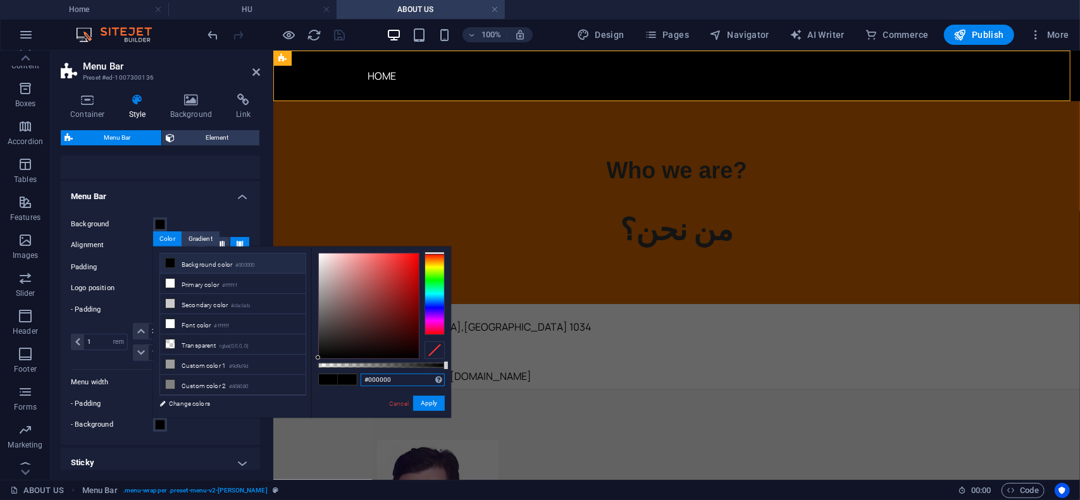
drag, startPoint x: 397, startPoint y: 377, endPoint x: 330, endPoint y: 376, distance: 67.1
click at [330, 376] on div "#000000 Supported formats #0852ed rgb(8, 82, 237) rgba(8, 82, 237, 90%) hsv(221…" at bounding box center [381, 424] width 140 height 355
paste input "rgba(254, 123, 0, 0.85)"
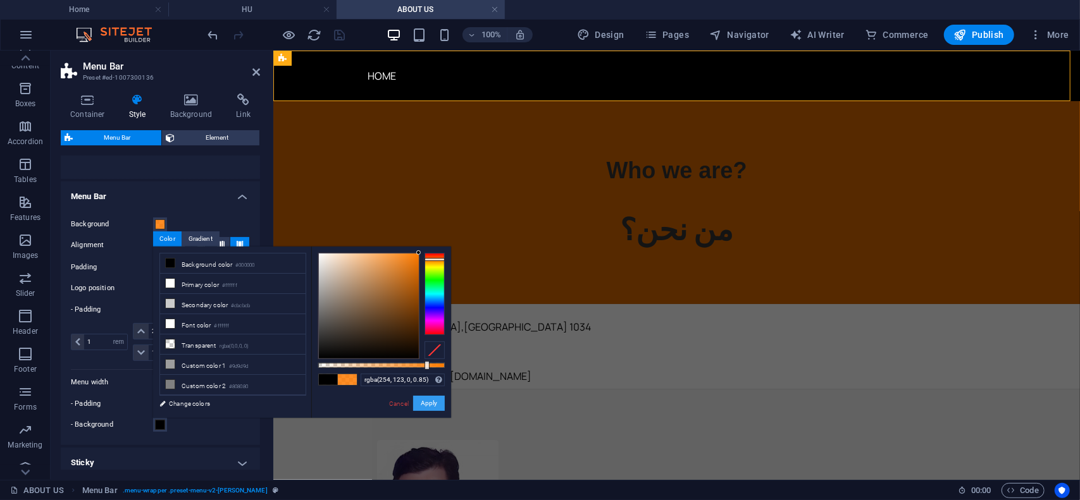
click at [430, 406] on button "Apply" at bounding box center [429, 403] width 32 height 15
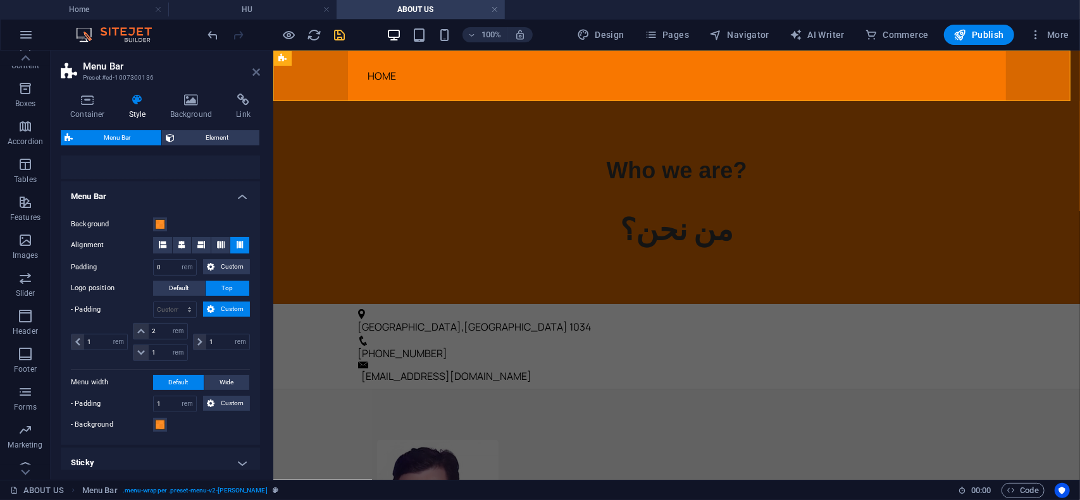
click at [257, 73] on icon at bounding box center [256, 72] width 8 height 10
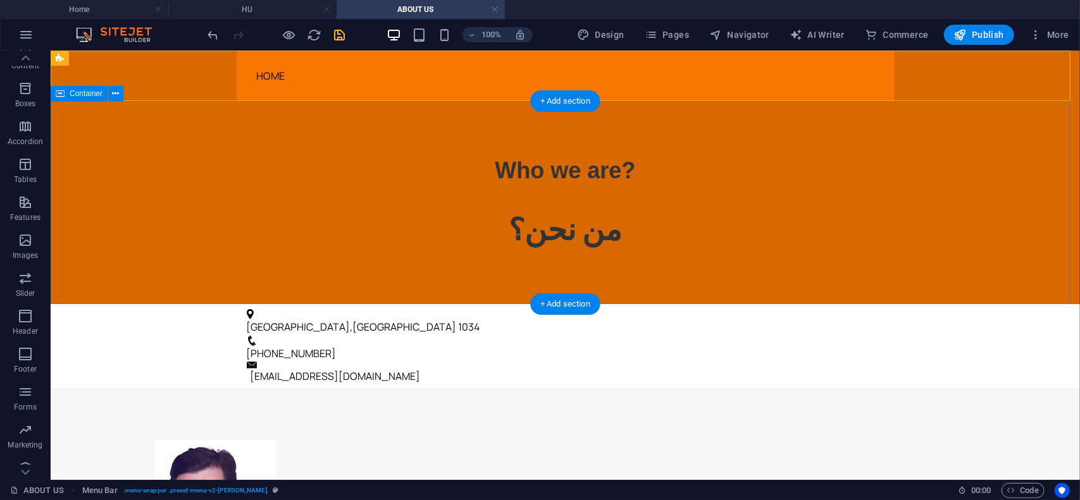
click at [969, 220] on div "Who we are? من نحن؟" at bounding box center [564, 202] width 1029 height 203
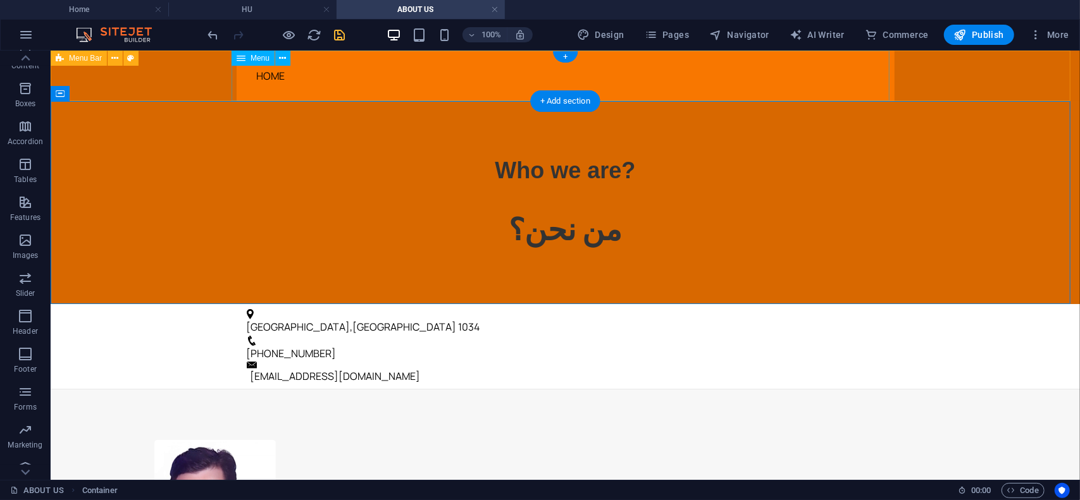
click at [269, 76] on nav "HOME" at bounding box center [565, 75] width 658 height 51
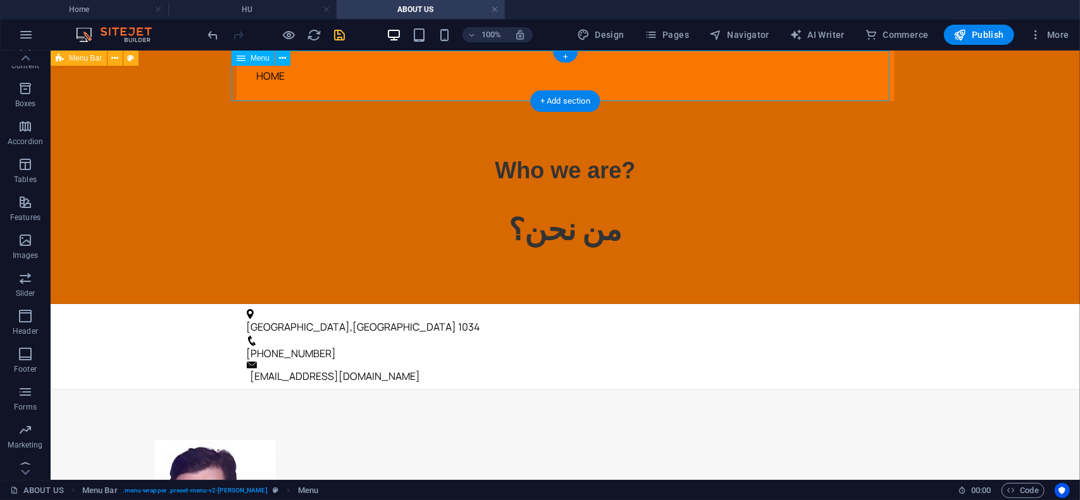
click at [269, 76] on nav "HOME" at bounding box center [565, 75] width 658 height 51
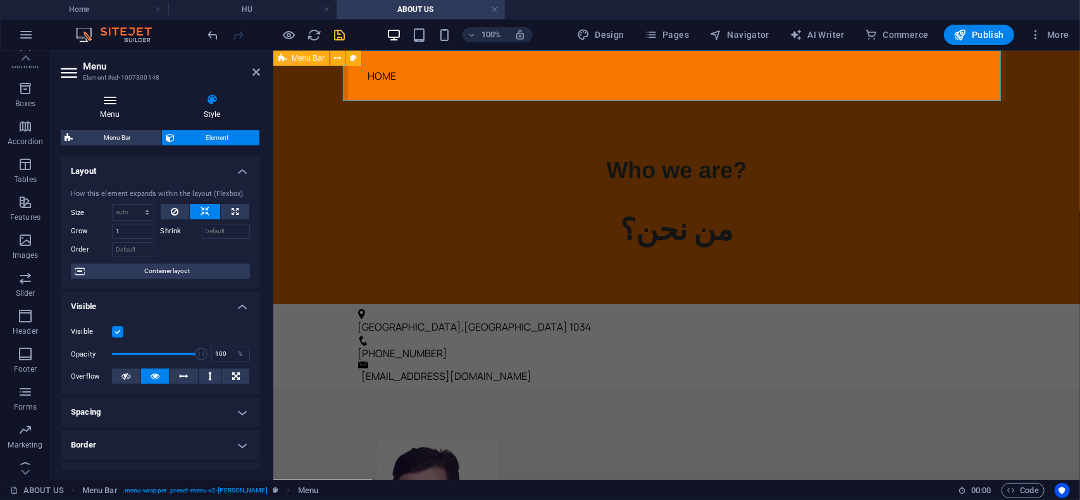
click at [110, 104] on icon at bounding box center [110, 100] width 98 height 13
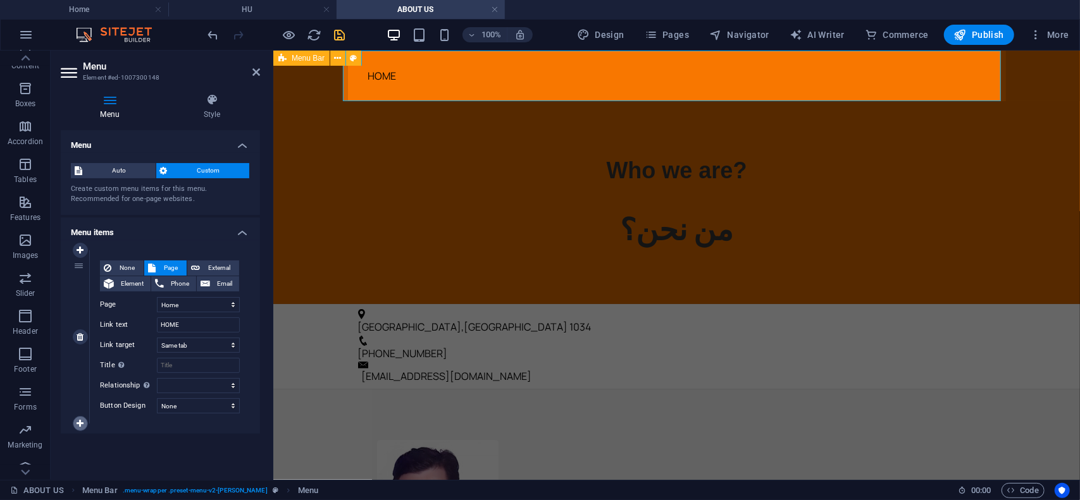
click at [79, 423] on icon at bounding box center [80, 423] width 7 height 9
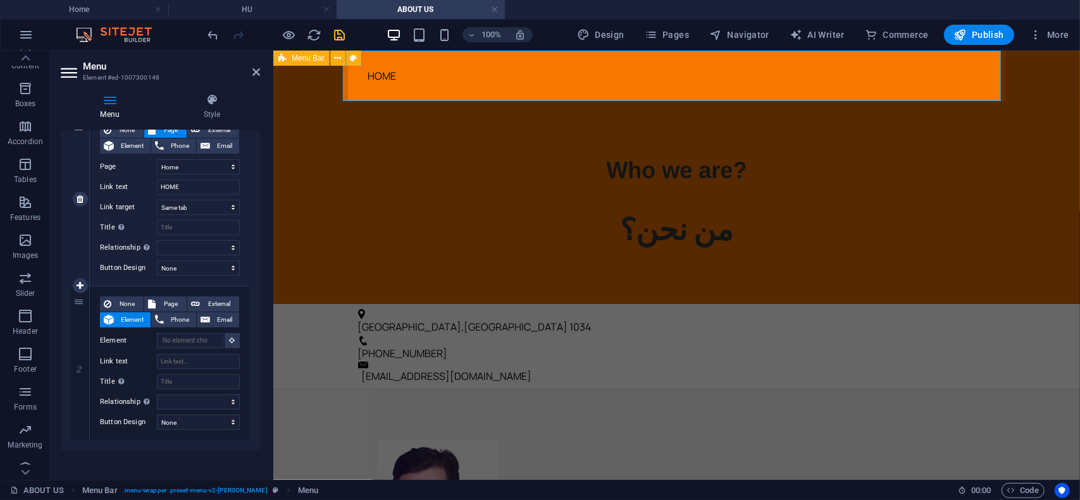
scroll to position [143, 0]
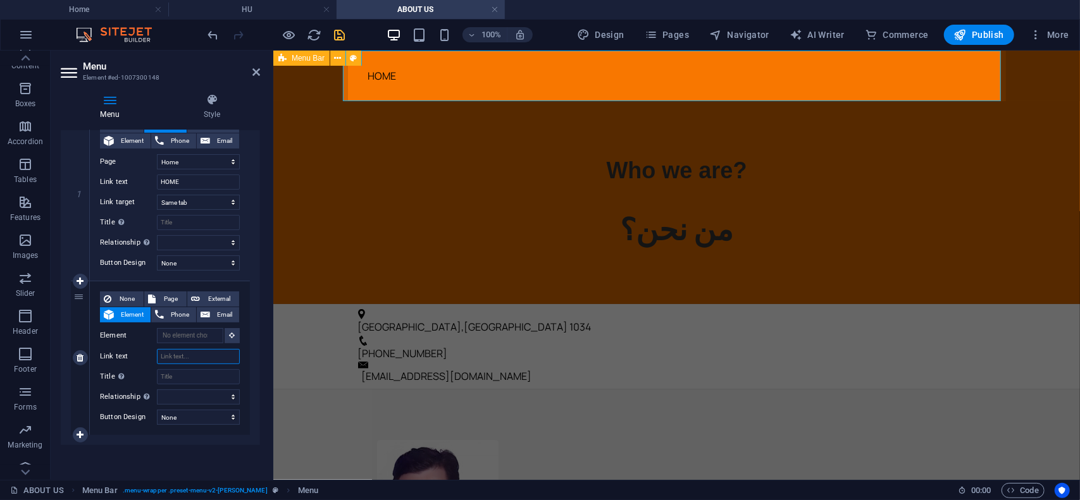
click at [187, 356] on input "Link text" at bounding box center [198, 356] width 83 height 15
click at [163, 297] on span "Page" at bounding box center [170, 299] width 23 height 15
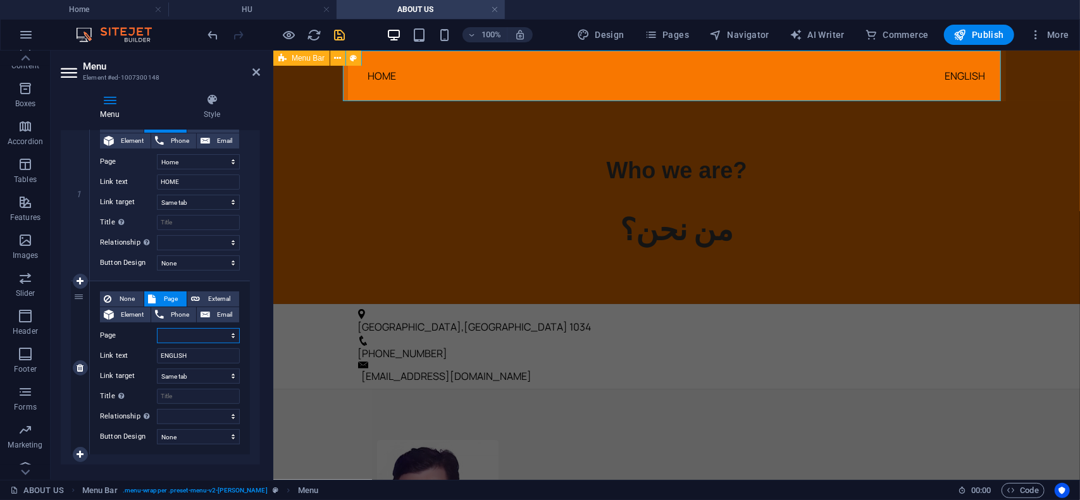
click at [230, 337] on select "Home EN AR HU ABOUT US Legal Notice Privacy" at bounding box center [198, 335] width 83 height 15
click at [157, 328] on select "Home EN AR HU ABOUT US Legal Notice Privacy" at bounding box center [198, 335] width 83 height 15
drag, startPoint x: 254, startPoint y: 73, endPoint x: 205, endPoint y: 22, distance: 71.1
click at [256, 72] on icon at bounding box center [256, 72] width 8 height 10
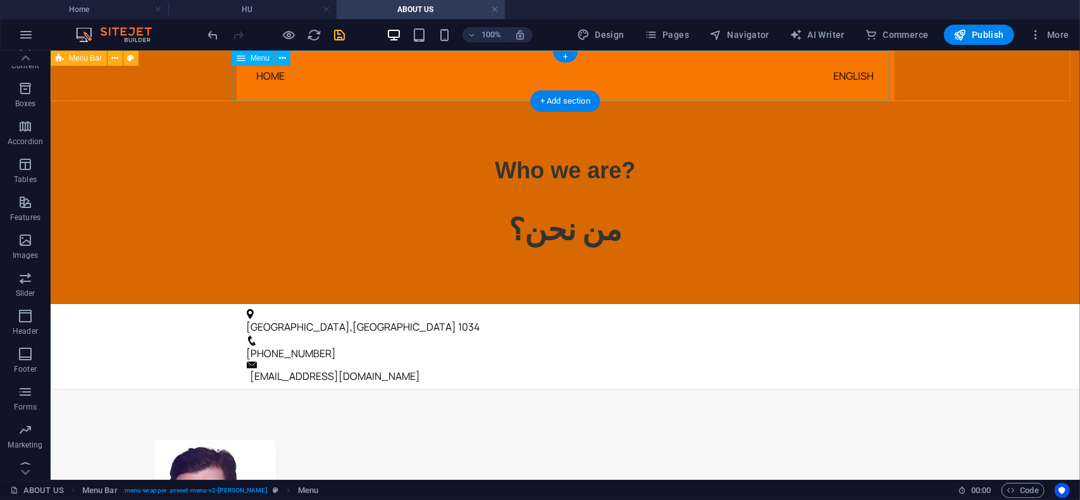
click at [261, 75] on nav "HOME ENGLISH" at bounding box center [565, 75] width 658 height 51
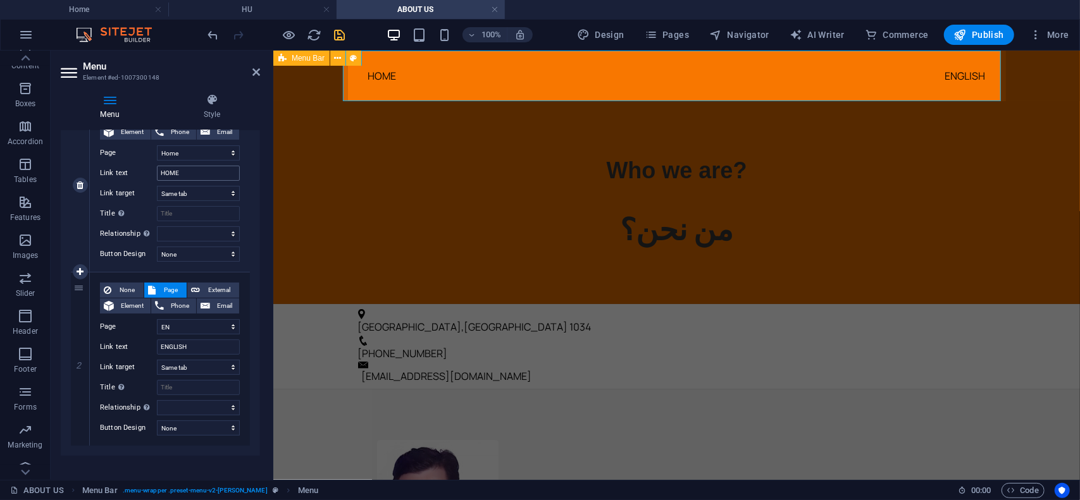
scroll to position [163, 0]
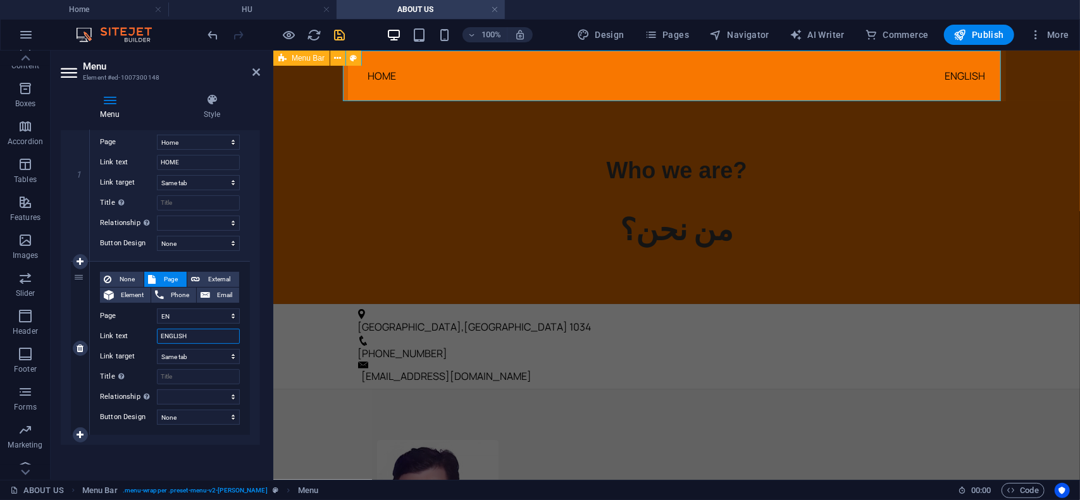
click at [190, 335] on input "ENGLISH" at bounding box center [198, 336] width 83 height 15
click at [78, 259] on icon at bounding box center [80, 261] width 7 height 9
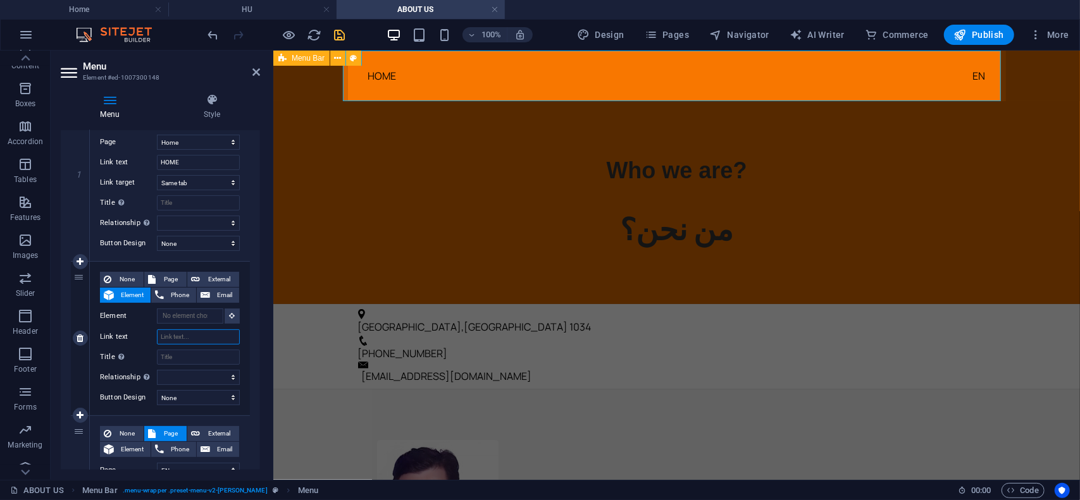
click at [176, 336] on input "Link text" at bounding box center [198, 337] width 83 height 15
click at [170, 276] on span "Page" at bounding box center [170, 279] width 23 height 15
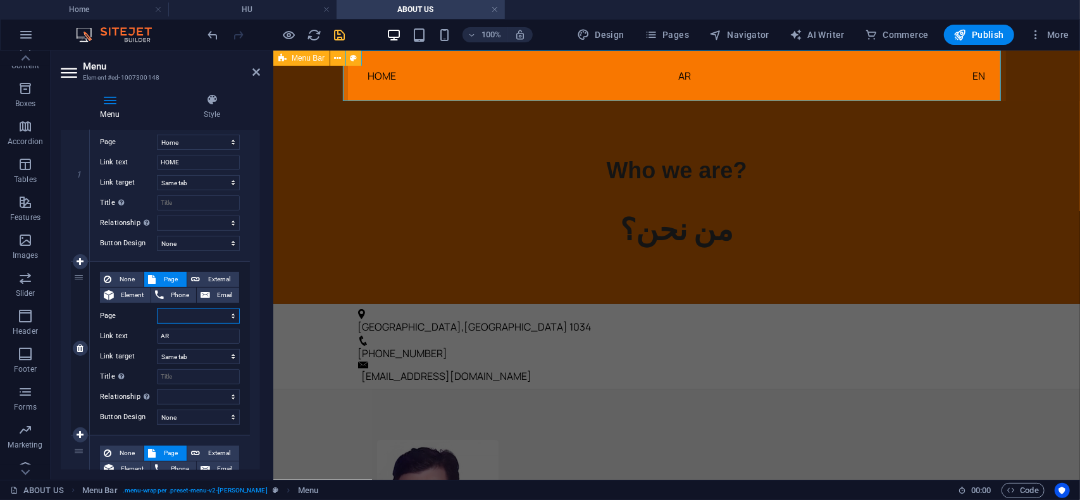
click at [232, 314] on select "Home EN AR HU ABOUT US Legal Notice Privacy" at bounding box center [198, 316] width 83 height 15
click at [157, 309] on select "Home EN AR HU ABOUT US Legal Notice Privacy" at bounding box center [198, 316] width 83 height 15
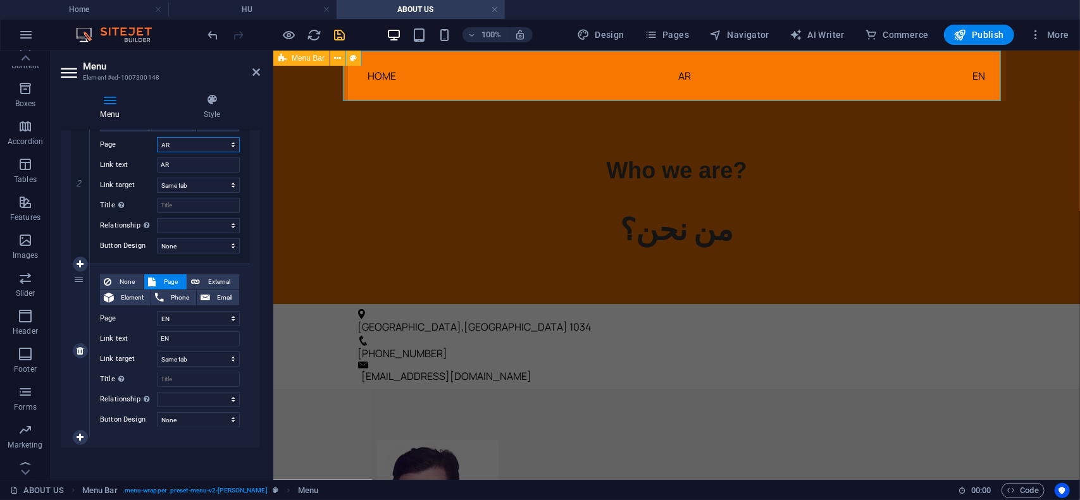
scroll to position [337, 0]
drag, startPoint x: 76, startPoint y: 196, endPoint x: 77, endPoint y: 426, distance: 230.9
click at [77, 426] on div "1 None Page External Element Phone Email Page Home EN AR HU ABOUT US Legal Noti…" at bounding box center [160, 175] width 179 height 522
click at [80, 435] on icon at bounding box center [80, 435] width 7 height 9
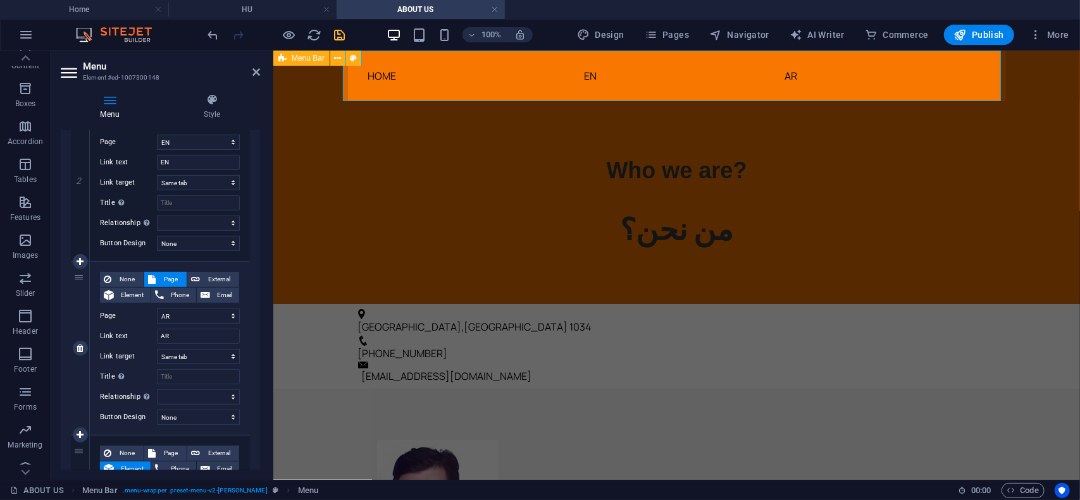
scroll to position [490, 0]
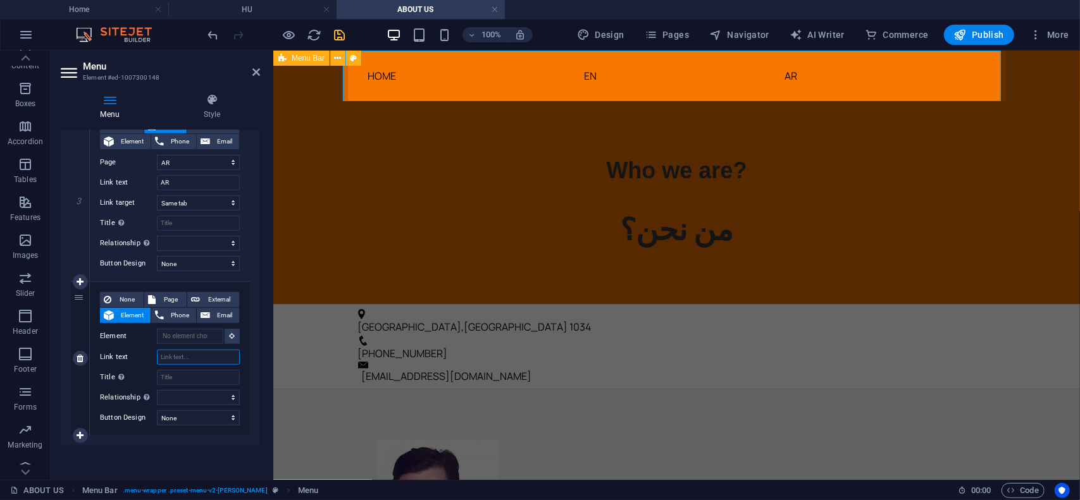
click at [179, 359] on input "Link text" at bounding box center [198, 357] width 83 height 15
click at [173, 302] on span "Page" at bounding box center [170, 299] width 23 height 15
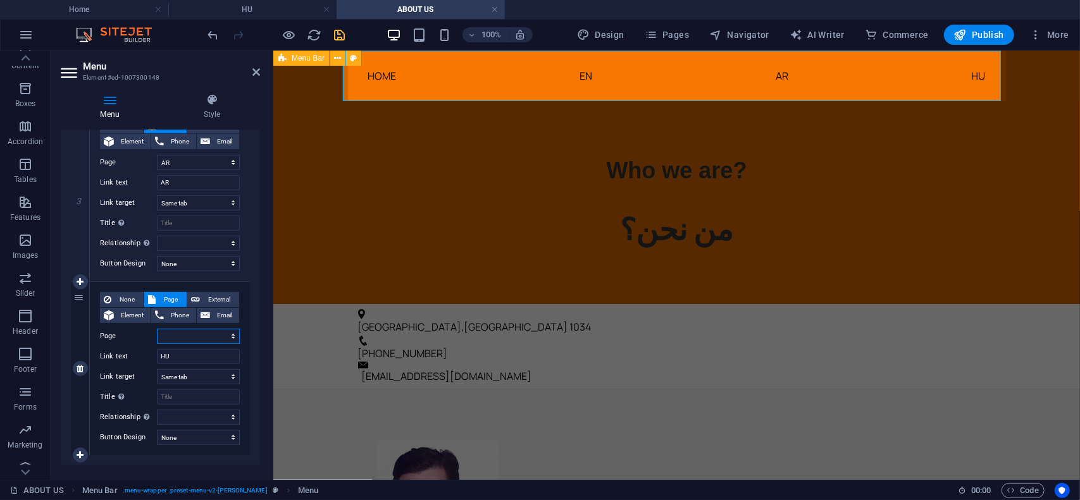
click at [230, 335] on select "Home EN AR HU ABOUT US Legal Notice Privacy" at bounding box center [198, 336] width 83 height 15
click at [157, 329] on select "Home EN AR HU ABOUT US Legal Notice Privacy" at bounding box center [198, 336] width 83 height 15
click at [255, 75] on icon at bounding box center [256, 72] width 8 height 10
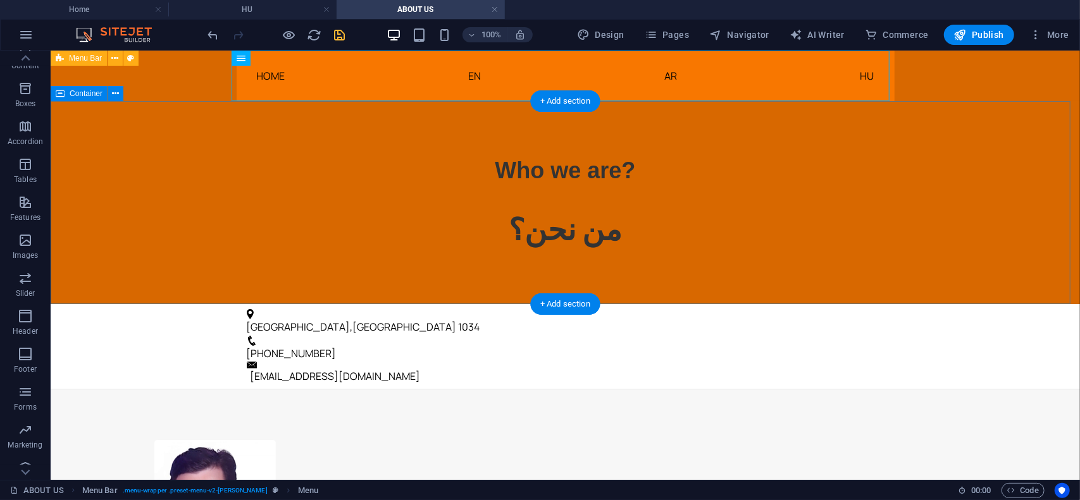
click at [988, 192] on div "Who we are? من نحن؟" at bounding box center [564, 202] width 1029 height 203
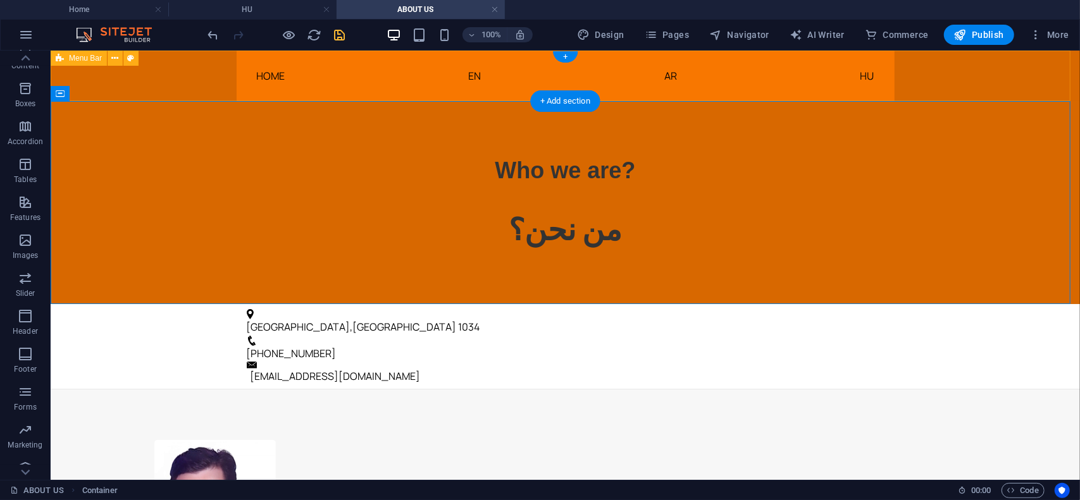
click at [181, 73] on div "Menu HOME EN AR HU" at bounding box center [564, 75] width 1029 height 51
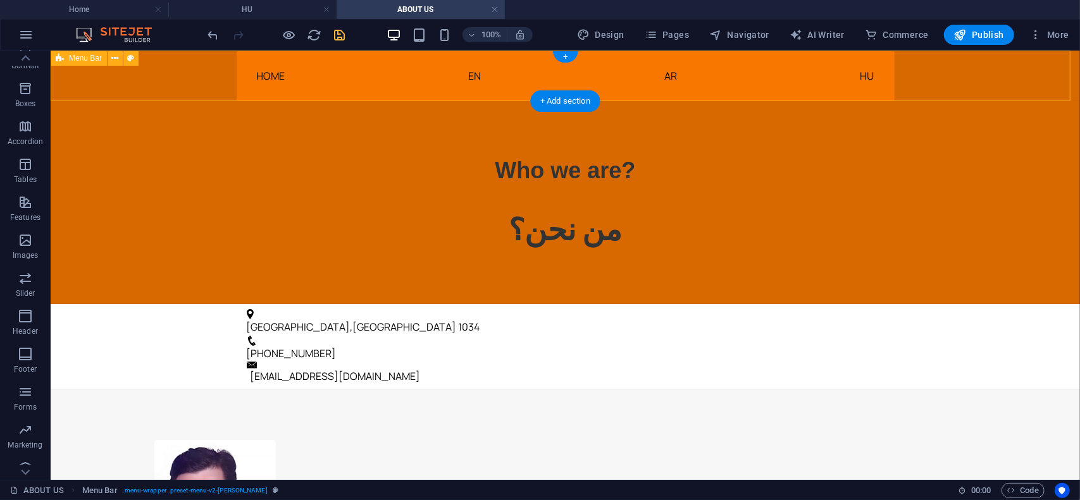
click at [181, 73] on div "Menu HOME EN AR HU" at bounding box center [564, 75] width 1029 height 51
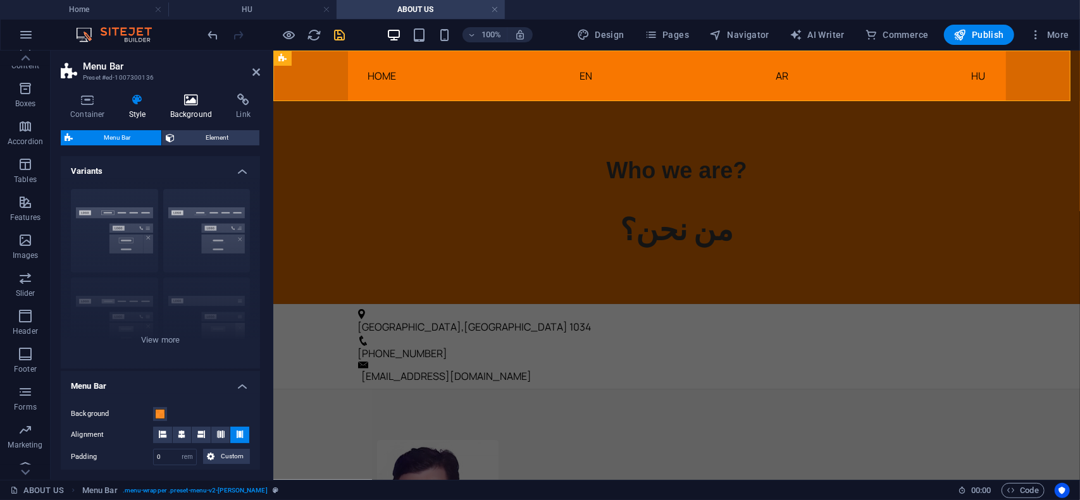
click at [182, 101] on icon at bounding box center [191, 100] width 61 height 13
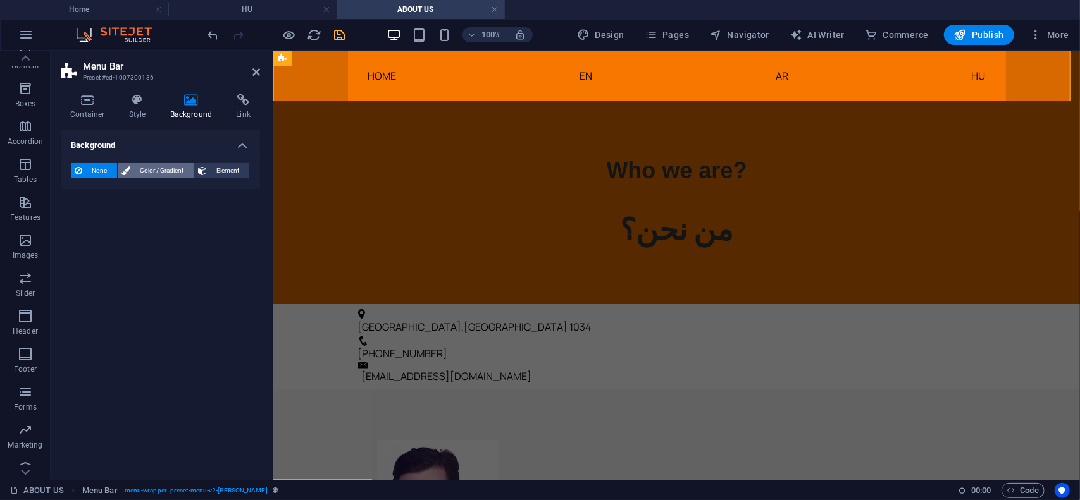
click at [166, 166] on span "Color / Gradient" at bounding box center [162, 170] width 56 height 15
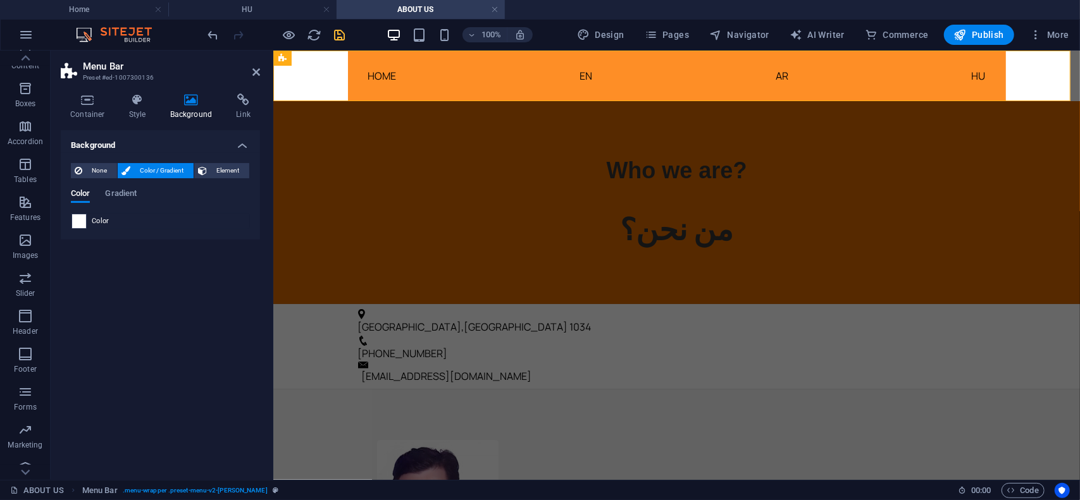
click at [76, 225] on span at bounding box center [79, 221] width 14 height 14
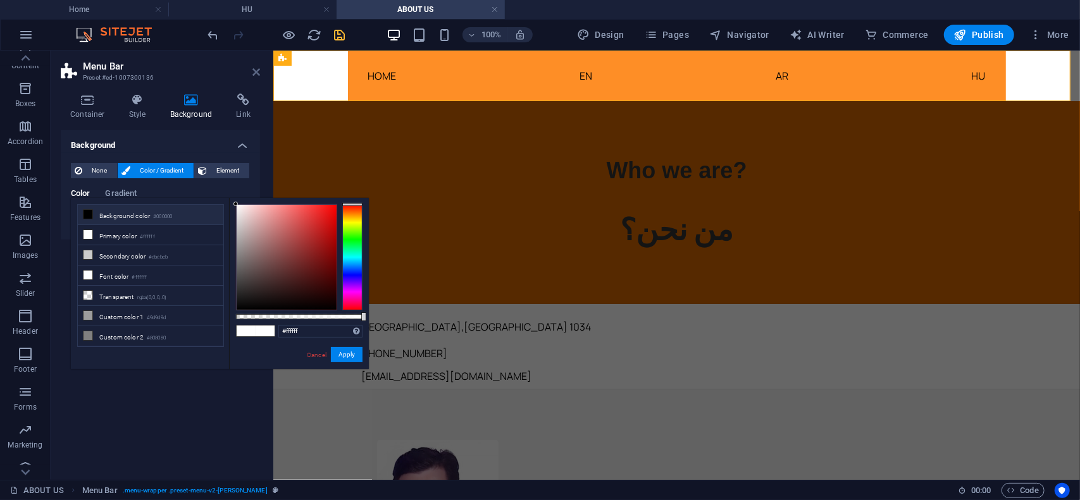
click at [256, 71] on icon at bounding box center [256, 72] width 8 height 10
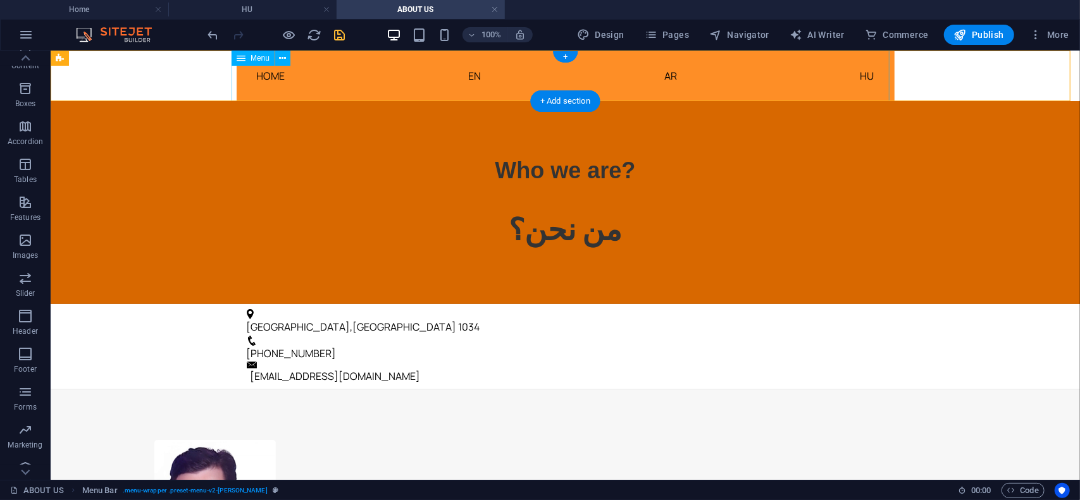
click at [318, 70] on nav "HOME EN AR HU" at bounding box center [565, 75] width 658 height 51
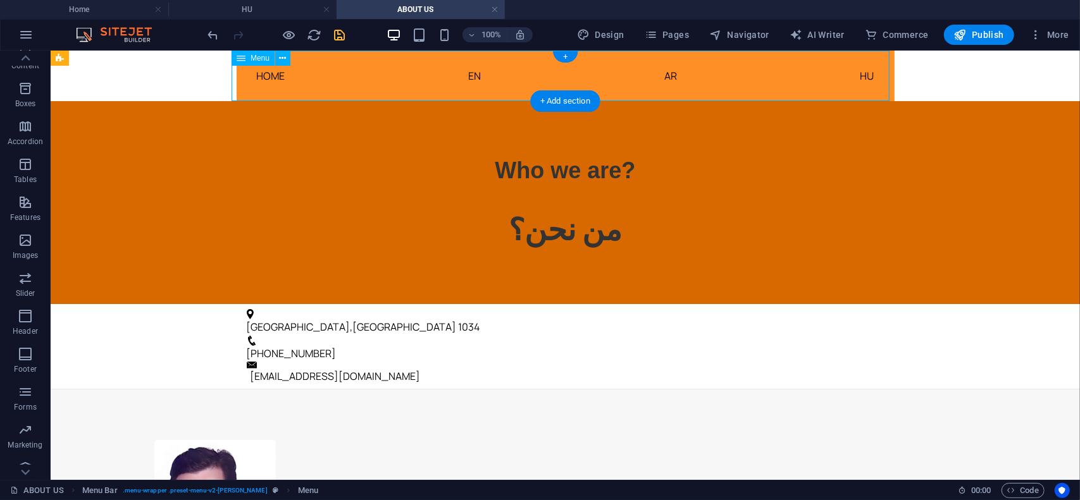
click at [318, 70] on nav "HOME EN AR HU" at bounding box center [565, 75] width 658 height 51
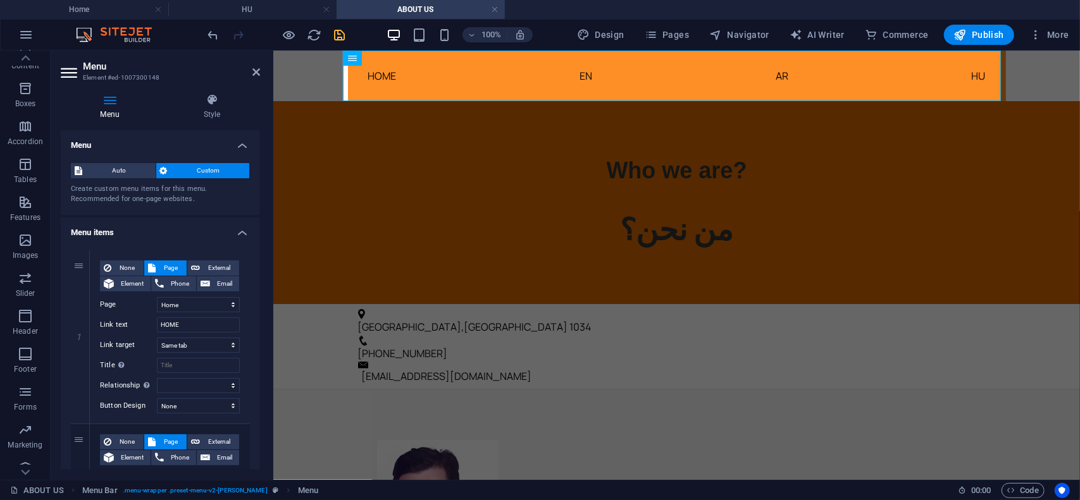
click at [112, 108] on h4 "Menu" at bounding box center [112, 107] width 103 height 27
click at [221, 107] on h4 "Style" at bounding box center [212, 107] width 96 height 27
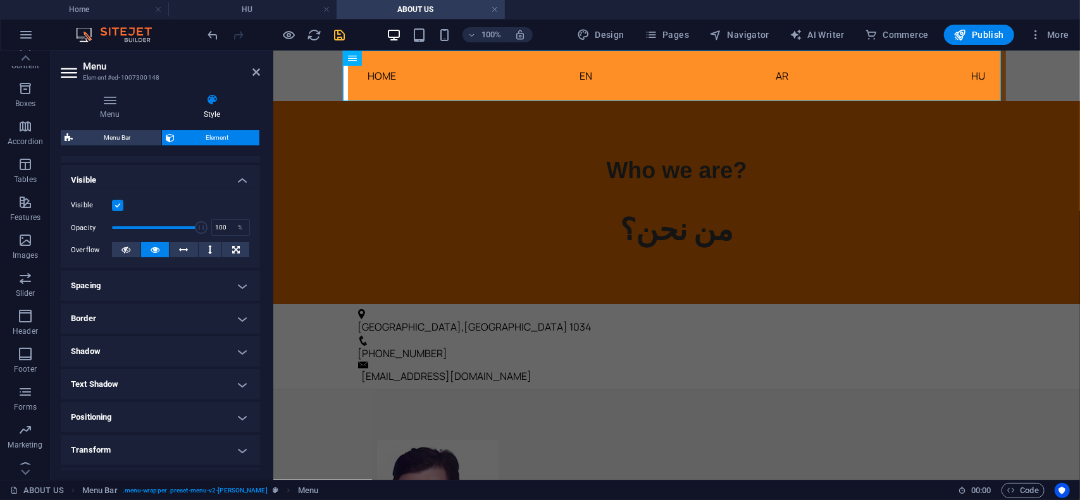
scroll to position [0, 0]
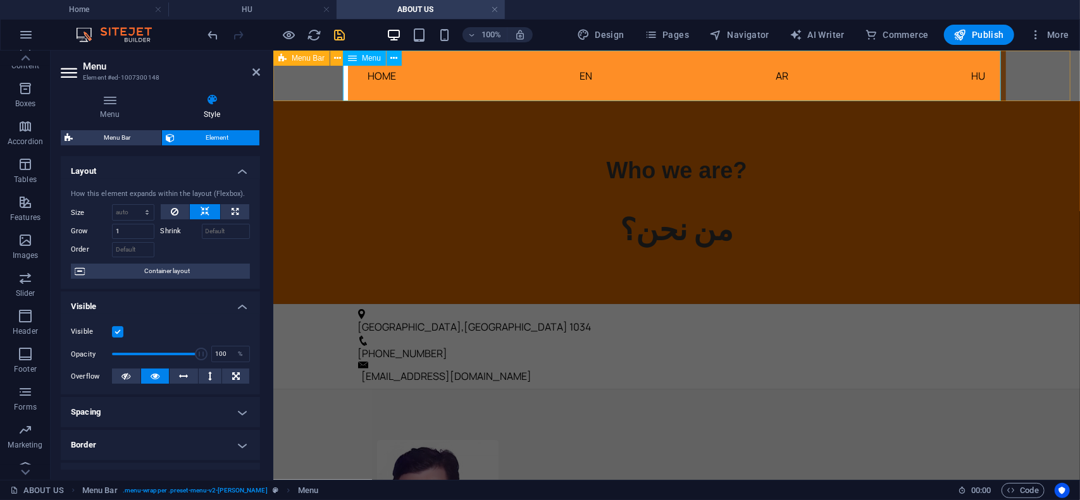
click at [368, 59] on span "Menu" at bounding box center [371, 58] width 19 height 8
click at [368, 60] on span "Menu" at bounding box center [371, 58] width 19 height 8
click at [306, 58] on span "Menu Bar" at bounding box center [308, 58] width 33 height 8
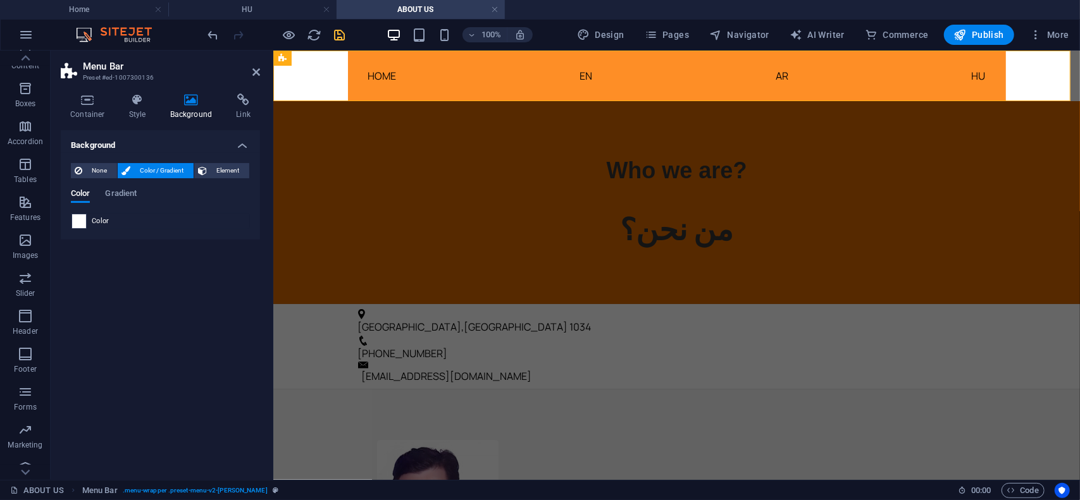
click at [79, 219] on span at bounding box center [79, 221] width 14 height 14
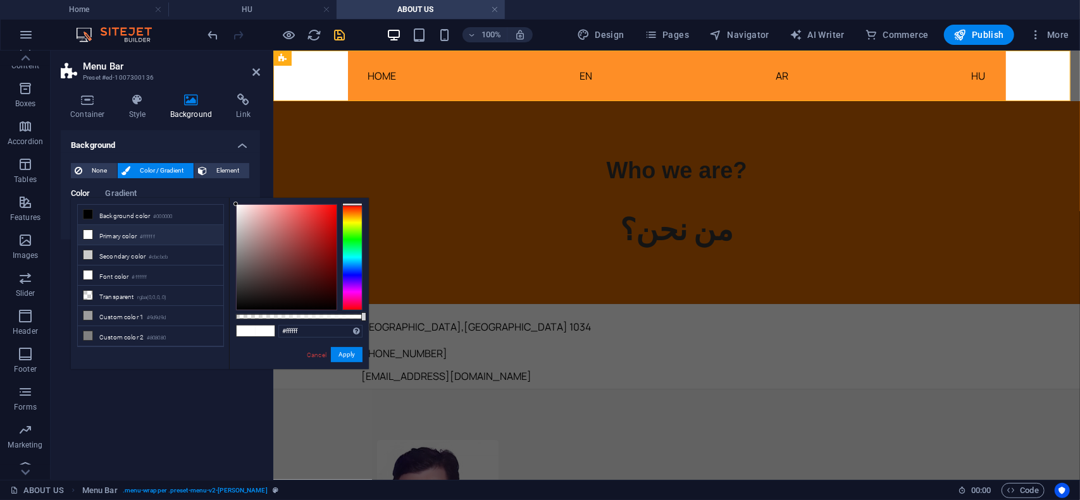
click at [87, 232] on icon at bounding box center [88, 234] width 9 height 9
click at [345, 354] on button "Apply" at bounding box center [347, 354] width 32 height 15
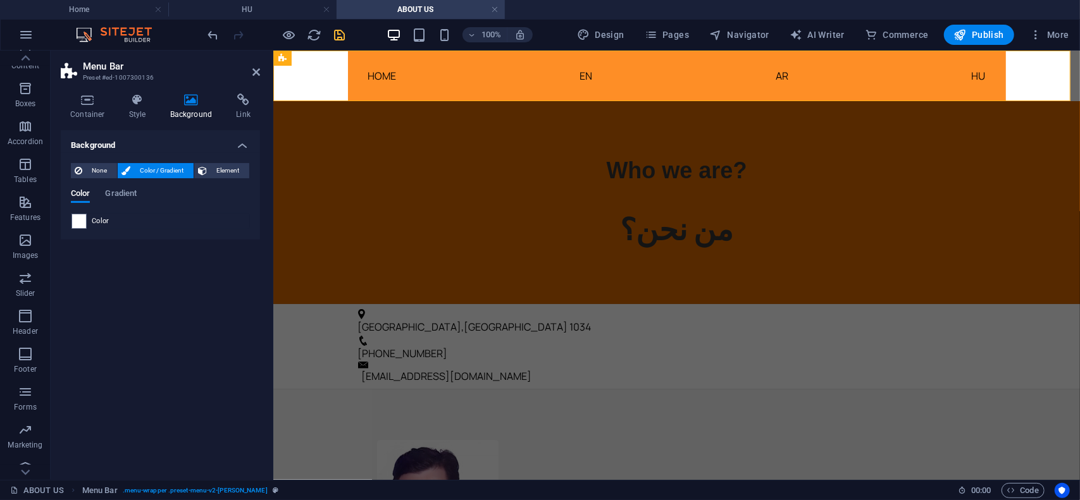
click at [193, 108] on h4 "Background" at bounding box center [194, 107] width 66 height 27
click at [254, 74] on icon at bounding box center [256, 72] width 8 height 10
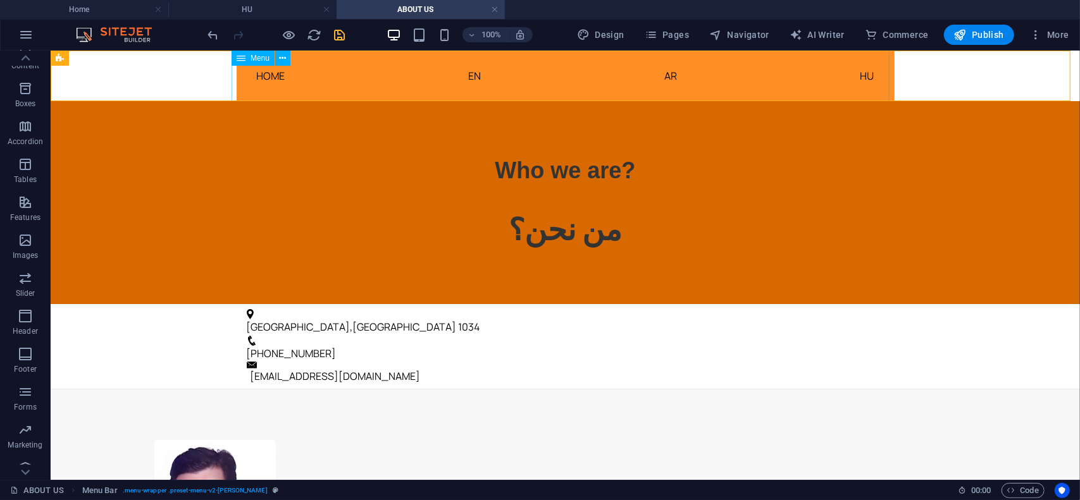
click at [266, 56] on span "Menu" at bounding box center [260, 58] width 19 height 8
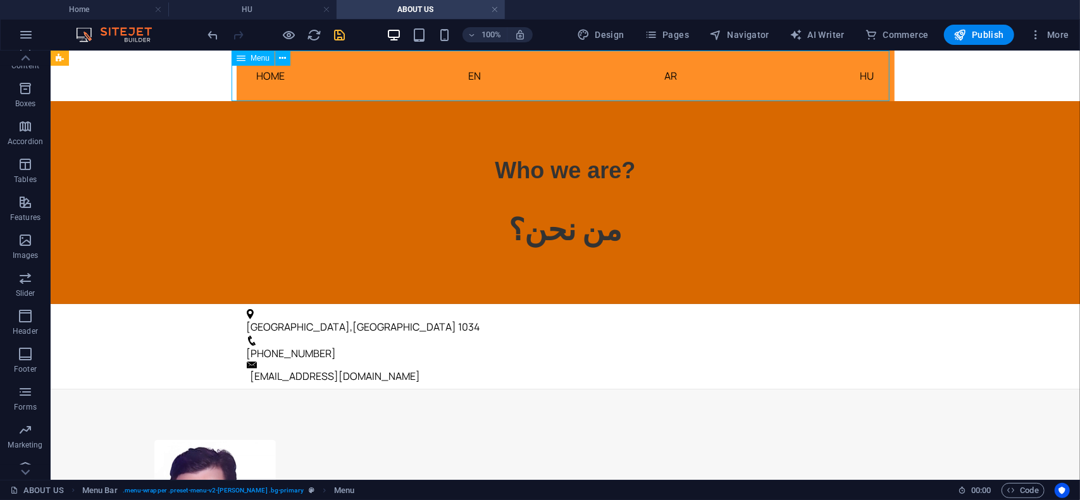
click at [266, 56] on span "Menu" at bounding box center [260, 58] width 19 height 8
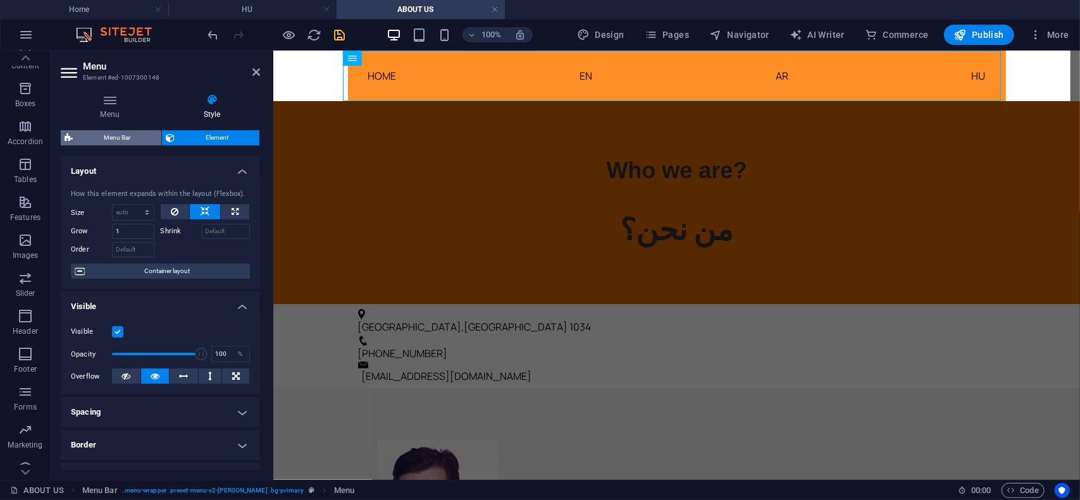
click at [123, 139] on span "Menu Bar" at bounding box center [117, 137] width 81 height 15
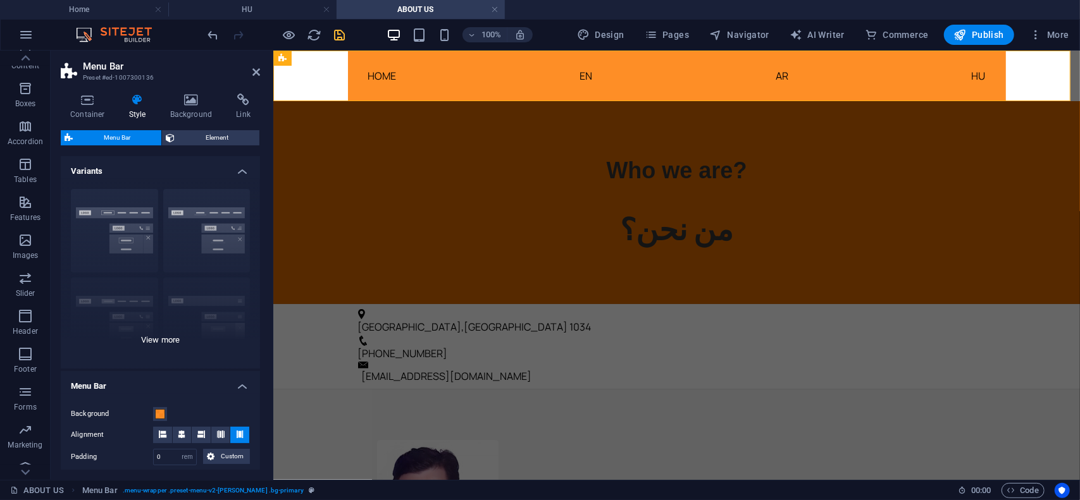
scroll to position [190, 0]
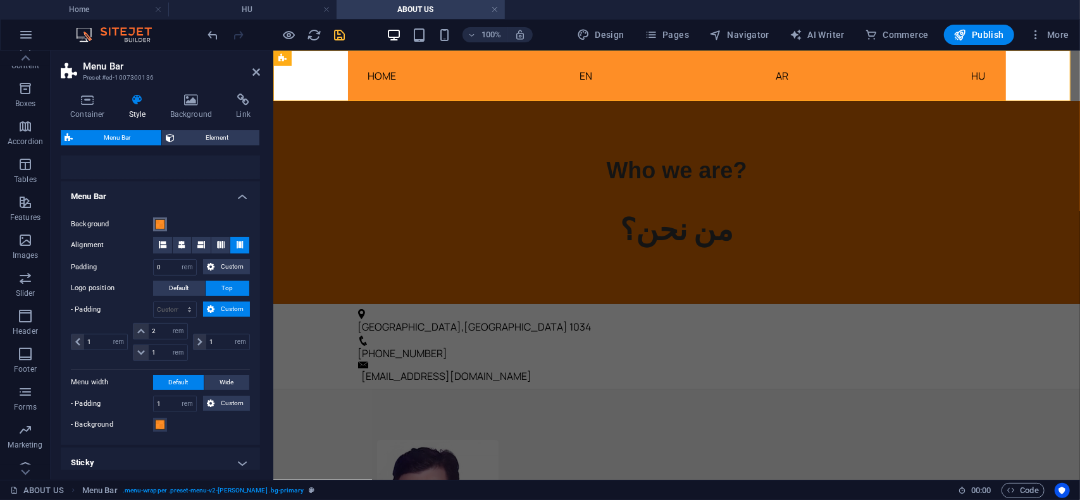
click at [161, 225] on span at bounding box center [160, 225] width 10 height 10
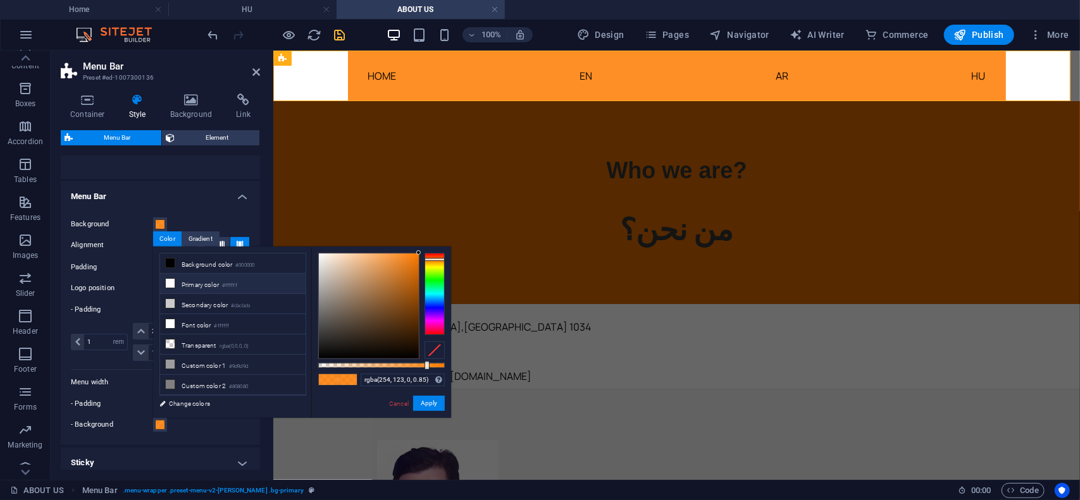
click at [169, 281] on icon at bounding box center [170, 283] width 9 height 9
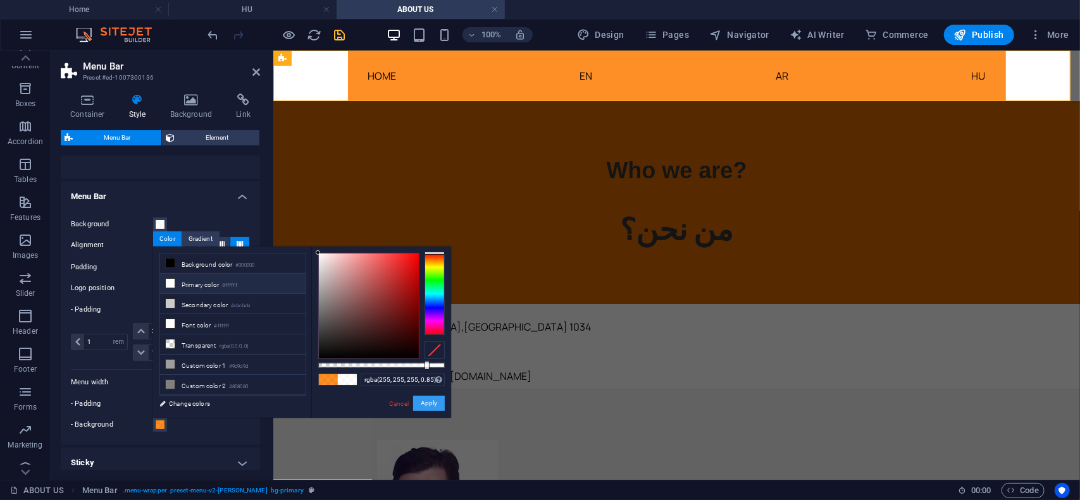
click at [434, 403] on button "Apply" at bounding box center [429, 403] width 32 height 15
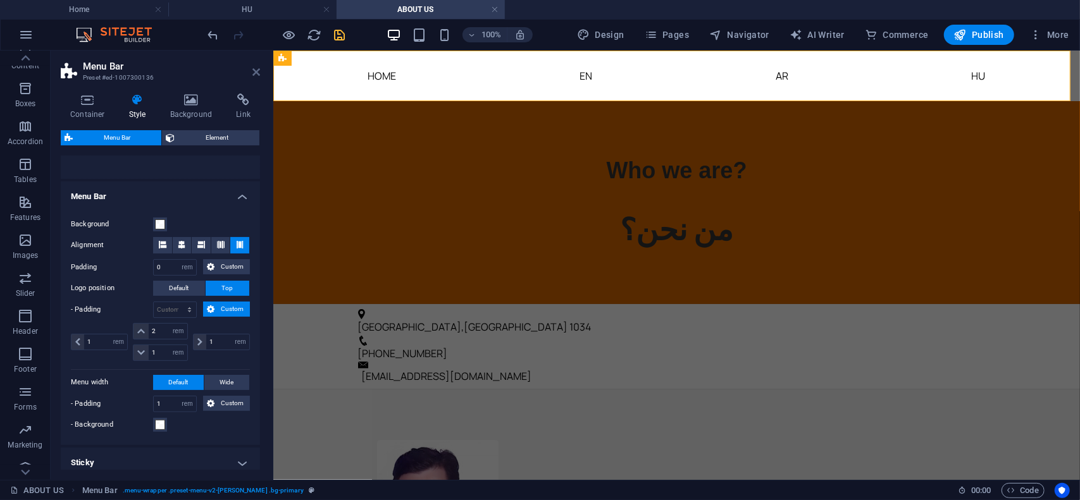
click at [258, 71] on icon at bounding box center [256, 72] width 8 height 10
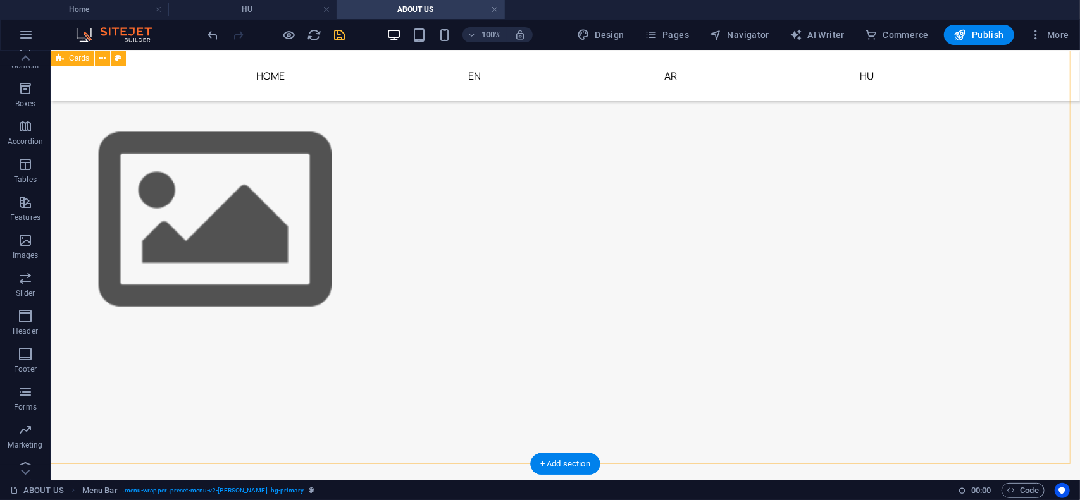
scroll to position [665, 0]
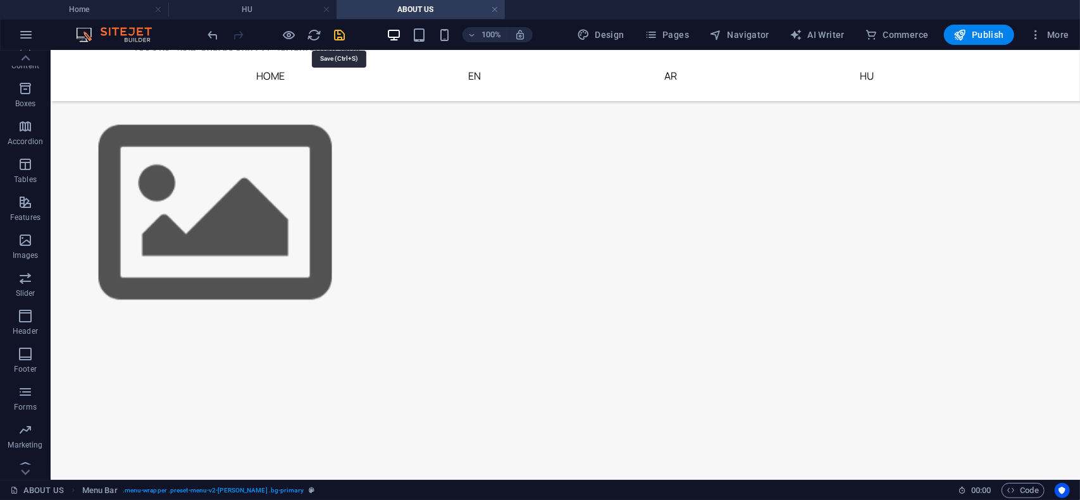
click at [341, 33] on icon "save" at bounding box center [340, 35] width 15 height 15
click at [311, 35] on icon "reload" at bounding box center [314, 35] width 15 height 15
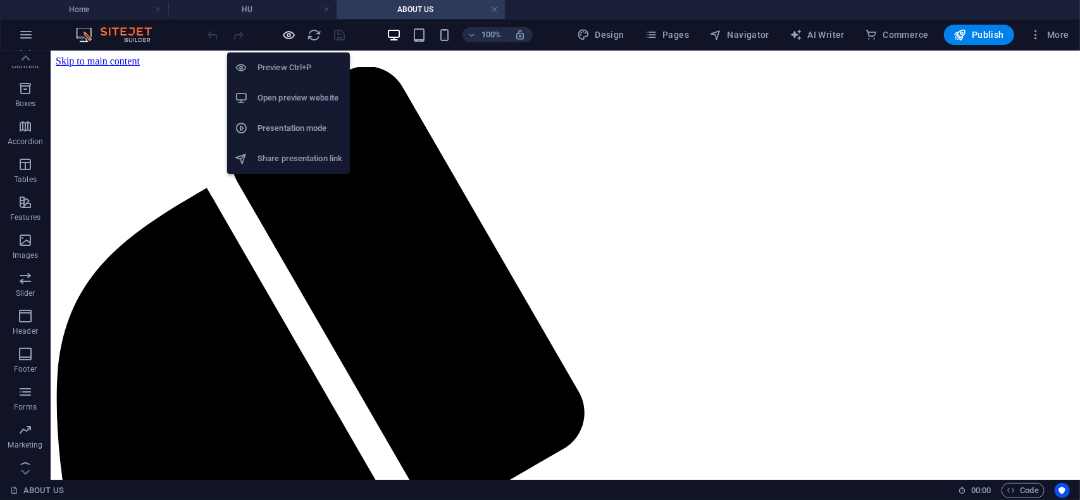
scroll to position [0, 0]
click at [289, 35] on icon "button" at bounding box center [289, 35] width 15 height 15
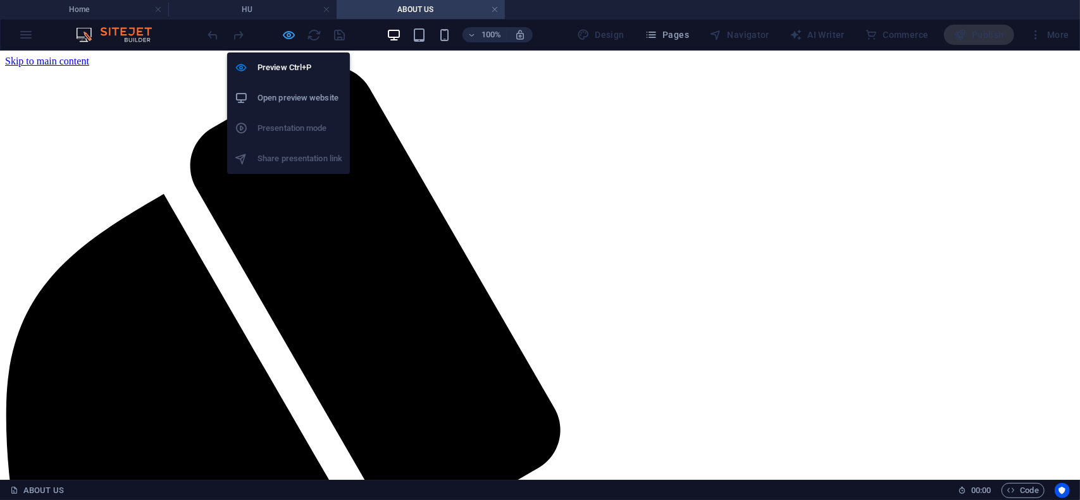
click at [288, 32] on icon "button" at bounding box center [289, 35] width 15 height 15
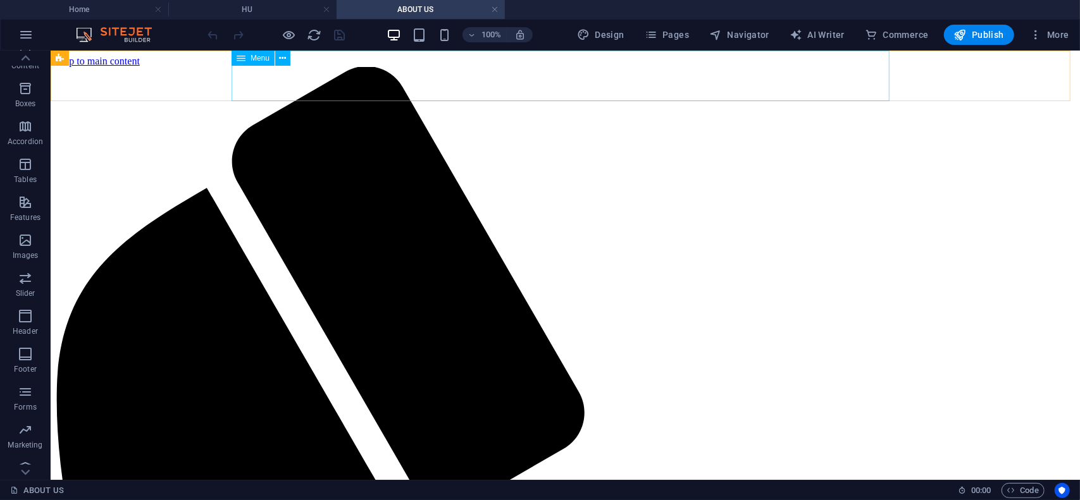
click at [246, 57] on div "Menu" at bounding box center [253, 58] width 43 height 15
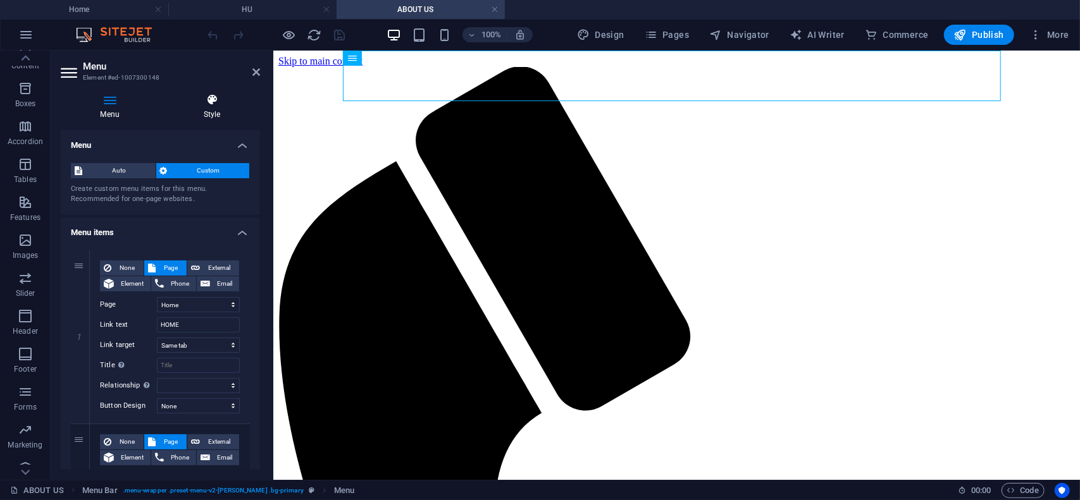
click at [211, 107] on h4 "Style" at bounding box center [212, 107] width 96 height 27
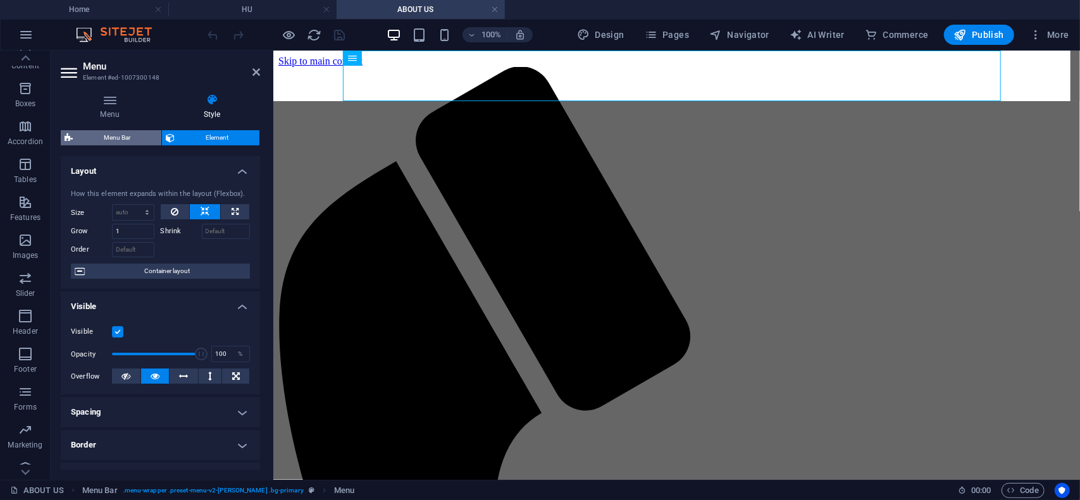
click at [116, 136] on span "Menu Bar" at bounding box center [117, 137] width 81 height 15
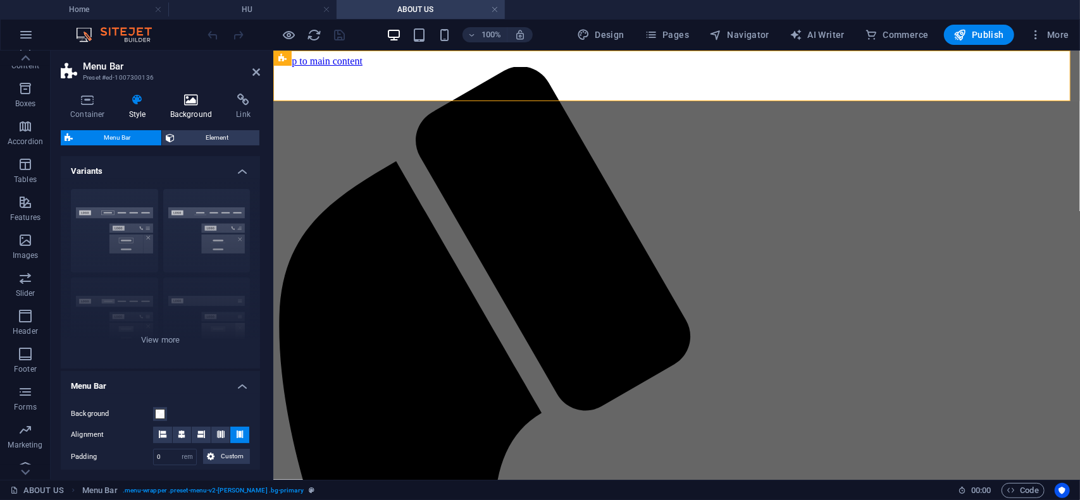
click at [190, 104] on icon at bounding box center [191, 100] width 61 height 13
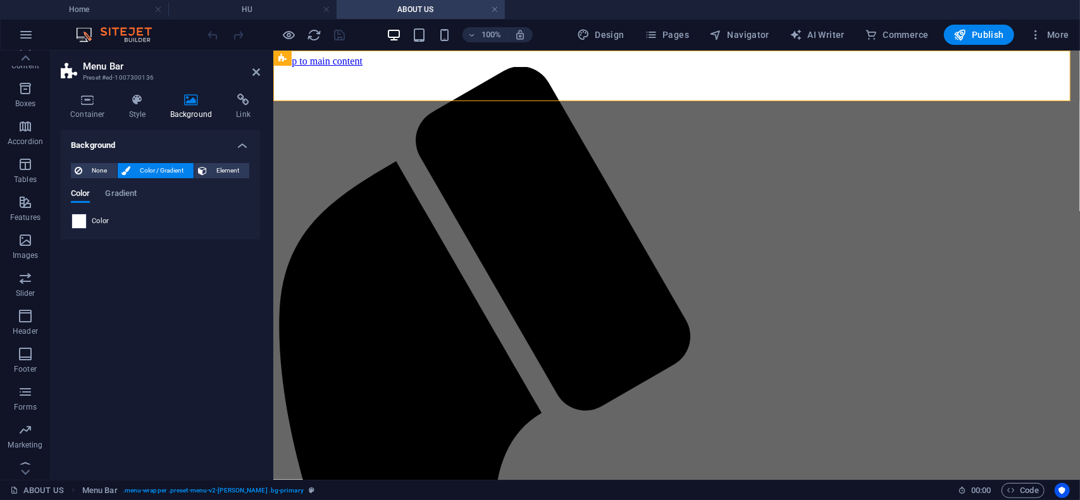
click at [81, 223] on span at bounding box center [79, 221] width 14 height 14
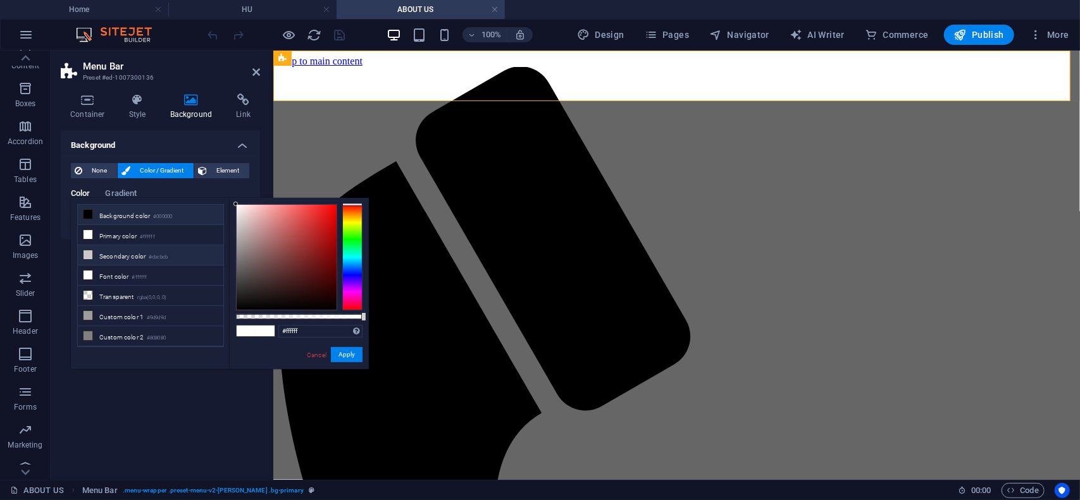
click at [86, 251] on icon at bounding box center [88, 255] width 9 height 9
click at [347, 354] on button "Apply" at bounding box center [347, 354] width 32 height 15
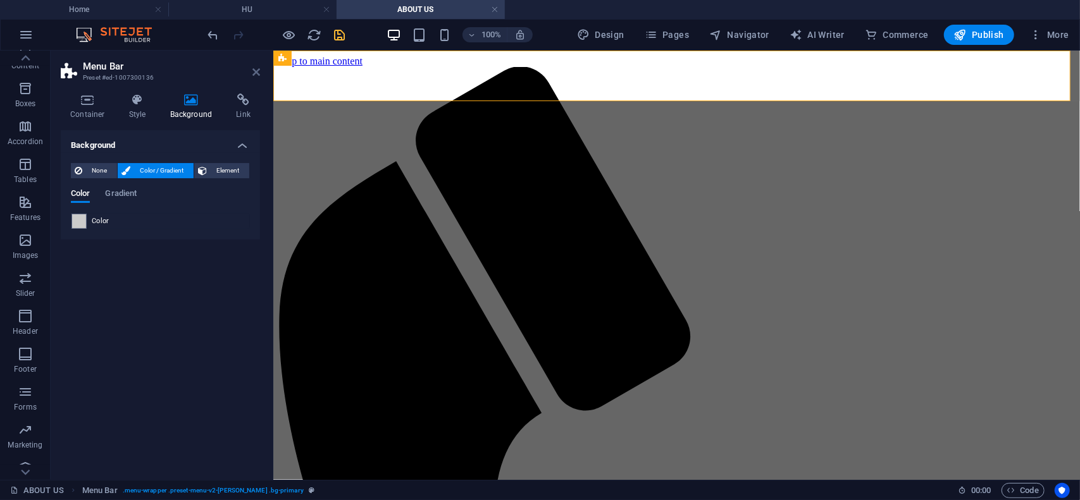
click at [256, 73] on icon at bounding box center [256, 72] width 8 height 10
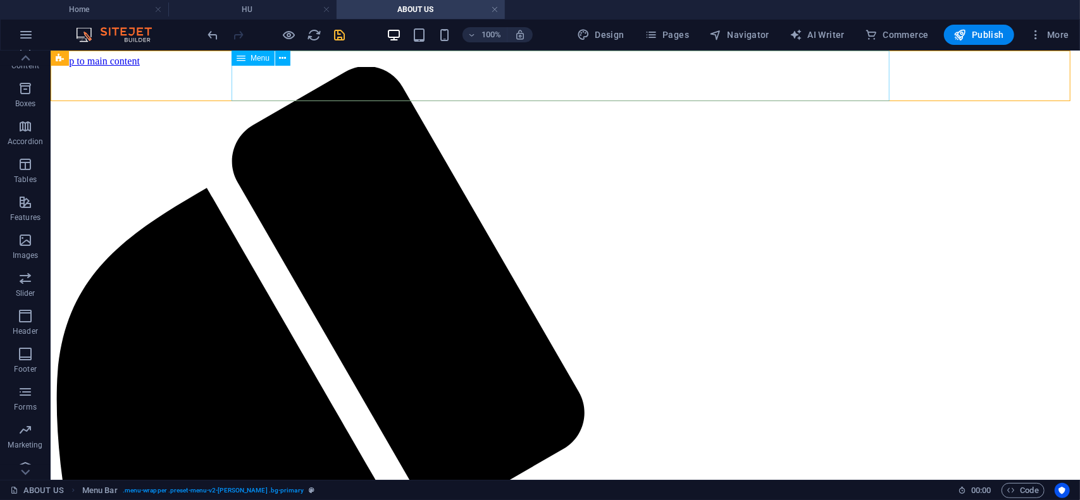
click at [261, 56] on span "Menu" at bounding box center [260, 58] width 19 height 8
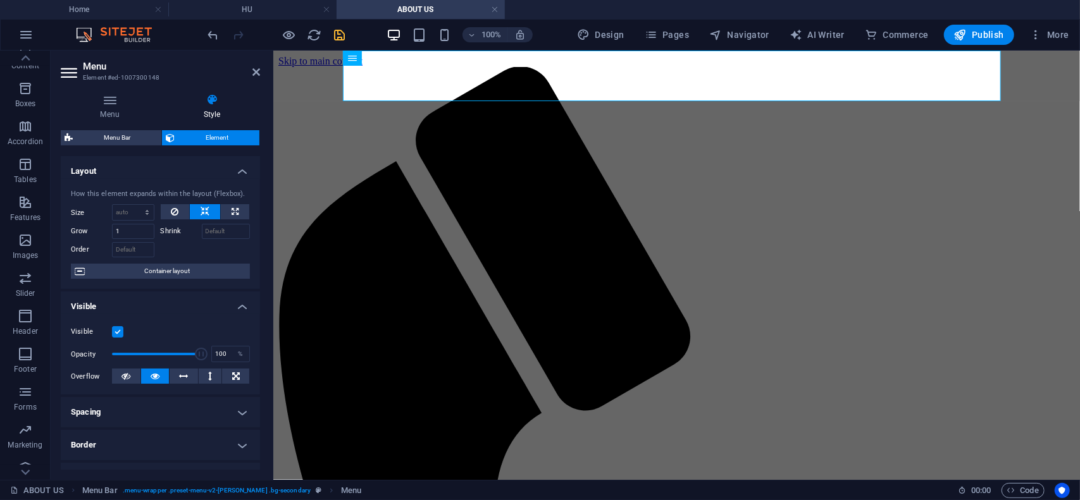
click at [214, 102] on icon at bounding box center [212, 100] width 96 height 13
click at [111, 102] on icon at bounding box center [110, 100] width 98 height 13
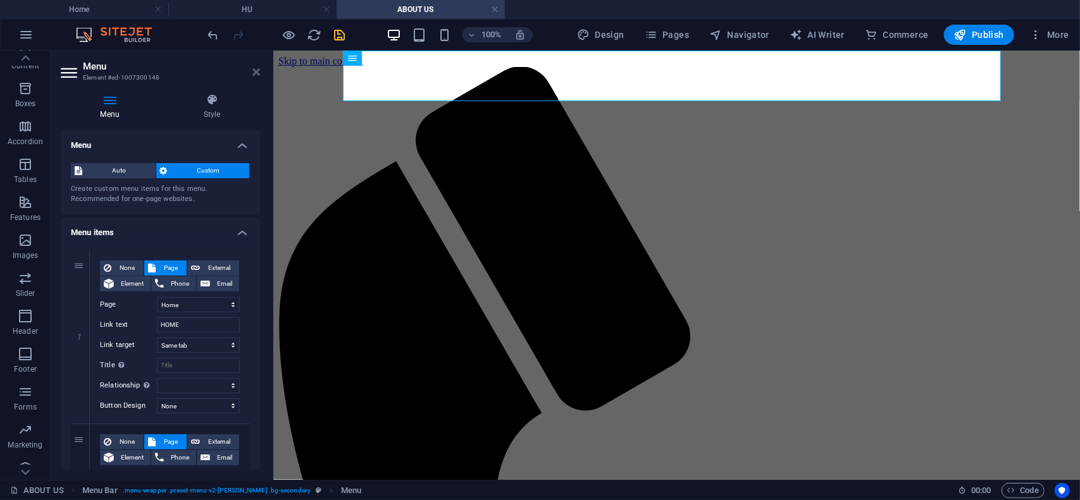
drag, startPoint x: 256, startPoint y: 73, endPoint x: 206, endPoint y: 22, distance: 70.7
click at [256, 73] on icon at bounding box center [256, 72] width 8 height 10
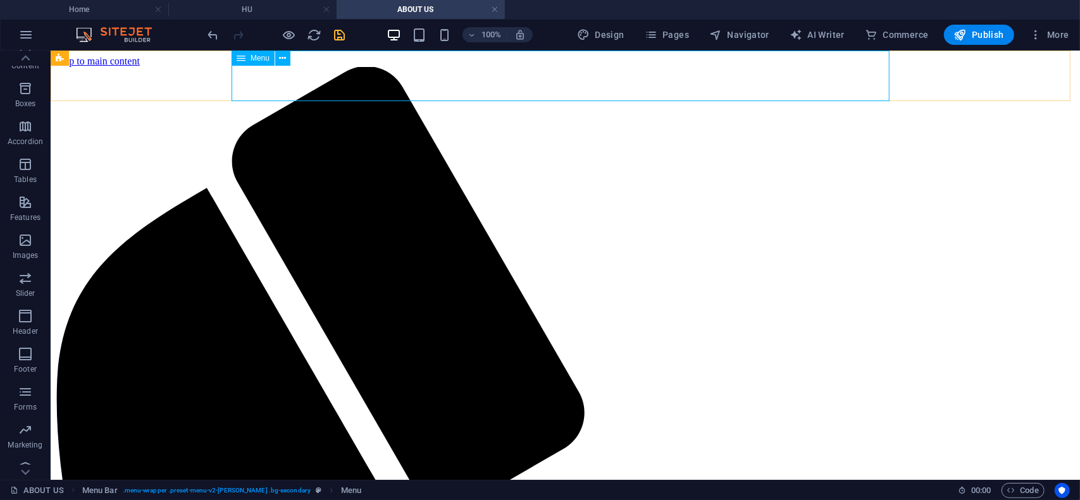
click at [270, 54] on div "Menu" at bounding box center [253, 58] width 43 height 15
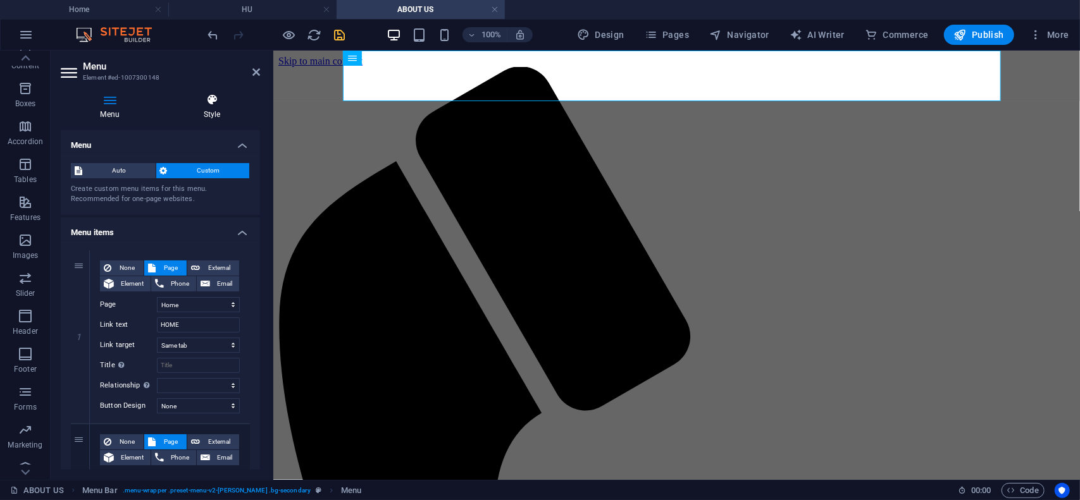
click at [209, 104] on icon at bounding box center [212, 100] width 96 height 13
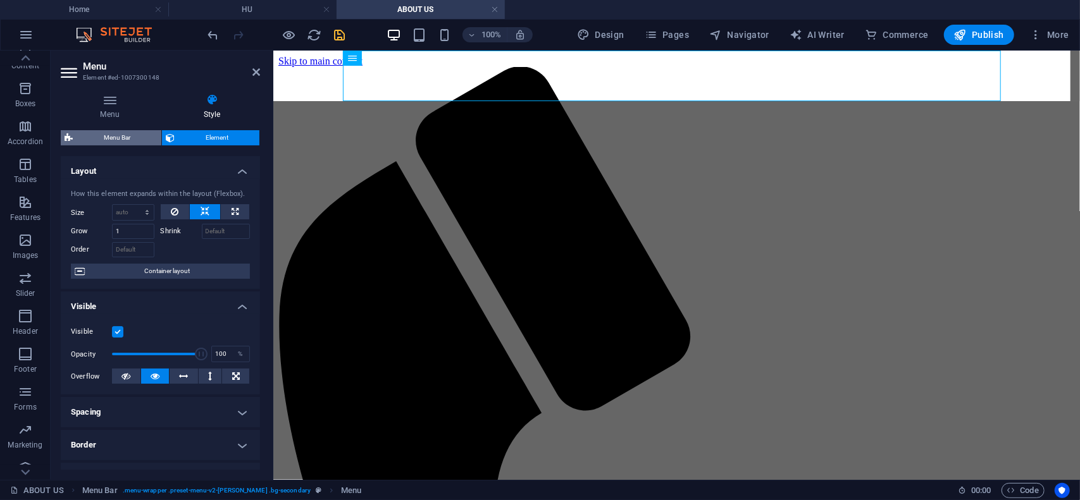
click at [119, 133] on span "Menu Bar" at bounding box center [117, 137] width 81 height 15
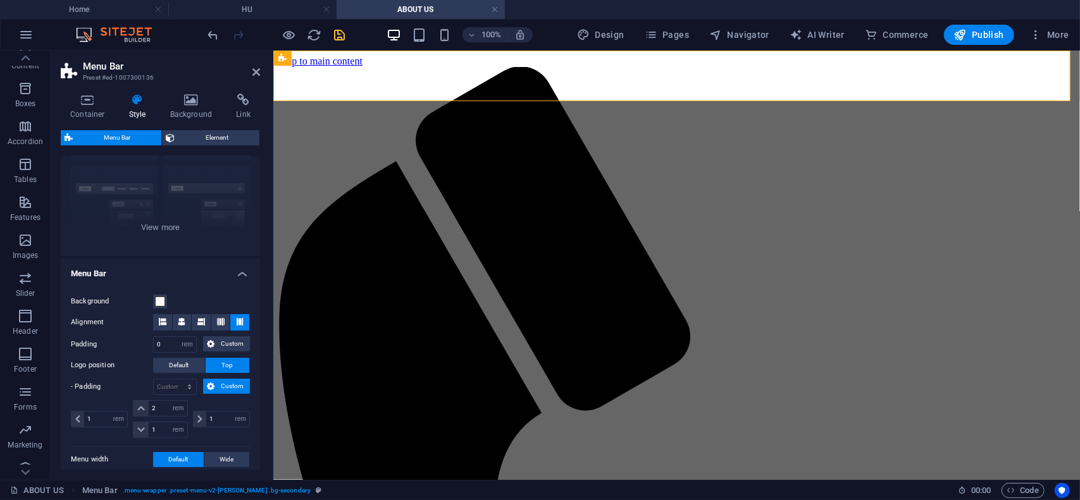
scroll to position [127, 0]
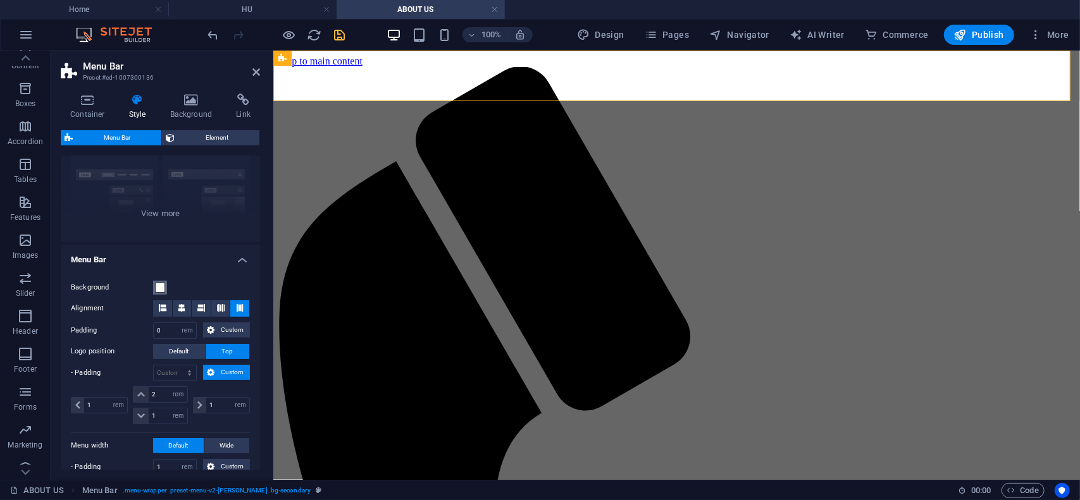
click at [158, 289] on span at bounding box center [160, 288] width 10 height 10
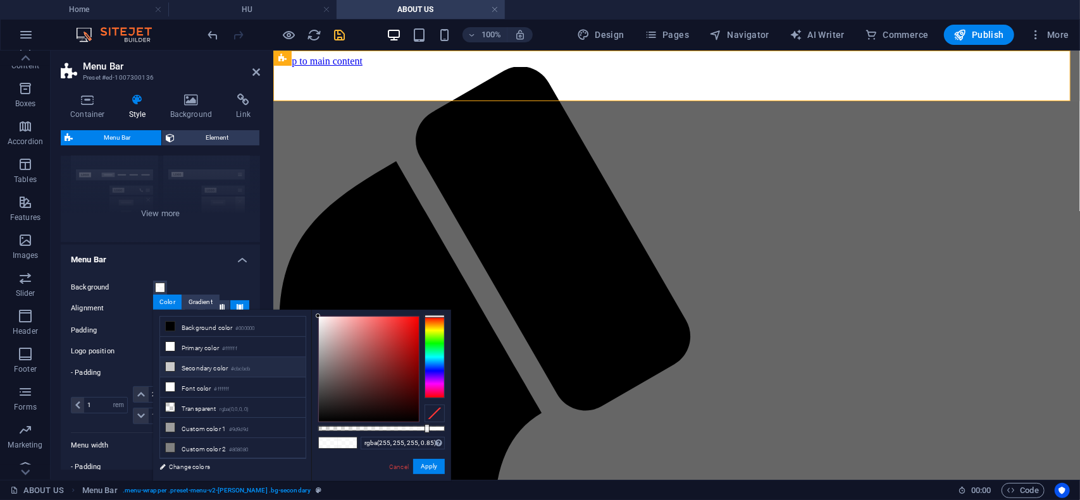
click at [171, 368] on icon at bounding box center [170, 367] width 9 height 9
click at [167, 364] on icon at bounding box center [170, 367] width 9 height 9
click at [434, 469] on button "Apply" at bounding box center [429, 466] width 32 height 15
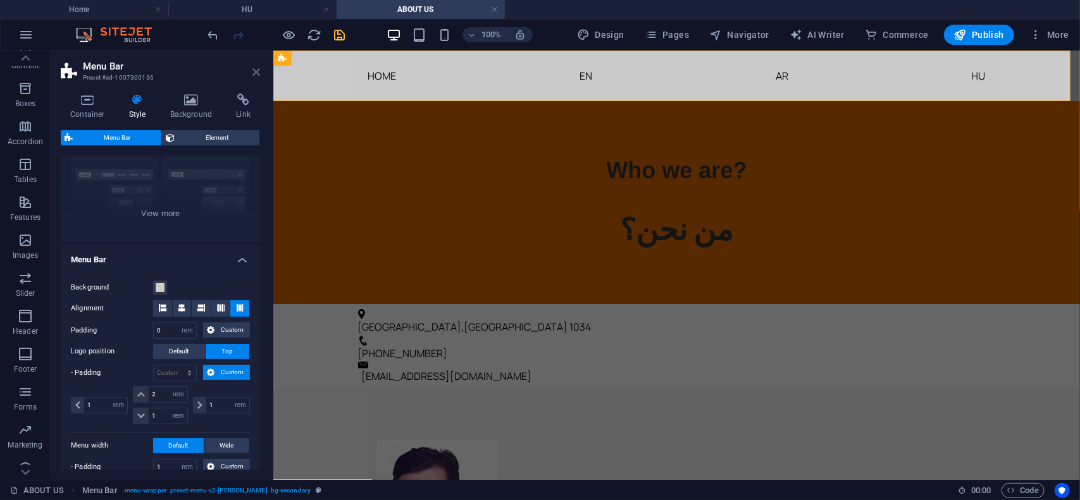
click at [257, 73] on icon at bounding box center [256, 72] width 8 height 10
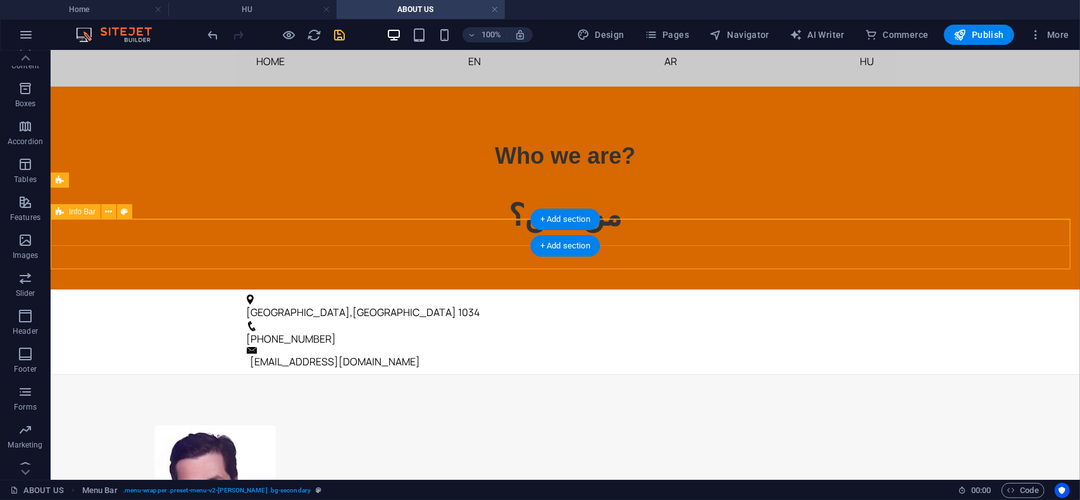
scroll to position [0, 0]
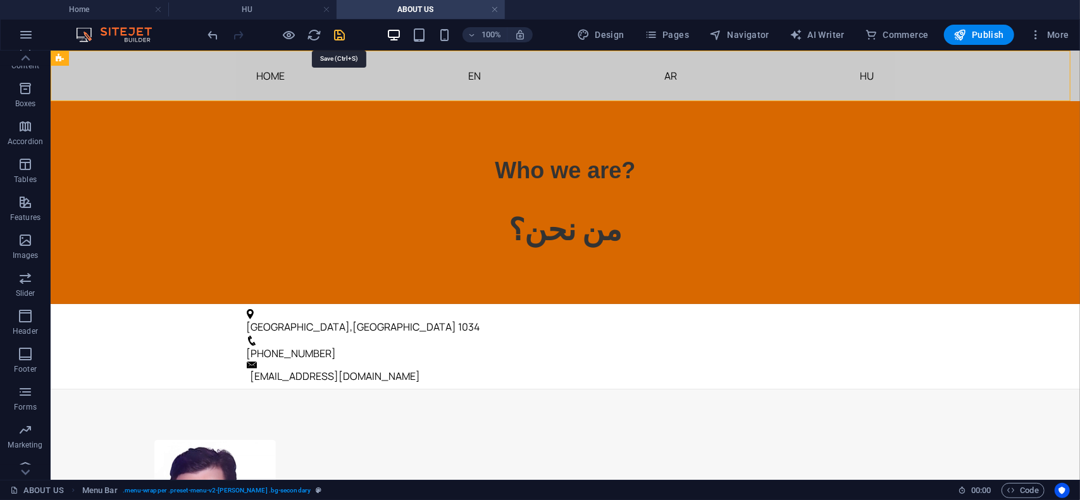
click at [337, 35] on icon "save" at bounding box center [340, 35] width 15 height 15
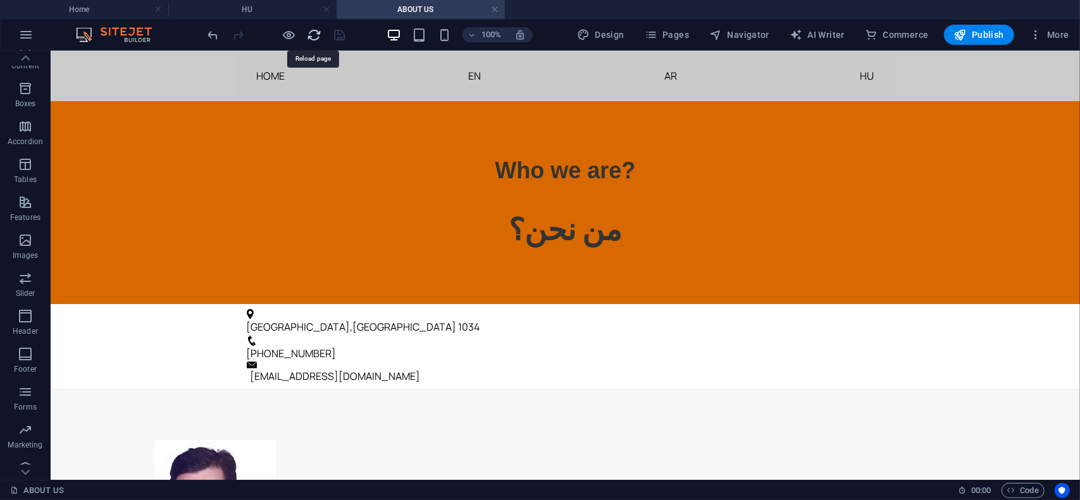
click at [314, 31] on icon "reload" at bounding box center [314, 35] width 15 height 15
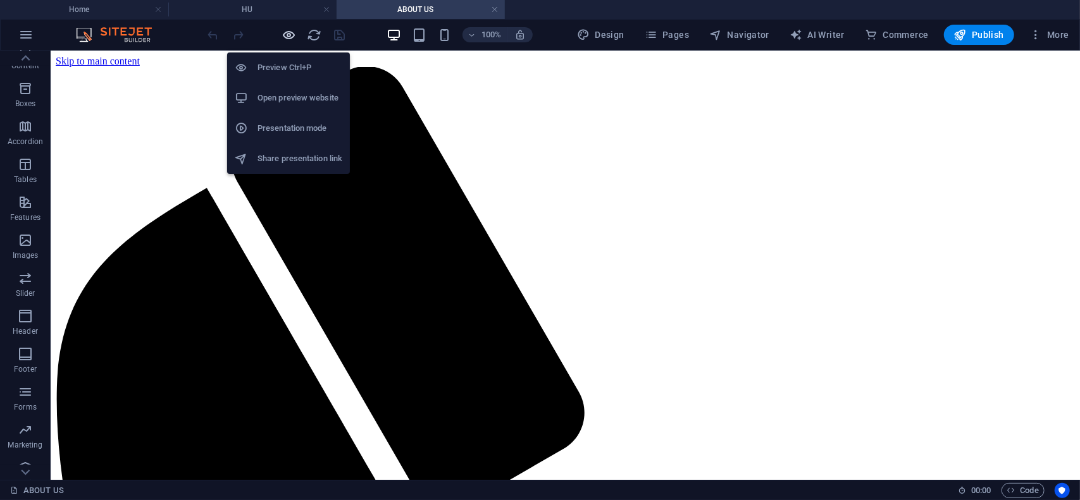
click at [290, 32] on icon "button" at bounding box center [289, 35] width 15 height 15
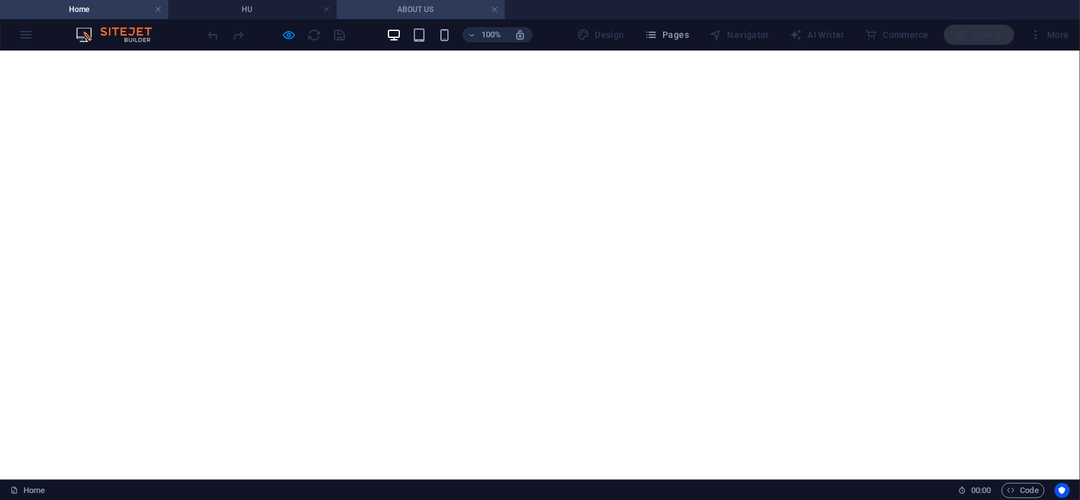
click at [397, 8] on h4 "ABOUT US" at bounding box center [421, 10] width 168 height 14
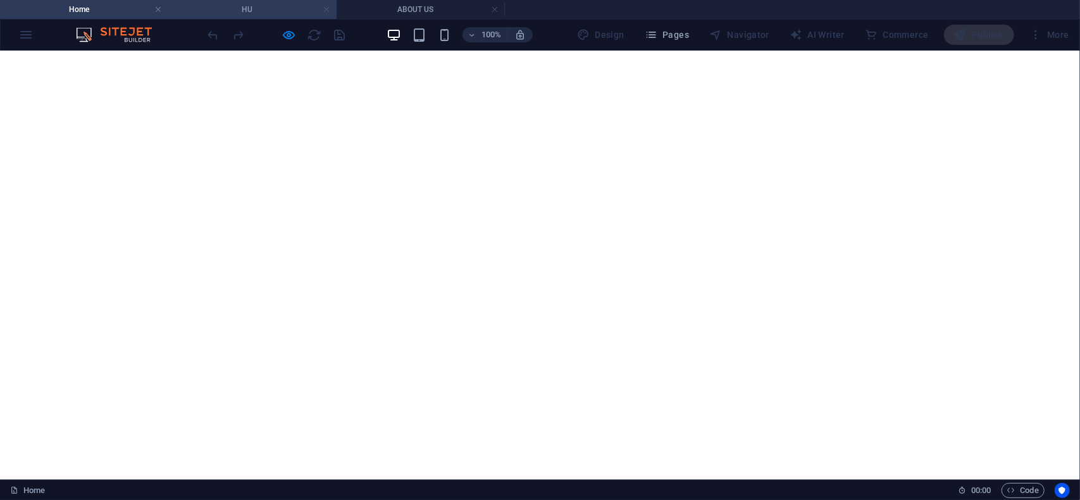
click at [326, 12] on link at bounding box center [327, 10] width 8 height 12
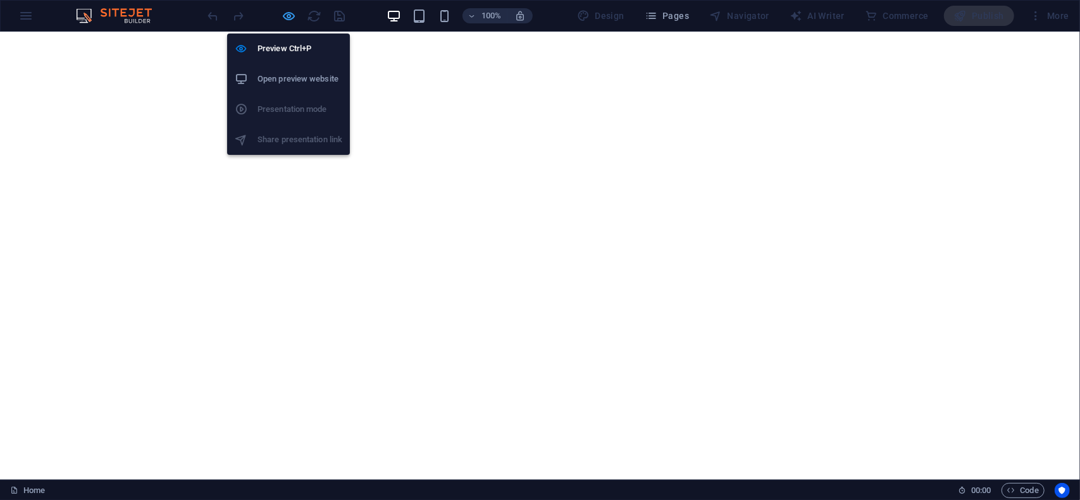
click at [290, 13] on icon "button" at bounding box center [289, 16] width 15 height 15
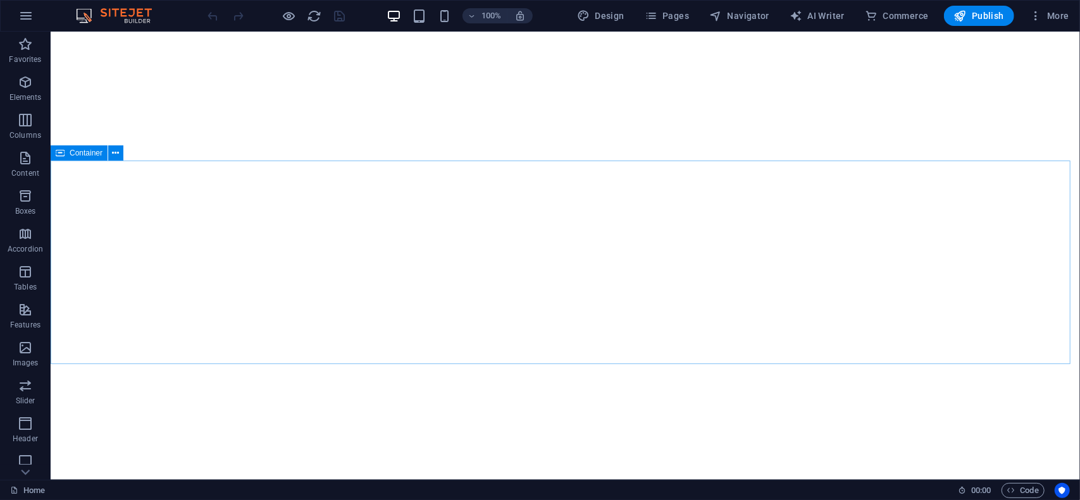
click at [82, 159] on div "Container" at bounding box center [79, 153] width 57 height 15
click at [342, 14] on icon "save" at bounding box center [340, 16] width 15 height 15
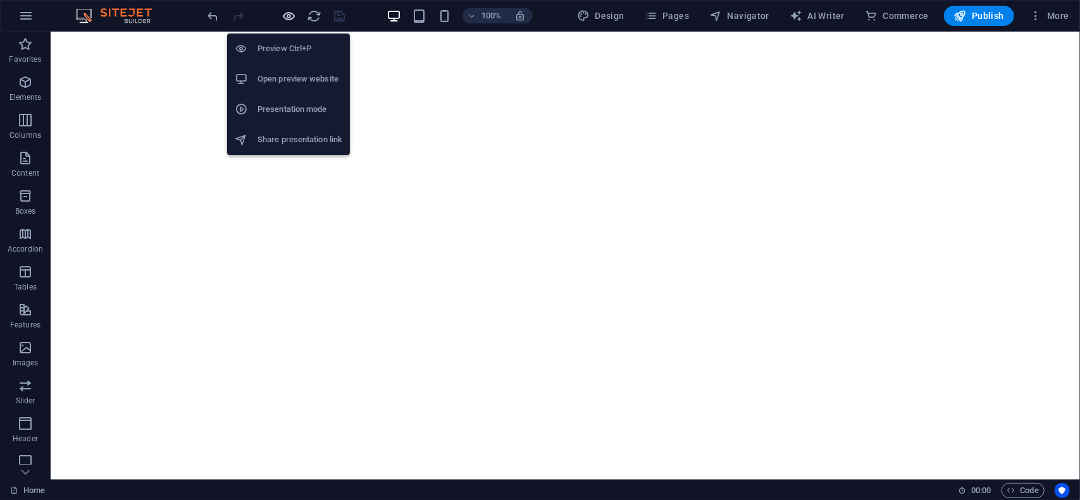
click at [286, 17] on icon "button" at bounding box center [289, 16] width 15 height 15
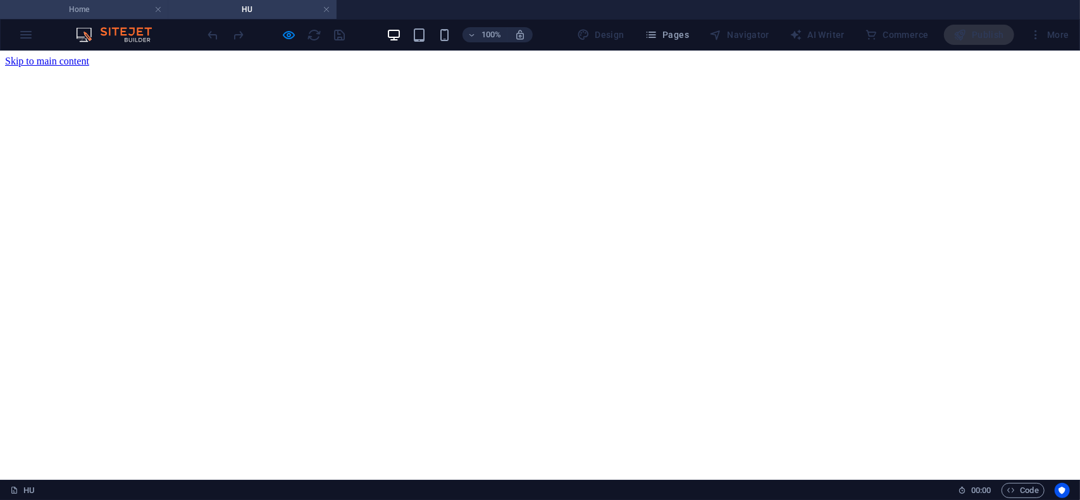
click at [91, 8] on h4 "Home" at bounding box center [84, 10] width 168 height 14
click at [326, 11] on link at bounding box center [327, 10] width 8 height 12
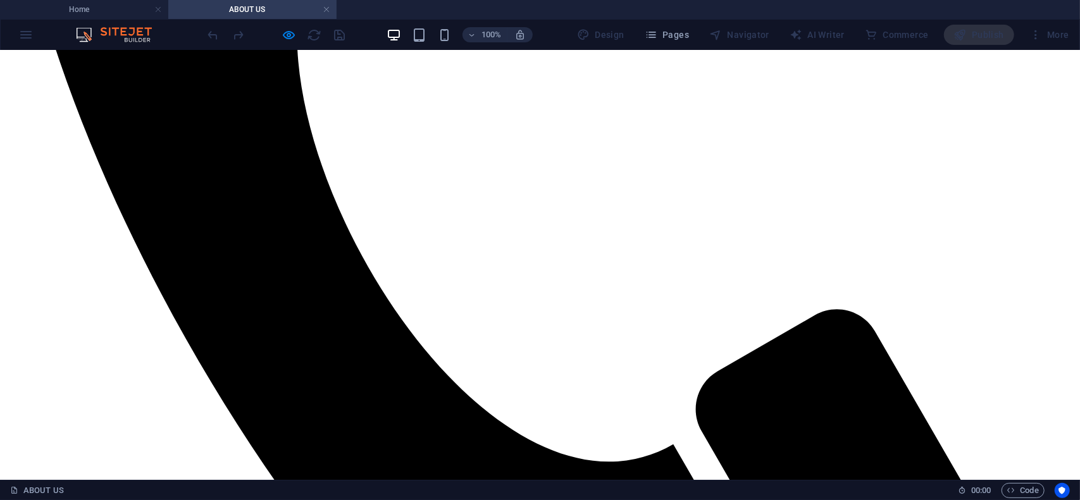
scroll to position [633, 0]
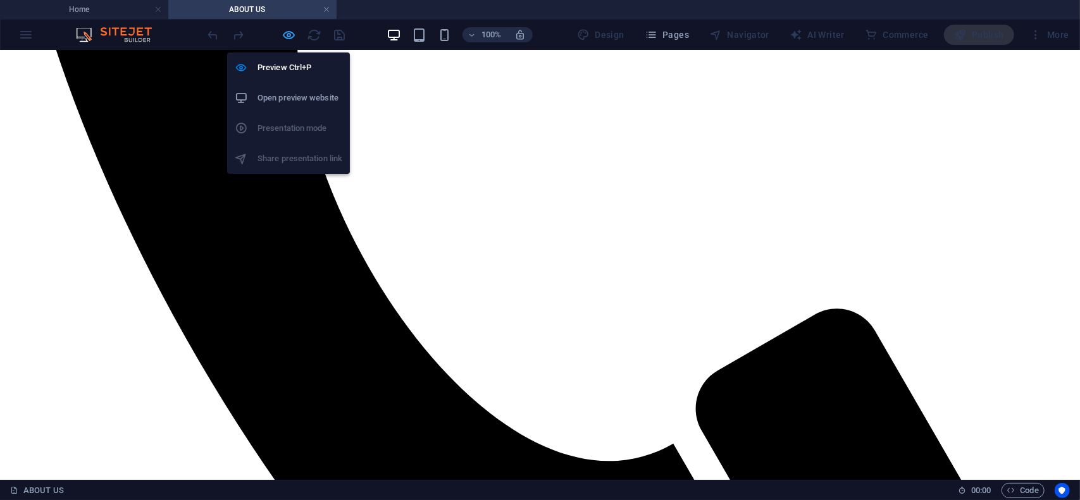
click at [287, 30] on icon "button" at bounding box center [289, 35] width 15 height 15
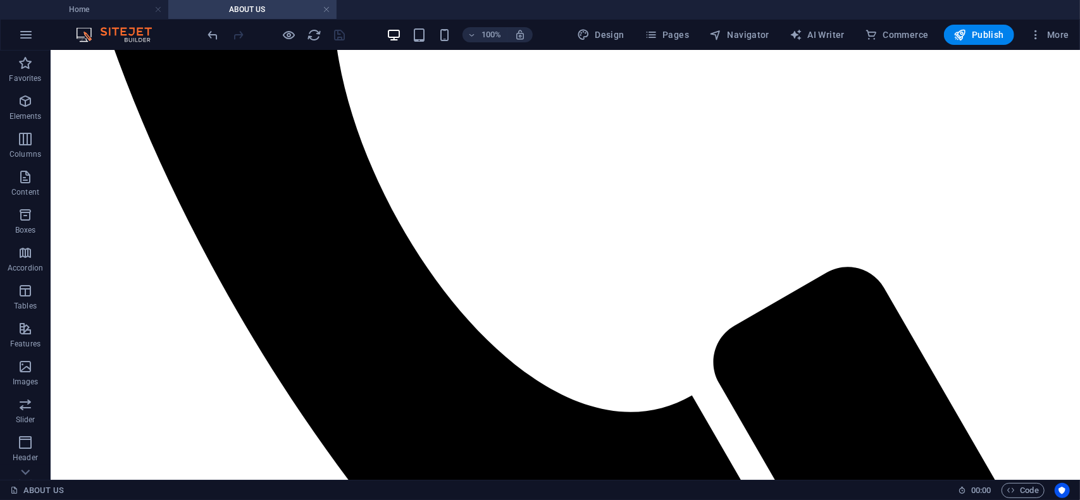
click at [327, 11] on link at bounding box center [327, 10] width 8 height 12
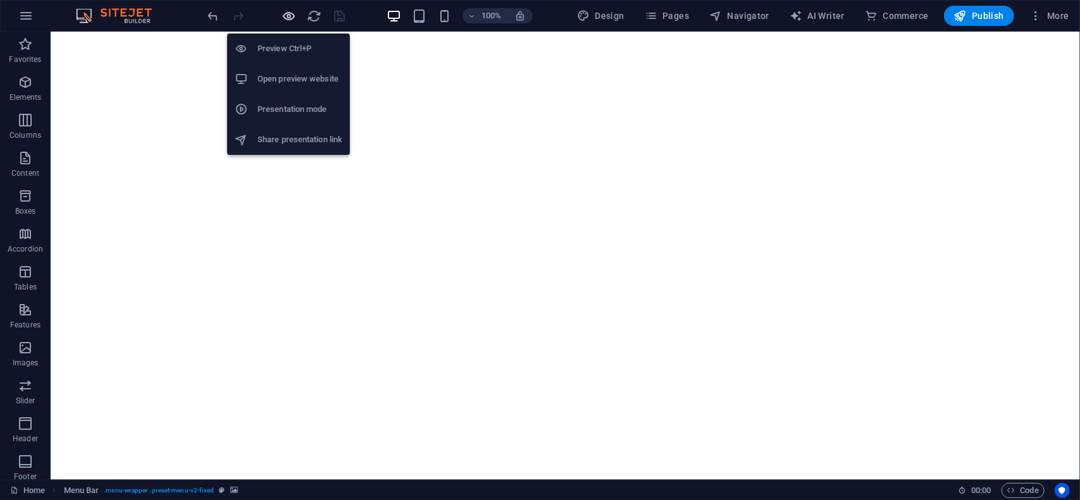
click at [285, 13] on icon "button" at bounding box center [289, 16] width 15 height 15
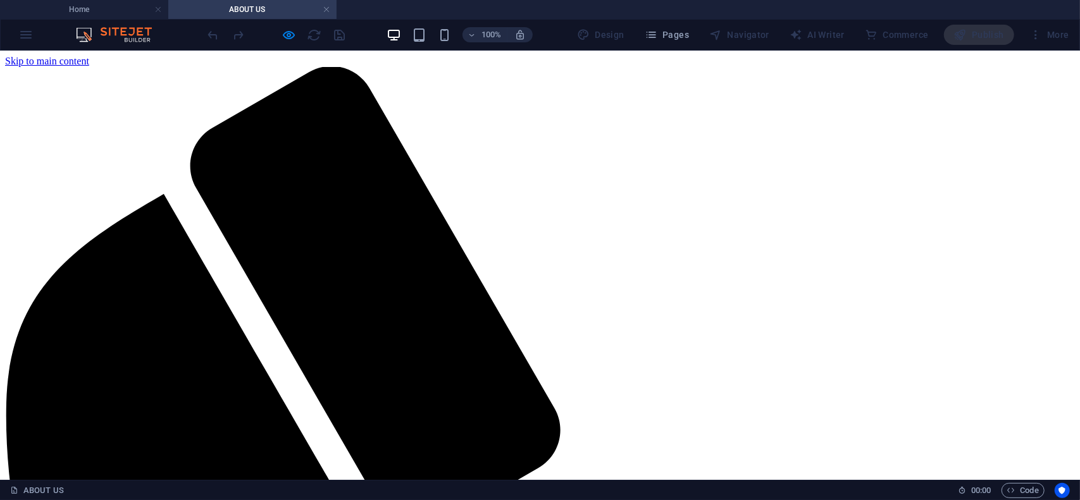
scroll to position [0, 0]
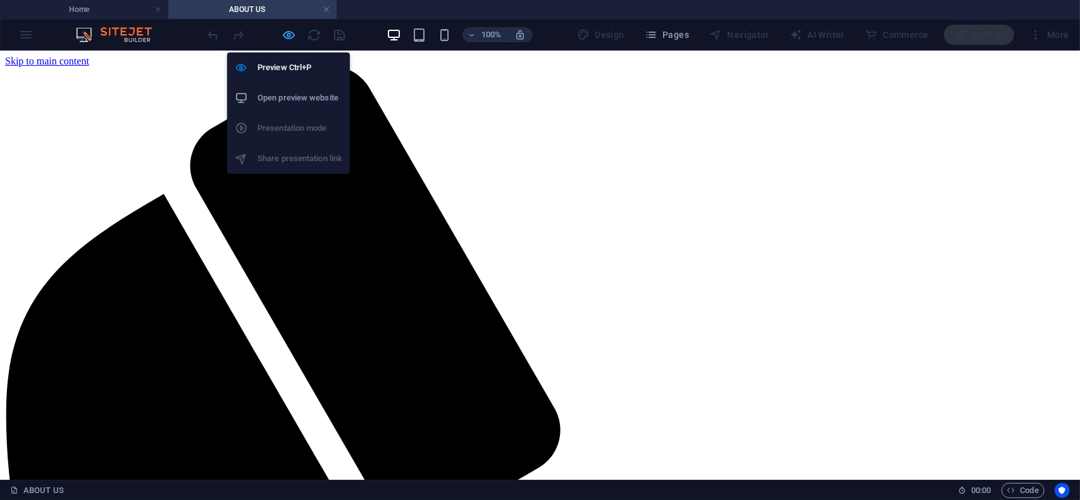
click at [284, 37] on icon "button" at bounding box center [289, 35] width 15 height 15
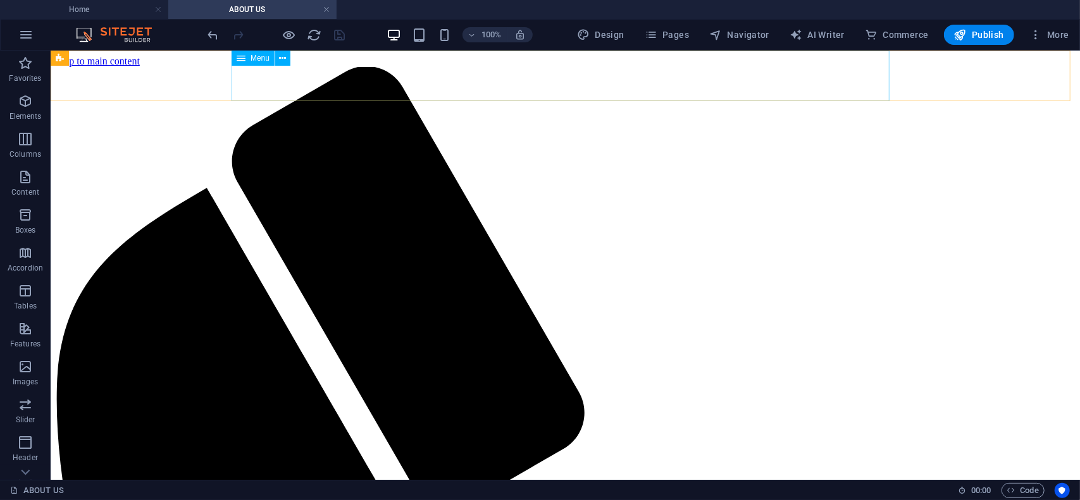
click at [261, 63] on div "Menu" at bounding box center [253, 58] width 43 height 15
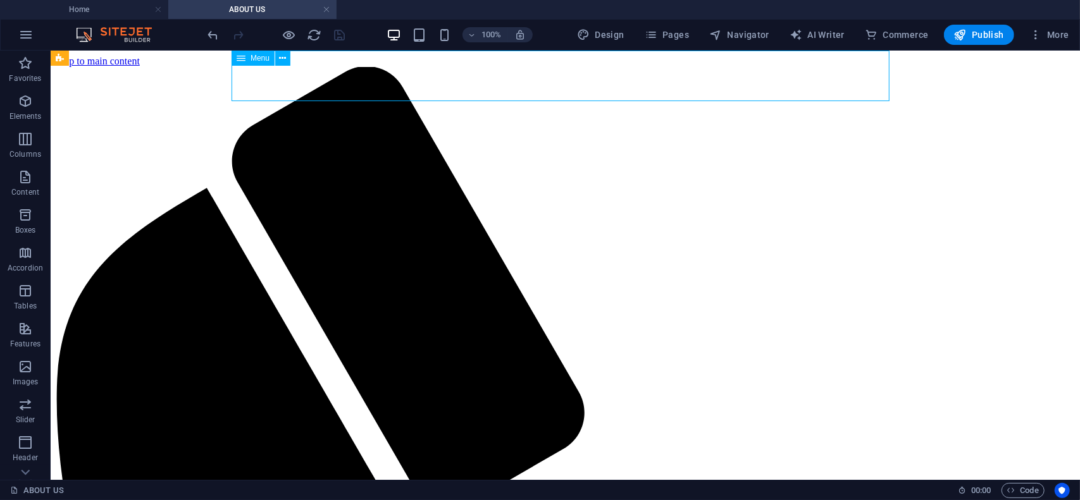
click at [261, 63] on div "Menu" at bounding box center [253, 58] width 43 height 15
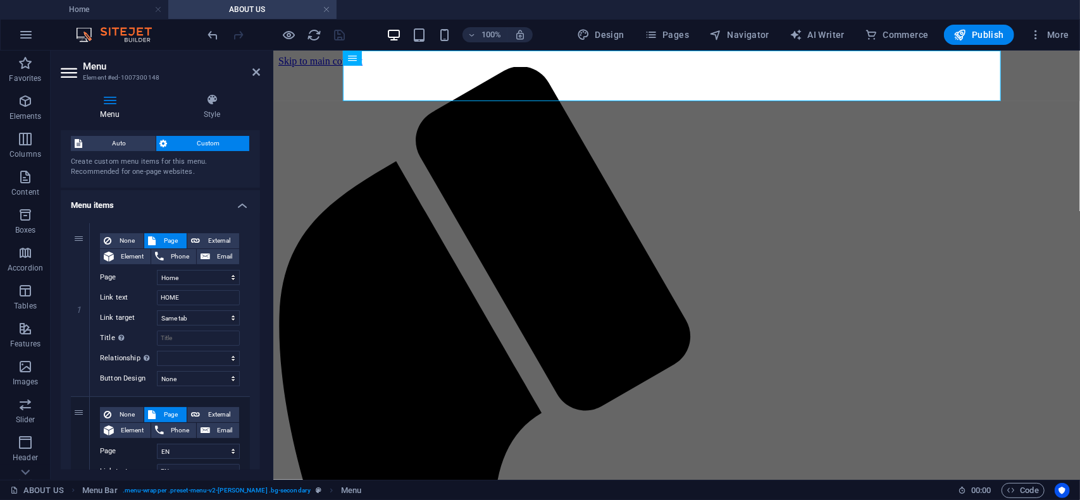
scroll to position [127, 0]
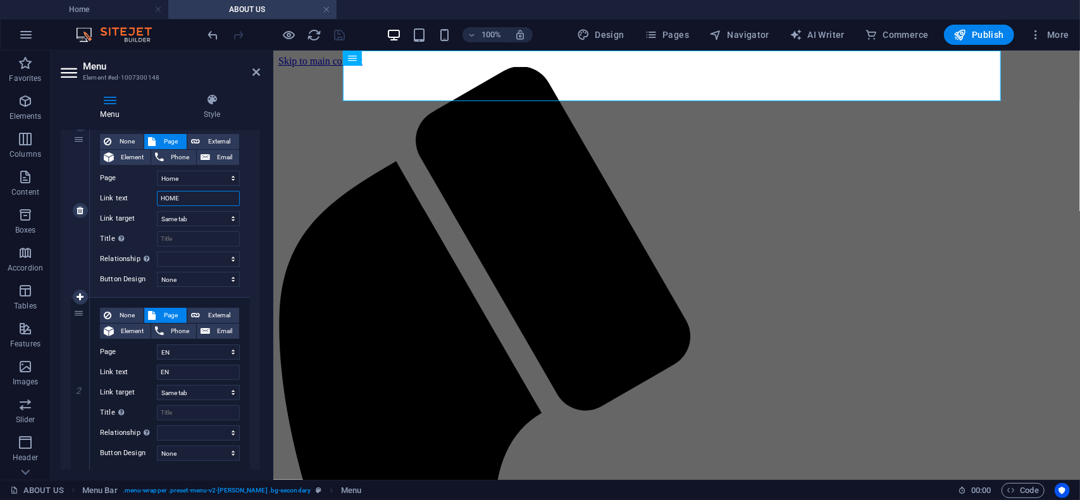
click at [194, 197] on input "HOME" at bounding box center [198, 198] width 83 height 15
click at [162, 140] on span "Page" at bounding box center [170, 141] width 23 height 15
click at [134, 157] on span "Element" at bounding box center [132, 157] width 29 height 15
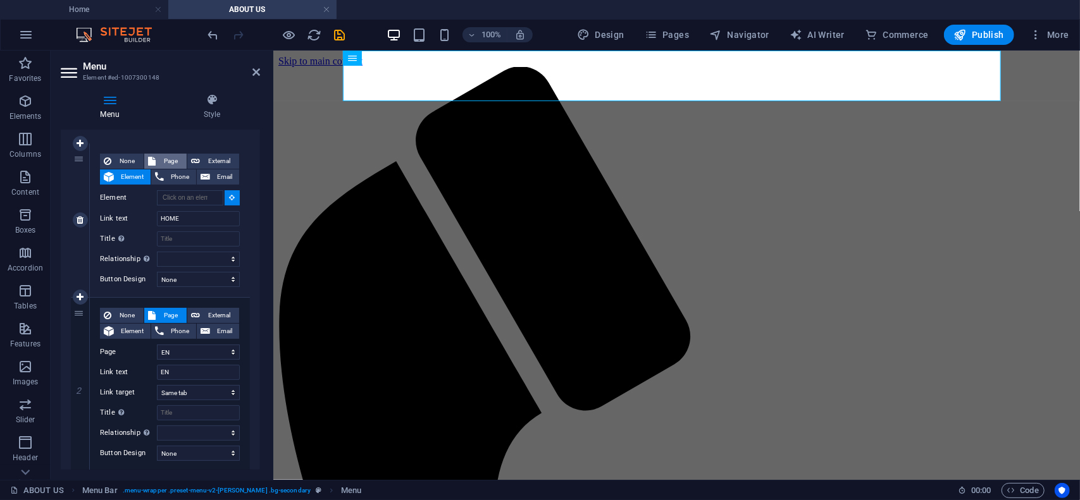
click at [176, 160] on span "Page" at bounding box center [170, 161] width 23 height 15
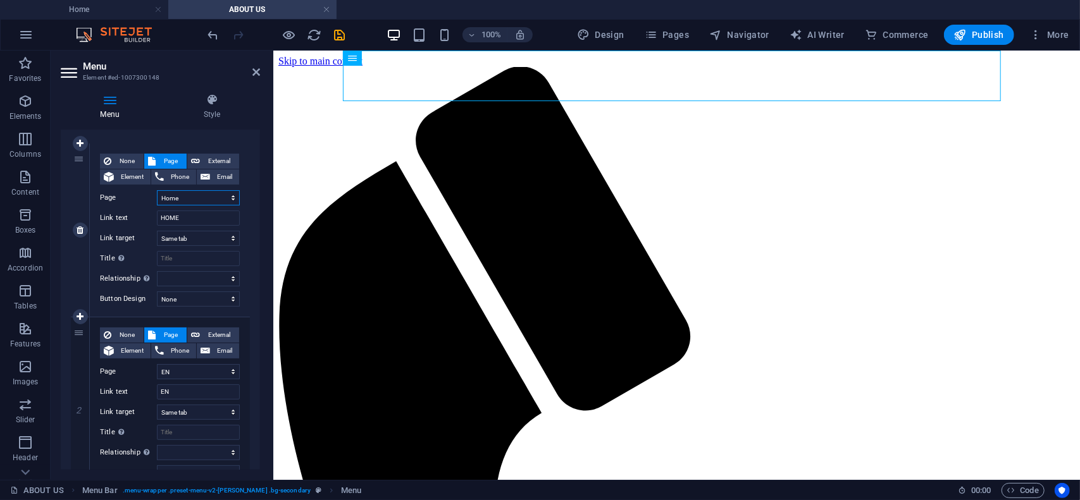
click at [230, 196] on select "Home EN AR HU ABOUT US Legal Notice Privacy" at bounding box center [198, 197] width 83 height 15
click at [157, 190] on select "Home EN AR HU ABOUT US Legal Notice Privacy" at bounding box center [198, 197] width 83 height 15
click at [256, 76] on icon at bounding box center [256, 72] width 8 height 10
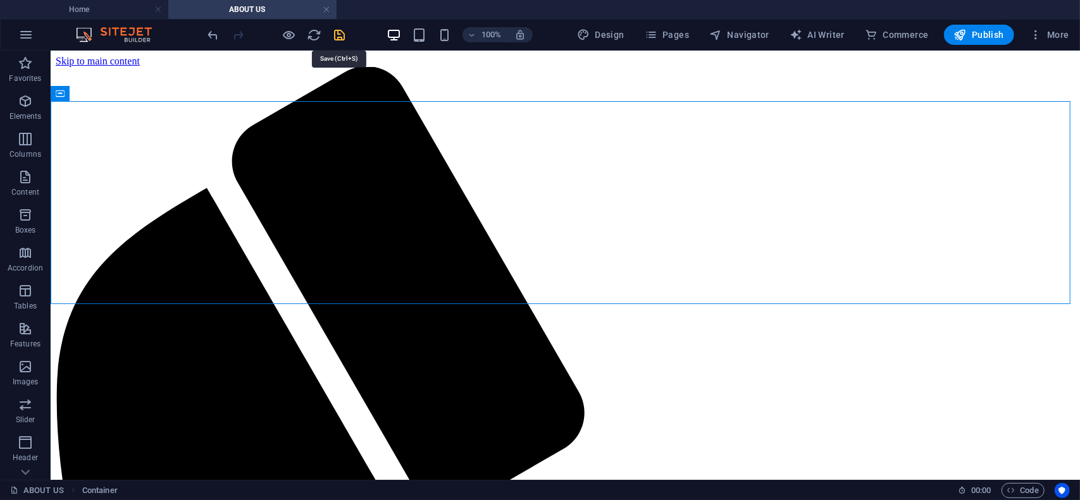
click at [337, 30] on icon "save" at bounding box center [340, 35] width 15 height 15
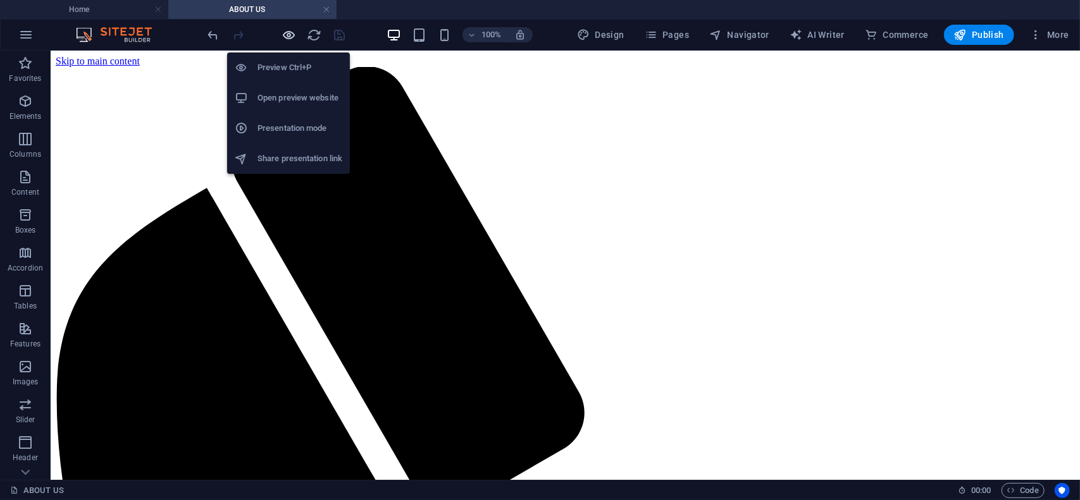
click at [287, 32] on icon "button" at bounding box center [289, 35] width 15 height 15
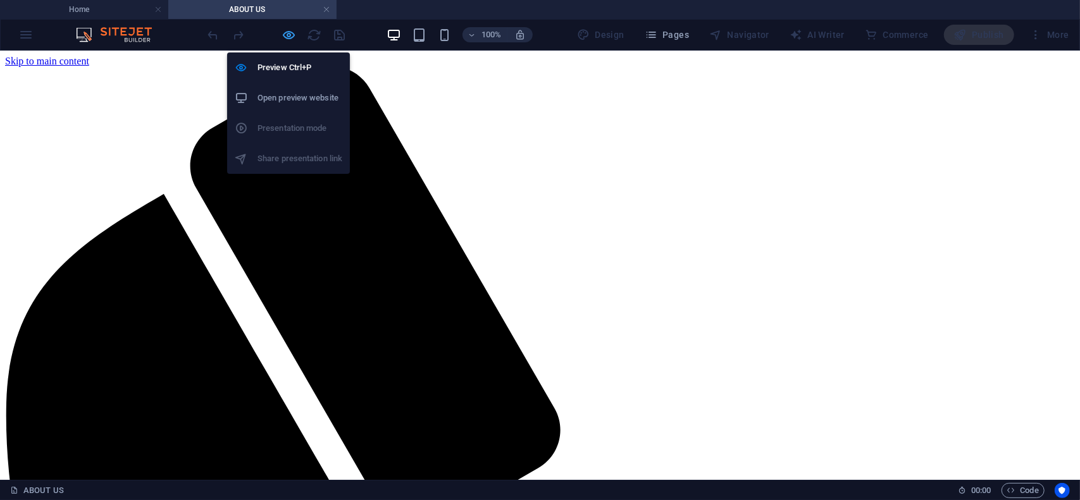
click at [292, 34] on icon "button" at bounding box center [289, 35] width 15 height 15
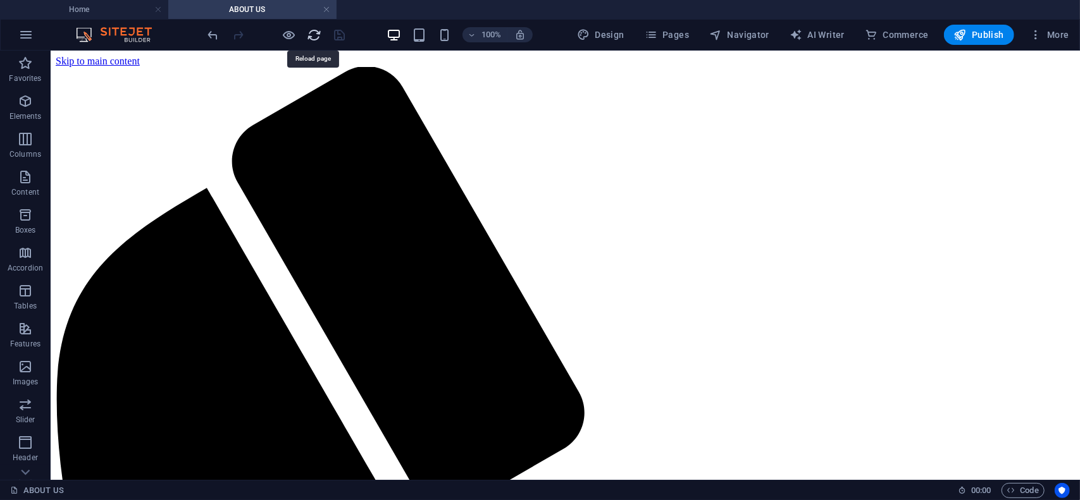
click at [313, 34] on icon "reload" at bounding box center [314, 35] width 15 height 15
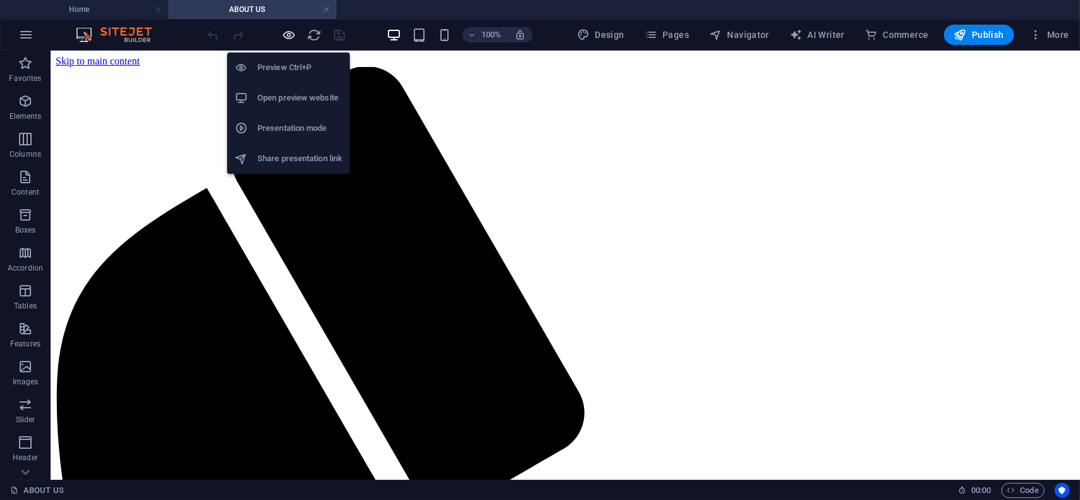
click at [286, 32] on icon "button" at bounding box center [289, 35] width 15 height 15
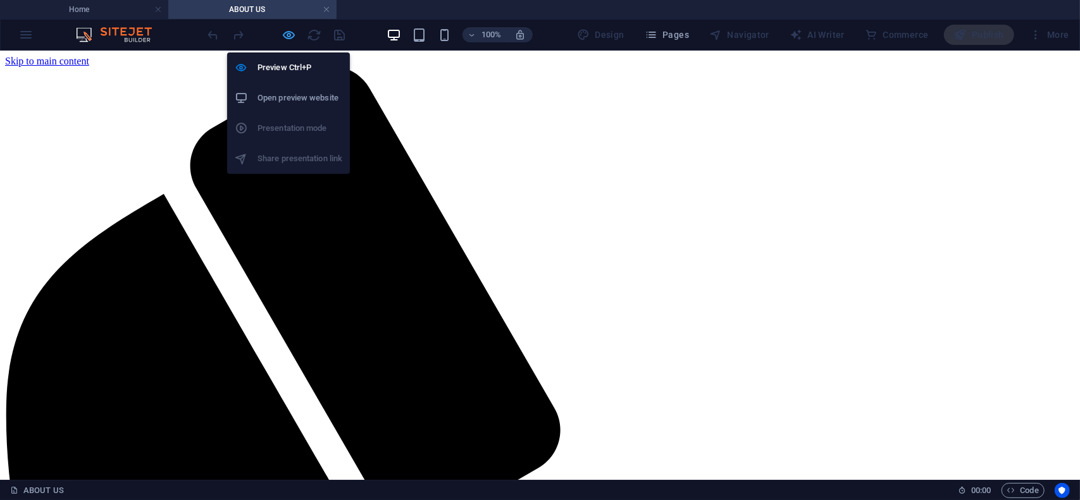
click at [286, 35] on icon "button" at bounding box center [289, 35] width 15 height 15
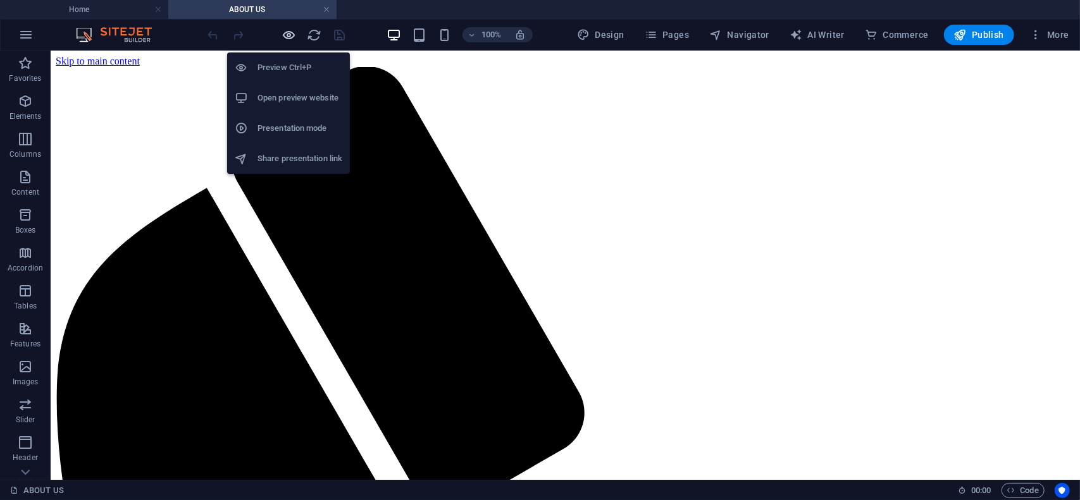
click at [290, 37] on icon "button" at bounding box center [289, 35] width 15 height 15
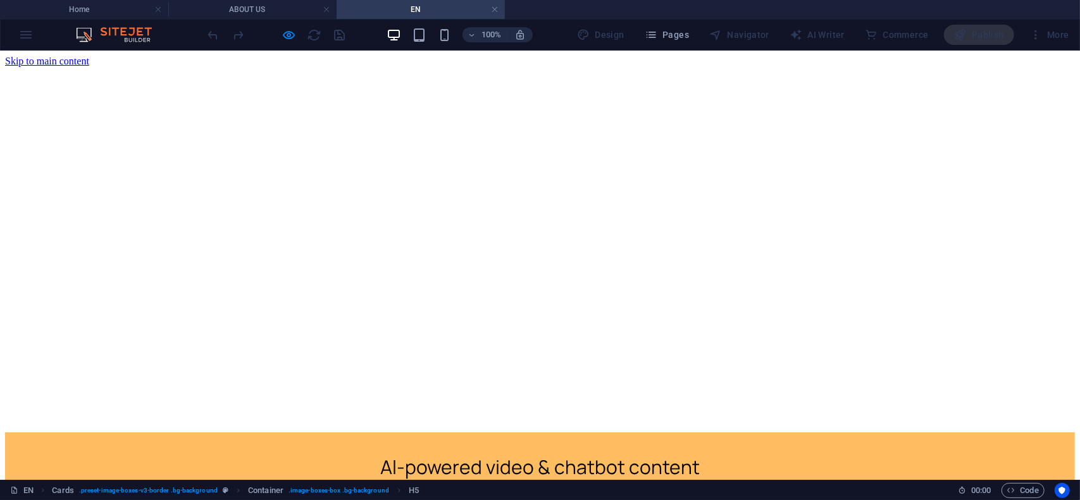
scroll to position [4454, 0]
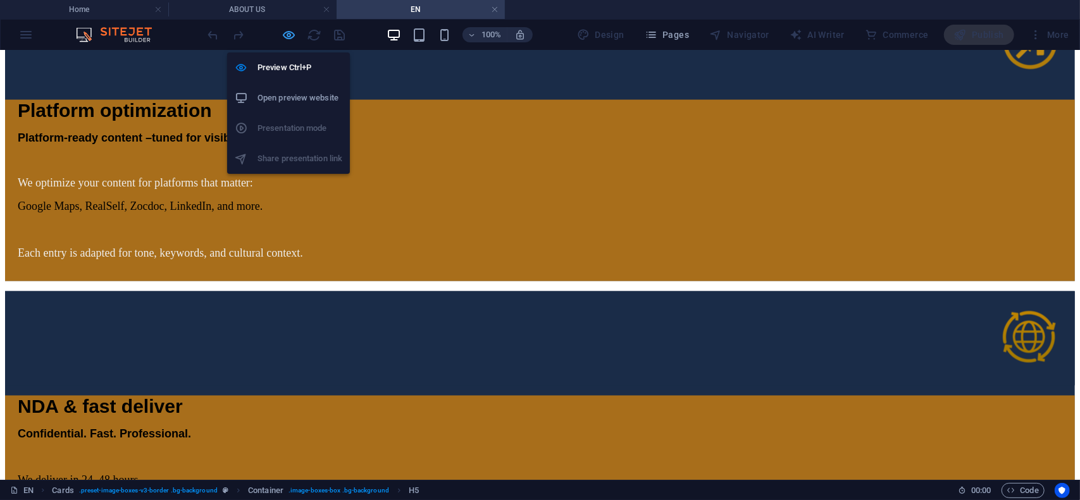
click at [291, 31] on icon "button" at bounding box center [289, 35] width 15 height 15
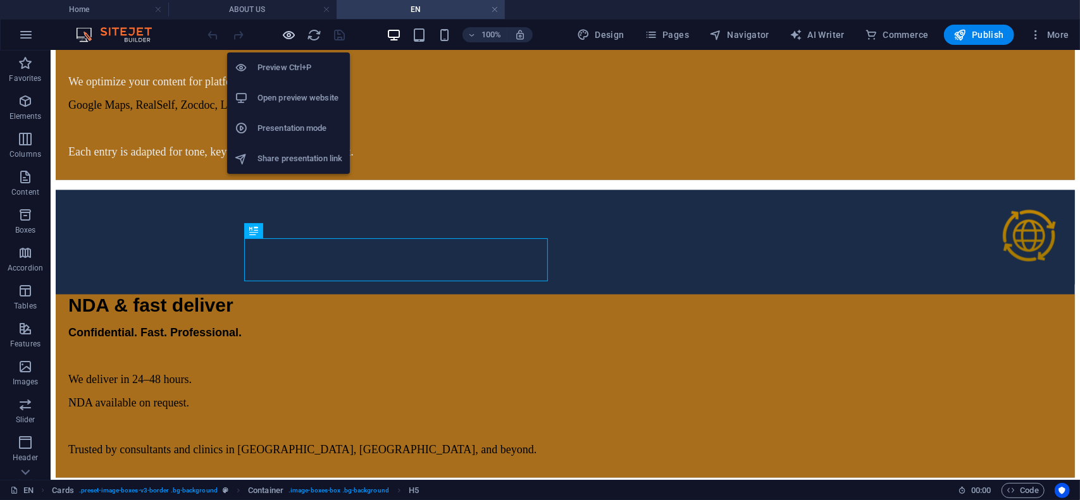
click at [283, 35] on icon "button" at bounding box center [289, 35] width 15 height 15
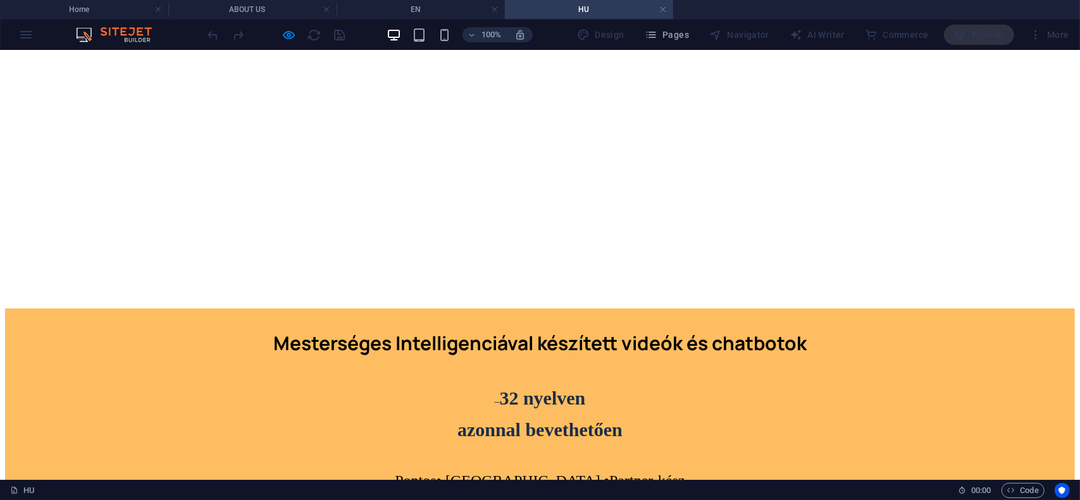
scroll to position [0, 0]
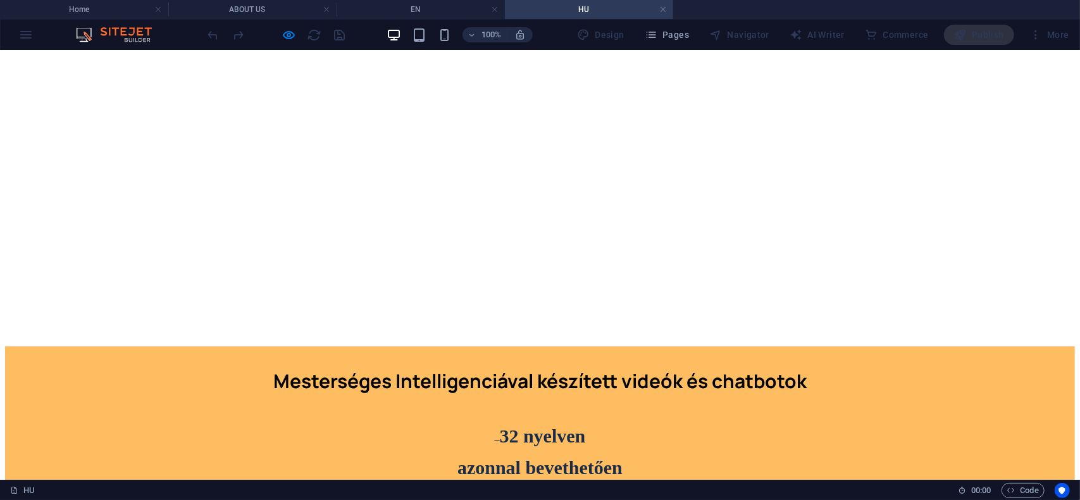
scroll to position [190, 0]
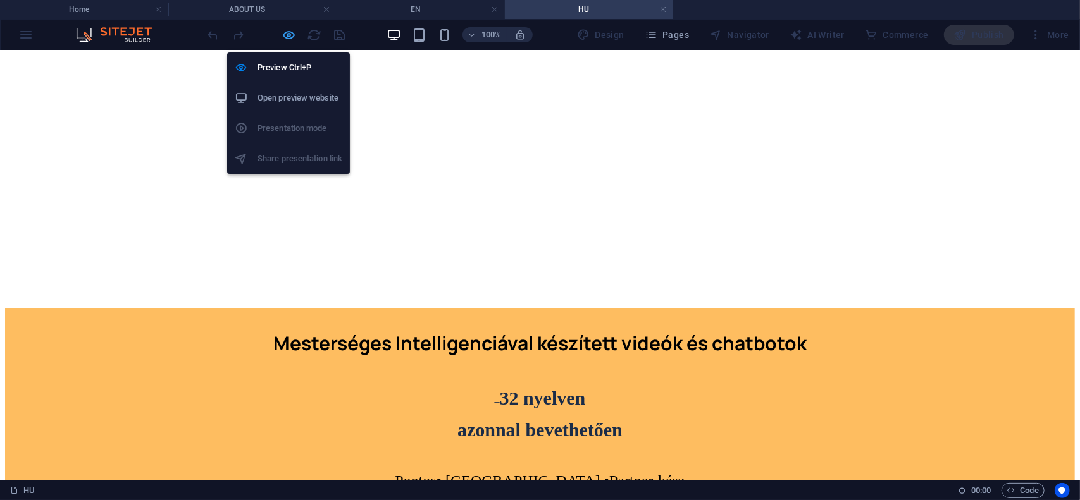
click at [287, 32] on icon "button" at bounding box center [289, 35] width 15 height 15
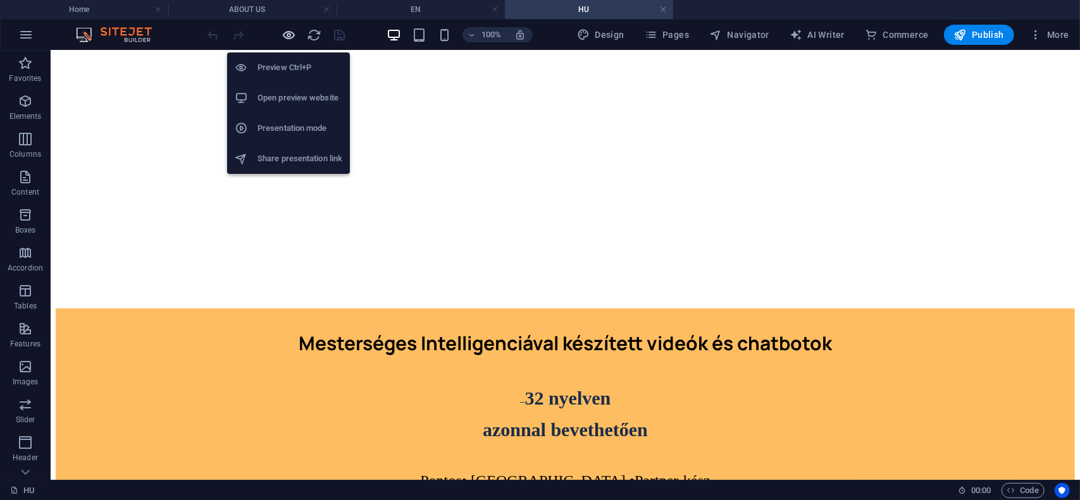
click at [287, 32] on icon "button" at bounding box center [289, 35] width 15 height 15
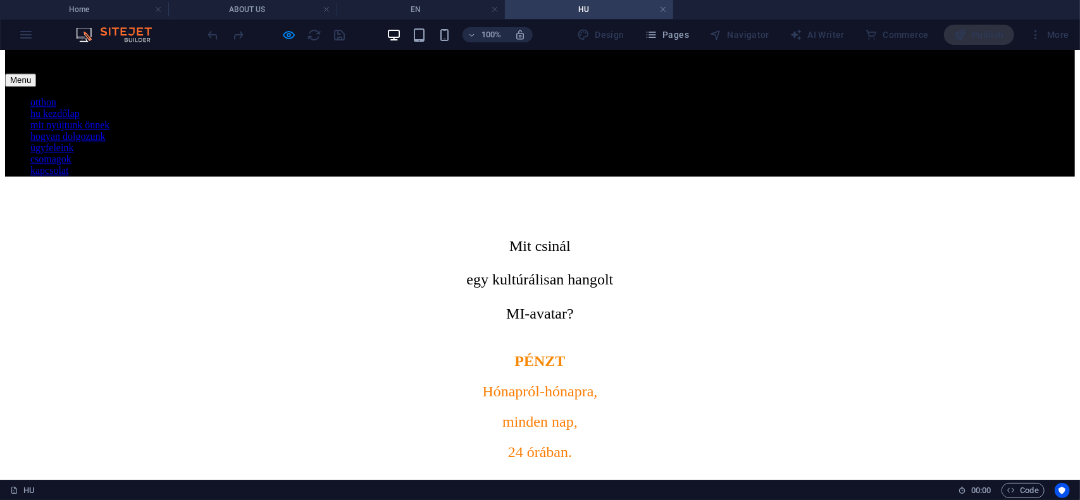
scroll to position [4947, 0]
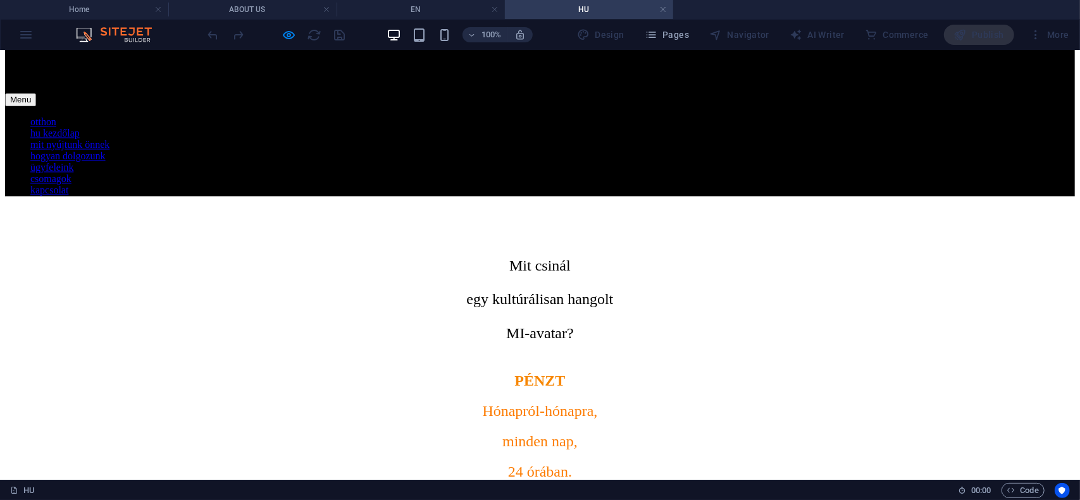
click at [1026, 92] on div "Menu" at bounding box center [540, 98] width 1070 height 13
click at [73, 172] on link "ügyfeleink" at bounding box center [51, 166] width 43 height 11
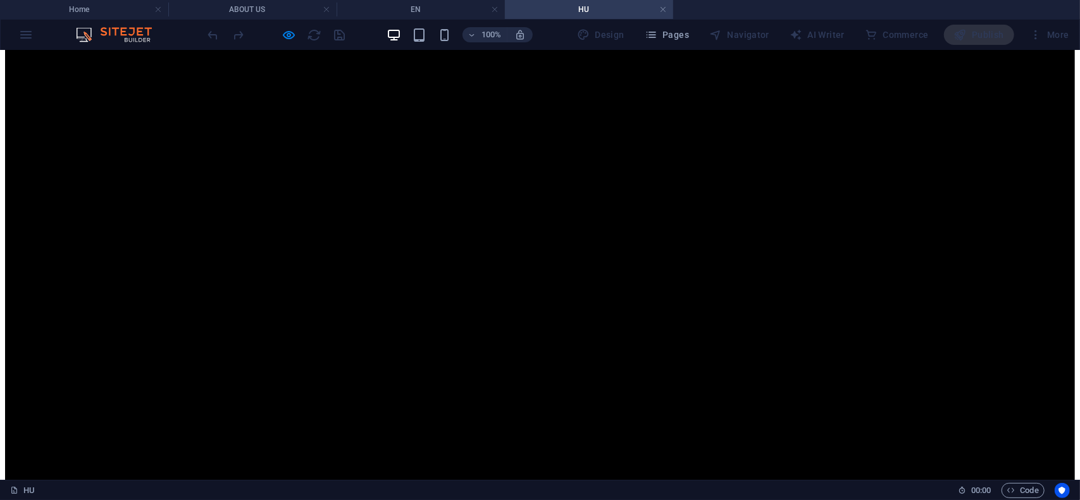
scroll to position [4441, 0]
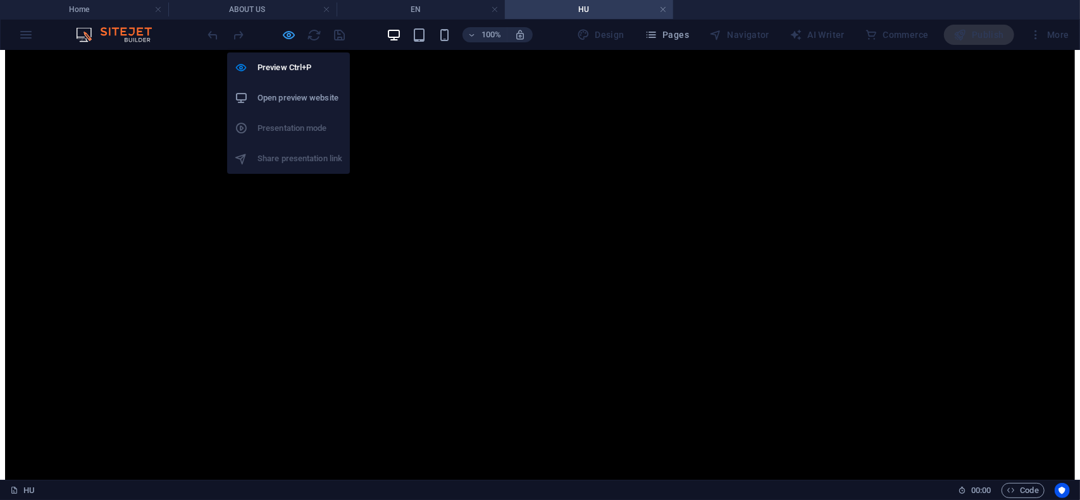
click at [289, 35] on icon "button" at bounding box center [289, 35] width 15 height 15
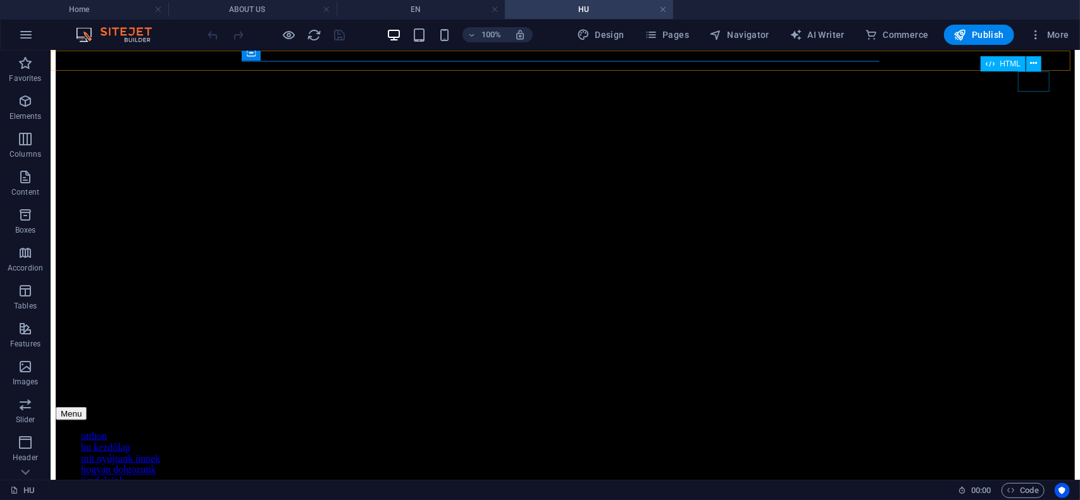
click at [1033, 407] on div "Menu" at bounding box center [564, 413] width 1019 height 13
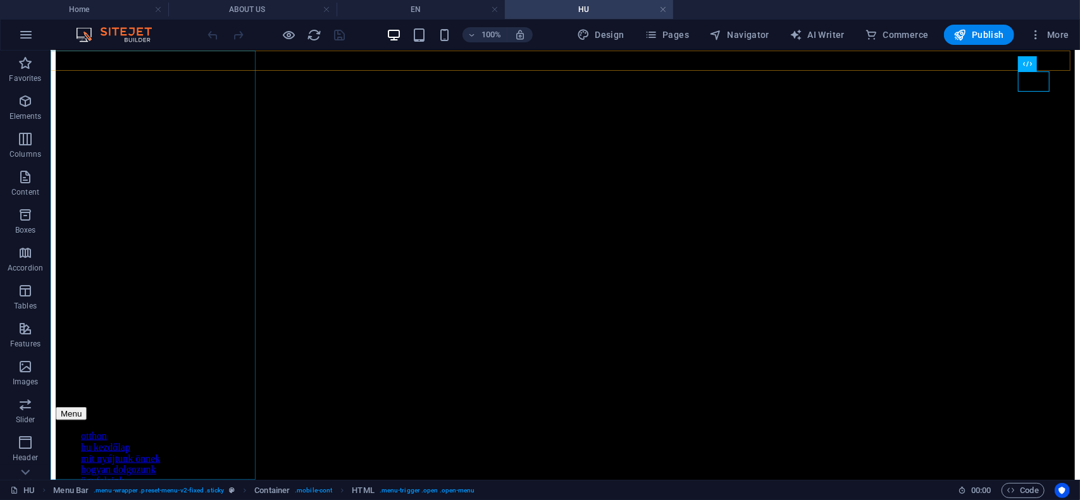
click at [163, 430] on nav "otthon hu kezdőlap mit nyújtunk önnek hogyan dolgozunk ügyfeleink csomagok kapc…" at bounding box center [564, 470] width 1019 height 80
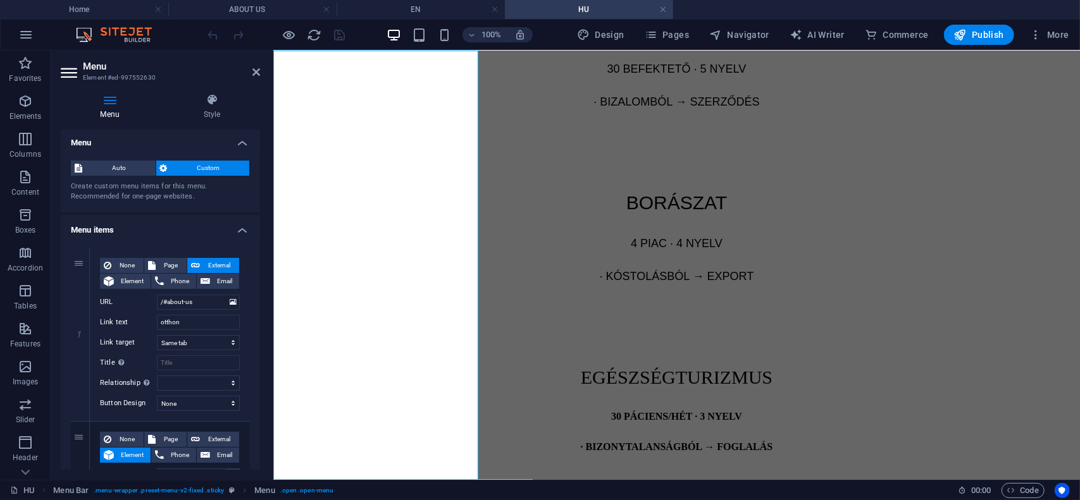
scroll to position [0, 0]
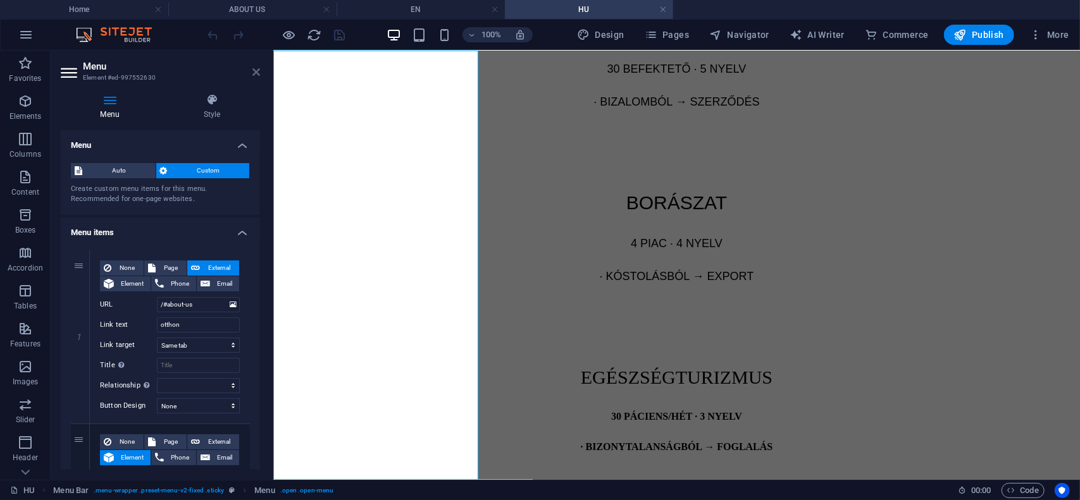
click at [254, 71] on icon at bounding box center [256, 72] width 8 height 10
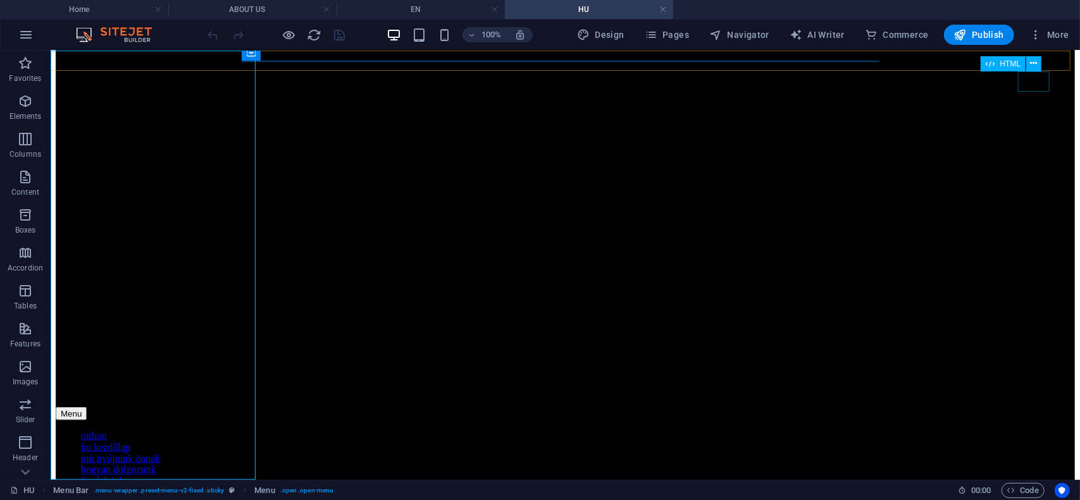
click at [1034, 407] on div "Menu" at bounding box center [564, 413] width 1019 height 13
